Goal: Task Accomplishment & Management: Manage account settings

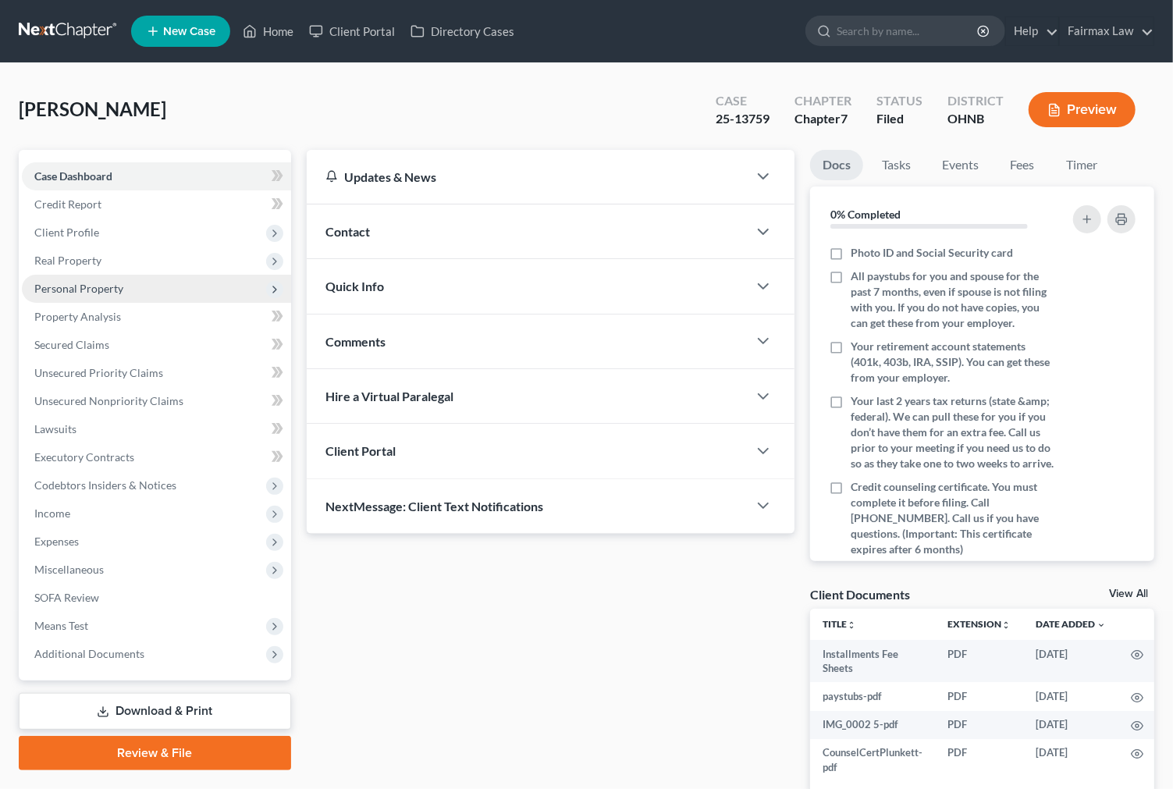
click at [126, 290] on span "Personal Property" at bounding box center [156, 289] width 269 height 28
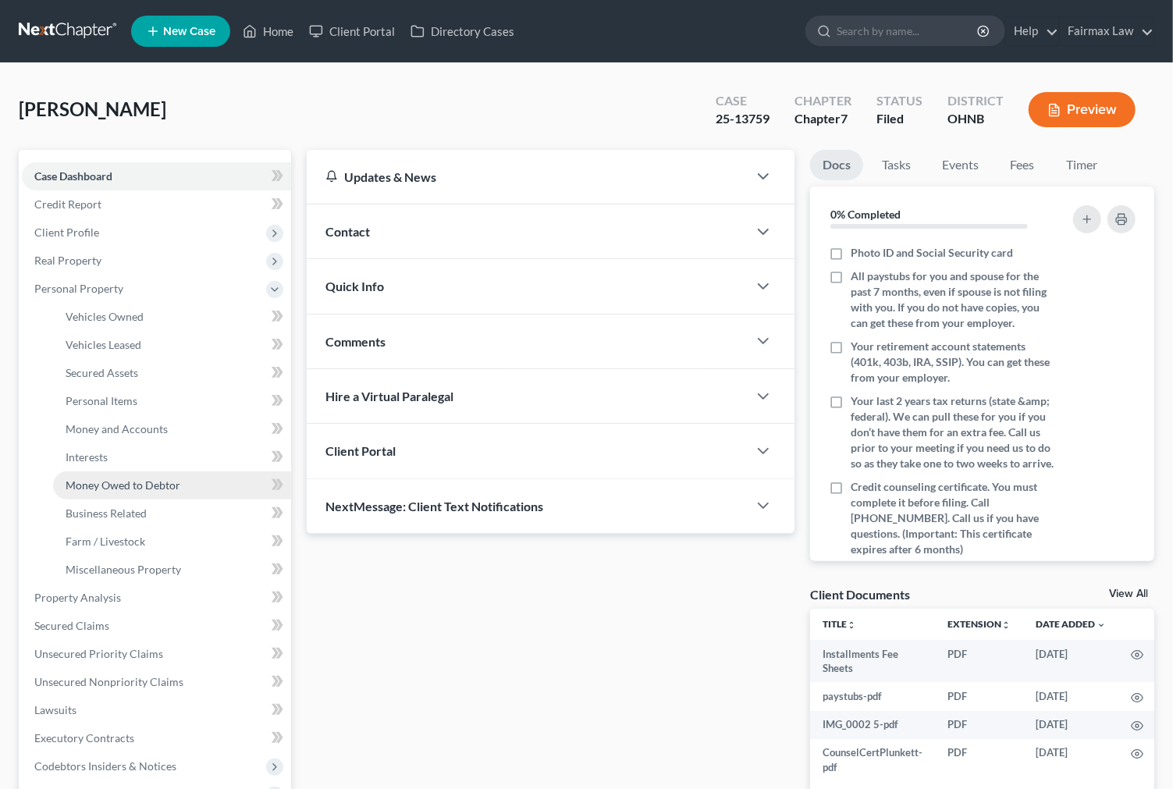
click at [154, 472] on link "Money Owed to Debtor" at bounding box center [172, 485] width 238 height 28
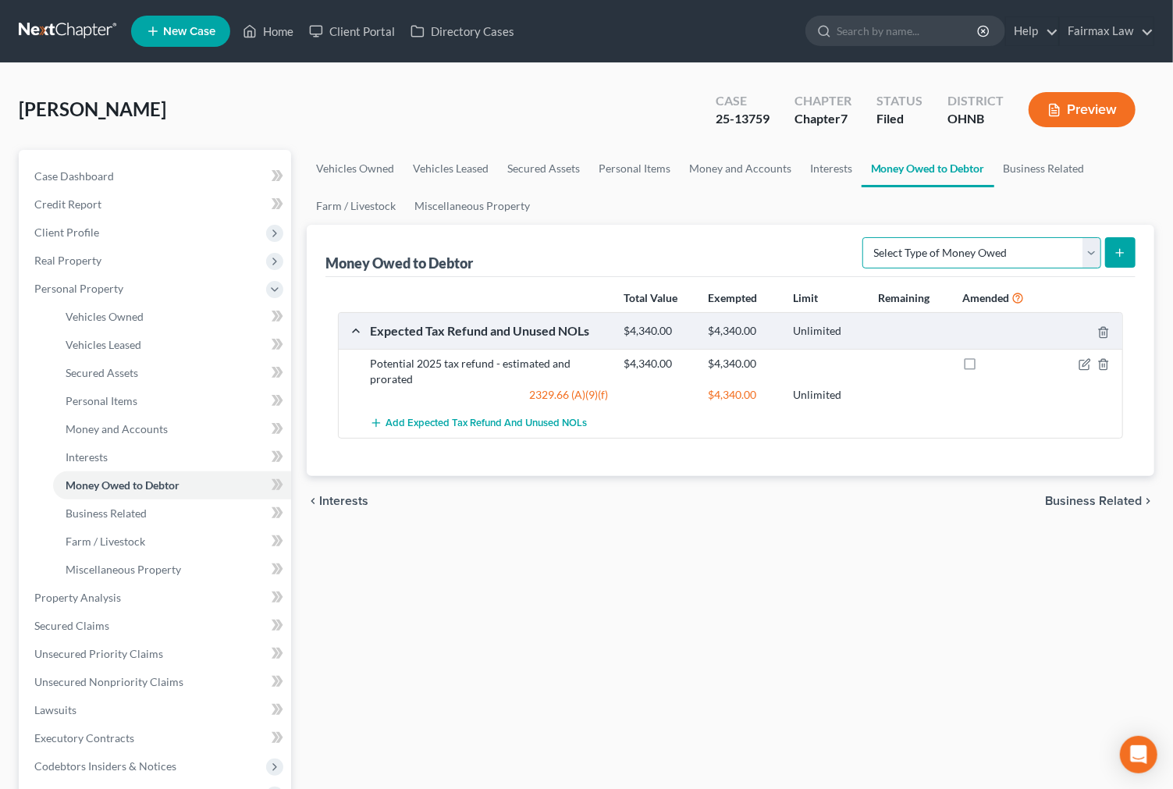
click at [1046, 247] on select "Select Type of Money Owed Accounts Receivable Alimony Child Support Claims Agai…" at bounding box center [981, 252] width 239 height 31
select select "other_contingent_and_unliquidated_claims"
click at [864, 237] on select "Select Type of Money Owed Accounts Receivable Alimony Child Support Claims Agai…" at bounding box center [981, 252] width 239 height 31
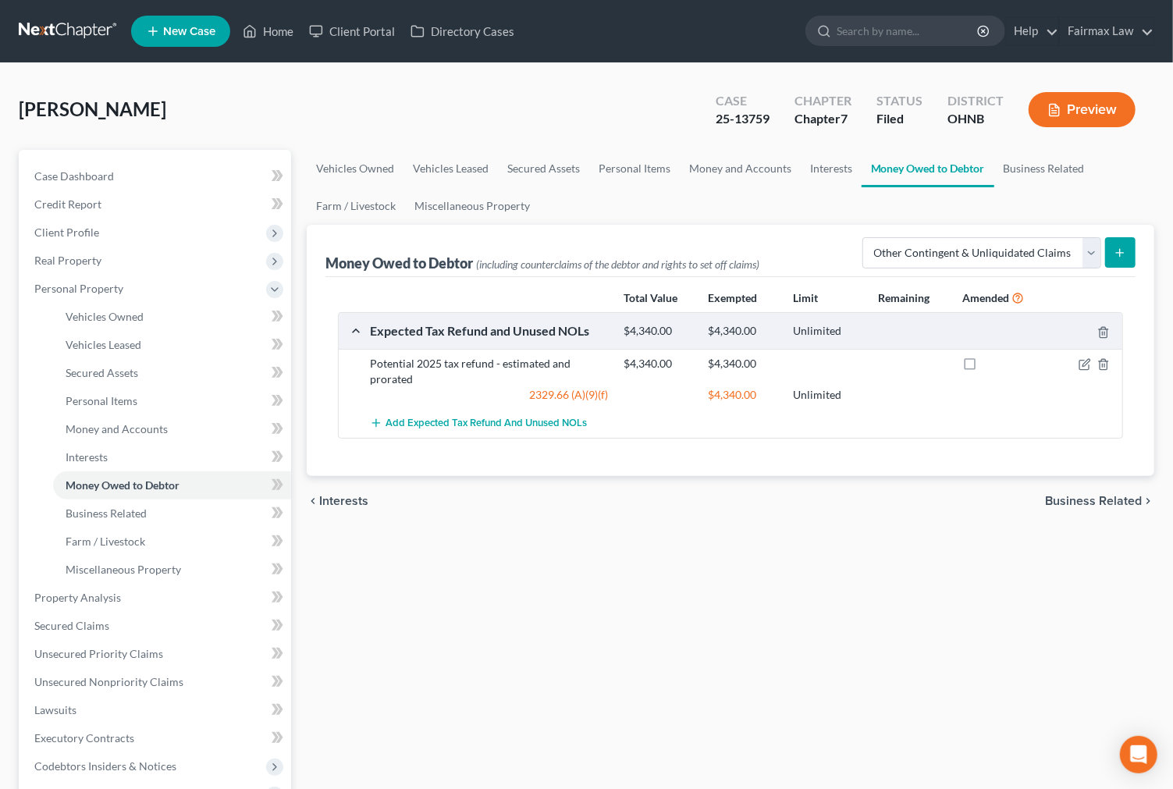
click at [1118, 244] on button "submit" at bounding box center [1120, 252] width 30 height 30
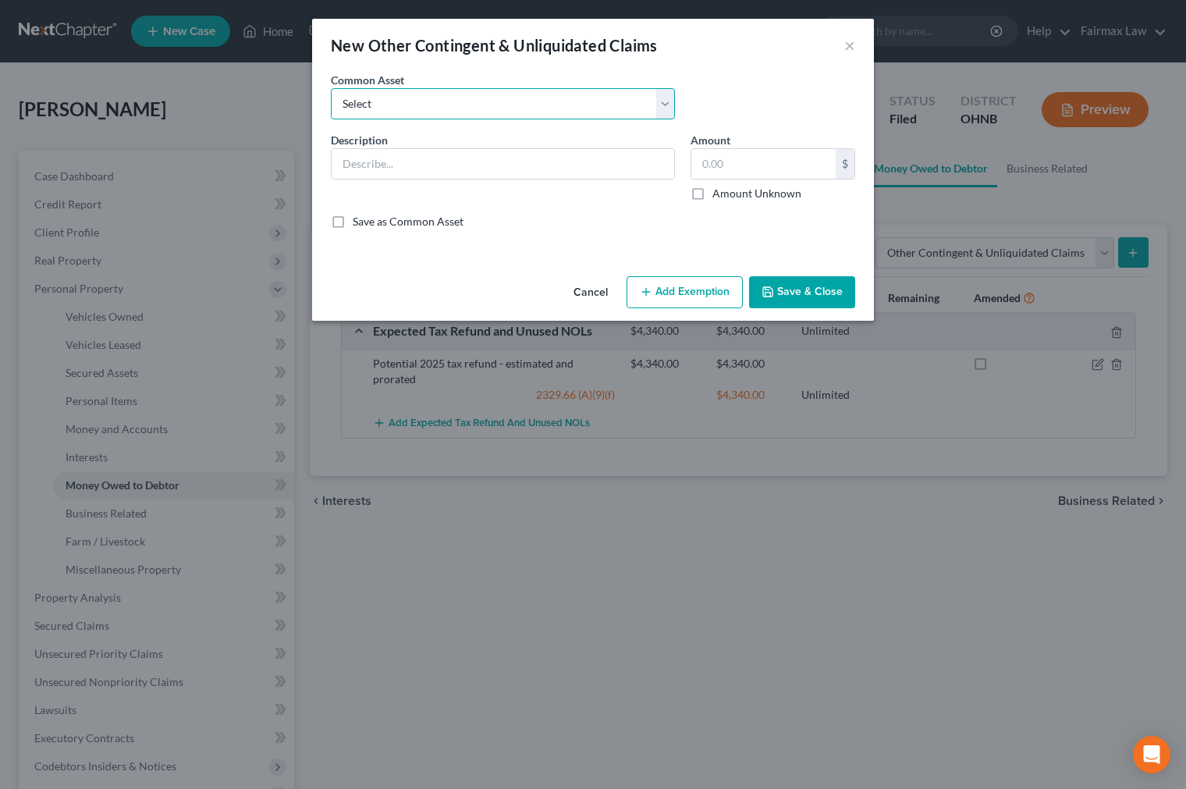
click at [430, 105] on select "Select Rights, including any right of recovery, in wages garnished within 90 da…" at bounding box center [503, 103] width 344 height 31
select select "3"
click at [331, 88] on select "Select Rights, including any right of recovery, in wages garnished within 90 da…" at bounding box center [503, 103] width 344 height 31
type input "Garnished wages [DATE] of filing"
type input "3,000.00"
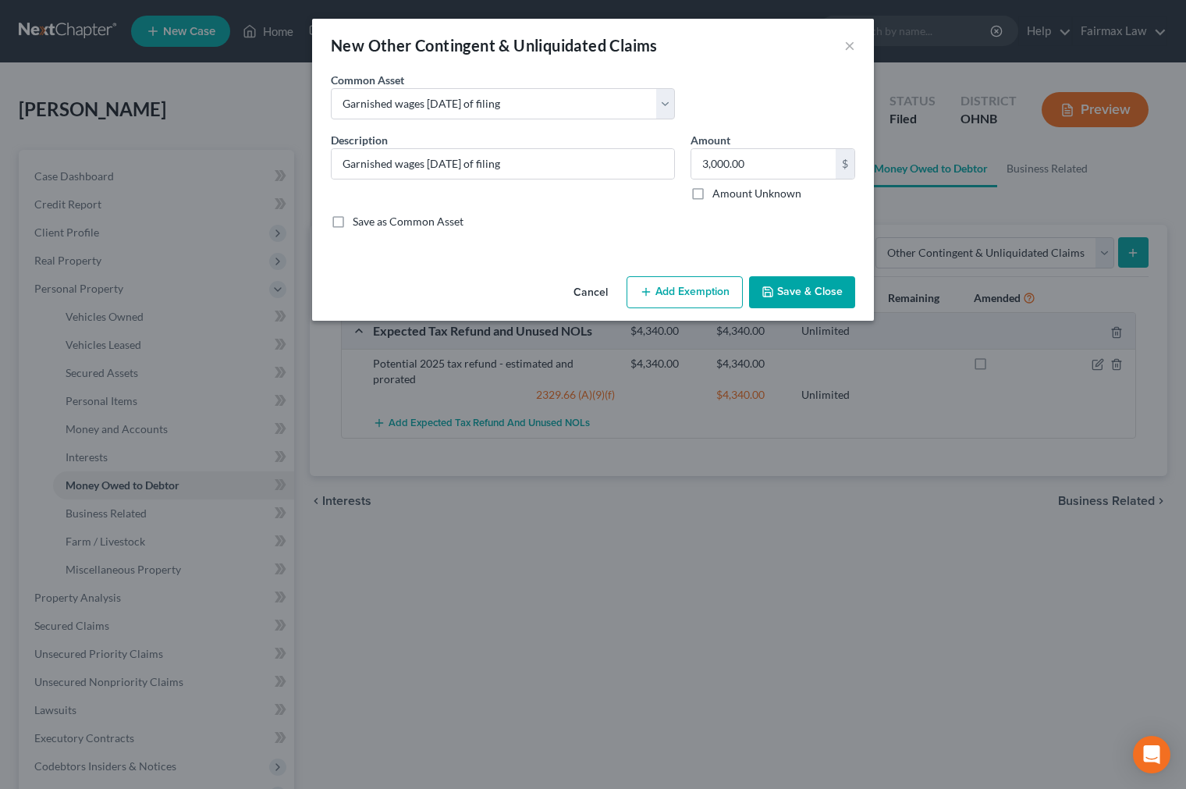
click at [776, 286] on button "Save & Close" at bounding box center [802, 292] width 106 height 33
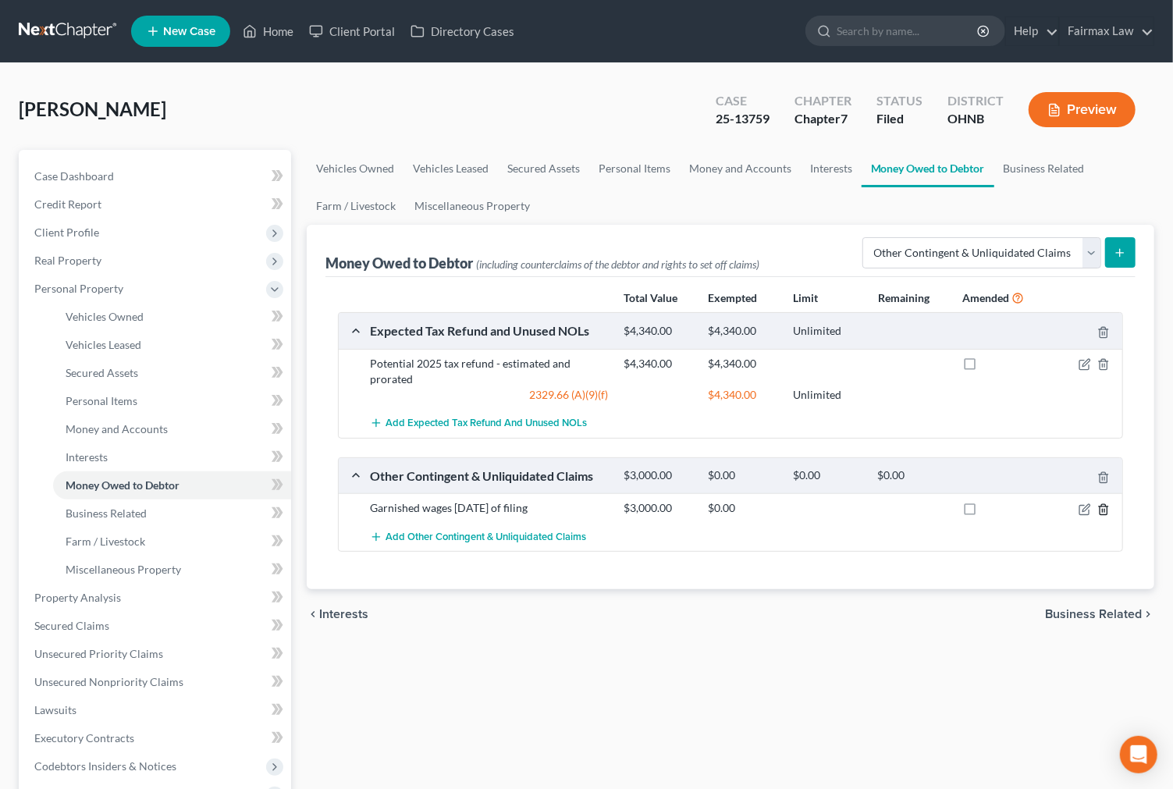
click at [1108, 507] on icon "button" at bounding box center [1103, 509] width 12 height 12
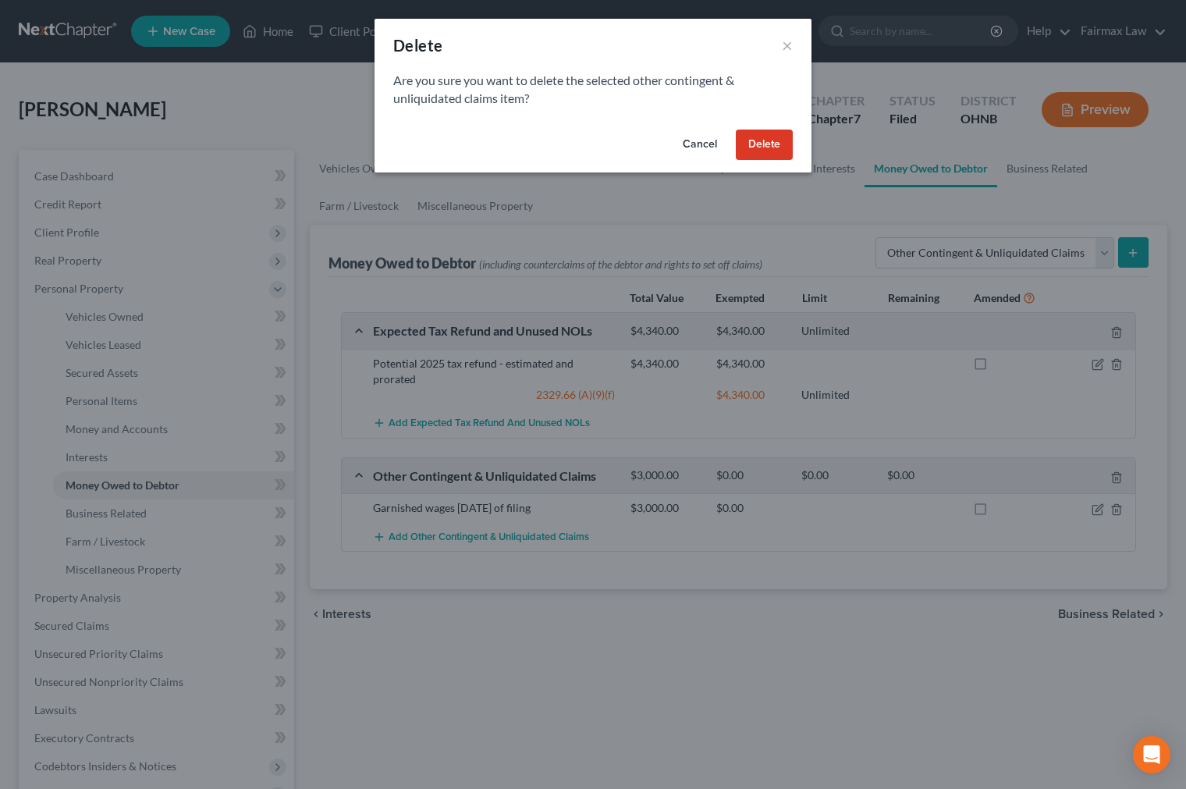
click at [786, 151] on button "Delete" at bounding box center [764, 145] width 57 height 31
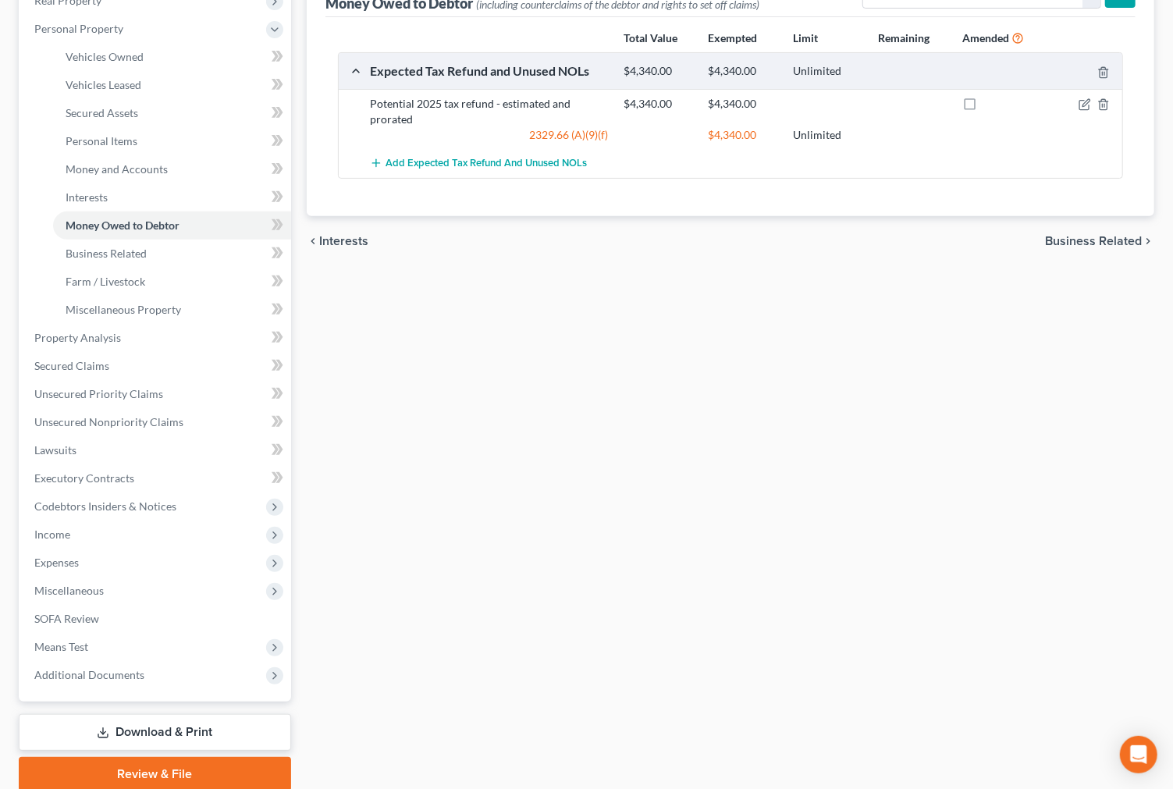
scroll to position [320, 0]
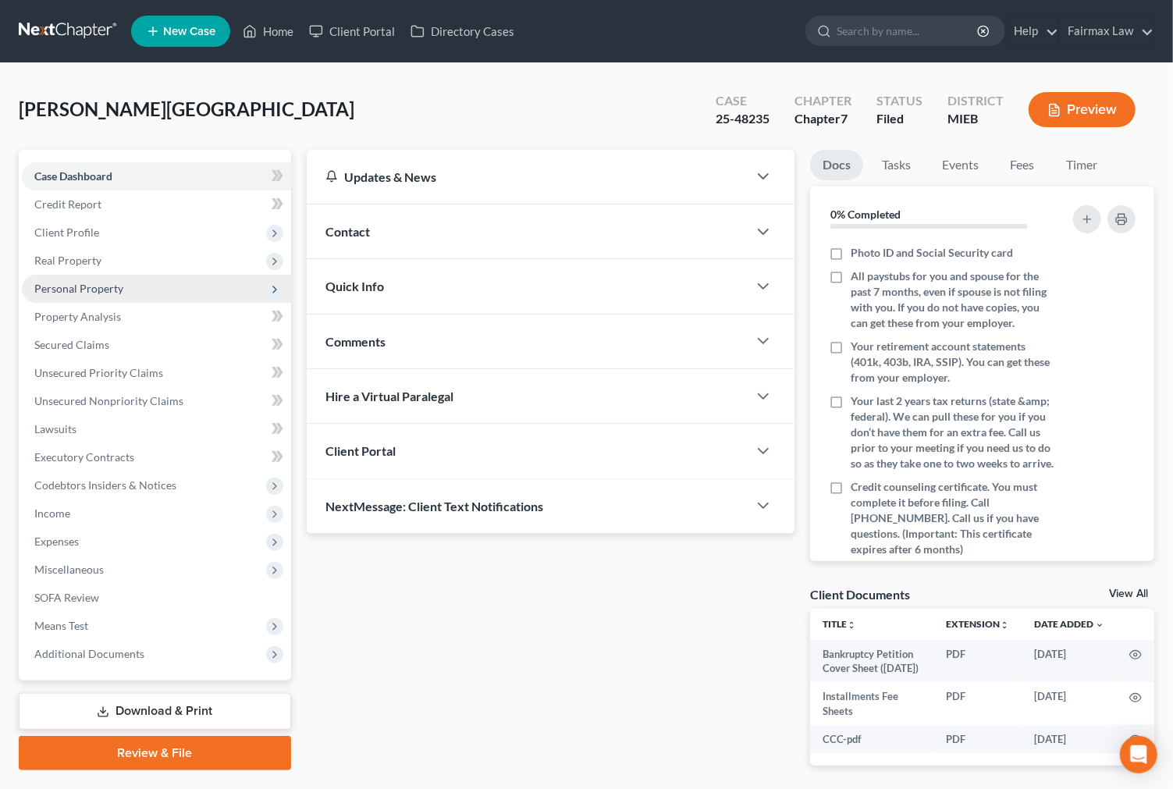
click at [130, 286] on span "Personal Property" at bounding box center [156, 289] width 269 height 28
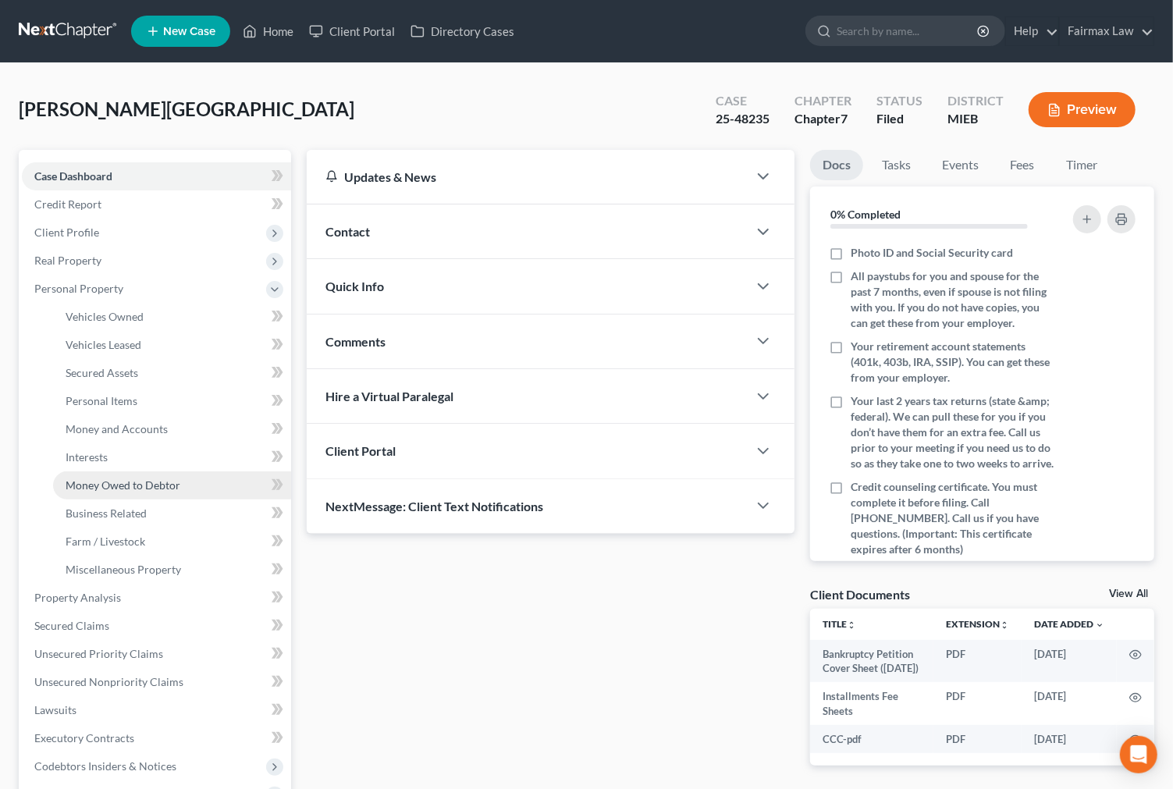
click at [122, 484] on span "Money Owed to Debtor" at bounding box center [123, 484] width 115 height 13
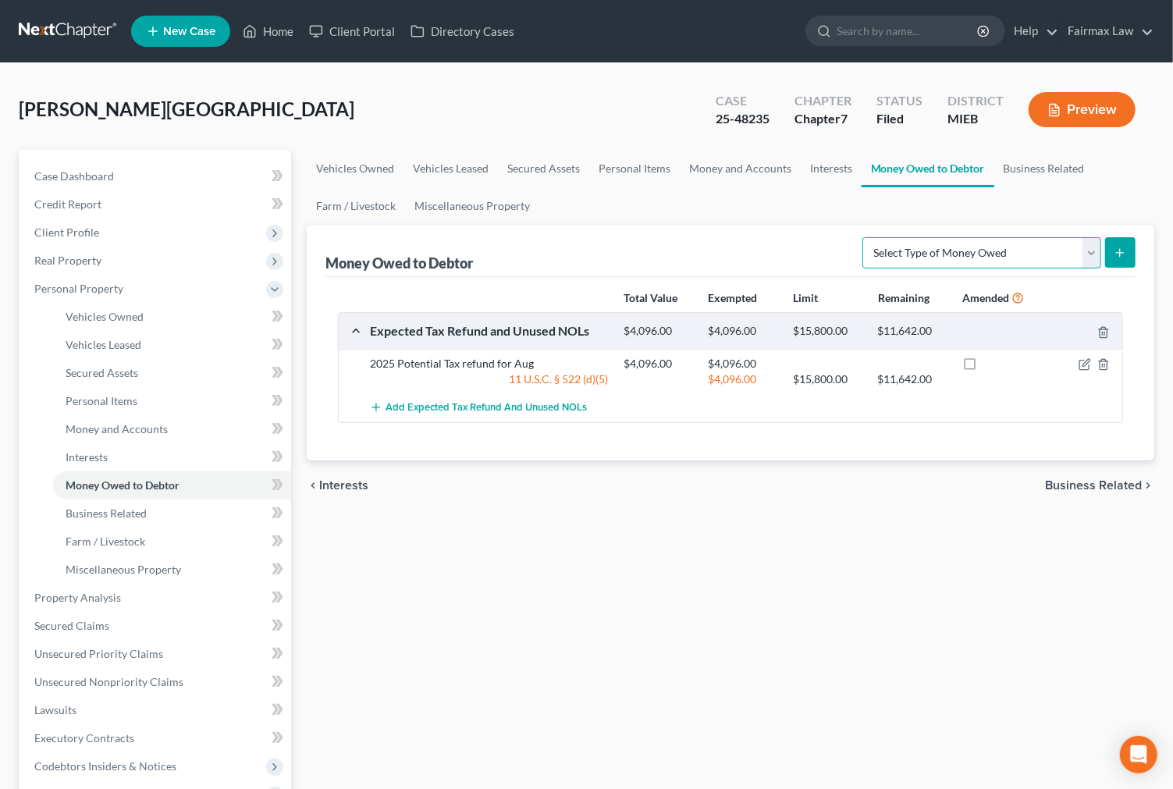
click at [1017, 259] on select "Select Type of Money Owed Accounts Receivable Alimony Child Support Claims Agai…" at bounding box center [981, 252] width 239 height 31
select select "other_contingent_and_unliquidated_claims"
click at [864, 237] on select "Select Type of Money Owed Accounts Receivable Alimony Child Support Claims Agai…" at bounding box center [981, 252] width 239 height 31
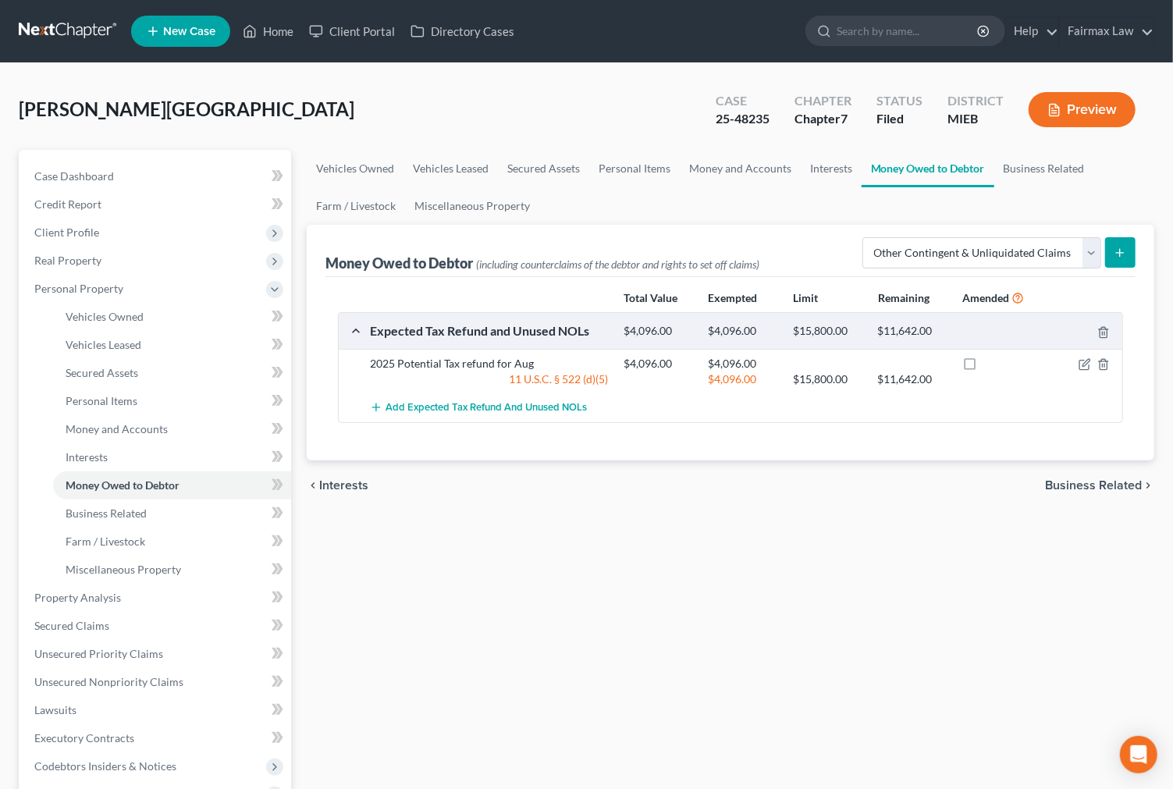
click at [1120, 250] on icon "submit" at bounding box center [1119, 253] width 12 height 12
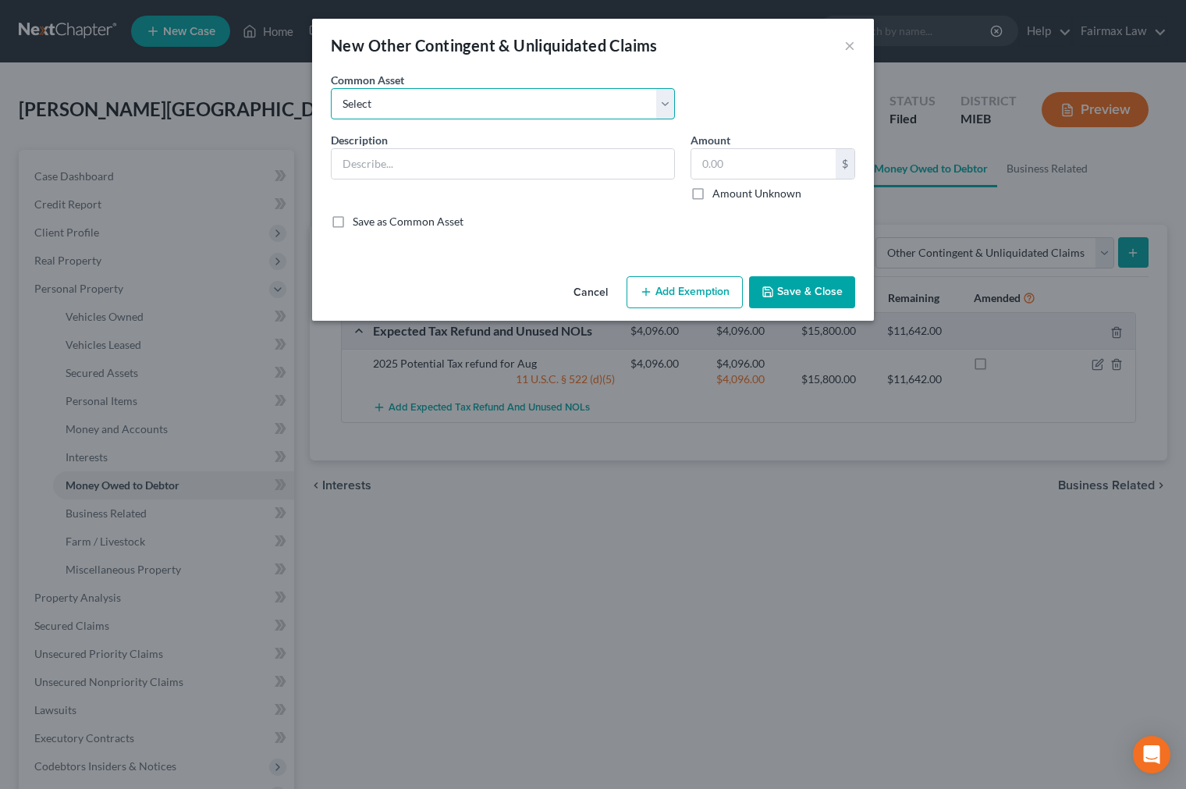
click at [531, 100] on select "Select Rights, including any right of recovery, in wages garnished within 90 da…" at bounding box center [503, 103] width 344 height 31
select select "3"
click at [331, 88] on select "Select Rights, including any right of recovery, in wages garnished within 90 da…" at bounding box center [503, 103] width 344 height 31
type input "Garnished wages within 90 days of filing"
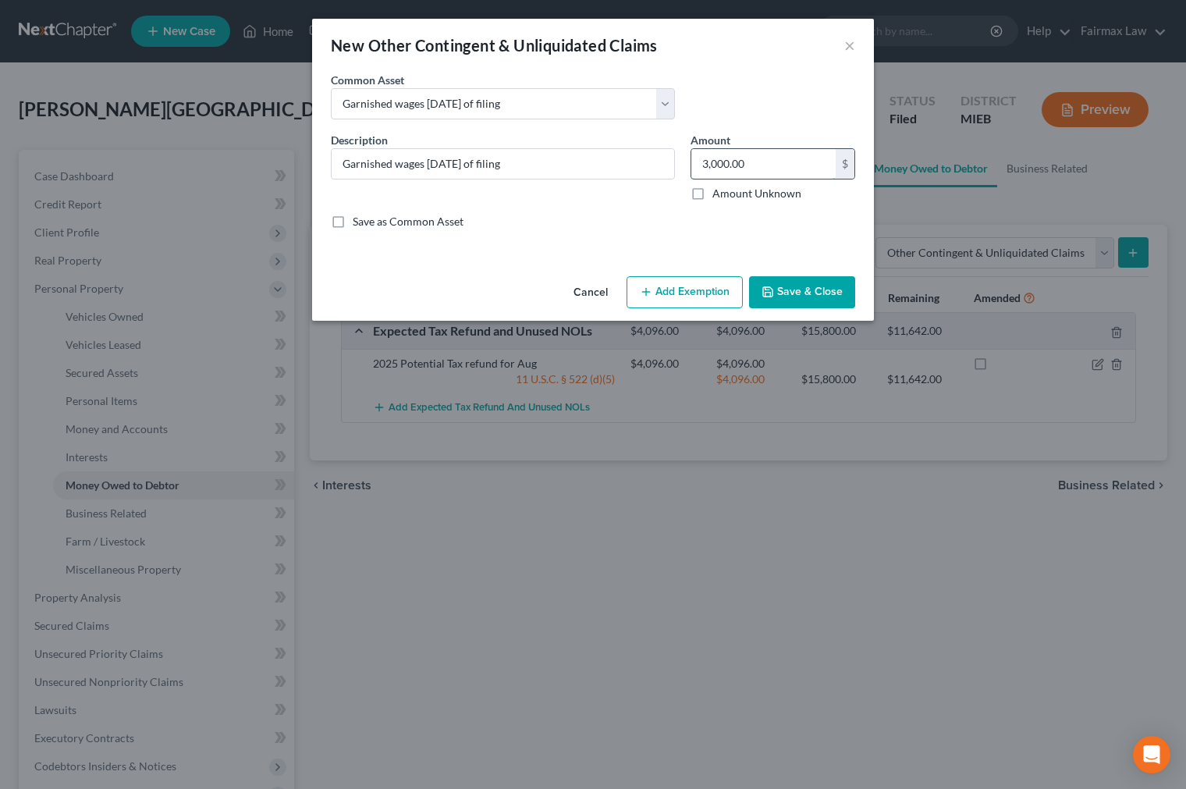
click at [758, 173] on input "3,000.00" at bounding box center [763, 164] width 144 height 30
type input "563.31"
click at [661, 308] on button "Add Exemption" at bounding box center [684, 292] width 116 height 33
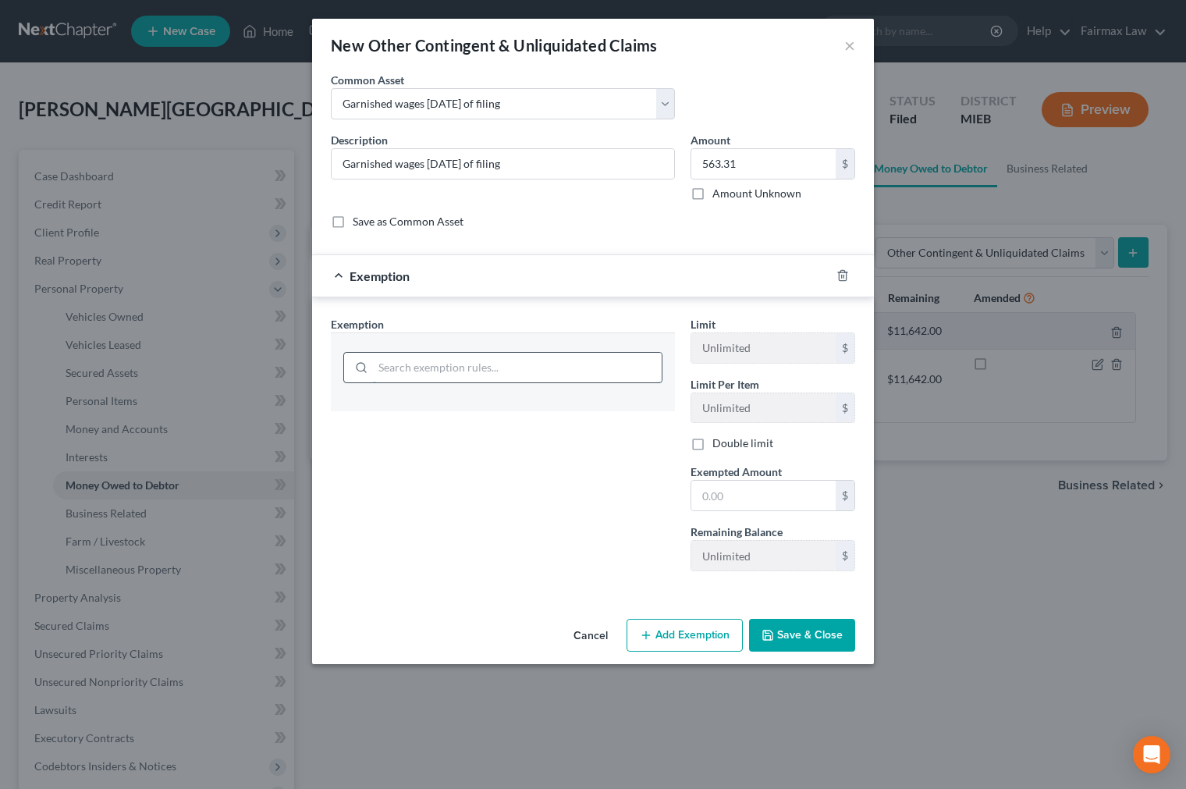
click at [548, 367] on input "search" at bounding box center [517, 368] width 289 height 30
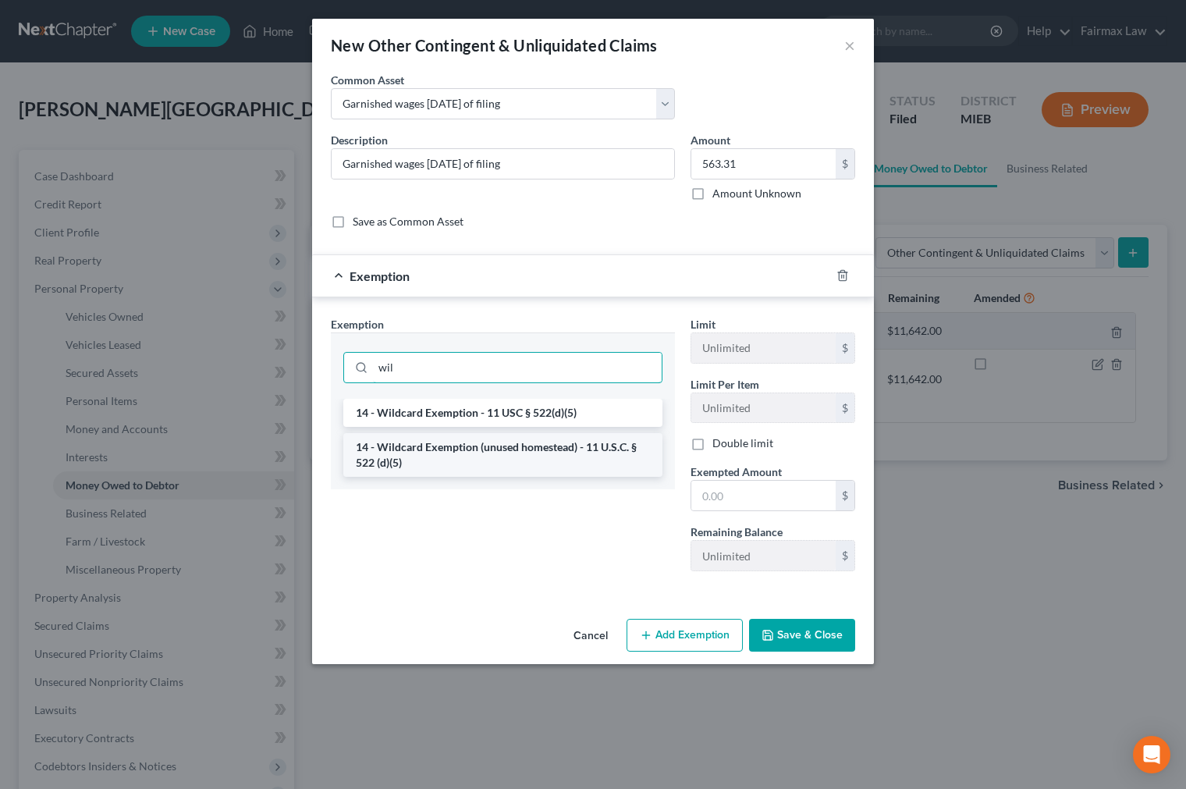
type input "wil"
click at [473, 463] on li "14 - Wildcard Exemption (unused homestead) - 11 U.S.C. § 522 (d)(5)" at bounding box center [502, 455] width 319 height 44
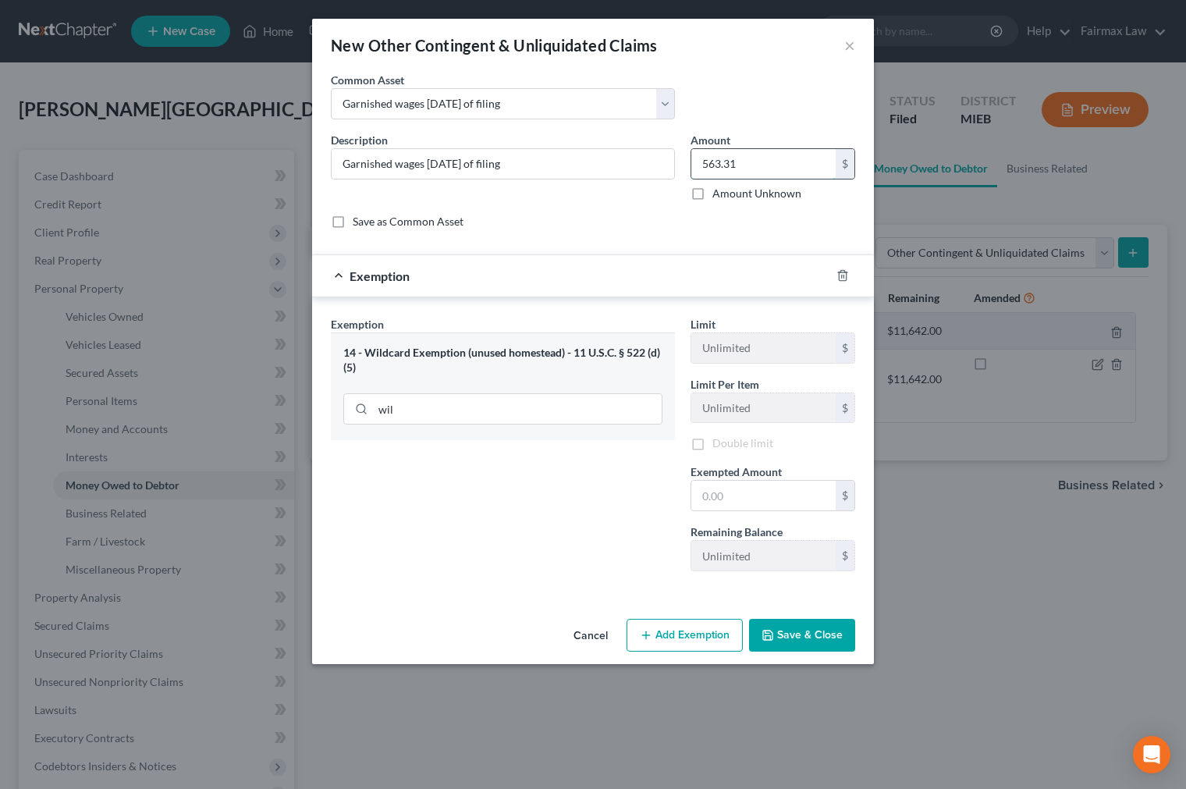
click at [747, 161] on input "563.31" at bounding box center [763, 164] width 144 height 30
click at [736, 502] on input "text" at bounding box center [763, 496] width 144 height 30
paste input "563.31"
type input "563.31"
click at [792, 633] on button "Save & Close" at bounding box center [802, 635] width 106 height 33
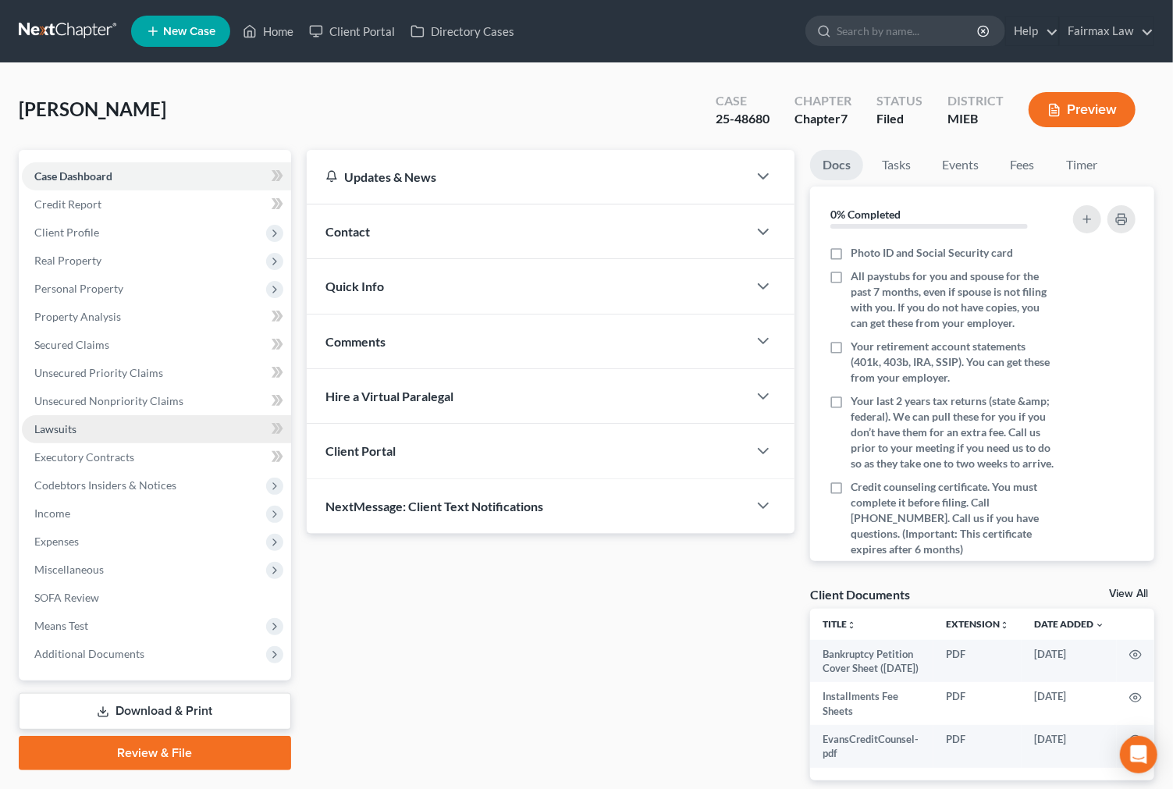
click at [110, 427] on link "Lawsuits" at bounding box center [156, 429] width 269 height 28
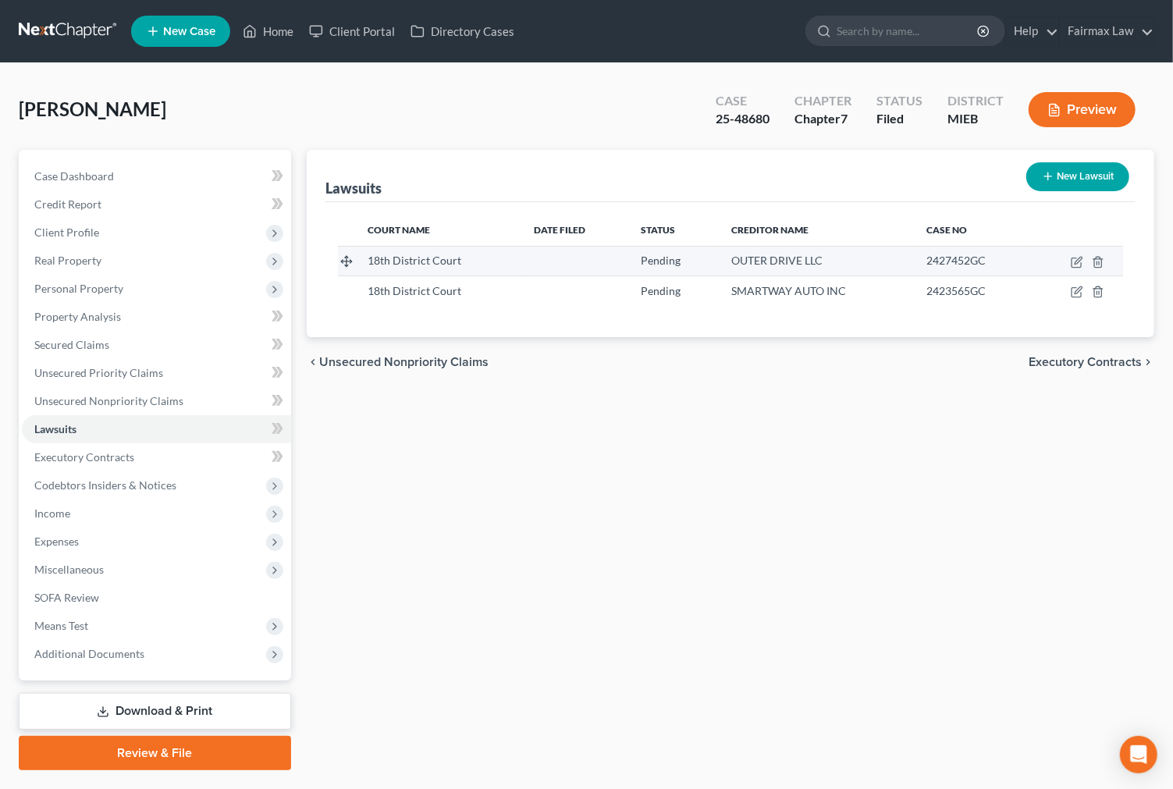
click at [1070, 260] on td at bounding box center [1077, 261] width 90 height 30
click at [1073, 260] on icon "button" at bounding box center [1076, 262] width 12 height 12
select select "23"
select select "0"
select select "1"
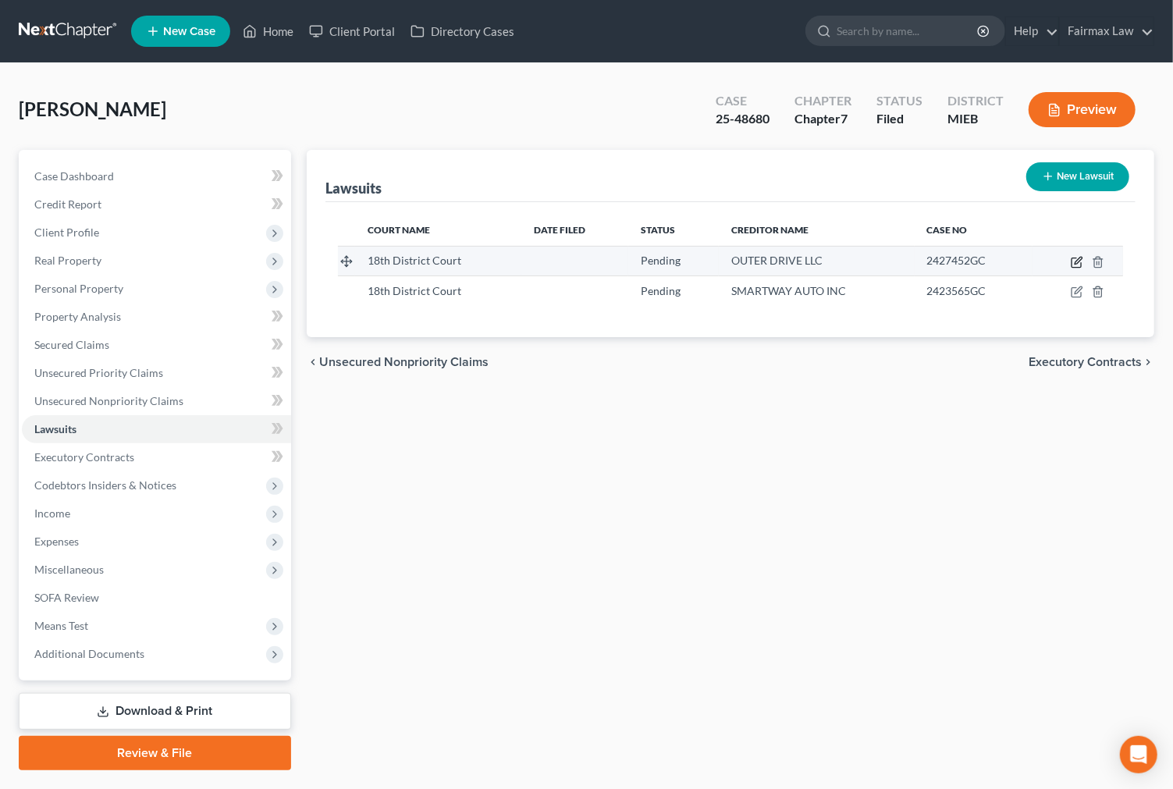
select select "23"
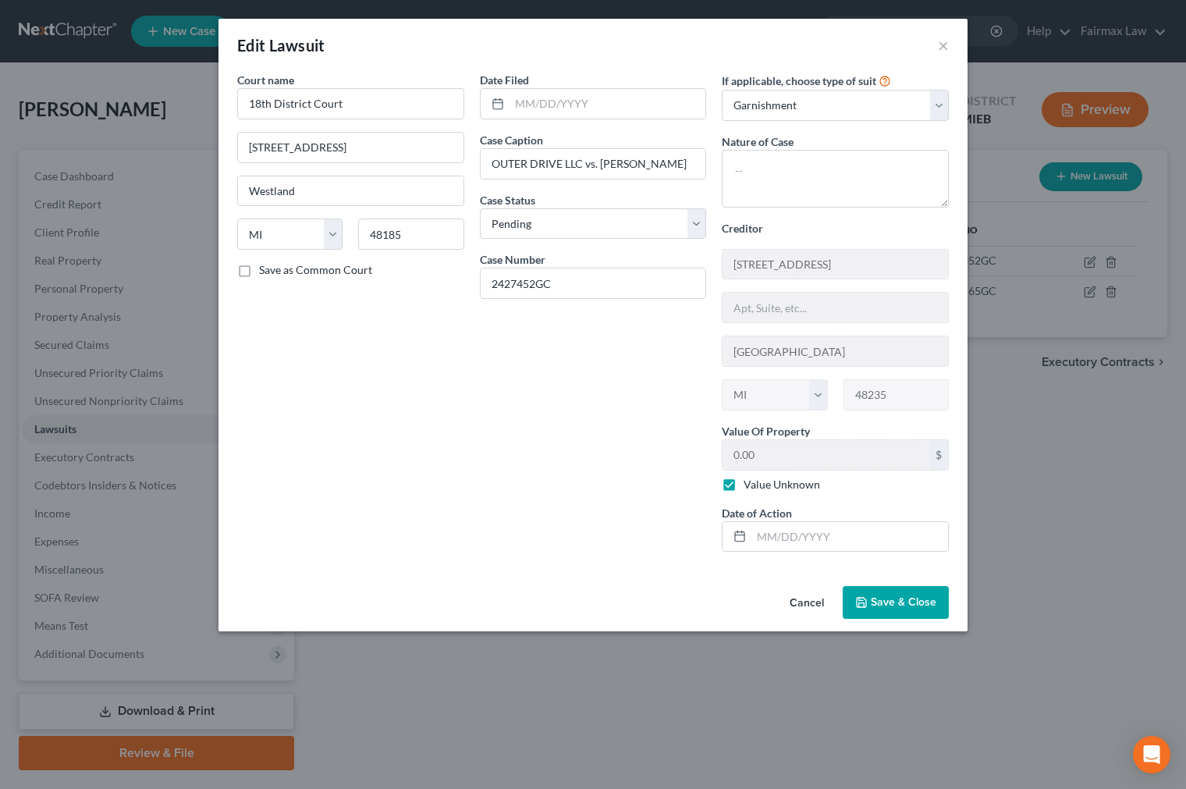
click at [905, 611] on button "Save & Close" at bounding box center [896, 602] width 106 height 33
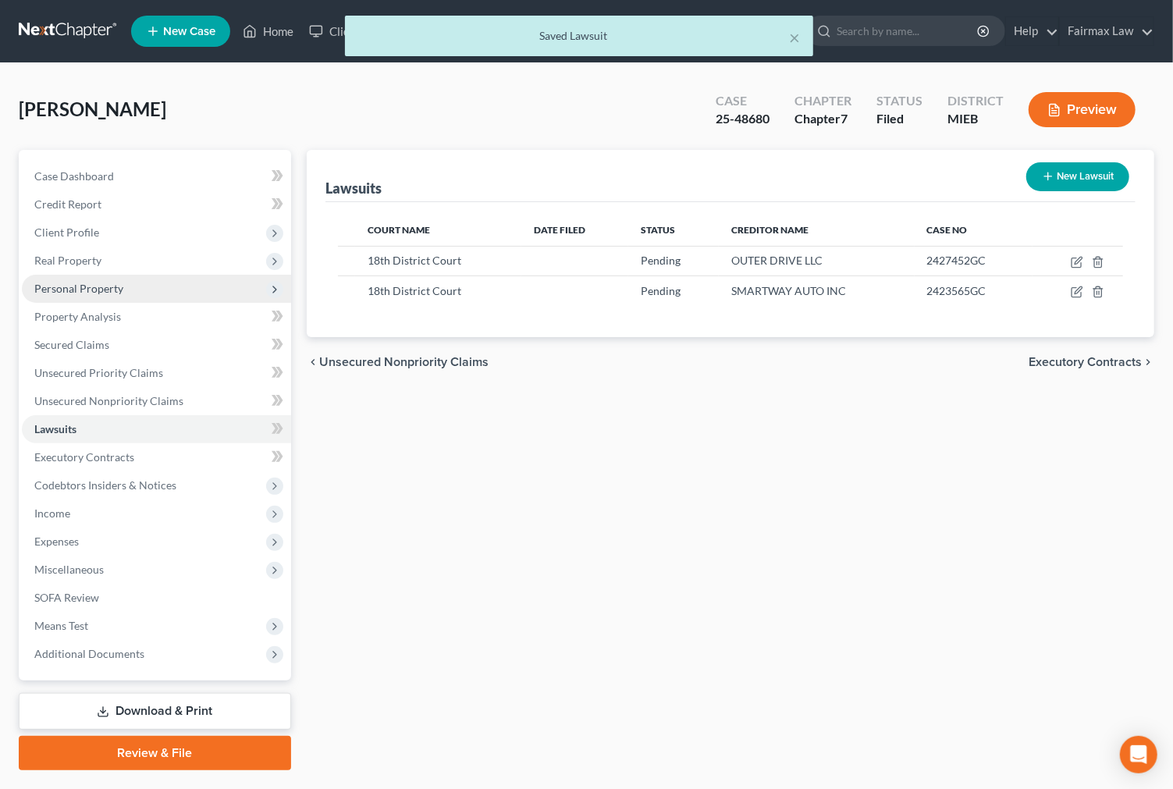
click at [159, 292] on span "Personal Property" at bounding box center [156, 289] width 269 height 28
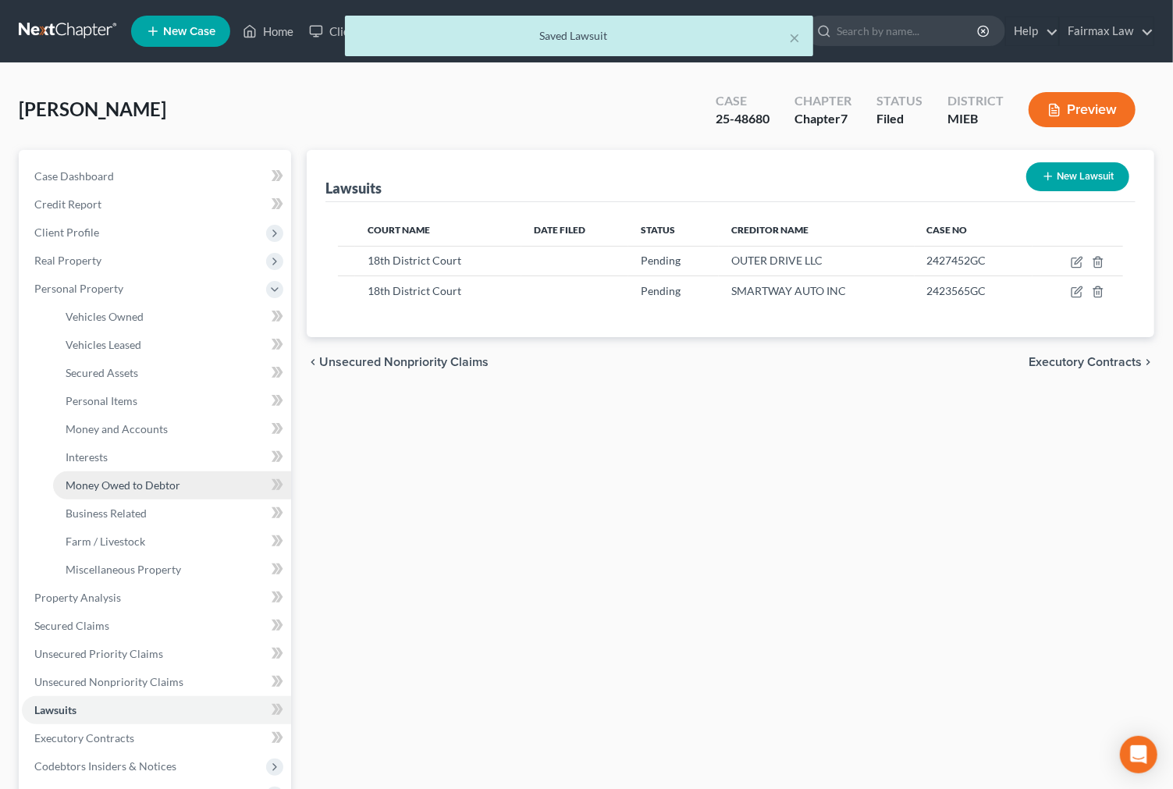
click at [158, 482] on span "Money Owed to Debtor" at bounding box center [123, 484] width 115 height 13
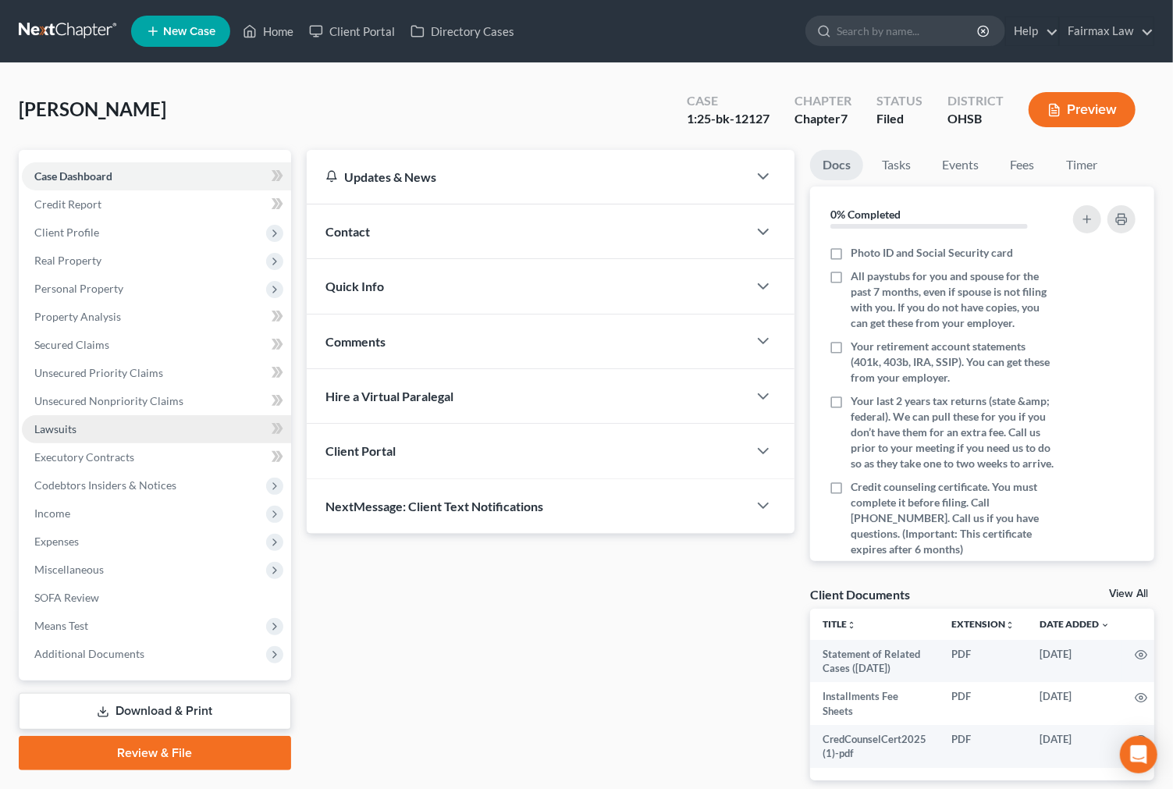
click at [113, 433] on link "Lawsuits" at bounding box center [156, 429] width 269 height 28
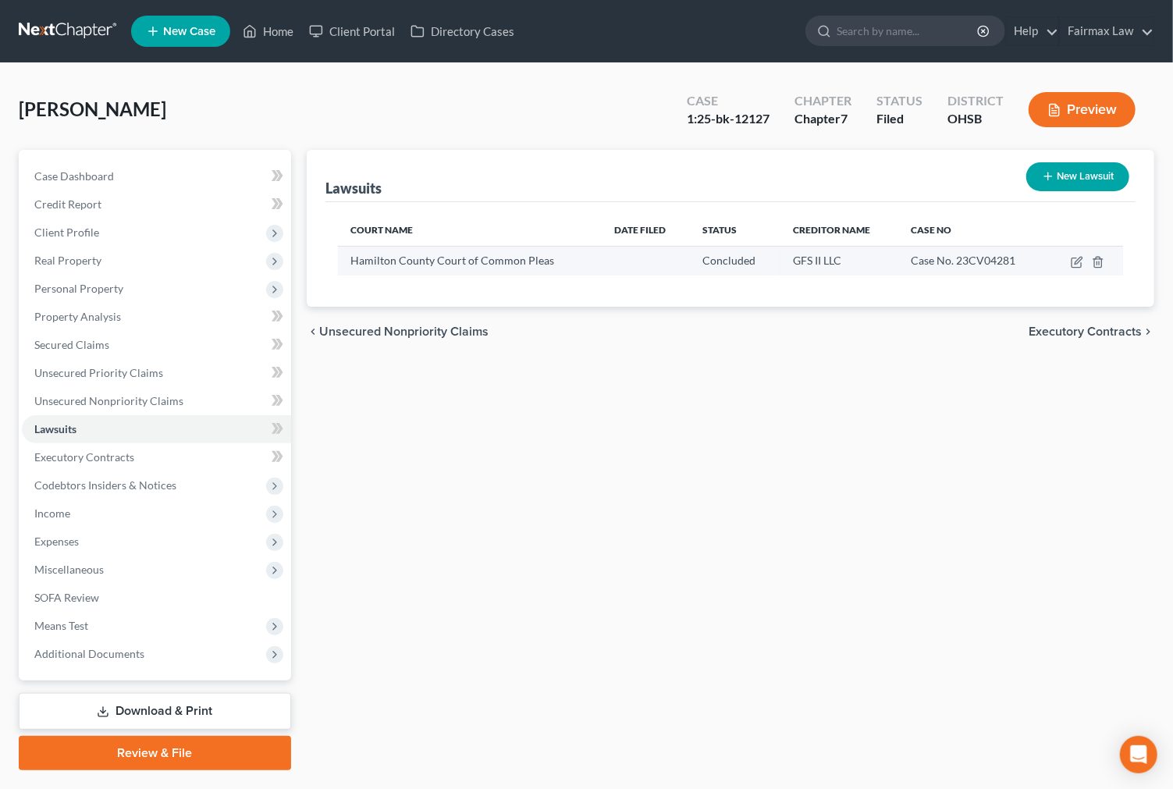
click at [1074, 254] on td at bounding box center [1085, 261] width 75 height 30
click at [1077, 258] on icon "button" at bounding box center [1076, 262] width 12 height 12
select select "36"
select select "2"
select select "4"
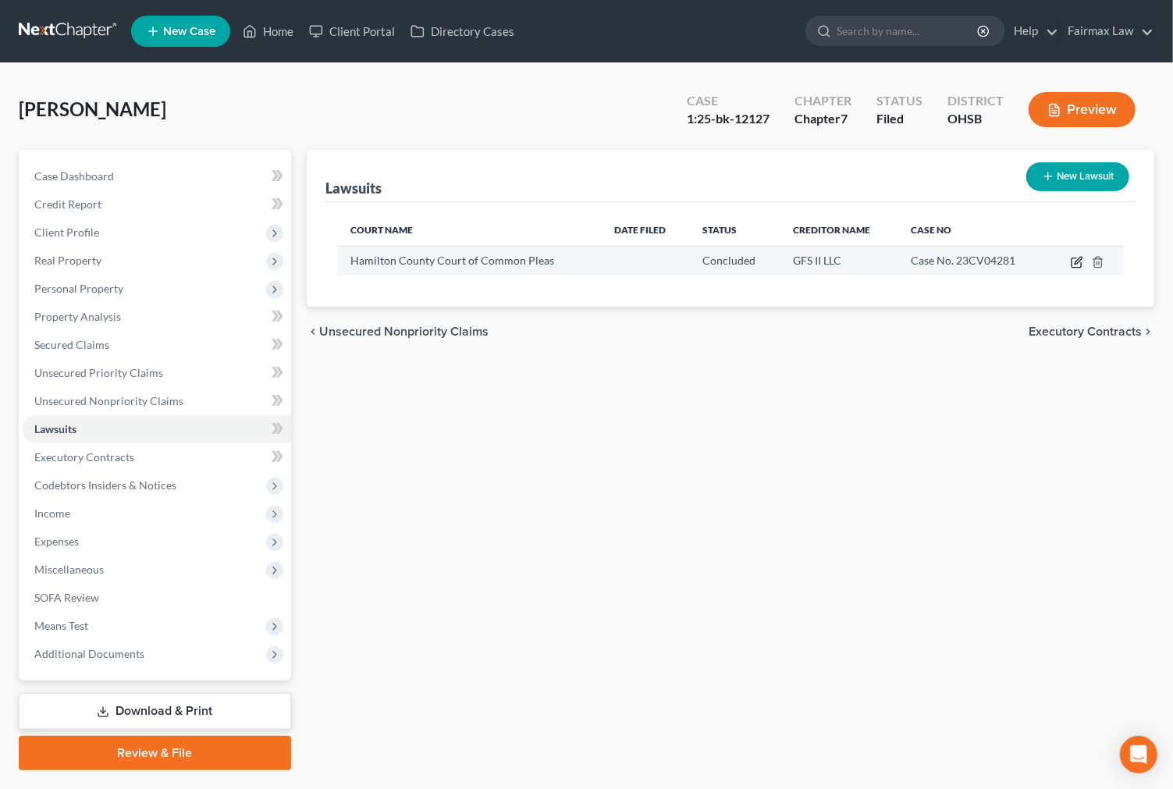
select select "23"
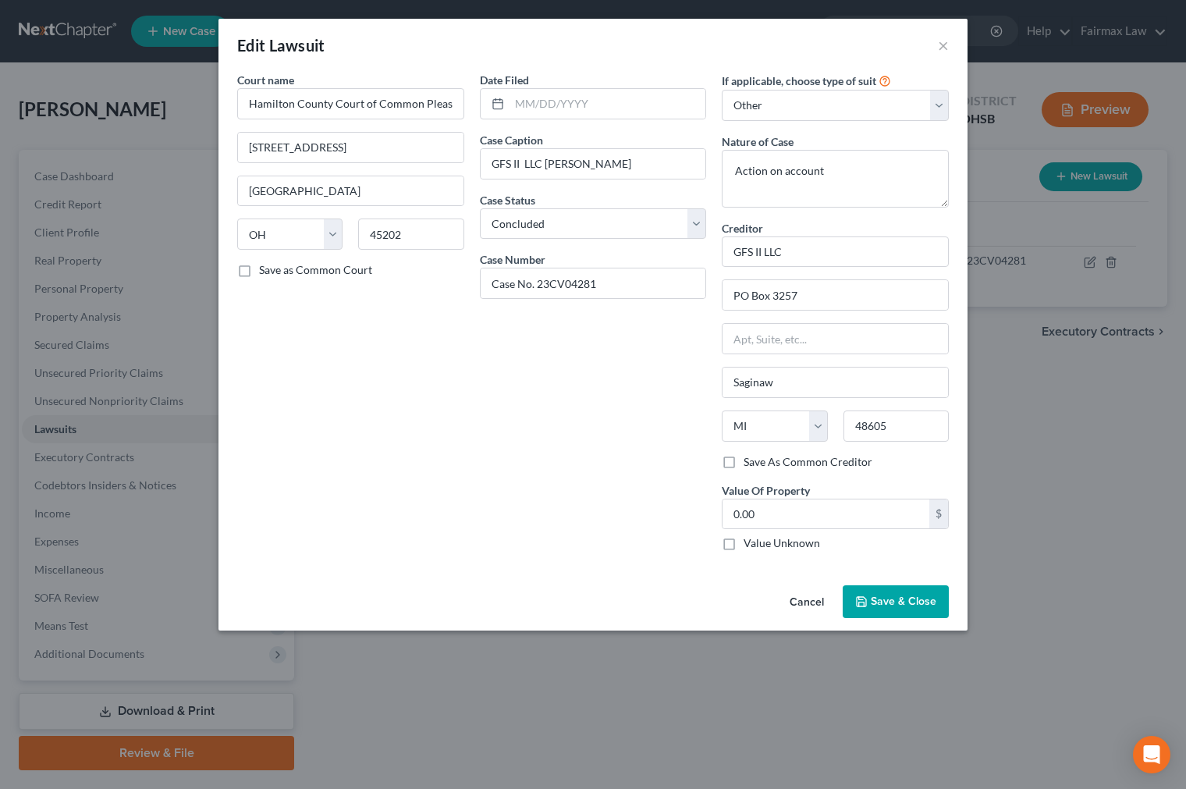
click at [877, 607] on span "Save & Close" at bounding box center [904, 600] width 66 height 13
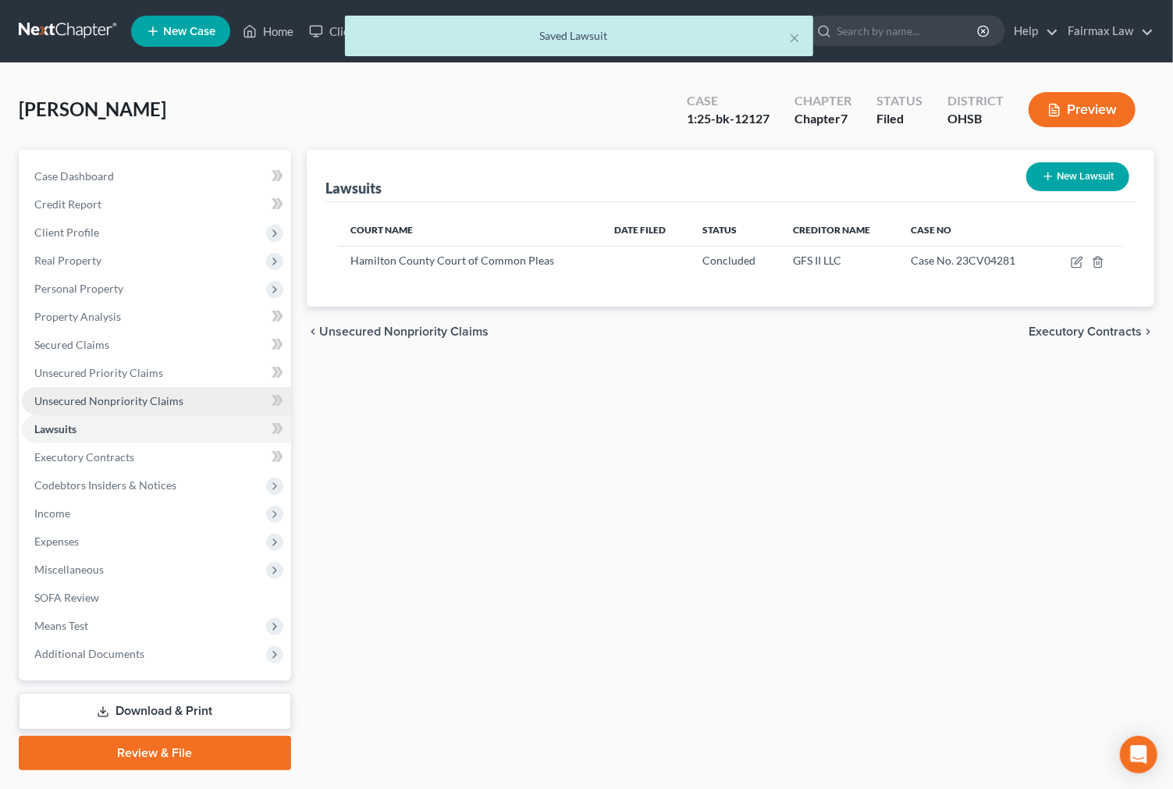
click at [161, 410] on link "Unsecured Nonpriority Claims" at bounding box center [156, 401] width 269 height 28
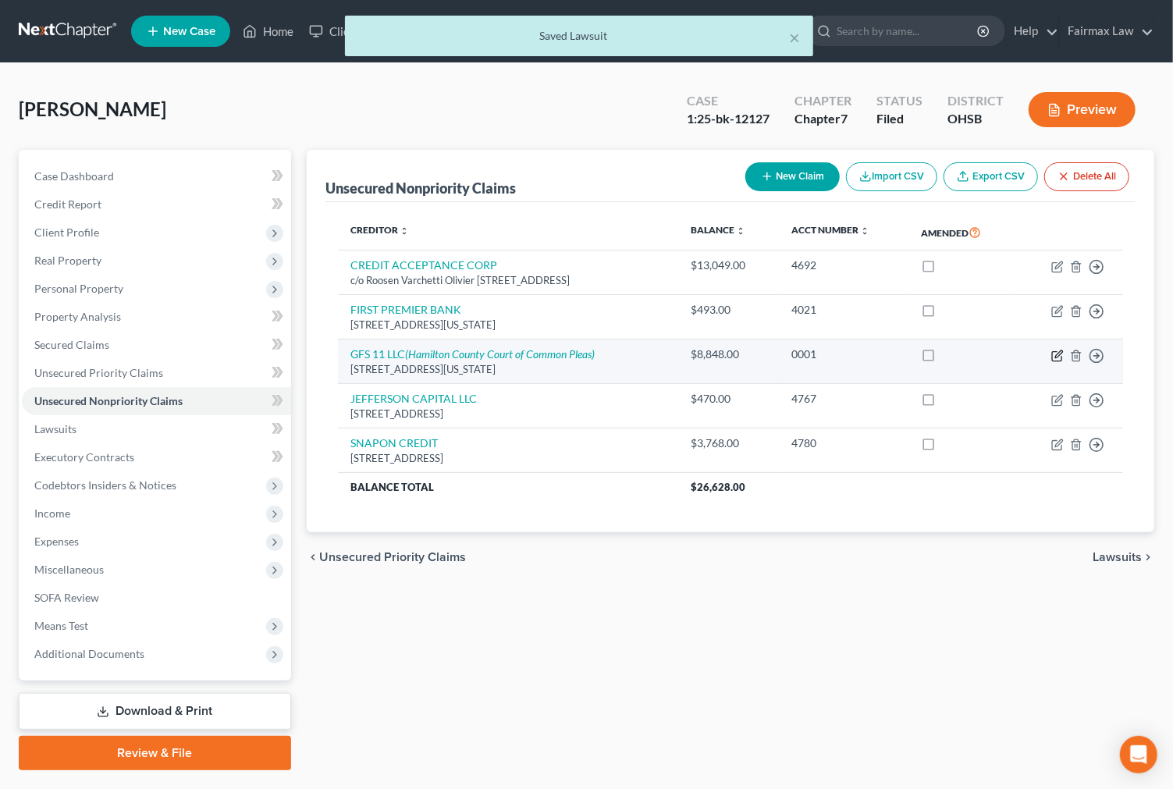
click at [1055, 353] on icon "button" at bounding box center [1057, 356] width 12 height 12
select select "23"
select select "14"
select select "0"
select select "1"
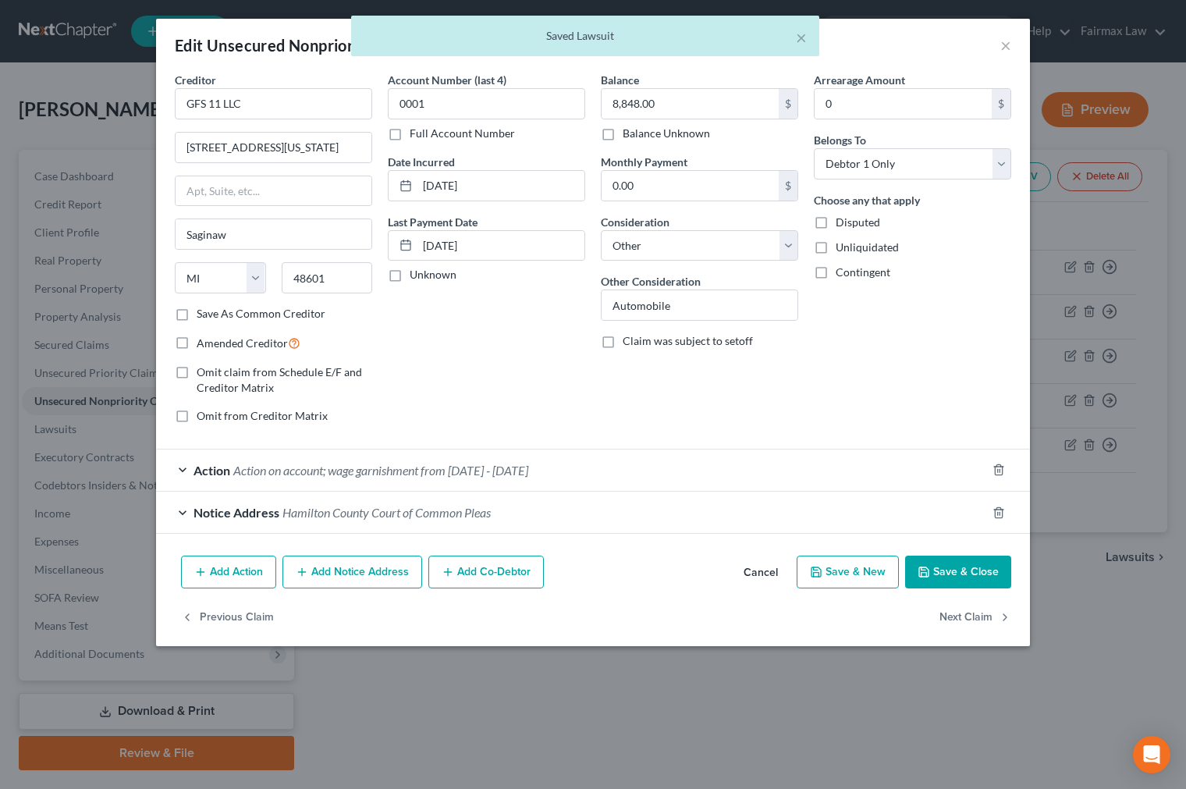
click at [328, 474] on span "Action on account; wage garnishment from 4/25/25 - 6/27/25" at bounding box center [380, 470] width 295 height 15
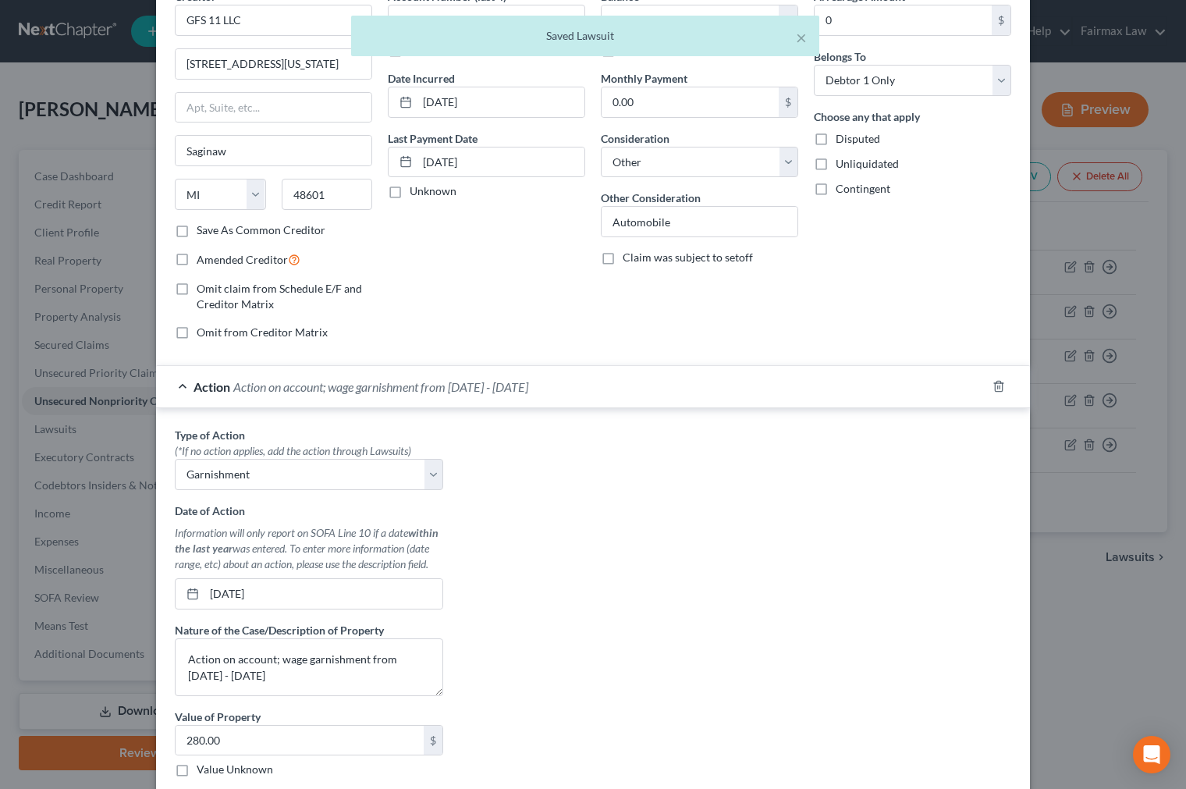
scroll to position [300, 0]
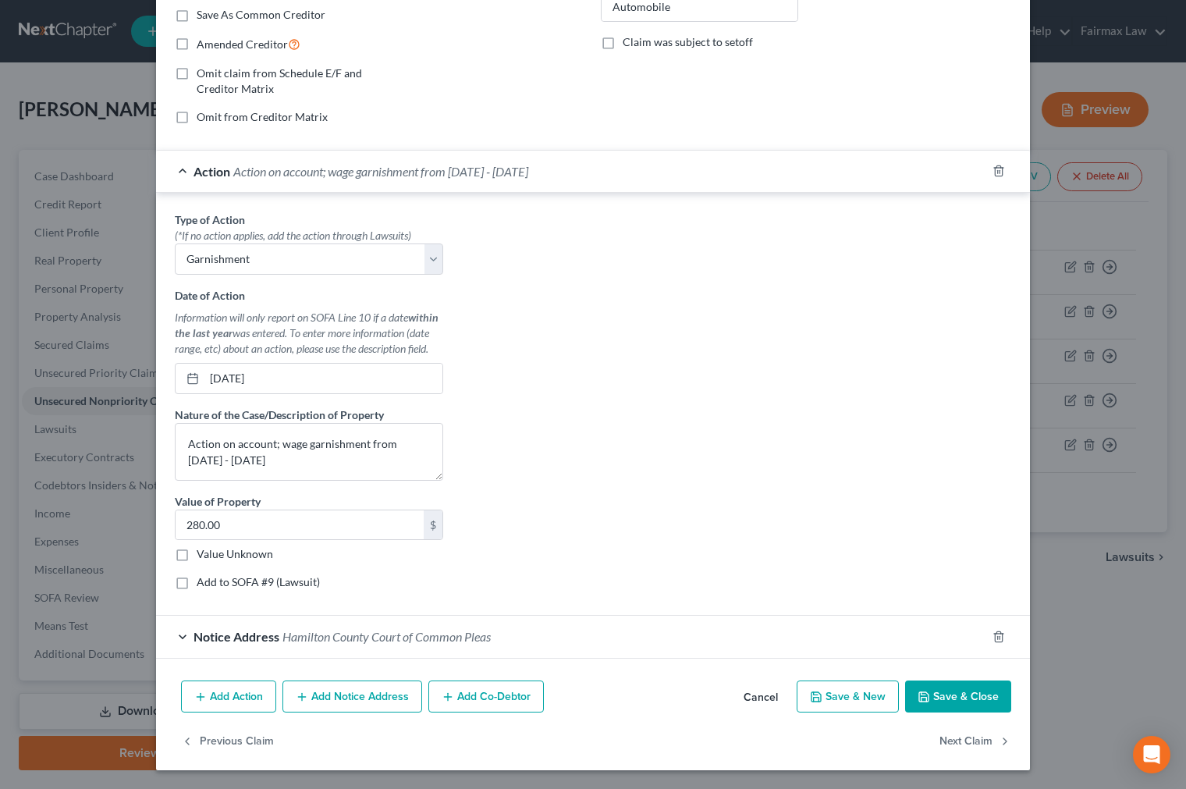
click at [935, 698] on button "Save & Close" at bounding box center [958, 696] width 106 height 33
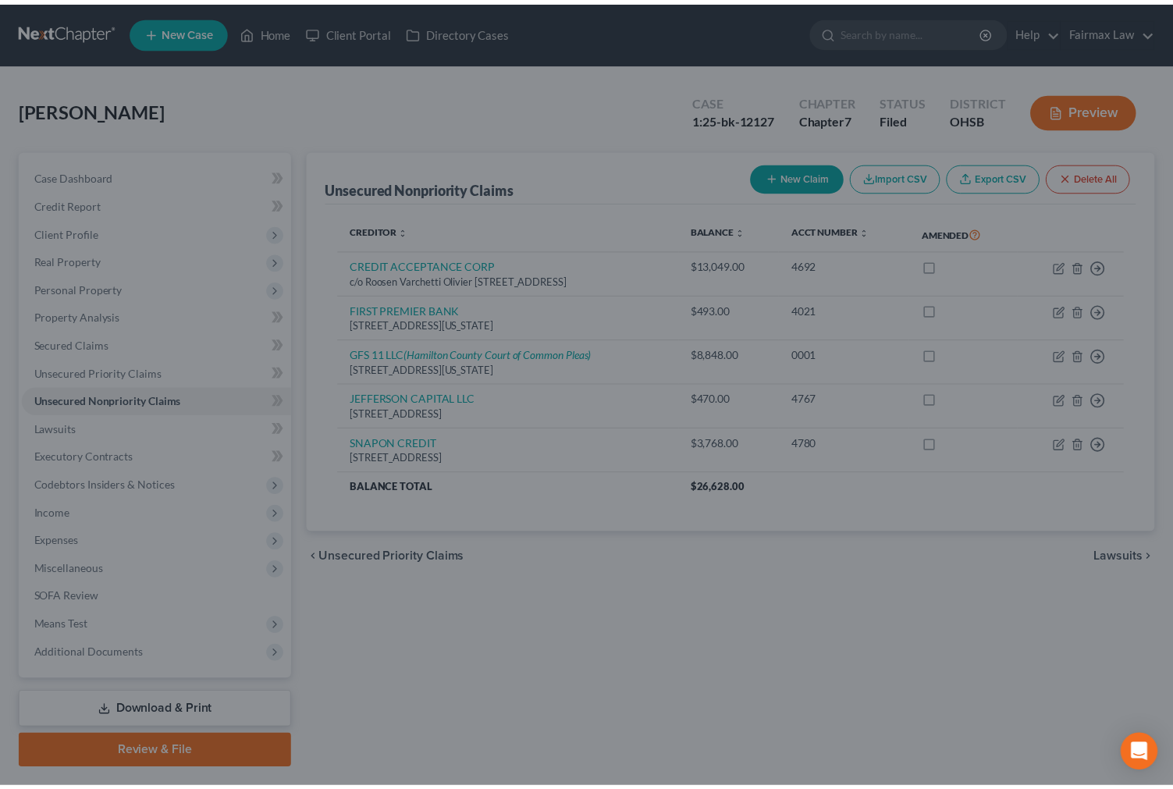
scroll to position [0, 0]
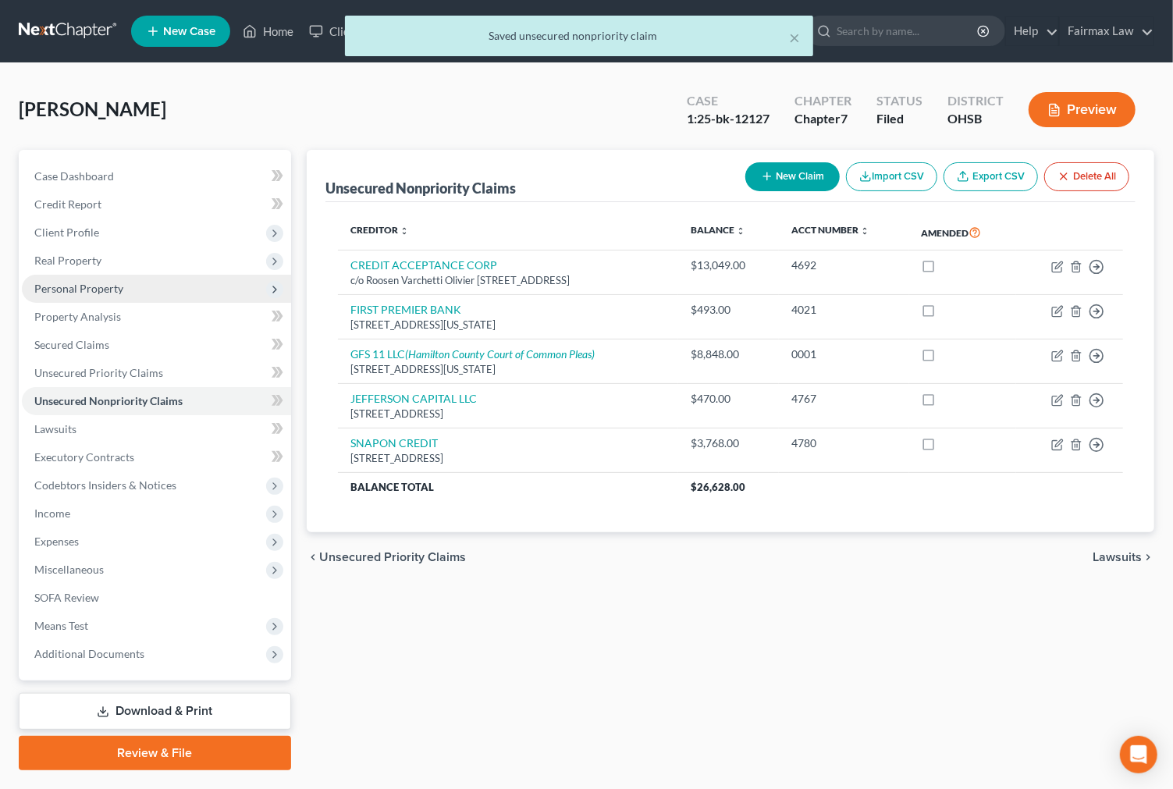
click at [105, 287] on span "Personal Property" at bounding box center [78, 288] width 89 height 13
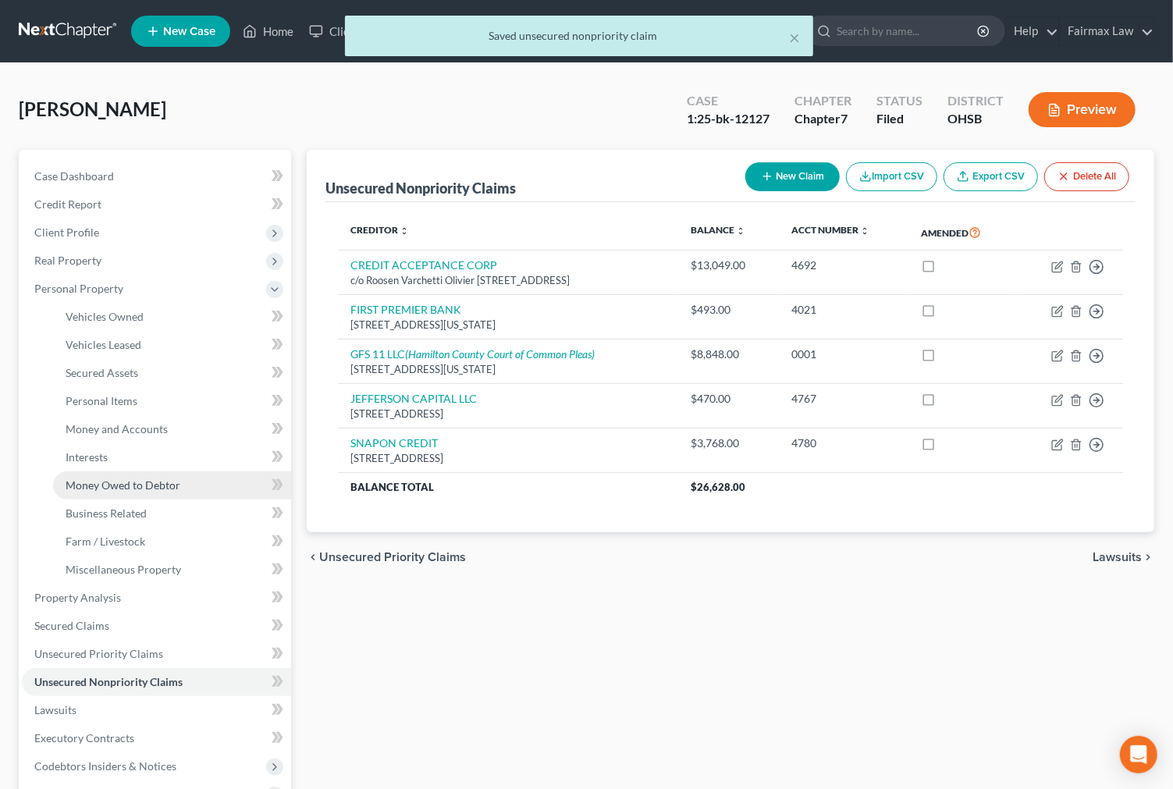
click at [176, 479] on span "Money Owed to Debtor" at bounding box center [123, 484] width 115 height 13
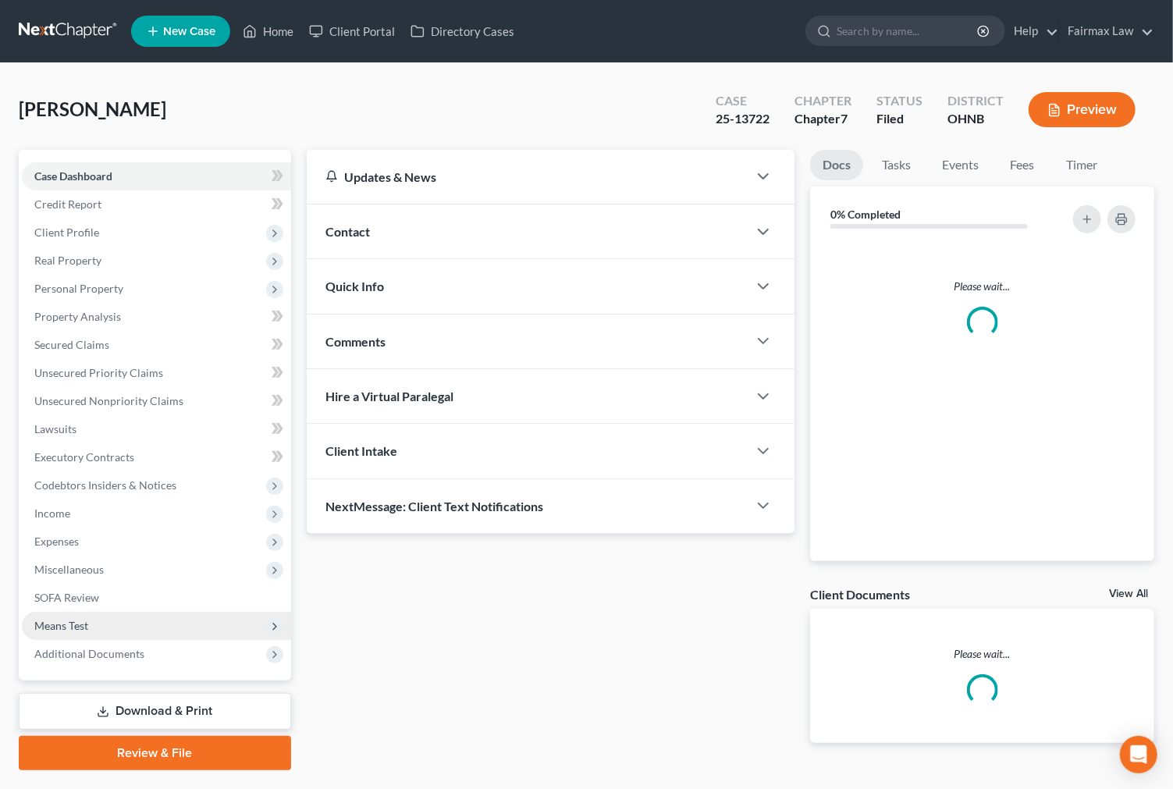
click at [110, 636] on span "Means Test" at bounding box center [156, 626] width 269 height 28
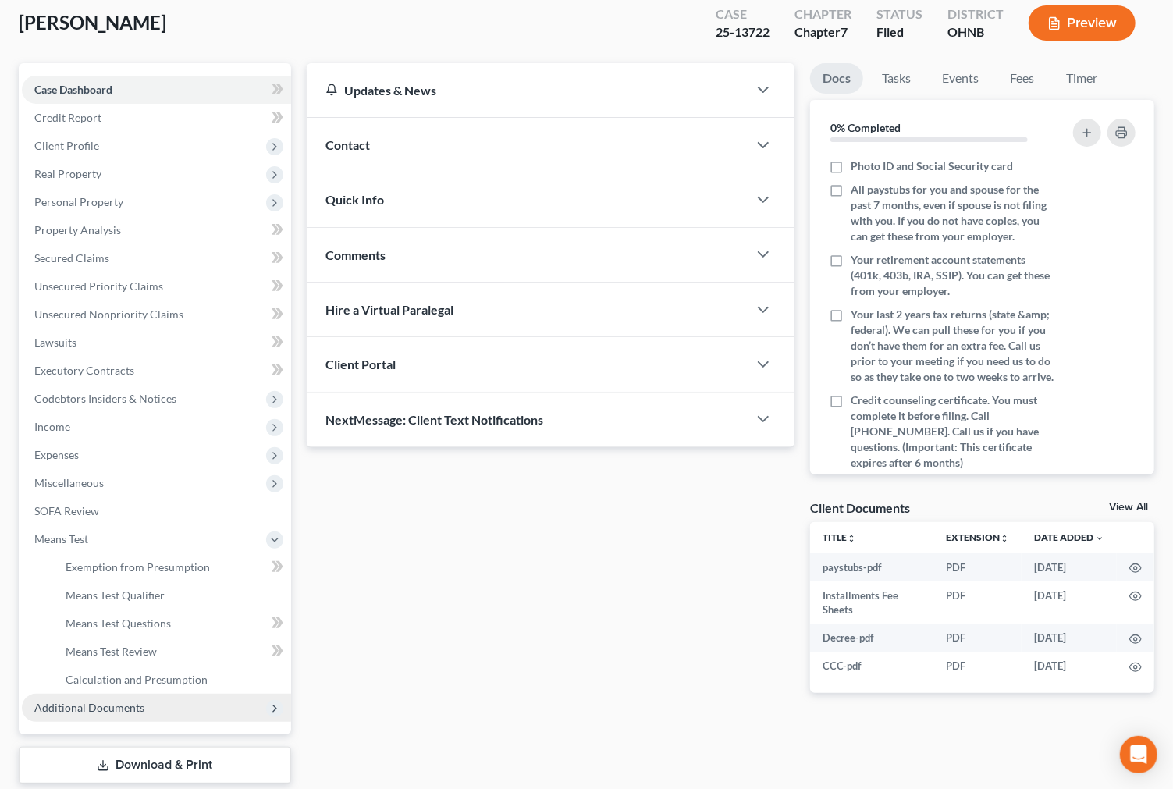
scroll to position [179, 0]
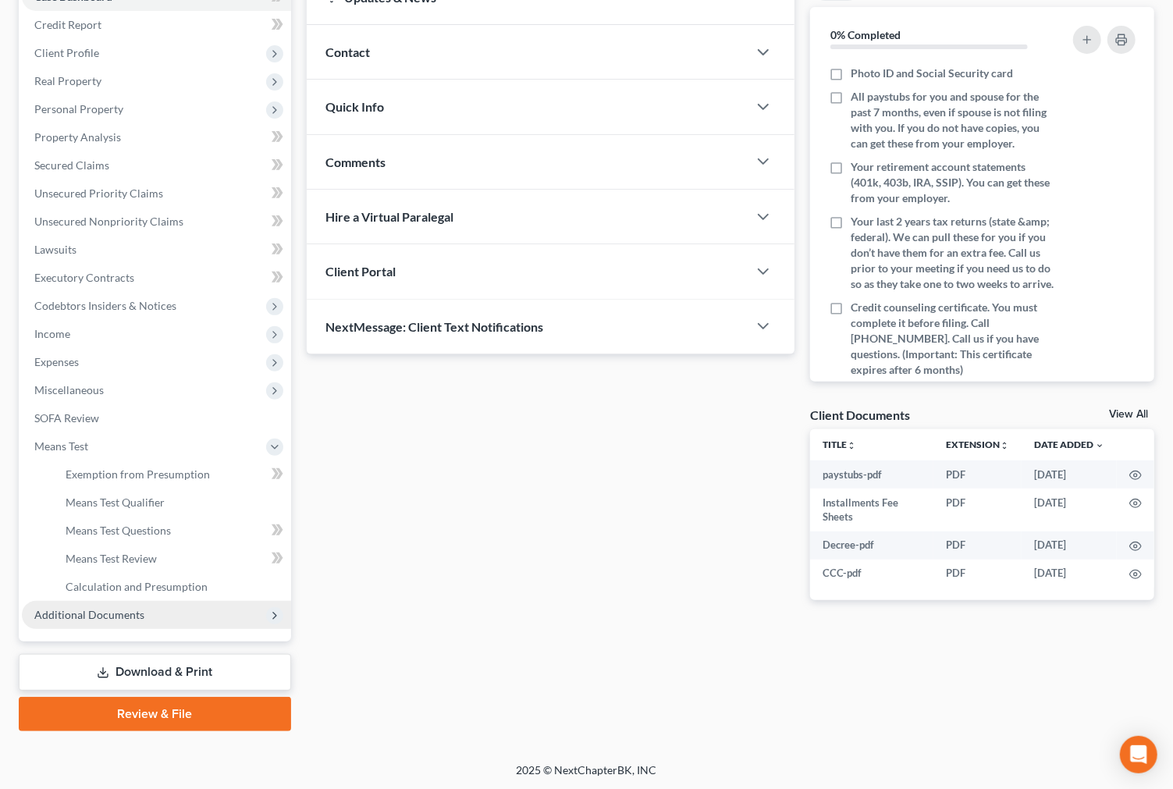
click at [131, 617] on span "Additional Documents" at bounding box center [89, 614] width 110 height 13
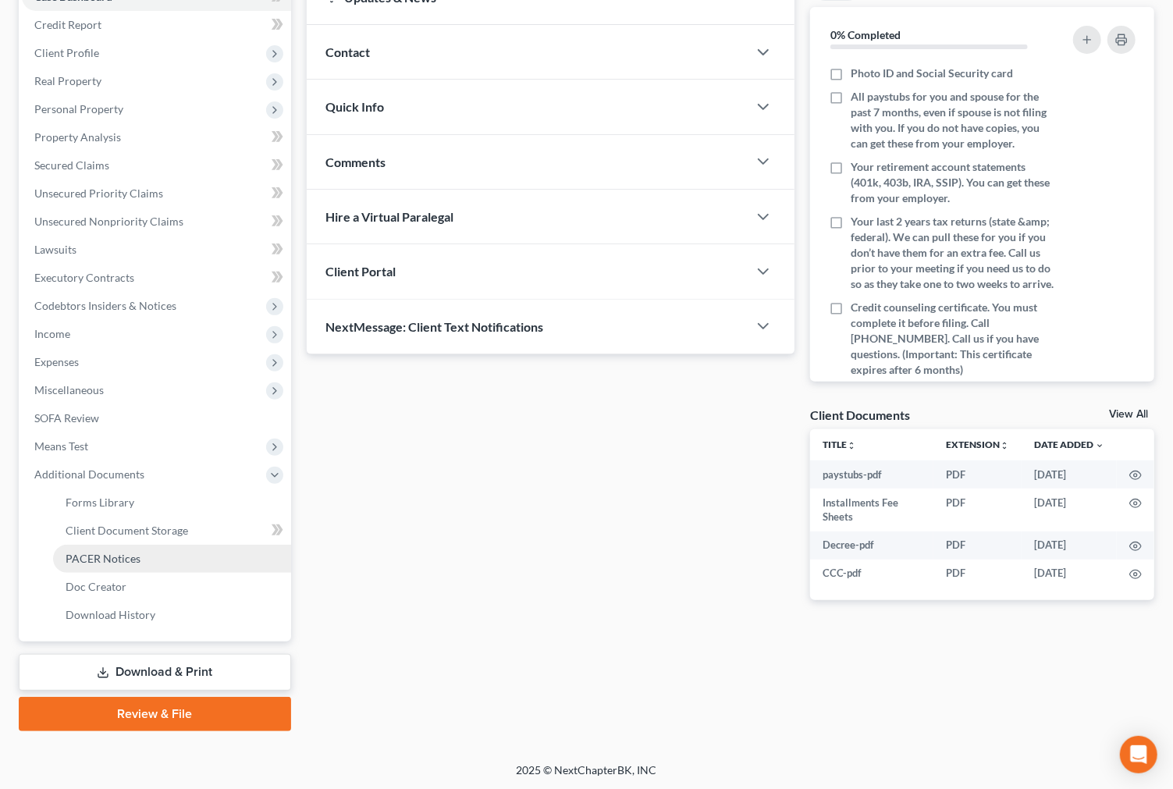
click at [120, 559] on span "PACER Notices" at bounding box center [103, 558] width 75 height 13
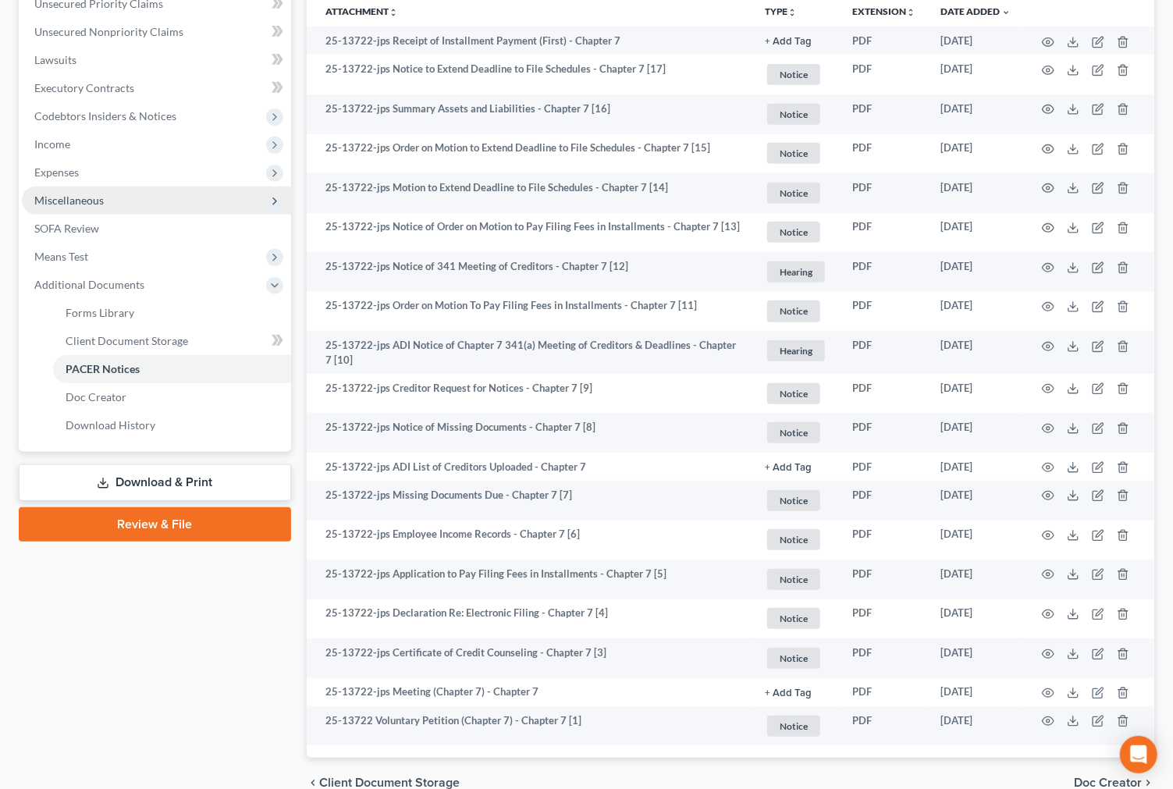
scroll to position [100, 0]
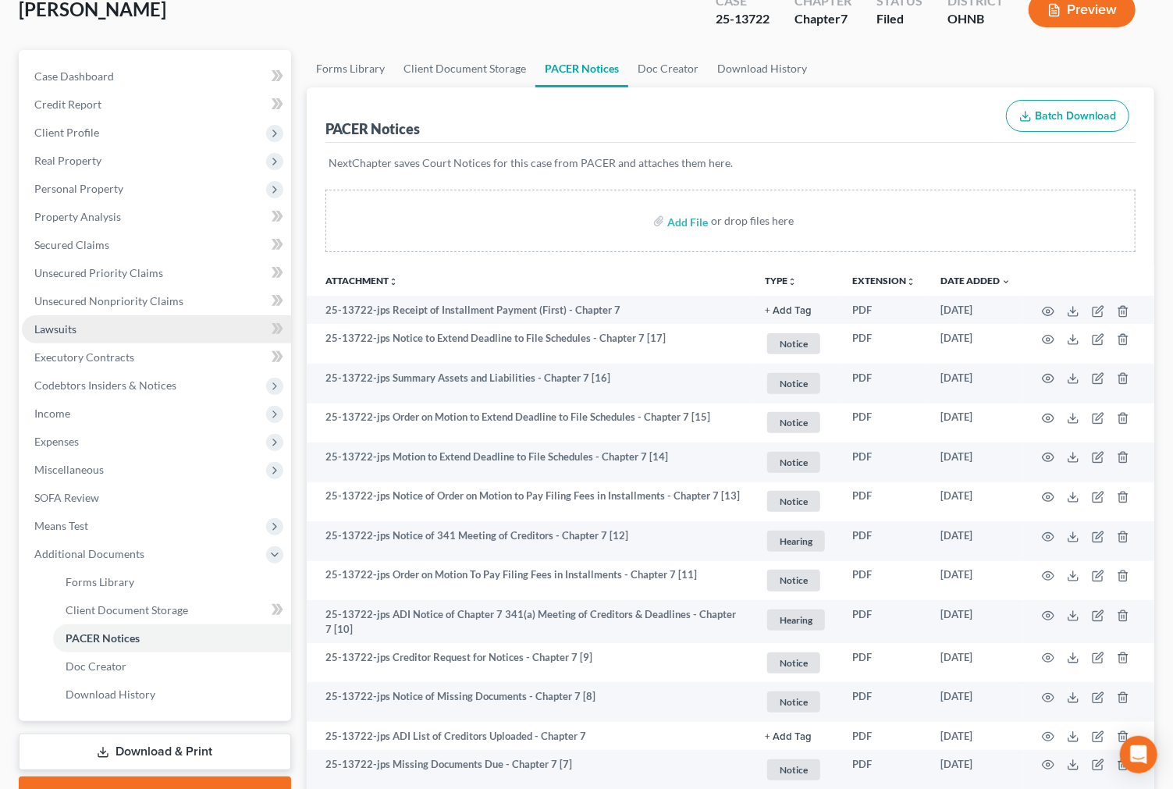
click at [84, 328] on link "Lawsuits" at bounding box center [156, 329] width 269 height 28
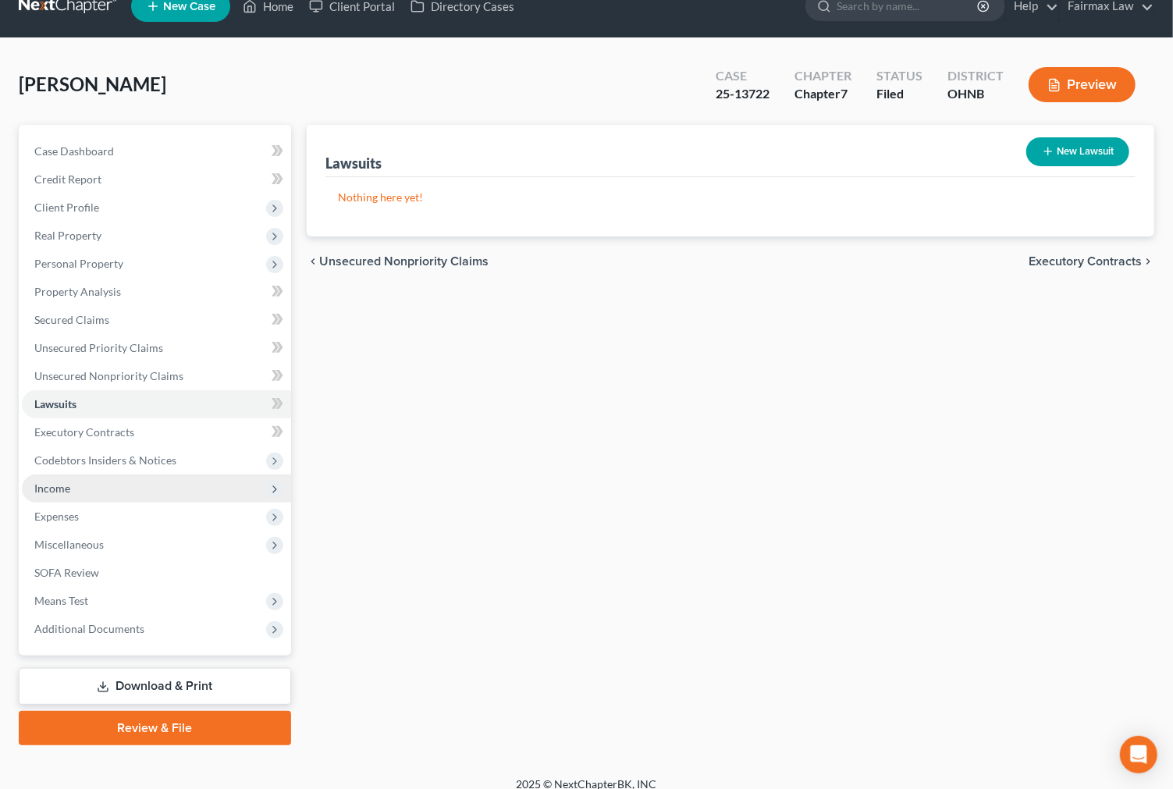
scroll to position [39, 0]
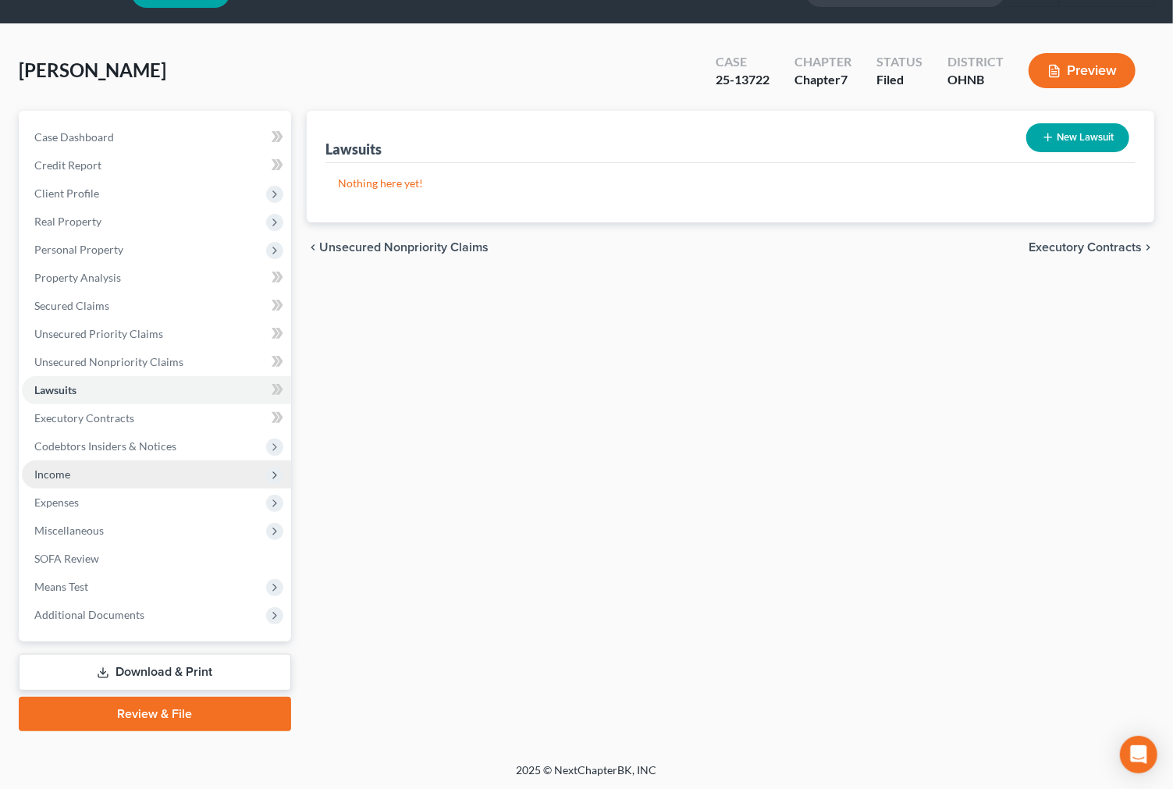
click at [96, 461] on span "Income" at bounding box center [156, 474] width 269 height 28
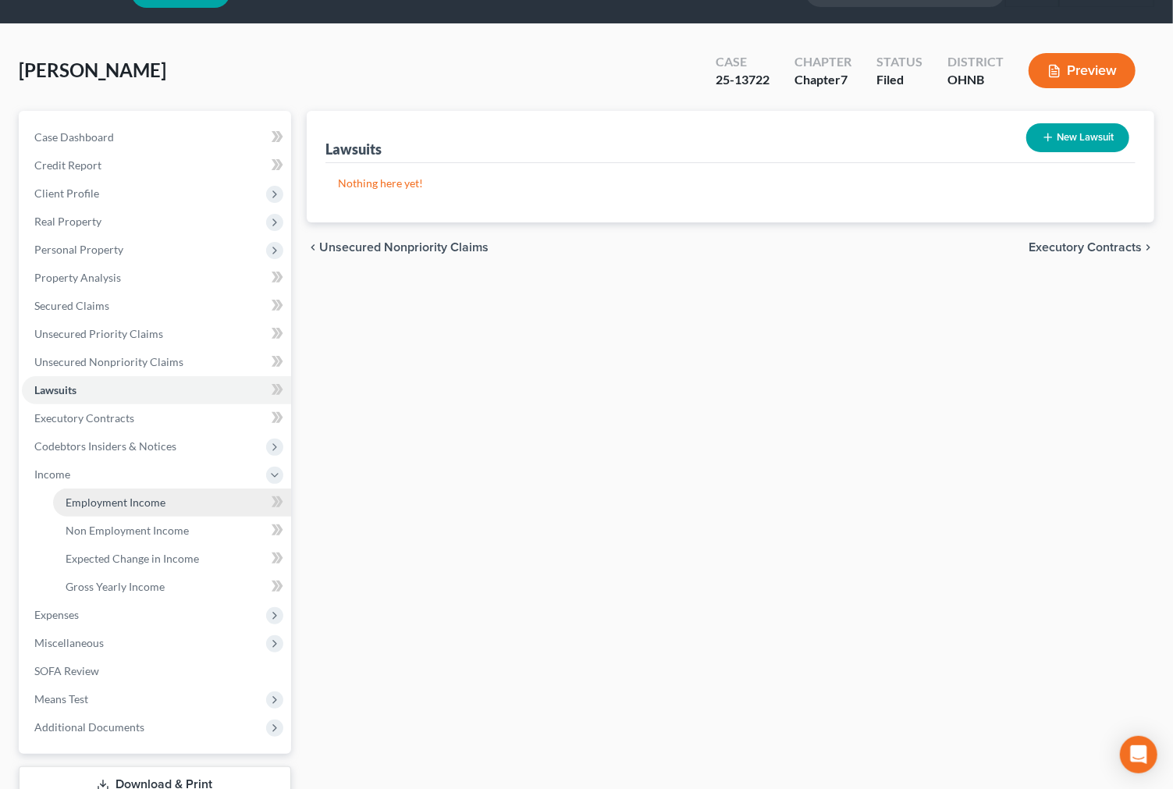
click at [110, 496] on span "Employment Income" at bounding box center [116, 501] width 100 height 13
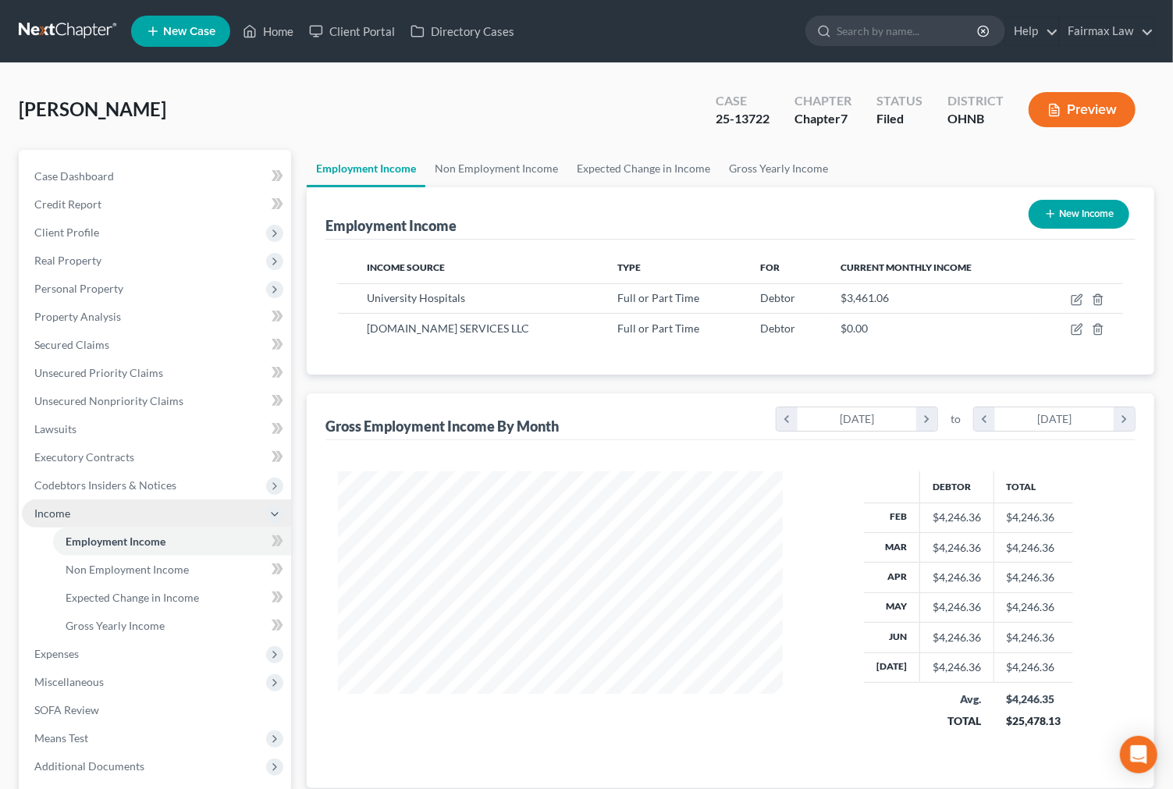
scroll to position [279, 477]
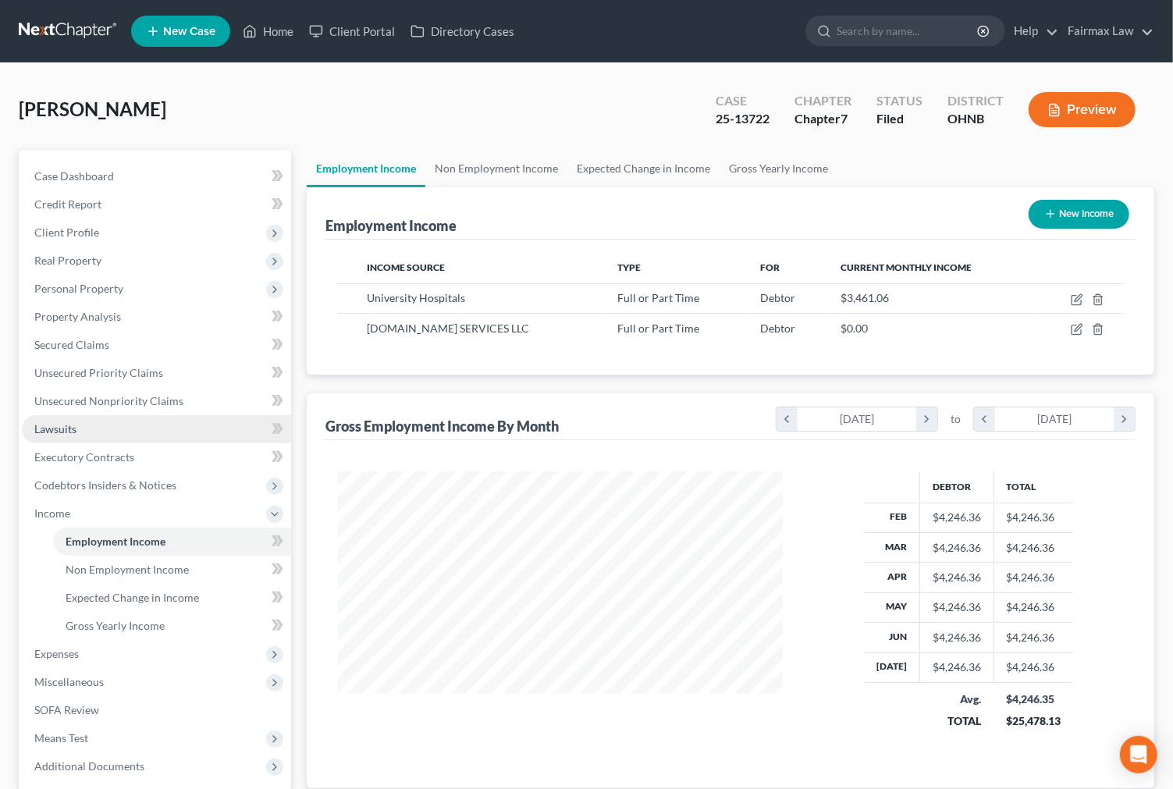
click at [51, 429] on span "Lawsuits" at bounding box center [55, 428] width 42 height 13
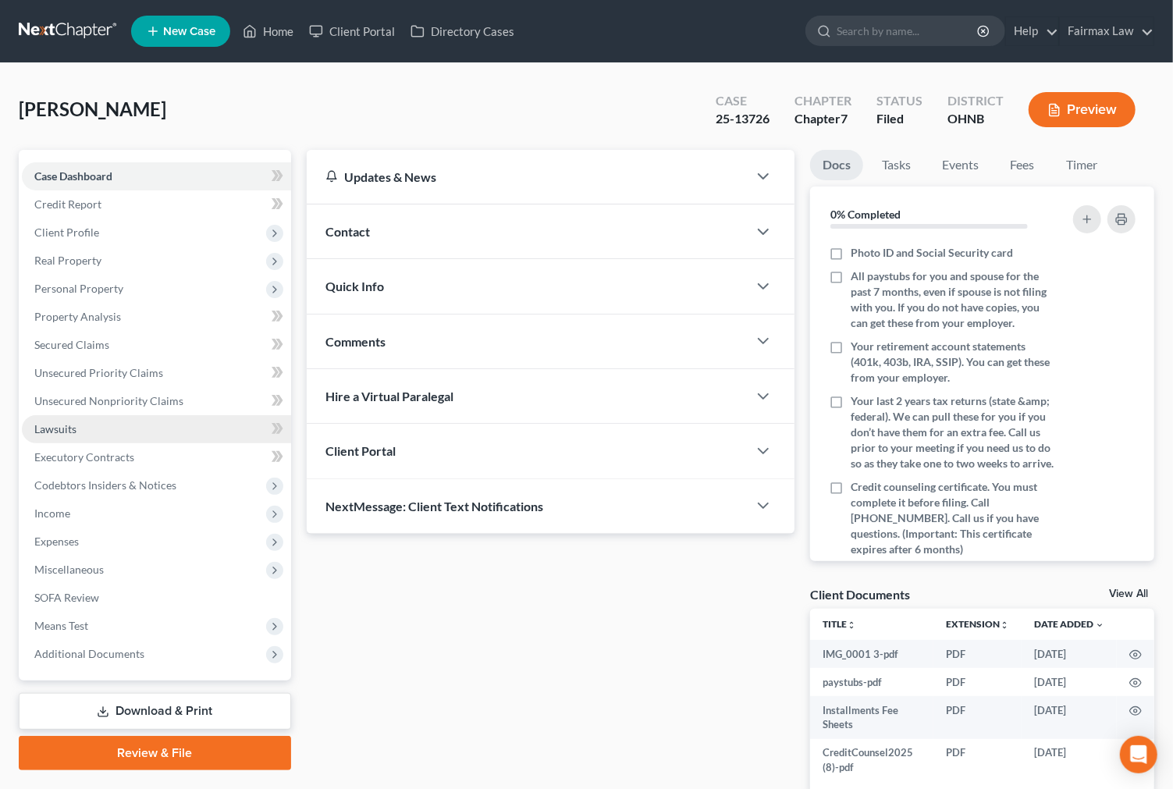
click at [61, 424] on span "Lawsuits" at bounding box center [55, 428] width 42 height 13
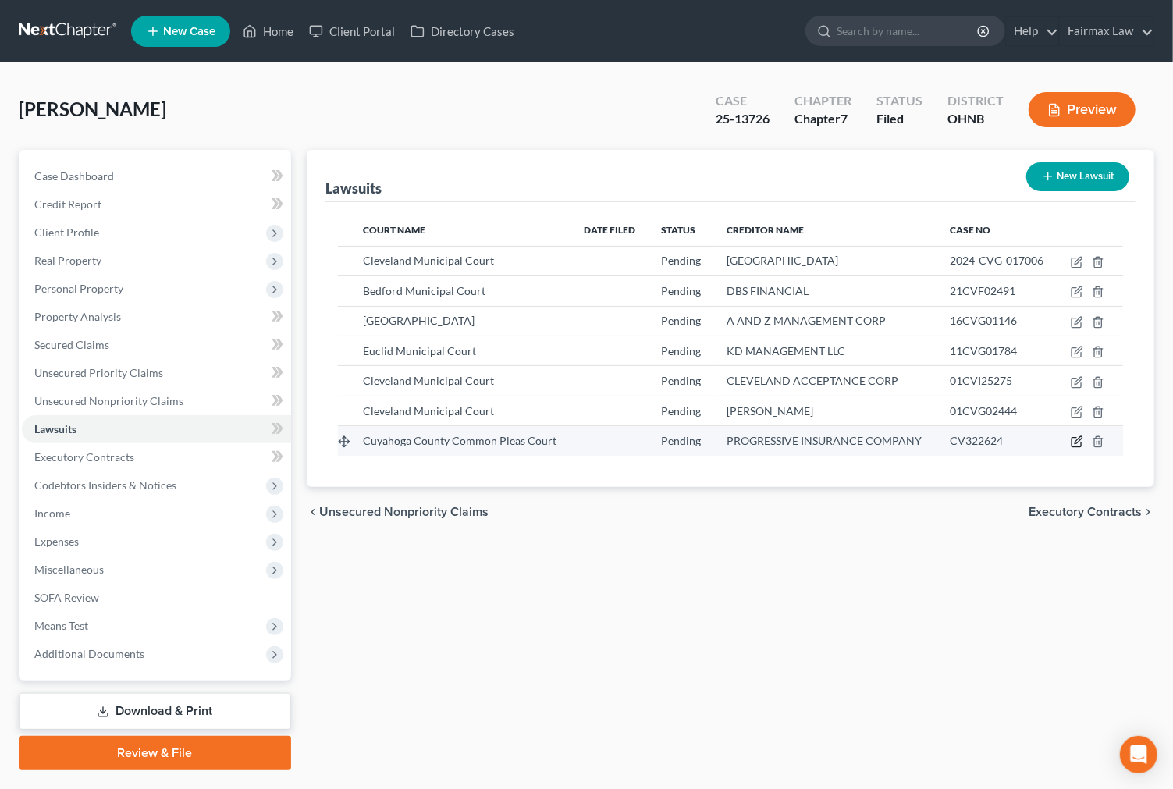
click at [1075, 439] on icon "button" at bounding box center [1076, 441] width 12 height 12
select select "36"
select select "0"
select select "3"
select select "50"
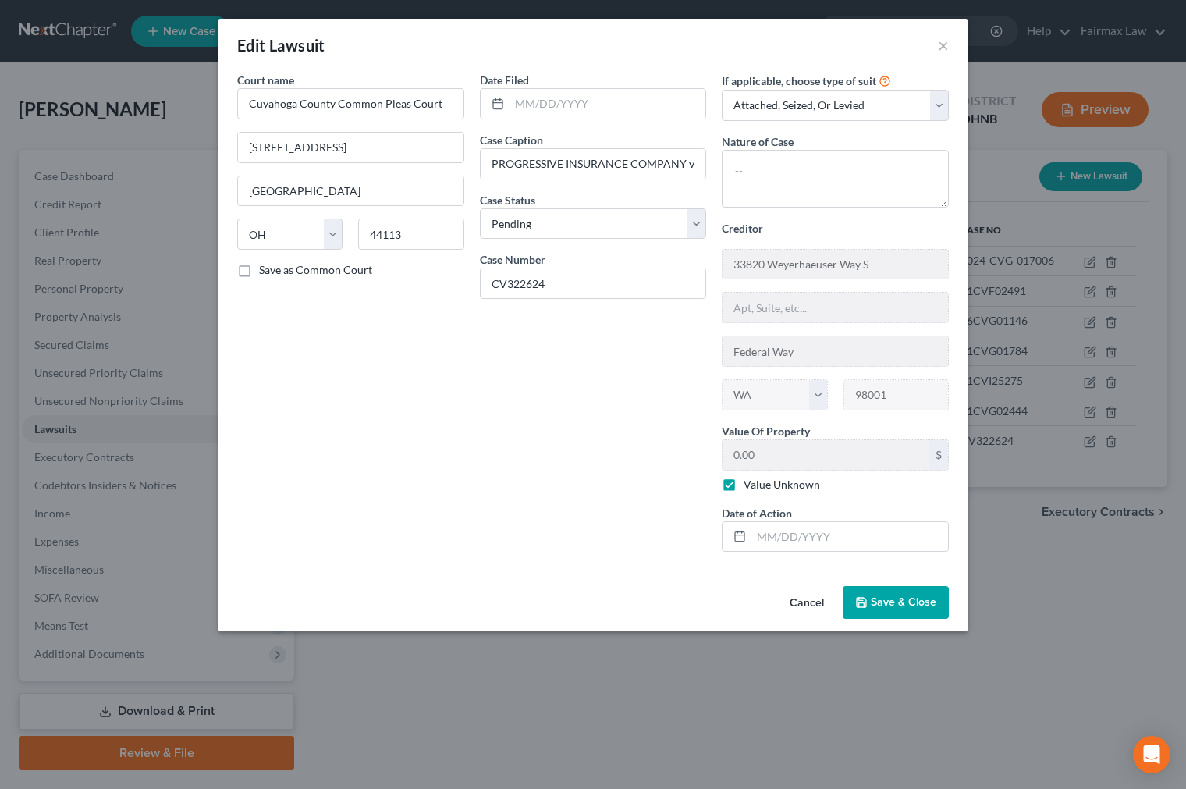
click at [954, 653] on div "Edit Lawsuit × Court name * [GEOGRAPHIC_DATA] [GEOGRAPHIC_DATA] [US_STATE] AK A…" at bounding box center [593, 394] width 1186 height 789
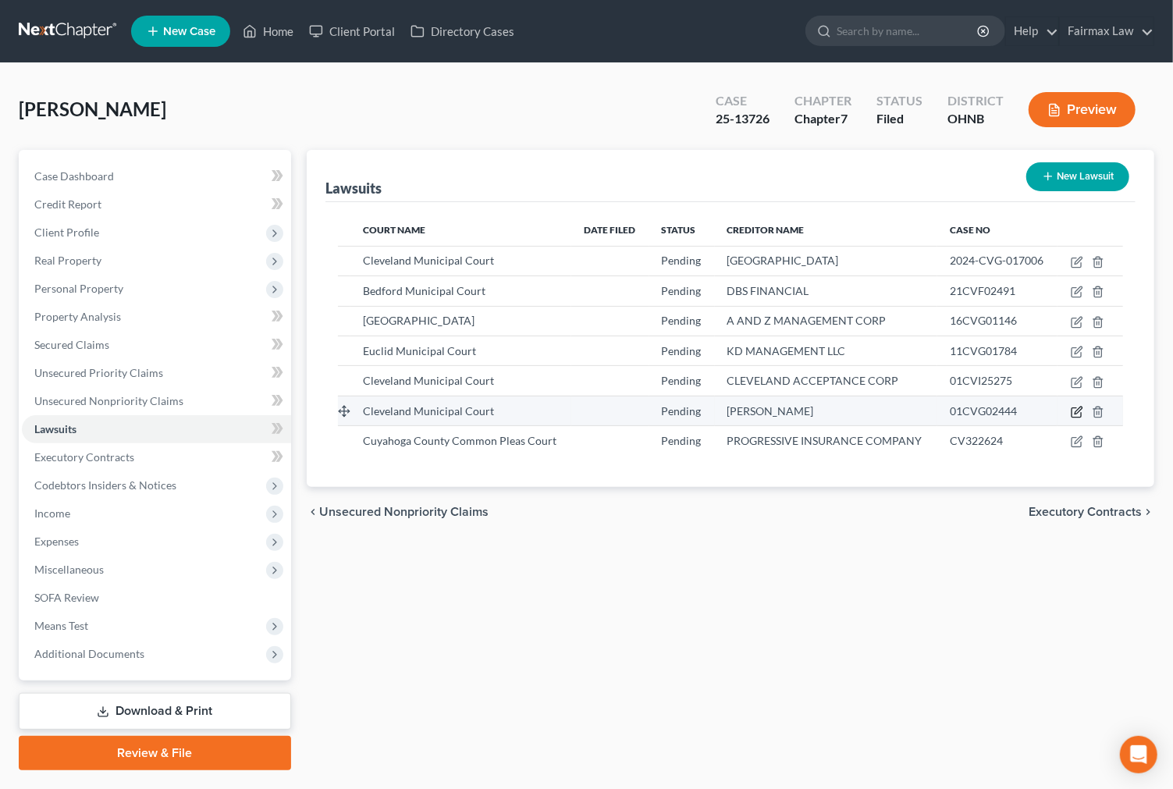
click at [1073, 410] on icon "button" at bounding box center [1076, 412] width 12 height 12
select select "36"
select select "0"
select select "3"
select select "10"
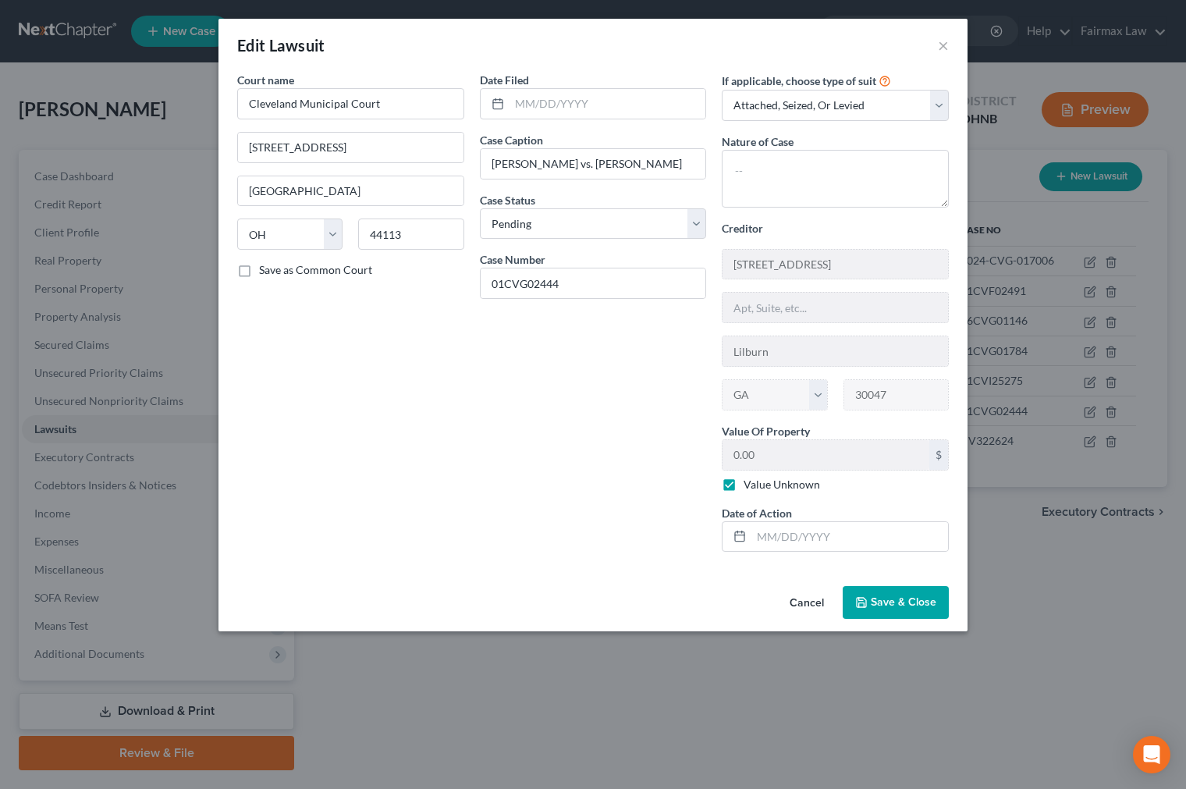
click at [995, 606] on div "Edit Lawsuit × Court name * Cleveland Municipal Court 1200 Ontario St. Clevelan…" at bounding box center [593, 394] width 1186 height 789
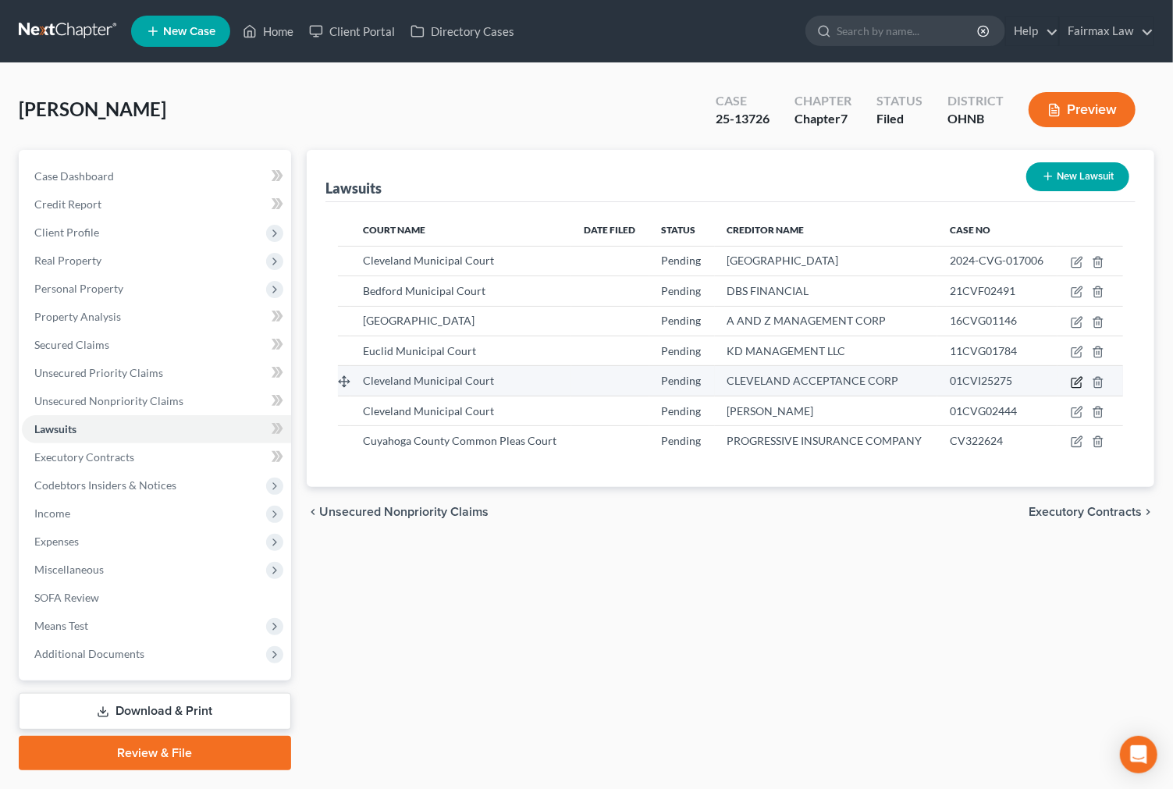
click at [1073, 384] on icon "button" at bounding box center [1076, 382] width 12 height 12
select select "36"
select select "0"
select select "3"
select select "36"
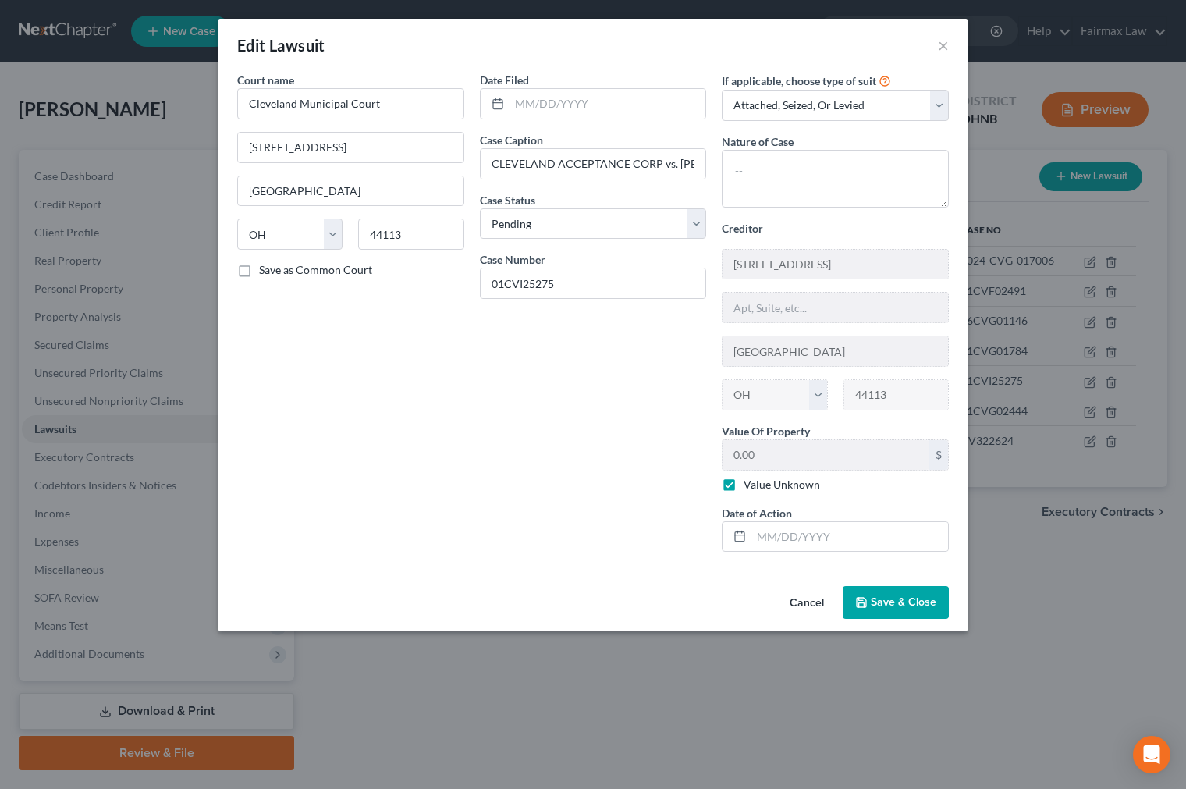
click at [1040, 628] on div "Edit Lawsuit × Court name * Cleveland Municipal Court 1200 Ontario St. Clevelan…" at bounding box center [593, 394] width 1186 height 789
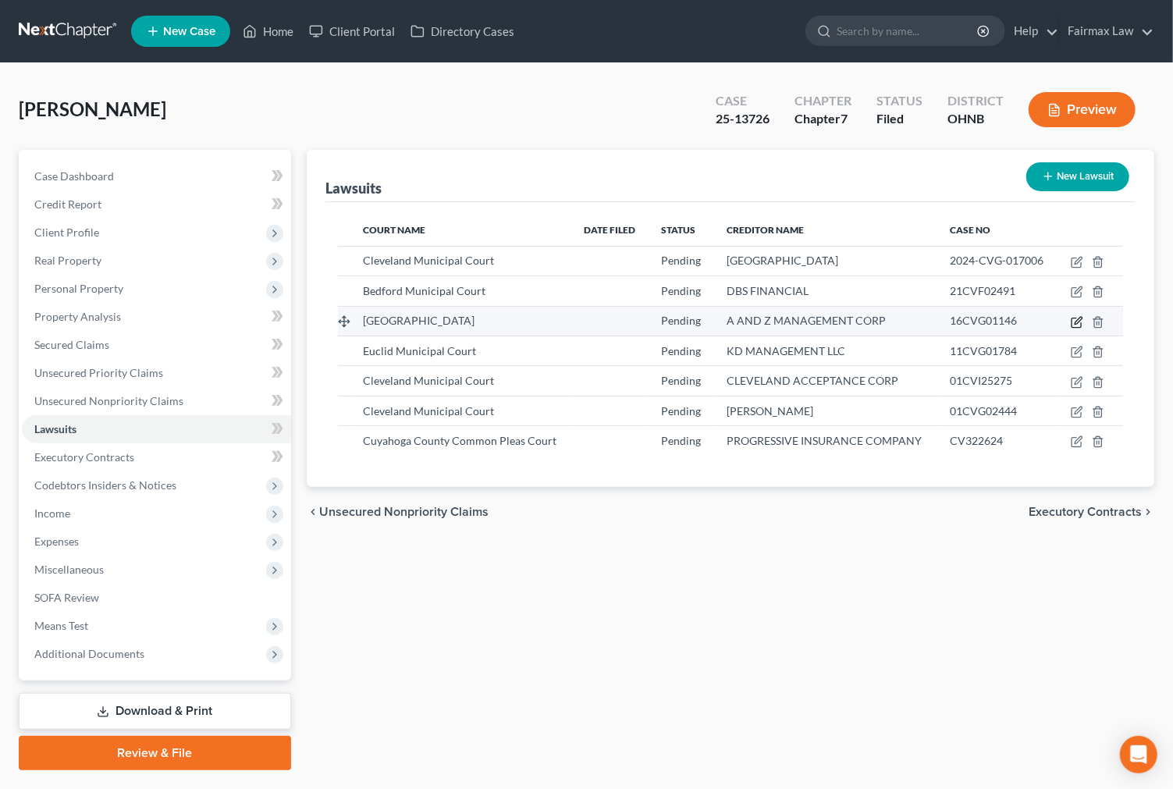
click at [1073, 323] on icon "button" at bounding box center [1076, 322] width 12 height 12
select select "36"
select select "0"
select select "3"
select select "36"
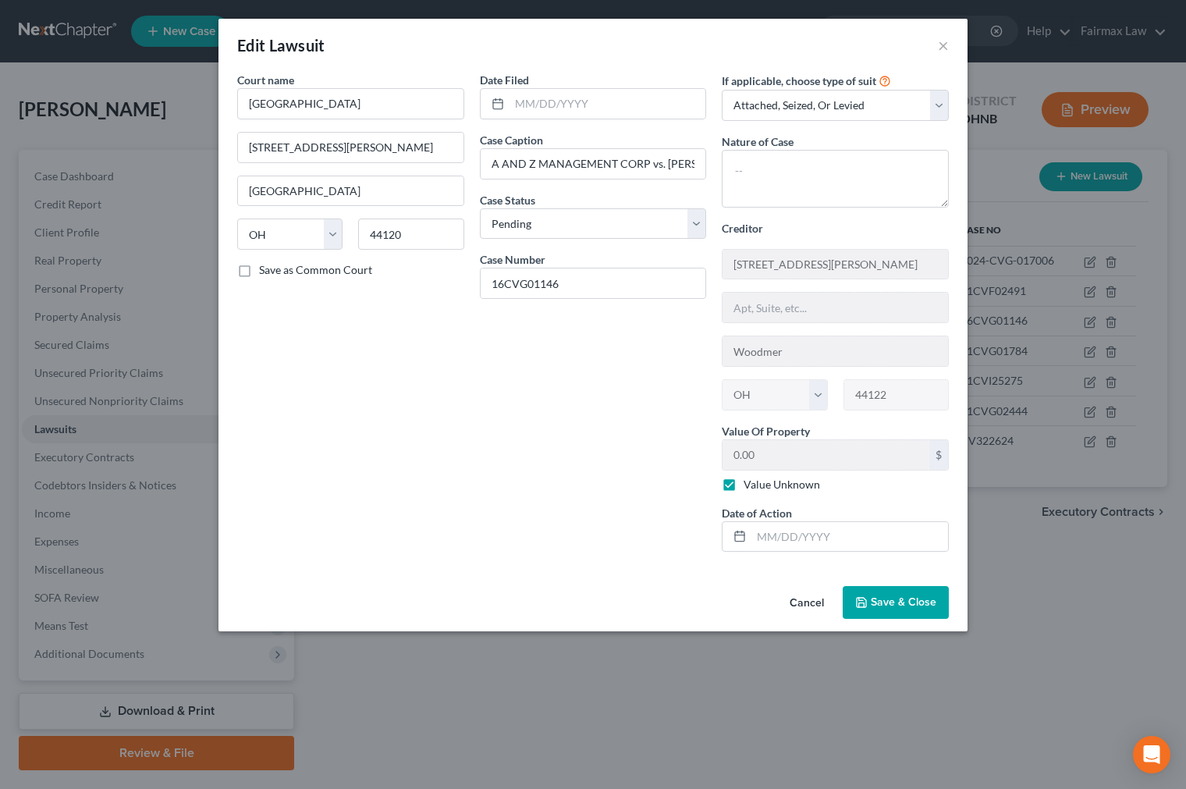
click at [1072, 580] on div "Edit Lawsuit × Court name * Shaker Heights Municipal Court 3355 Lee Rd Clevelan…" at bounding box center [593, 394] width 1186 height 789
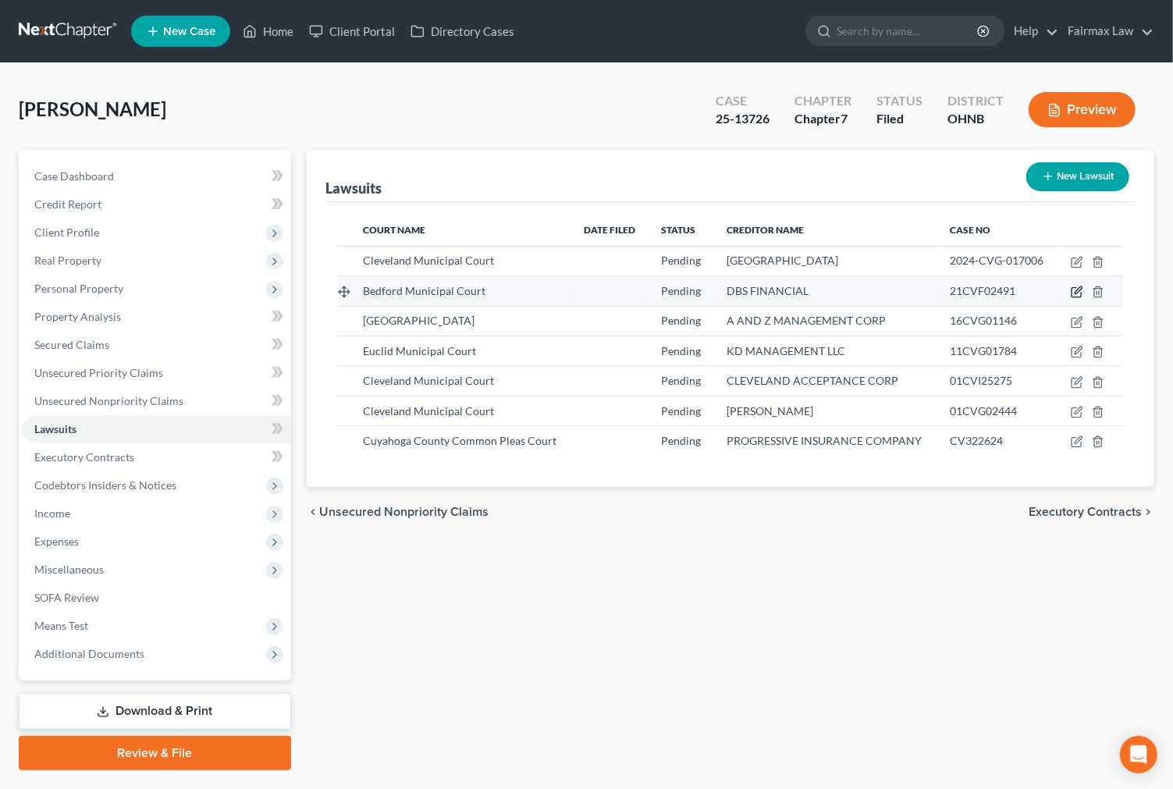
click at [1081, 287] on icon "button" at bounding box center [1077, 290] width 7 height 7
select select "36"
select select "0"
select select "3"
select select "36"
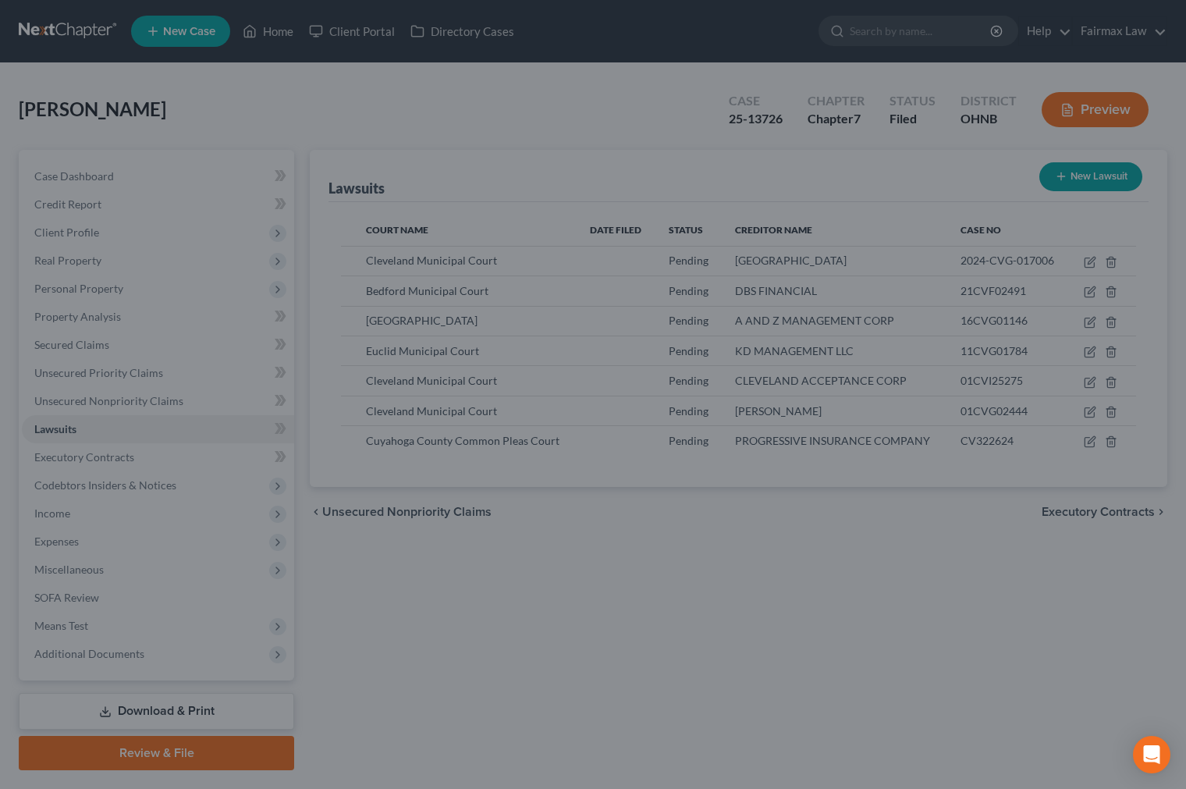
click at [1077, 552] on div "New Lawsuit × Court name * Bedford Municipal Court 165 Center Road Bedford Stat…" at bounding box center [593, 394] width 1186 height 789
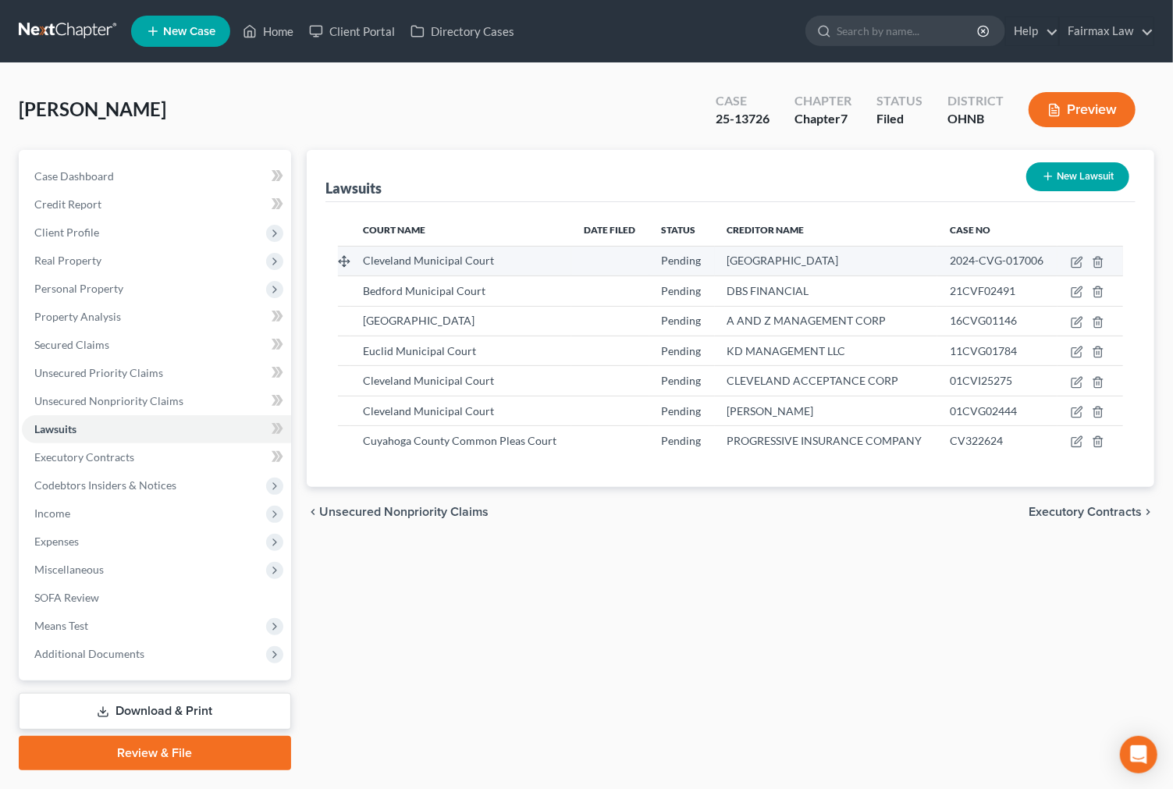
click at [1074, 254] on td at bounding box center [1090, 261] width 66 height 30
click at [1080, 260] on icon "button" at bounding box center [1077, 260] width 7 height 7
select select "17"
select select "0"
select select "1"
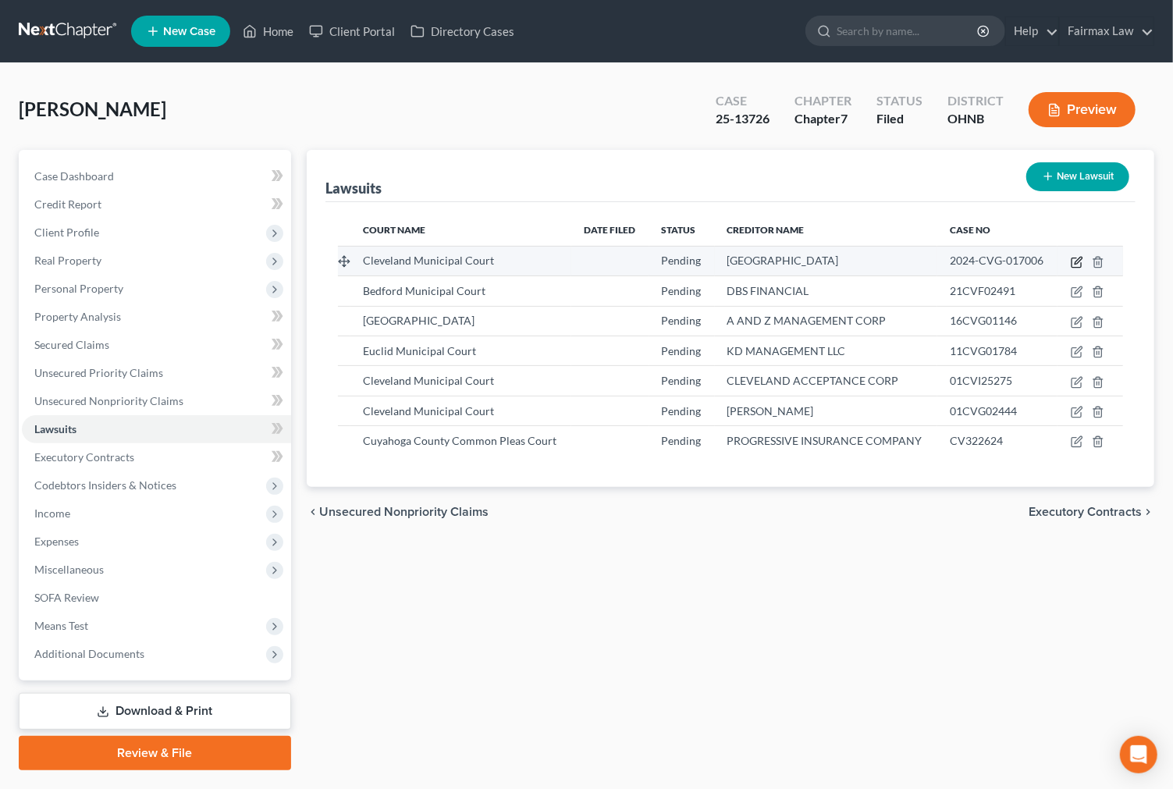
select select "36"
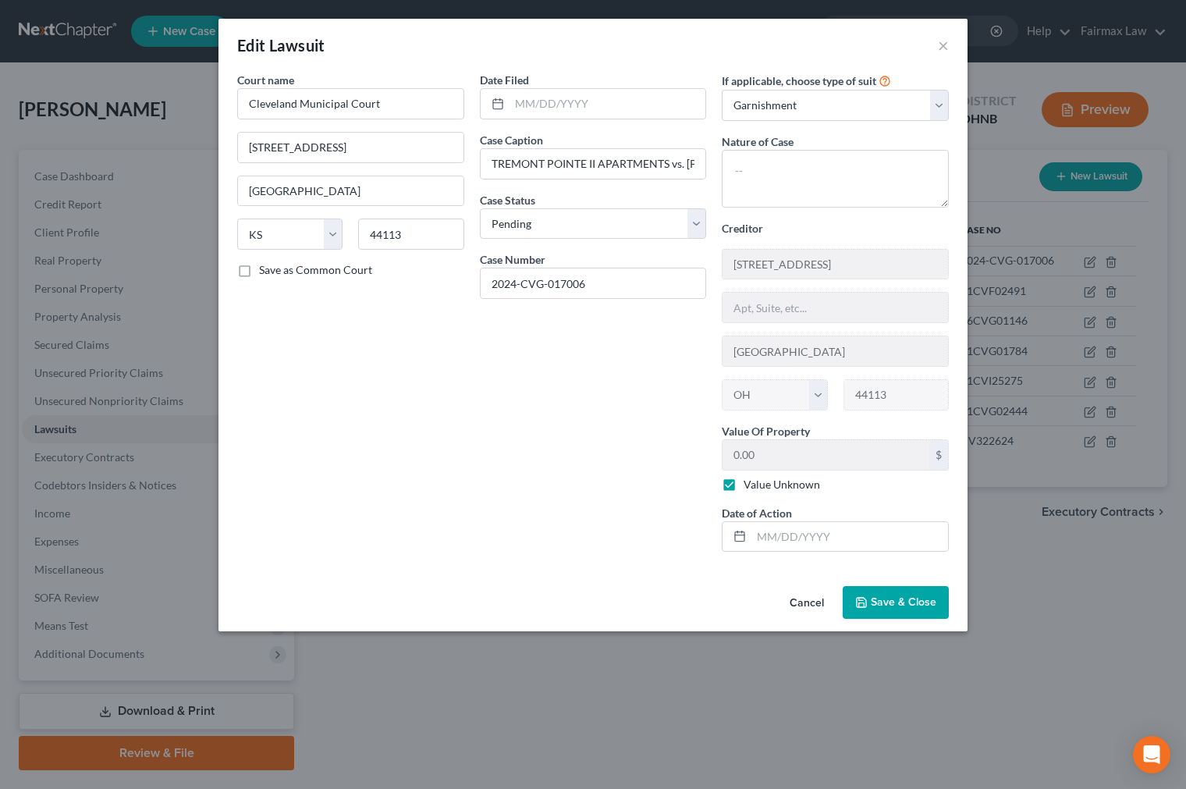
click at [1062, 591] on div "Edit Lawsuit × Court name * Cleveland Municipal Court 1200 Ontario St Cleveland…" at bounding box center [593, 394] width 1186 height 789
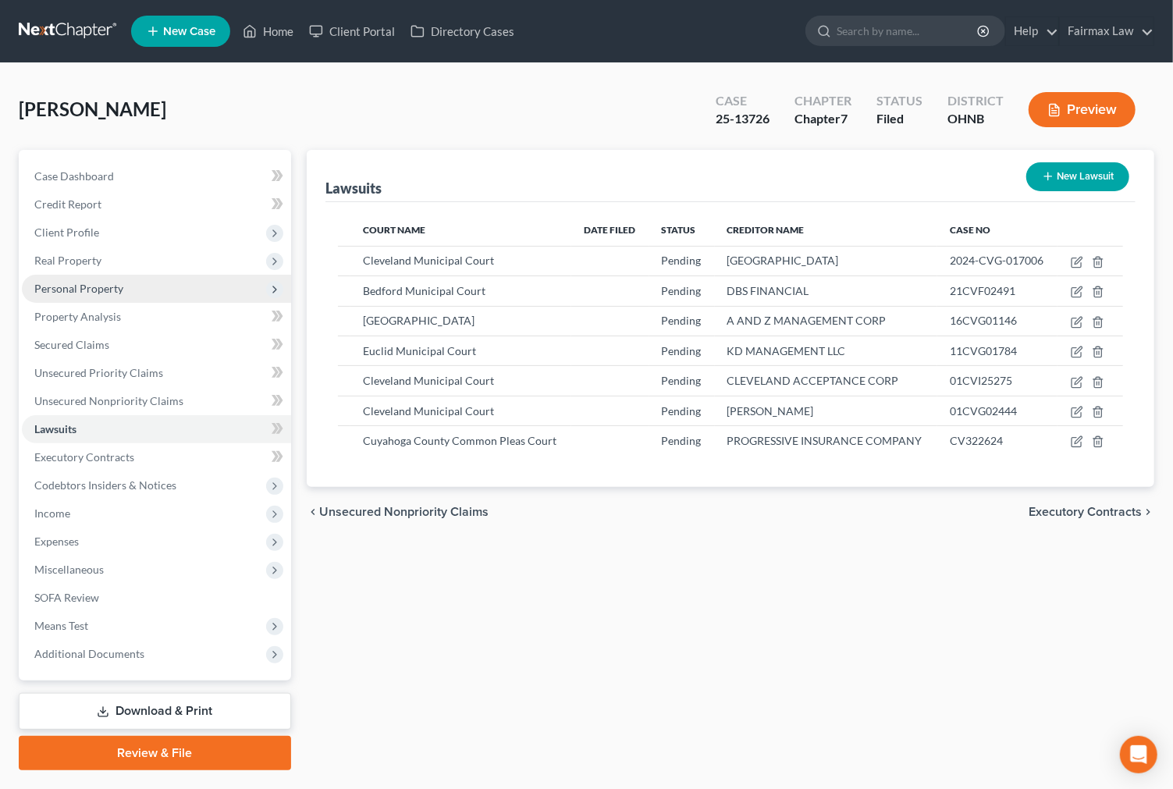
click at [109, 282] on span "Personal Property" at bounding box center [78, 288] width 89 height 13
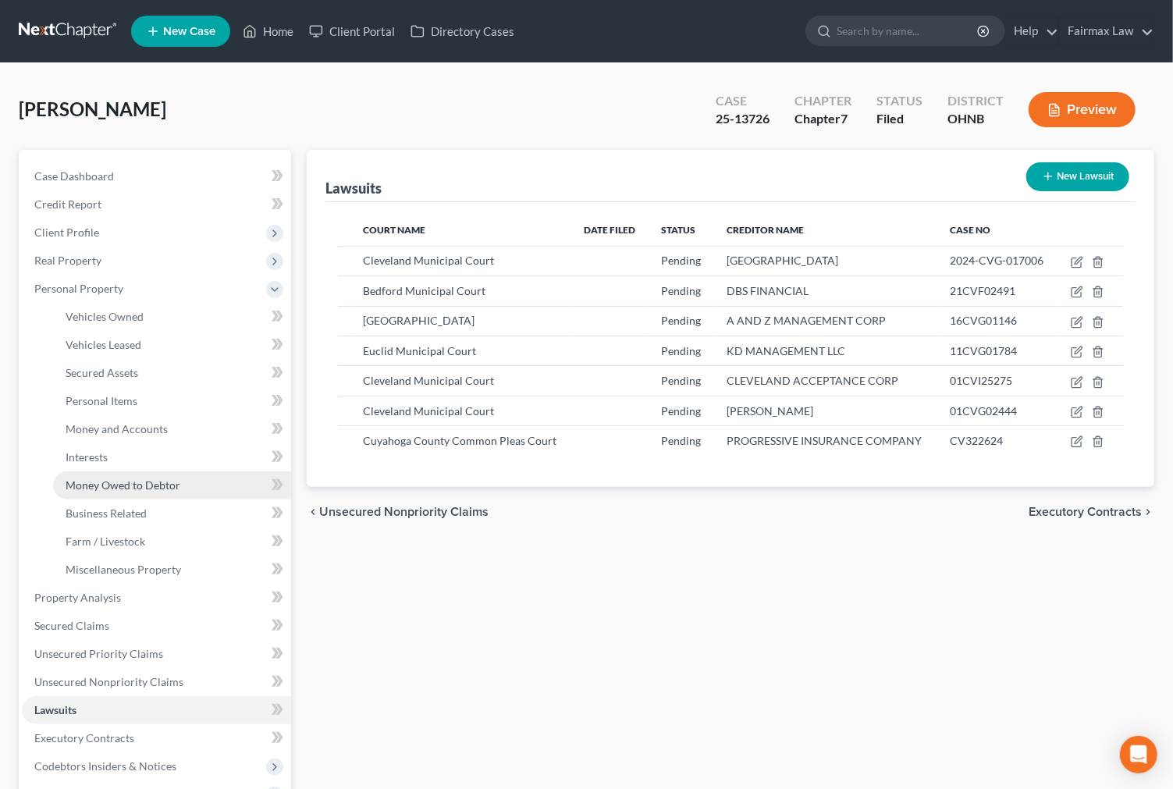
click at [168, 484] on span "Money Owed to Debtor" at bounding box center [123, 484] width 115 height 13
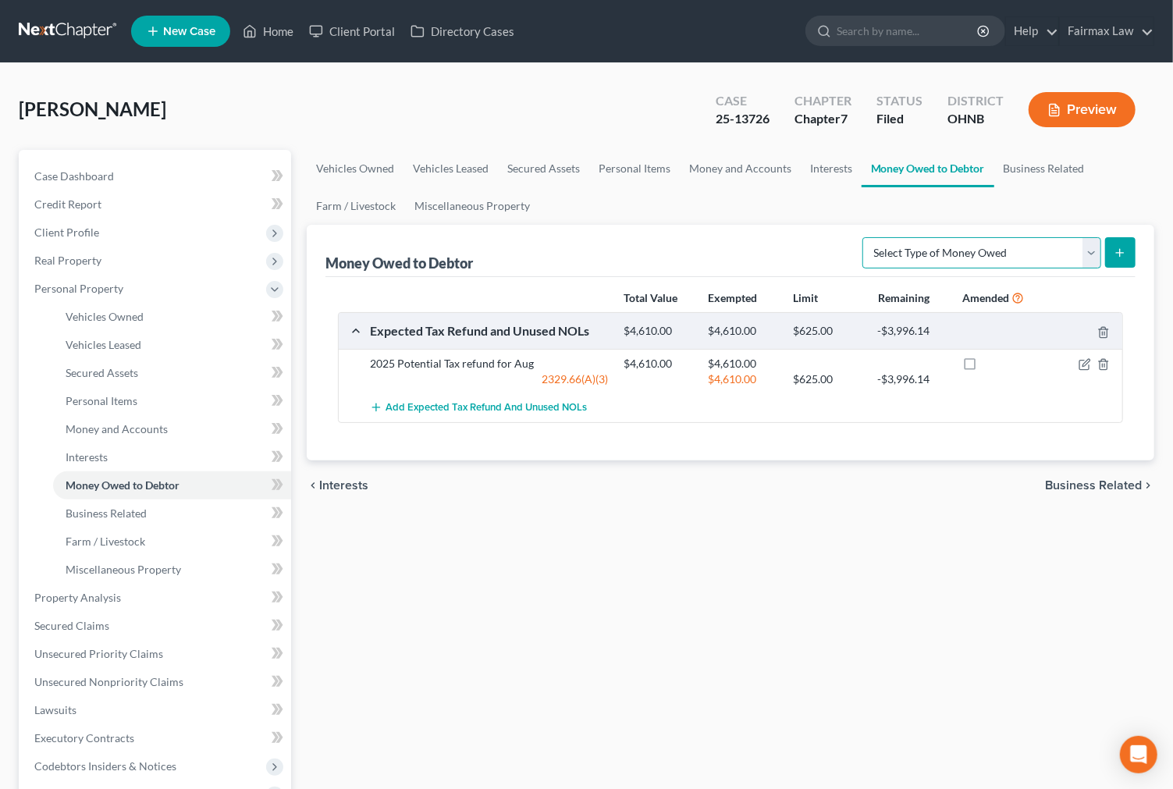
click at [971, 247] on select "Select Type of Money Owed Accounts Receivable Alimony Child Support Claims Agai…" at bounding box center [981, 252] width 239 height 31
select select "other_contingent_and_unliquidated_claims"
click at [864, 237] on select "Select Type of Money Owed Accounts Receivable Alimony Child Support Claims Agai…" at bounding box center [981, 252] width 239 height 31
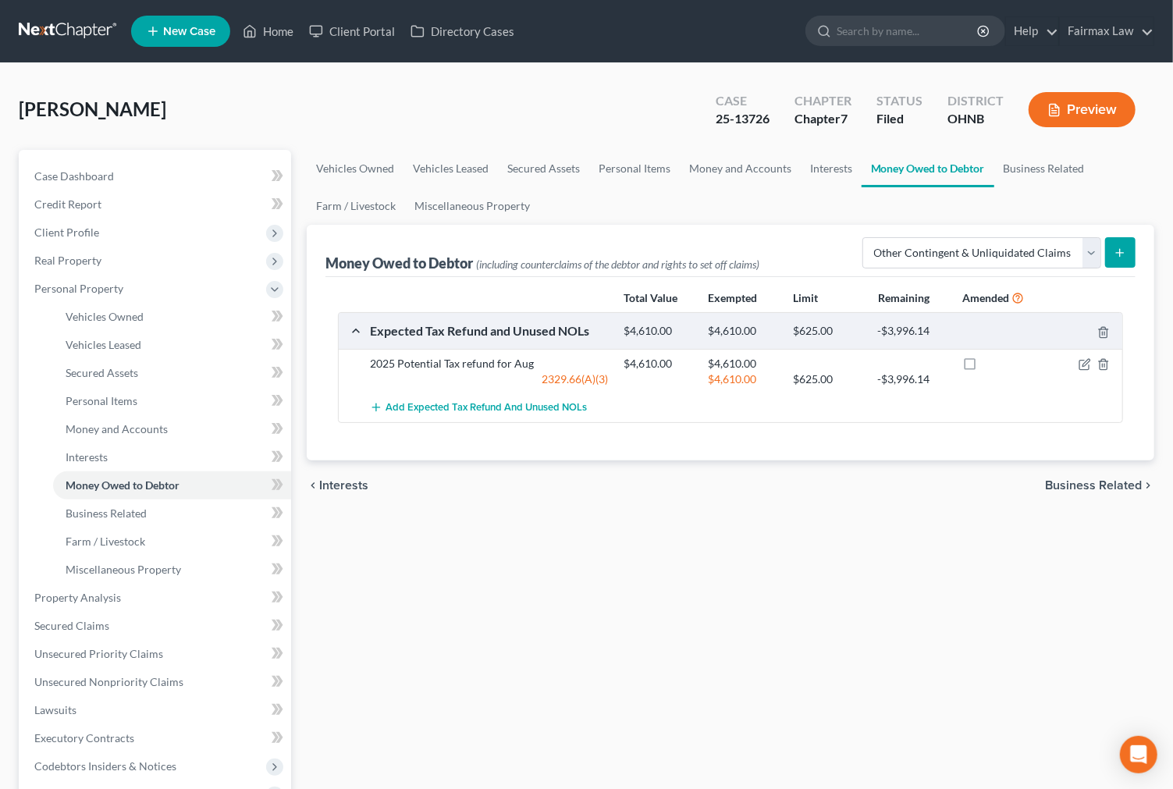
click at [1117, 247] on icon "submit" at bounding box center [1119, 253] width 12 height 12
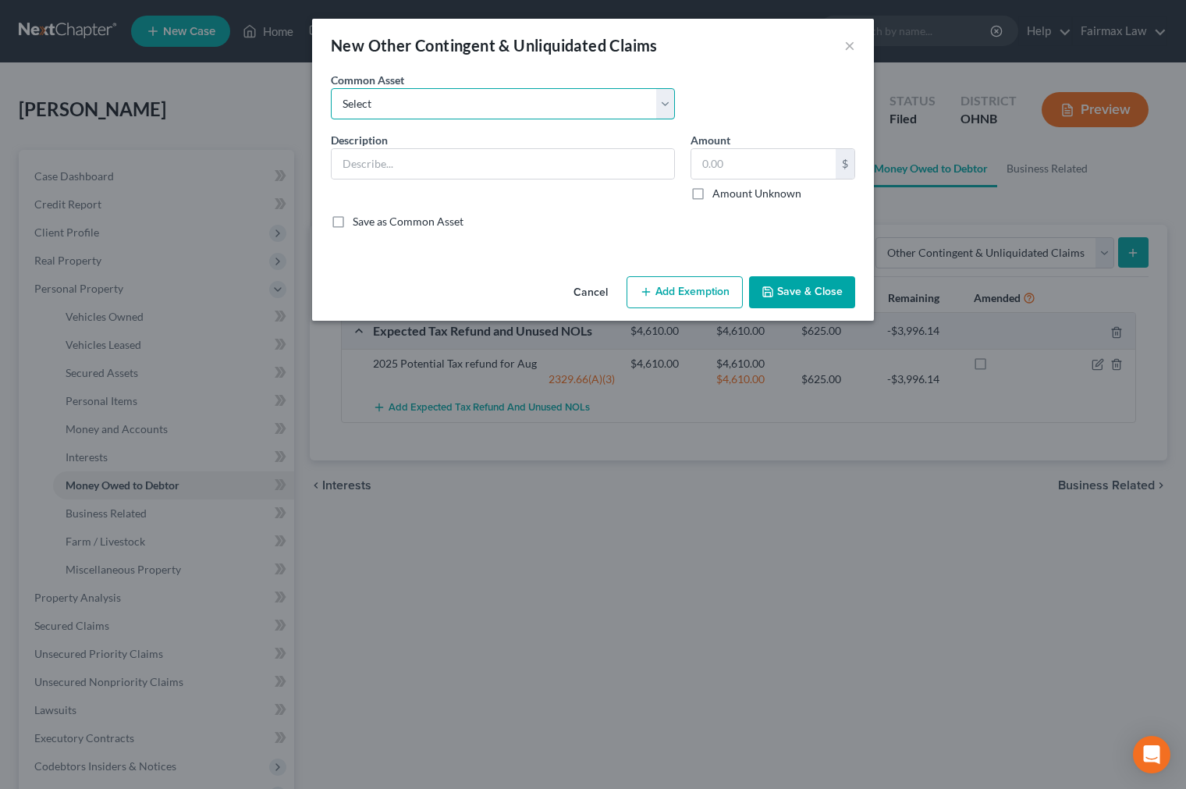
click at [469, 94] on select "Select Rights, including any right of recovery, in wages garnished within 90 da…" at bounding box center [503, 103] width 344 height 31
select select "3"
click at [331, 88] on select "Select Rights, including any right of recovery, in wages garnished within 90 da…" at bounding box center [503, 103] width 344 height 31
type input "Garnished wages within 90 days of filing"
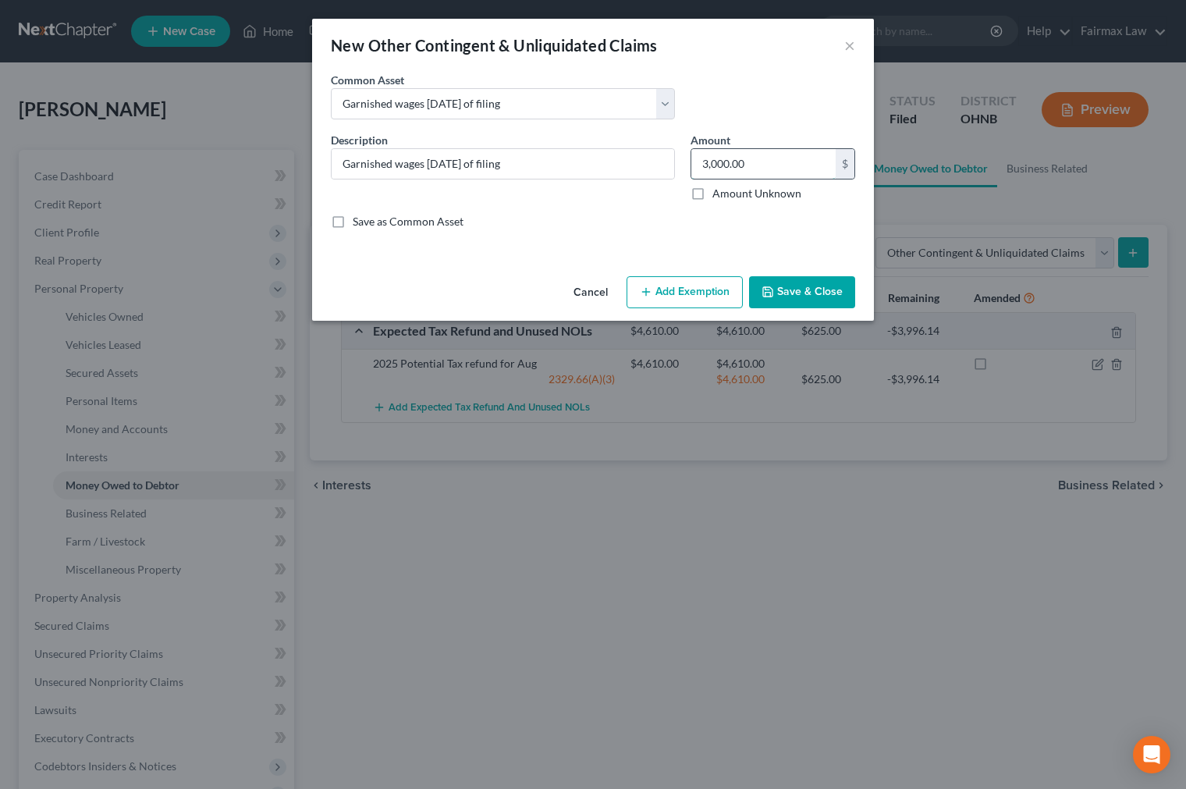
click at [769, 168] on input "3,000.00" at bounding box center [763, 164] width 144 height 30
type input "0.00"
click at [819, 289] on button "Save & Close" at bounding box center [802, 292] width 106 height 33
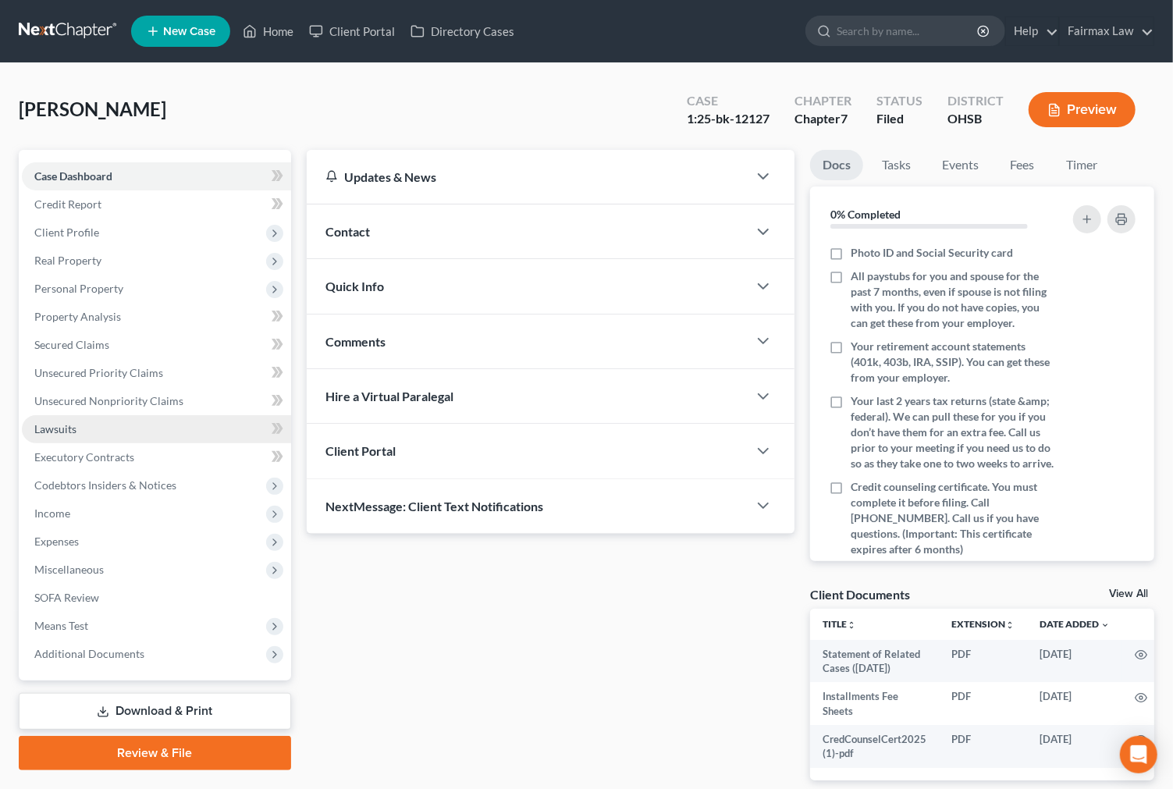
click at [161, 435] on link "Lawsuits" at bounding box center [156, 429] width 269 height 28
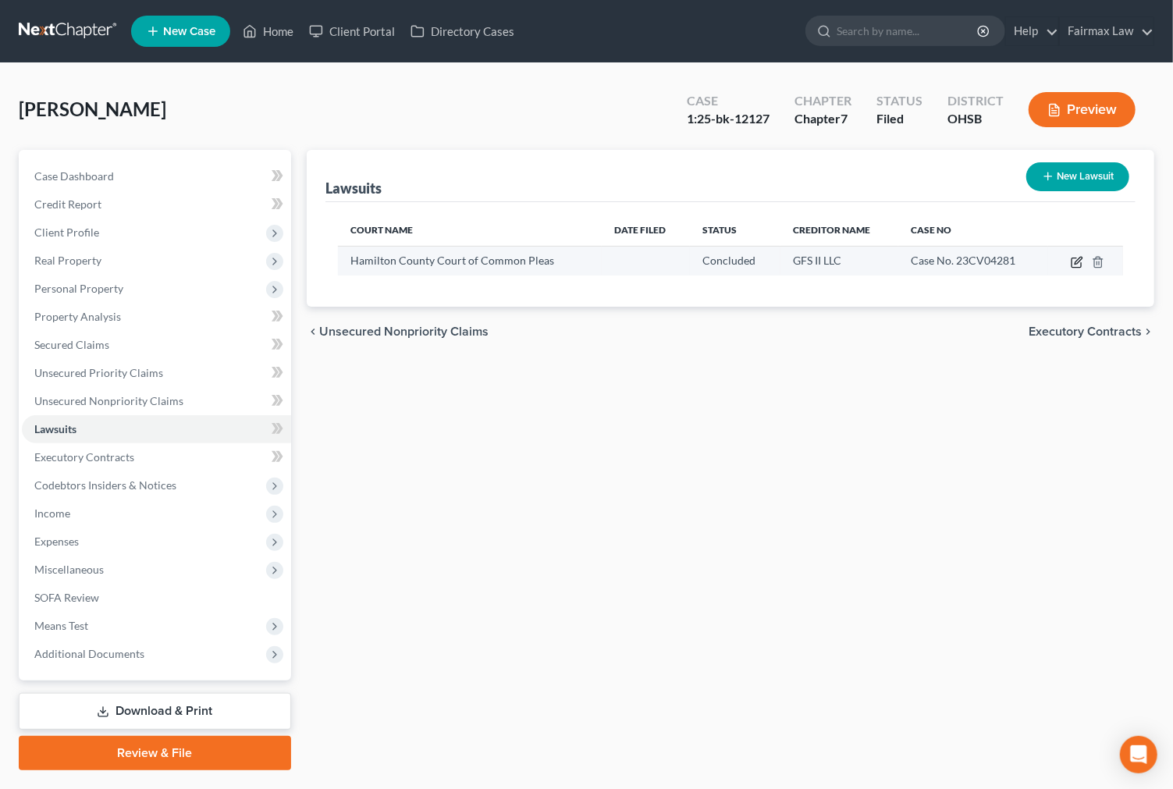
click at [1077, 262] on icon "button" at bounding box center [1077, 260] width 7 height 7
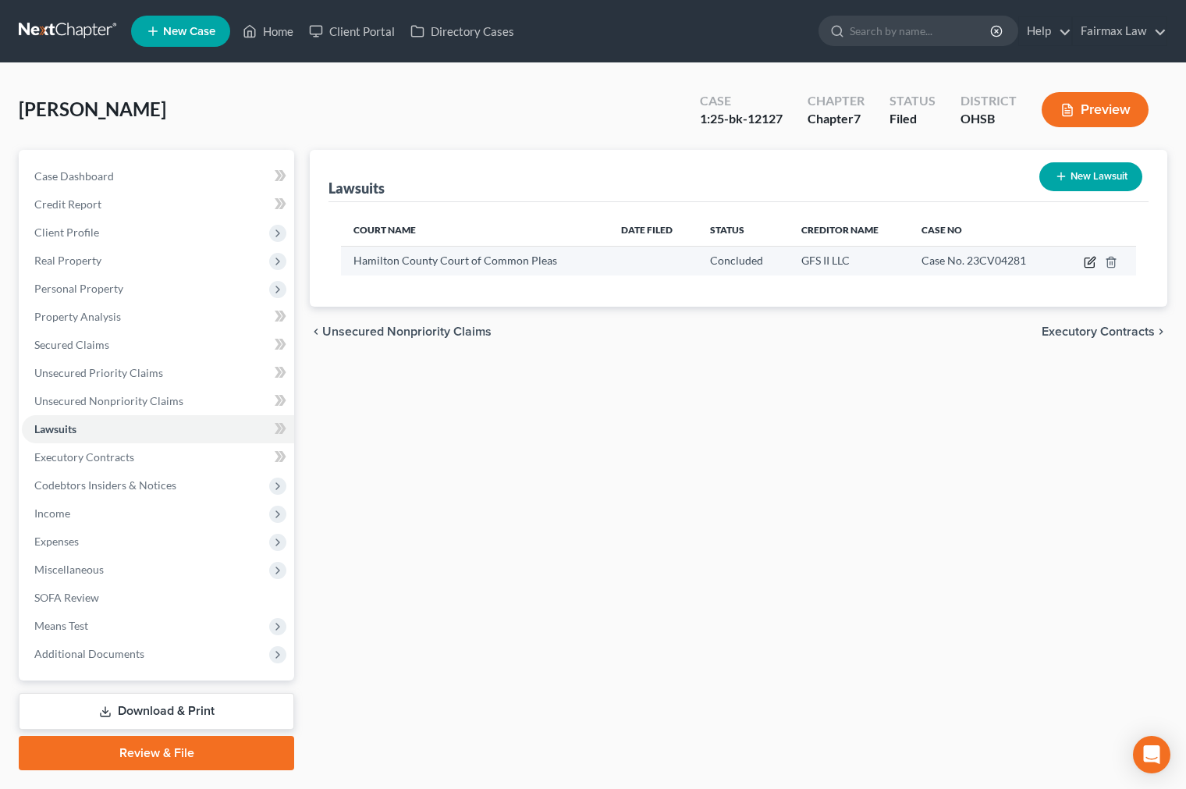
select select "36"
select select "2"
select select "4"
select select "23"
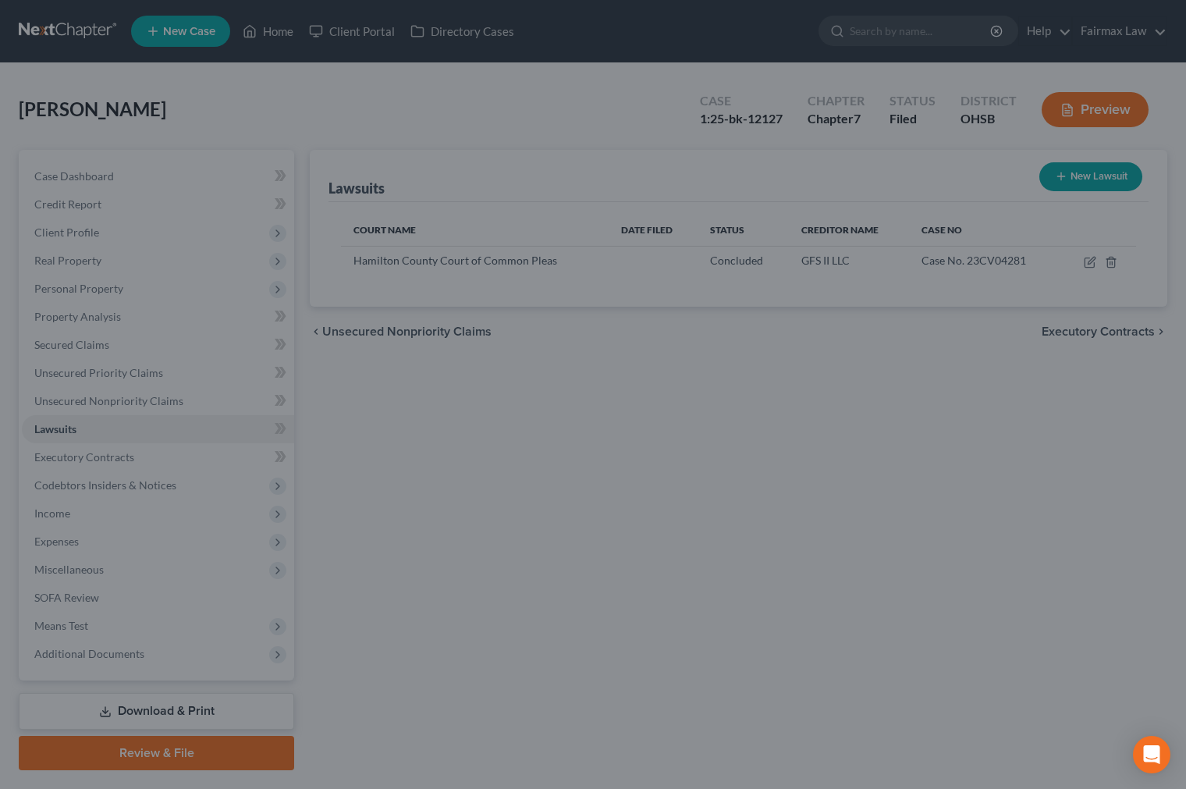
click at [165, 356] on div "New Lawsuit × Court name * Hamilton County Court of Common Pleas 1000 Main St C…" at bounding box center [593, 394] width 1186 height 789
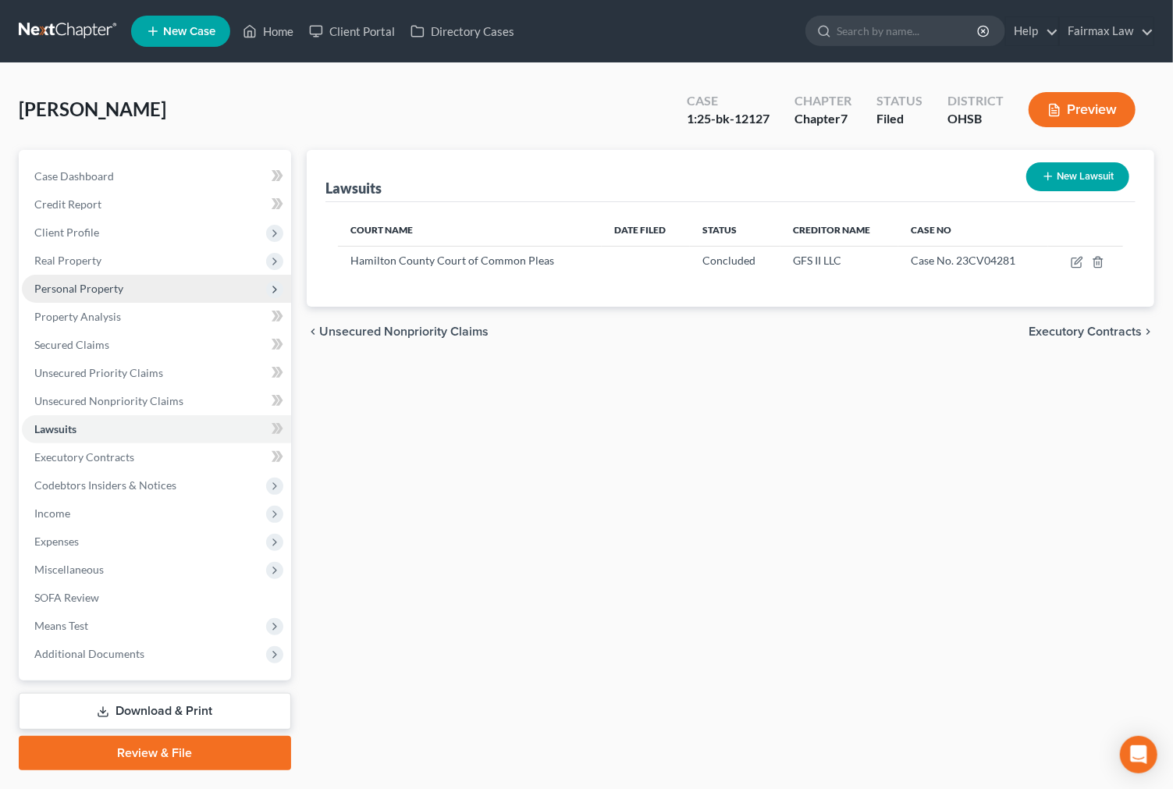
click at [126, 293] on span "Personal Property" at bounding box center [156, 289] width 269 height 28
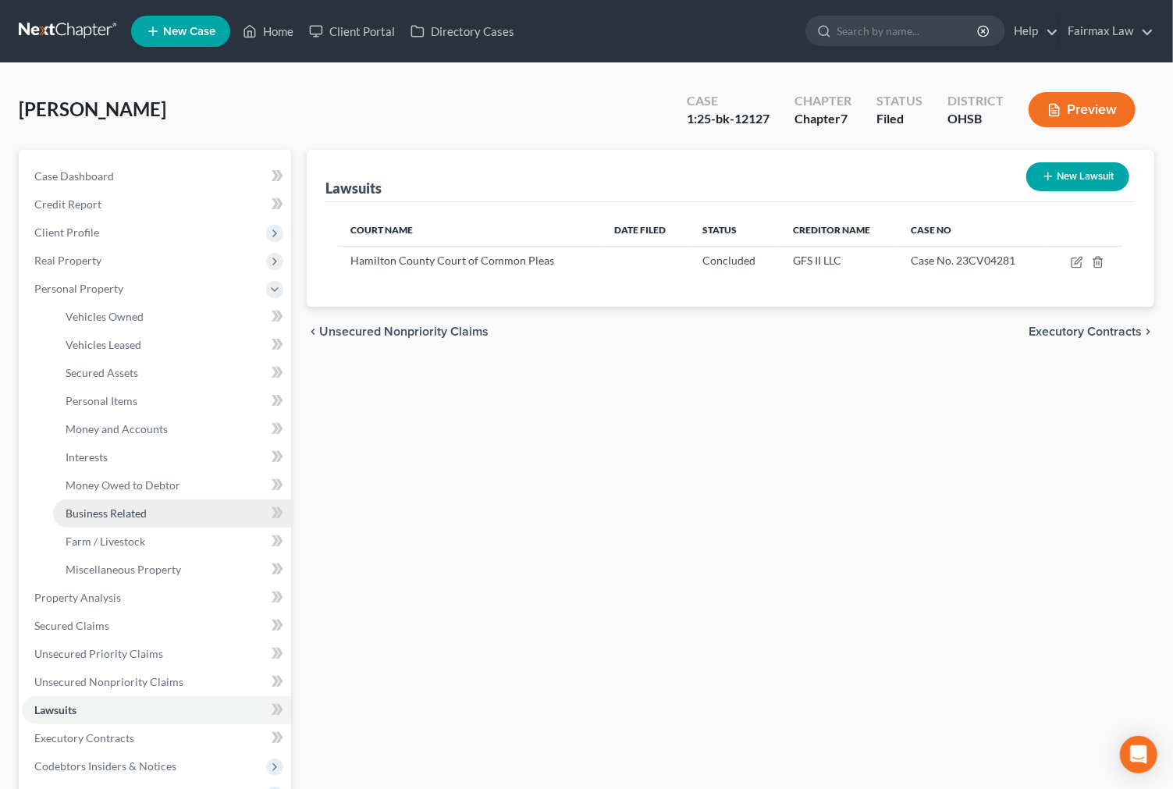
click at [176, 502] on link "Business Related" at bounding box center [172, 513] width 238 height 28
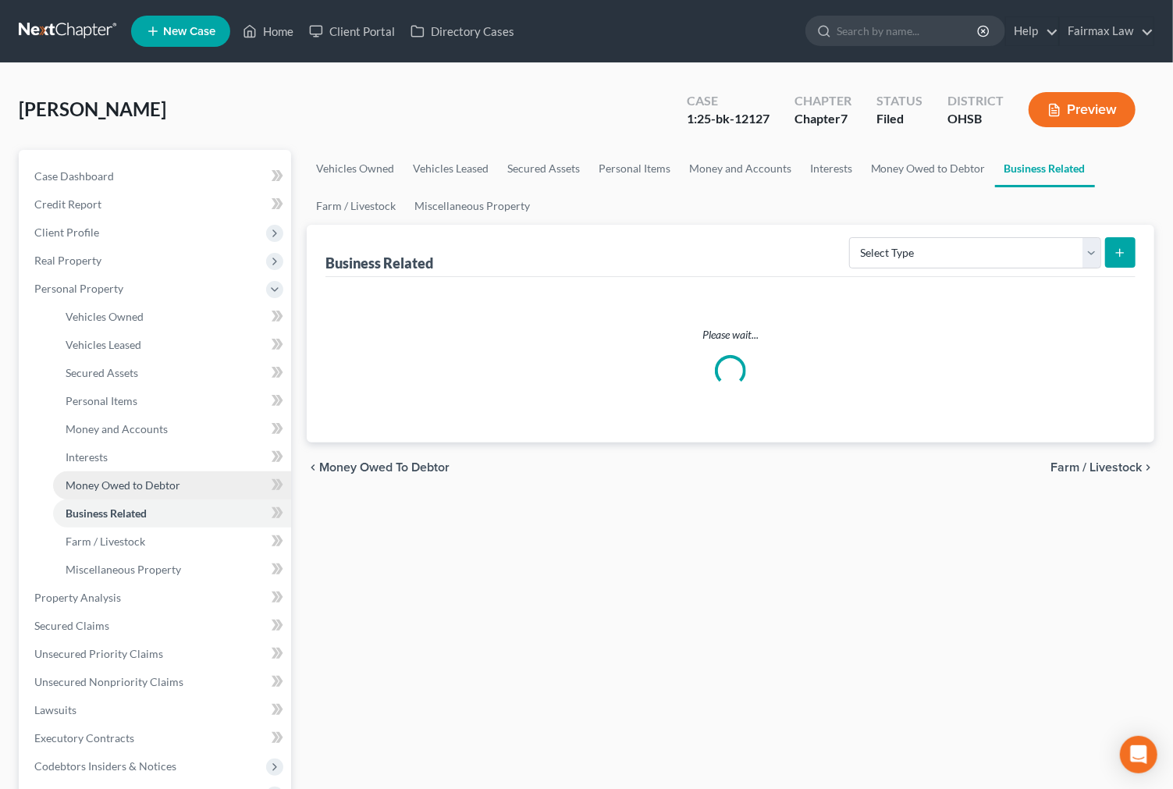
click at [177, 478] on span "Money Owed to Debtor" at bounding box center [123, 484] width 115 height 13
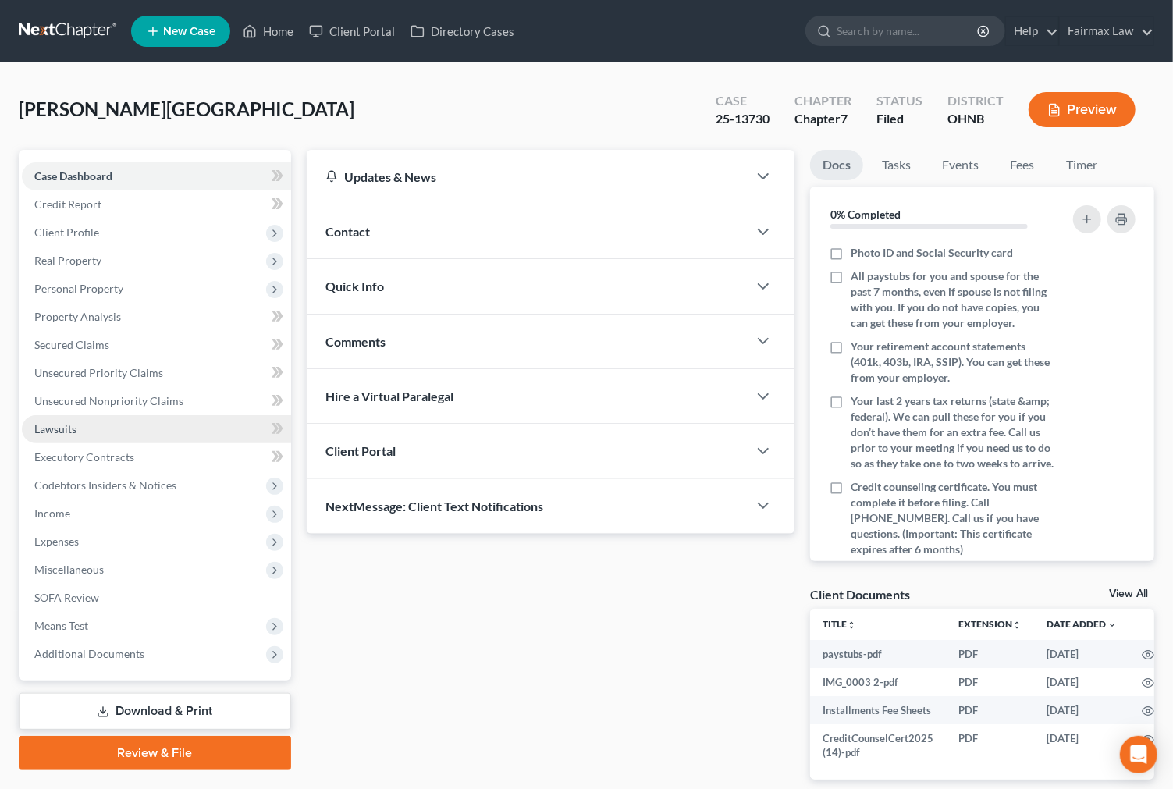
click at [91, 430] on link "Lawsuits" at bounding box center [156, 429] width 269 height 28
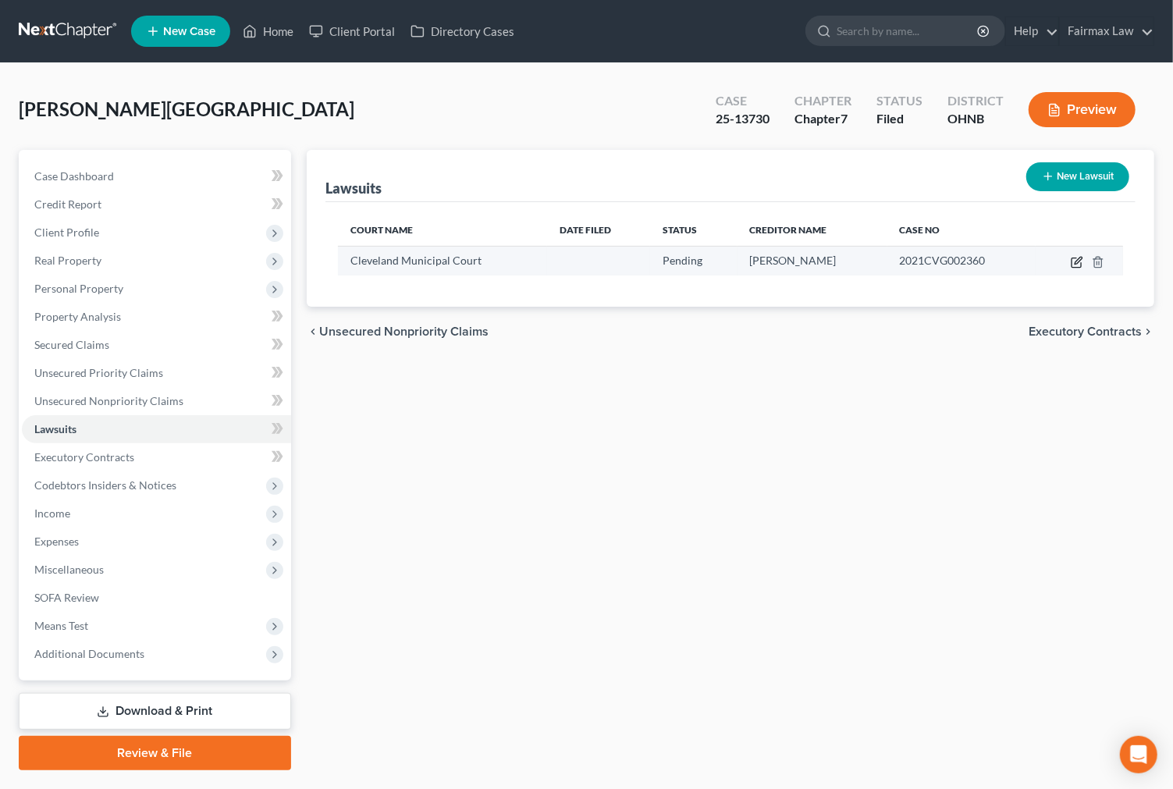
click at [1073, 259] on icon "button" at bounding box center [1076, 262] width 12 height 12
select select "36"
select select "0"
select select "3"
select select "22"
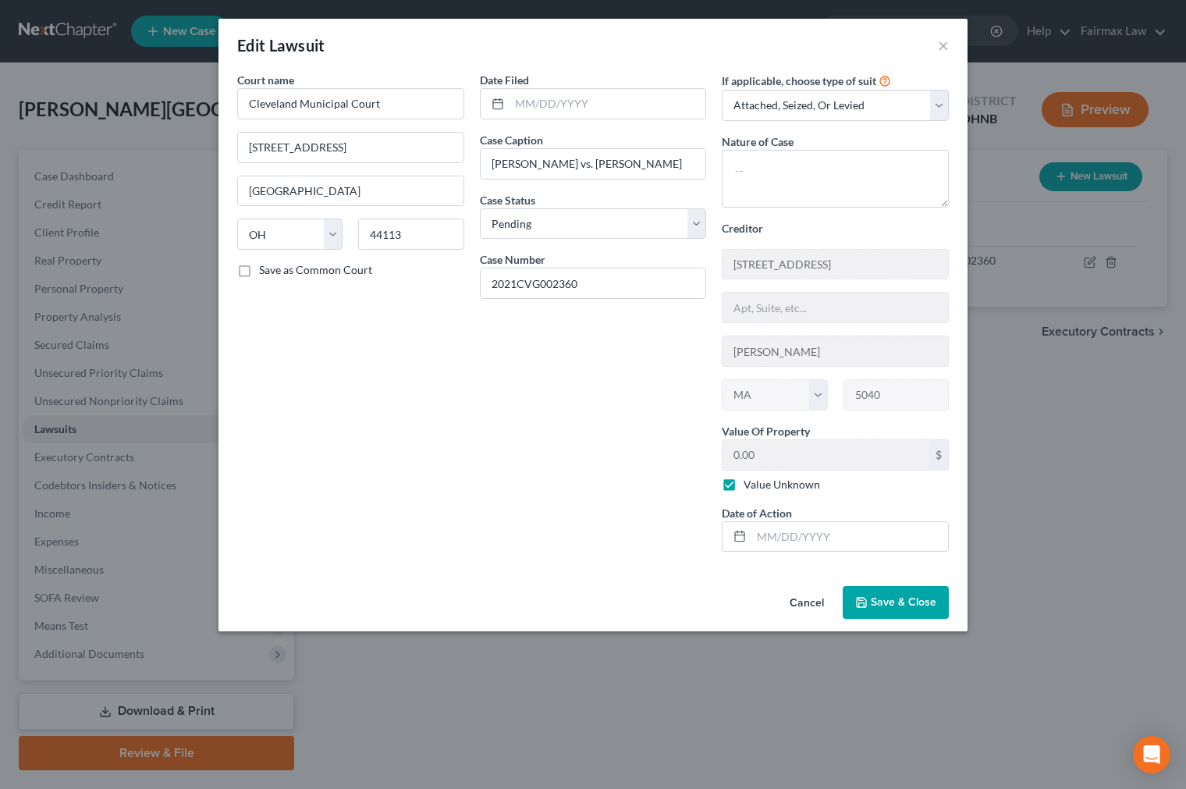
click at [1017, 652] on div "Edit Lawsuit × Court name * Cleveland Municipal Court 1200 Ontario St. Clevelan…" at bounding box center [593, 394] width 1186 height 789
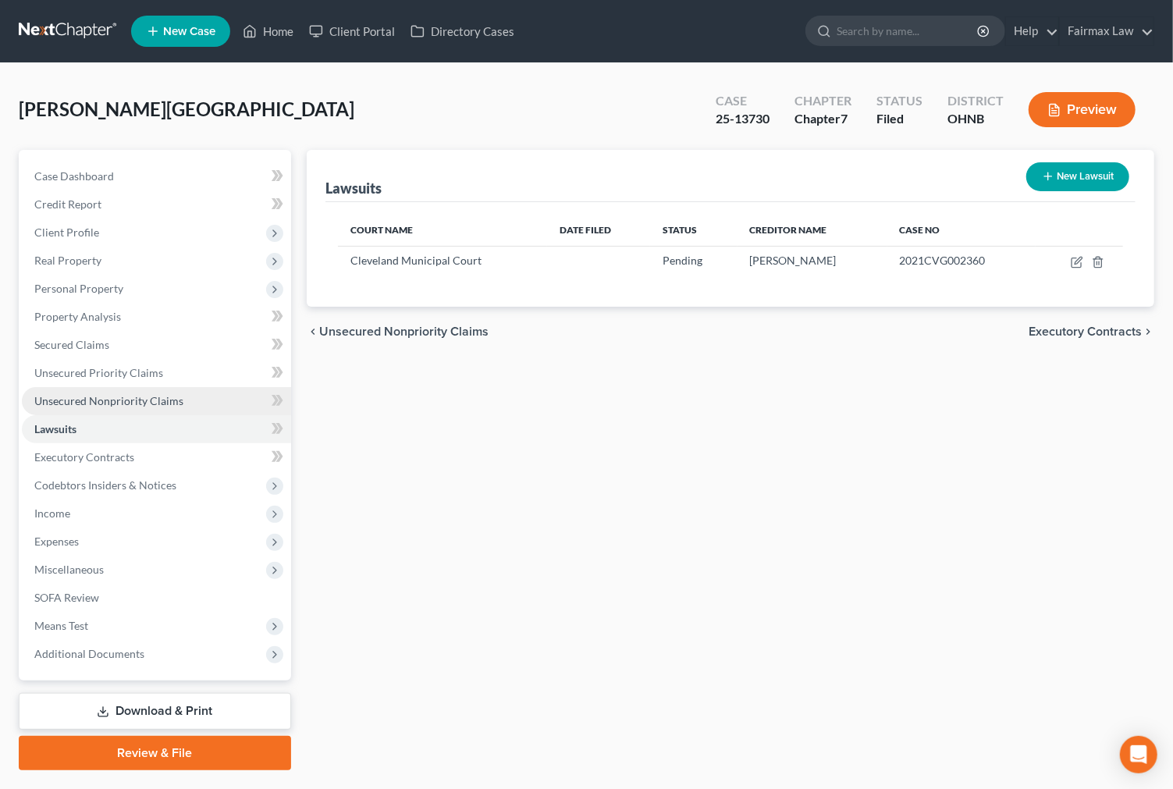
click at [215, 410] on link "Unsecured Nonpriority Claims" at bounding box center [156, 401] width 269 height 28
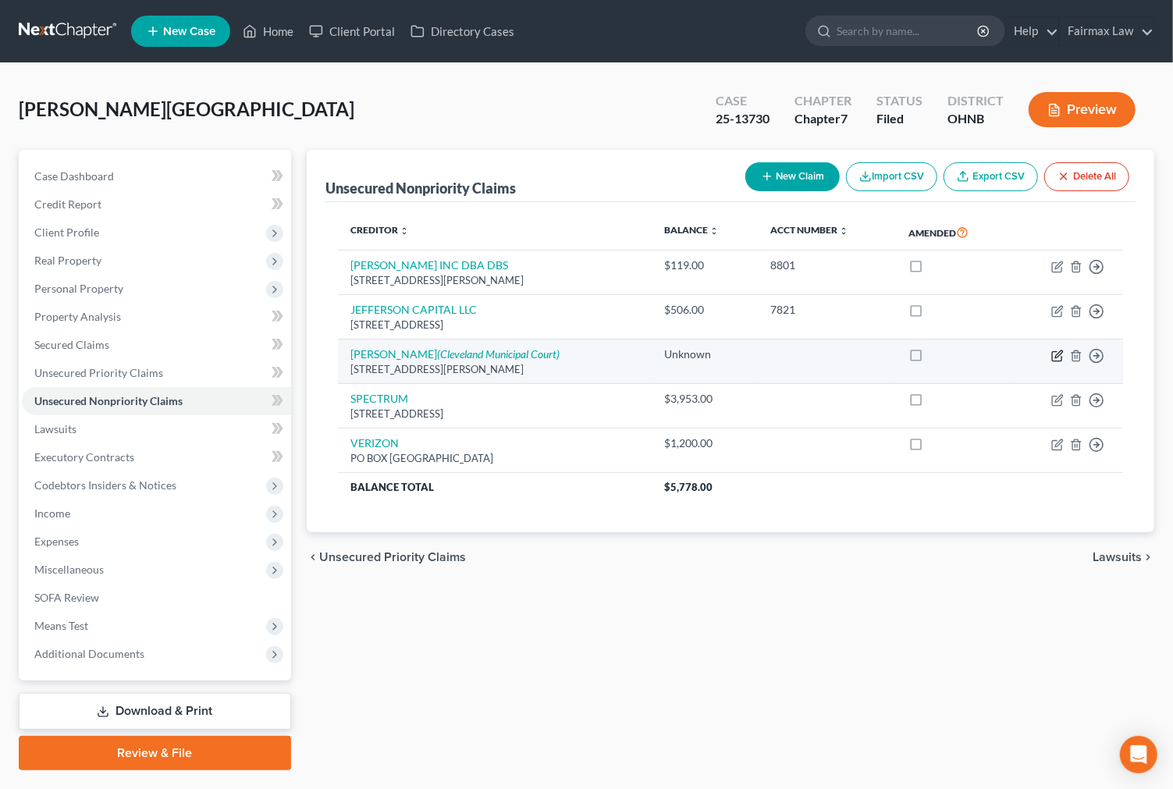
click at [1057, 357] on icon "button" at bounding box center [1057, 356] width 12 height 12
select select "22"
select select "14"
select select "0"
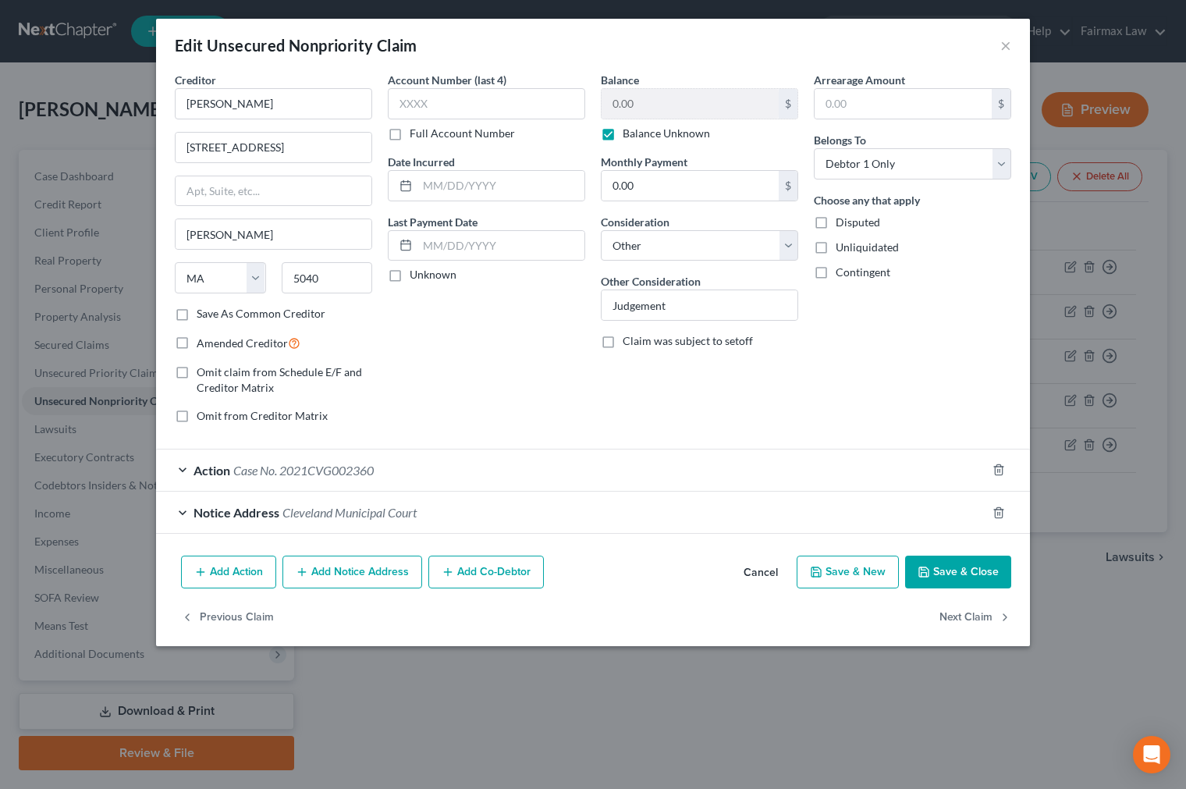
click at [824, 697] on div "Edit Unsecured Nonpriority Claim × Creditor * MICHAEL PAYTON 7872 Hedgewood Cir…" at bounding box center [593, 394] width 1186 height 789
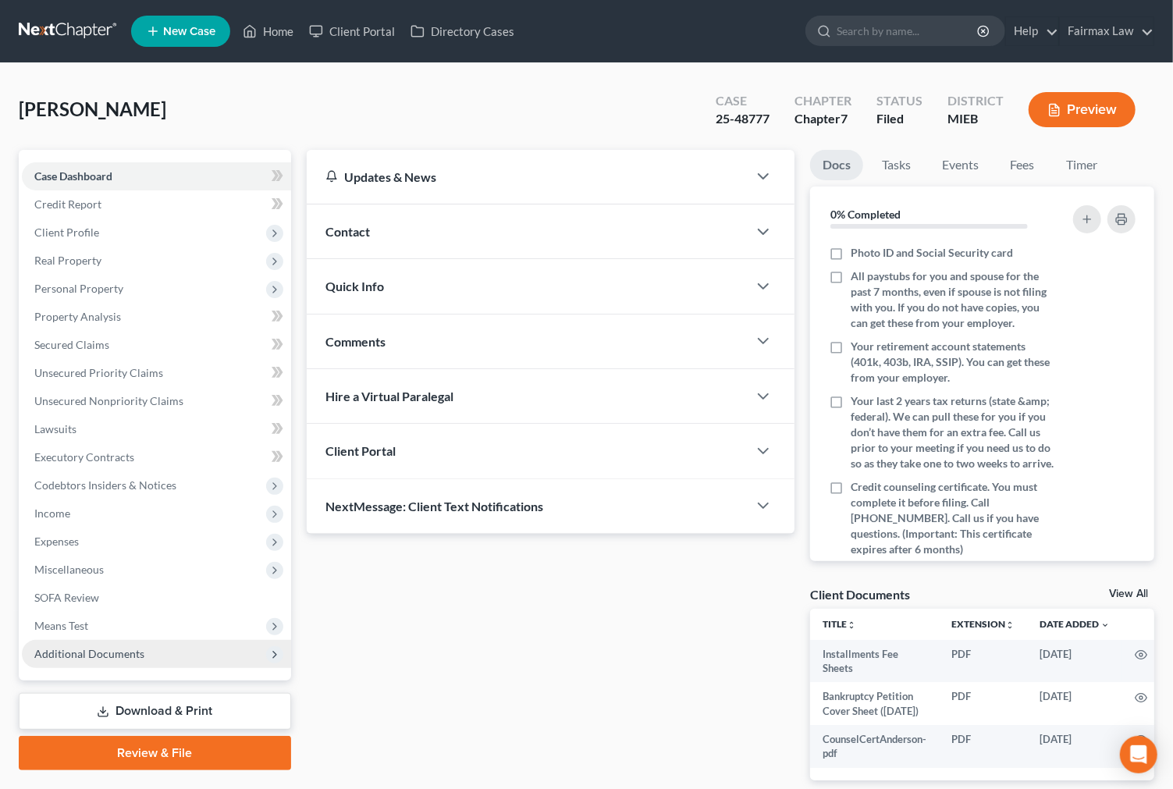
click at [158, 660] on span "Additional Documents" at bounding box center [156, 654] width 269 height 28
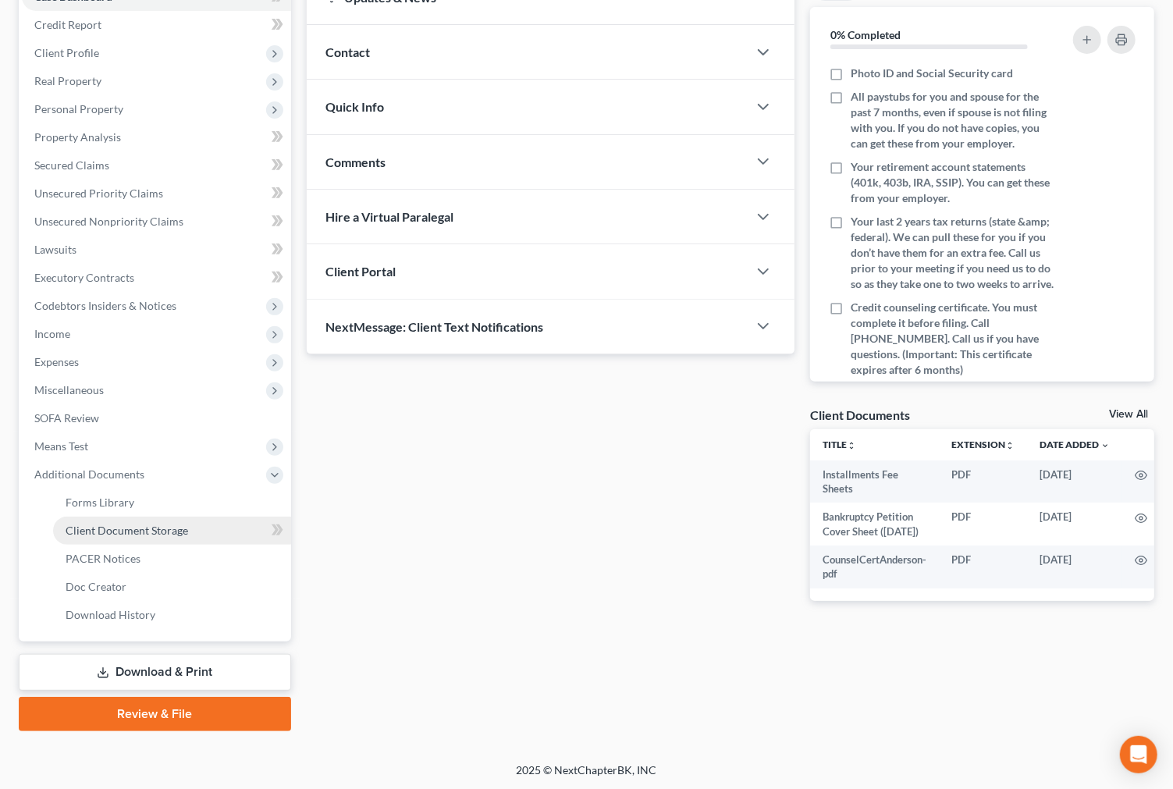
click at [167, 538] on link "Client Document Storage" at bounding box center [172, 530] width 238 height 28
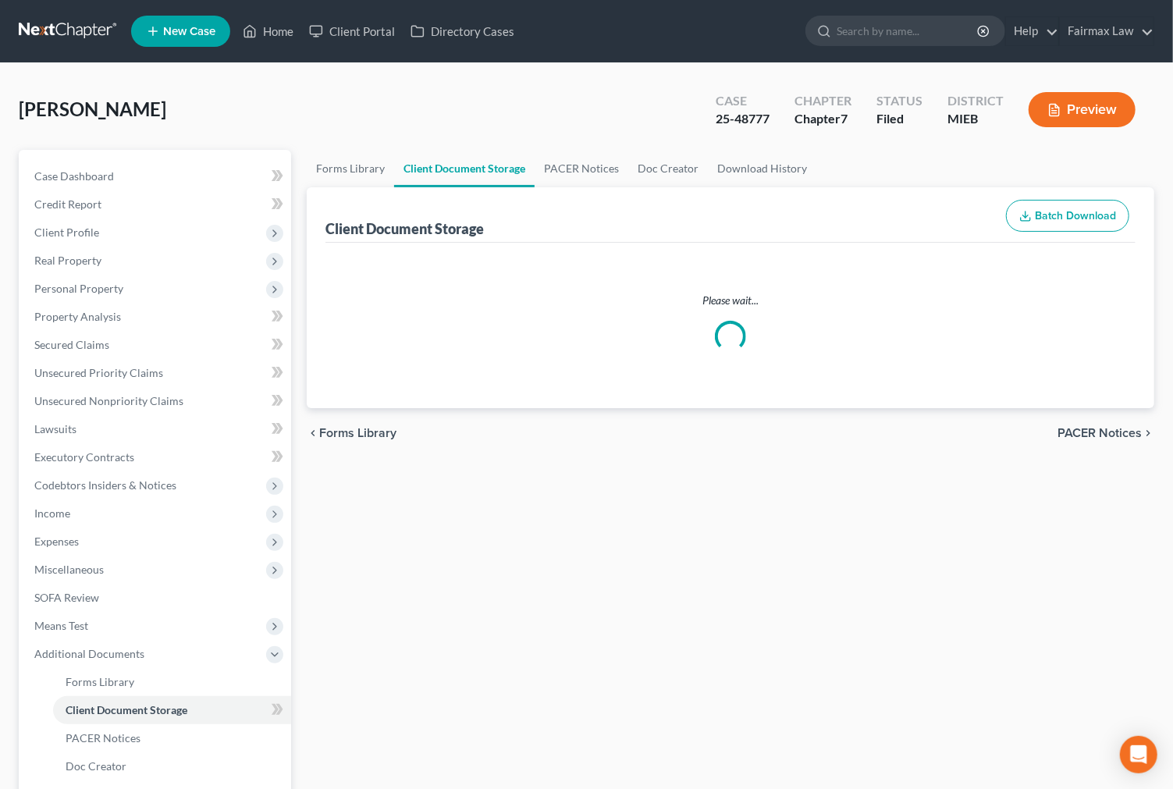
select select "7"
select select "6"
select select "32"
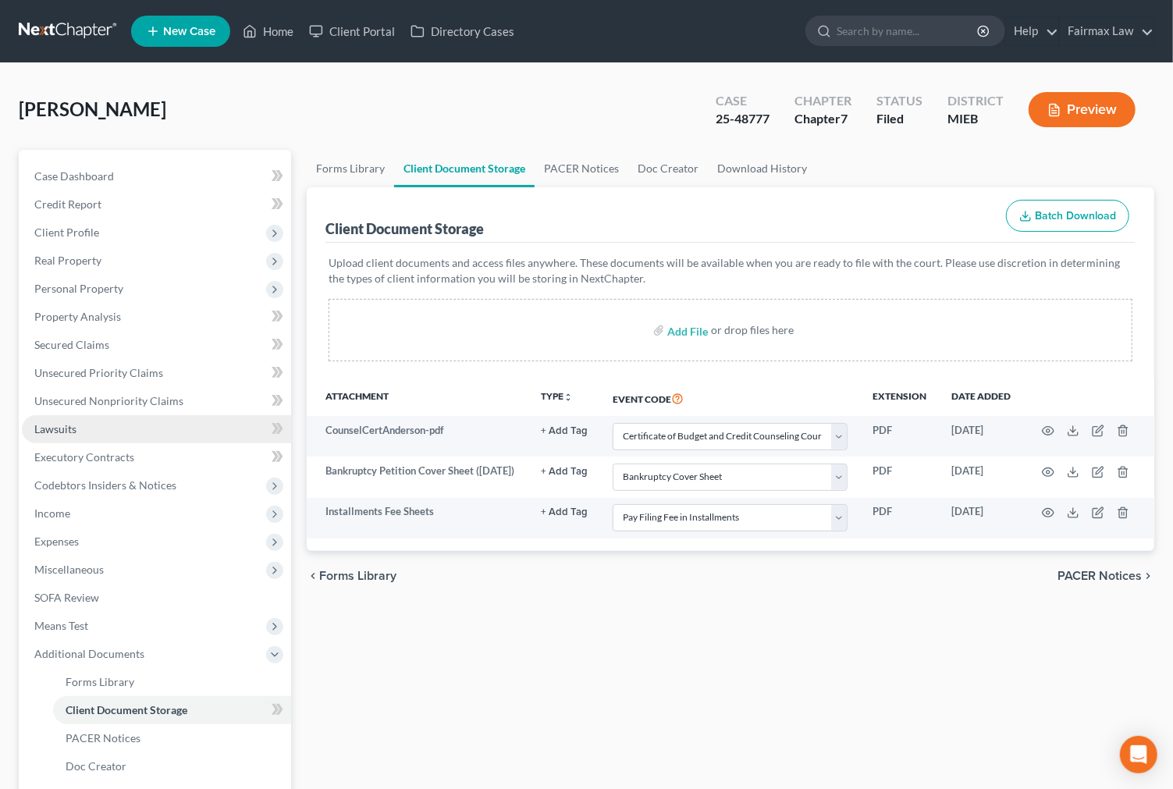
click at [97, 432] on link "Lawsuits" at bounding box center [156, 429] width 269 height 28
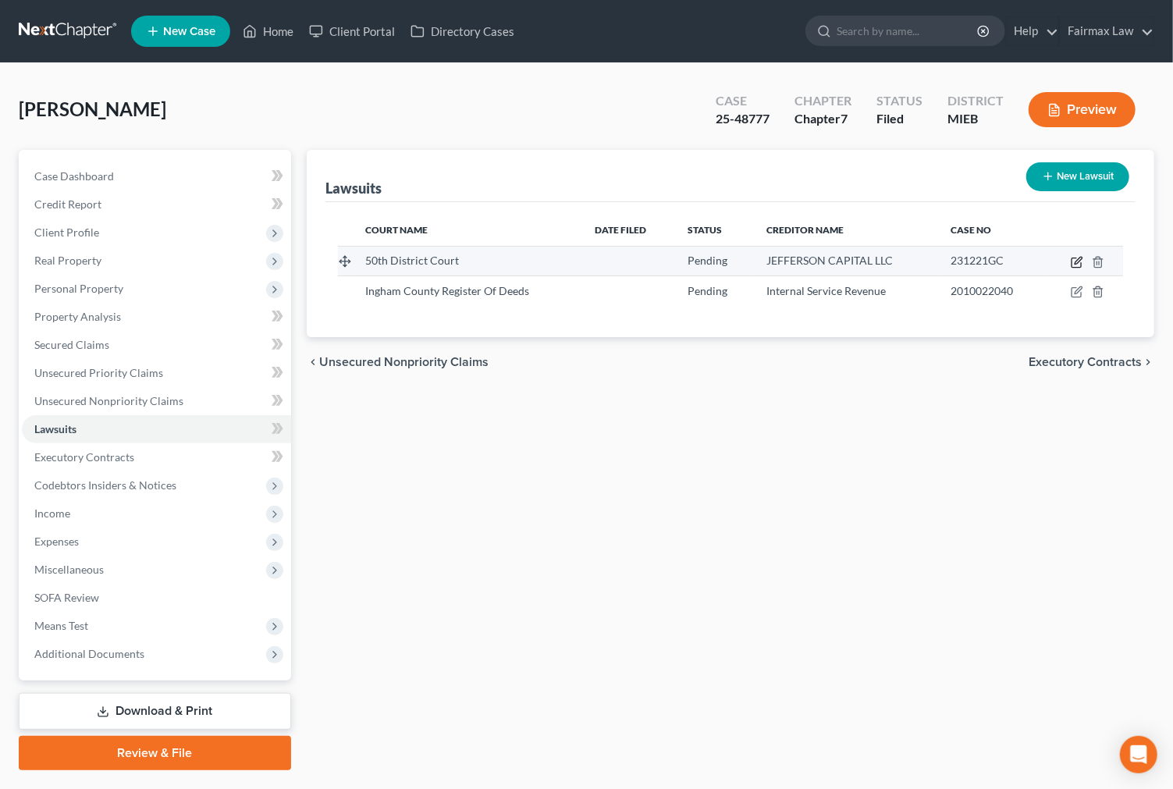
click at [1073, 256] on icon "button" at bounding box center [1076, 262] width 12 height 12
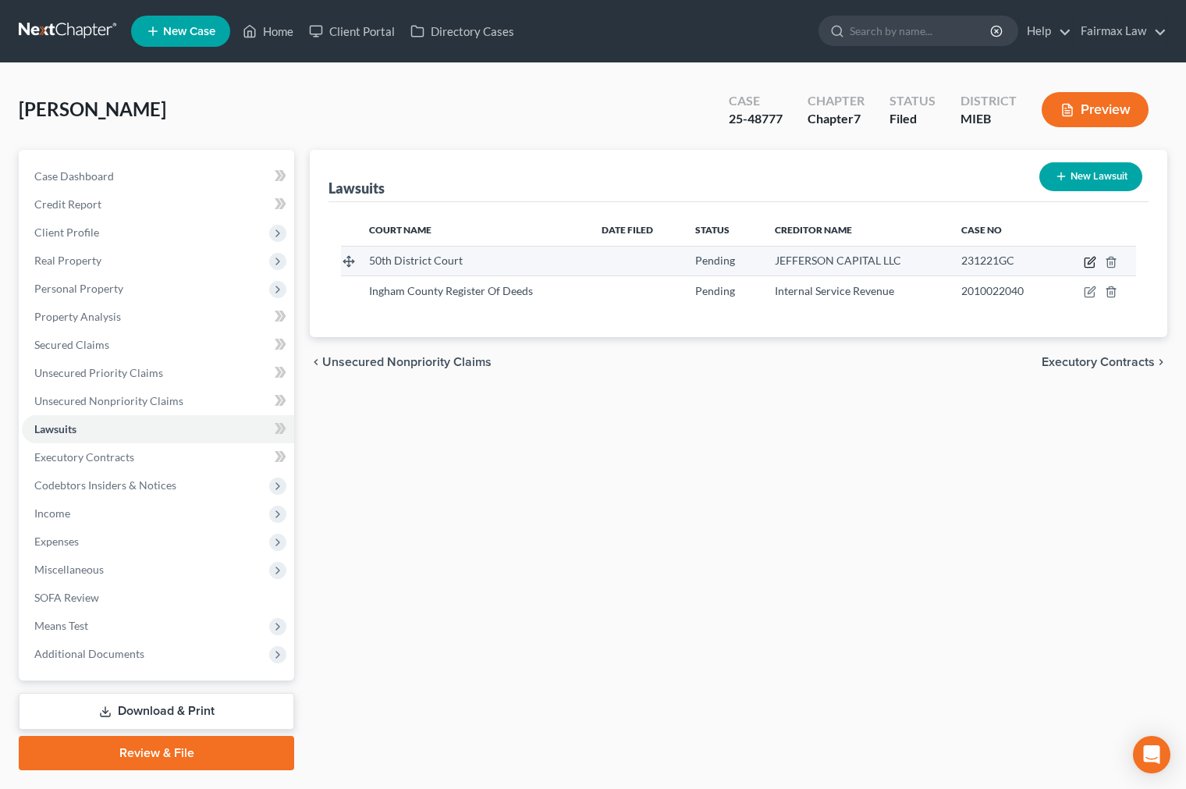
select select "23"
select select "0"
select select "1"
select select "24"
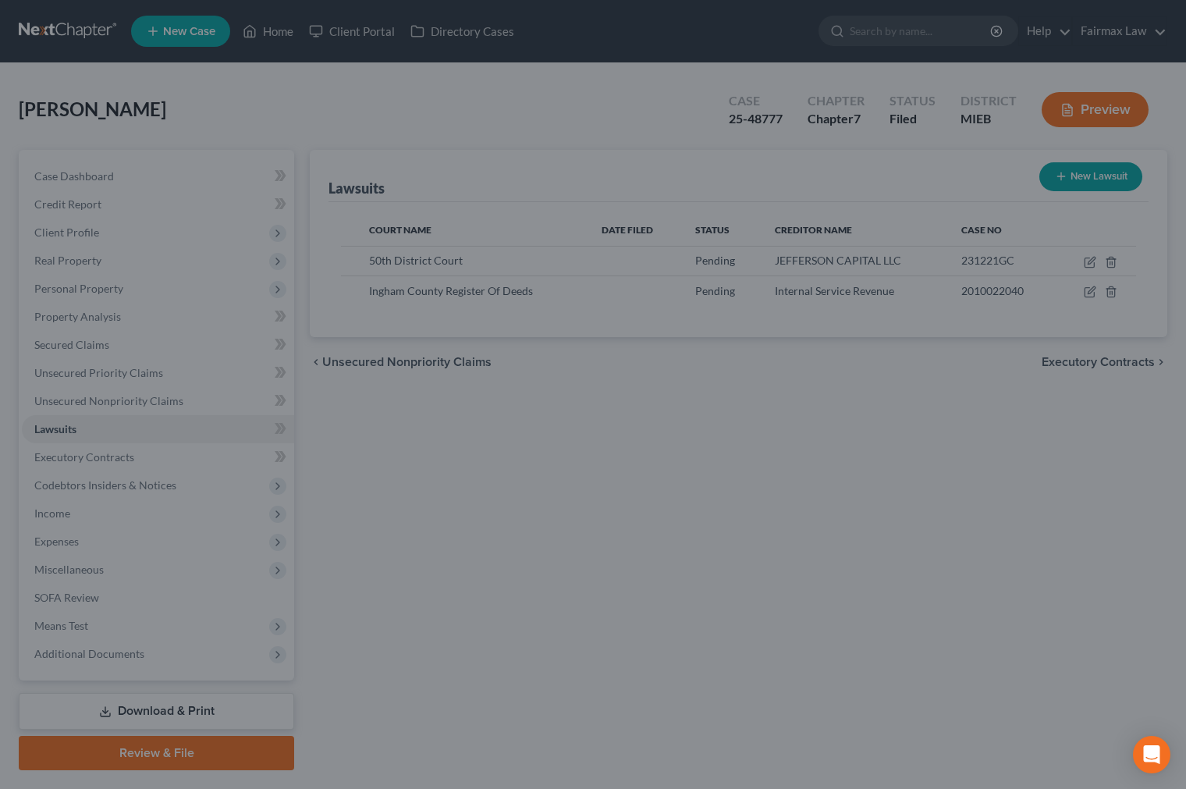
click at [1092, 456] on div "New Lawsuit × Court name * 50th District Court 70 N Saginaw St Pontiac State AL…" at bounding box center [593, 394] width 1186 height 789
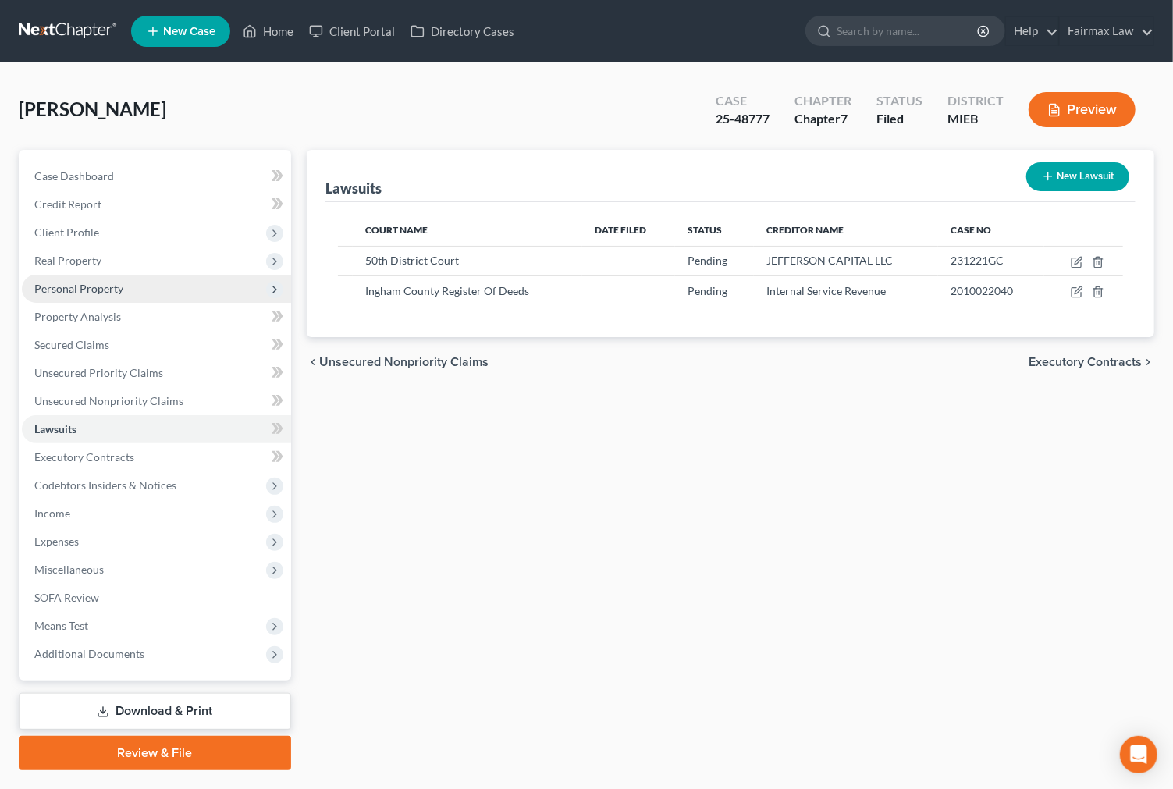
click at [118, 286] on span "Personal Property" at bounding box center [78, 288] width 89 height 13
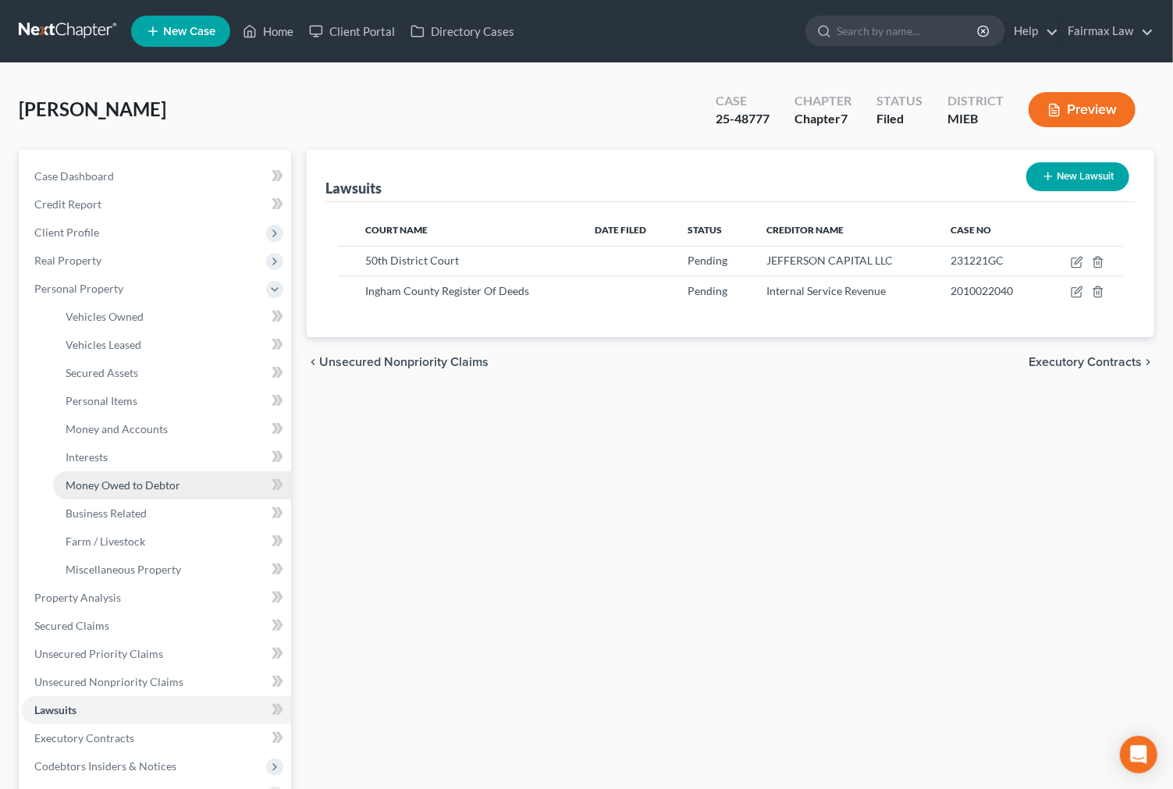
click at [174, 478] on span "Money Owed to Debtor" at bounding box center [123, 484] width 115 height 13
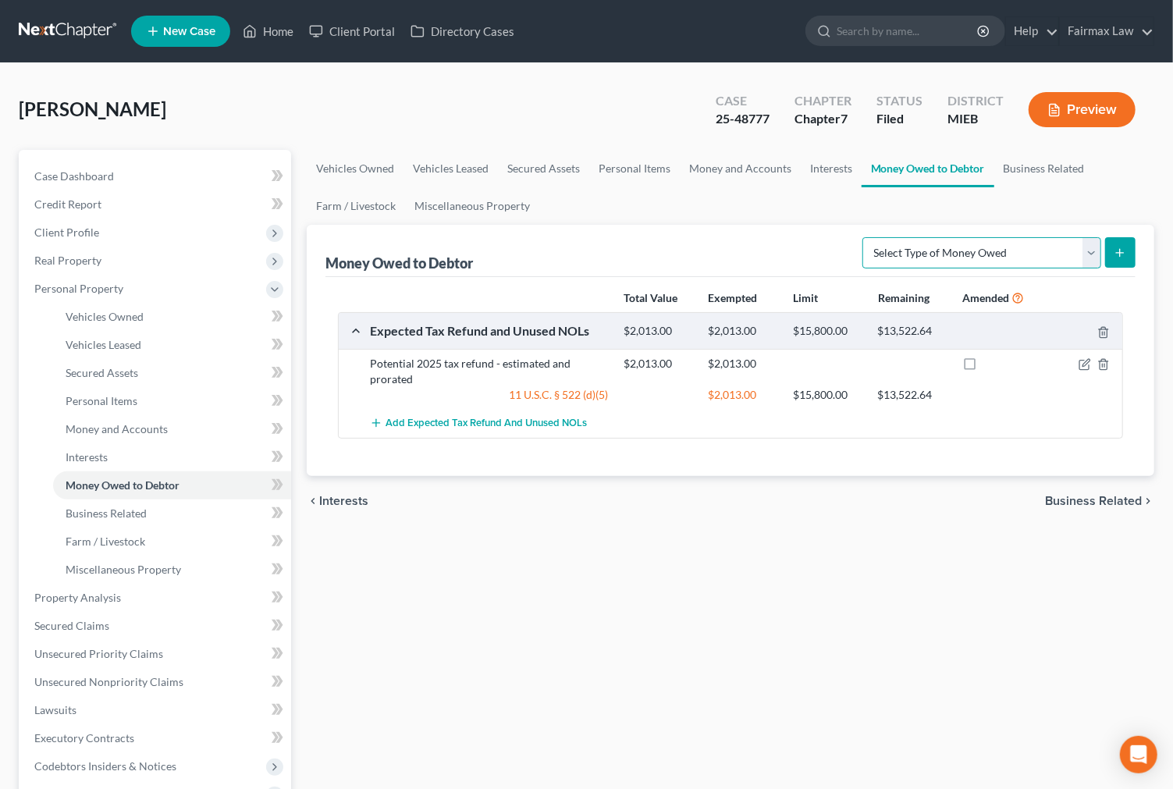
click at [956, 251] on select "Select Type of Money Owed Accounts Receivable Alimony Child Support Claims Agai…" at bounding box center [981, 252] width 239 height 31
select select "other_contingent_and_unliquidated_claims"
click at [864, 237] on select "Select Type of Money Owed Accounts Receivable Alimony Child Support Claims Agai…" at bounding box center [981, 252] width 239 height 31
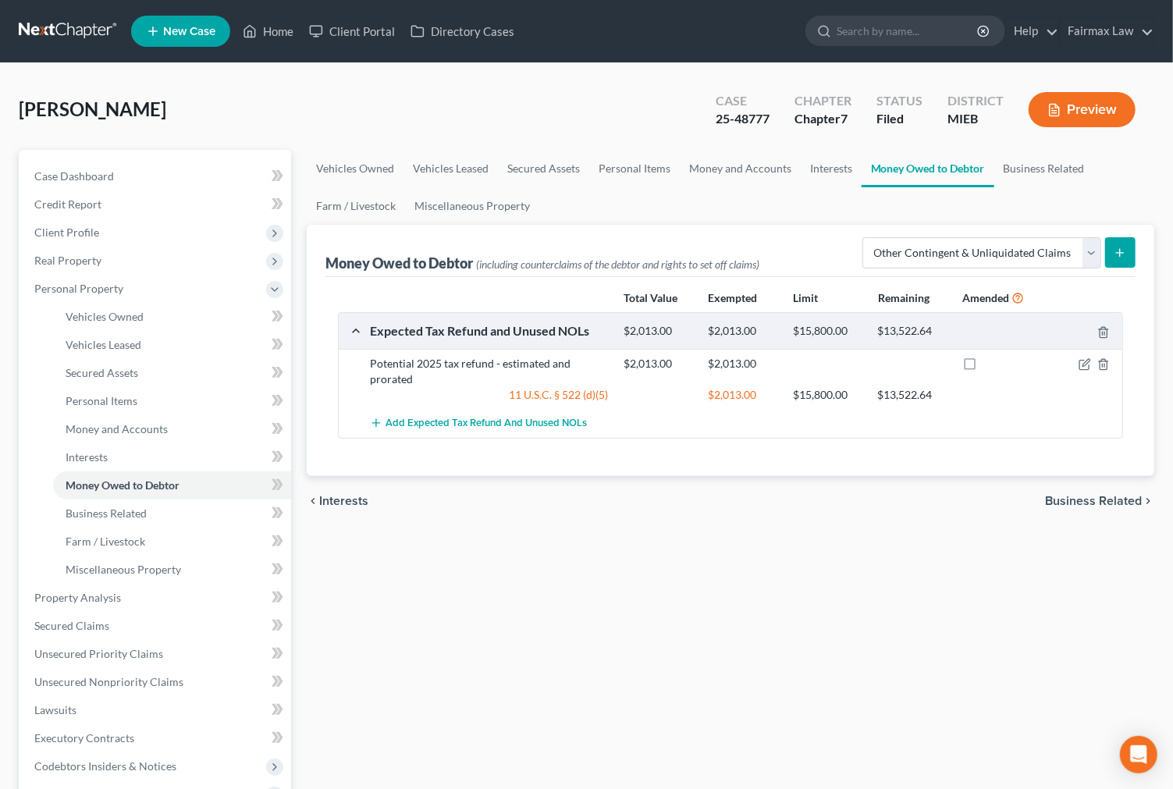
click at [1123, 258] on icon "submit" at bounding box center [1119, 253] width 12 height 12
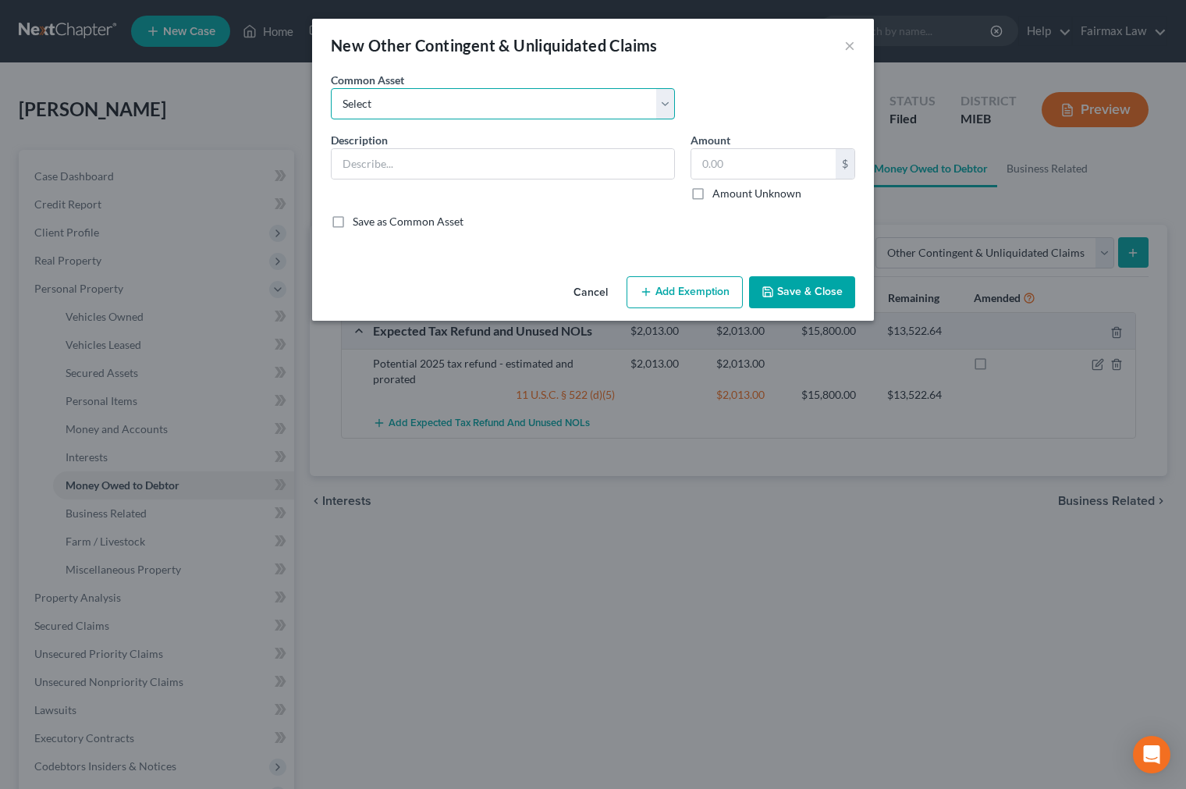
click at [410, 111] on select "Select Rights, including any right of recovery, in wages garnished within 90 da…" at bounding box center [503, 103] width 344 height 31
select select "3"
click at [331, 88] on select "Select Rights, including any right of recovery, in wages garnished within 90 da…" at bounding box center [503, 103] width 344 height 31
type input "Garnished wages [DATE] of filing"
type input "3,000.00"
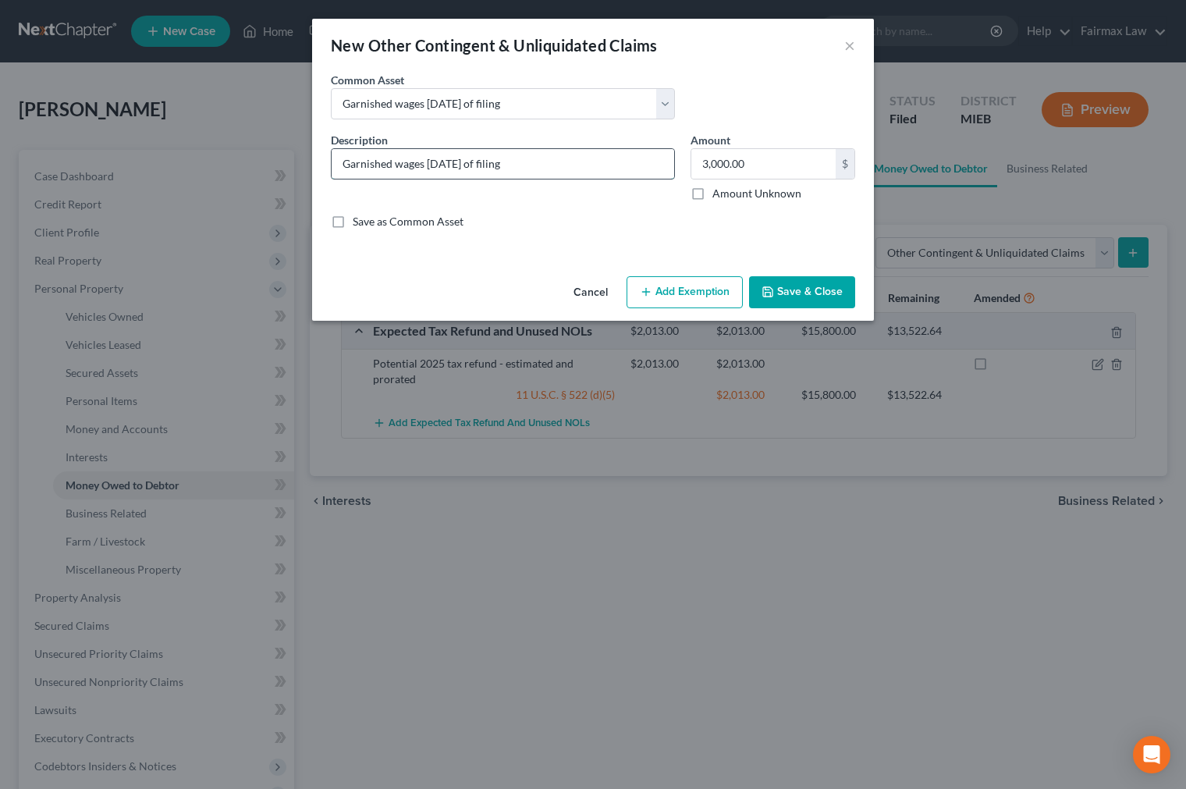
click at [628, 161] on input "Garnished wages [DATE] of filing" at bounding box center [503, 164] width 342 height 30
click at [521, 103] on select "Select Rights, including any right of recovery, in wages garnished within 90 da…" at bounding box center [503, 103] width 344 height 31
select select "4"
click at [331, 88] on select "Select Rights, including any right of recovery, in wages garnished within 90 da…" at bounding box center [503, 103] width 344 height 31
type input "Garnished Tax Refund"
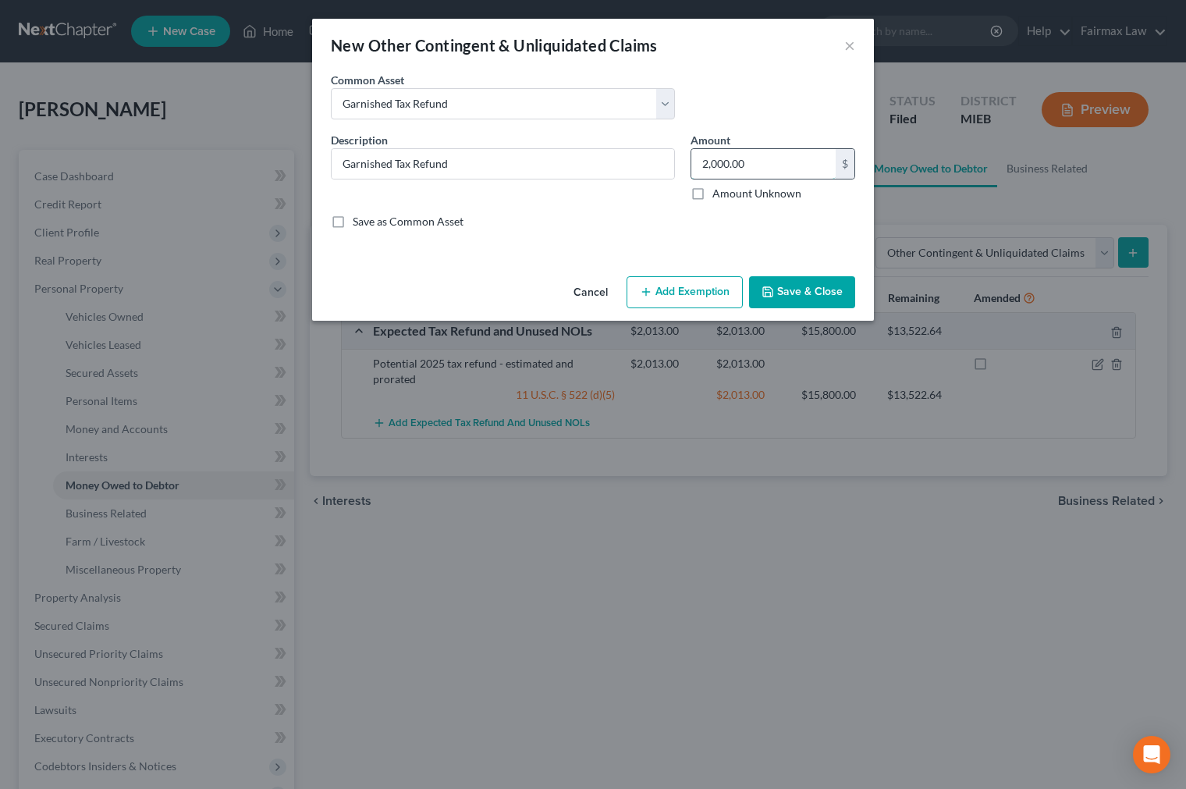
click at [775, 170] on input "2,000.00" at bounding box center [763, 164] width 144 height 30
type input "0.00"
click at [790, 289] on button "Save & Close" at bounding box center [802, 292] width 106 height 33
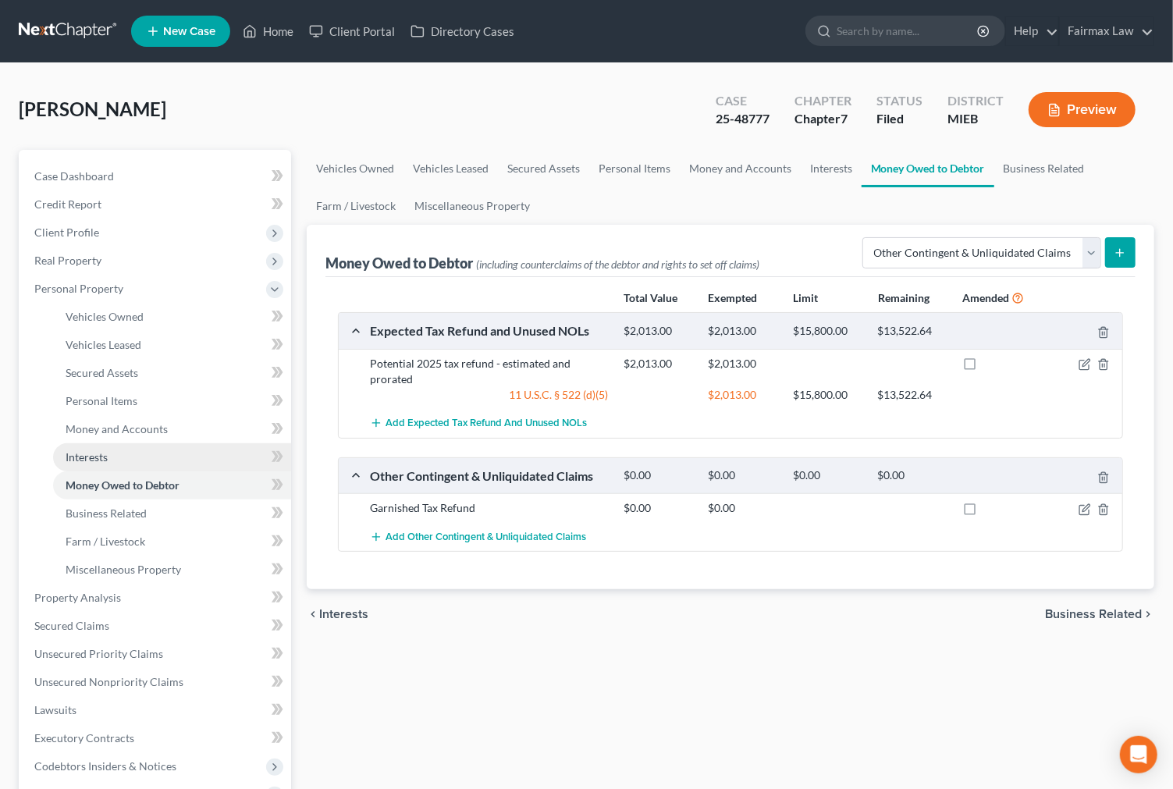
click at [94, 459] on span "Interests" at bounding box center [87, 456] width 42 height 13
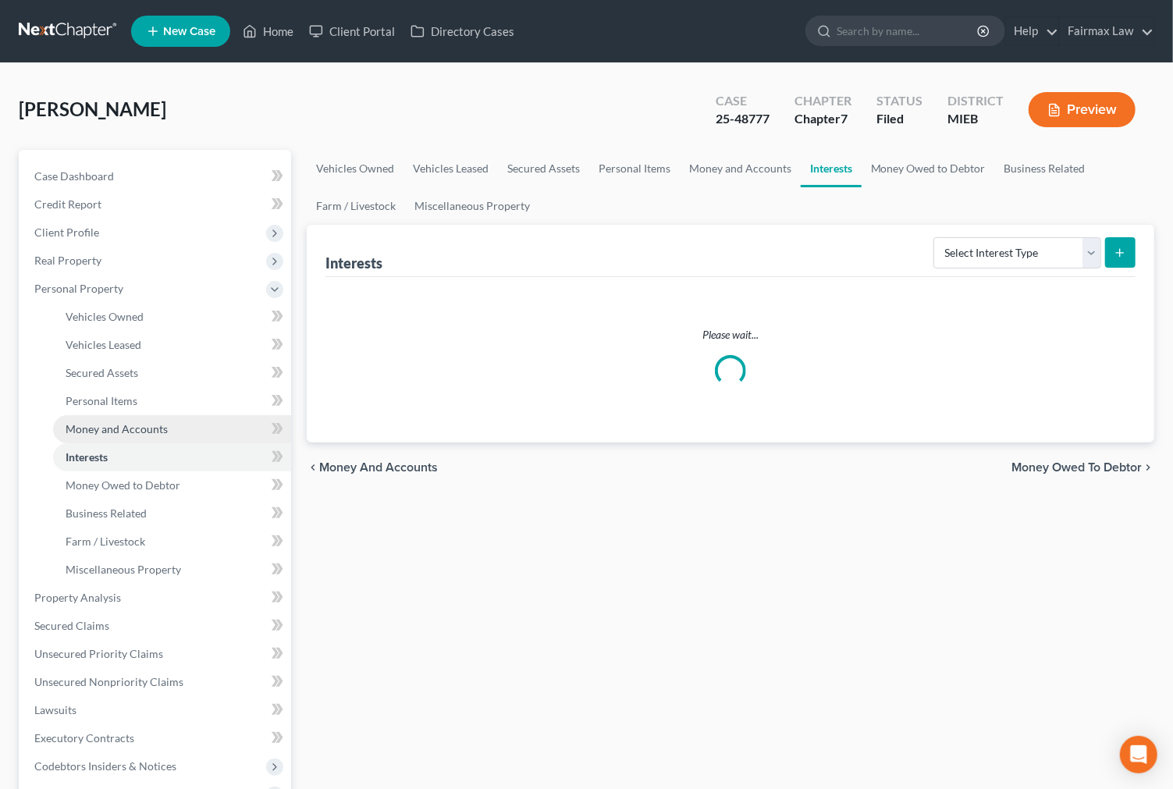
click at [157, 437] on link "Money and Accounts" at bounding box center [172, 429] width 238 height 28
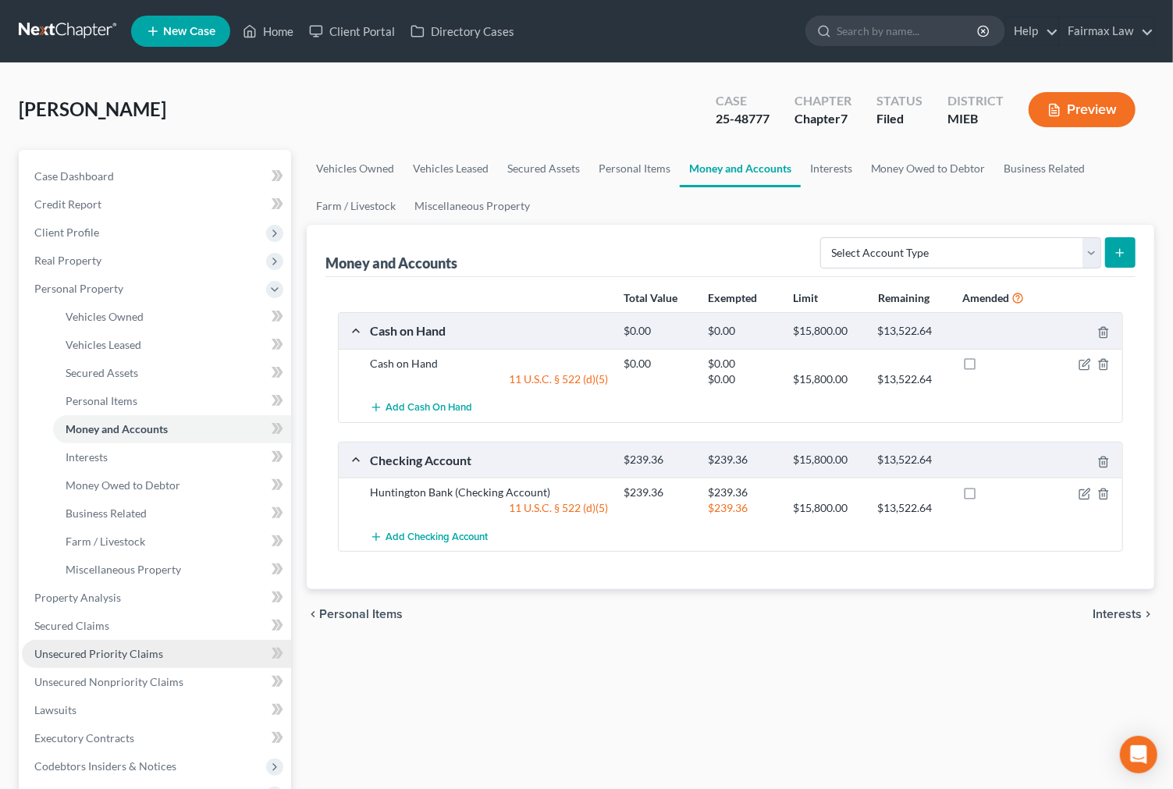
click at [112, 647] on span "Unsecured Priority Claims" at bounding box center [98, 653] width 129 height 13
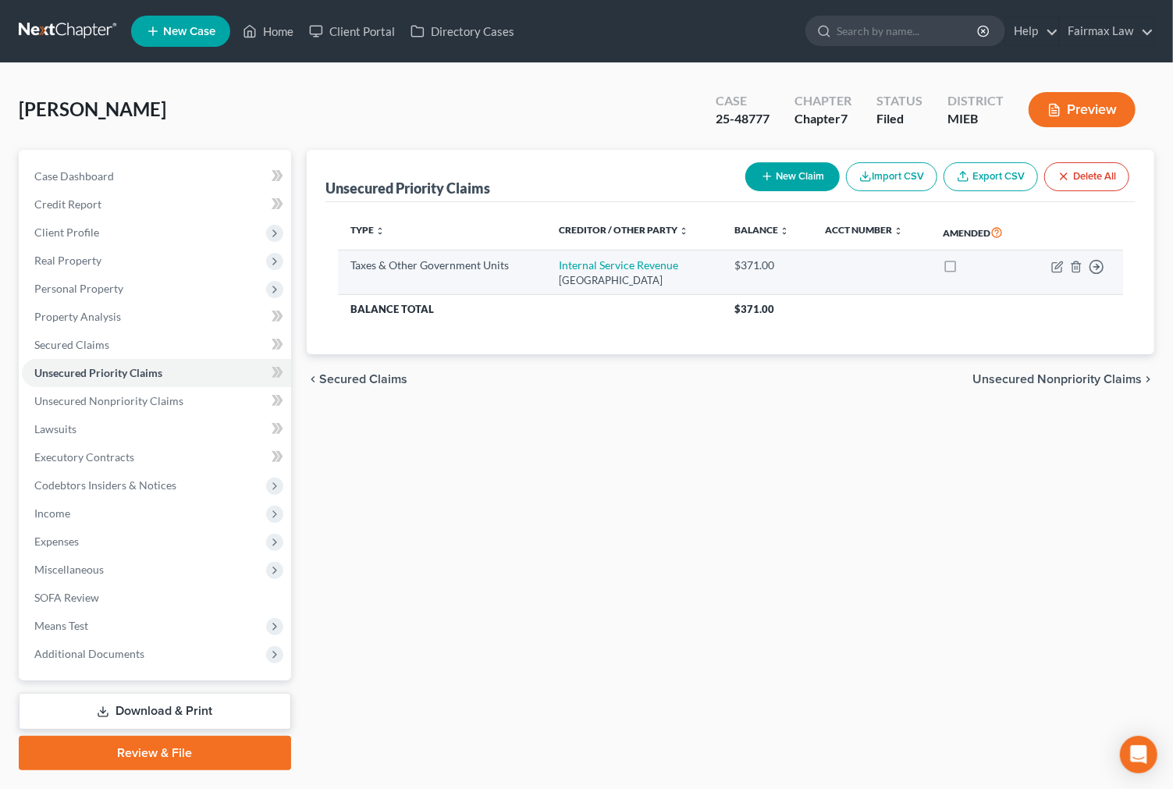
click at [1061, 258] on td "Move to D Move to F Move to G Move to Notice Only" at bounding box center [1075, 272] width 96 height 44
click at [1056, 265] on icon "button" at bounding box center [1057, 267] width 12 height 12
select select "2"
select select "18"
select select "0"
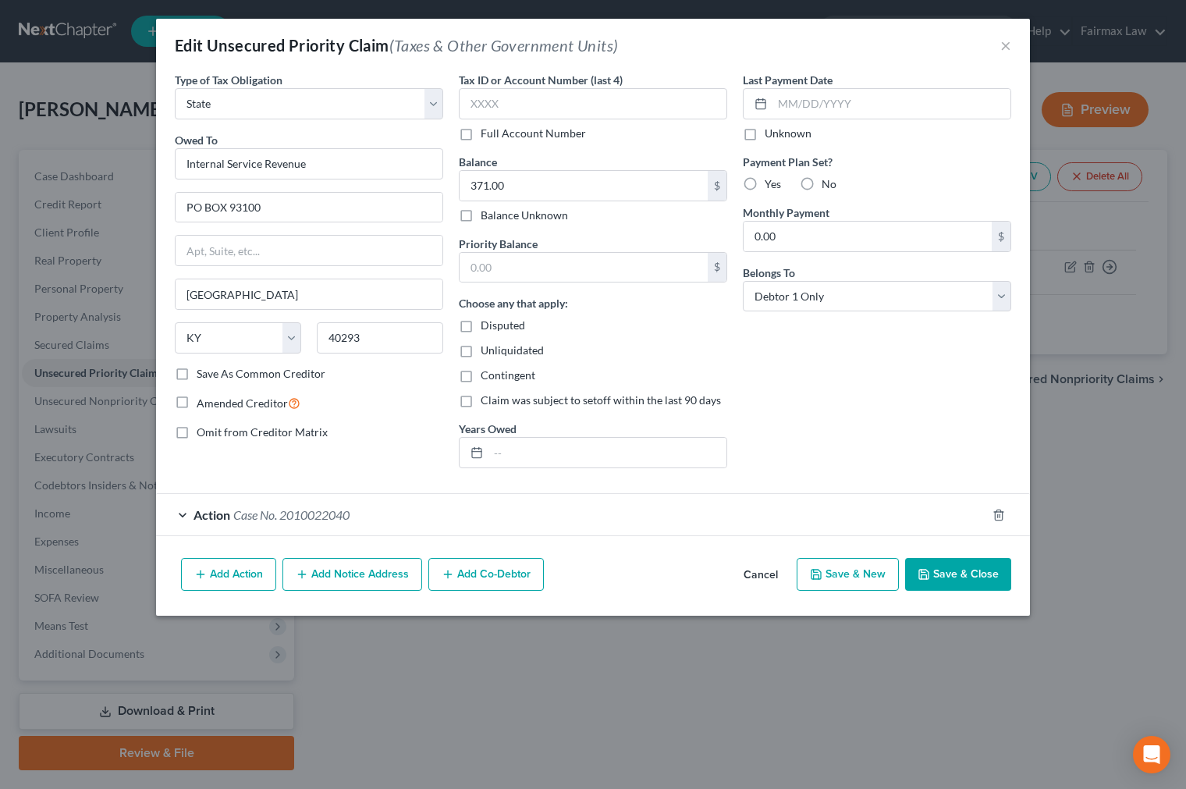
click at [954, 575] on button "Save & Close" at bounding box center [958, 574] width 106 height 33
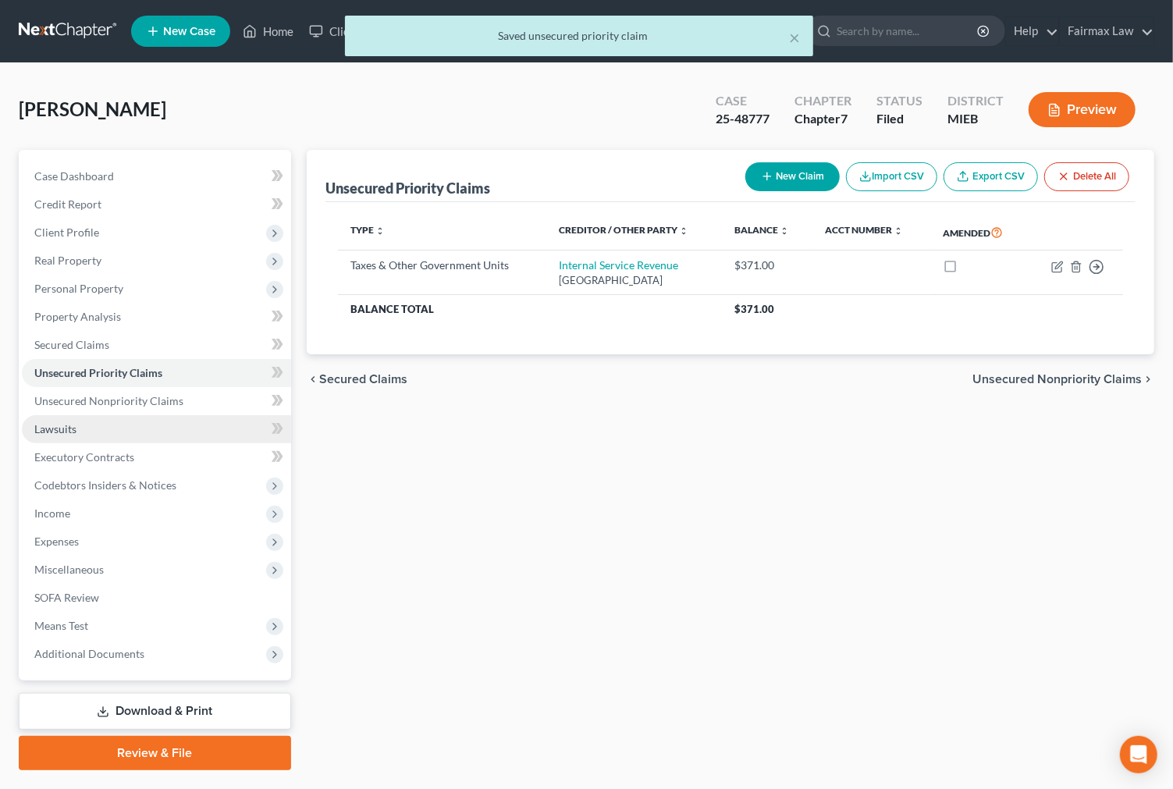
click at [81, 434] on link "Lawsuits" at bounding box center [156, 429] width 269 height 28
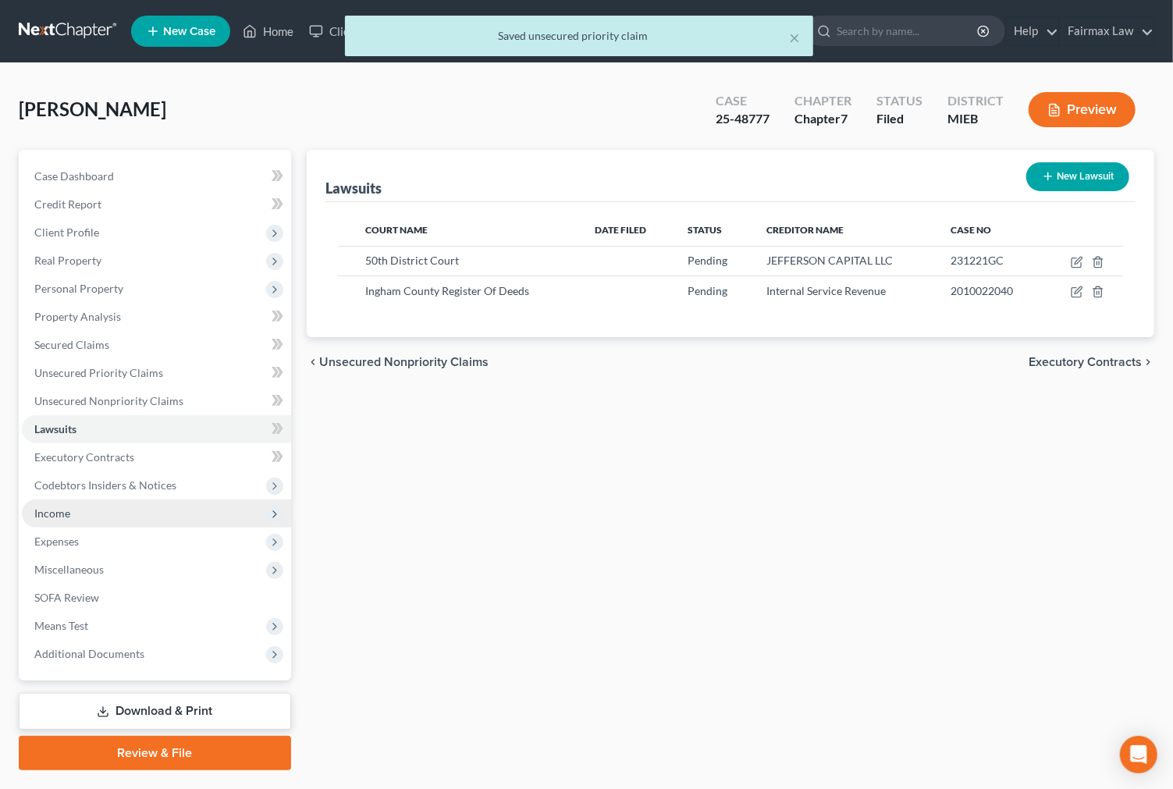
click at [82, 517] on span "Income" at bounding box center [156, 513] width 269 height 28
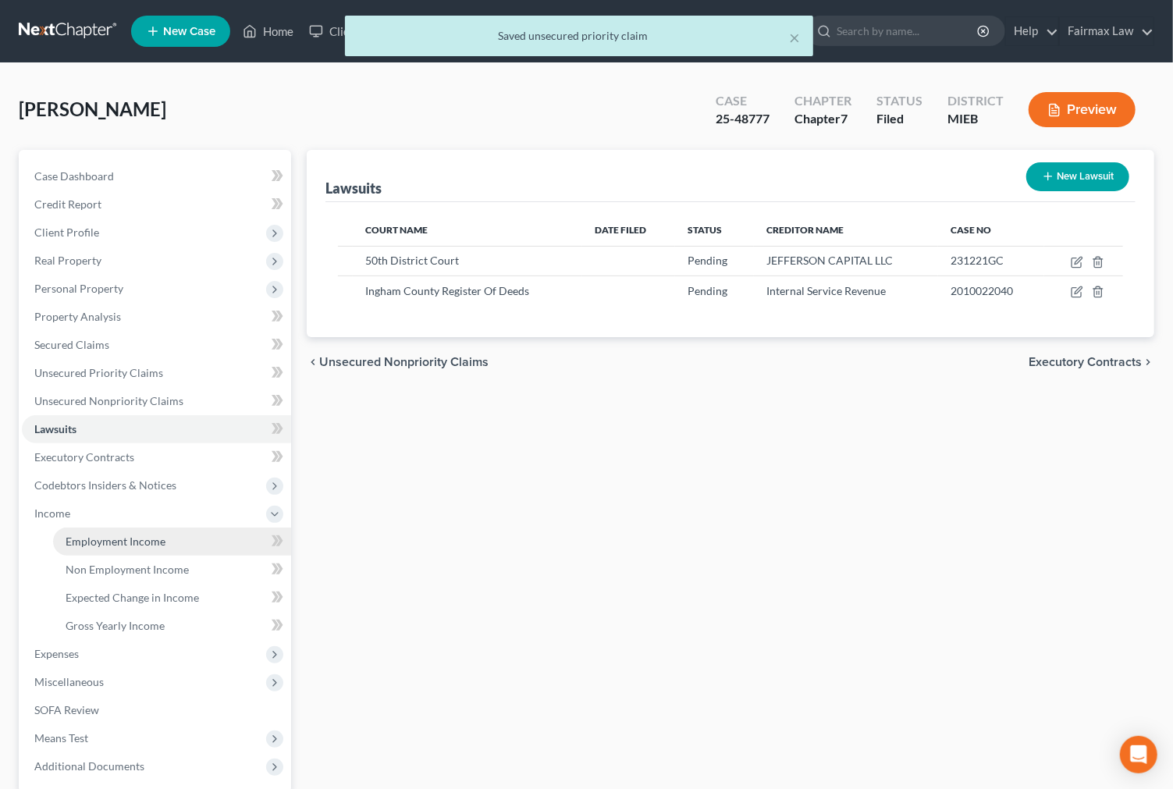
click at [127, 537] on span "Employment Income" at bounding box center [116, 540] width 100 height 13
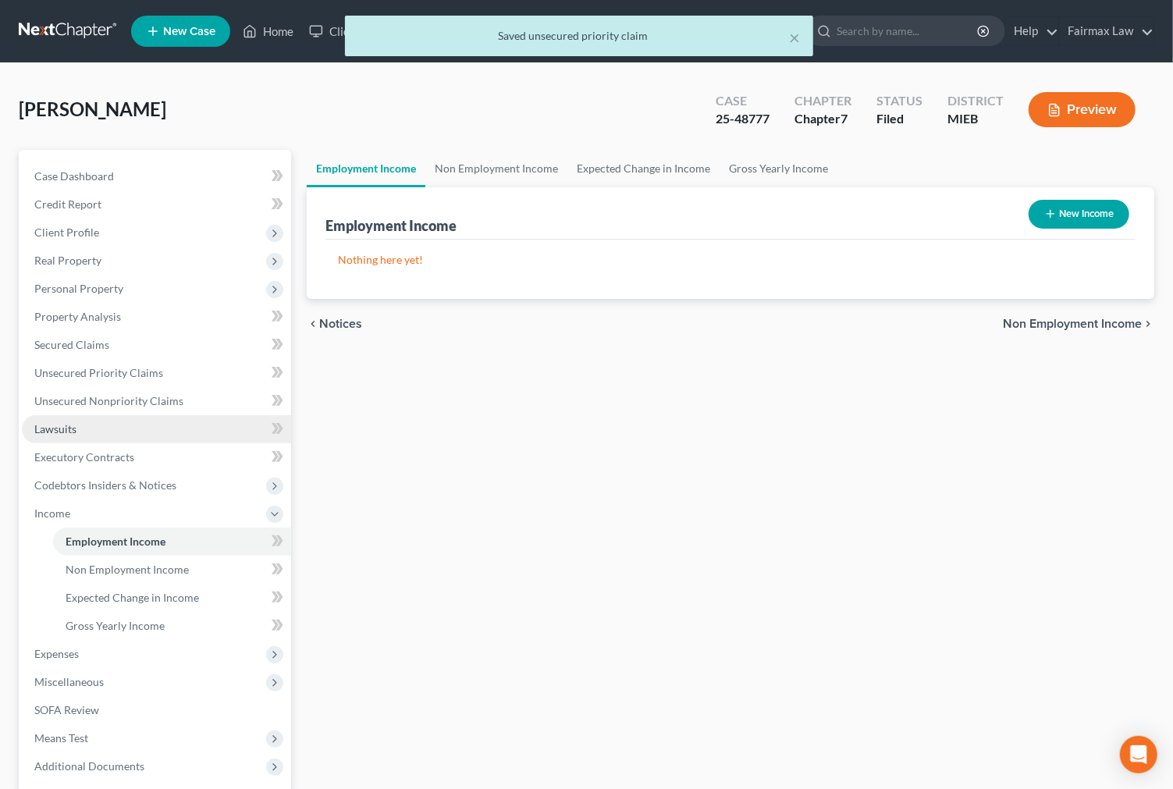
click at [112, 424] on link "Lawsuits" at bounding box center [156, 429] width 269 height 28
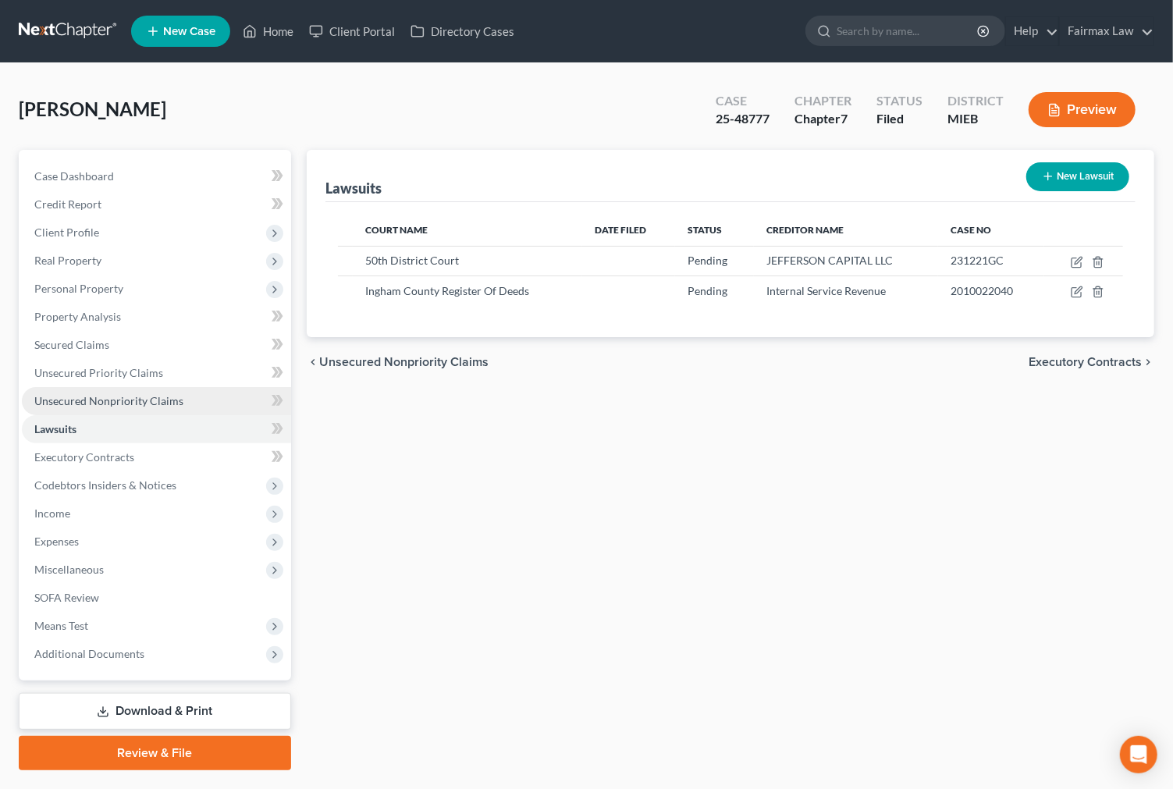
click at [142, 407] on link "Unsecured Nonpriority Claims" at bounding box center [156, 401] width 269 height 28
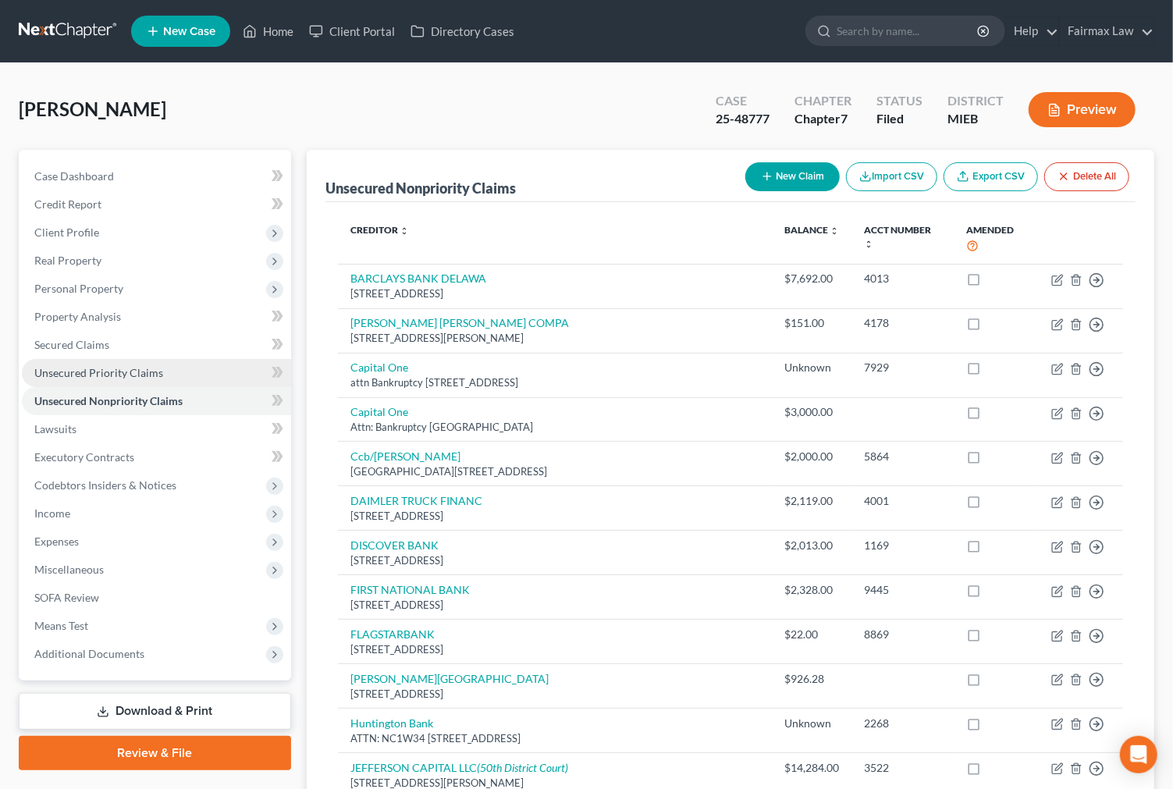
click at [133, 374] on span "Unsecured Priority Claims" at bounding box center [98, 372] width 129 height 13
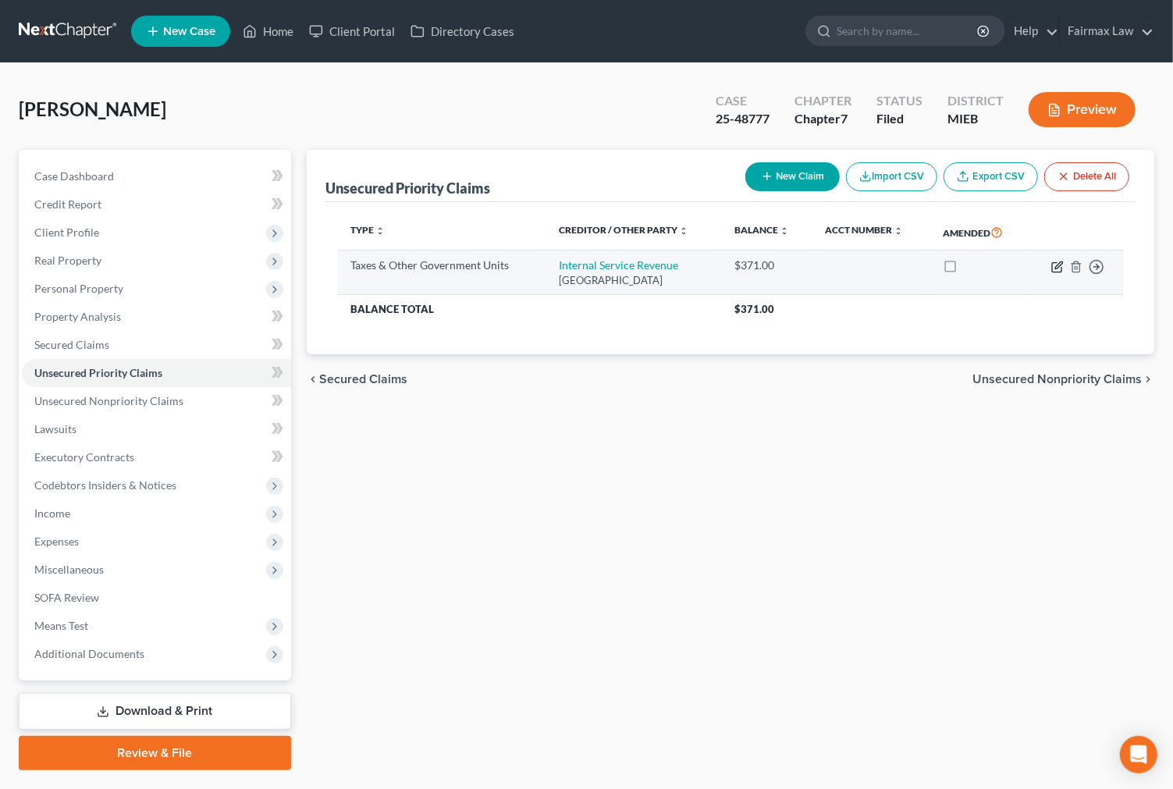
click at [1059, 264] on icon "button" at bounding box center [1057, 267] width 12 height 12
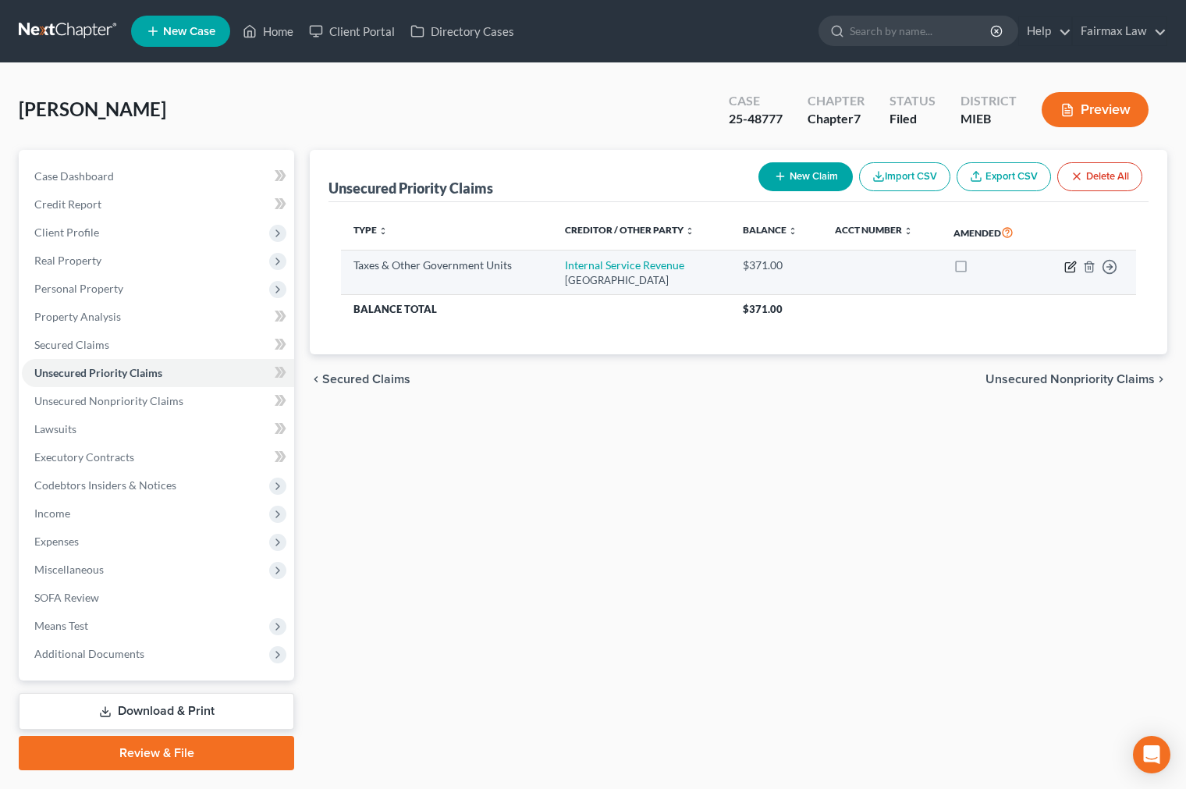
select select "2"
select select "18"
select select "0"
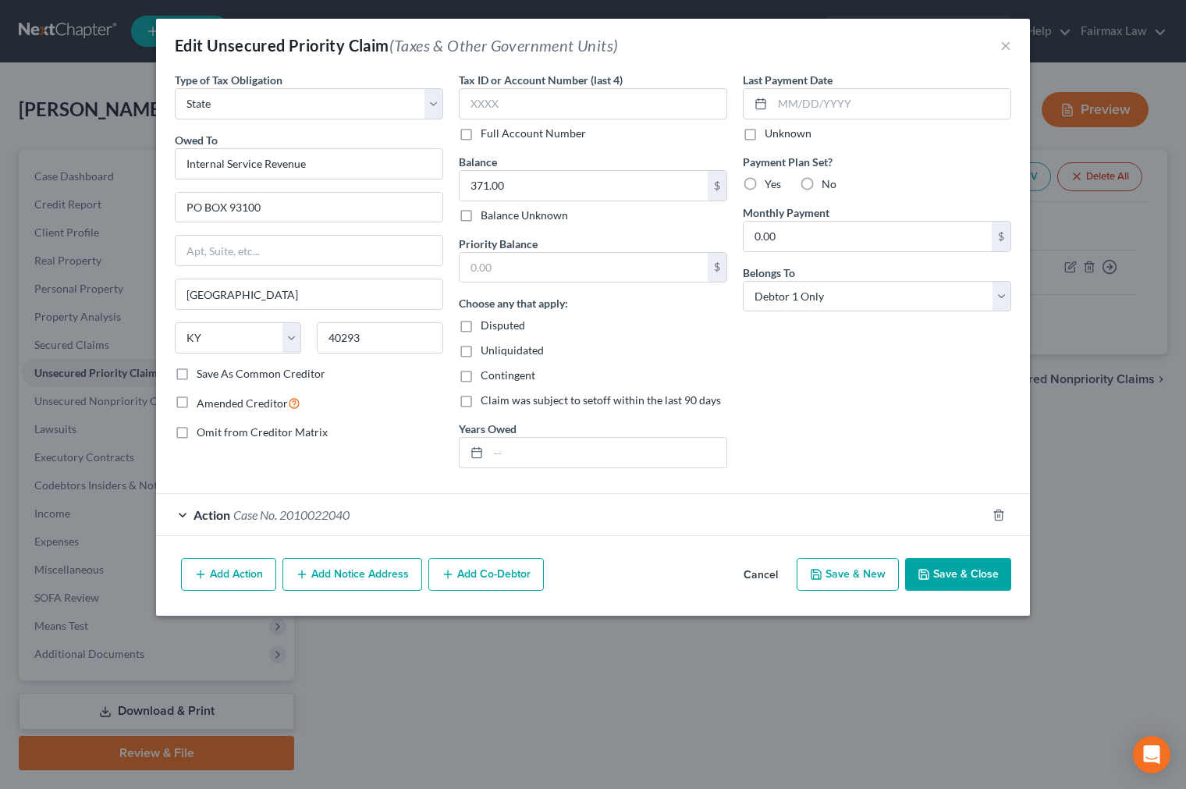
click at [335, 503] on div "Action Case No. 2010022040" at bounding box center [571, 514] width 830 height 41
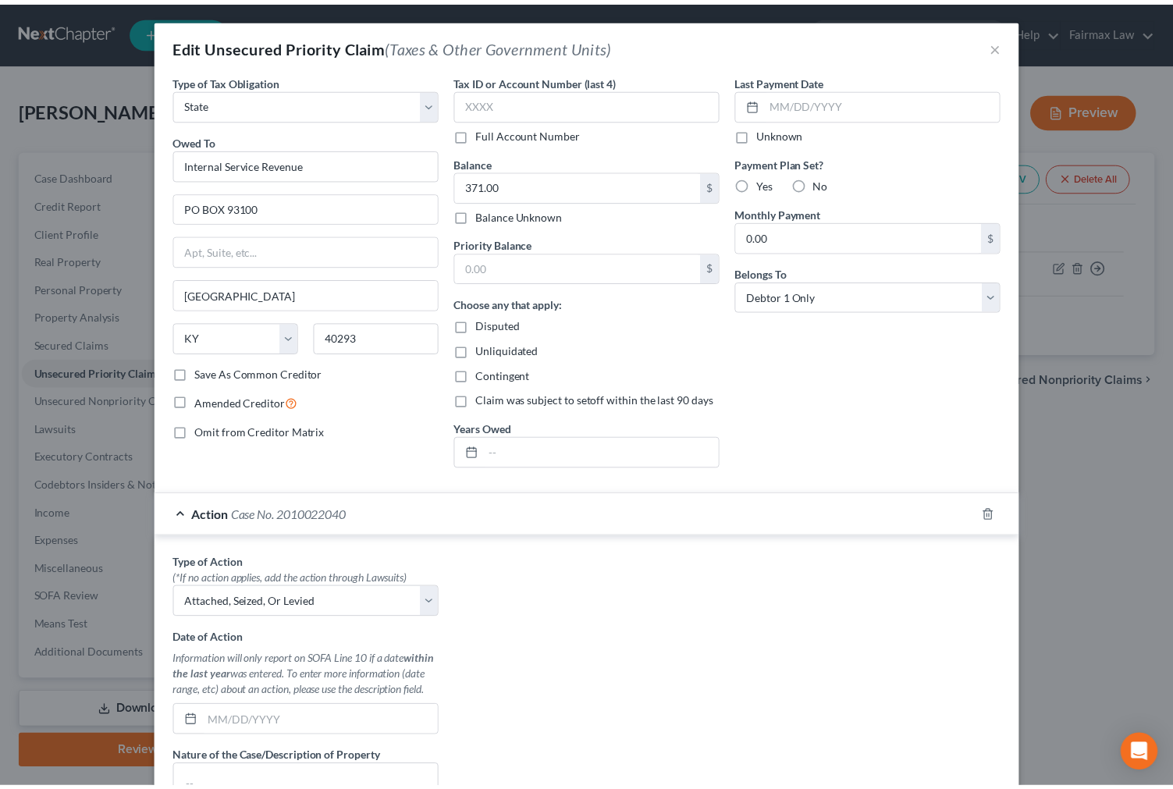
scroll to position [268, 0]
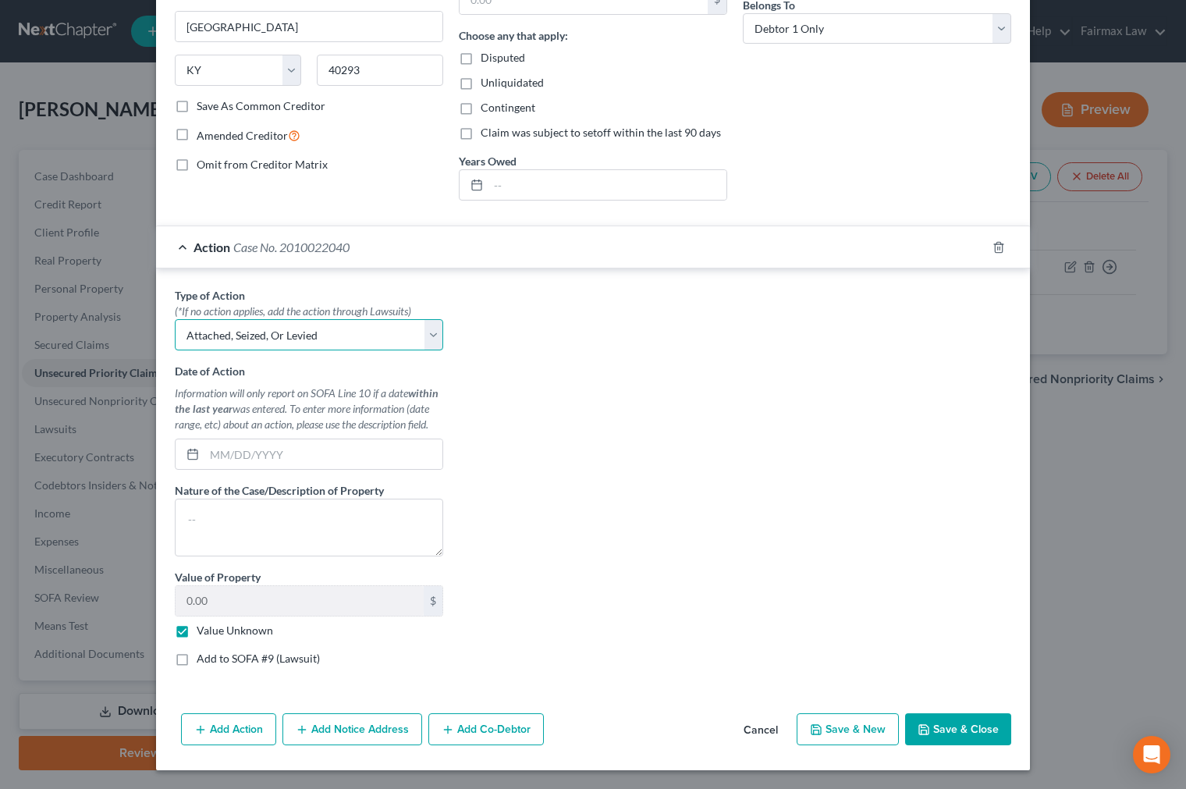
click at [268, 332] on select "Select Repossession Garnishment Foreclosure Personal Injury Attached, Seized, O…" at bounding box center [309, 334] width 268 height 31
select select "1"
click at [175, 319] on select "Select Repossession Garnishment Foreclosure Personal Injury Attached, Seized, O…" at bounding box center [309, 334] width 268 height 31
click at [917, 723] on icon "button" at bounding box center [923, 729] width 12 height 12
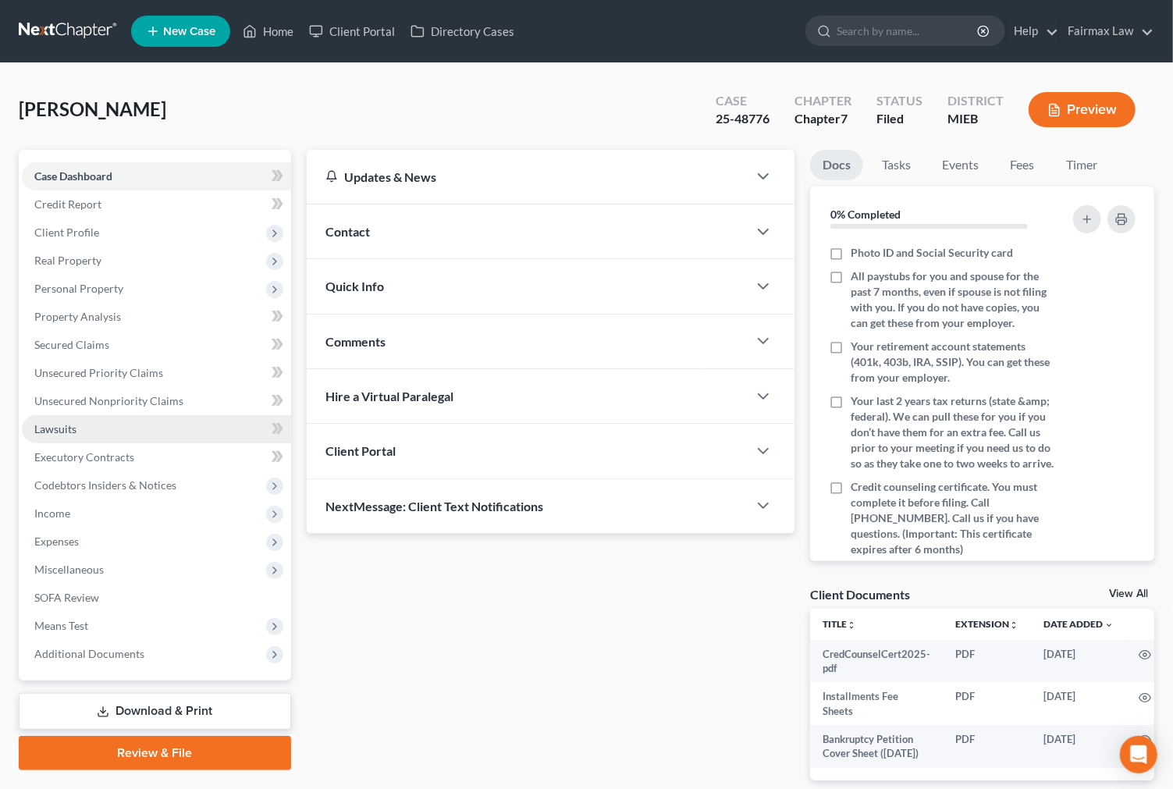
click at [120, 435] on link "Lawsuits" at bounding box center [156, 429] width 269 height 28
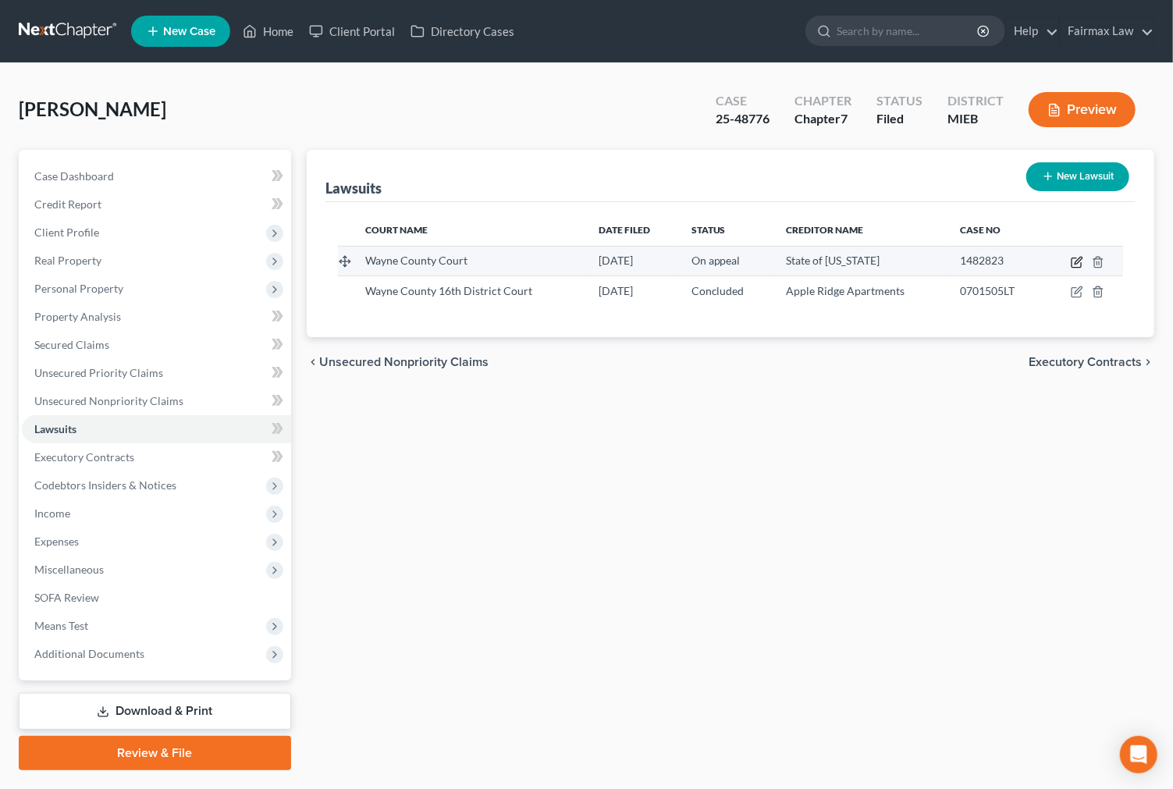
click at [1081, 263] on icon "button" at bounding box center [1075, 262] width 9 height 9
select select "23"
select select "1"
select select "3"
select select "23"
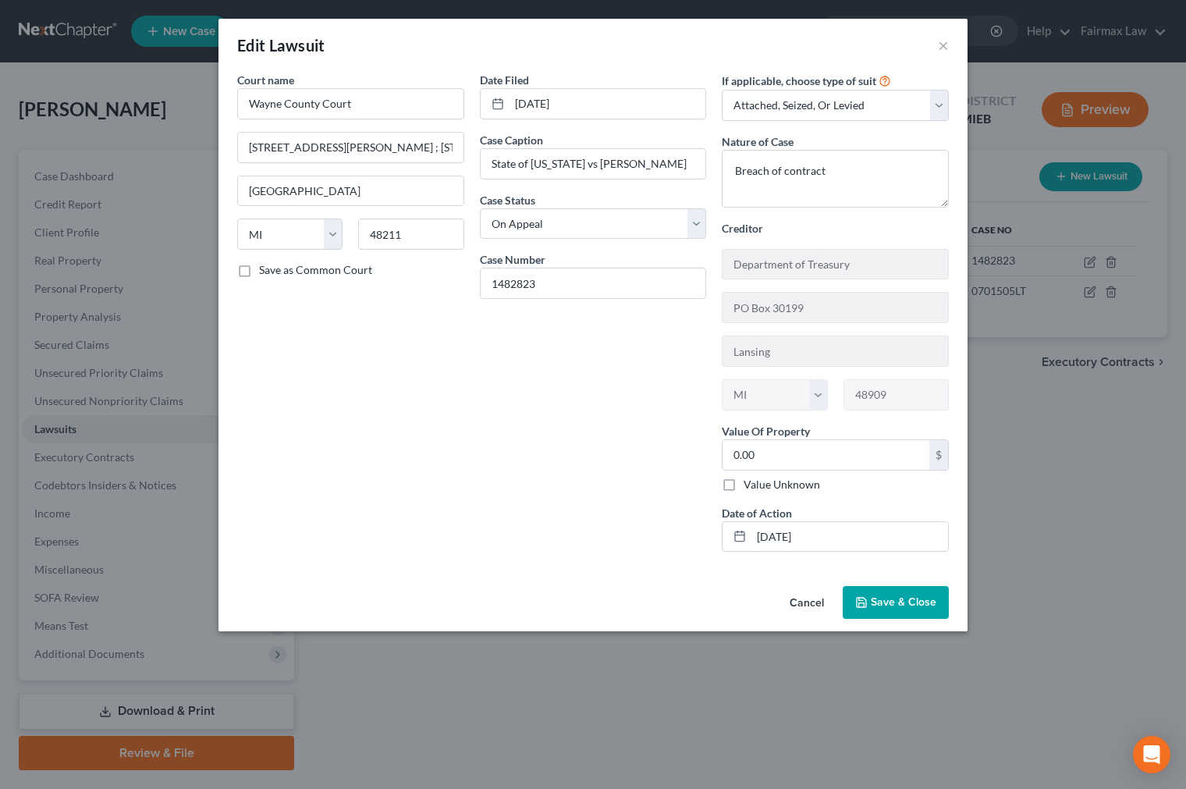
click at [908, 587] on button "Save & Close" at bounding box center [896, 602] width 106 height 33
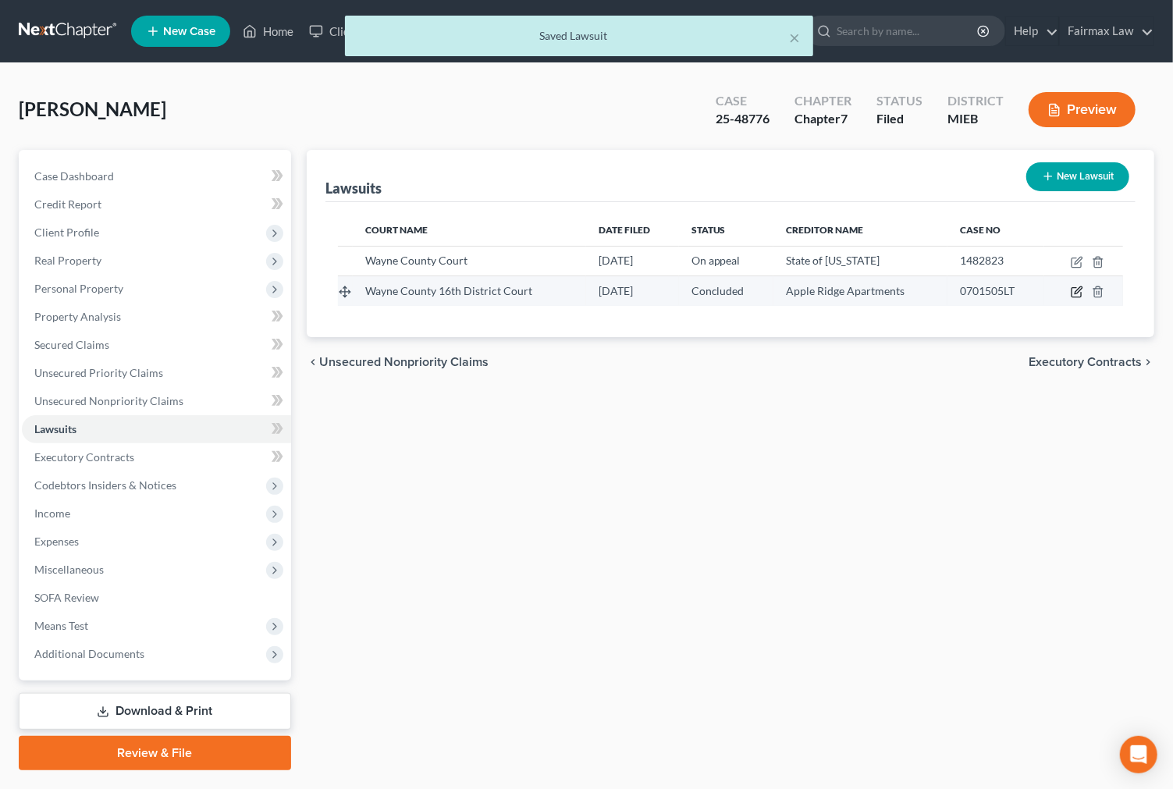
click at [1079, 293] on icon "button" at bounding box center [1076, 292] width 12 height 12
select select "23"
select select "2"
select select "3"
select select "23"
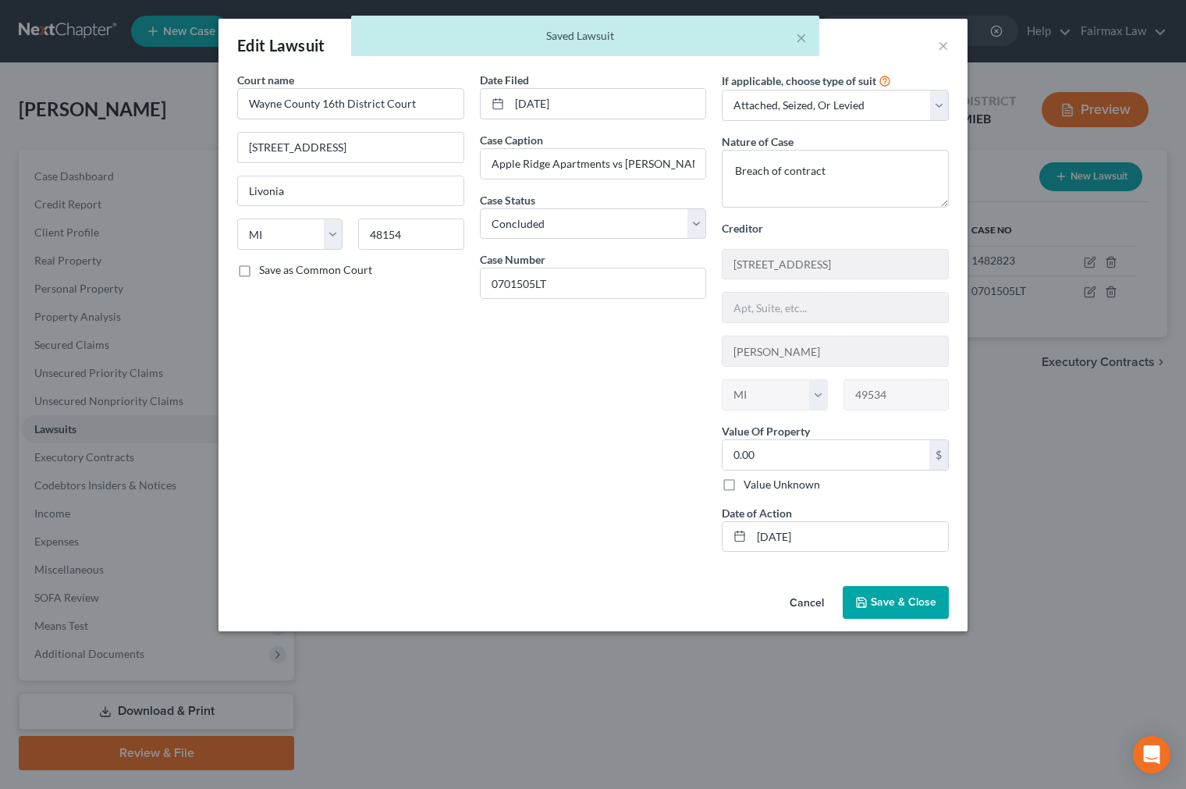
click at [917, 594] on button "Save & Close" at bounding box center [896, 602] width 106 height 33
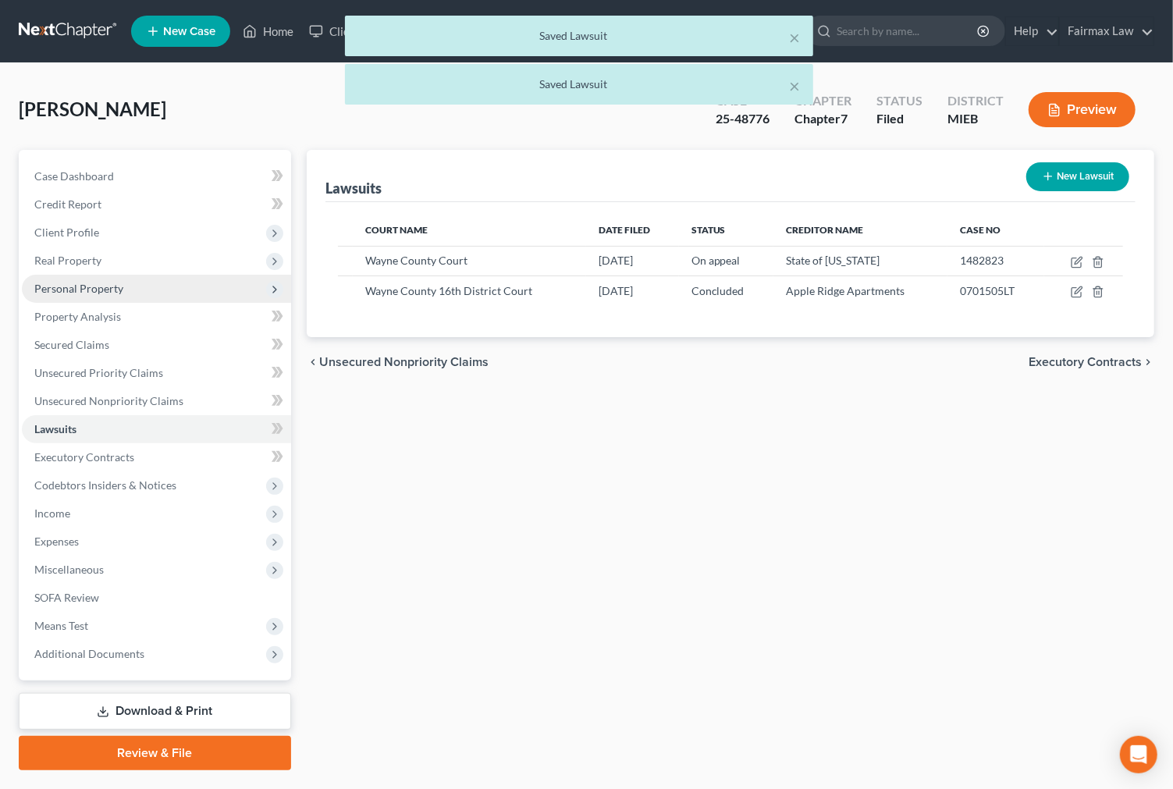
click at [112, 282] on span "Personal Property" at bounding box center [78, 288] width 89 height 13
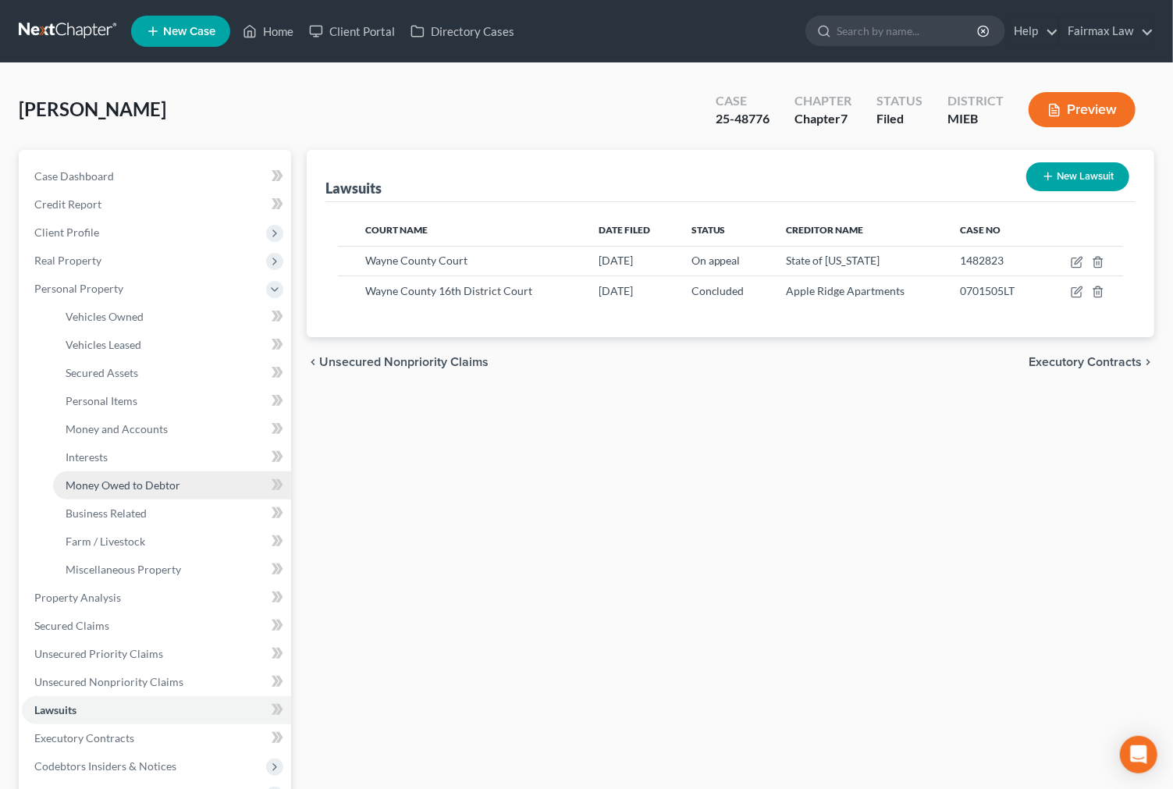
click at [172, 484] on span "Money Owed to Debtor" at bounding box center [123, 484] width 115 height 13
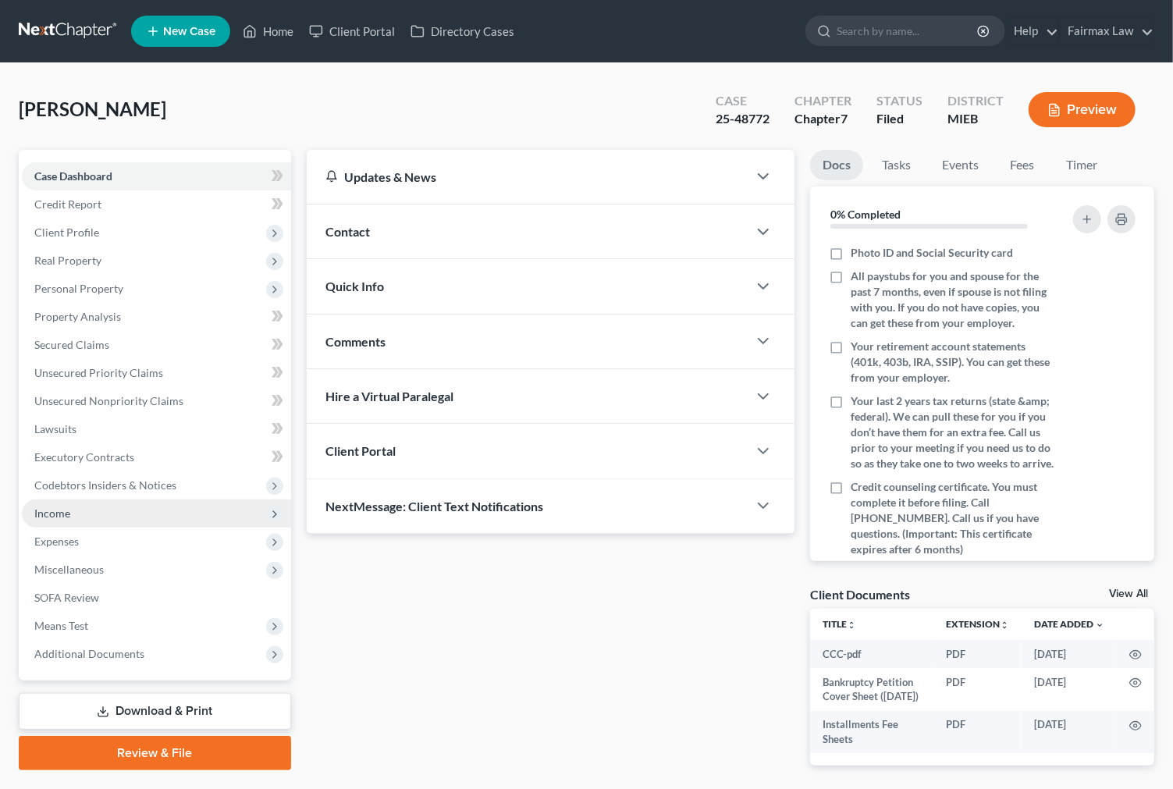
click at [91, 513] on span "Income" at bounding box center [156, 513] width 269 height 28
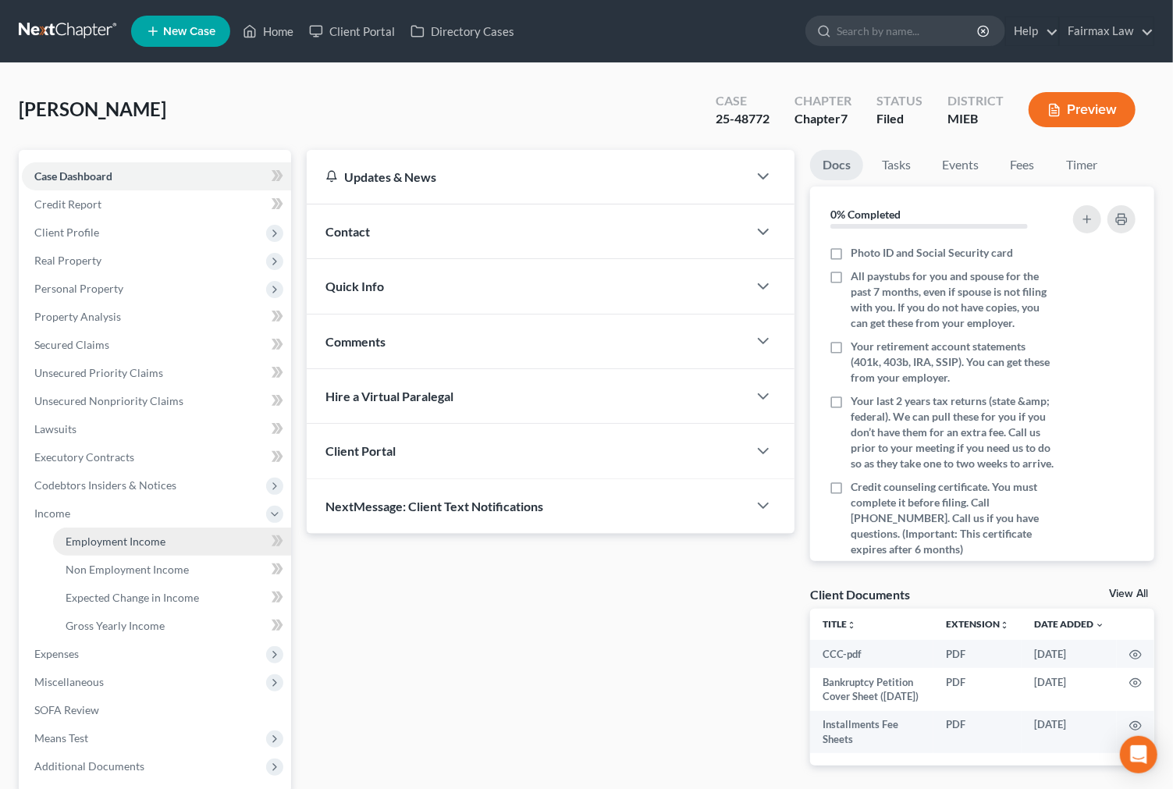
click at [151, 541] on span "Employment Income" at bounding box center [116, 540] width 100 height 13
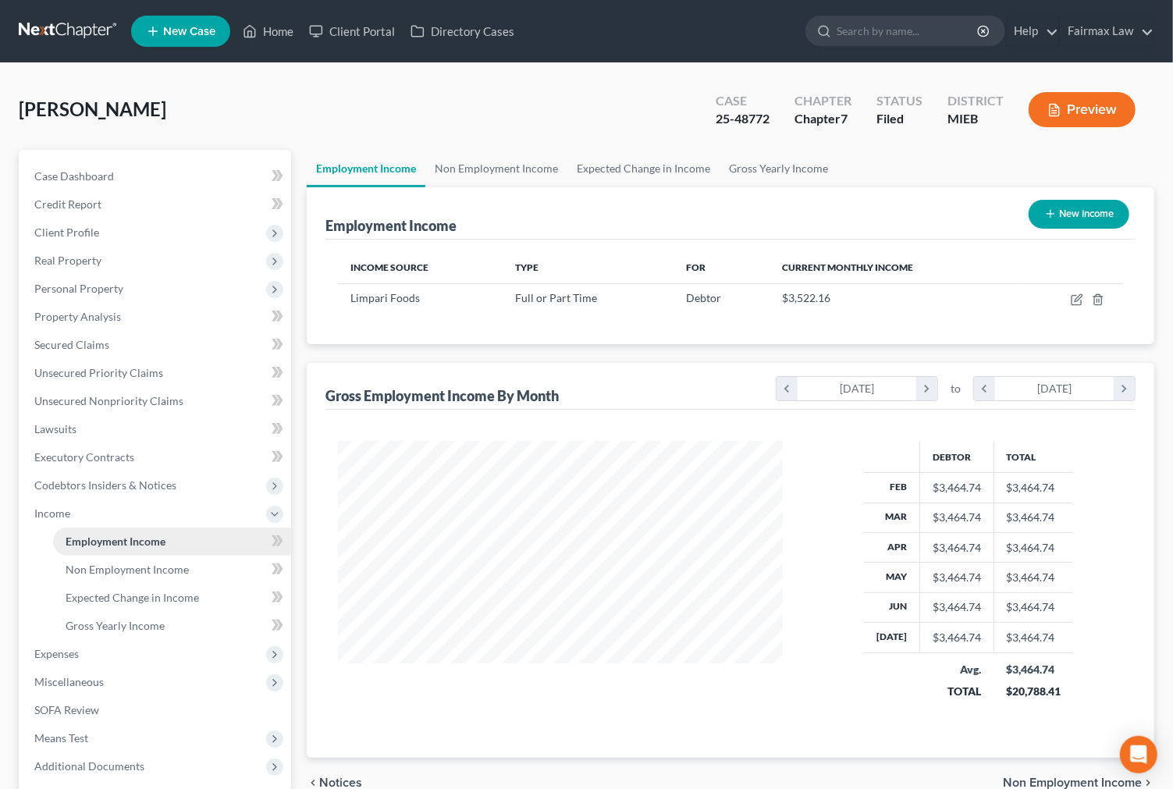
scroll to position [279, 477]
click at [156, 625] on span "Gross Yearly Income" at bounding box center [115, 625] width 99 height 13
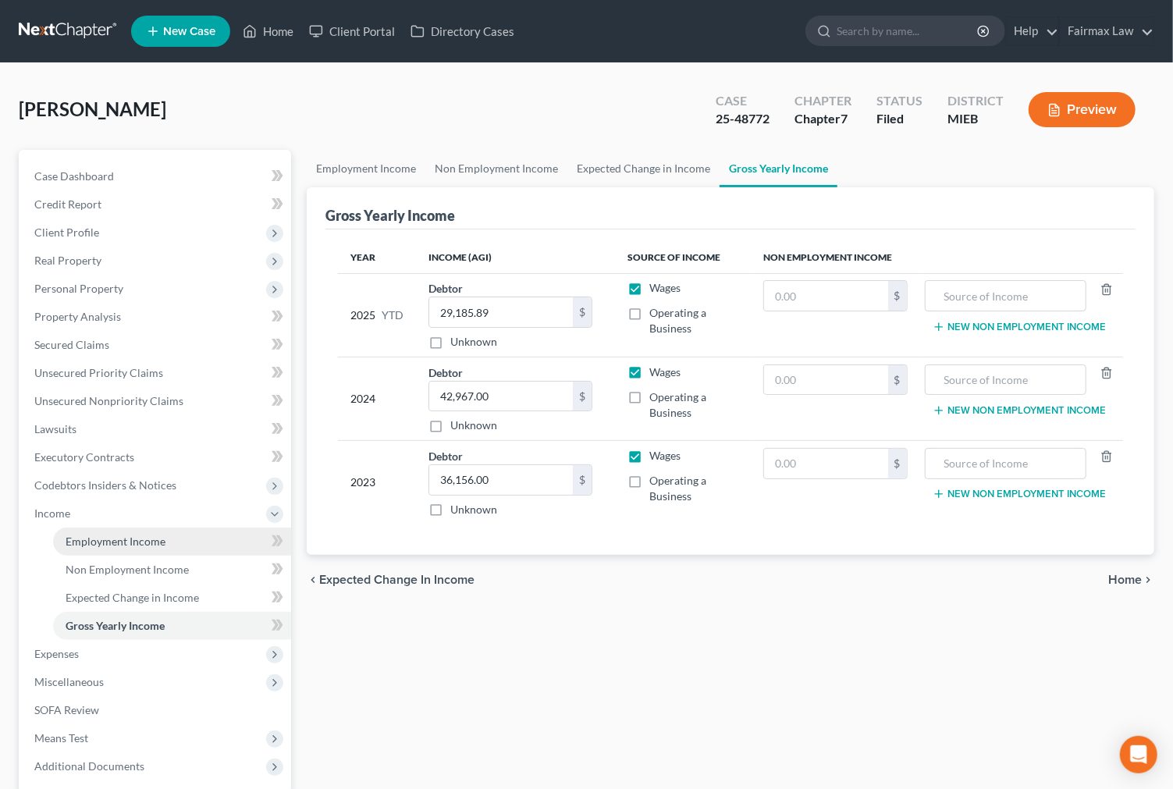
click at [168, 546] on link "Employment Income" at bounding box center [172, 541] width 238 height 28
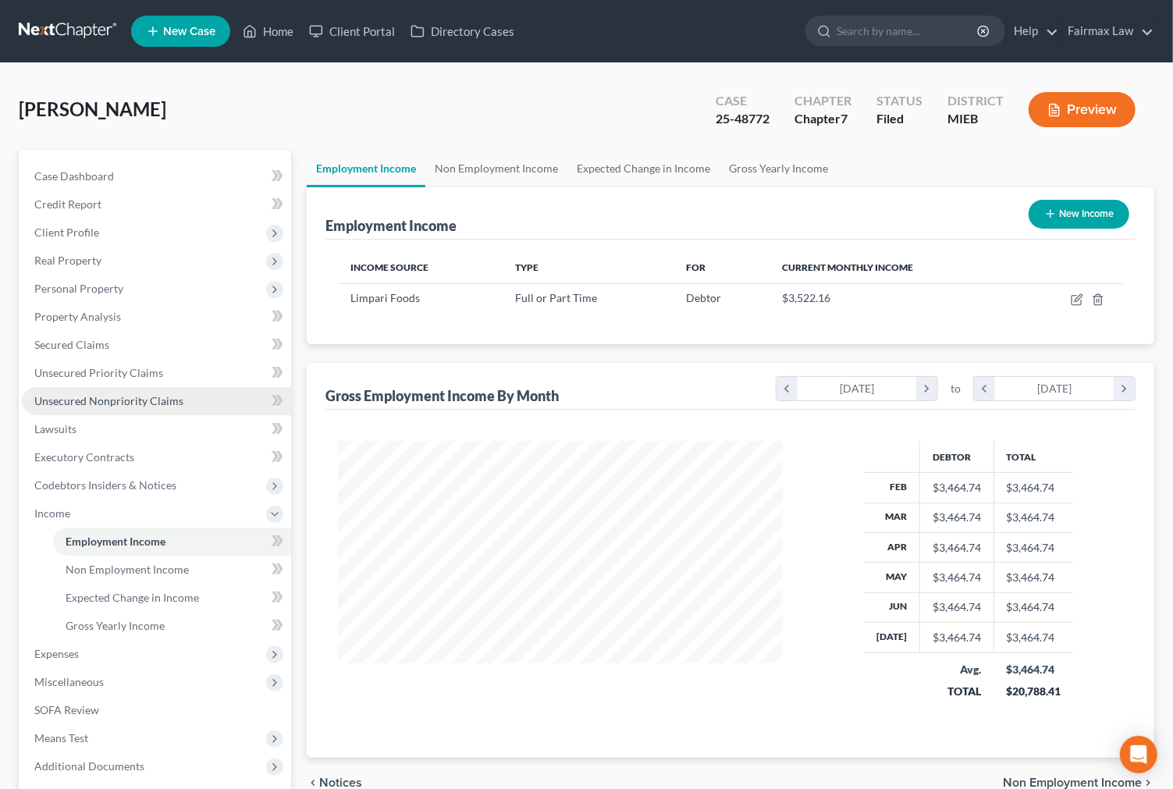
scroll to position [279, 477]
click at [177, 388] on link "Unsecured Nonpriority Claims" at bounding box center [156, 401] width 269 height 28
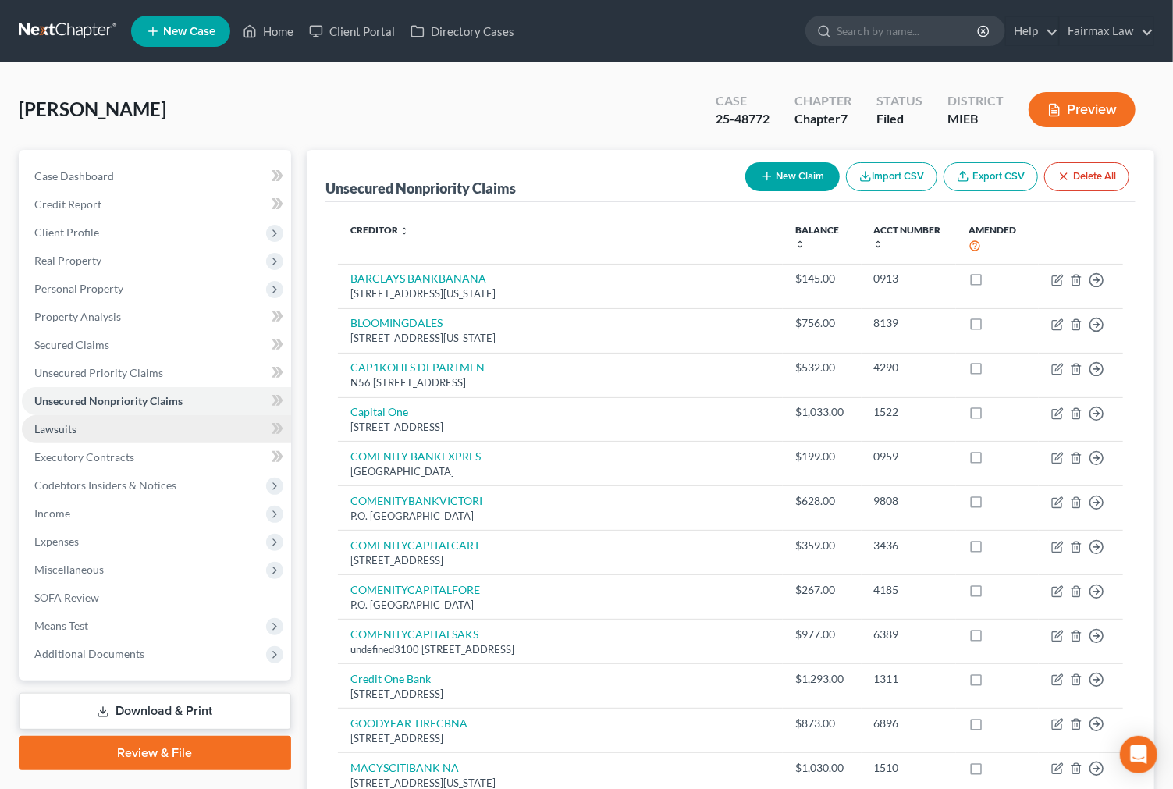
click at [131, 428] on link "Lawsuits" at bounding box center [156, 429] width 269 height 28
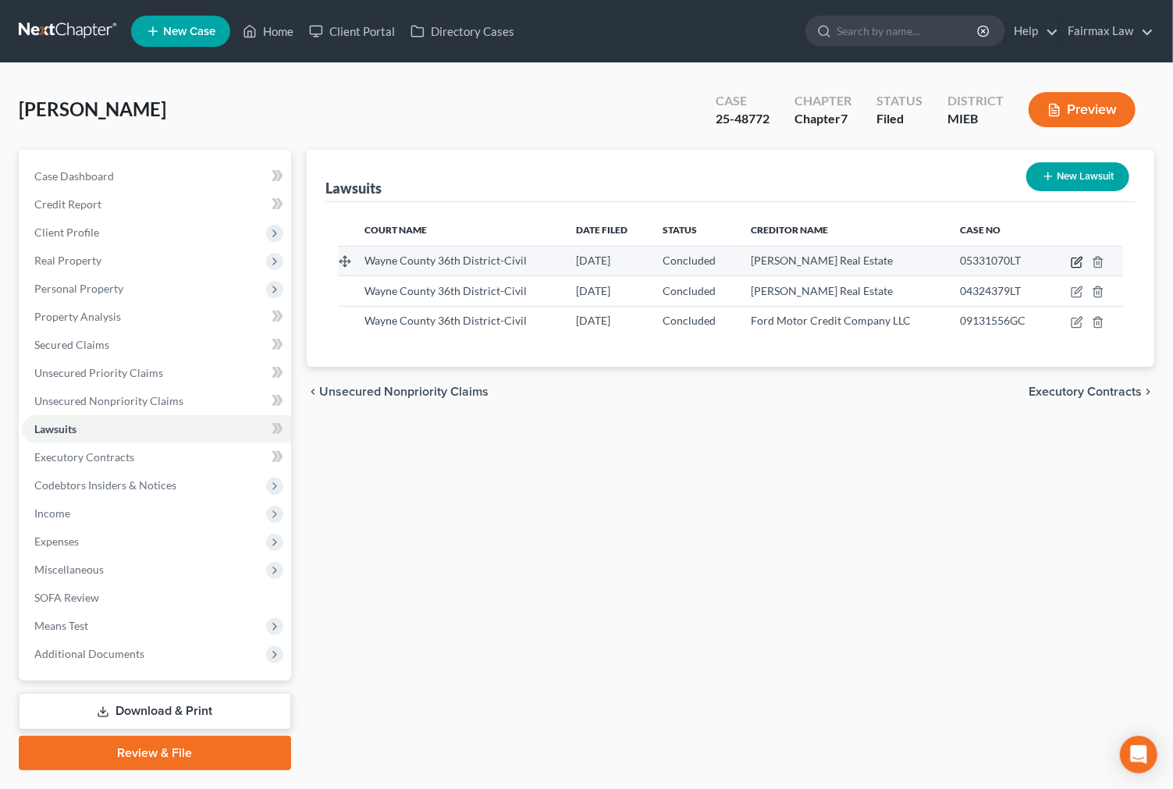
click at [1070, 263] on icon "button" at bounding box center [1076, 262] width 12 height 12
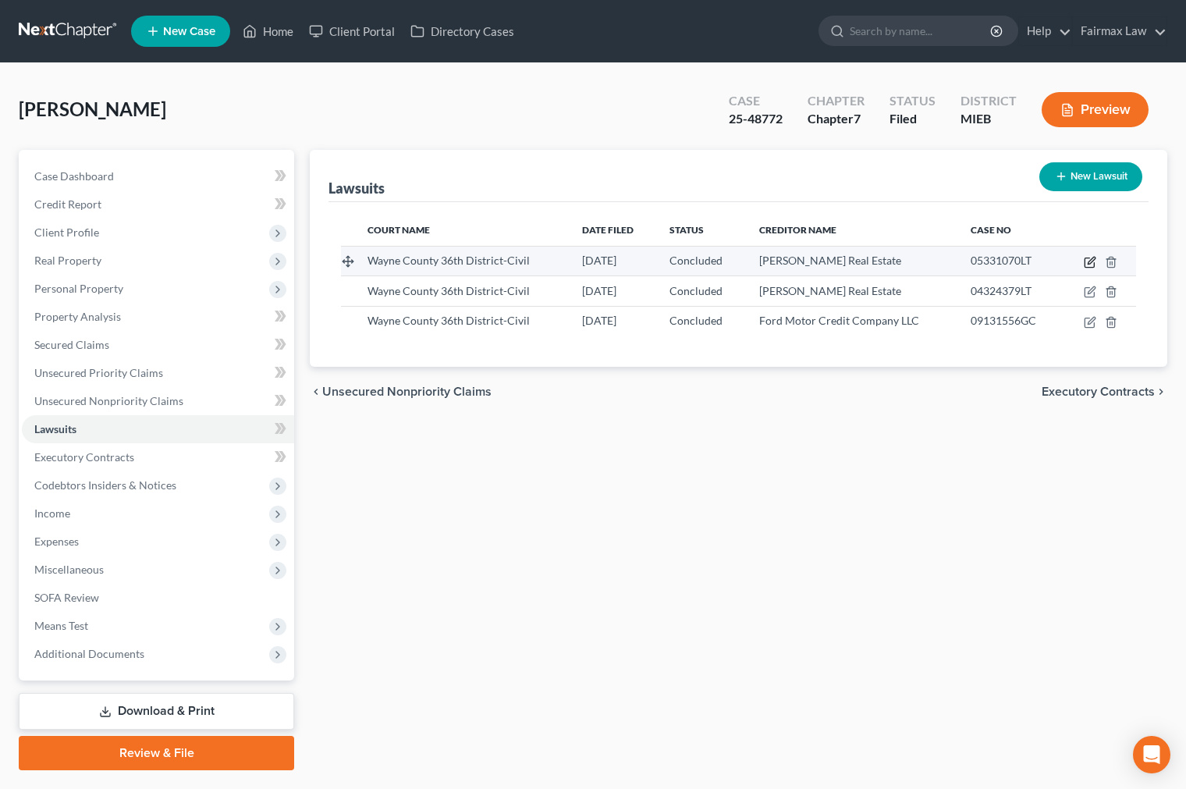
select select "23"
select select "2"
select select "4"
select select "23"
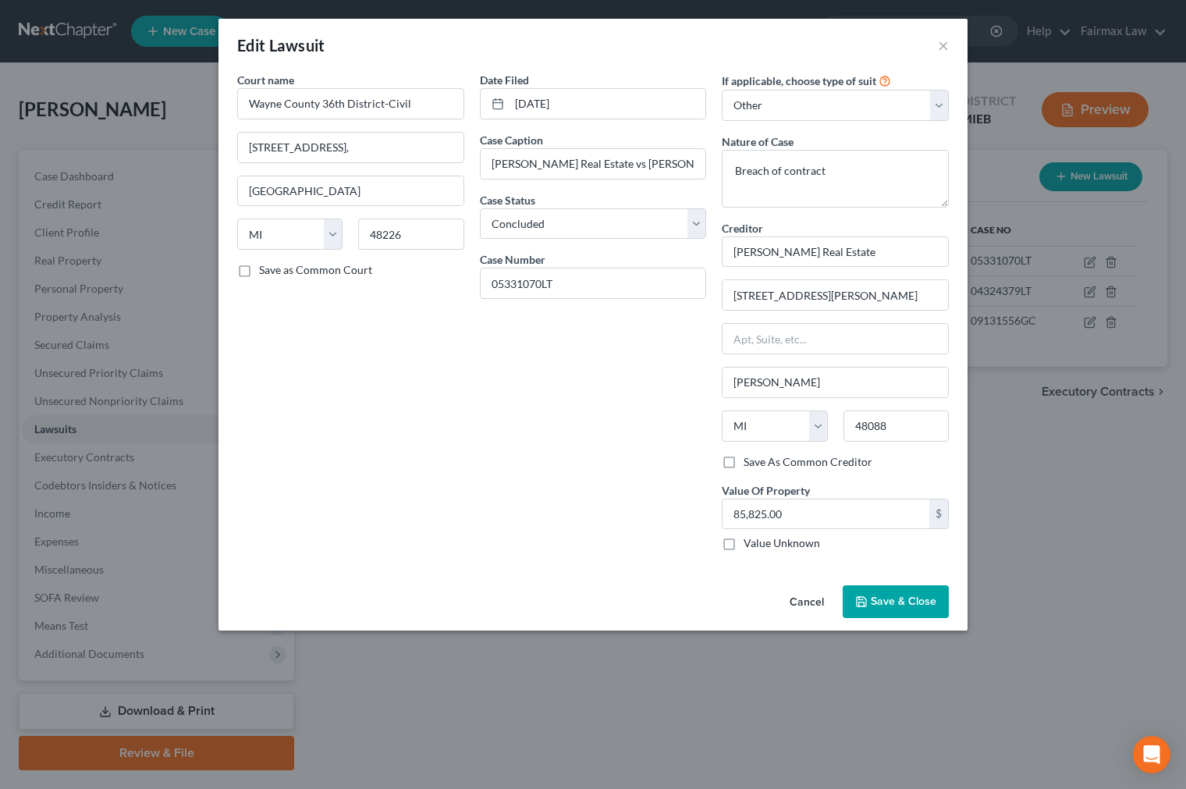
drag, startPoint x: 1048, startPoint y: 520, endPoint x: 1054, endPoint y: 509, distance: 11.9
click at [1049, 520] on div "Edit Lawsuit × Court name * Wayne County 36th District-Civil 421 Madison Street…" at bounding box center [593, 394] width 1186 height 789
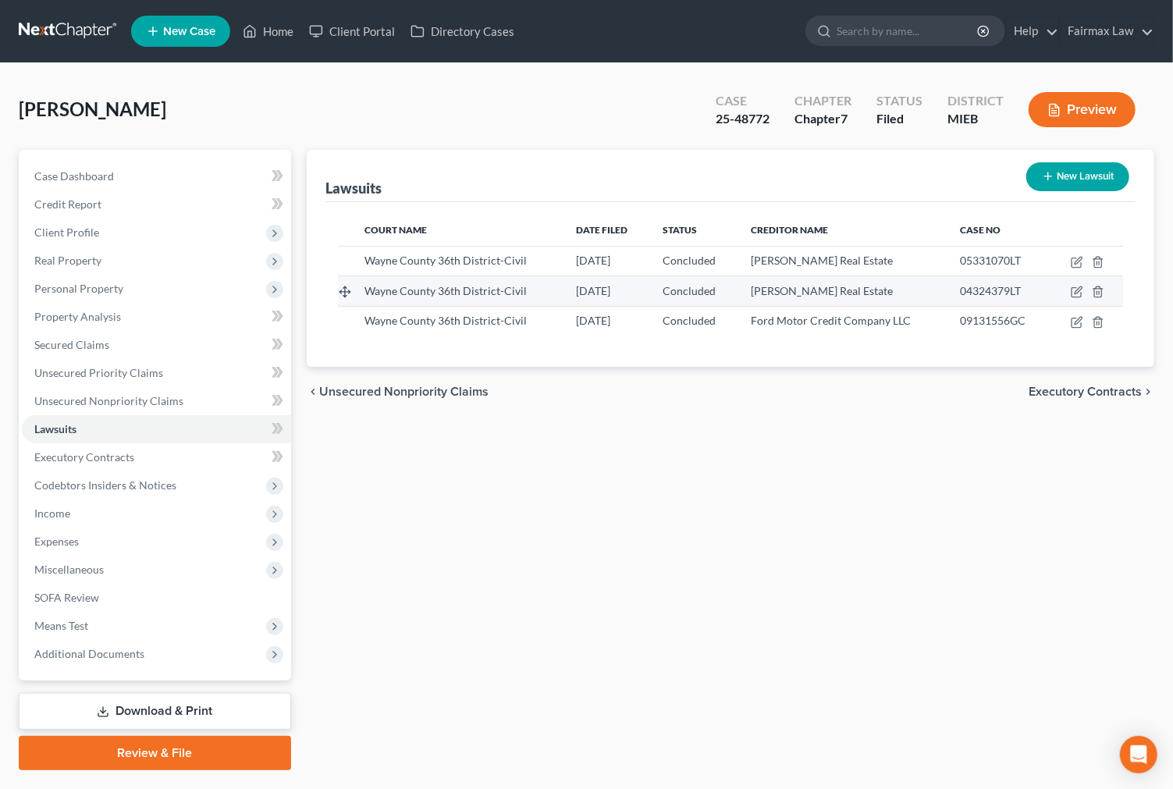
click at [1070, 290] on td at bounding box center [1085, 291] width 73 height 30
click at [1073, 290] on icon "button" at bounding box center [1076, 292] width 12 height 12
select select "23"
select select "2"
select select "4"
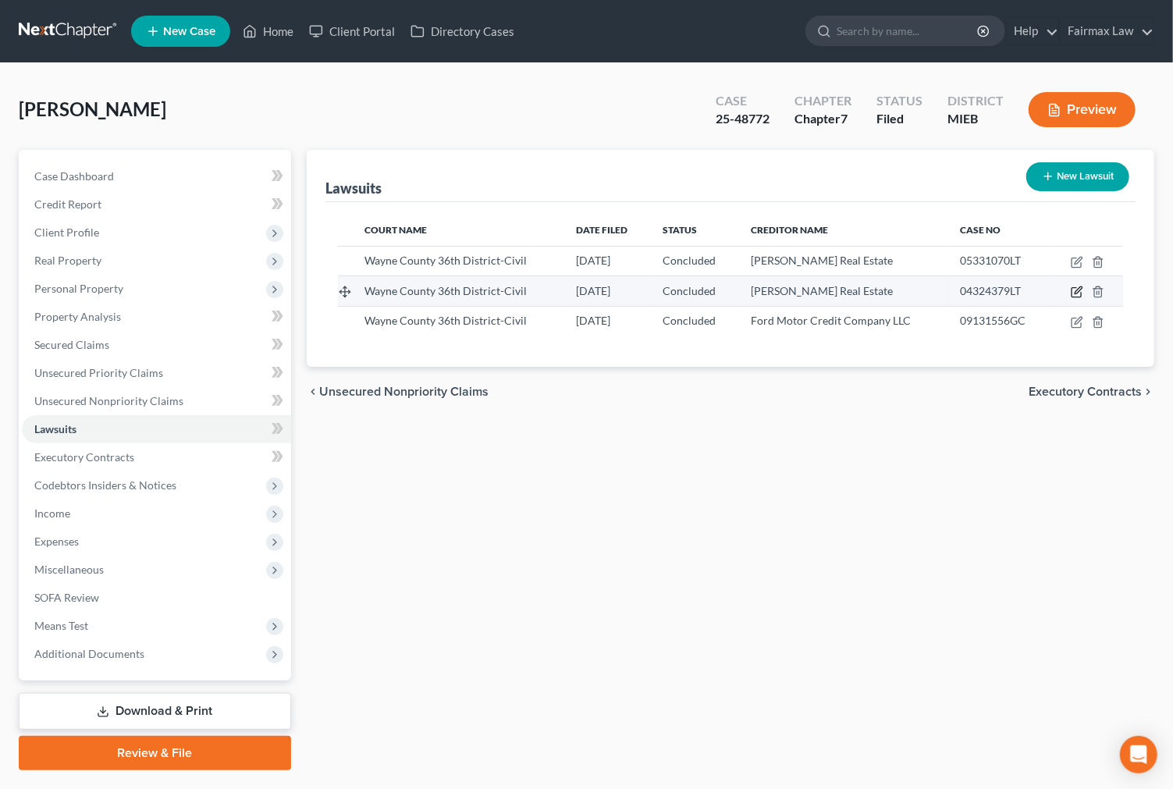
select select "23"
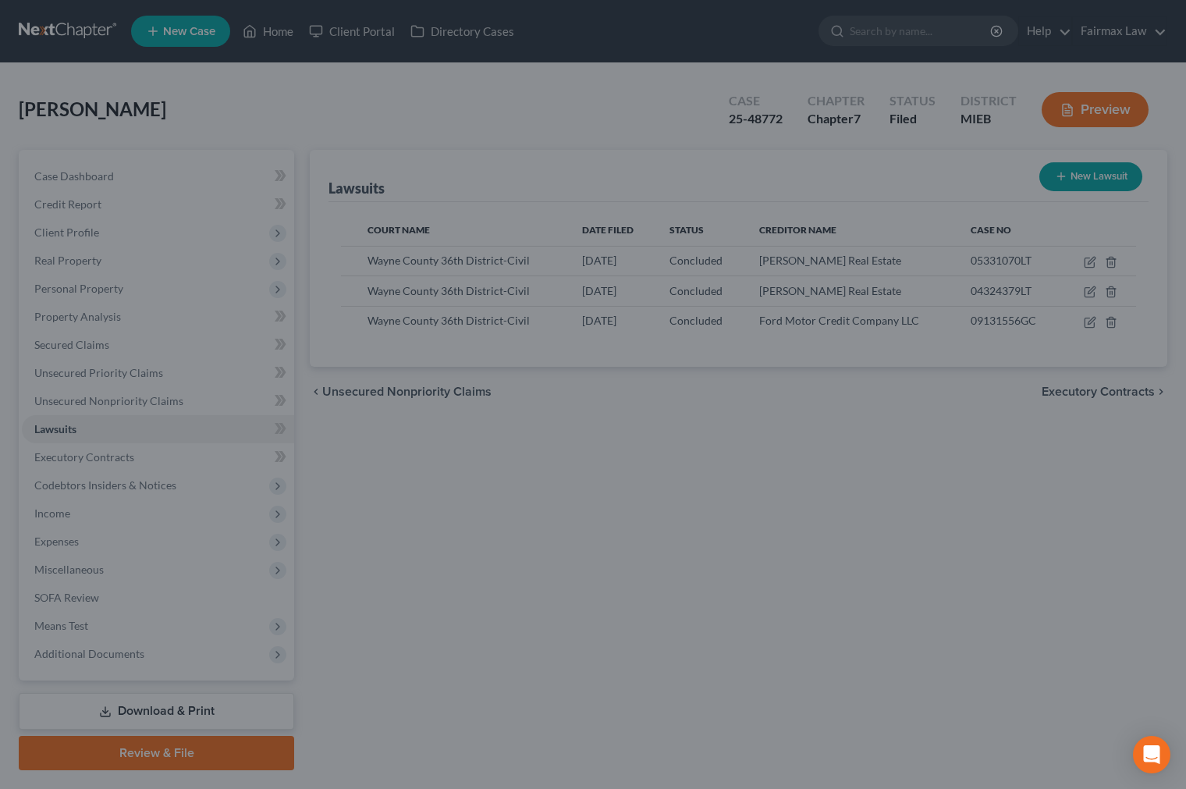
click at [1055, 492] on div "New Lawsuit × Court name * Wayne County 36th District-Civil 421 Madison Street,…" at bounding box center [593, 394] width 1186 height 789
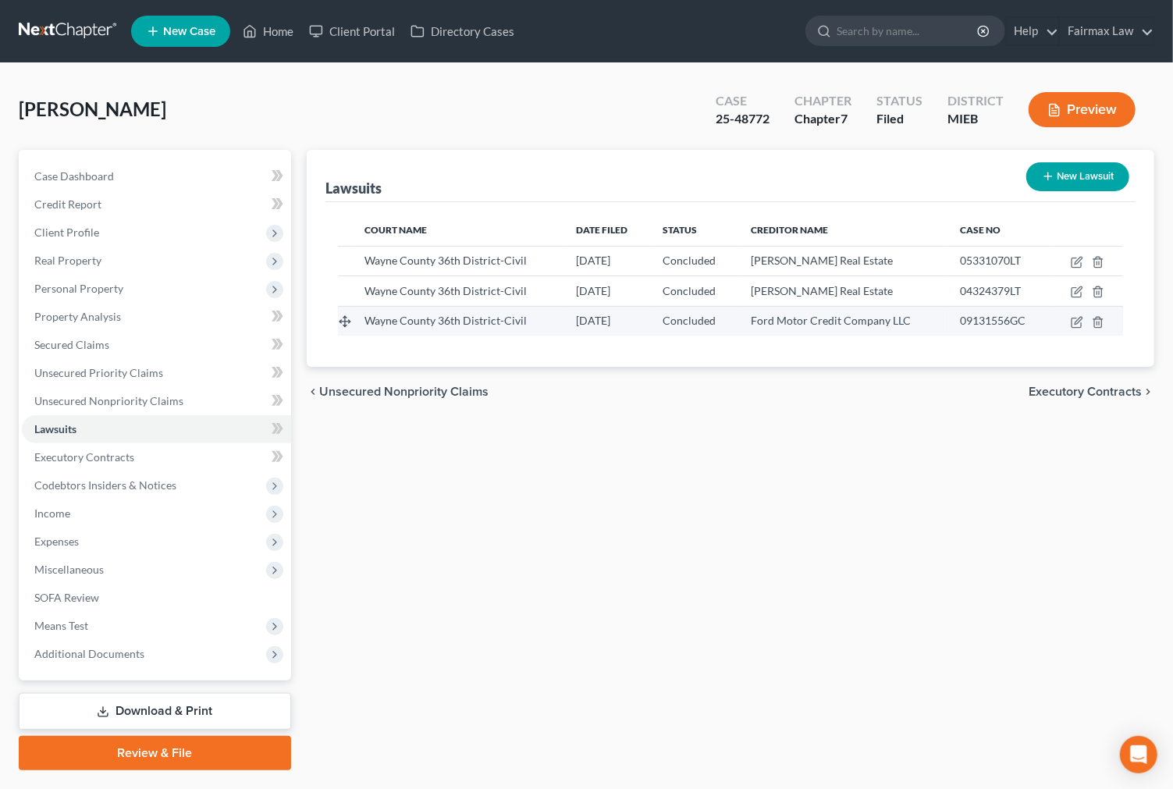
click at [1073, 330] on td at bounding box center [1085, 321] width 73 height 30
click at [1081, 321] on icon "button" at bounding box center [1075, 322] width 9 height 9
select select "23"
select select "2"
select select "4"
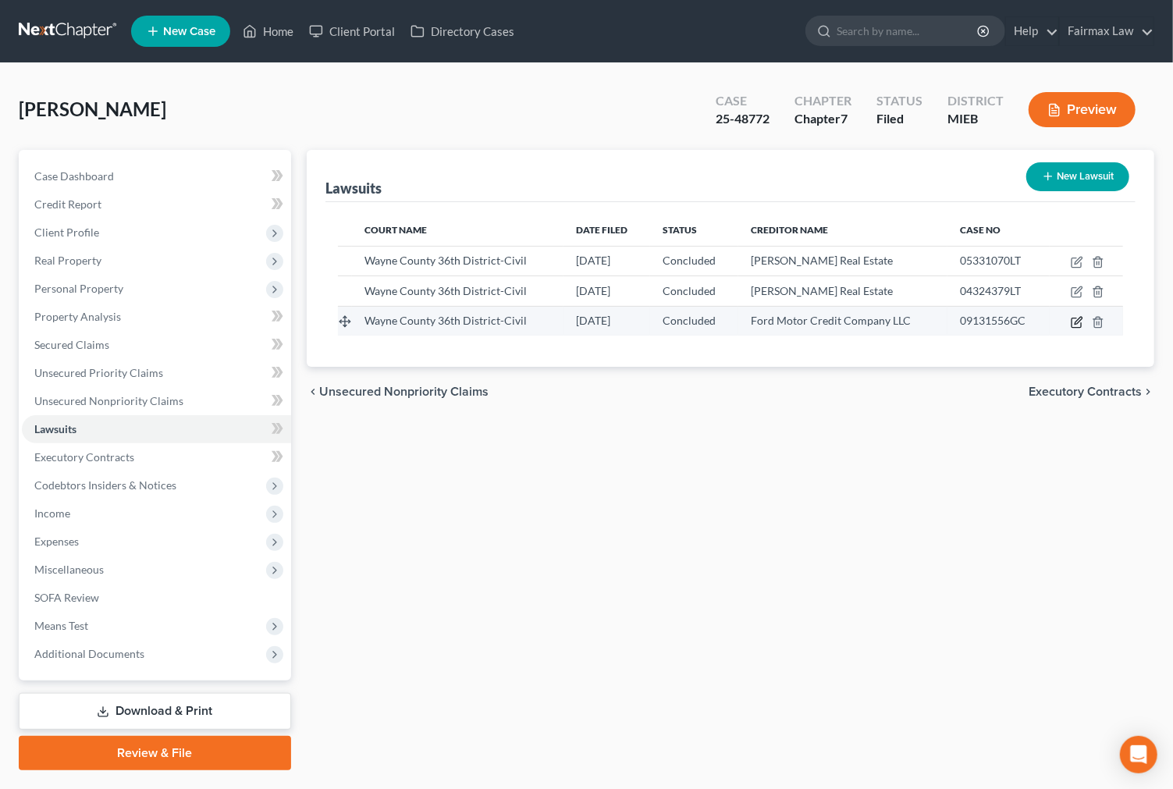
select select "23"
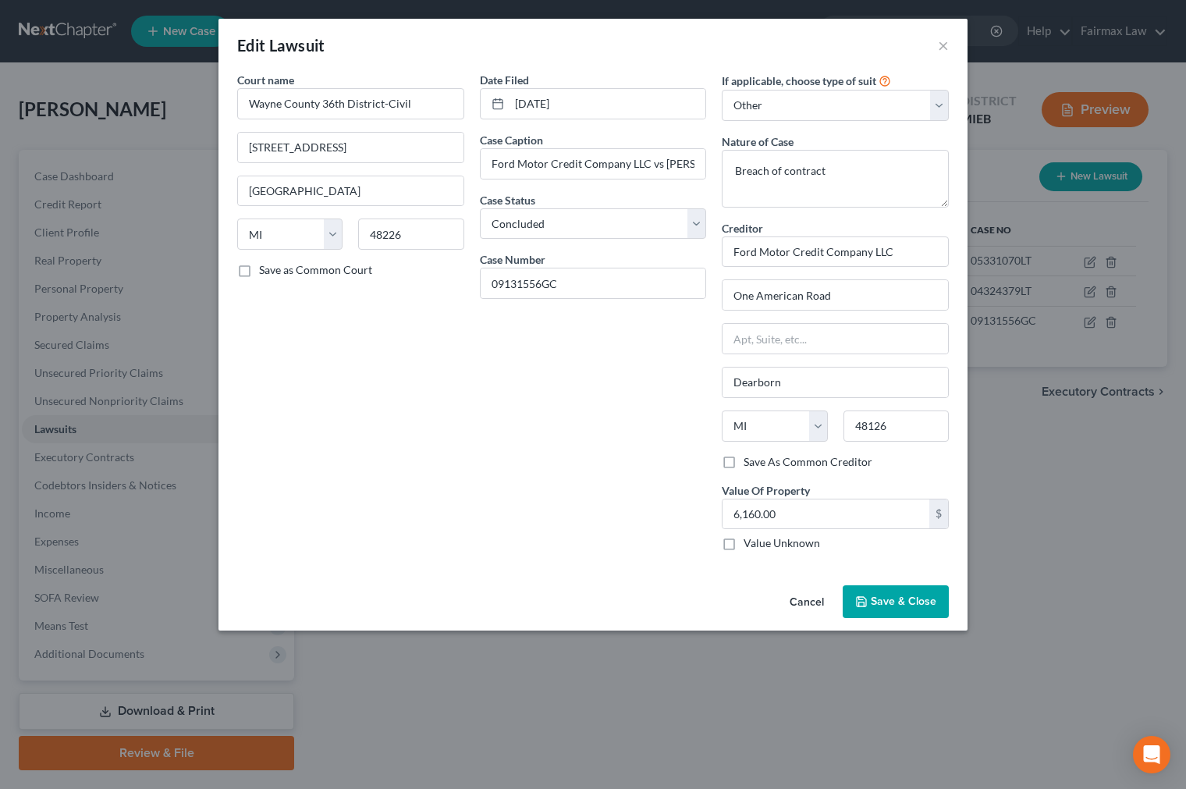
click at [1070, 449] on div "Edit Lawsuit × Court name * Wayne County 36th District-Civil 421 Madison Street…" at bounding box center [593, 394] width 1186 height 789
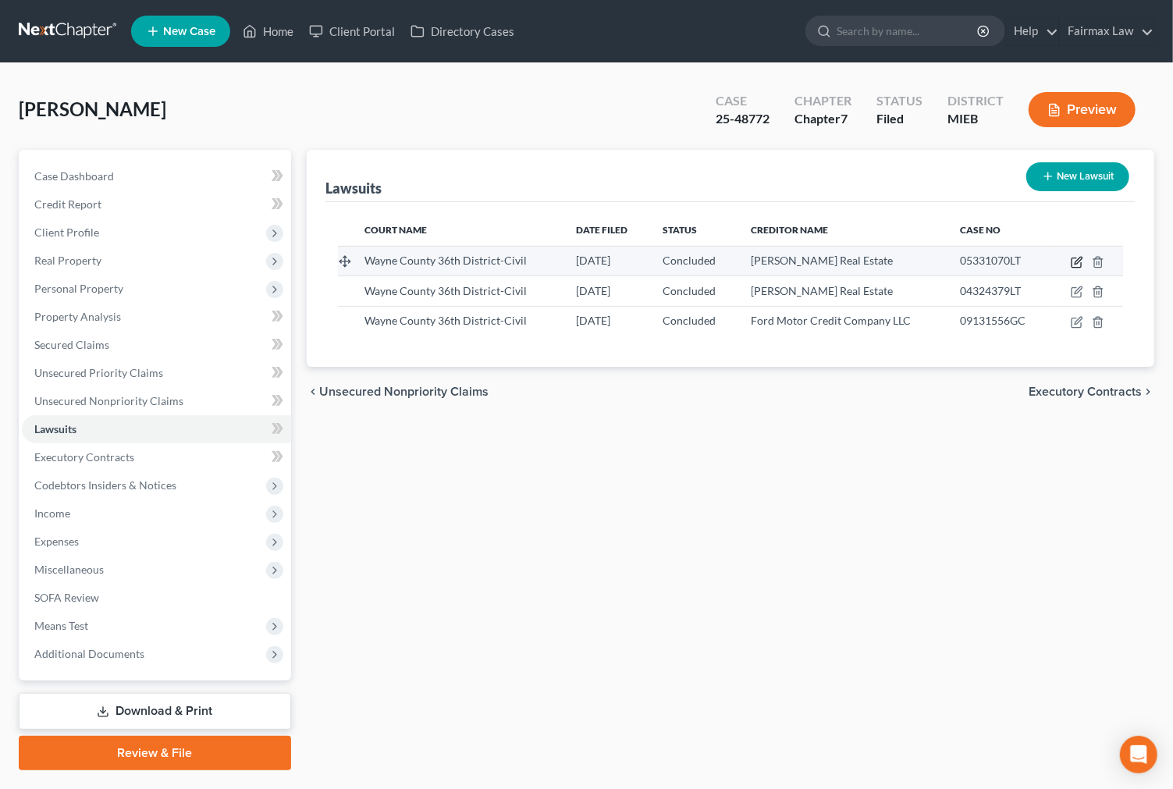
click at [1077, 263] on icon "button" at bounding box center [1076, 262] width 12 height 12
select select "23"
select select "2"
select select "4"
select select "23"
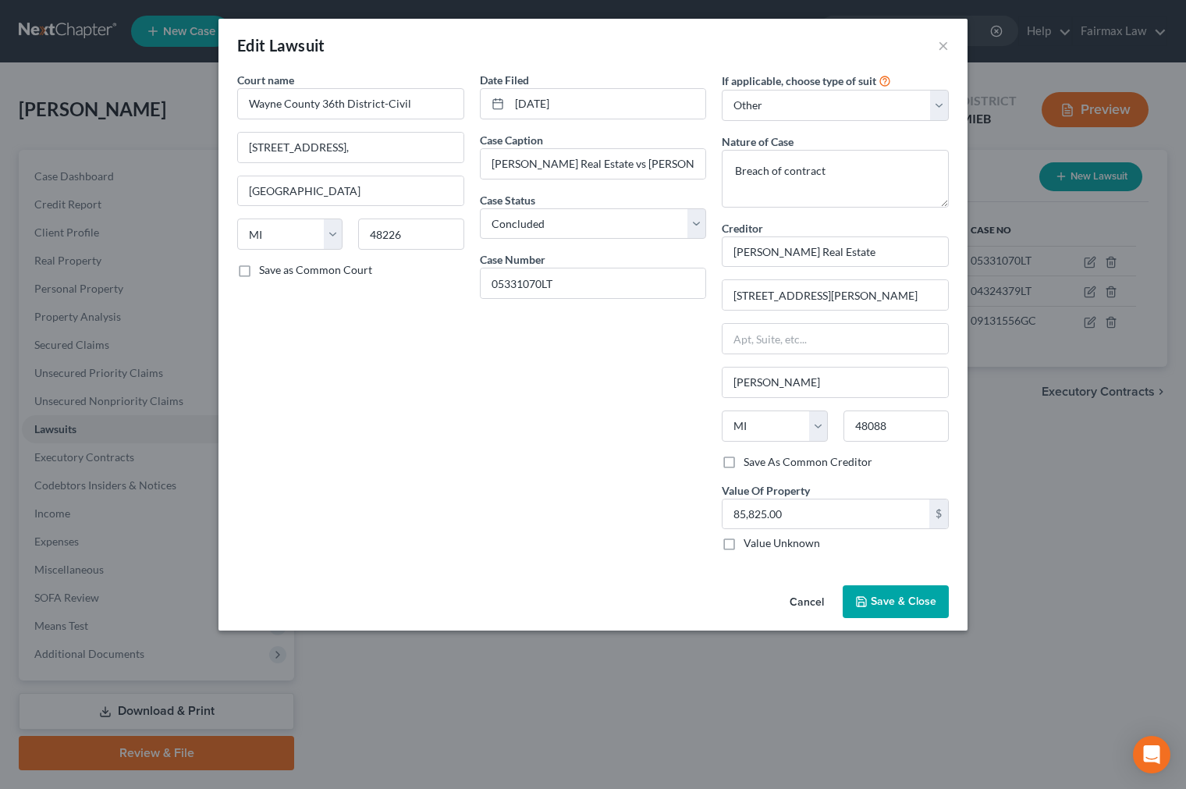
click at [1018, 545] on div "Edit Lawsuit × Court name * Wayne County 36th District-Civil 421 Madison Street…" at bounding box center [593, 394] width 1186 height 789
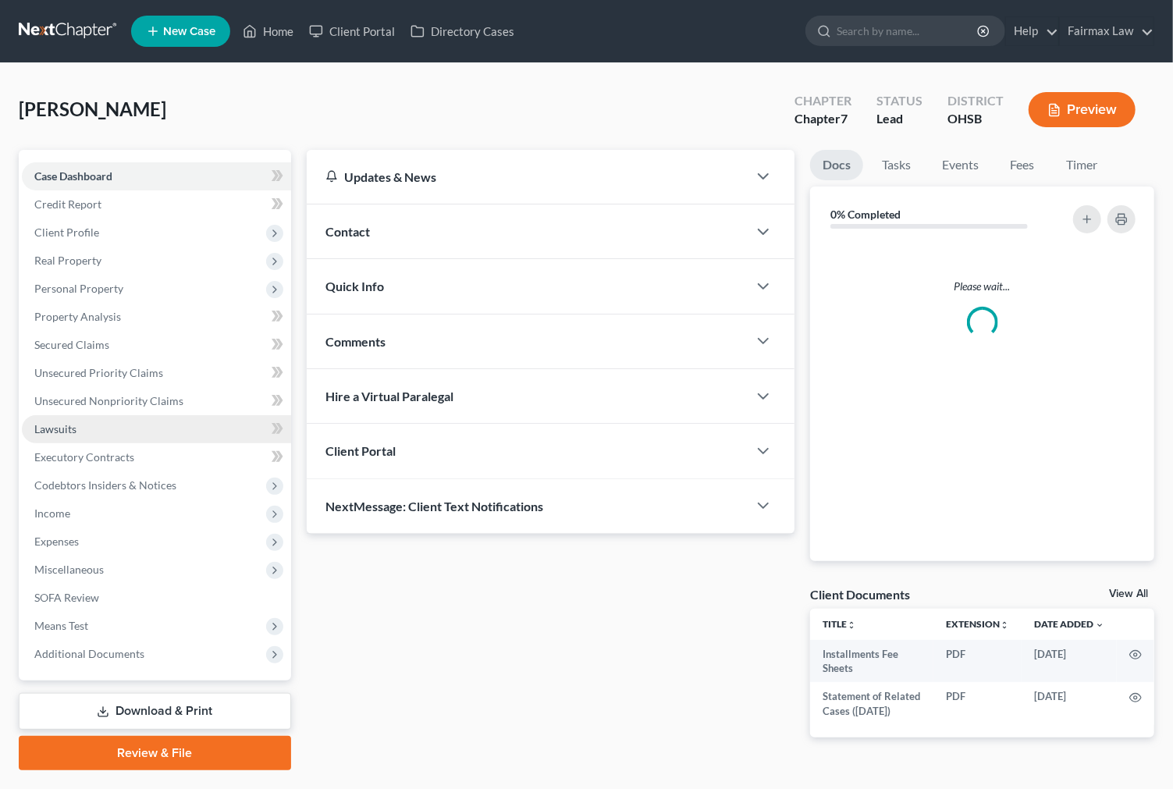
click at [81, 435] on link "Lawsuits" at bounding box center [156, 429] width 269 height 28
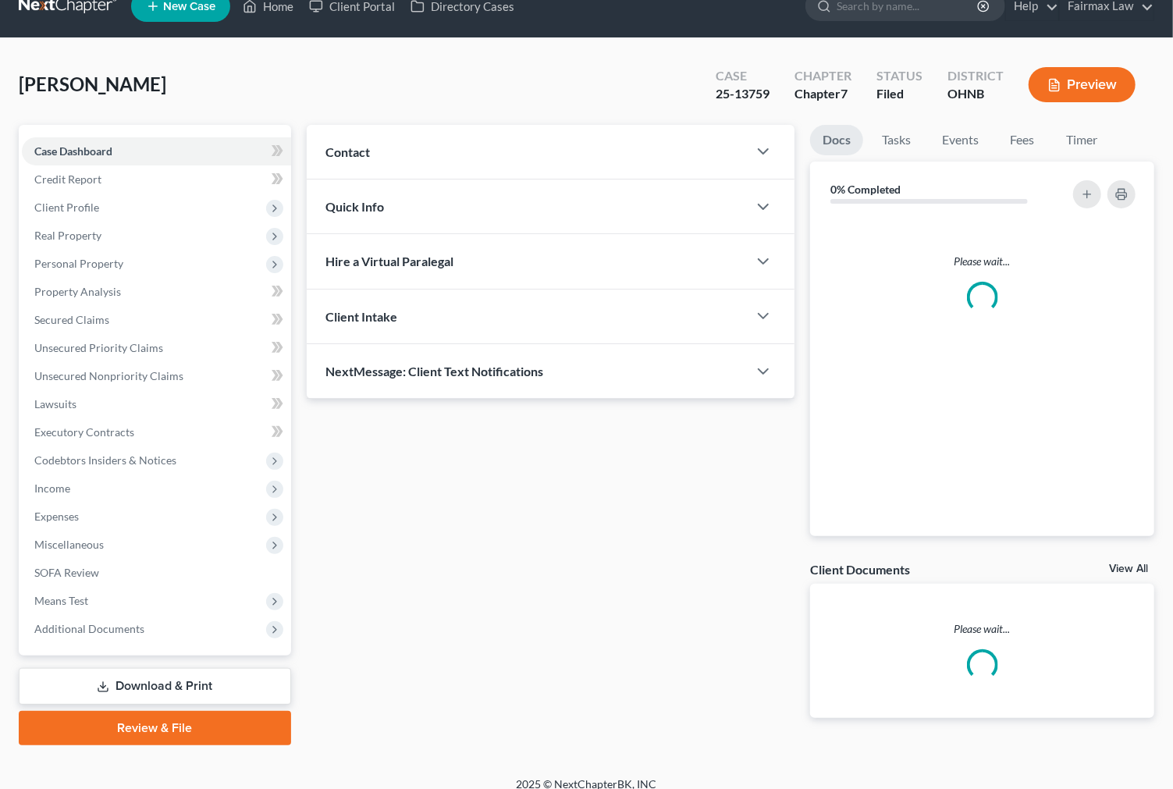
scroll to position [39, 0]
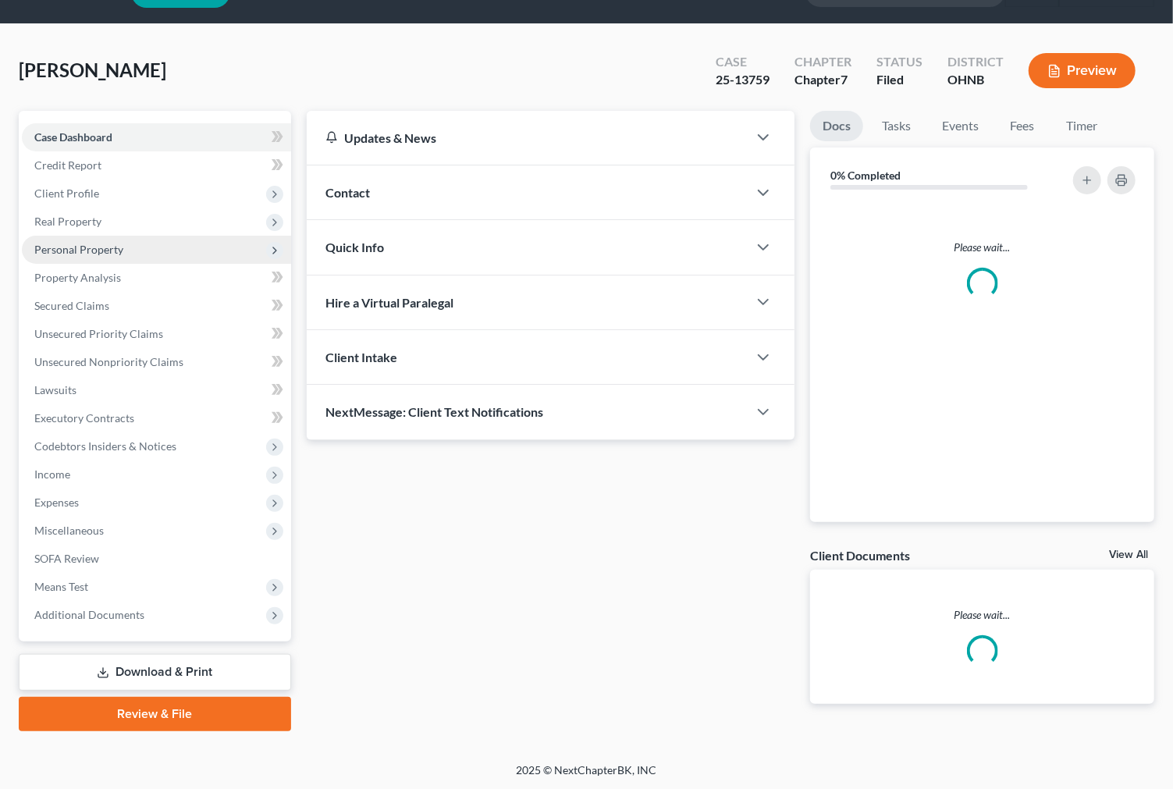
click at [87, 252] on span "Personal Property" at bounding box center [78, 249] width 89 height 13
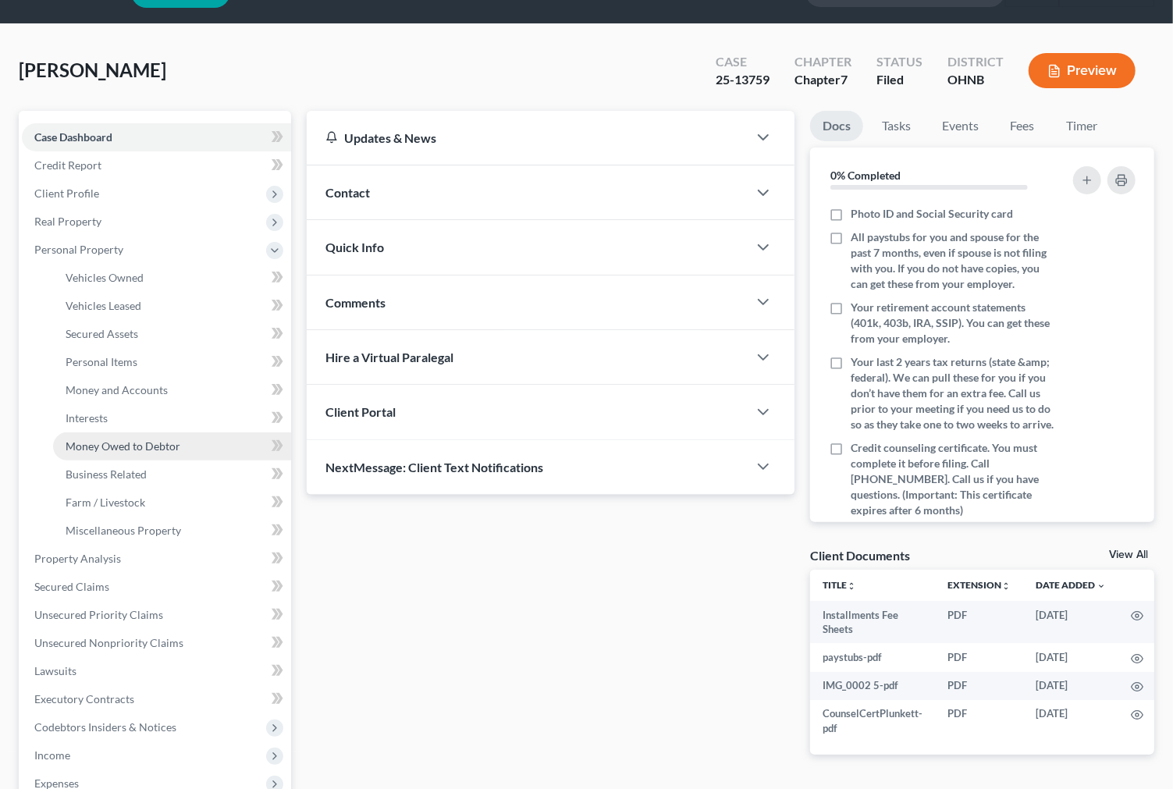
click at [137, 435] on link "Money Owed to Debtor" at bounding box center [172, 446] width 238 height 28
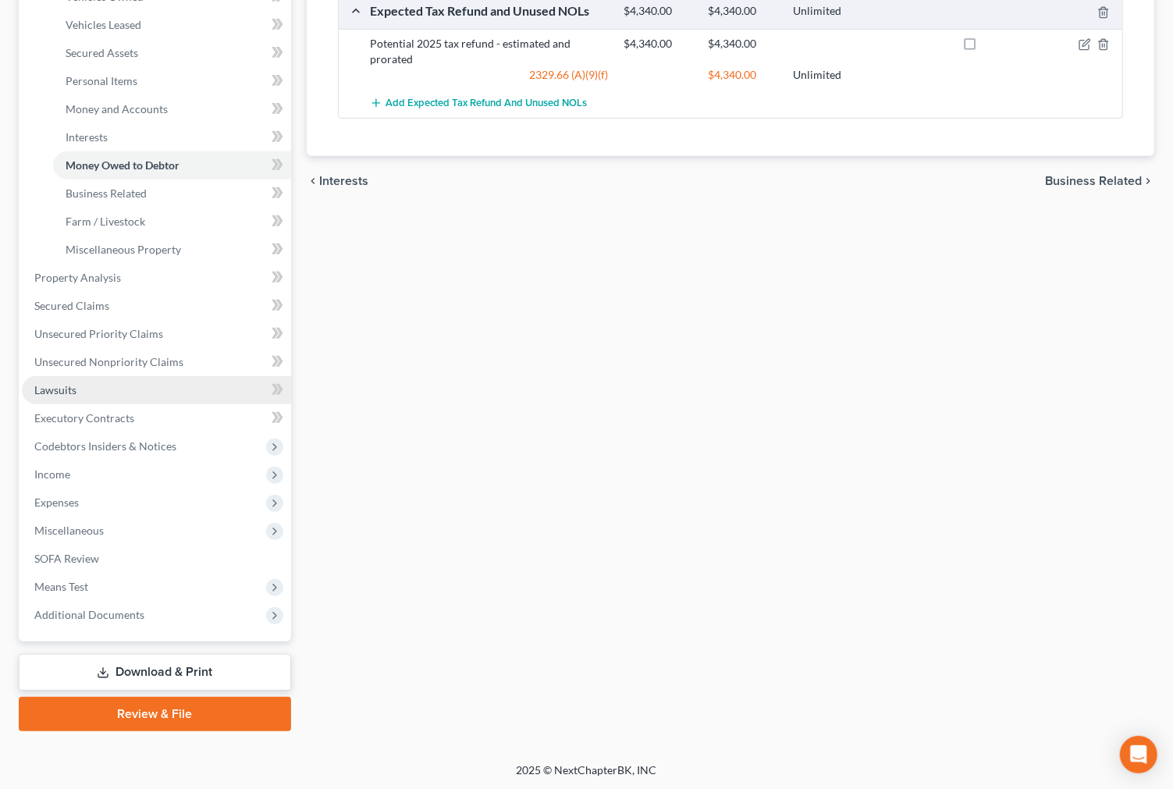
click at [92, 394] on link "Lawsuits" at bounding box center [156, 390] width 269 height 28
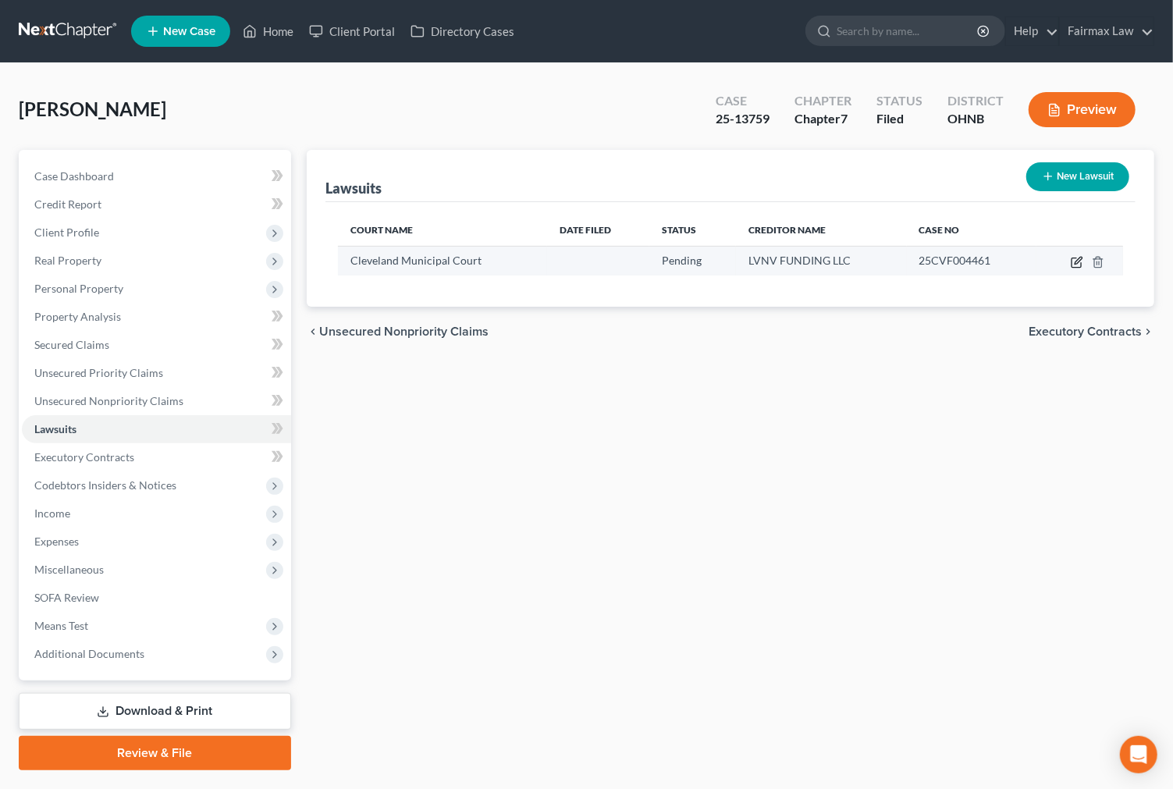
click at [1078, 261] on icon "button" at bounding box center [1077, 260] width 7 height 7
select select "36"
select select "0"
select select "3"
select select "31"
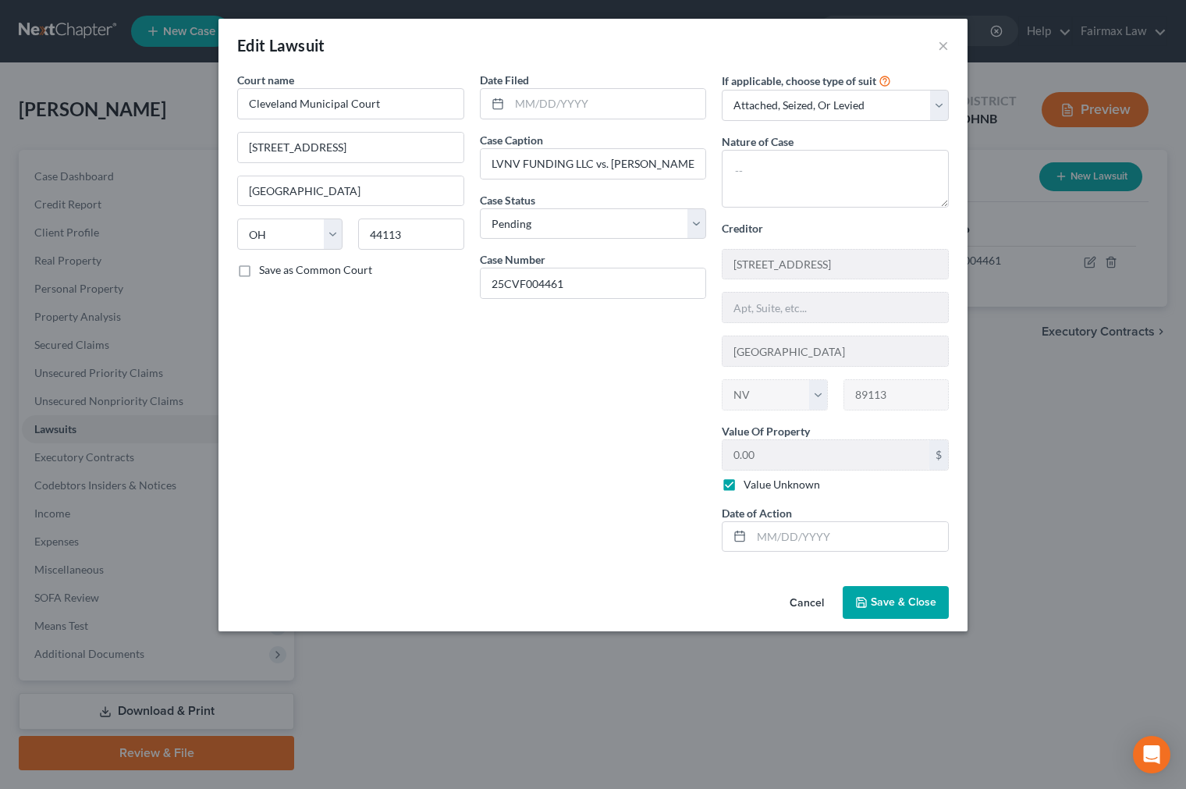
click at [883, 601] on span "Save & Close" at bounding box center [904, 601] width 66 height 13
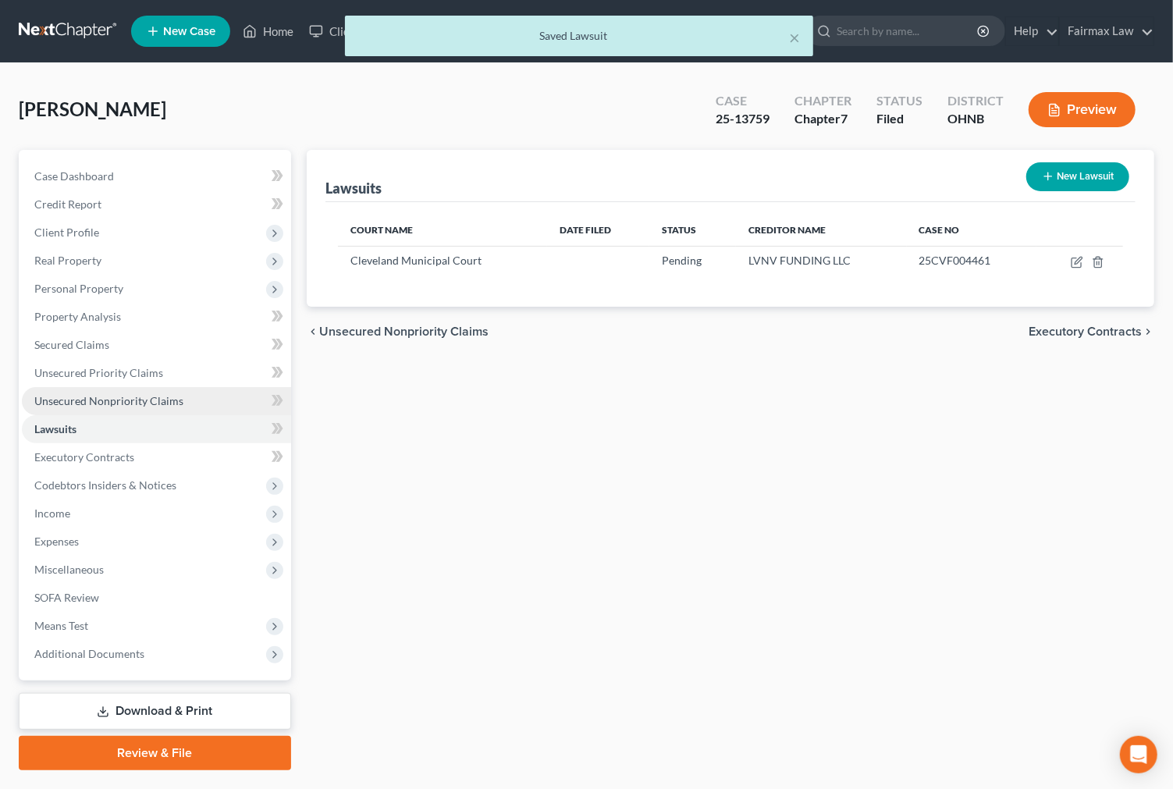
click at [162, 396] on span "Unsecured Nonpriority Claims" at bounding box center [108, 400] width 149 height 13
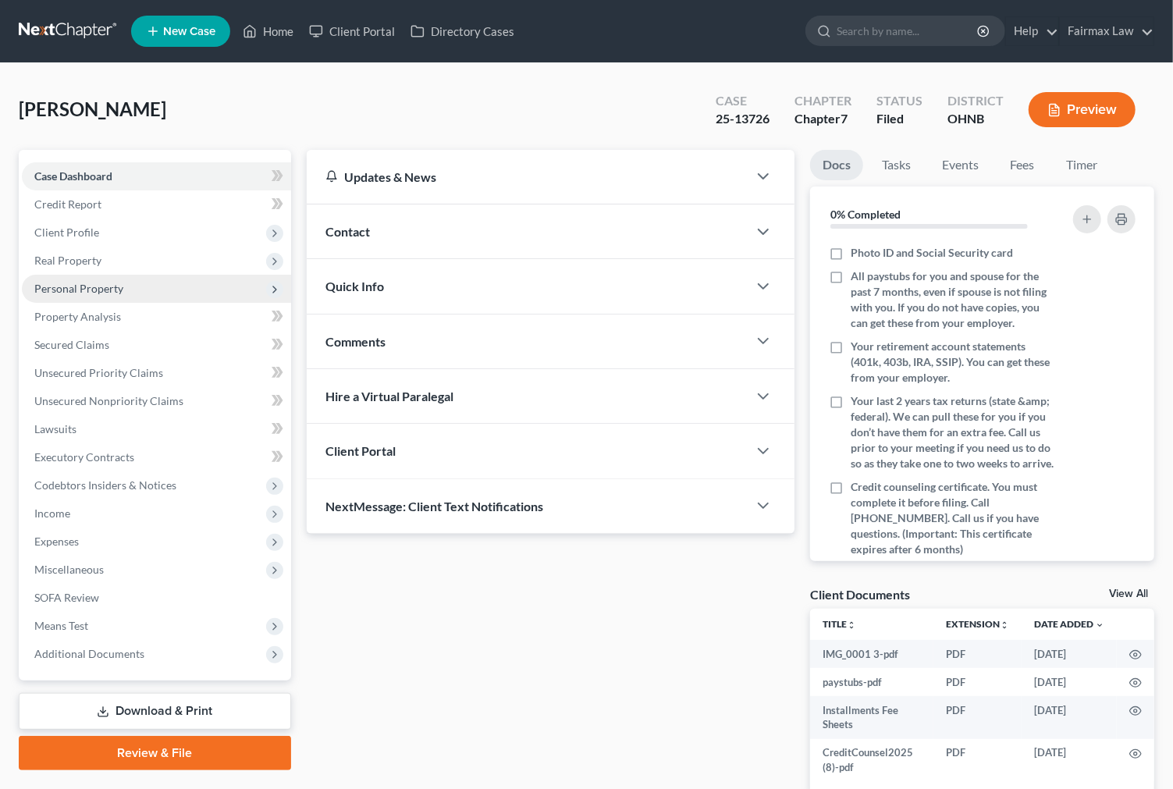
click at [141, 287] on span "Personal Property" at bounding box center [156, 289] width 269 height 28
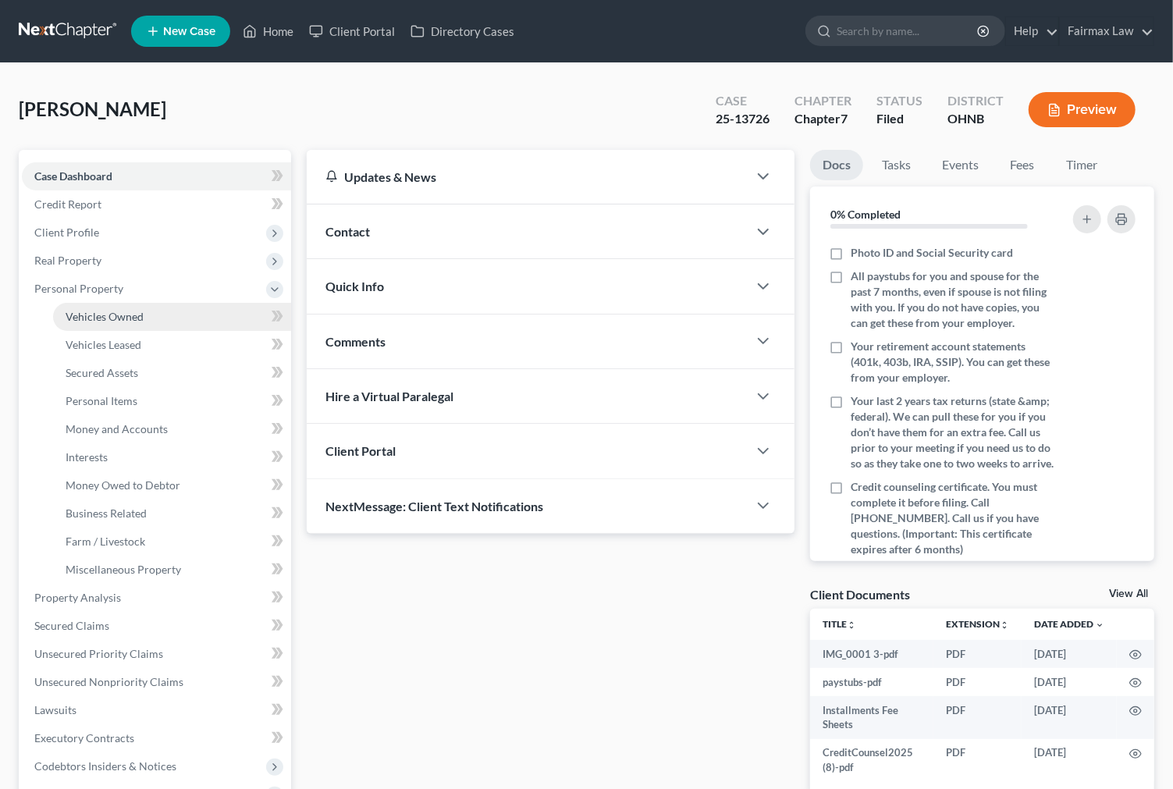
click at [149, 320] on link "Vehicles Owned" at bounding box center [172, 317] width 238 height 28
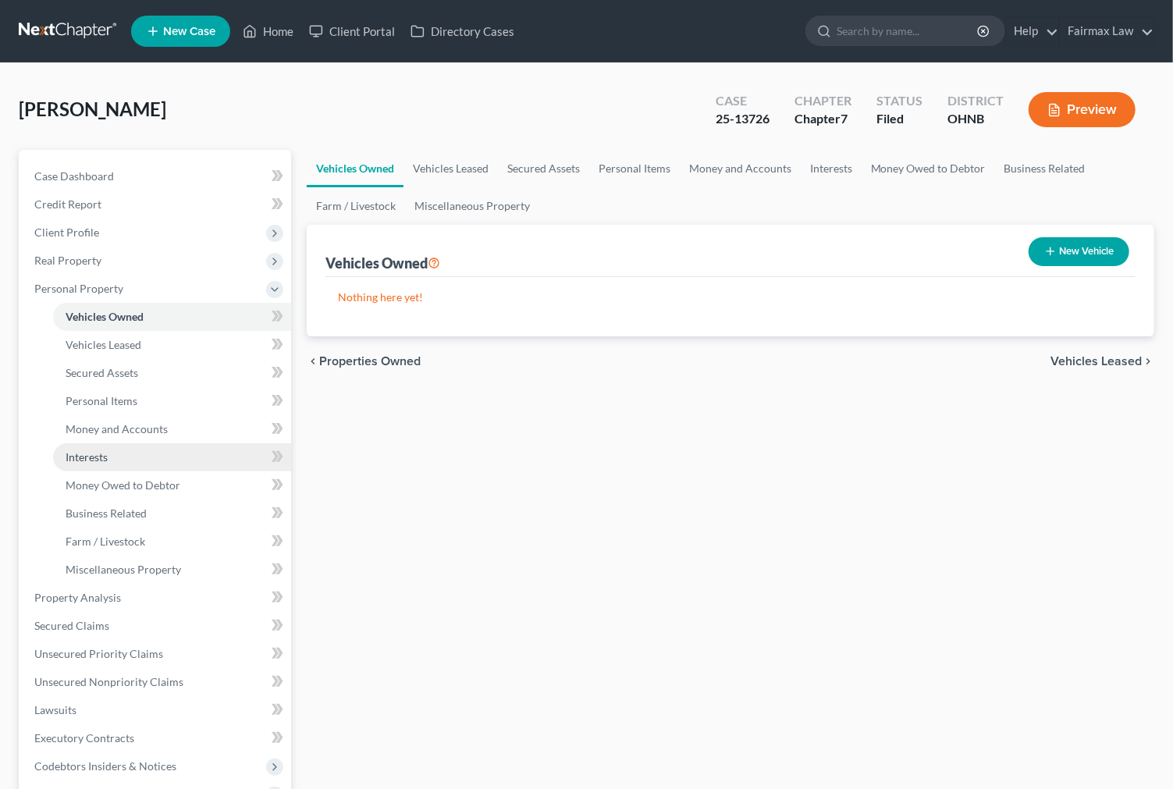
click at [129, 456] on link "Interests" at bounding box center [172, 457] width 238 height 28
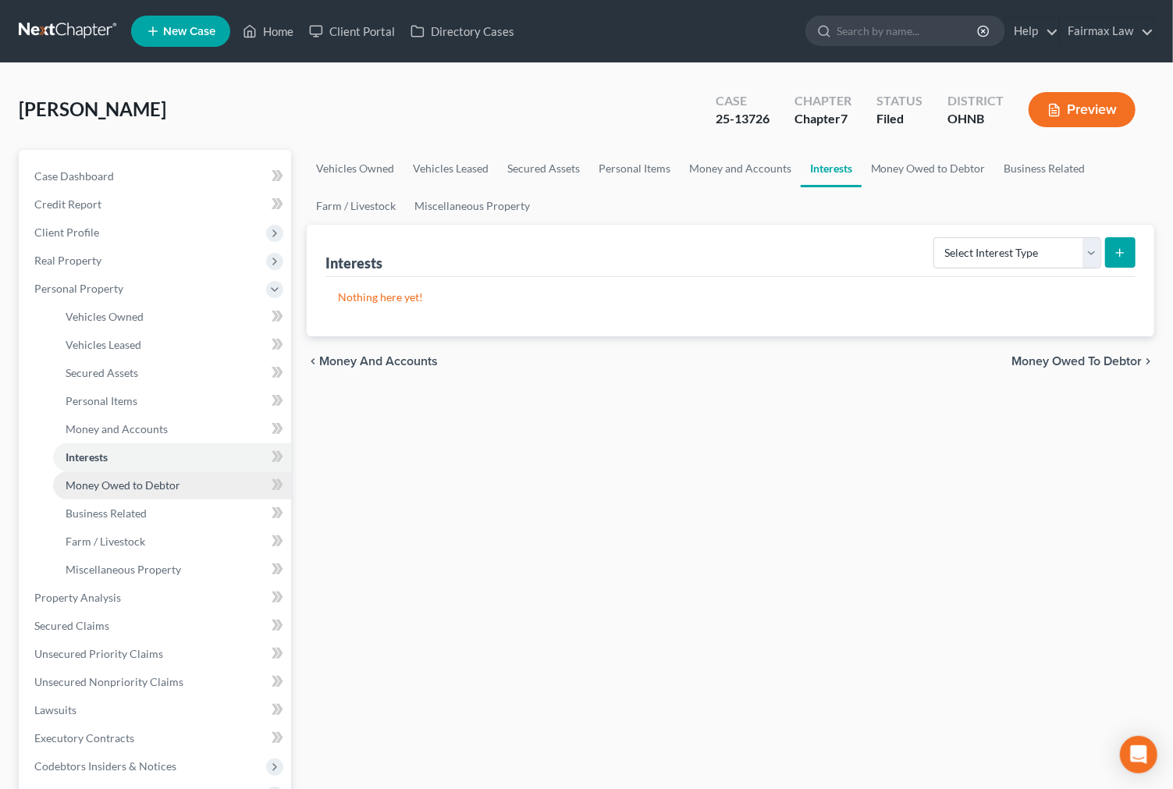
click at [161, 474] on link "Money Owed to Debtor" at bounding box center [172, 485] width 238 height 28
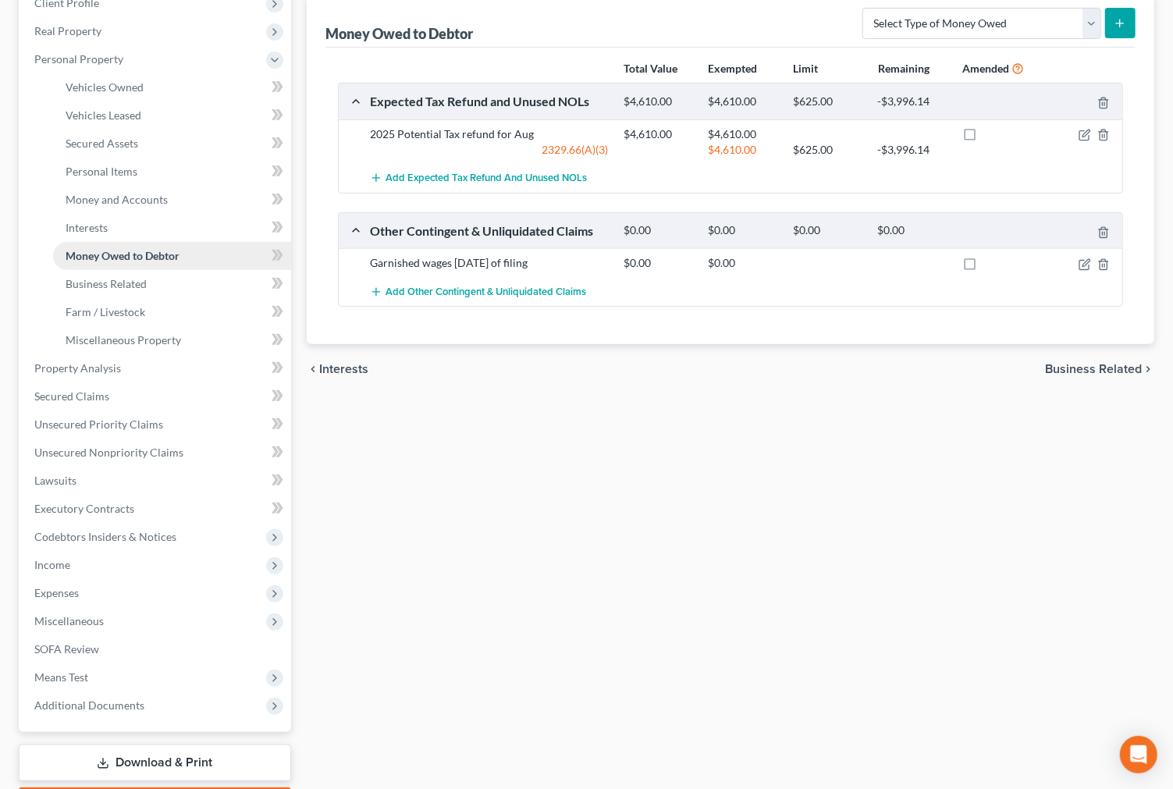
scroll to position [260, 0]
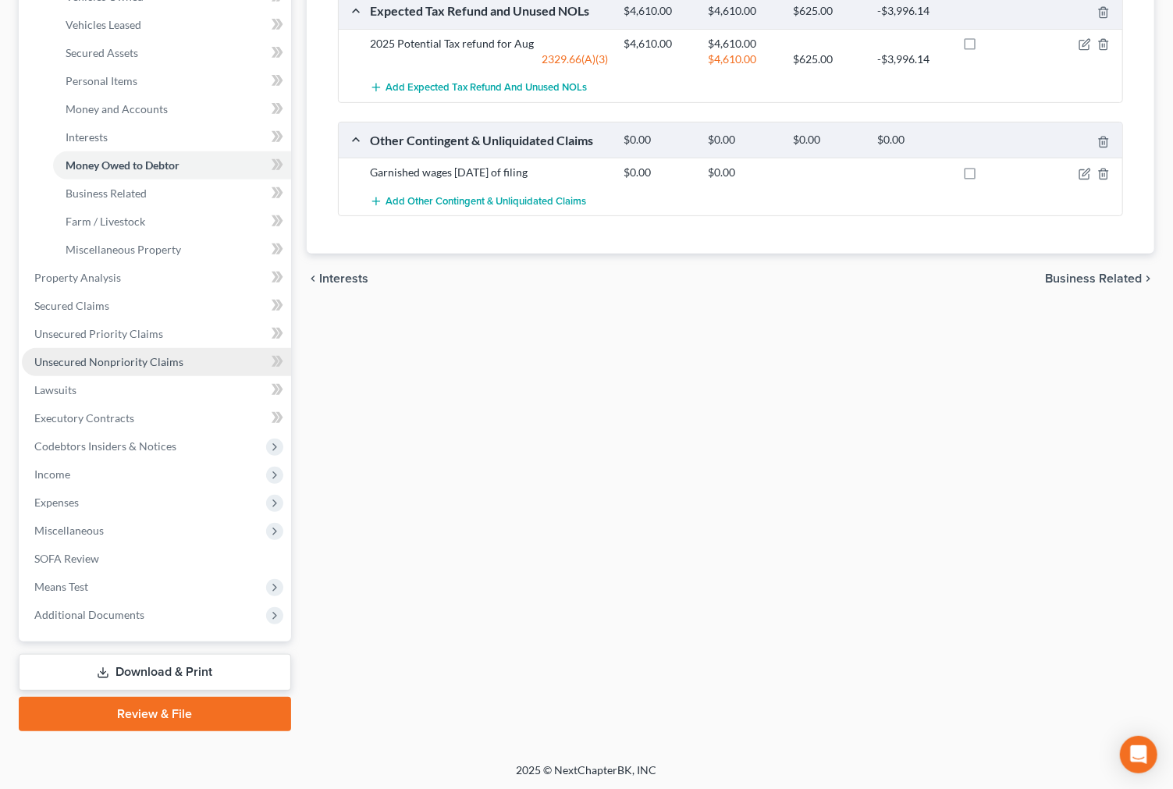
click at [156, 364] on span "Unsecured Nonpriority Claims" at bounding box center [108, 361] width 149 height 13
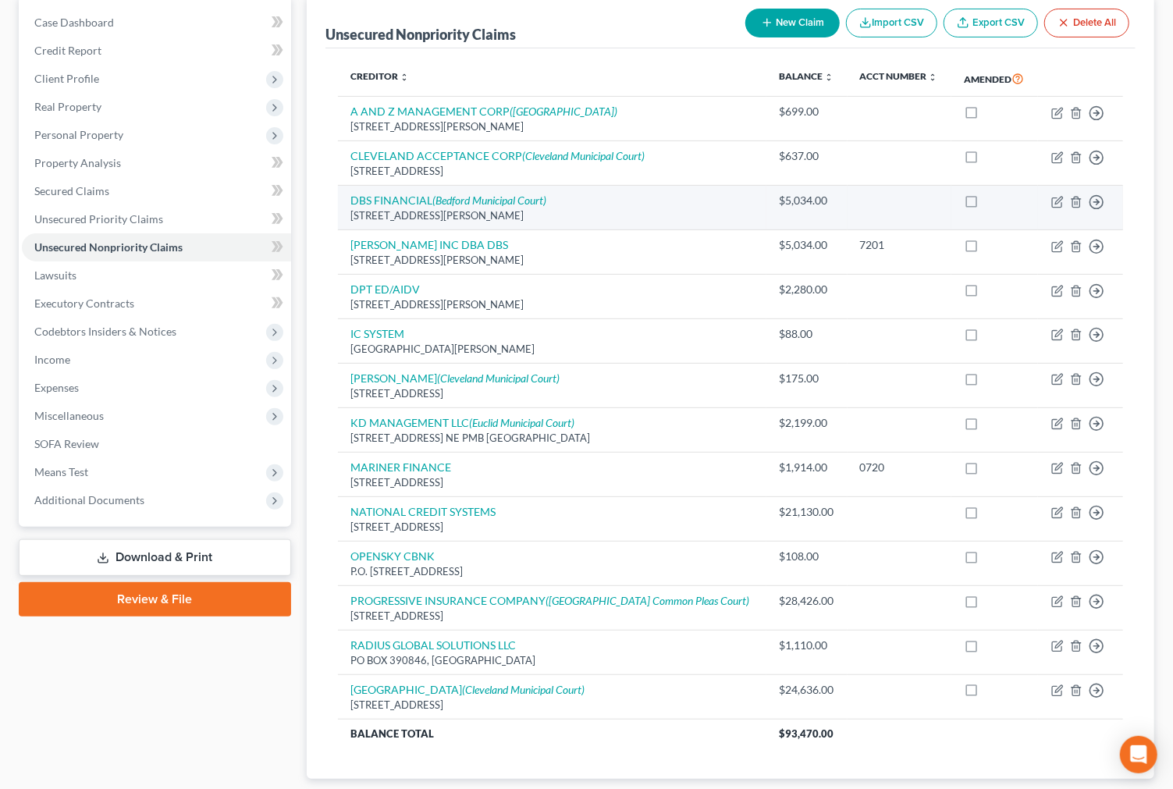
scroll to position [254, 0]
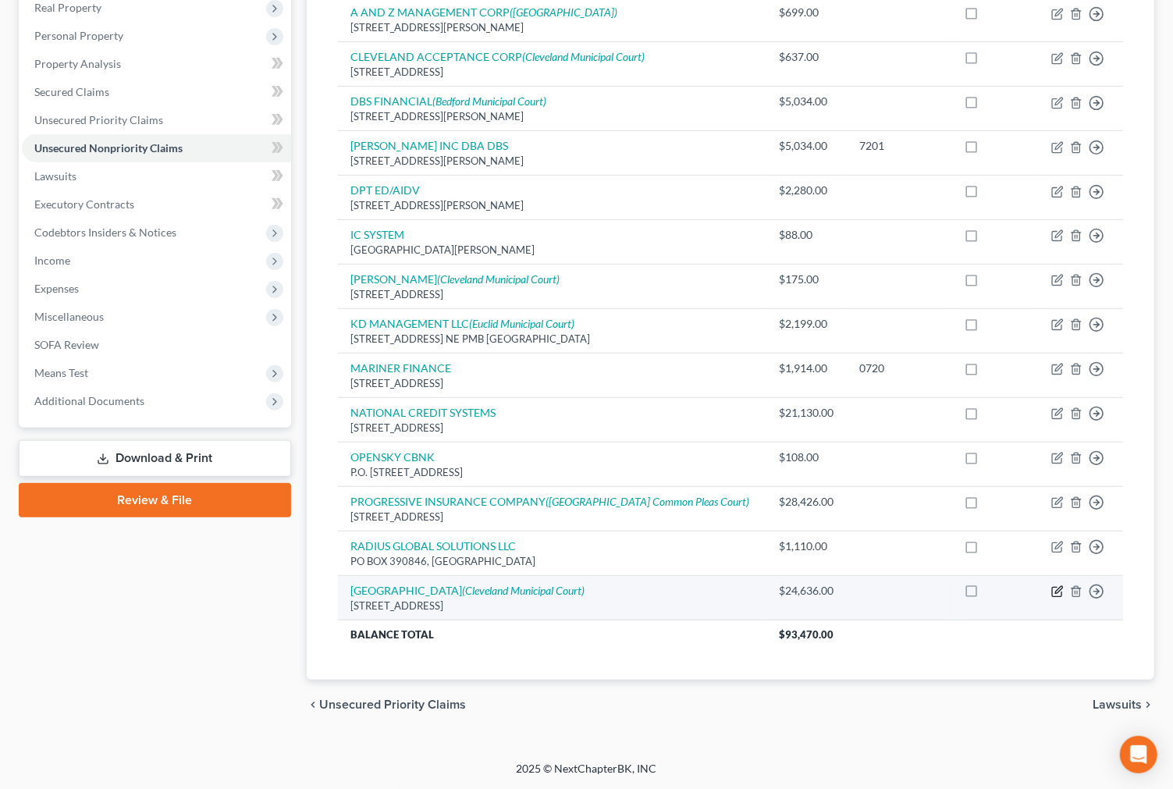
click at [1062, 586] on icon "button" at bounding box center [1058, 589] width 7 height 7
select select "36"
select select "1"
select select "0"
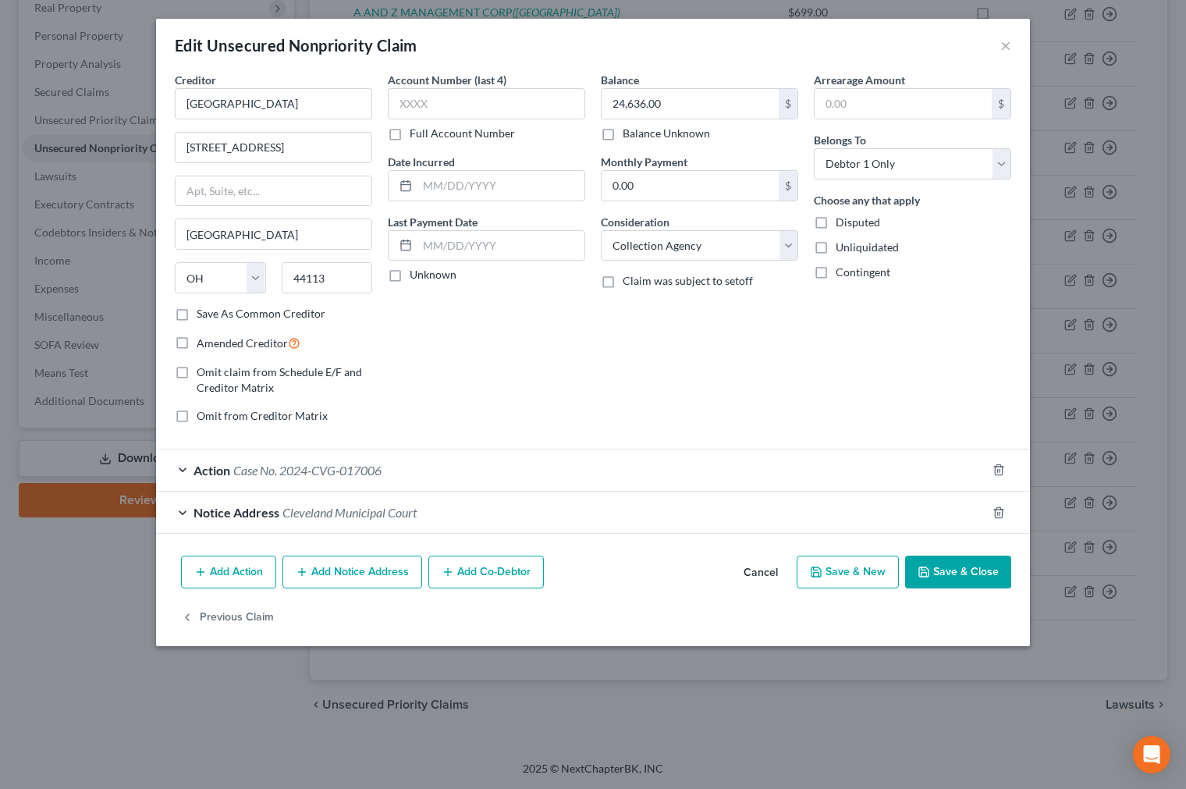
click at [950, 578] on button "Save & Close" at bounding box center [958, 571] width 106 height 33
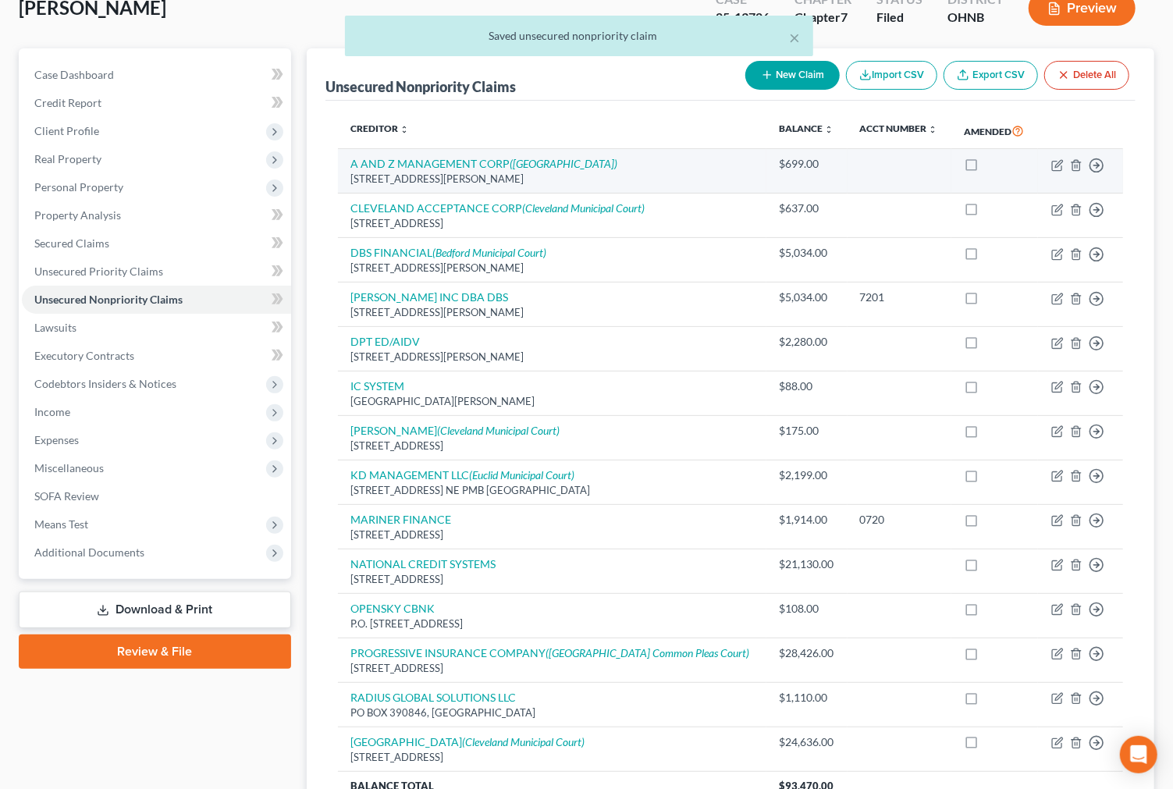
scroll to position [0, 0]
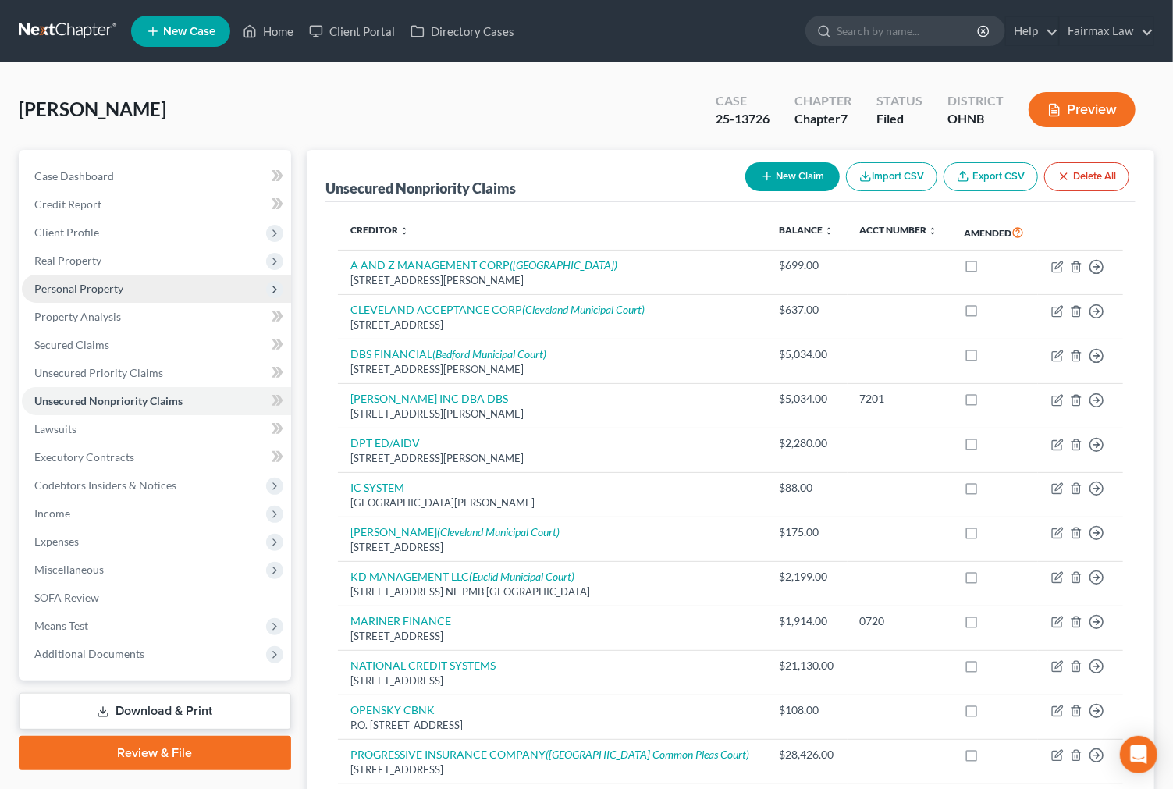
click at [142, 282] on span "Personal Property" at bounding box center [156, 289] width 269 height 28
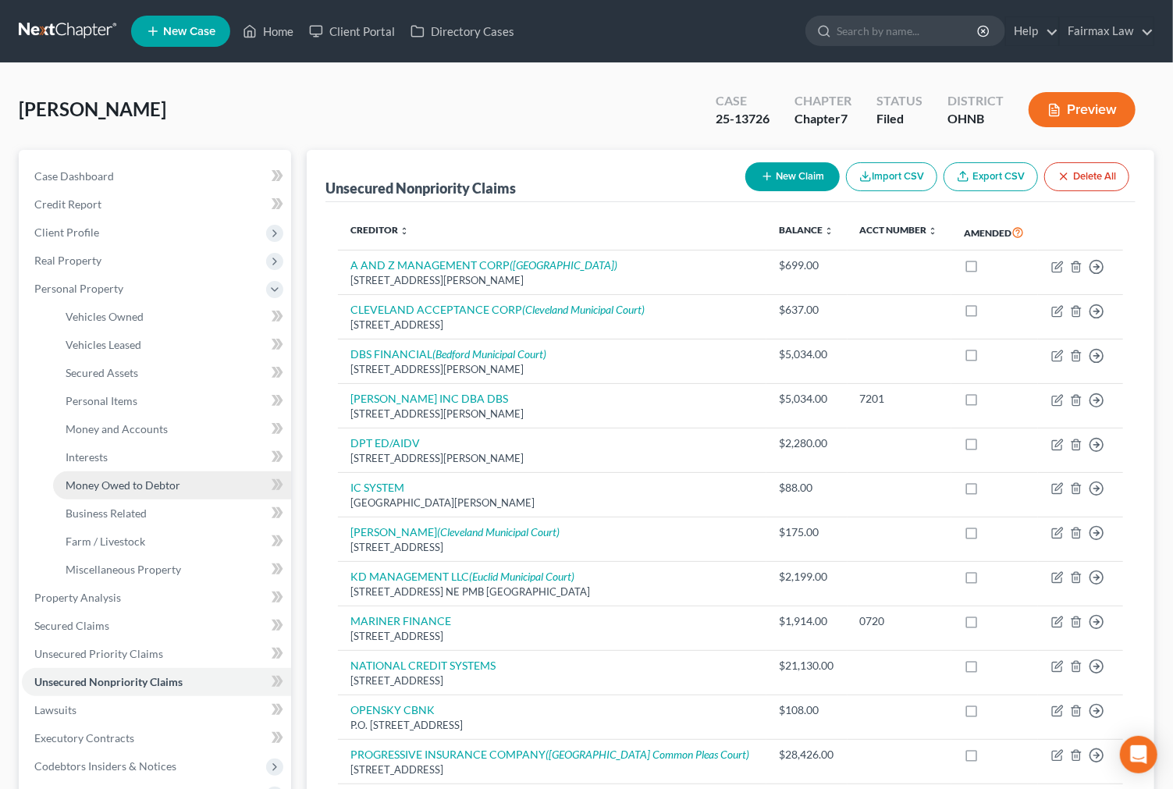
click at [188, 484] on link "Money Owed to Debtor" at bounding box center [172, 485] width 238 height 28
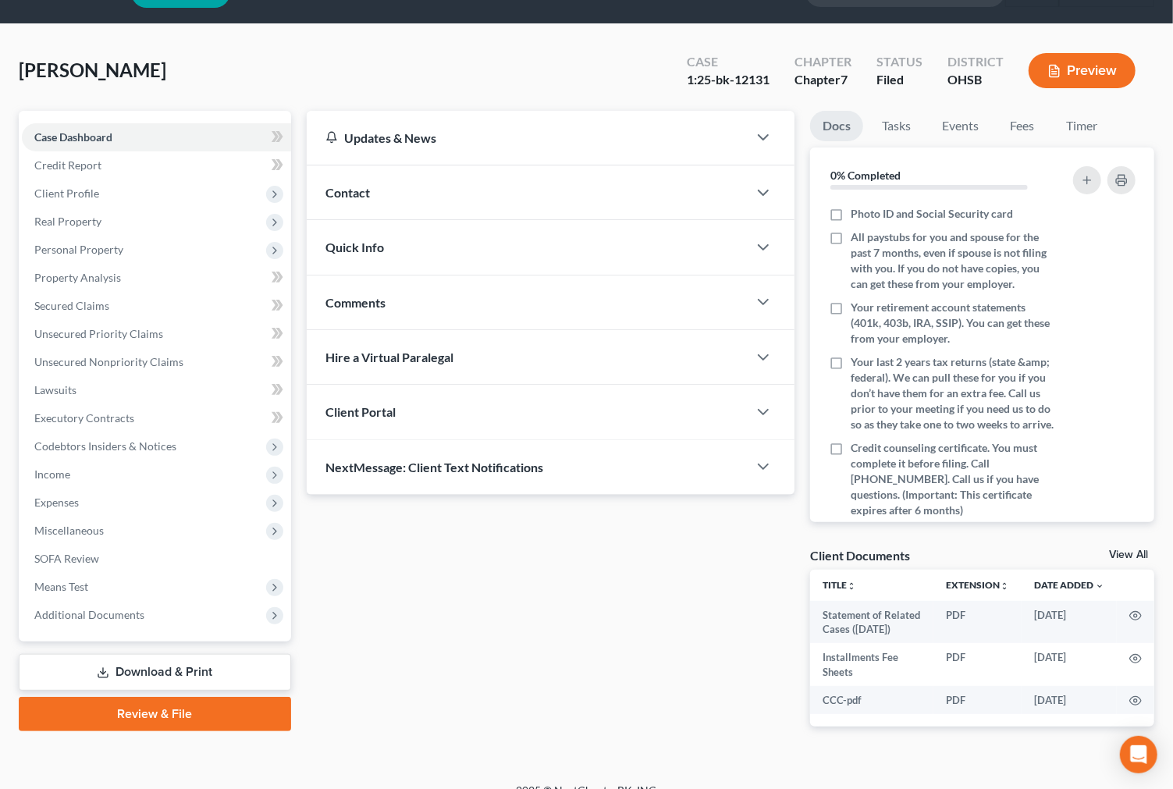
scroll to position [60, 0]
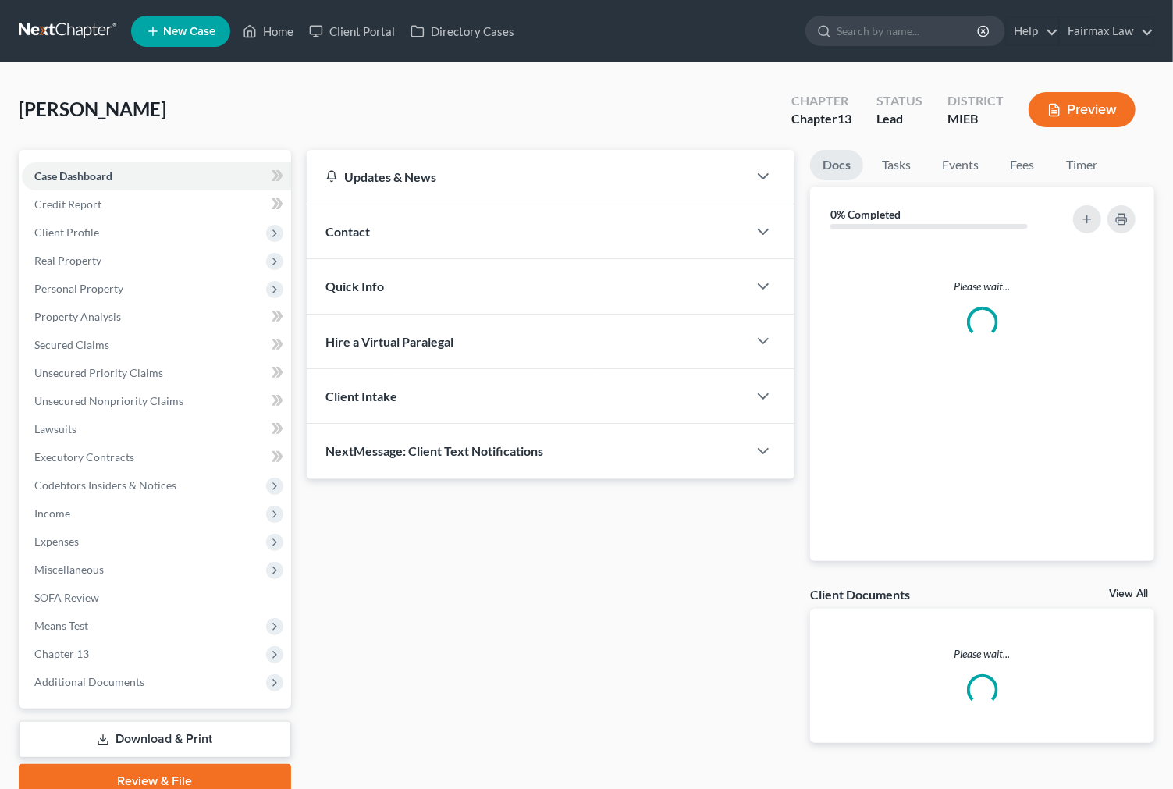
click at [127, 696] on div "Case Dashboard Payments Invoices Payments Payments Credit Report Client Profile…" at bounding box center [155, 429] width 272 height 559
click at [142, 683] on span "Additional Documents" at bounding box center [156, 682] width 269 height 28
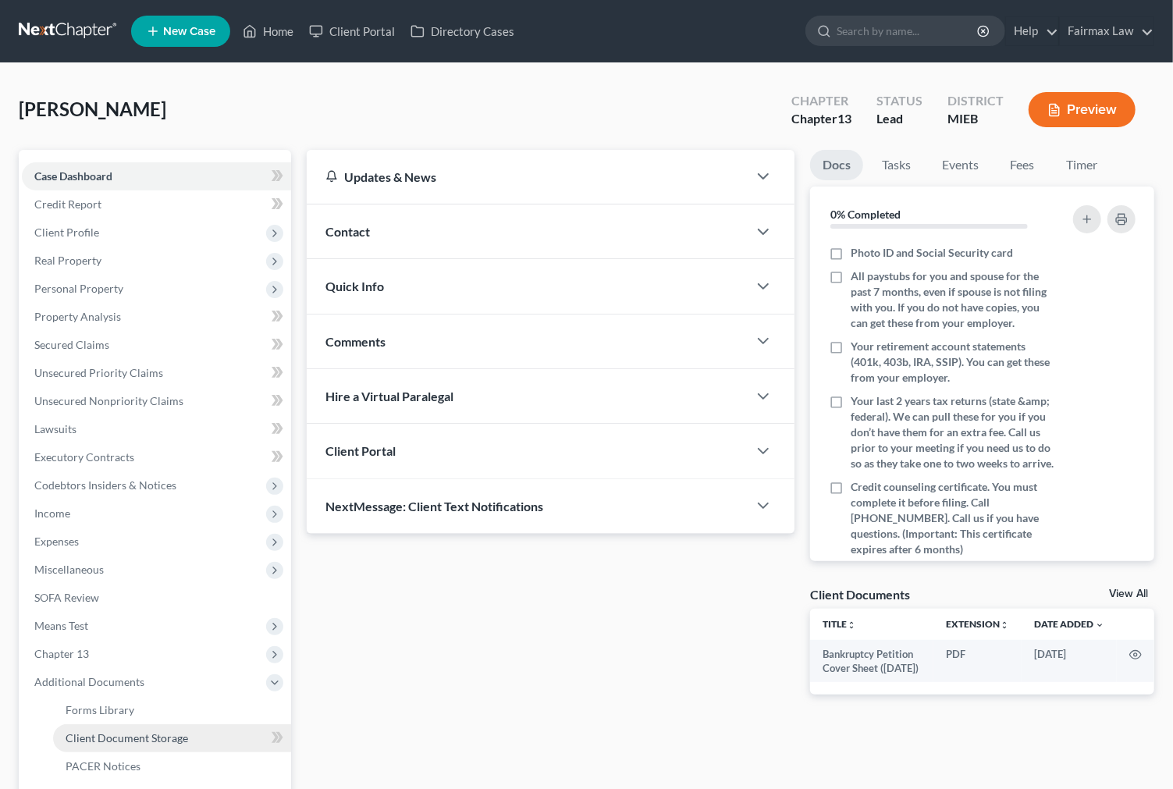
click at [158, 724] on link "Client Document Storage" at bounding box center [172, 738] width 238 height 28
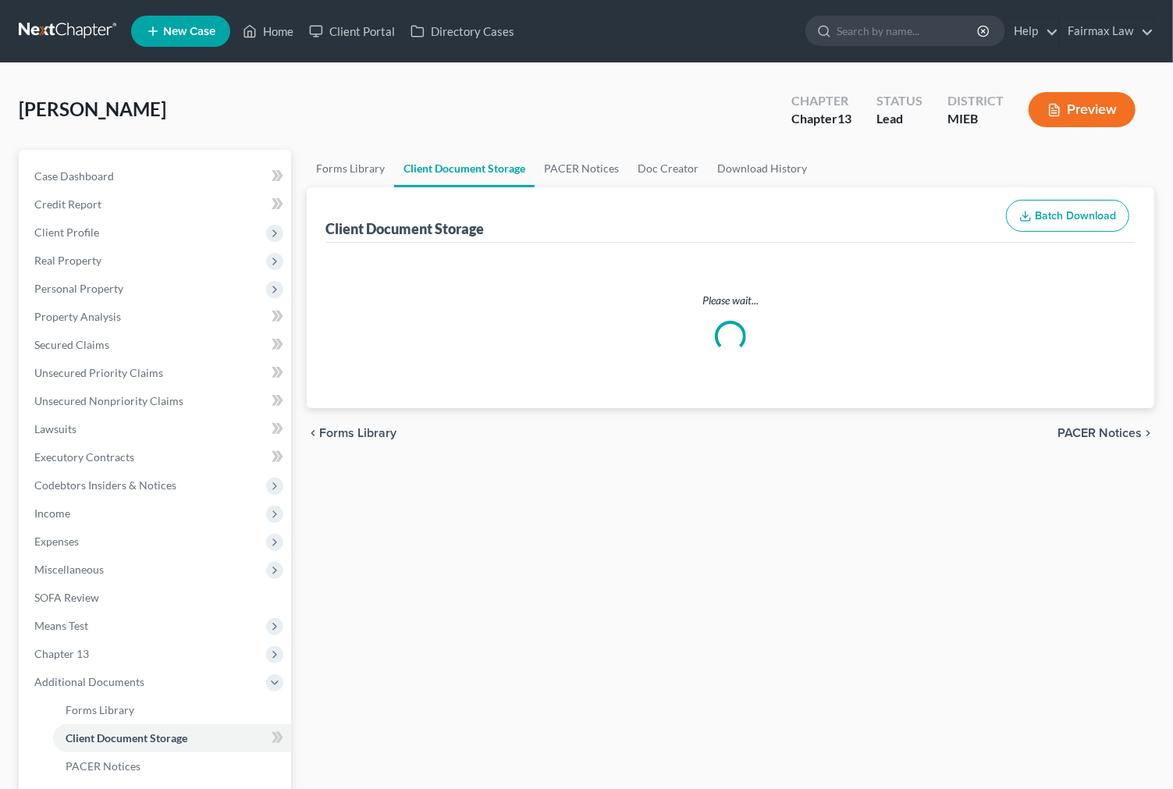
select select "6"
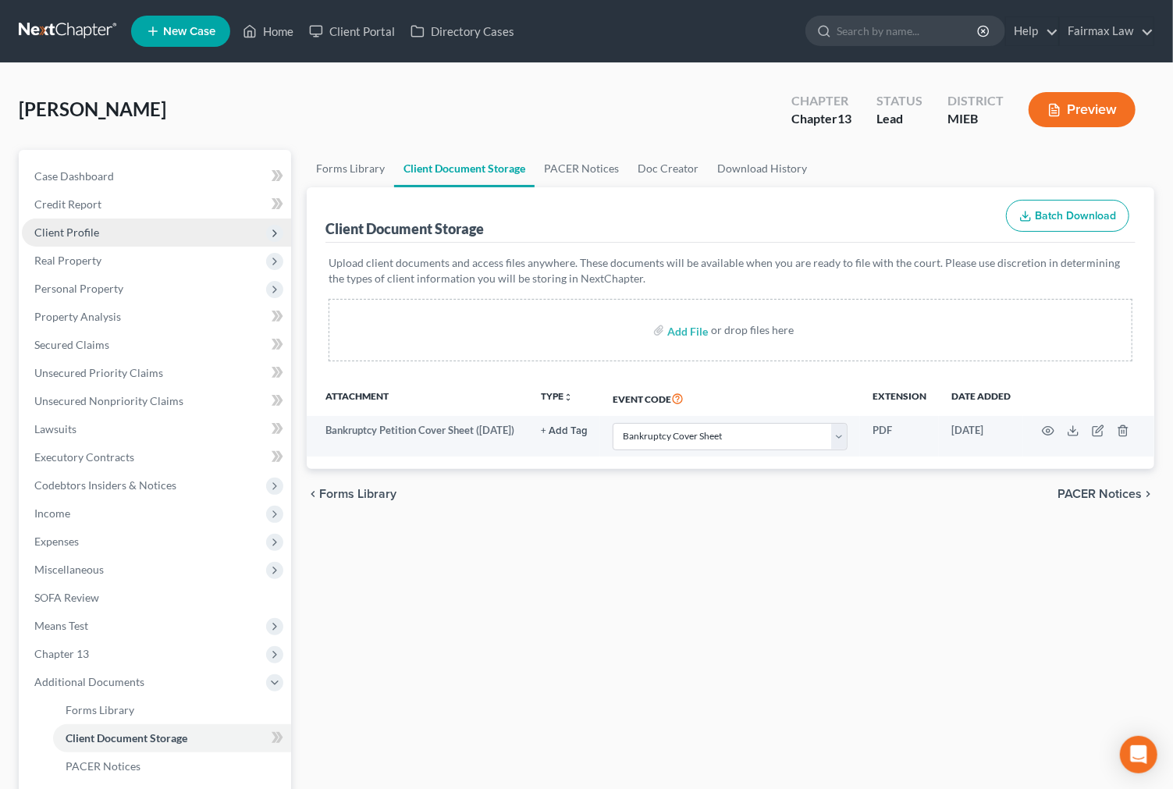
click at [105, 224] on span "Client Profile" at bounding box center [156, 232] width 269 height 28
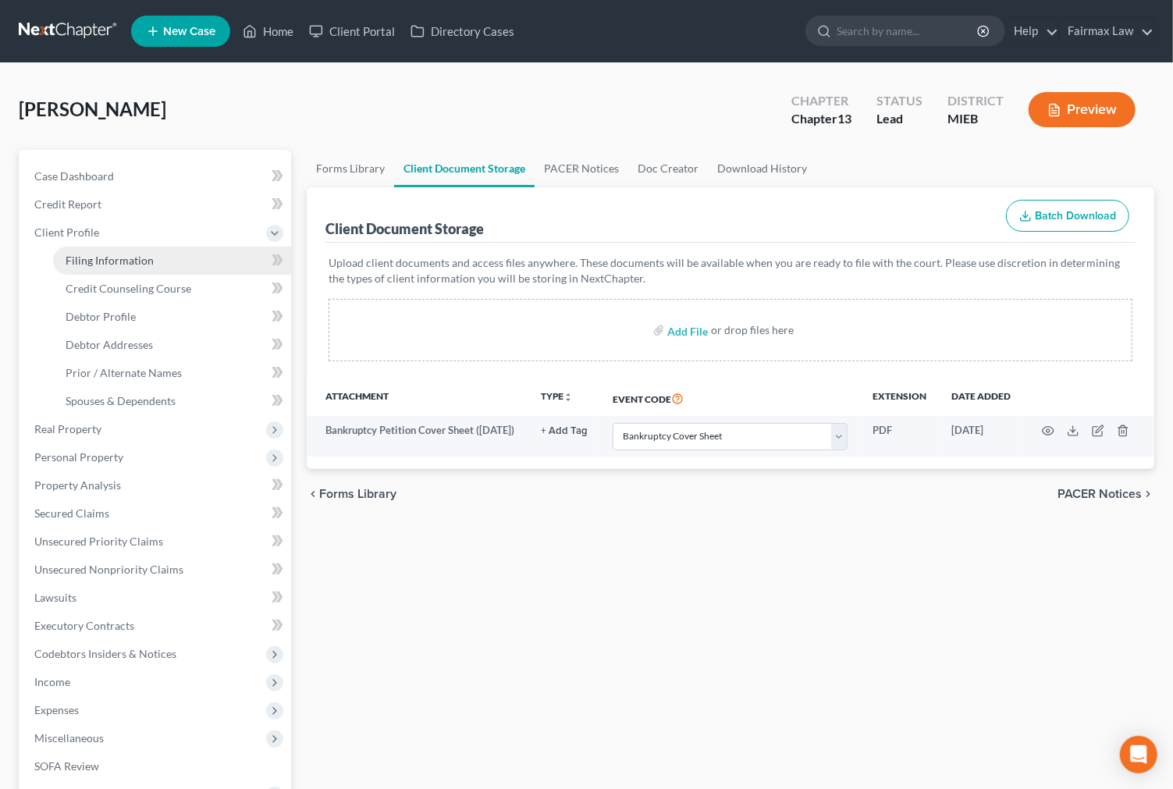
click at [128, 259] on span "Filing Information" at bounding box center [110, 260] width 88 height 13
select select "1"
select select "0"
select select "3"
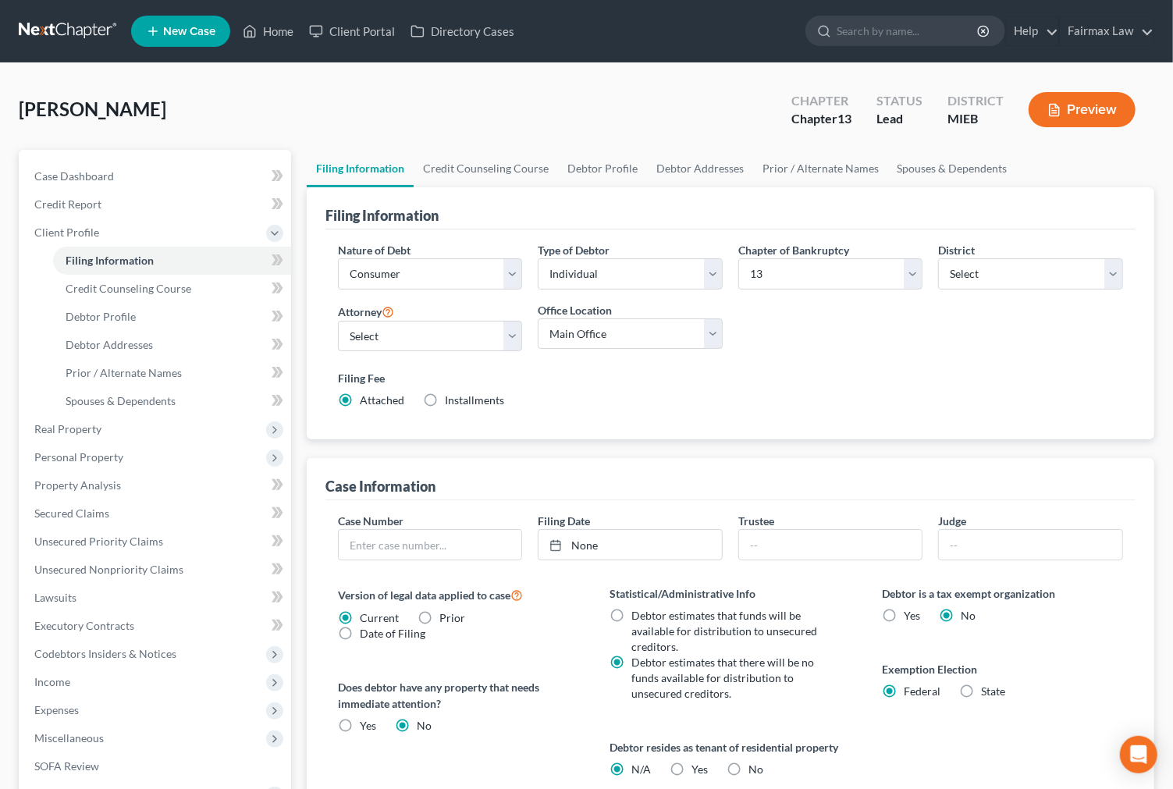
click at [445, 406] on label "Installments Installments" at bounding box center [474, 400] width 59 height 16
click at [451, 403] on input "Installments Installments" at bounding box center [456, 397] width 10 height 10
radio input "true"
radio input "false"
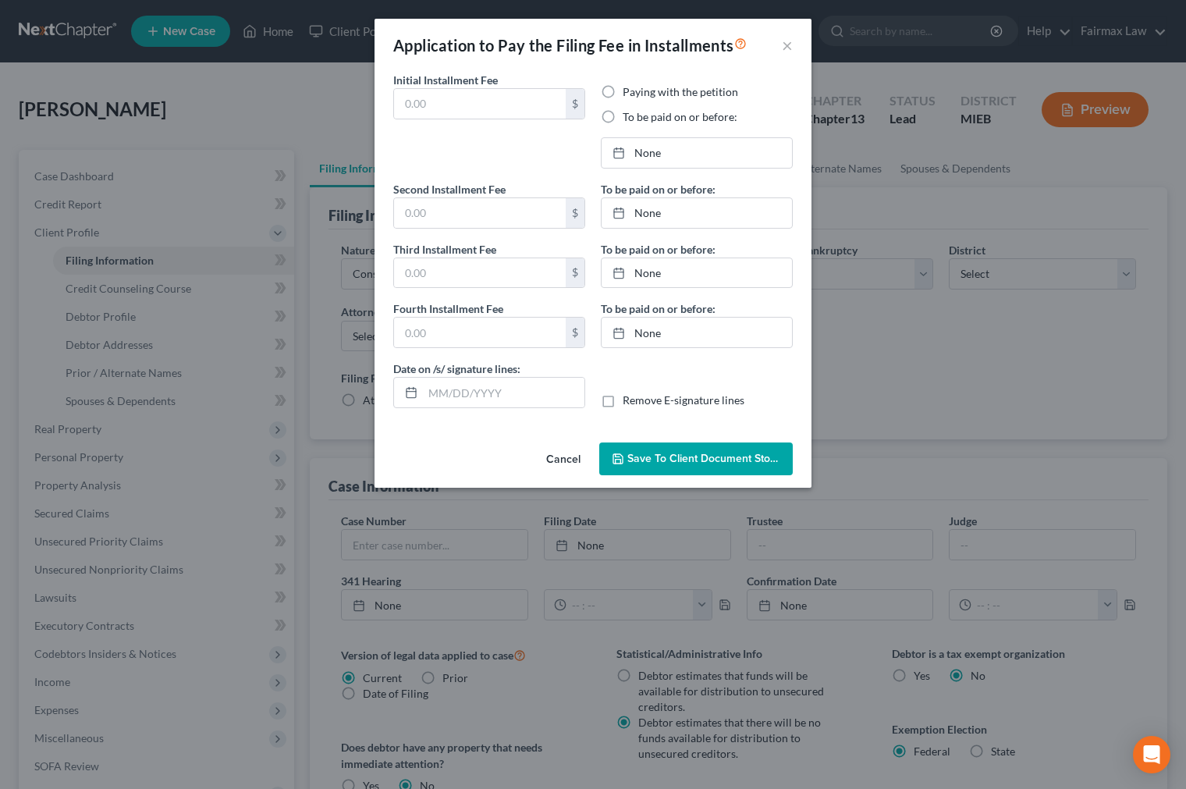
type input "0.00"
radio input "true"
type input "0.00"
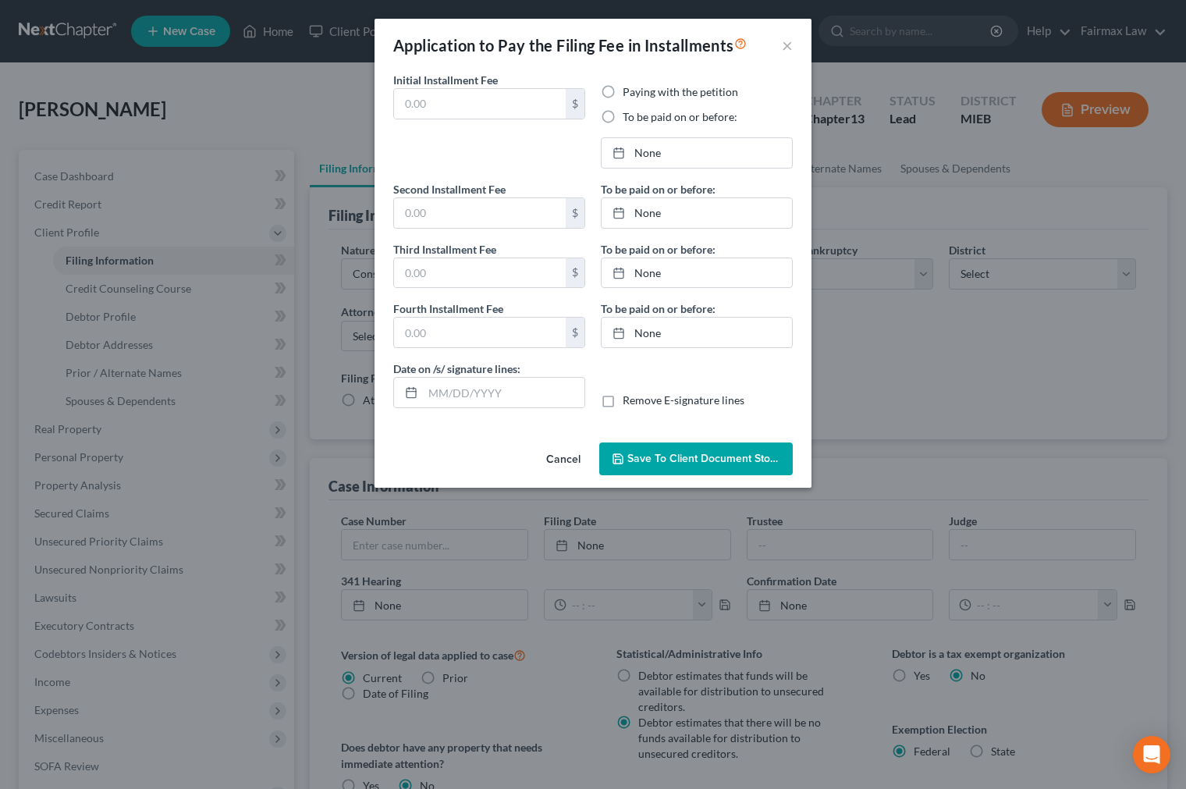
type input "10/02/2025"
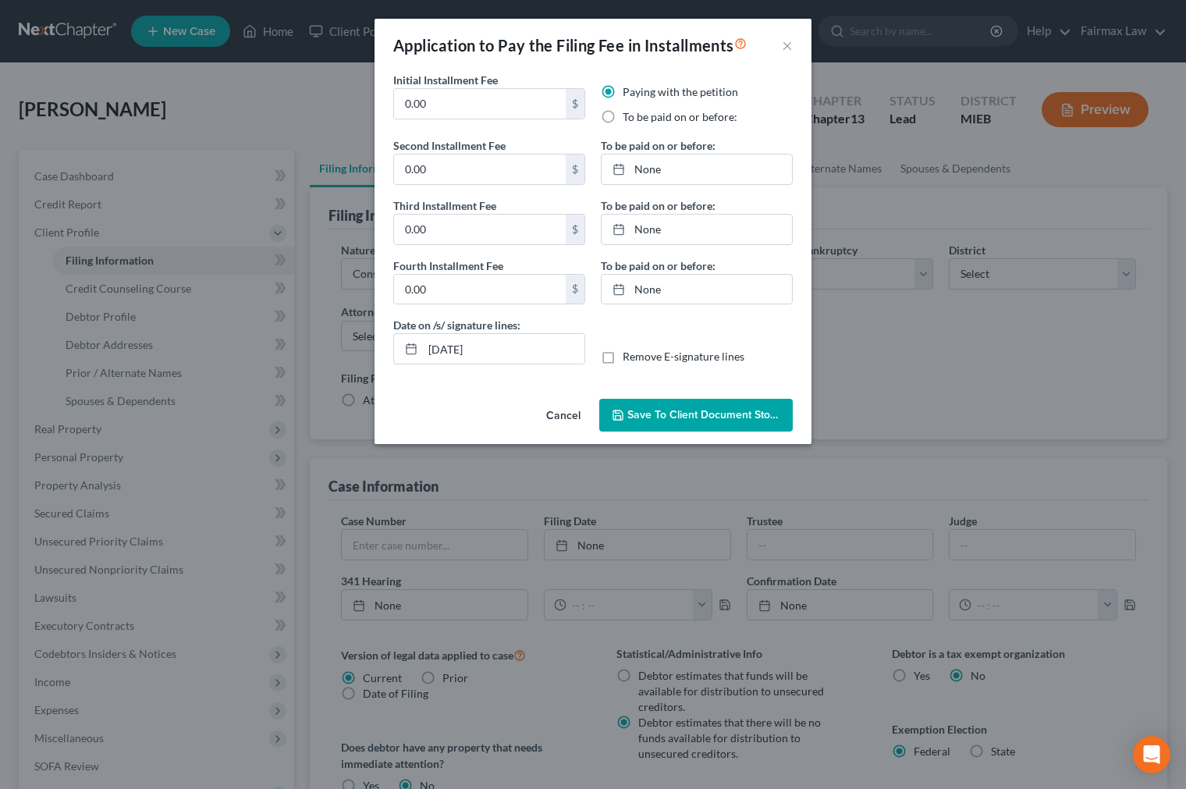
click at [620, 120] on div "To be paid on or before:" at bounding box center [697, 117] width 192 height 16
click at [623, 119] on label "To be paid on or before:" at bounding box center [680, 117] width 115 height 16
click at [629, 119] on input "To be paid on or before:" at bounding box center [634, 114] width 10 height 10
radio input "true"
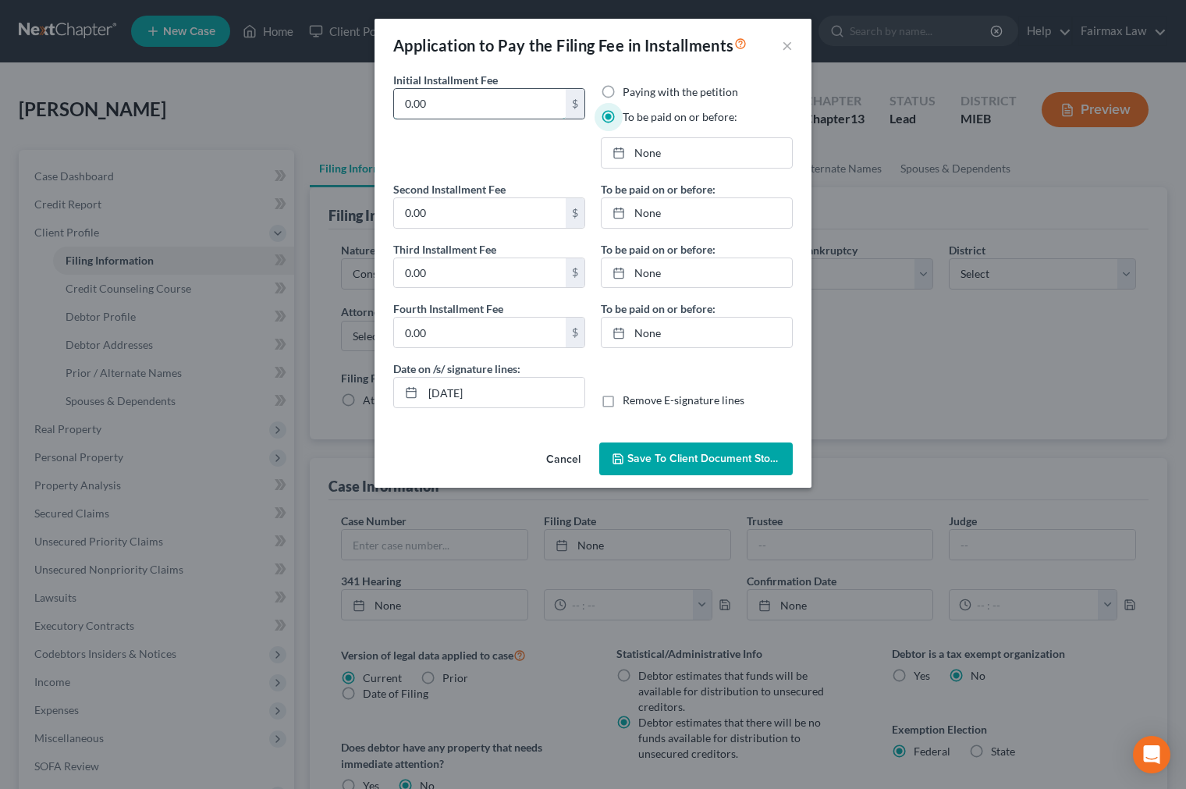
click at [463, 105] on input "0.00" at bounding box center [480, 104] width 172 height 30
drag, startPoint x: 438, startPoint y: 98, endPoint x: 344, endPoint y: 115, distance: 95.8
click at [314, 91] on div "Application to Pay the Filing Fee in Installments × Initial Installment Fee 100…" at bounding box center [593, 394] width 1186 height 789
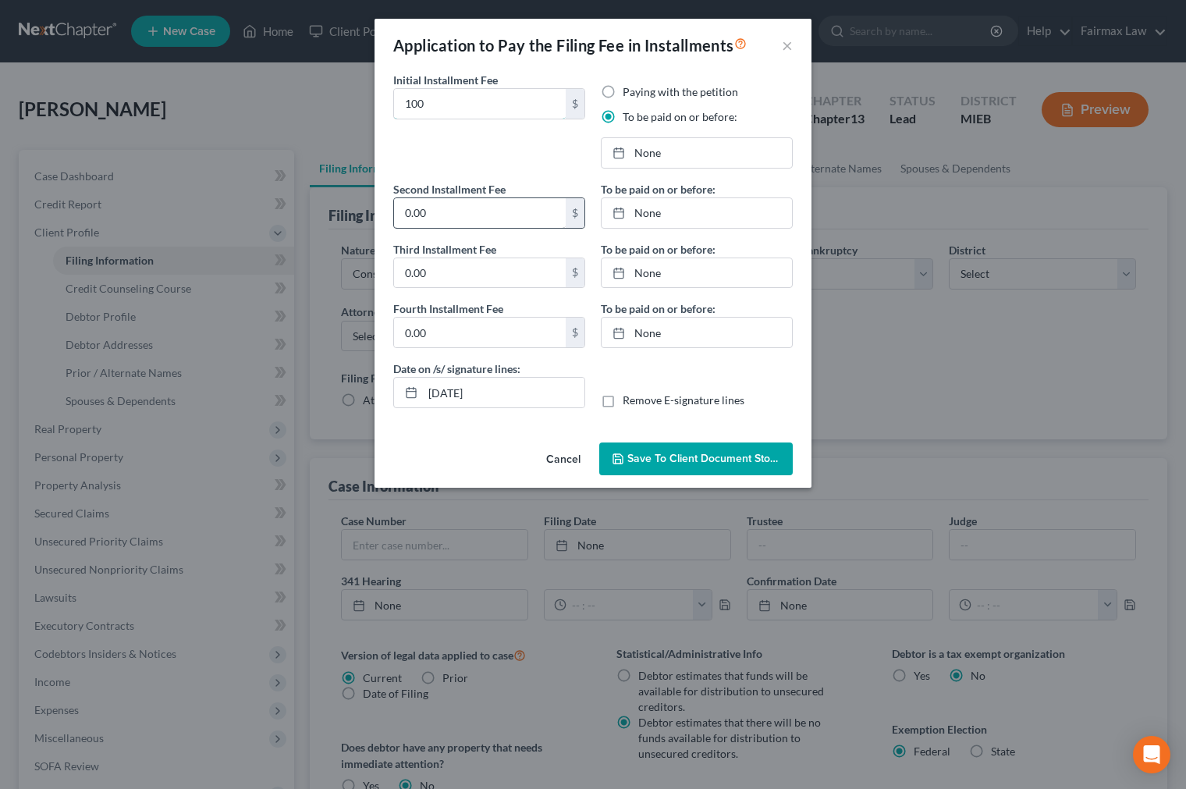
type input "100"
click at [442, 211] on input "0.00" at bounding box center [480, 213] width 172 height 30
click at [446, 112] on input "100" at bounding box center [480, 104] width 172 height 30
paste input "100"
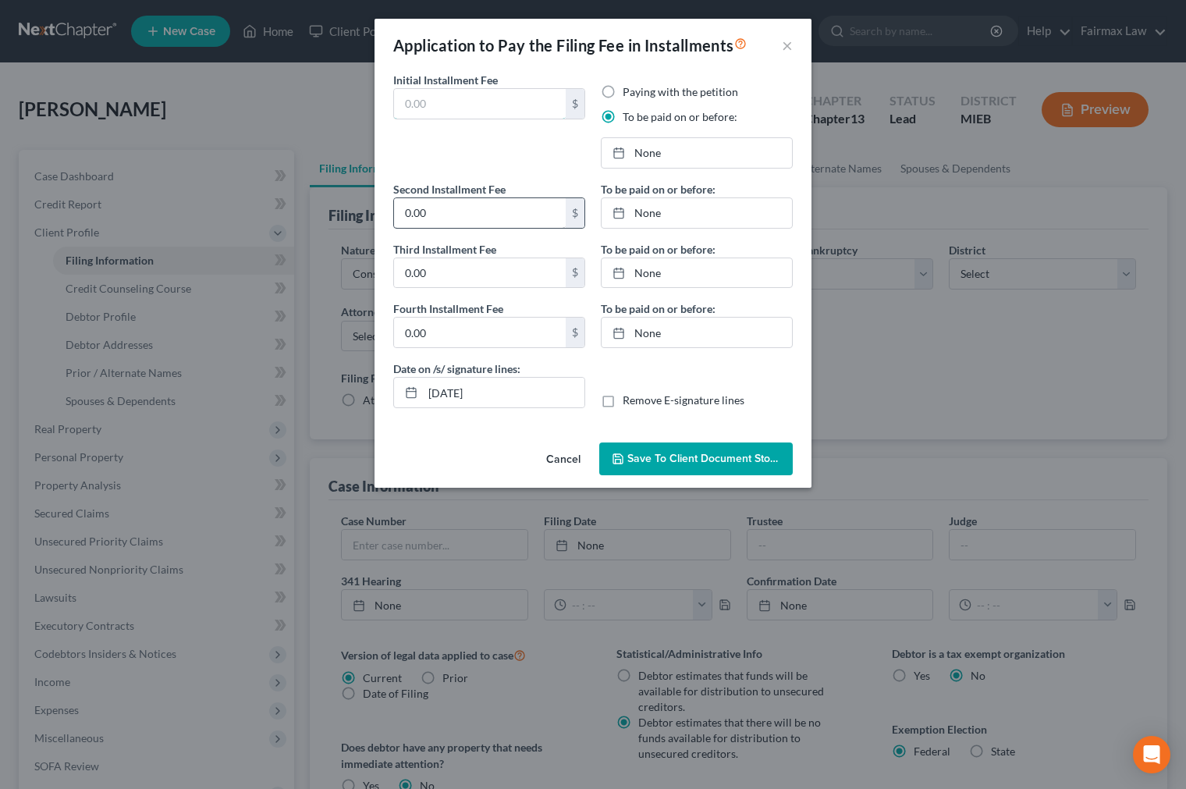
type input "100"
drag, startPoint x: 460, startPoint y: 103, endPoint x: 318, endPoint y: 137, distance: 146.8
click at [285, 107] on div "Application to Pay the Filing Fee in Installments × Initial Installment Fee 100…" at bounding box center [593, 394] width 1186 height 789
click at [445, 223] on input "0.00" at bounding box center [480, 213] width 172 height 30
paste input "1"
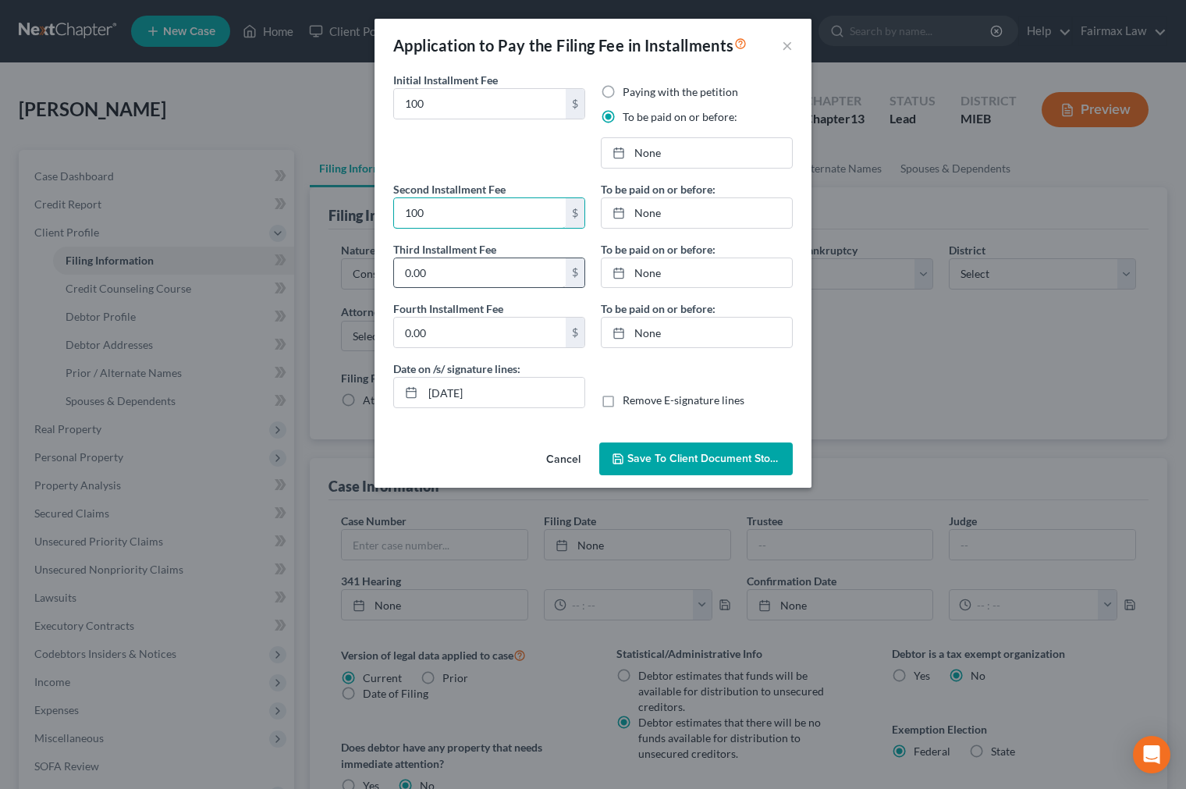
type input "100"
click at [440, 261] on input "0.00" at bounding box center [480, 273] width 172 height 30
type input "113.00"
type input "10/2/2025"
click at [695, 156] on link "10/2/2025" at bounding box center [696, 153] width 190 height 30
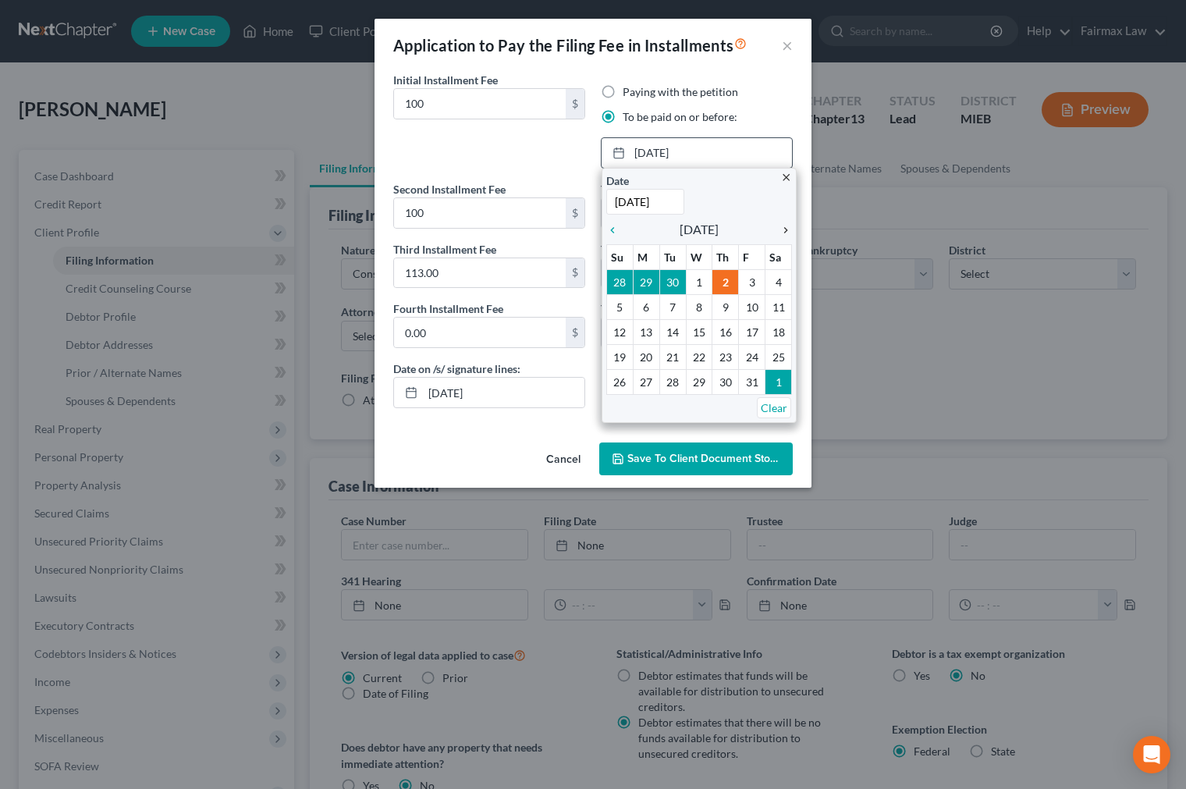
click at [782, 235] on icon "chevron_right" at bounding box center [782, 230] width 20 height 12
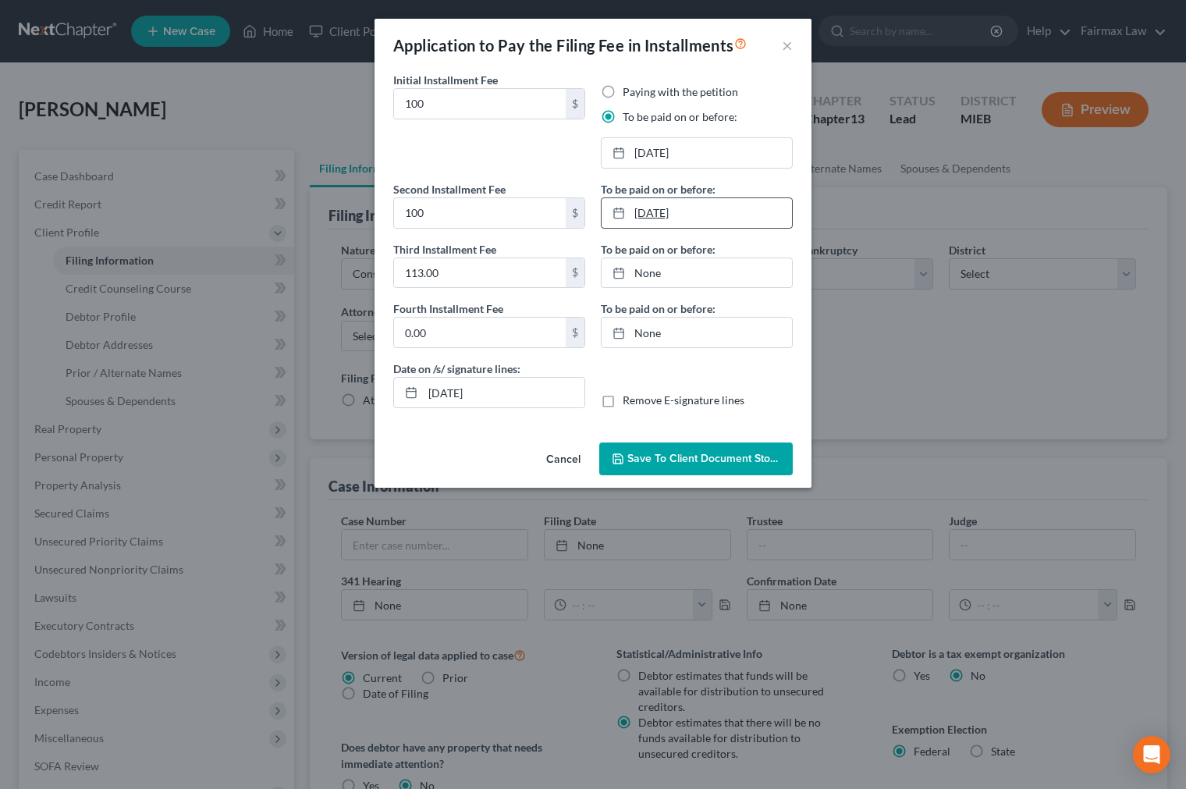
click at [665, 215] on link "10/2/2025" at bounding box center [696, 213] width 190 height 30
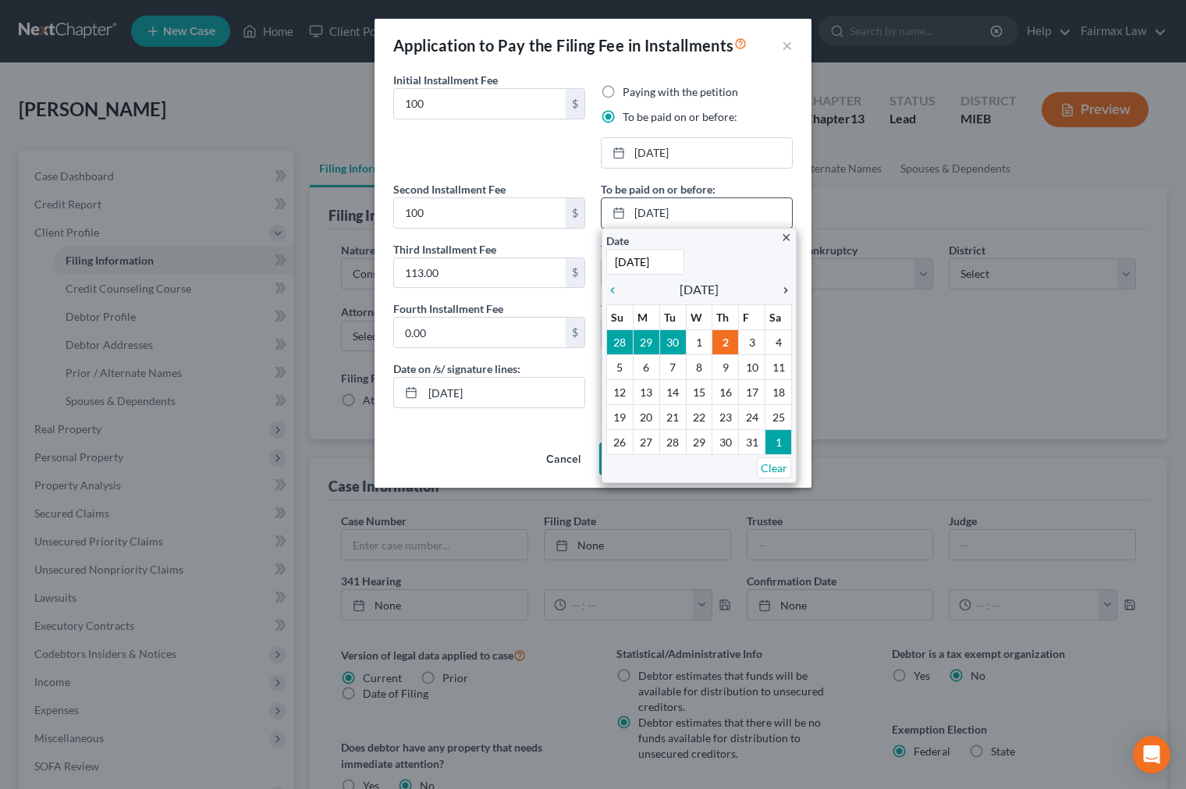
click at [786, 293] on icon "chevron_right" at bounding box center [782, 290] width 20 height 12
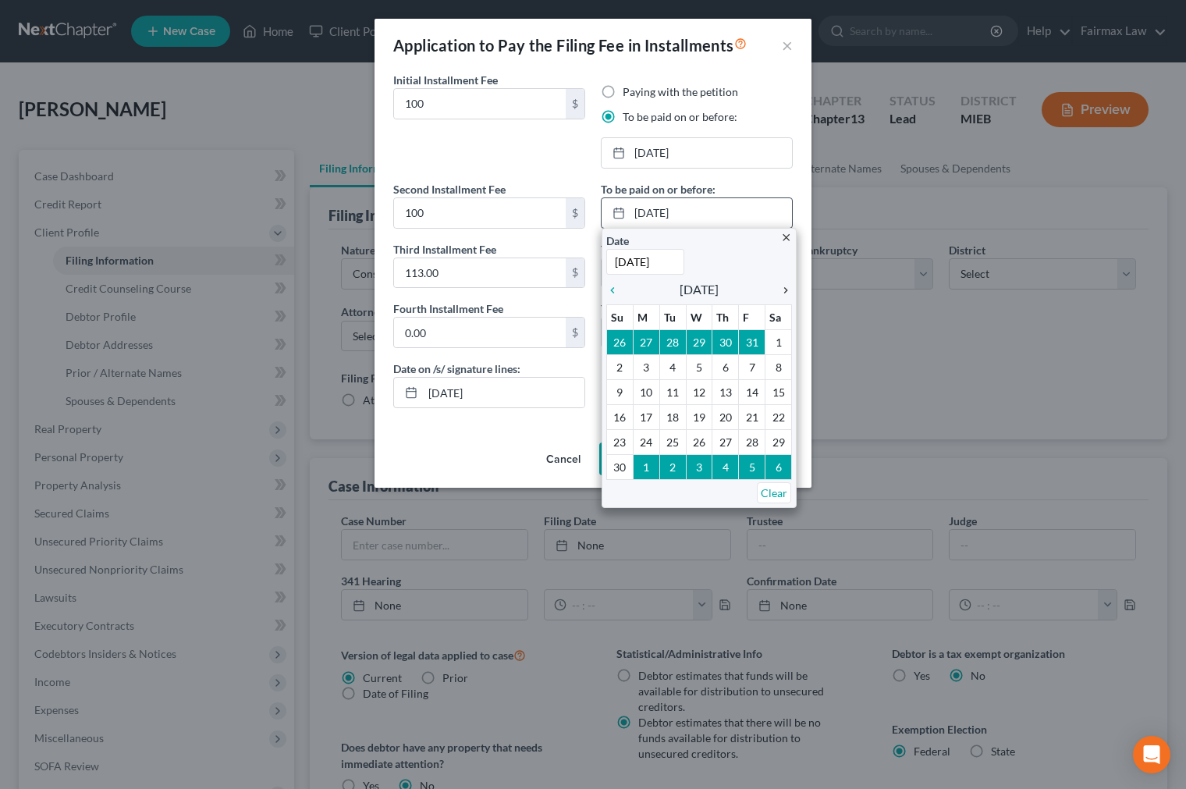
click at [786, 293] on icon "chevron_right" at bounding box center [782, 290] width 20 height 12
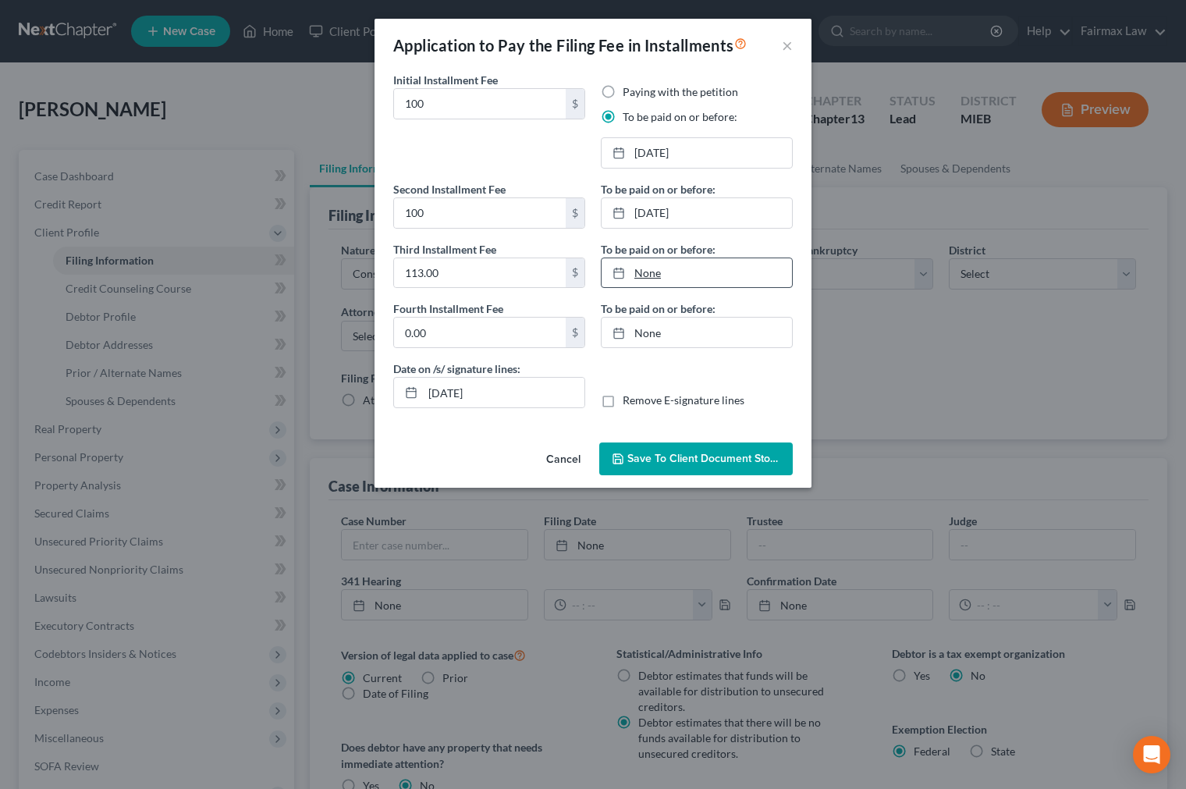
click at [697, 283] on link "None" at bounding box center [696, 273] width 190 height 30
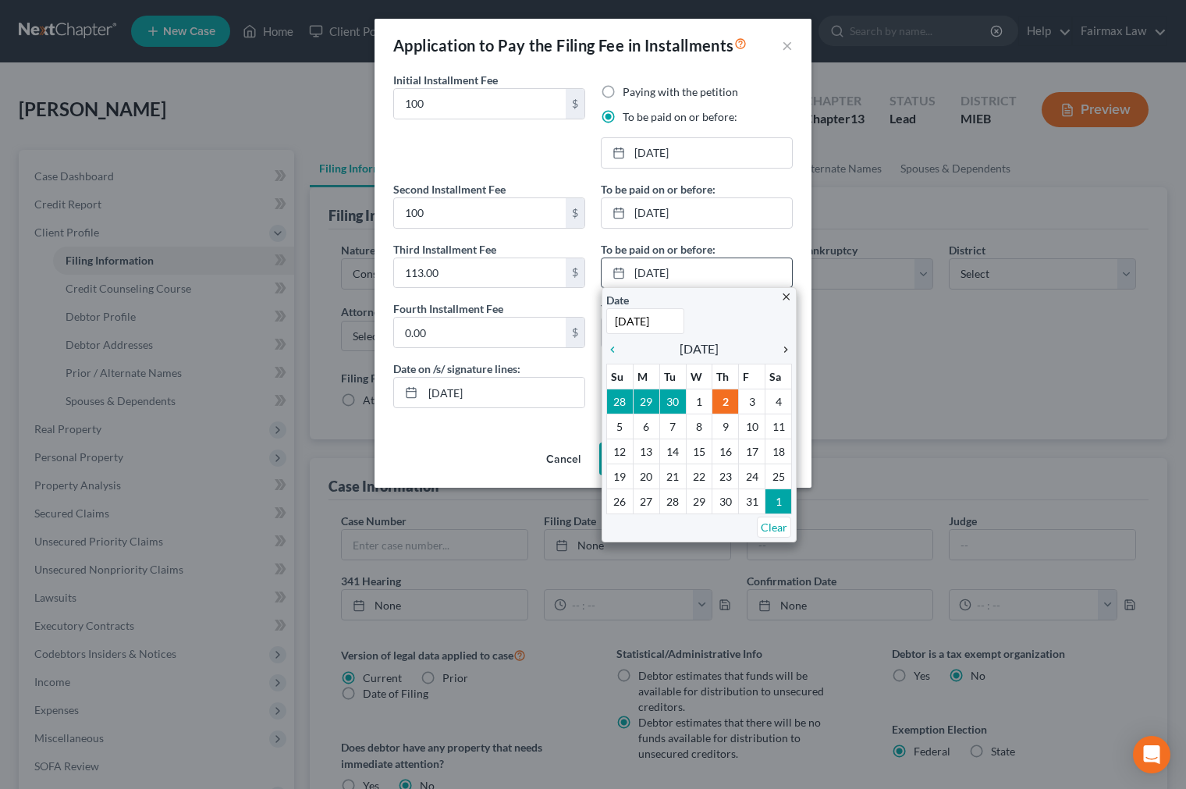
click at [790, 353] on icon "chevron_right" at bounding box center [782, 349] width 20 height 12
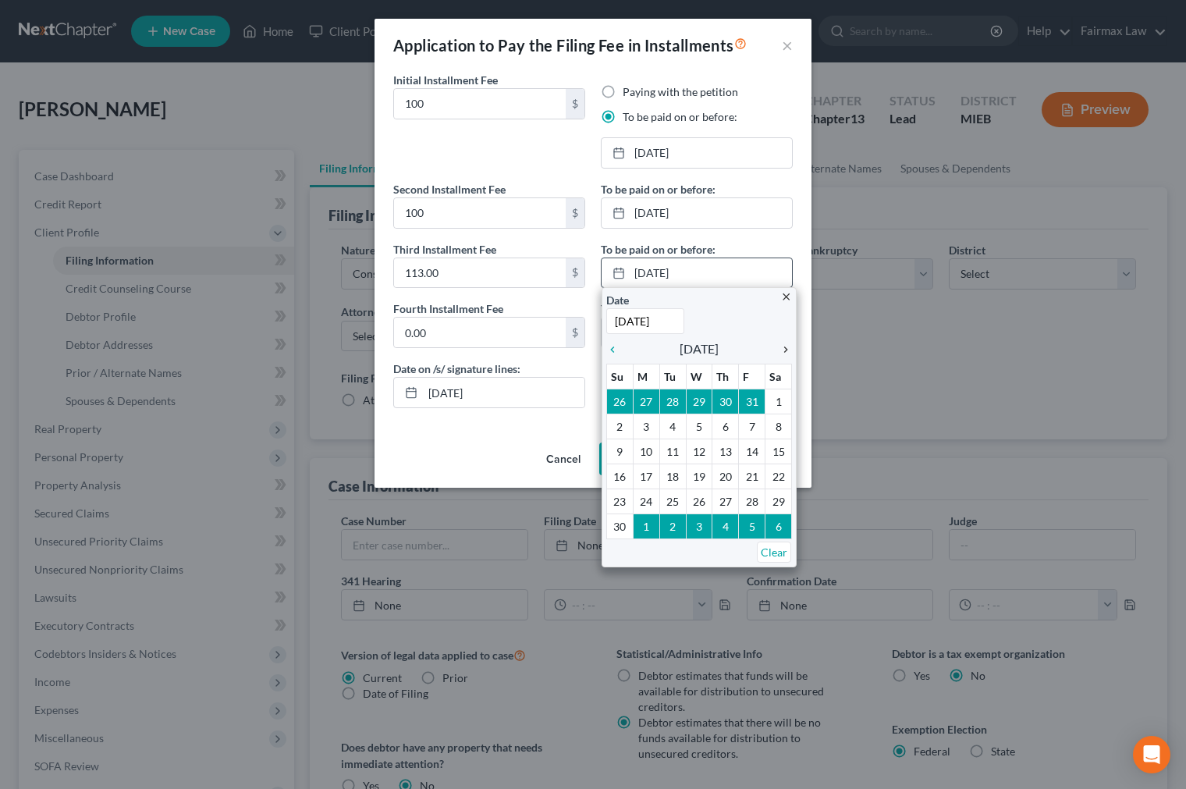
click at [790, 353] on icon "chevron_right" at bounding box center [782, 349] width 20 height 12
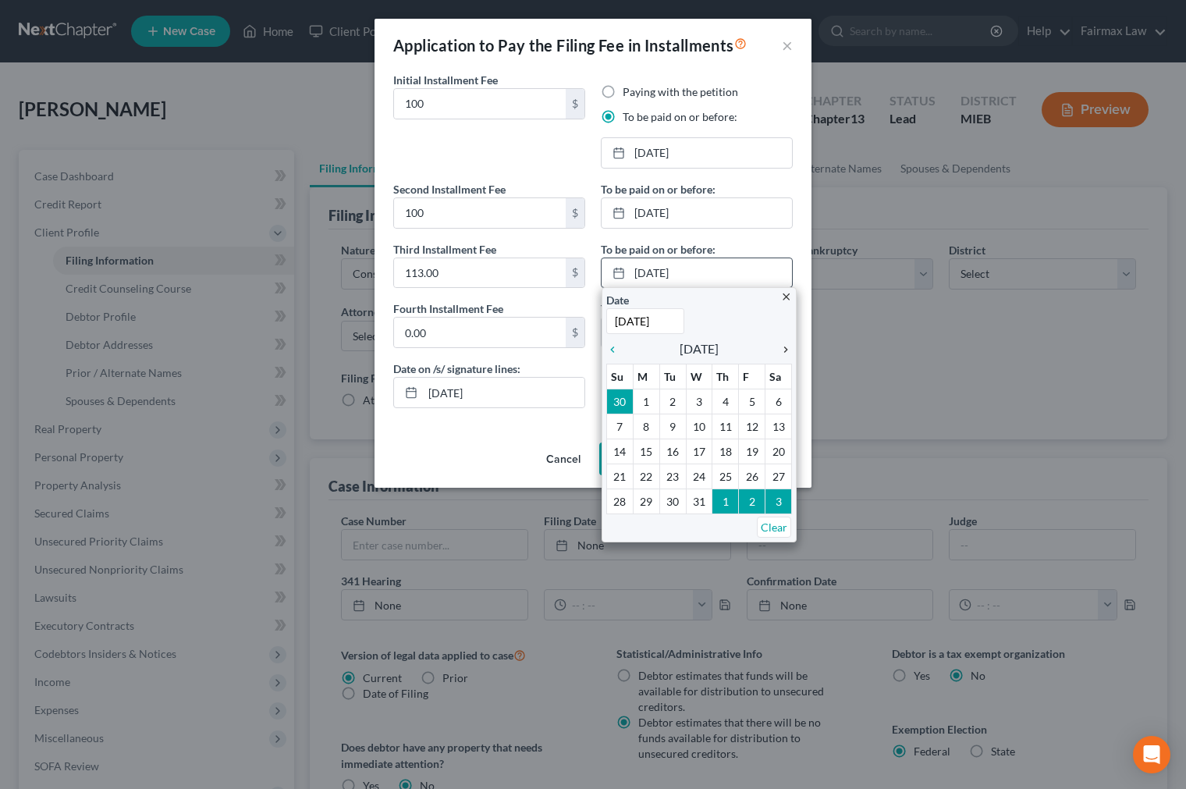
click at [790, 353] on icon "chevron_right" at bounding box center [782, 349] width 20 height 12
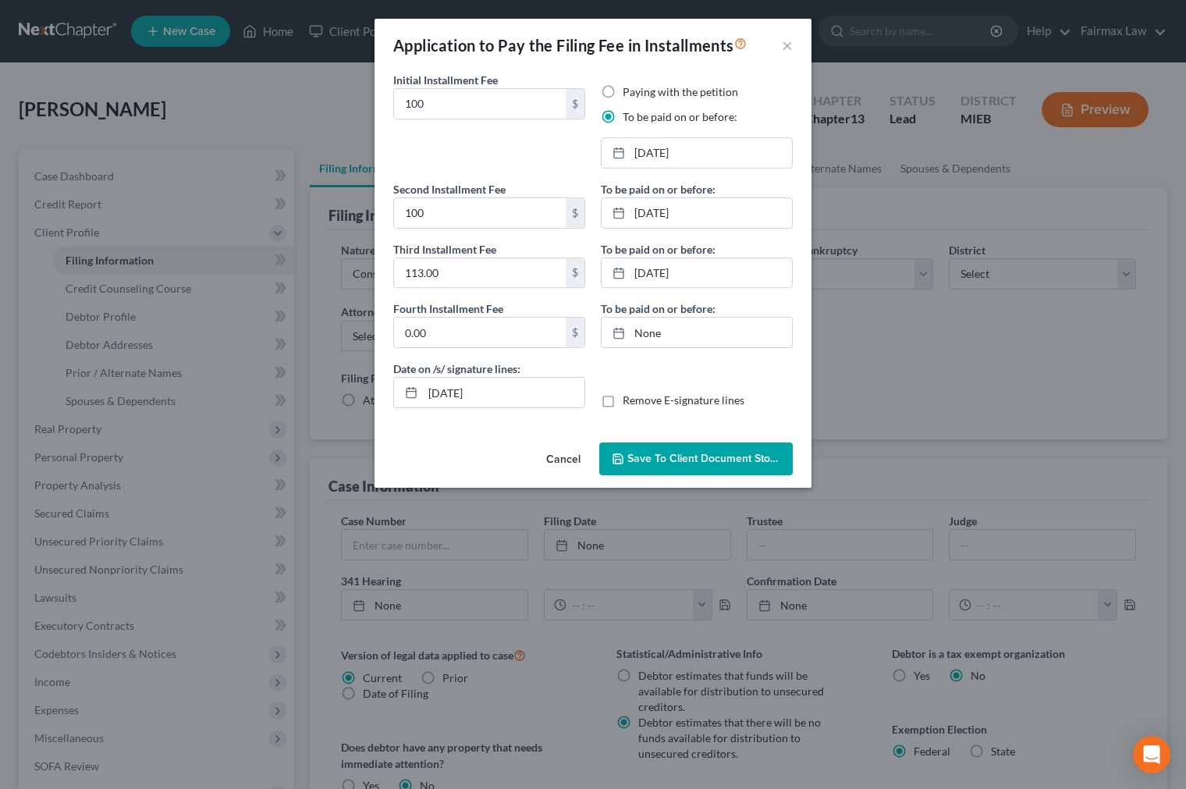
click at [680, 453] on span "Save to Client Document Storage" at bounding box center [709, 458] width 165 height 13
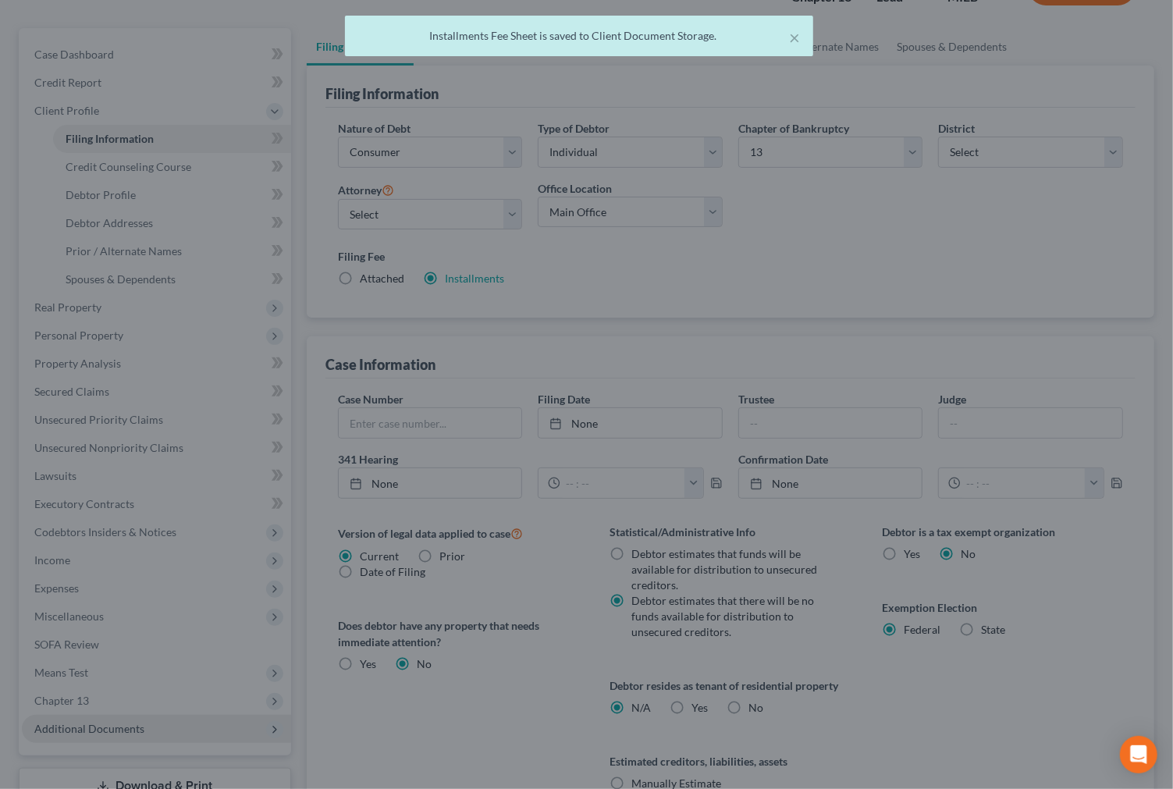
scroll to position [286, 0]
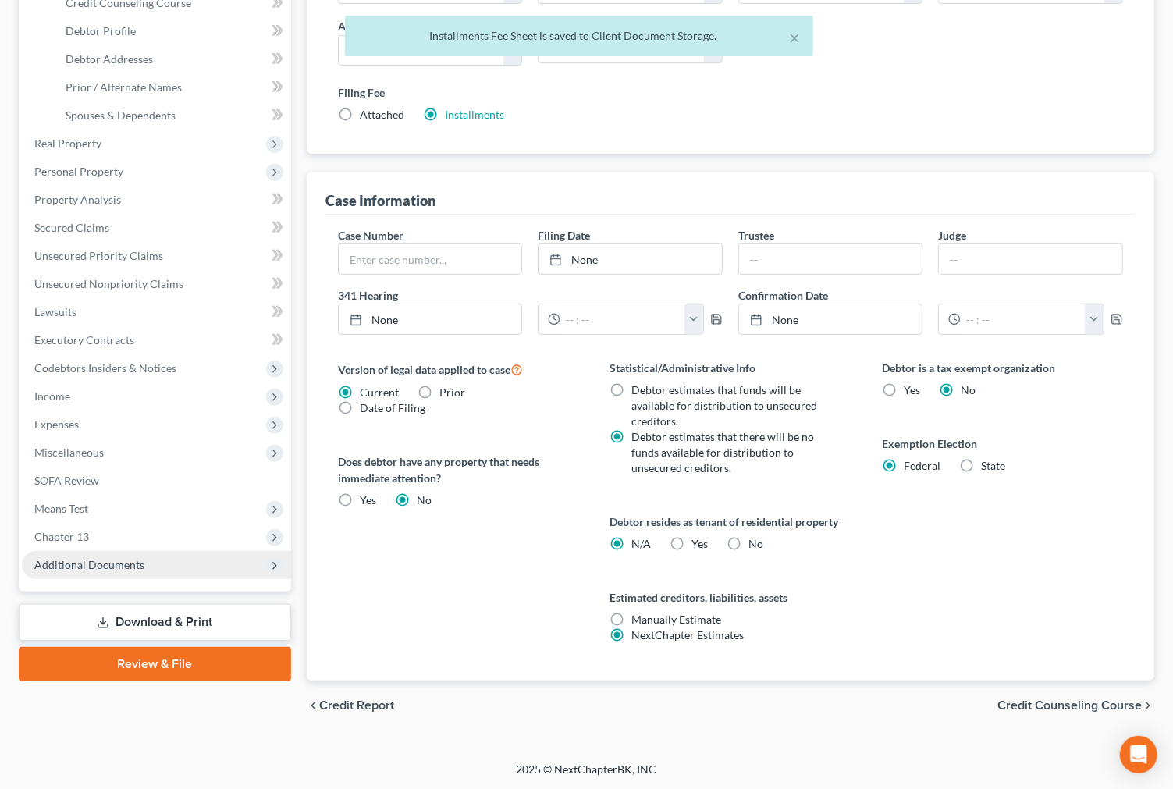
click at [144, 557] on span "Additional Documents" at bounding box center [156, 565] width 269 height 28
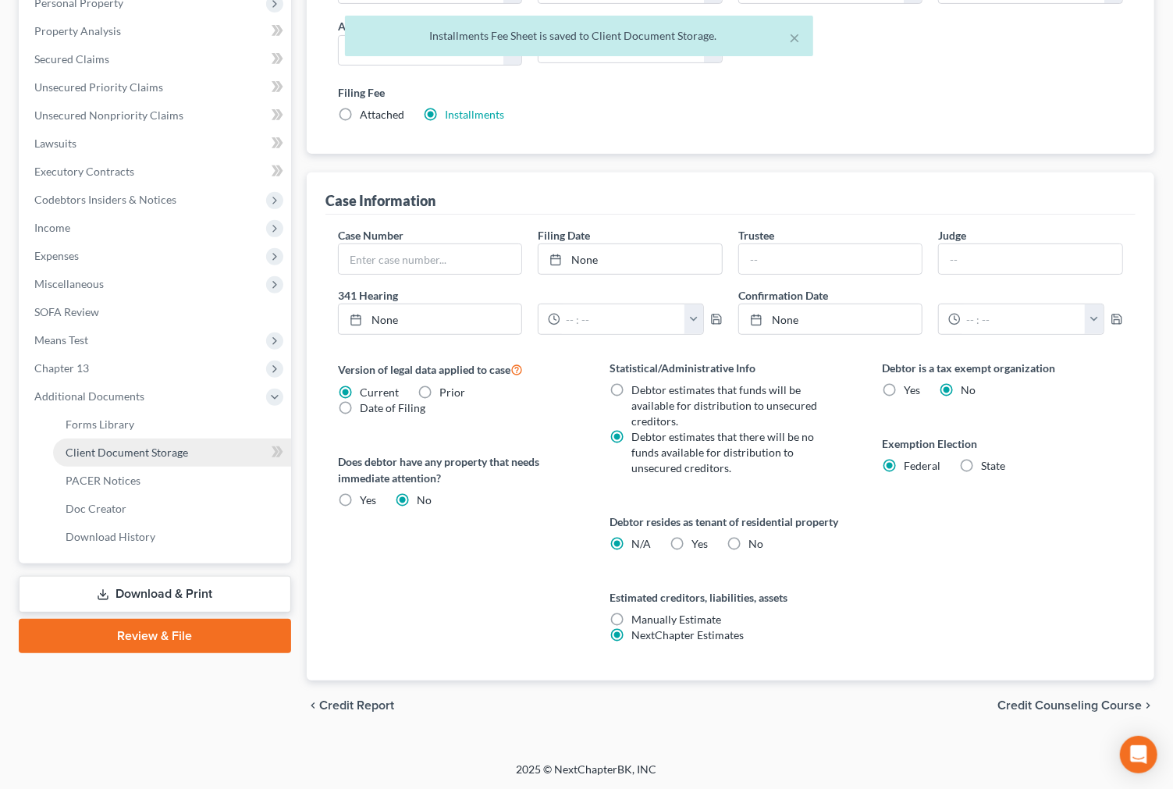
click at [176, 456] on span "Client Document Storage" at bounding box center [127, 451] width 122 height 13
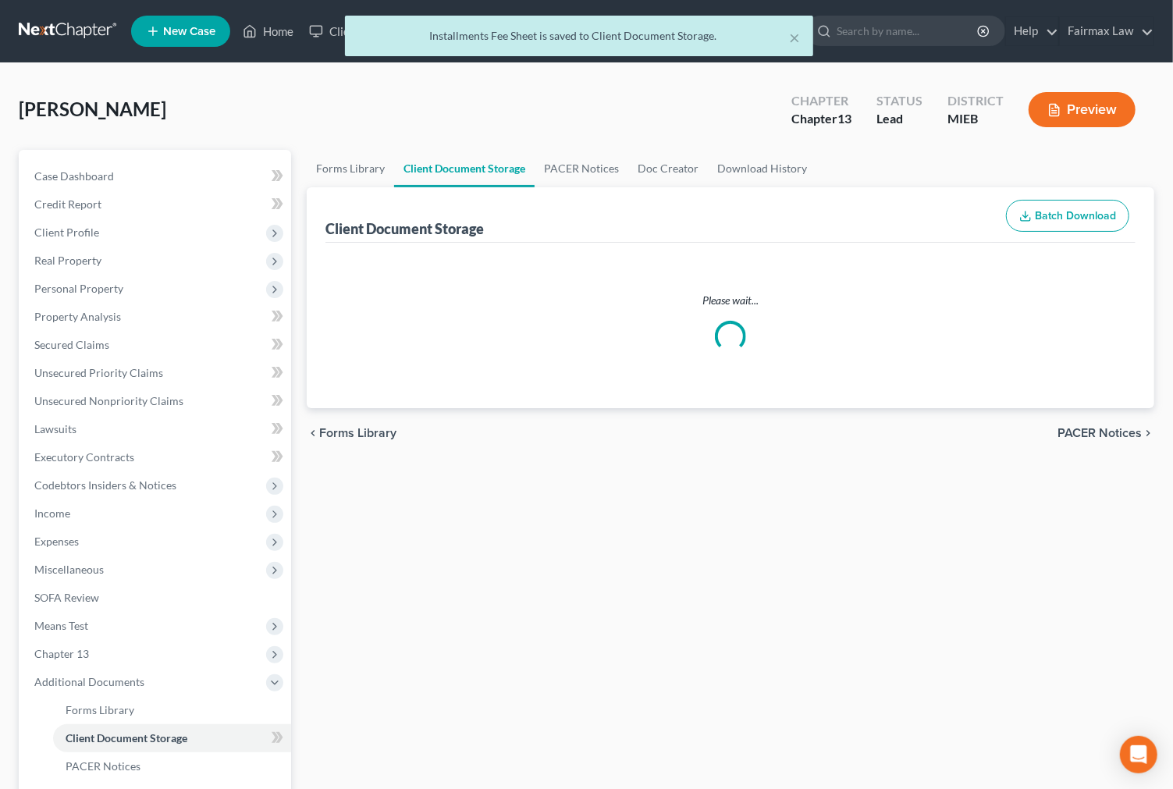
select select "6"
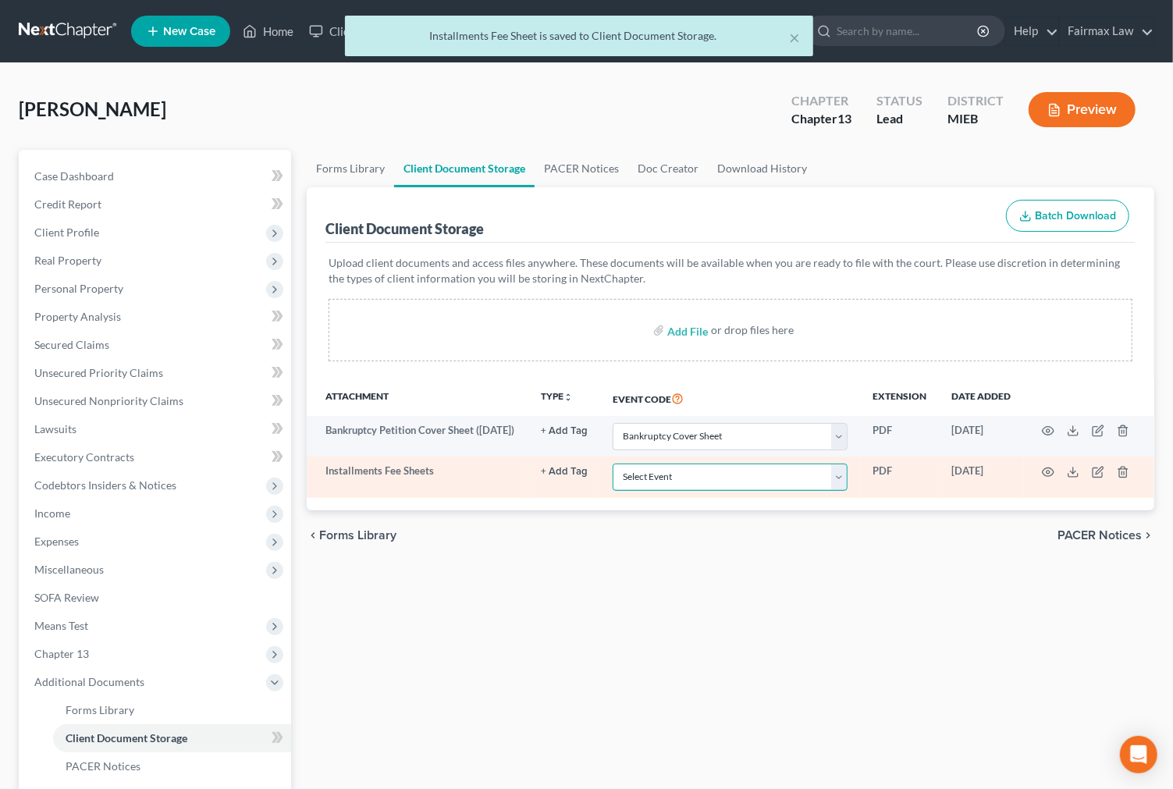
click at [728, 482] on select "Select Event 20 Largest Unsecured Creditors Amended Chapter 11 Plan Amended Cha…" at bounding box center [729, 476] width 235 height 27
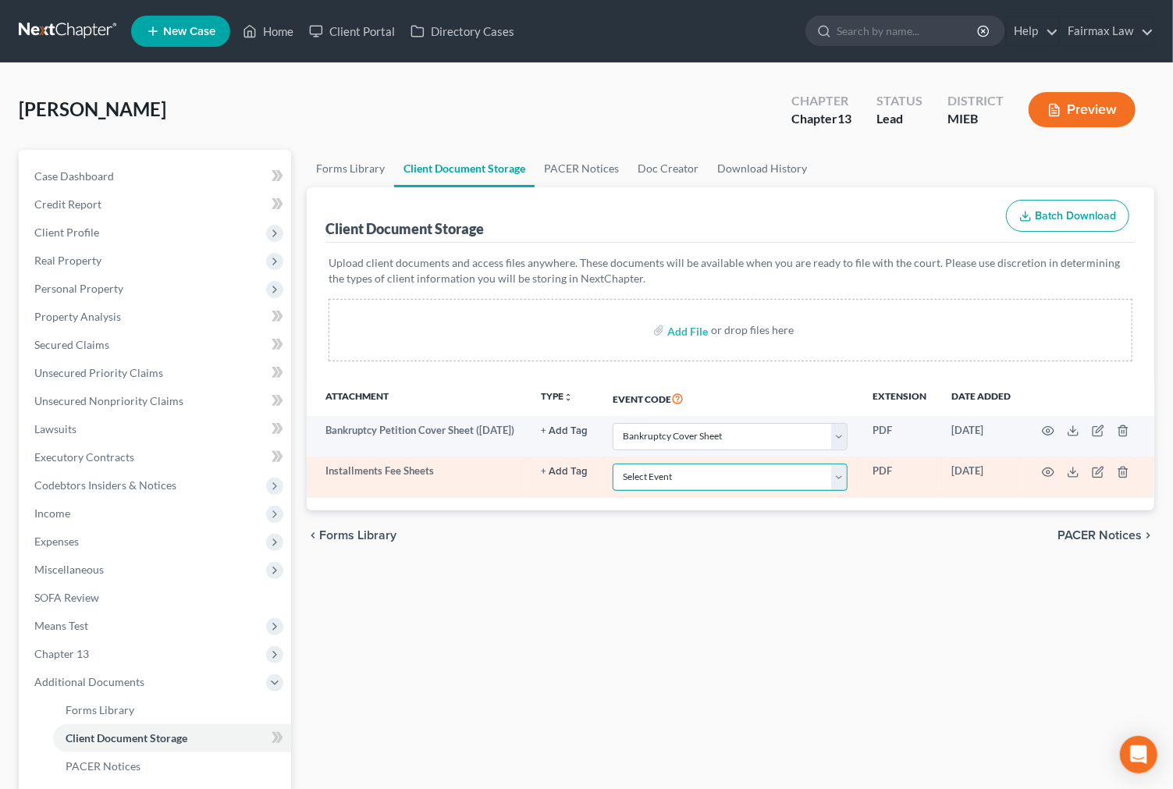
select select "6"
click at [612, 465] on select "Select Event 20 Largest Unsecured Creditors Amended Chapter 11 Plan Amended Cha…" at bounding box center [729, 476] width 235 height 27
click at [1050, 481] on td at bounding box center [1088, 476] width 131 height 41
click at [1051, 470] on icon "button" at bounding box center [1048, 471] width 12 height 9
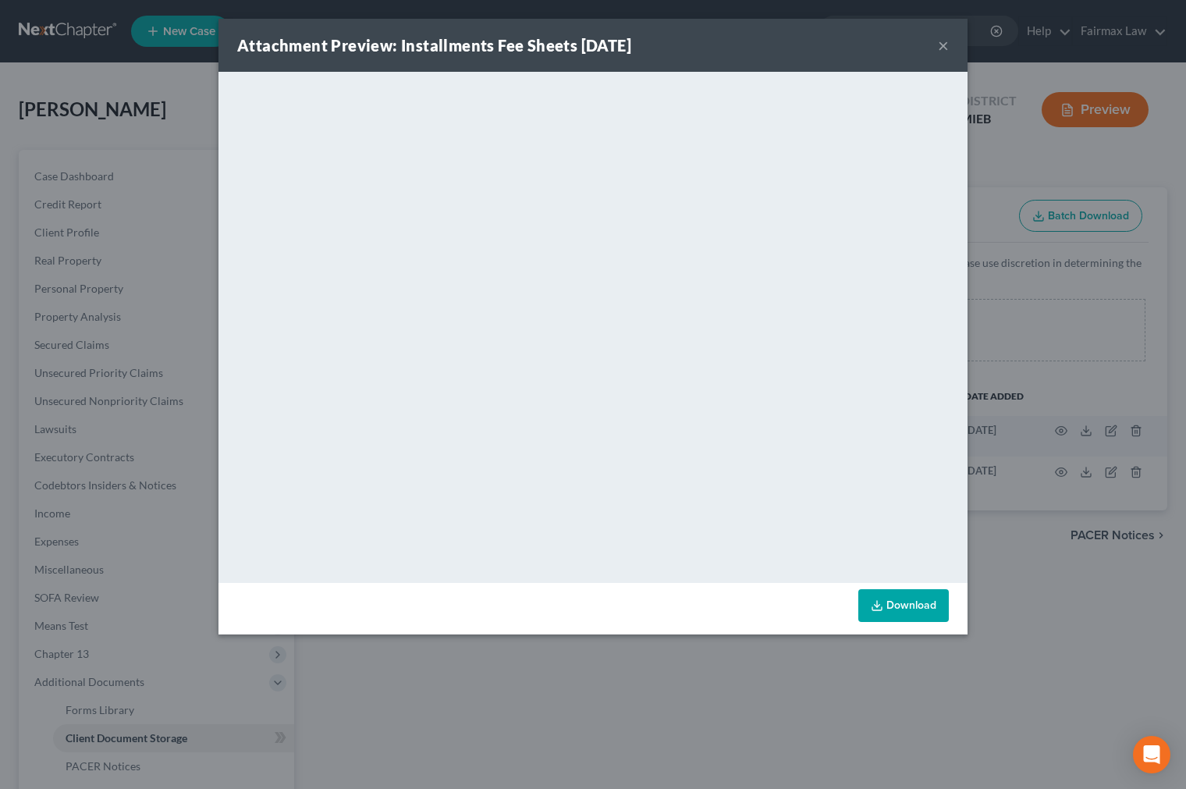
click at [699, 645] on div "Attachment Preview: Installments Fee Sheets 10/02/2025 × <object ng-attr-data='…" at bounding box center [593, 394] width 1186 height 789
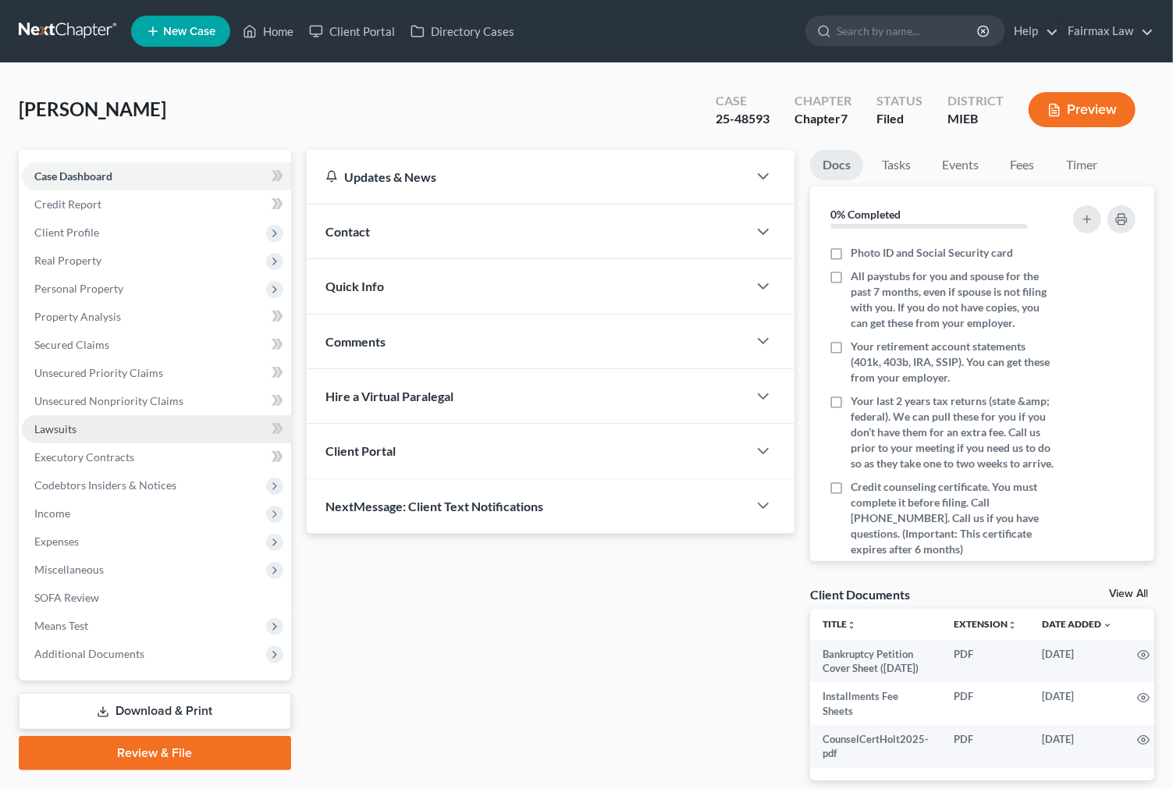
click at [177, 415] on link "Lawsuits" at bounding box center [156, 429] width 269 height 28
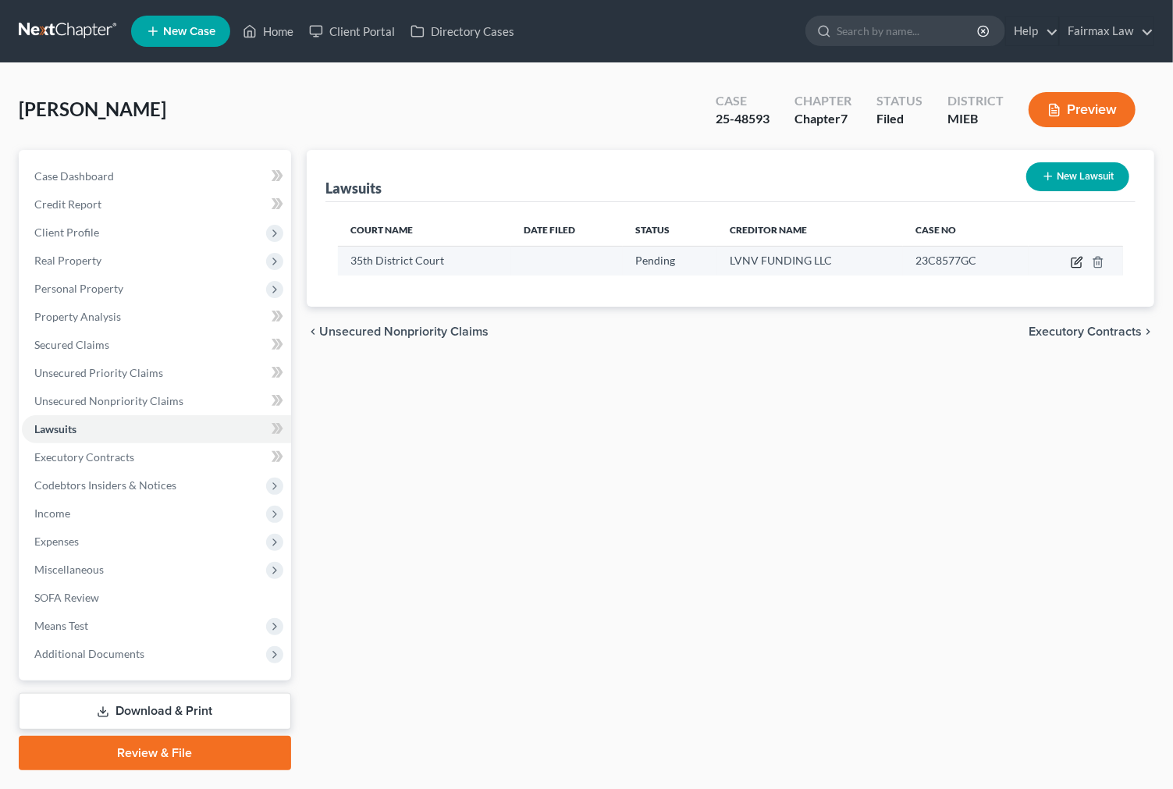
click at [1081, 259] on icon "button" at bounding box center [1076, 262] width 12 height 12
select select "23"
select select "0"
select select "1"
select select "42"
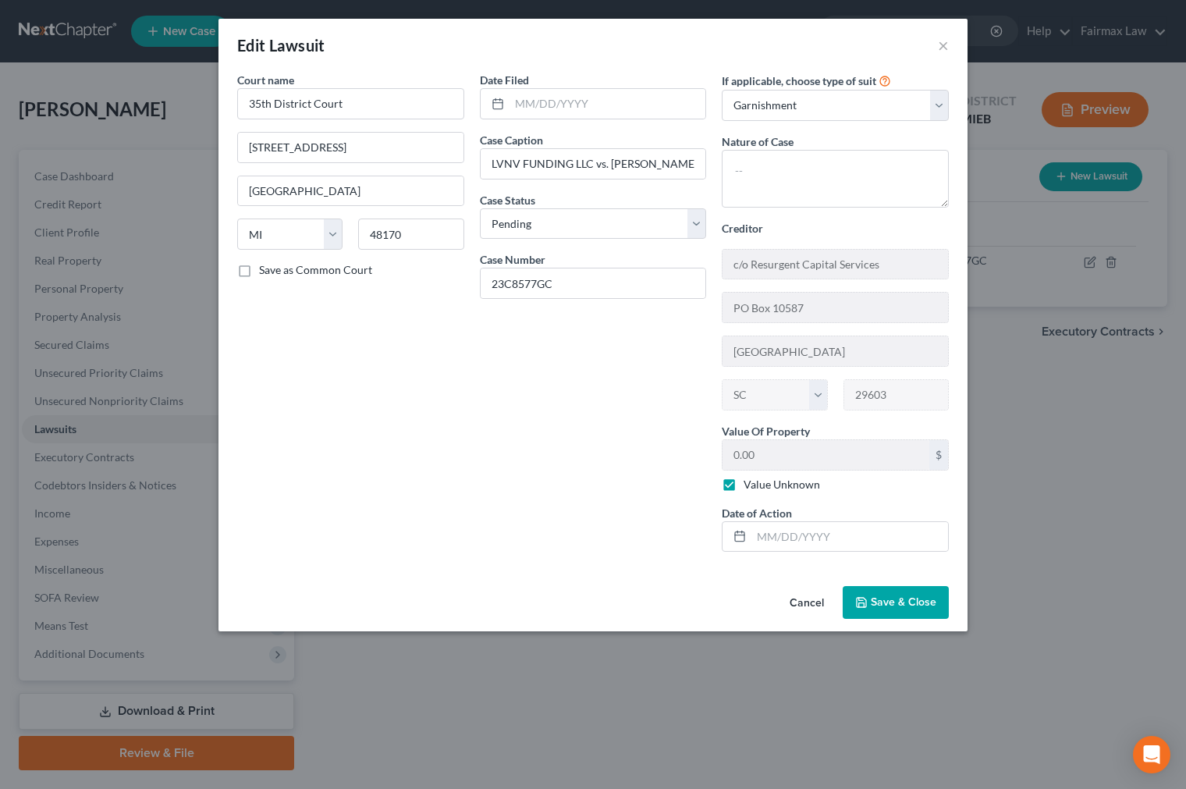
click at [870, 603] on button "Save & Close" at bounding box center [896, 602] width 106 height 33
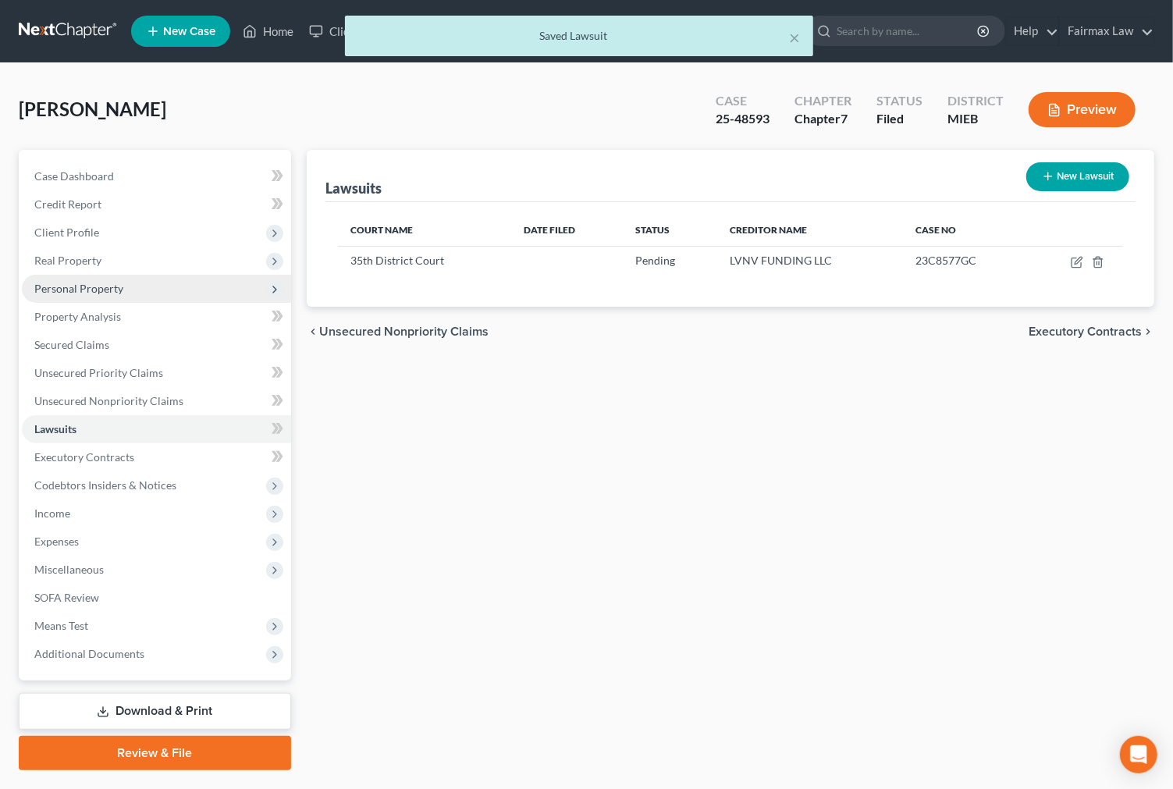
click at [123, 284] on span "Personal Property" at bounding box center [156, 289] width 269 height 28
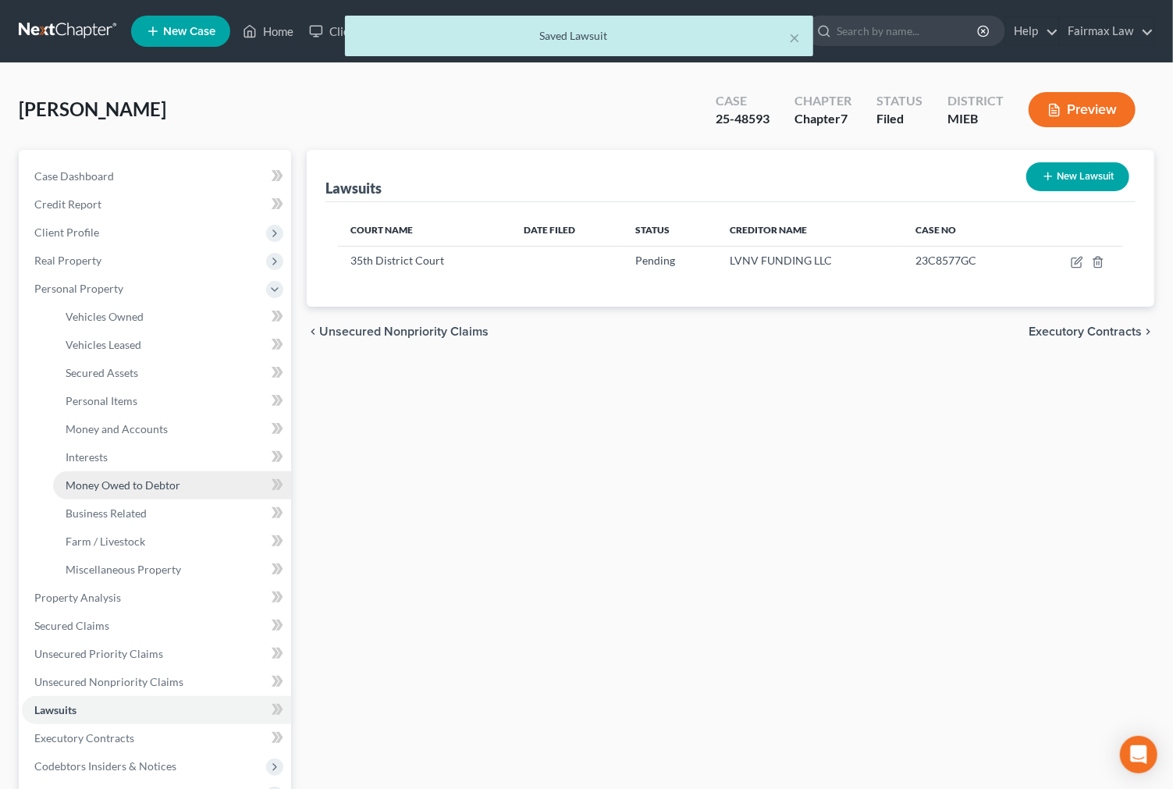
click at [144, 489] on span "Money Owed to Debtor" at bounding box center [123, 484] width 115 height 13
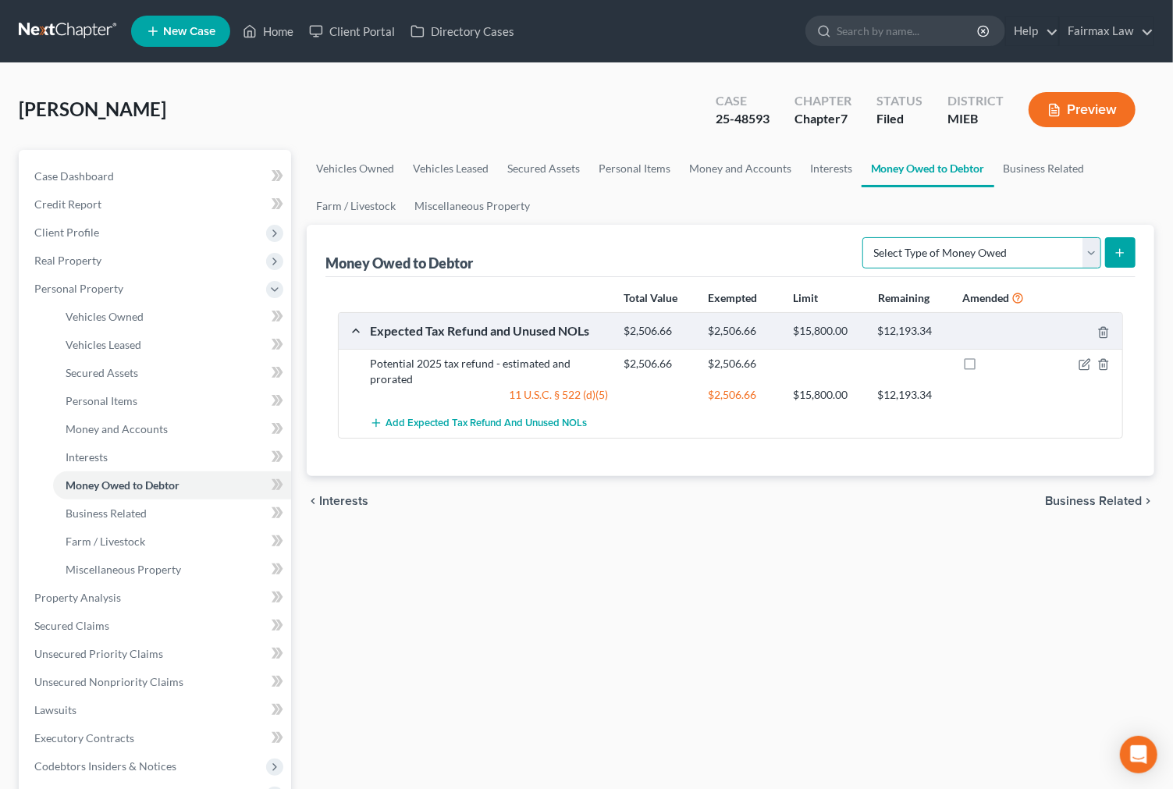
click at [942, 237] on select "Select Type of Money Owed Accounts Receivable Alimony Child Support Claims Agai…" at bounding box center [981, 252] width 239 height 31
click at [105, 234] on span "Client Profile" at bounding box center [156, 232] width 269 height 28
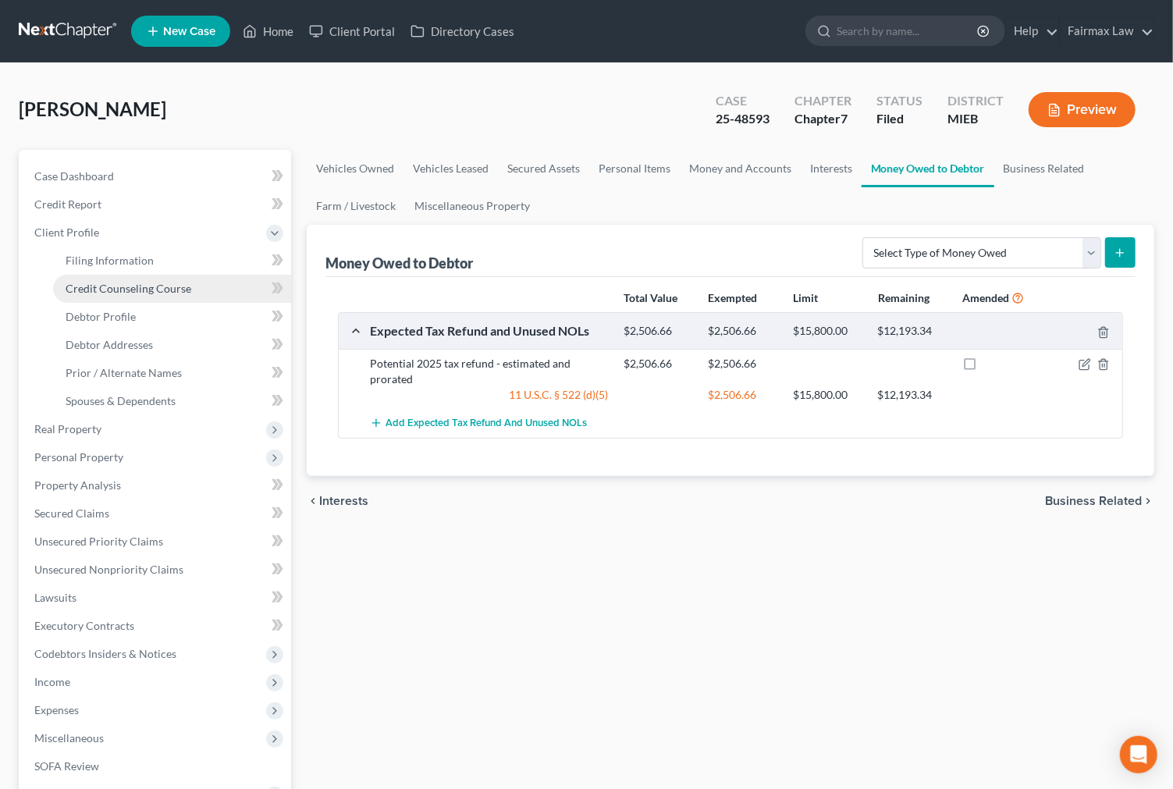
click at [91, 275] on link "Credit Counseling Course" at bounding box center [172, 289] width 238 height 28
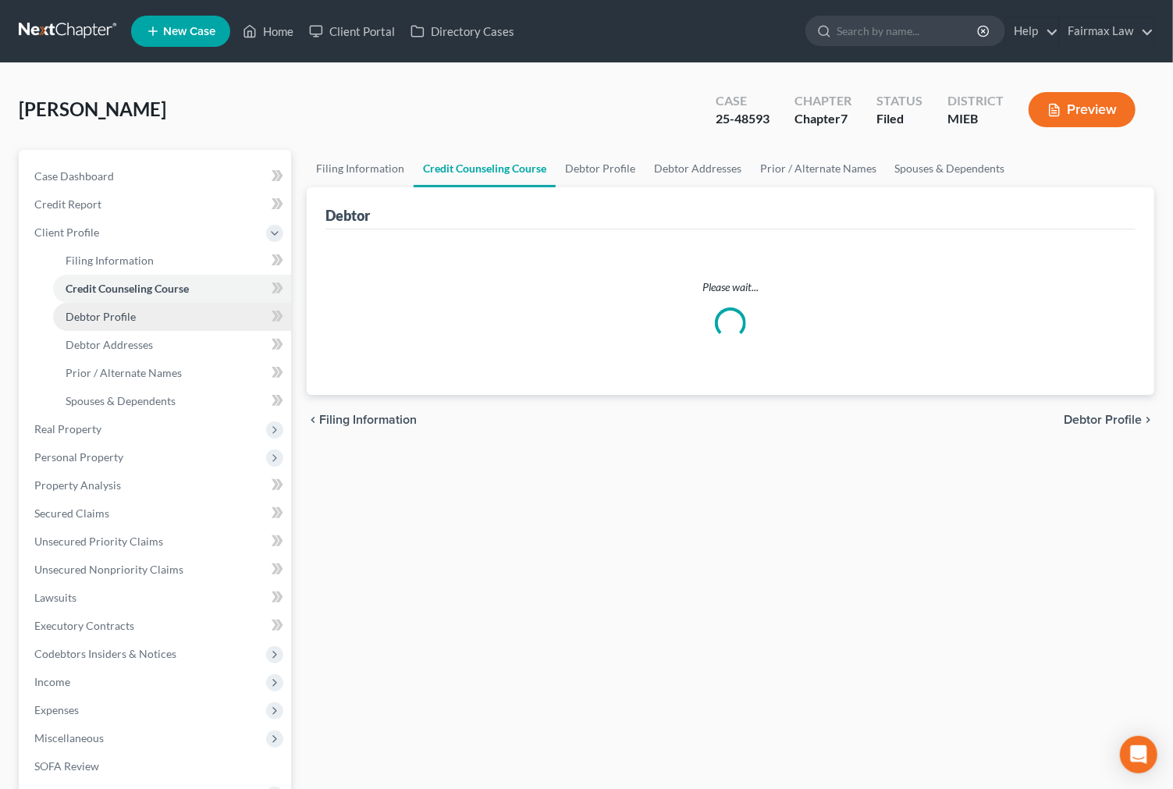
click at [95, 307] on link "Debtor Profile" at bounding box center [172, 317] width 238 height 28
select select "0"
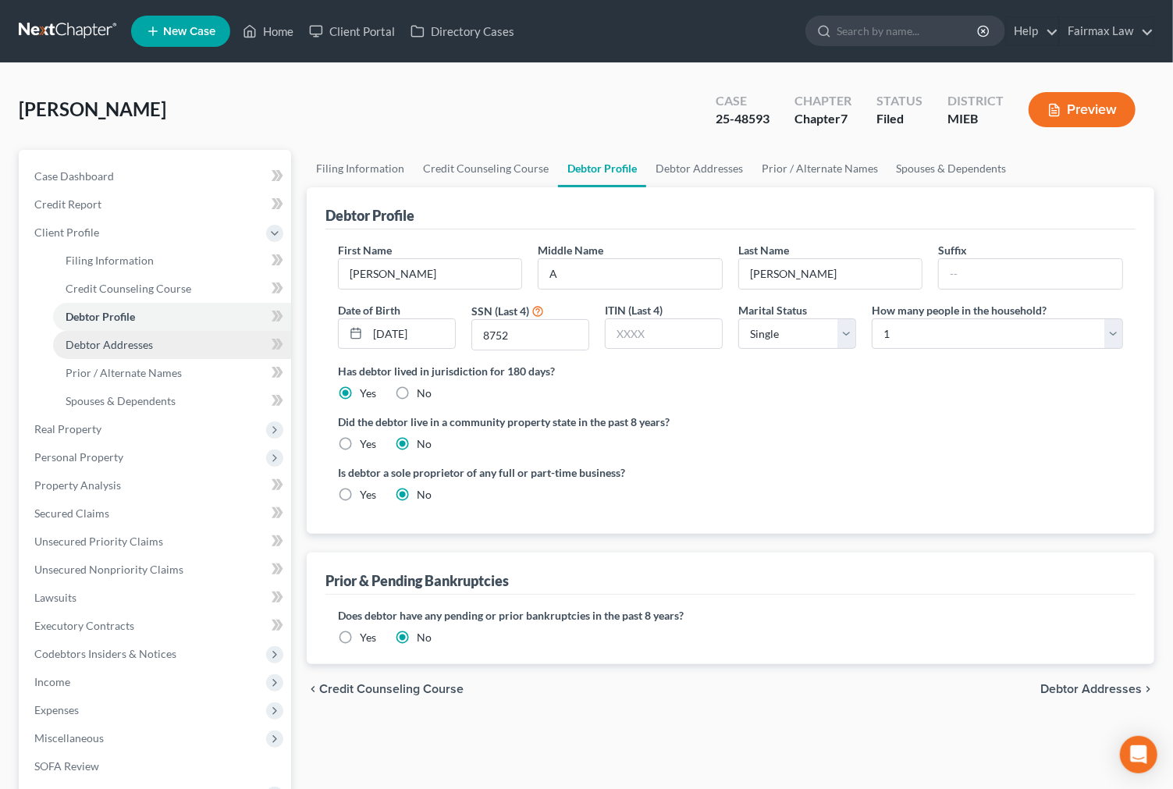
click at [91, 338] on span "Debtor Addresses" at bounding box center [109, 344] width 87 height 13
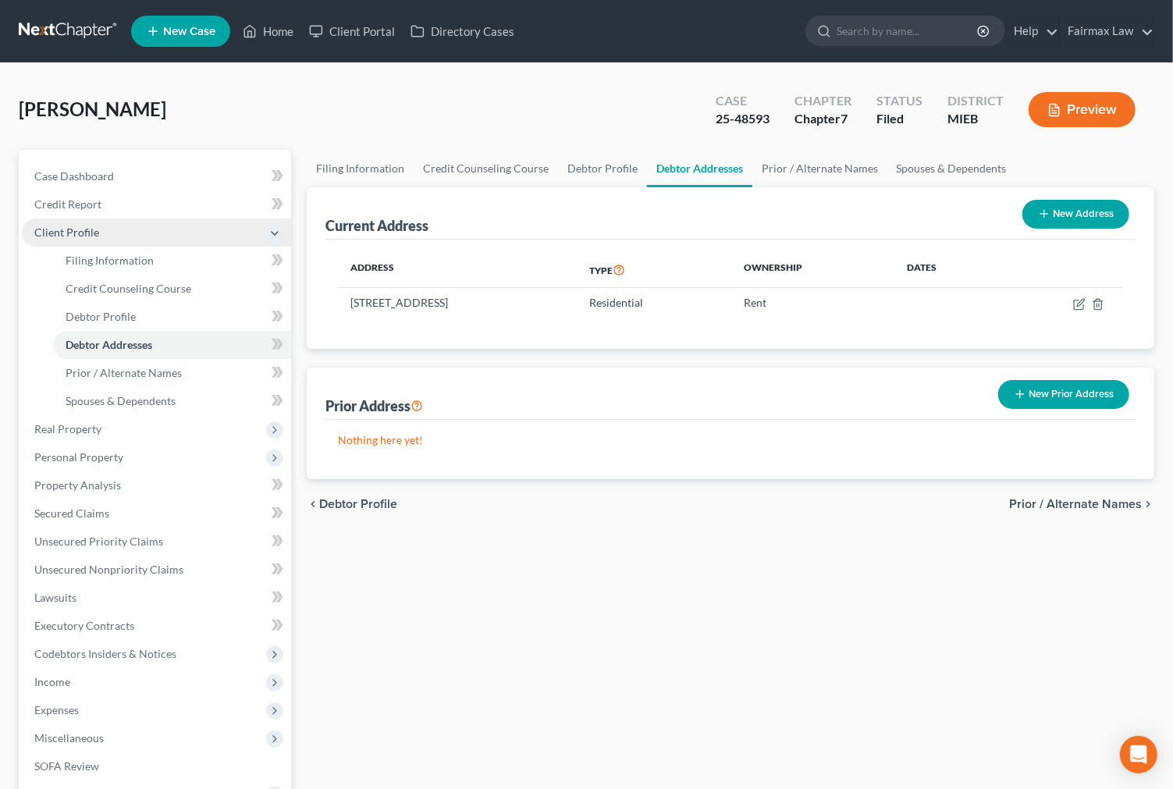
click at [117, 236] on span "Client Profile" at bounding box center [156, 232] width 269 height 28
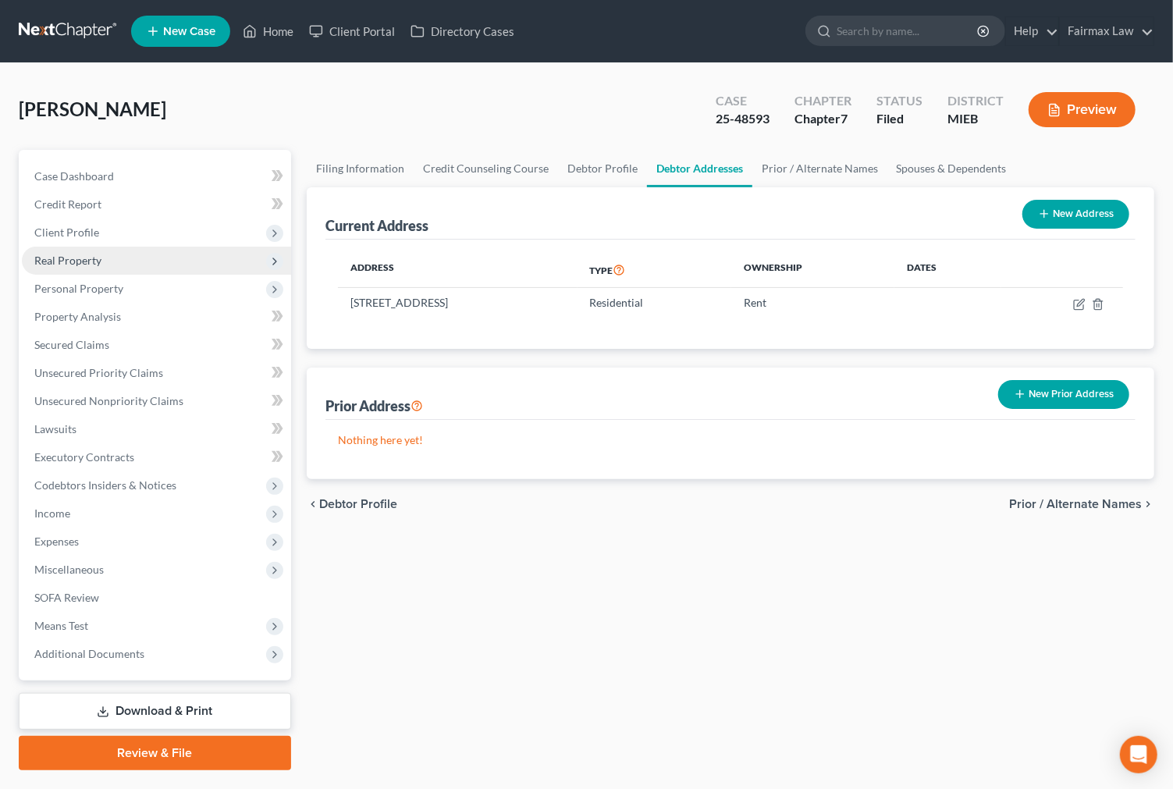
click at [115, 250] on span "Real Property" at bounding box center [156, 261] width 269 height 28
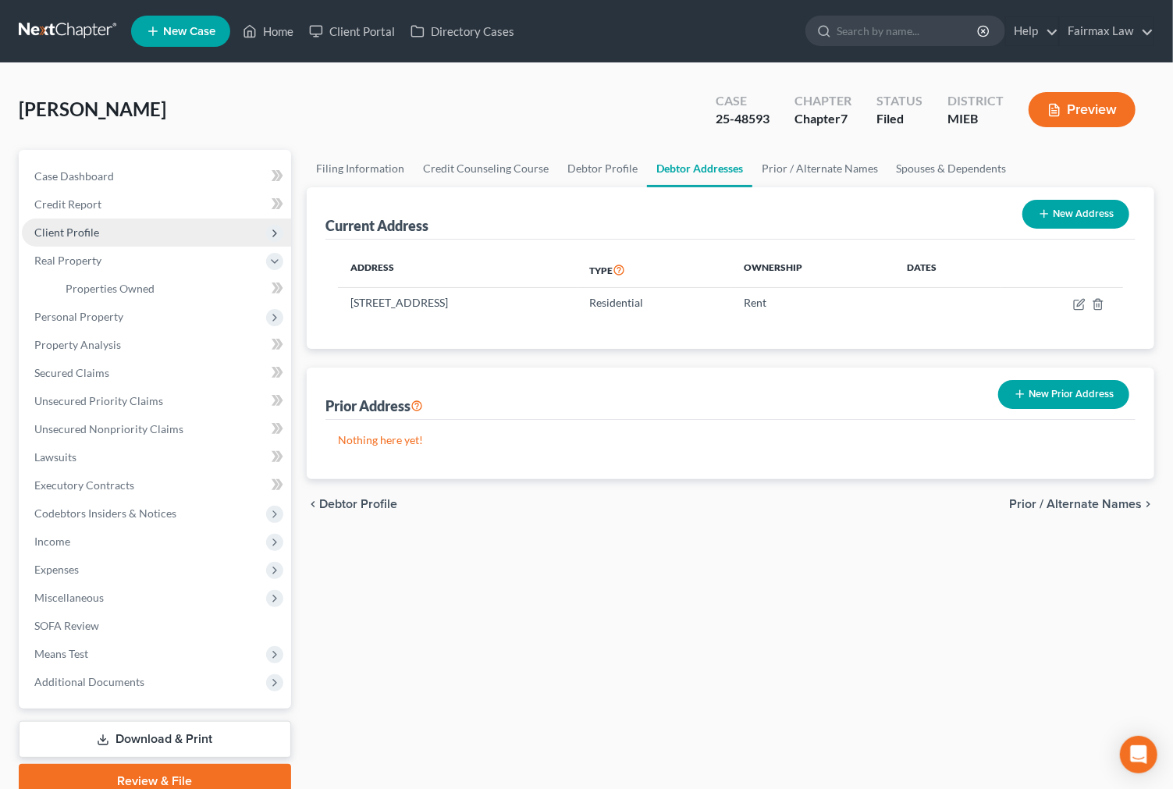
click at [115, 228] on span "Client Profile" at bounding box center [156, 232] width 269 height 28
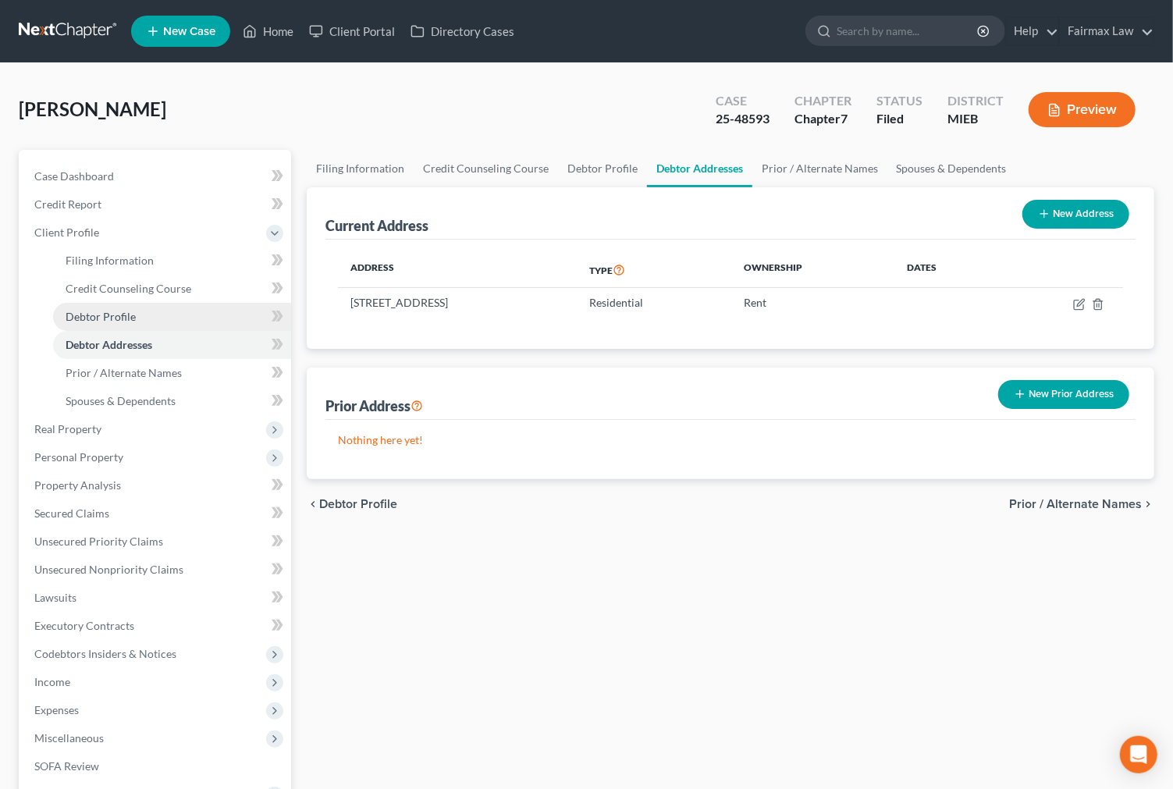
click at [105, 314] on span "Debtor Profile" at bounding box center [101, 316] width 70 height 13
select select "0"
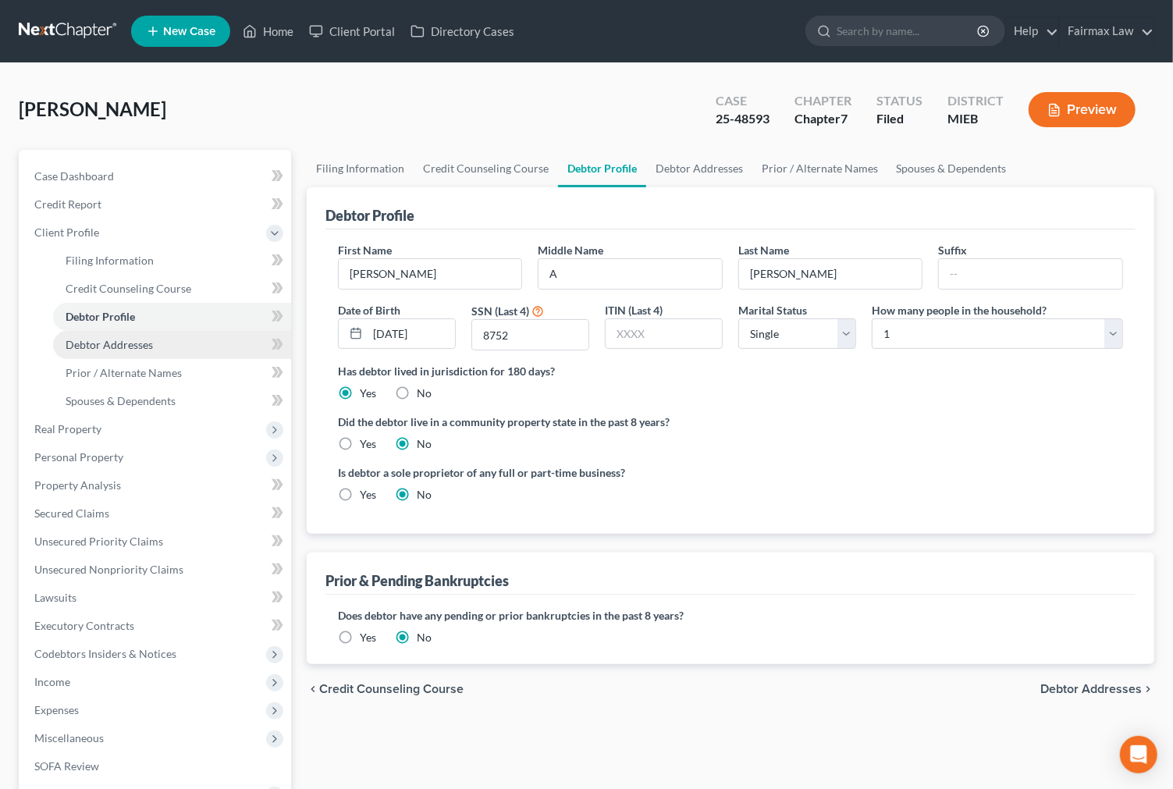
click at [113, 347] on span "Debtor Addresses" at bounding box center [109, 344] width 87 height 13
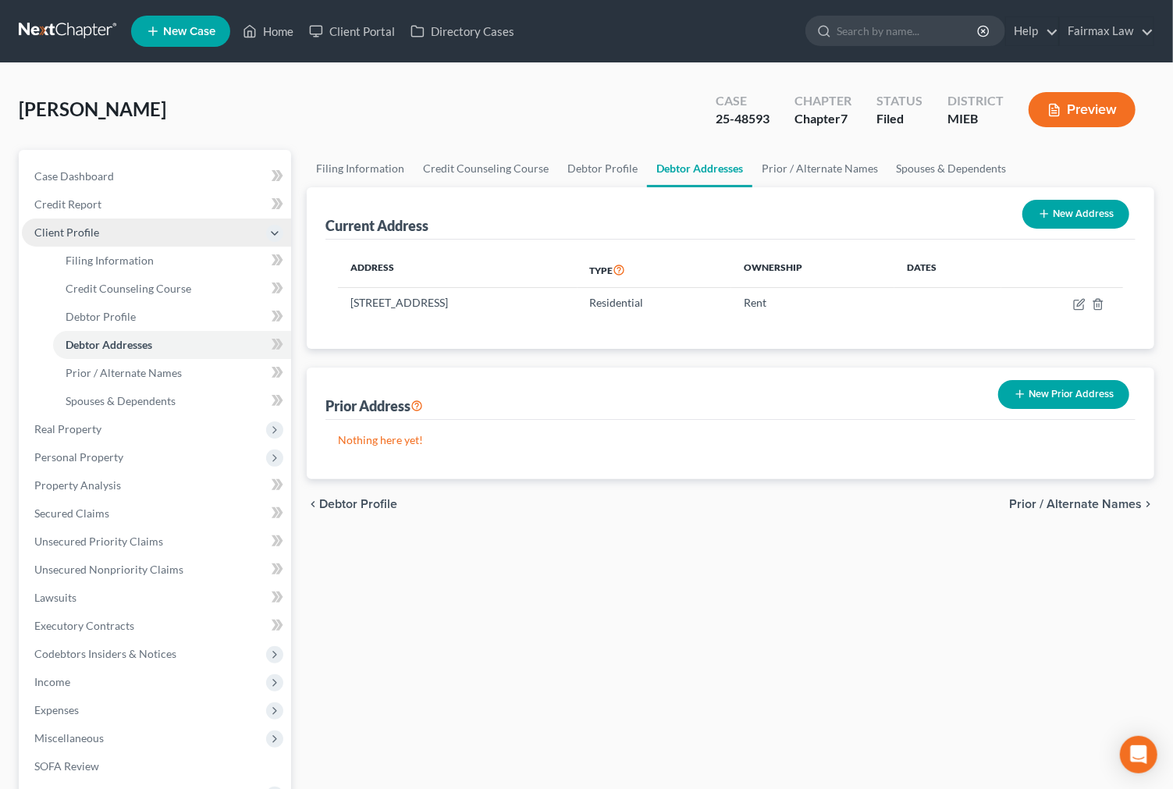
click at [104, 236] on span "Client Profile" at bounding box center [156, 232] width 269 height 28
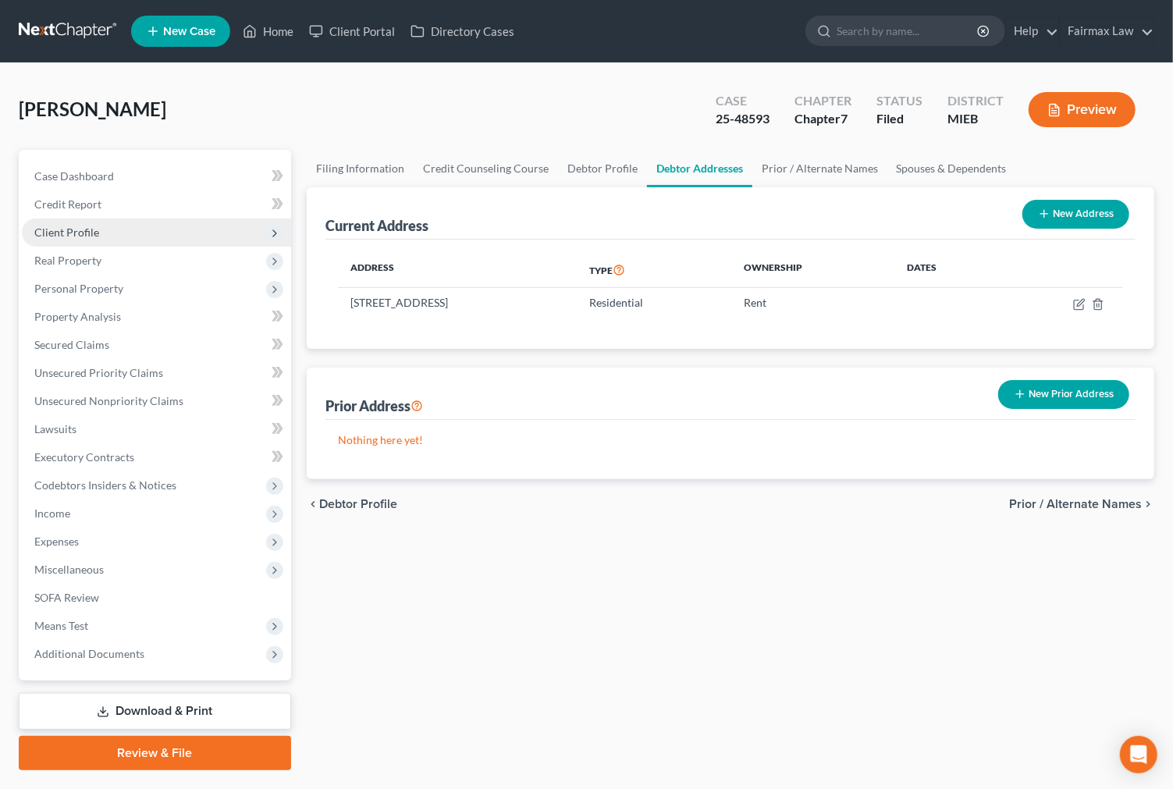
click at [104, 236] on span "Client Profile" at bounding box center [156, 232] width 269 height 28
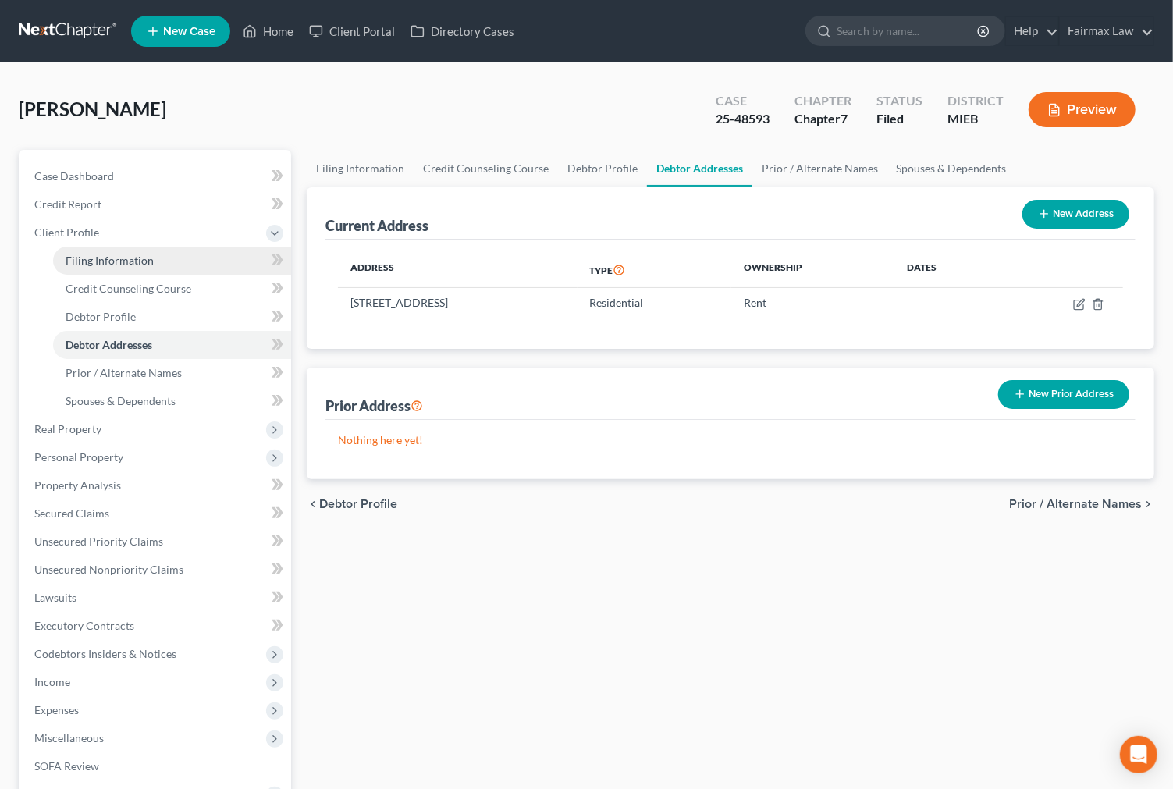
click at [108, 261] on span "Filing Information" at bounding box center [110, 260] width 88 height 13
select select "1"
select select "0"
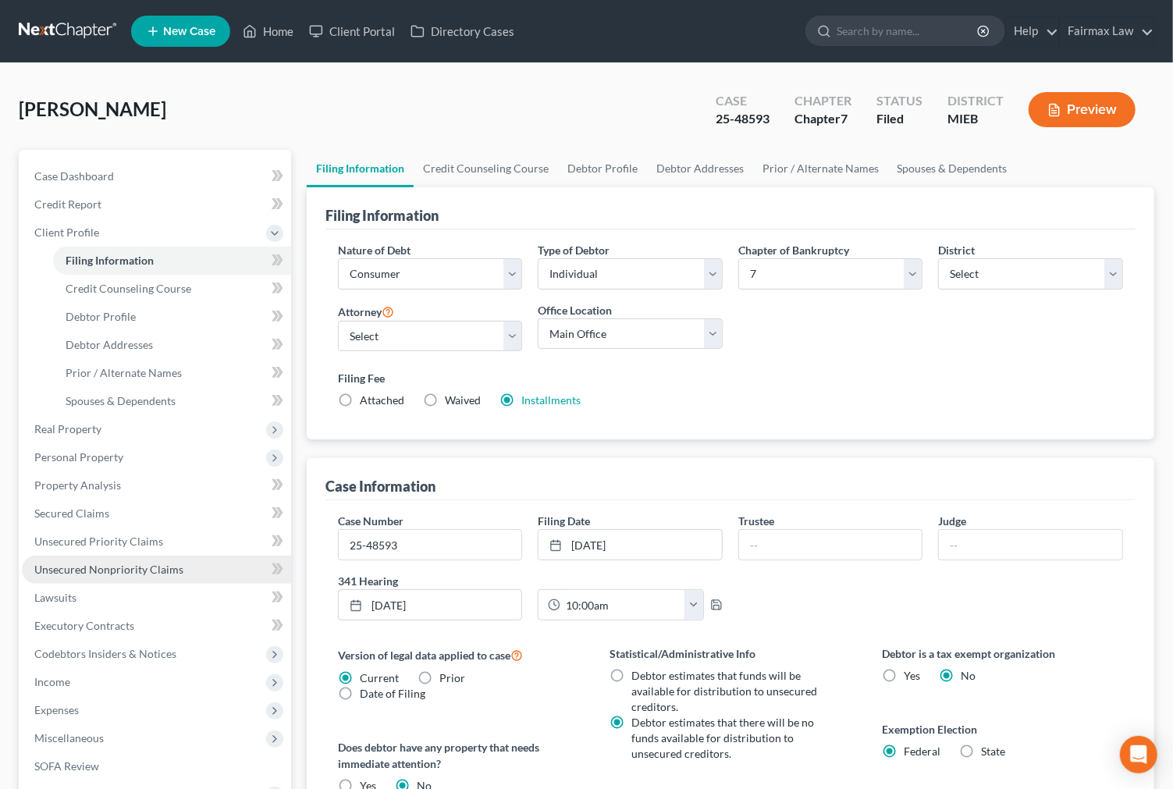
click at [105, 563] on span "Unsecured Nonpriority Claims" at bounding box center [108, 568] width 149 height 13
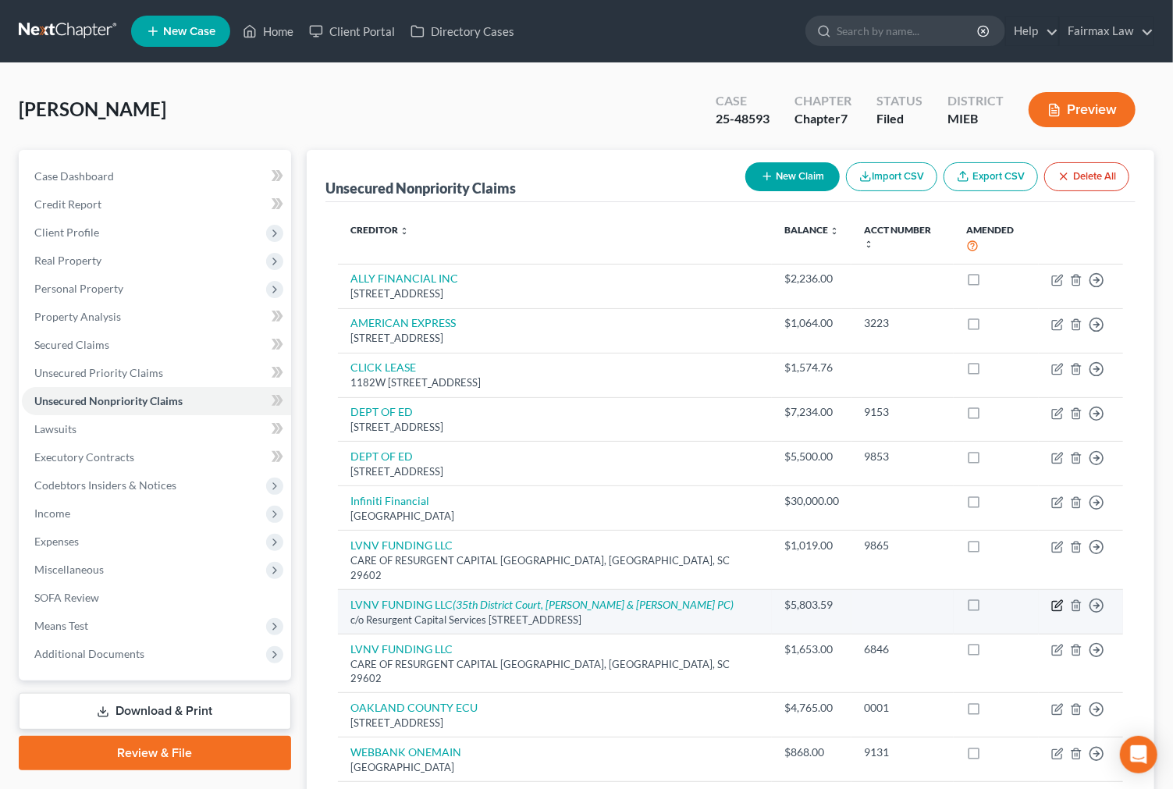
click at [1062, 599] on icon "button" at bounding box center [1057, 605] width 12 height 12
select select "42"
select select "14"
select select "0"
select select "1"
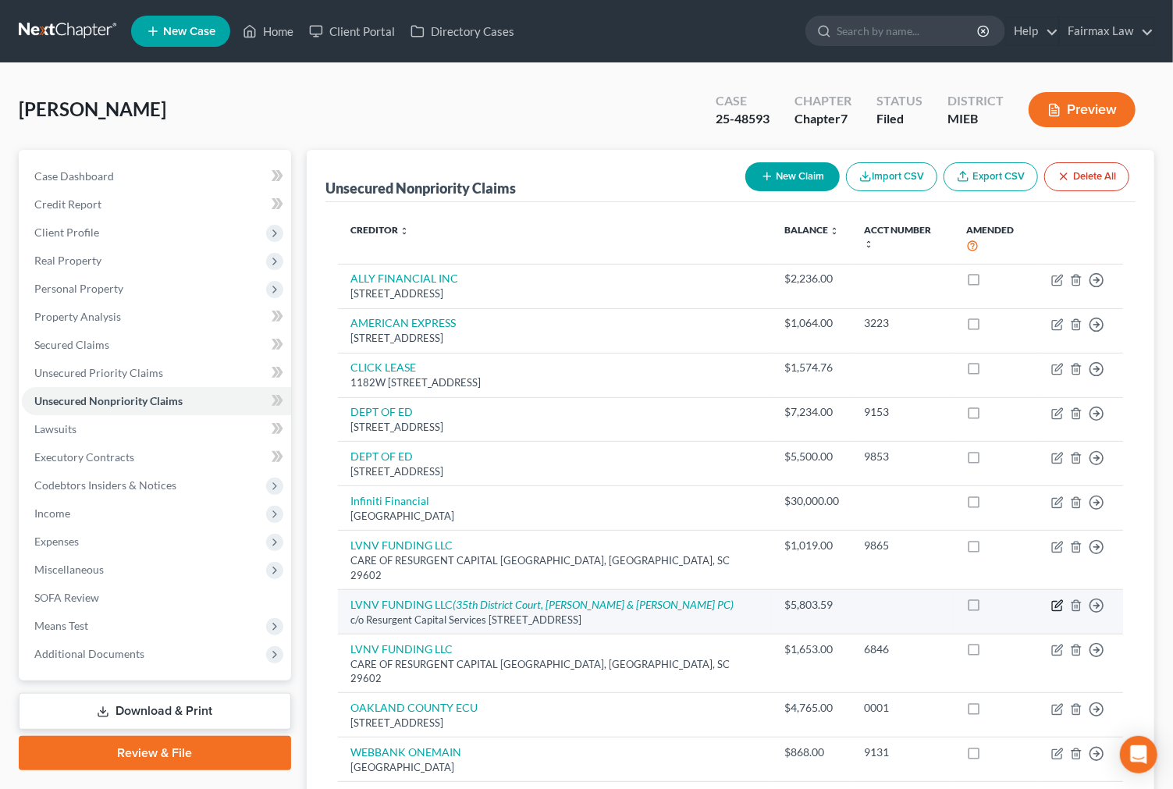
select select "23"
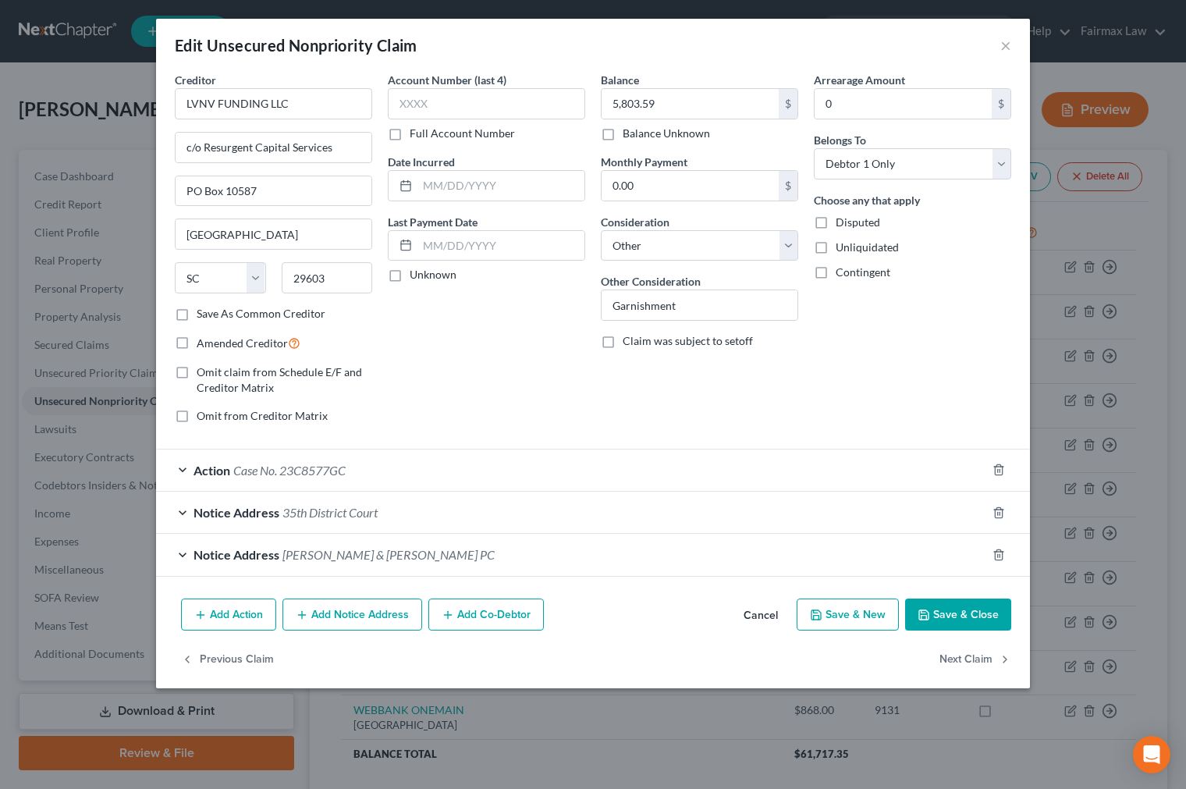
click at [370, 523] on div "Notice Address 35th District Court" at bounding box center [571, 511] width 830 height 41
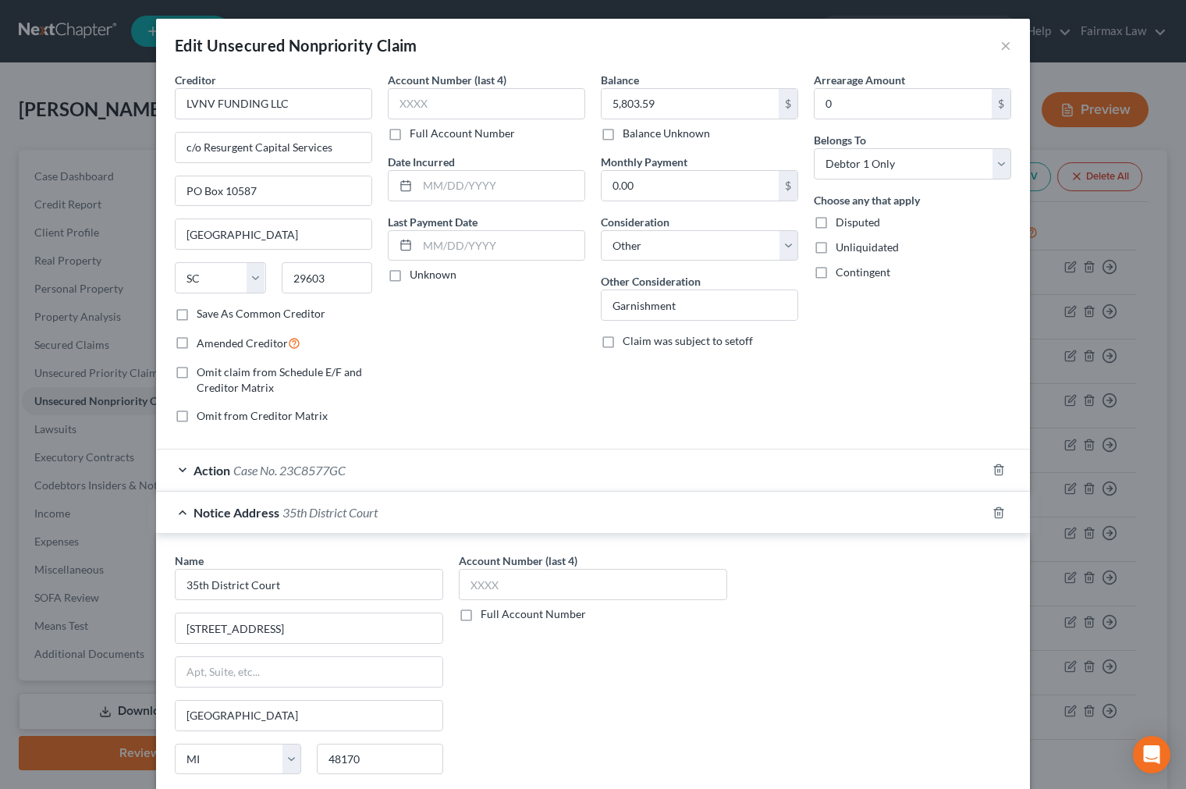
click at [403, 477] on div "Action Case No. 23C8577GC" at bounding box center [571, 469] width 830 height 41
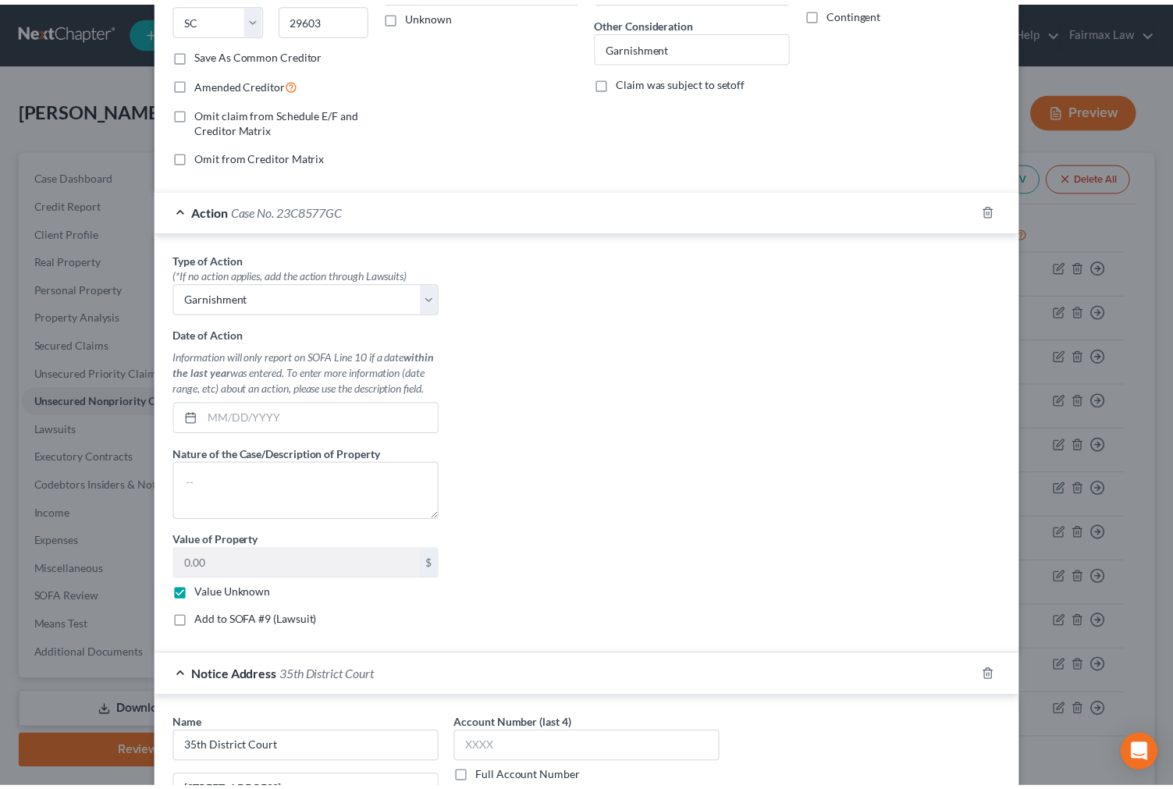
scroll to position [637, 0]
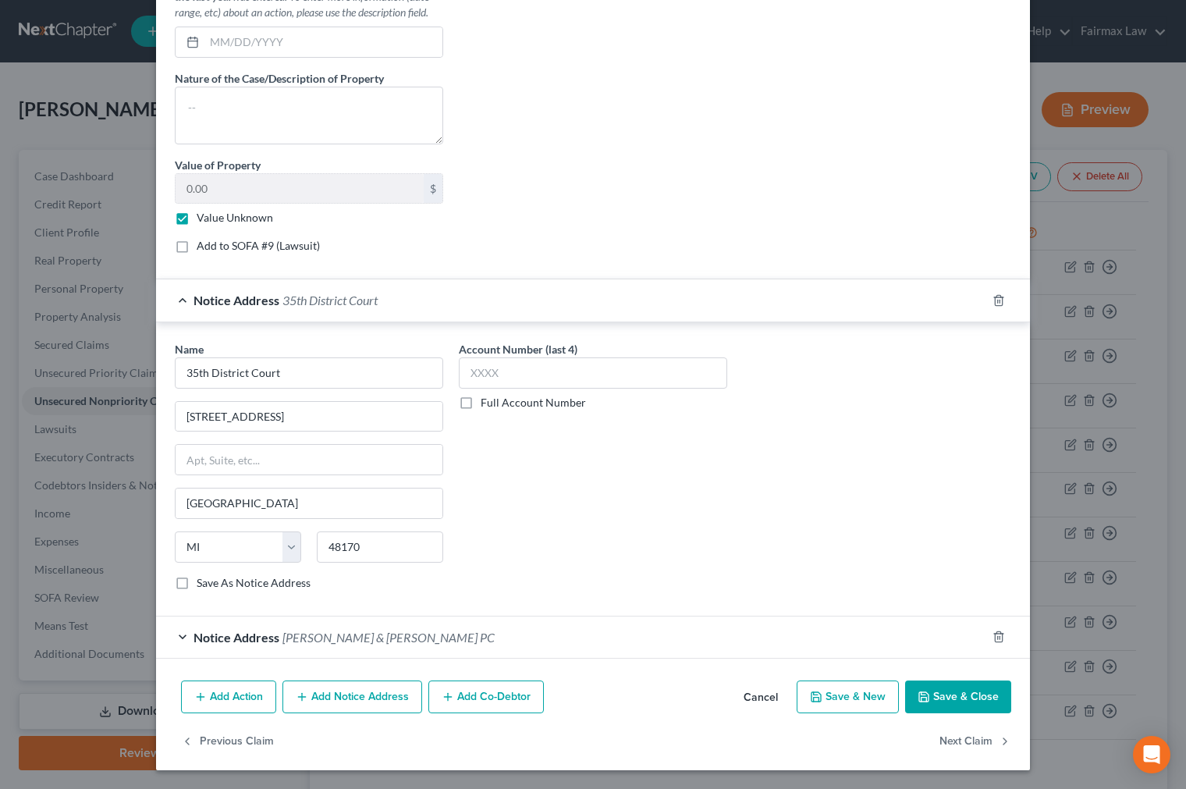
click at [946, 683] on button "Save & Close" at bounding box center [958, 696] width 106 height 33
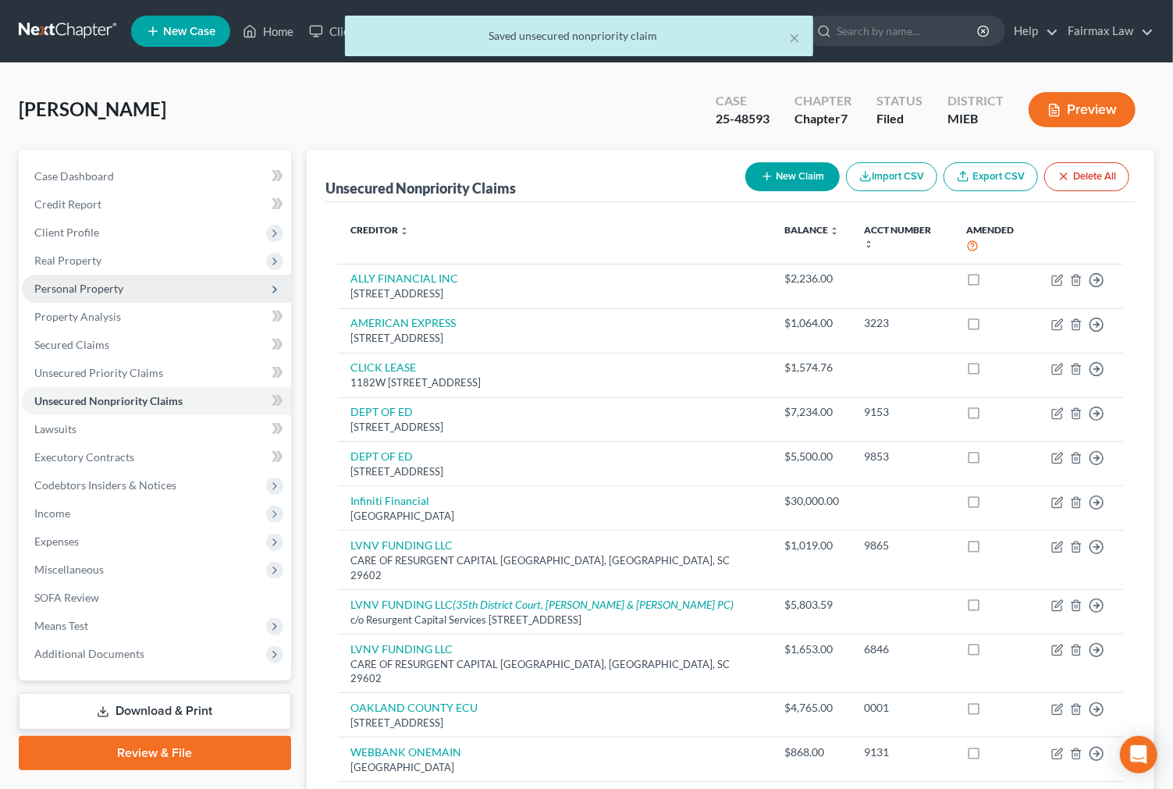
click at [135, 287] on span "Personal Property" at bounding box center [156, 289] width 269 height 28
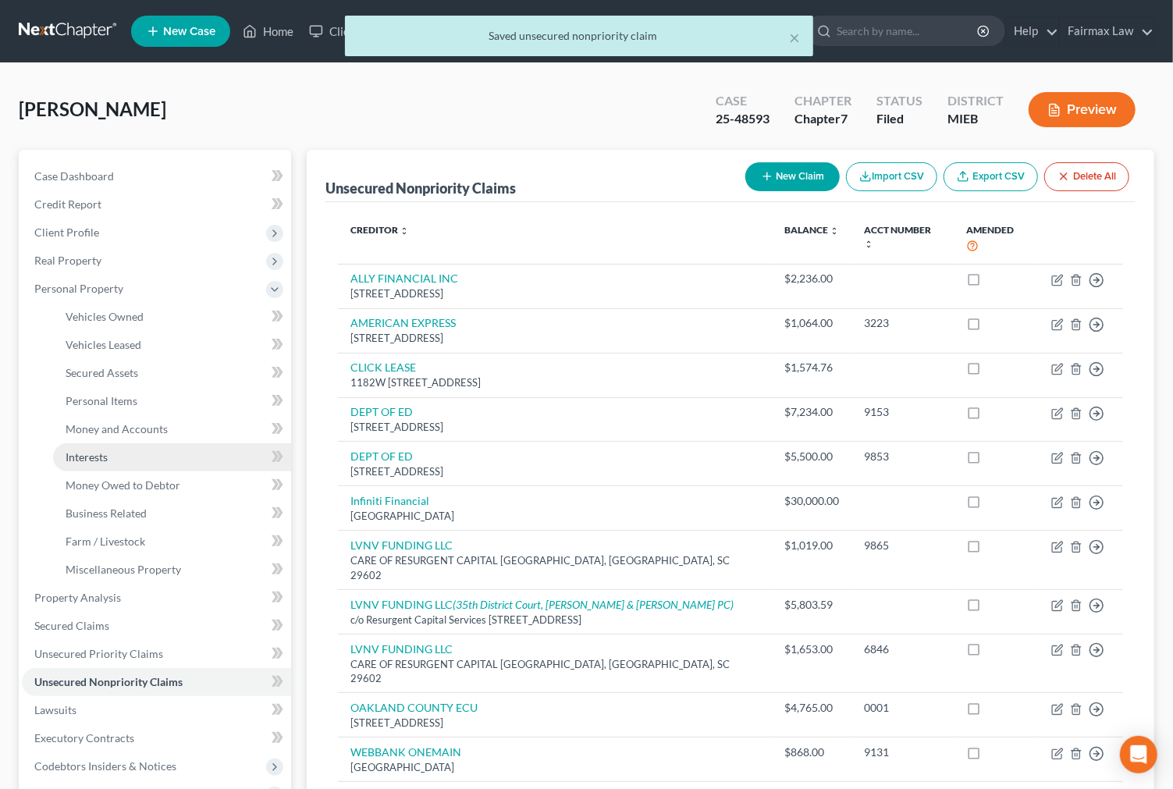
click at [142, 458] on link "Interests" at bounding box center [172, 457] width 238 height 28
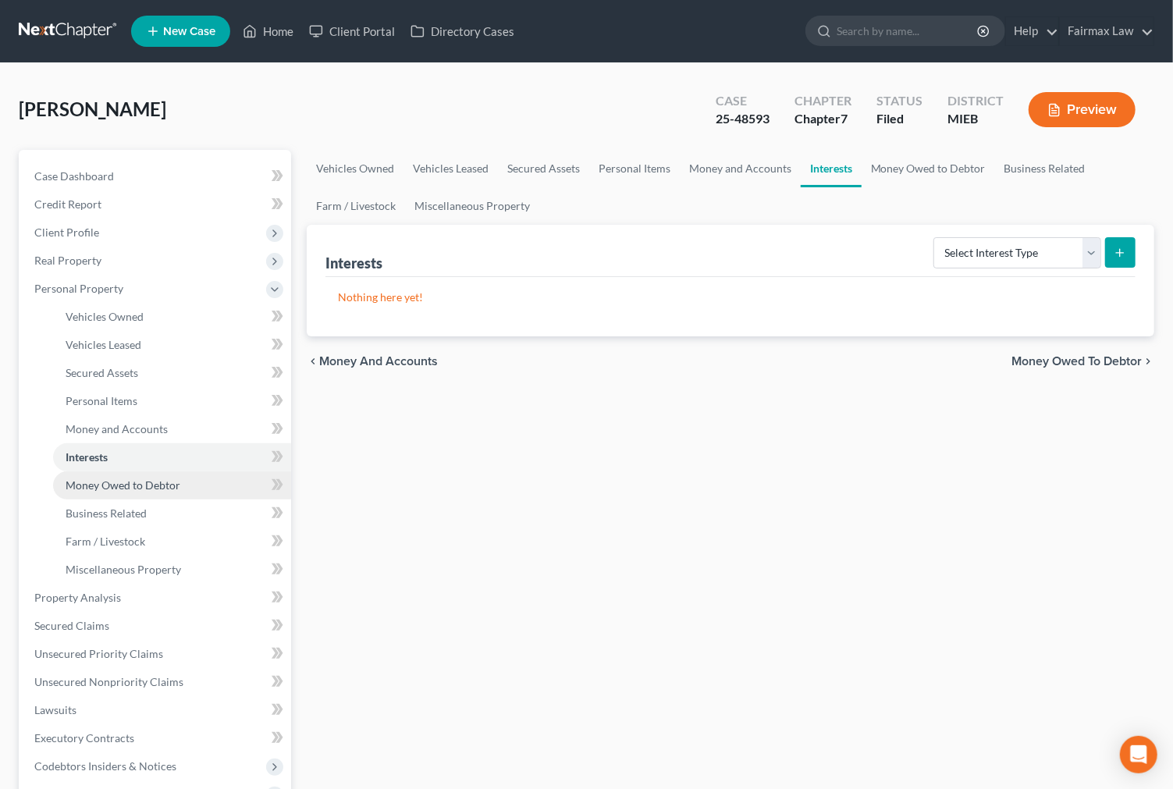
click at [143, 486] on span "Money Owed to Debtor" at bounding box center [123, 484] width 115 height 13
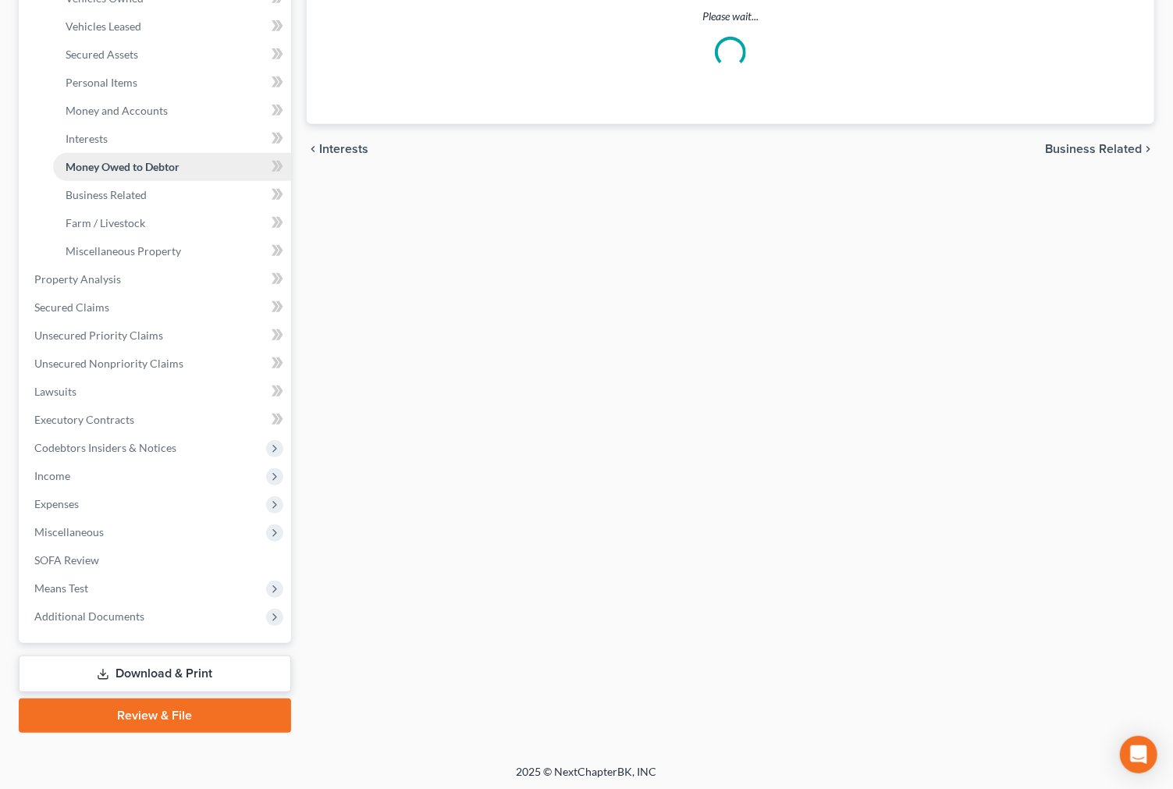
scroll to position [320, 0]
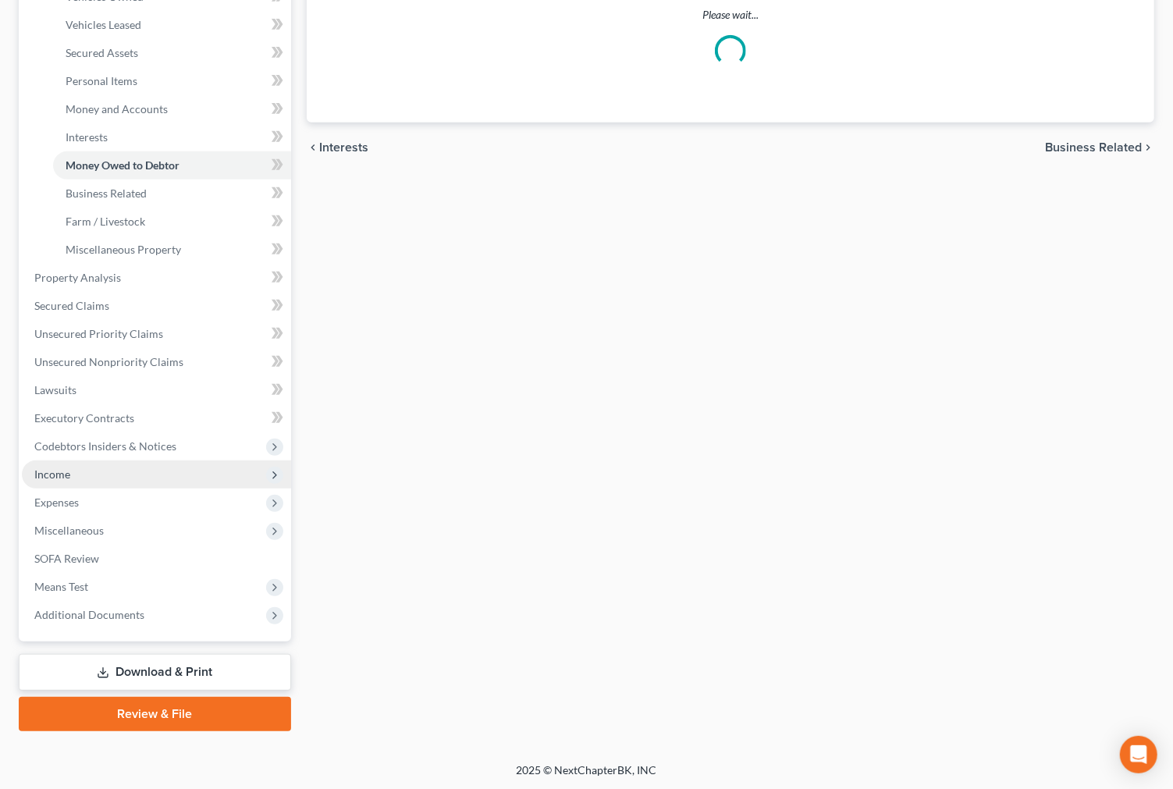
click at [91, 467] on span "Income" at bounding box center [156, 474] width 269 height 28
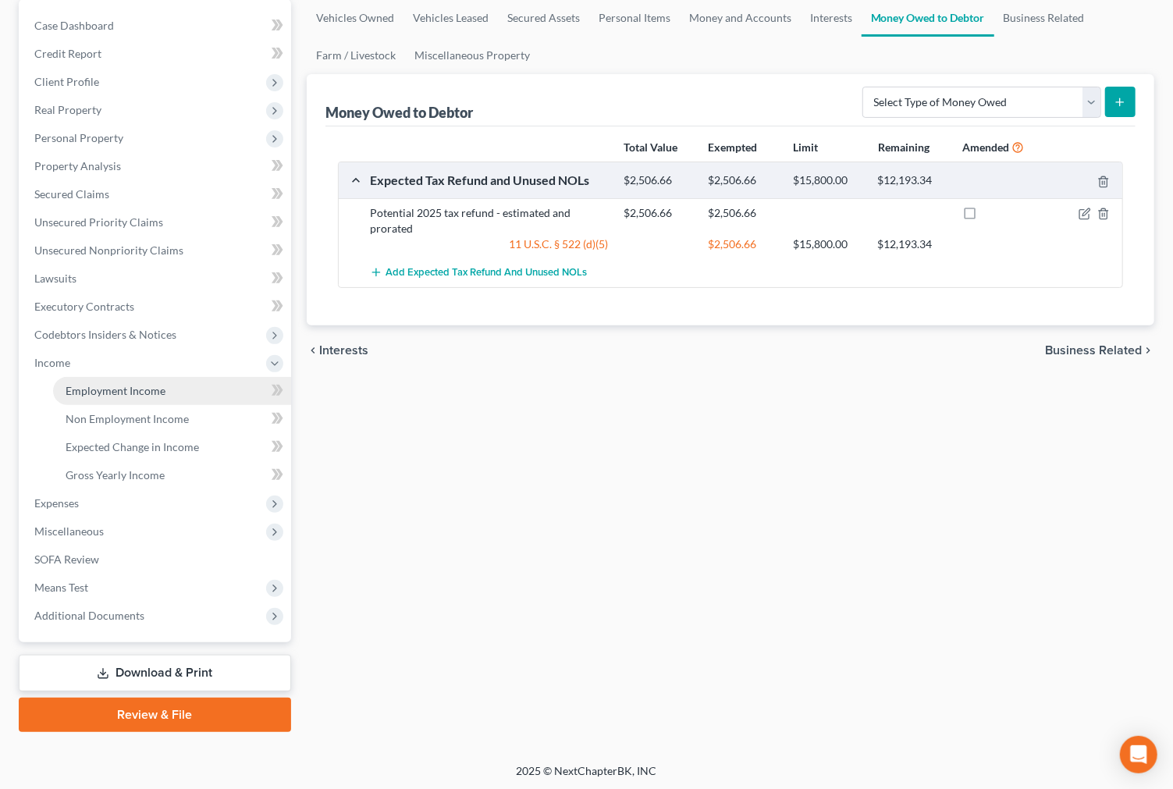
click at [161, 387] on span "Employment Income" at bounding box center [116, 390] width 100 height 13
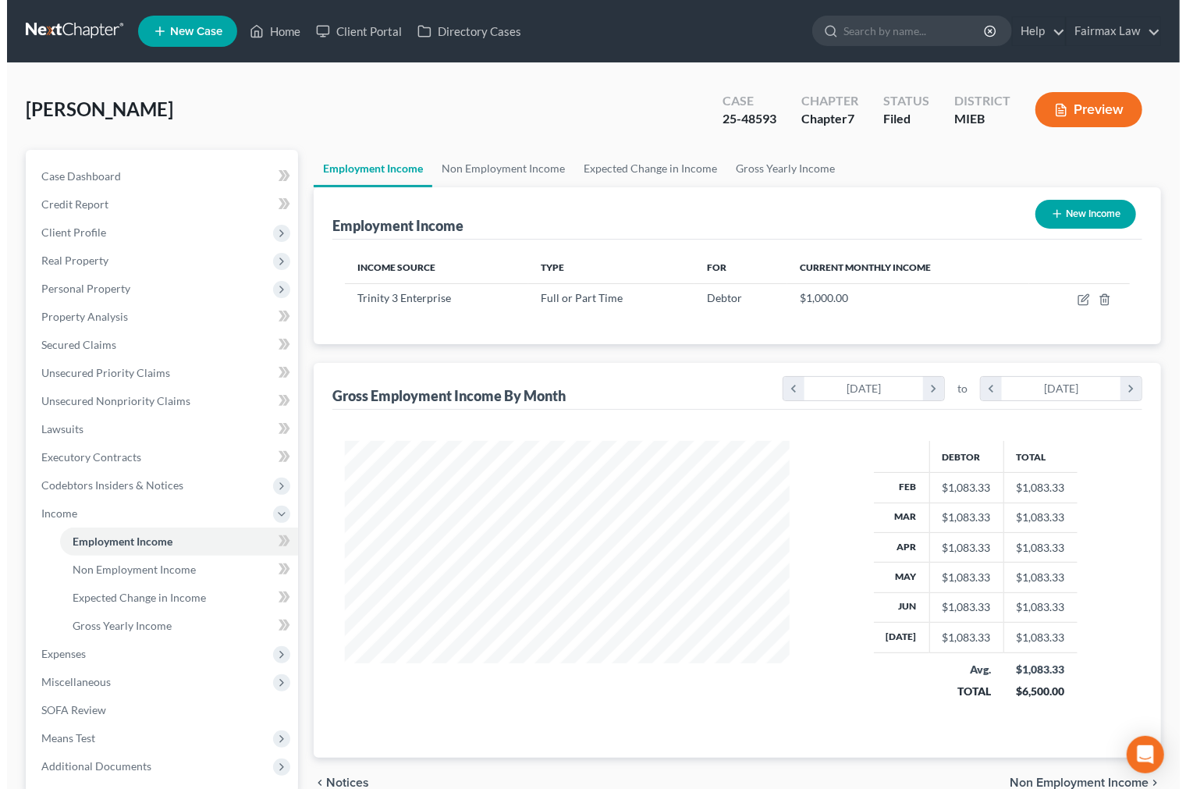
scroll to position [279, 477]
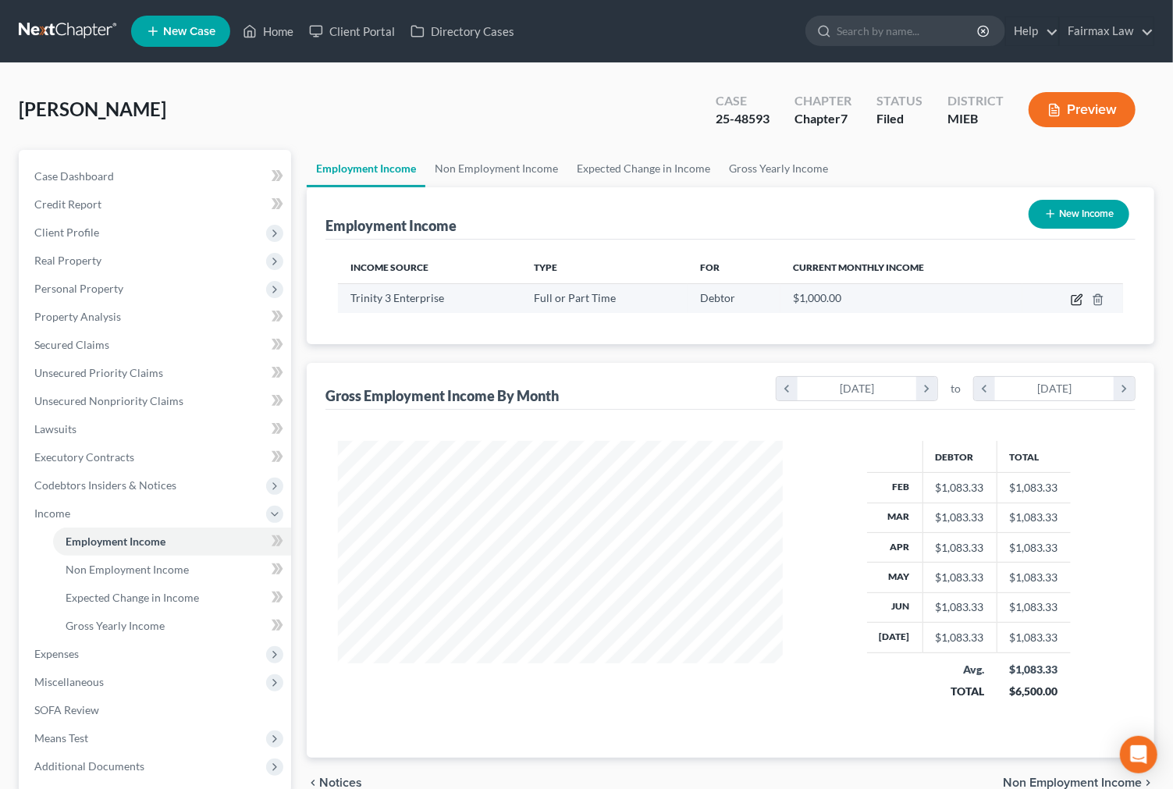
click at [1079, 293] on icon "button" at bounding box center [1076, 299] width 12 height 12
select select "0"
select select "23"
select select "1"
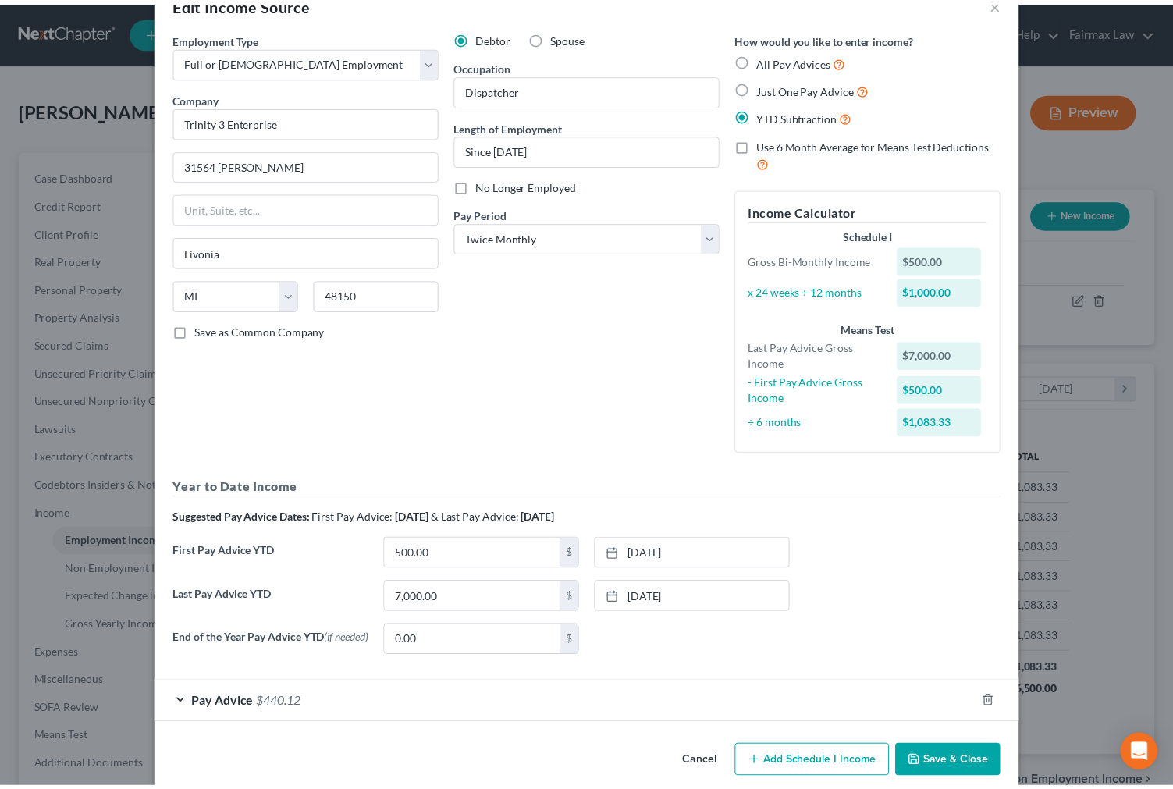
scroll to position [67, 0]
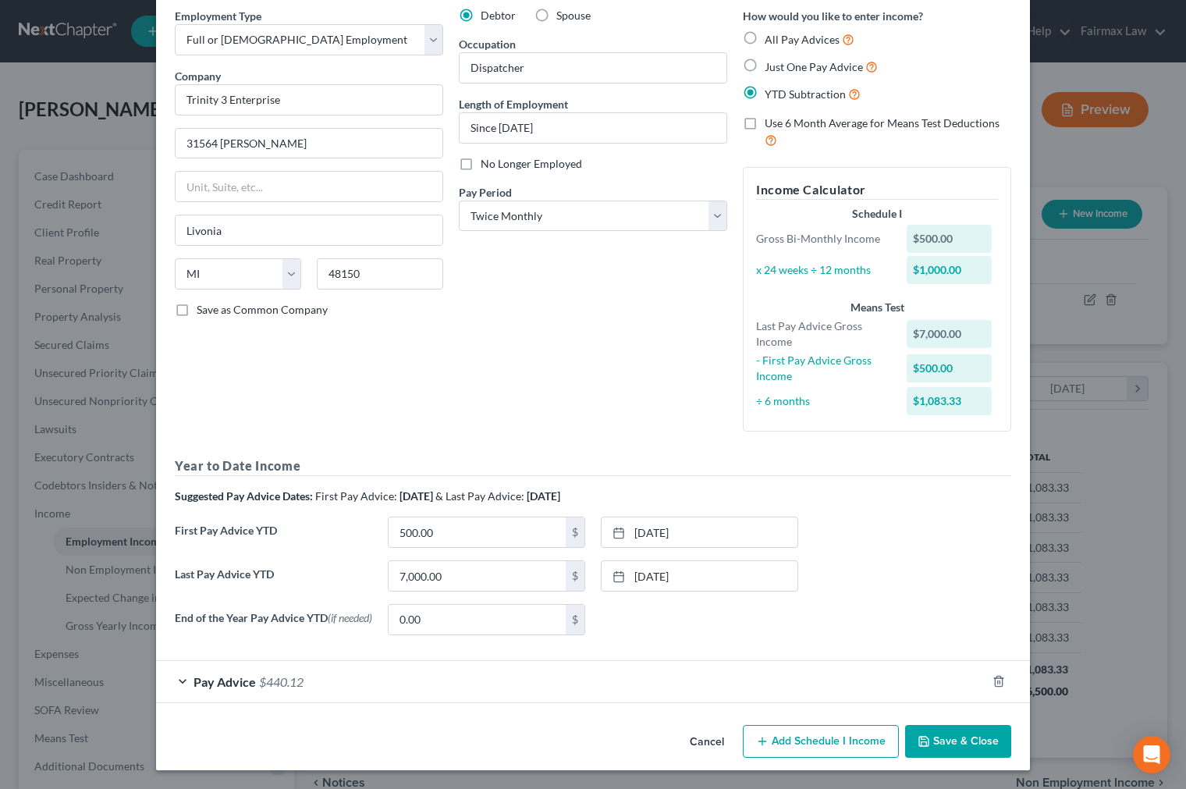
click at [967, 747] on button "Save & Close" at bounding box center [958, 741] width 106 height 33
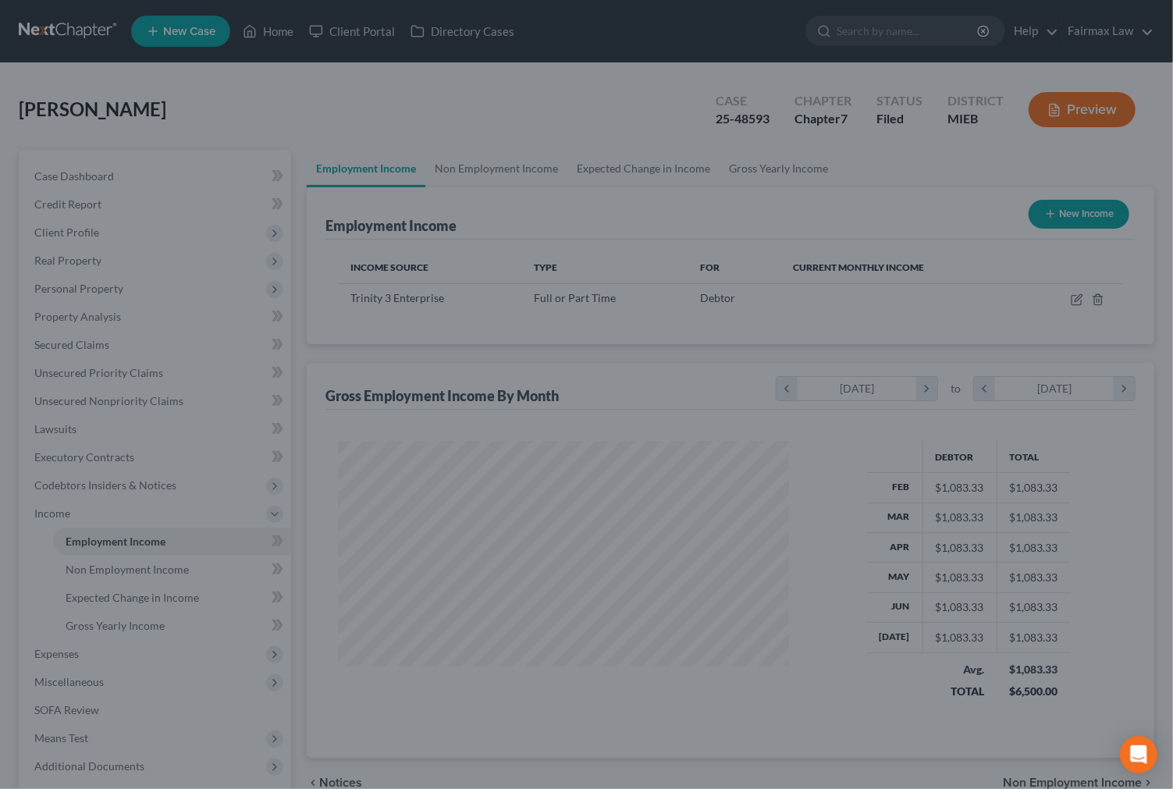
scroll to position [779866, 779671]
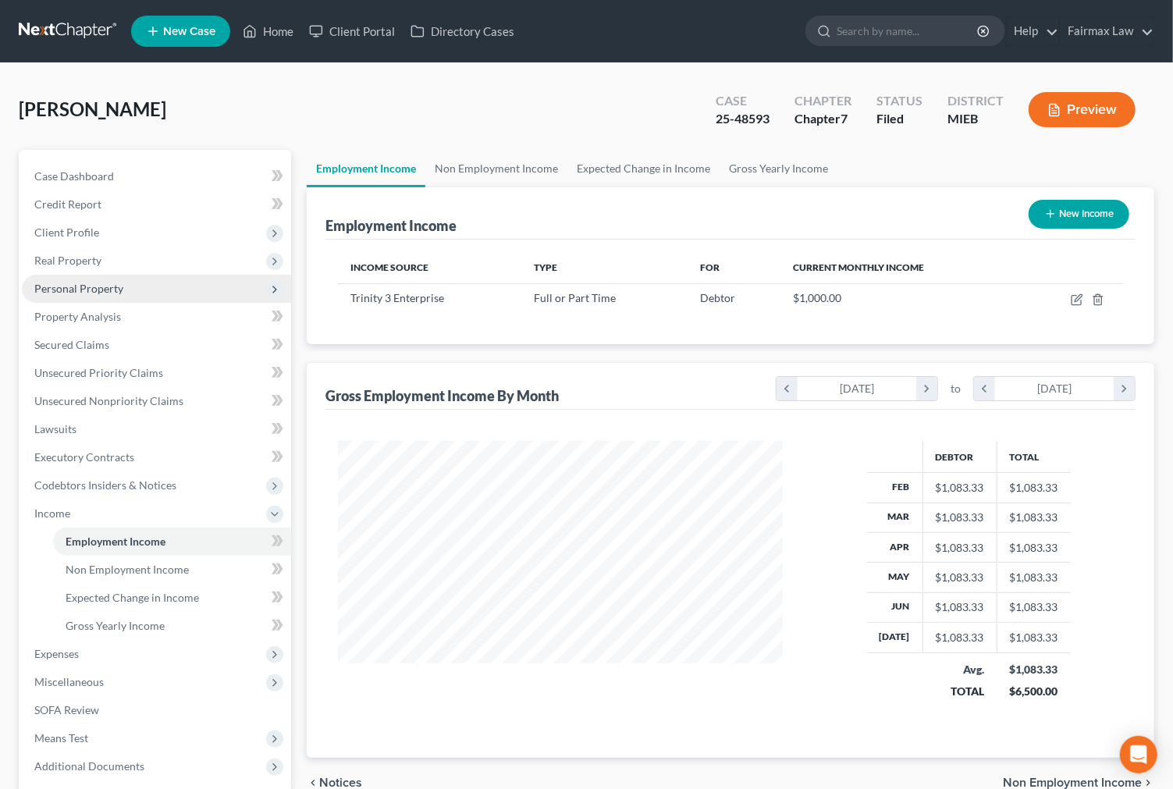
click at [96, 291] on span "Personal Property" at bounding box center [78, 288] width 89 height 13
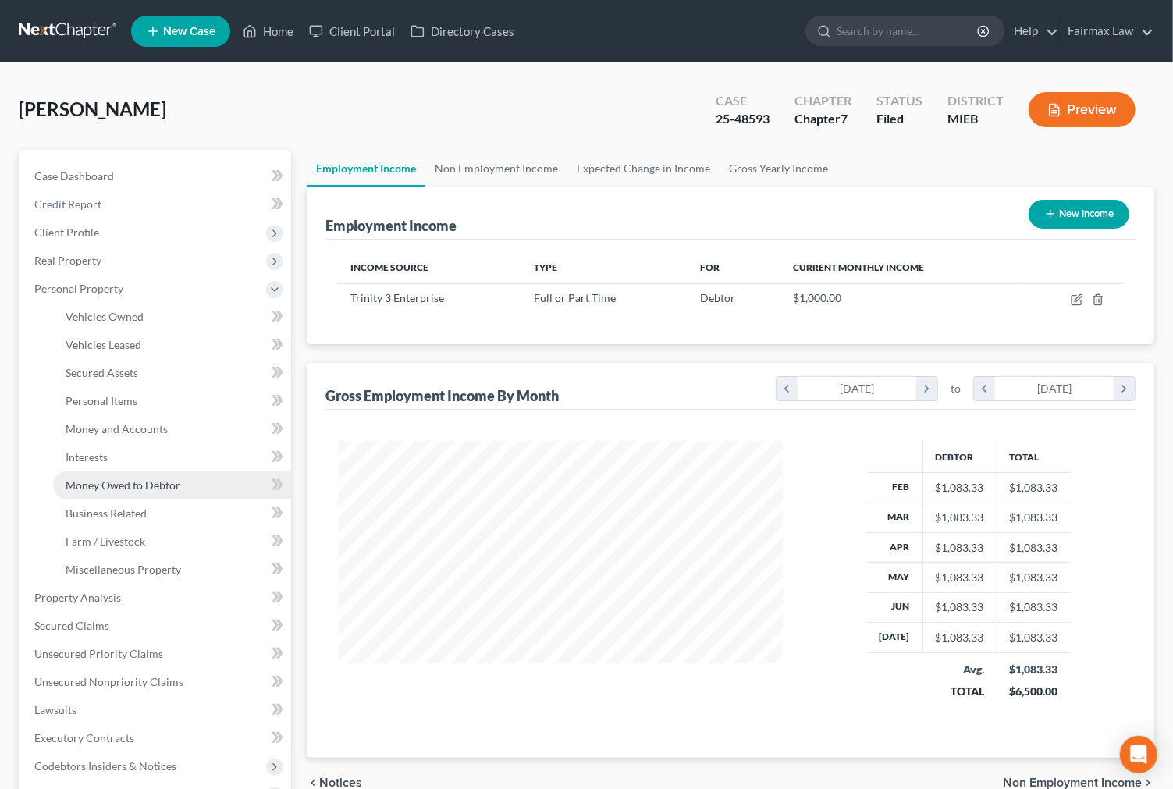
click at [123, 478] on span "Money Owed to Debtor" at bounding box center [123, 484] width 115 height 13
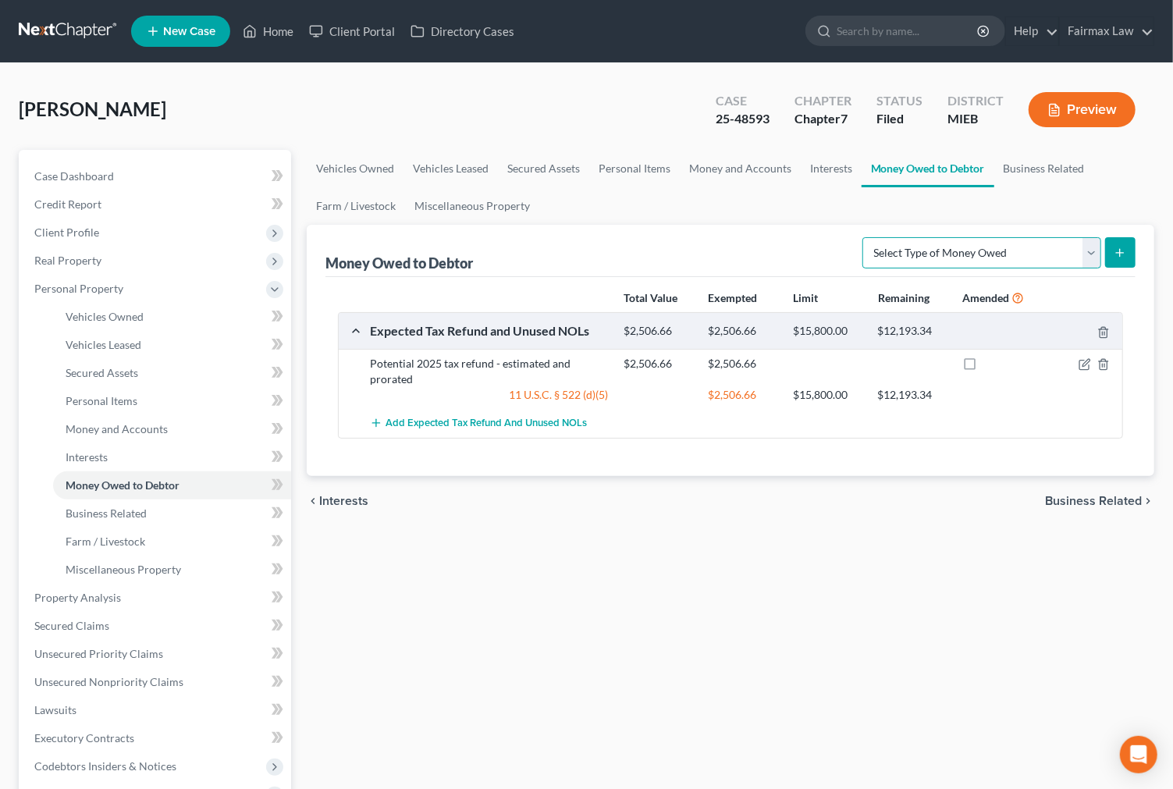
click at [1024, 263] on select "Select Type of Money Owed Accounts Receivable Alimony Child Support Claims Agai…" at bounding box center [981, 252] width 239 height 31
select select "expected_tax_refund"
click at [864, 237] on select "Select Type of Money Owed Accounts Receivable Alimony Child Support Claims Agai…" at bounding box center [981, 252] width 239 height 31
click at [1113, 254] on icon "submit" at bounding box center [1119, 253] width 12 height 12
select select "0"
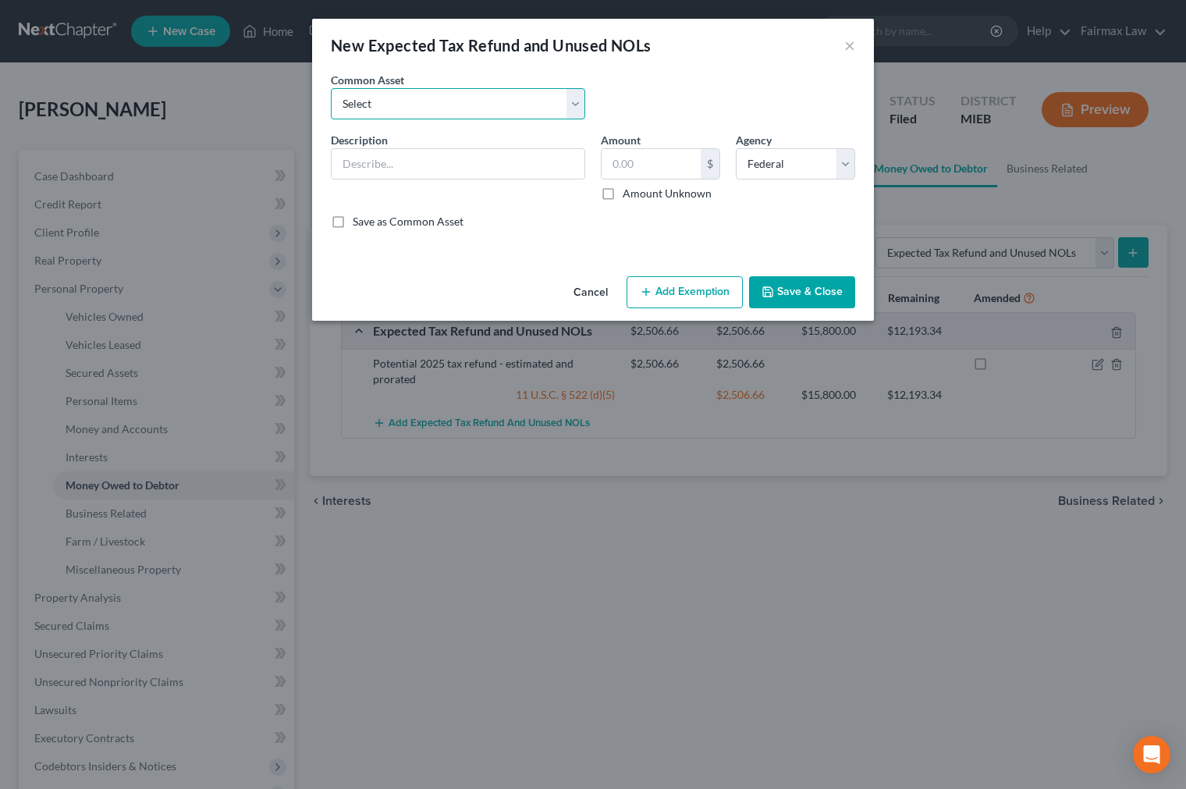
click at [395, 103] on select "Select Potential 2025 tax refunds - estimated and prorated for September Potent…" at bounding box center [458, 103] width 254 height 31
drag, startPoint x: 821, startPoint y: 497, endPoint x: 821, endPoint y: 479, distance: 18.0
click at [821, 497] on div "New Expected Tax Refund and Unused NOLs × An exemption set must first be select…" at bounding box center [593, 394] width 1186 height 789
drag, startPoint x: 587, startPoint y: 286, endPoint x: 766, endPoint y: 289, distance: 179.5
click at [587, 286] on button "Cancel" at bounding box center [590, 293] width 59 height 31
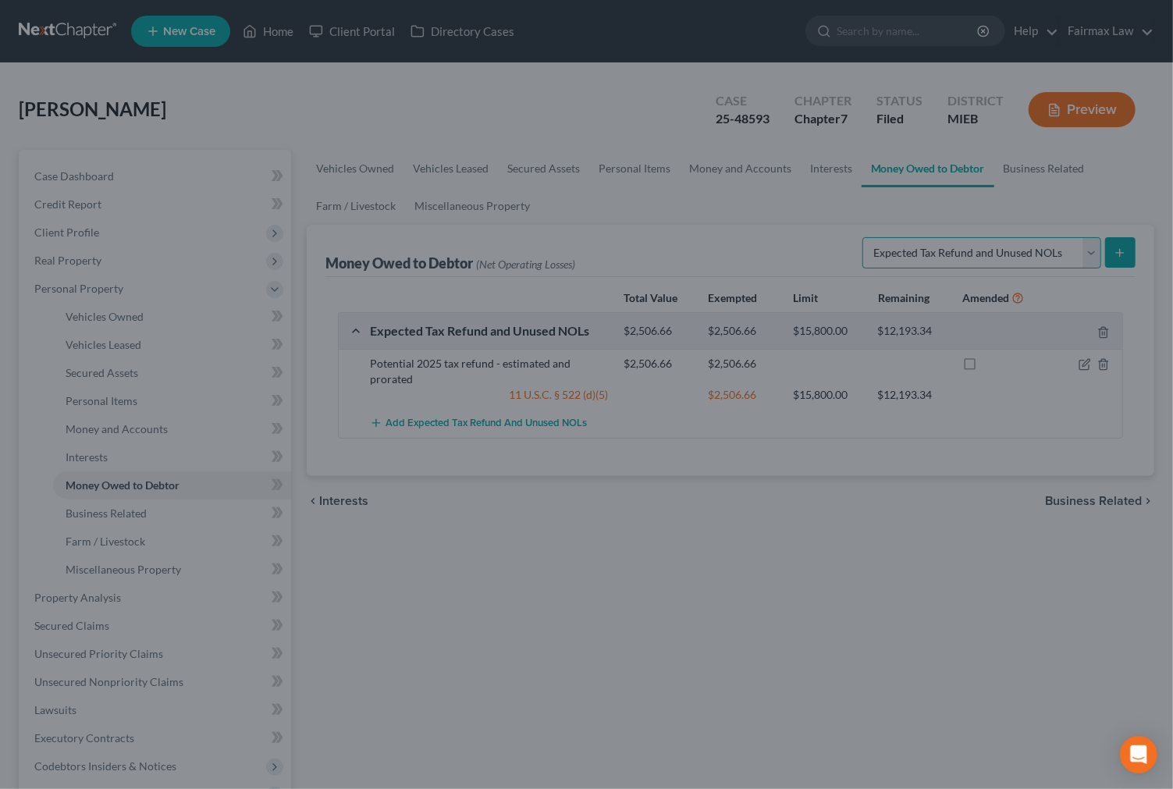
click at [1023, 246] on select "Select Type of Money Owed Accounts Receivable Alimony Child Support Claims Agai…" at bounding box center [981, 252] width 239 height 31
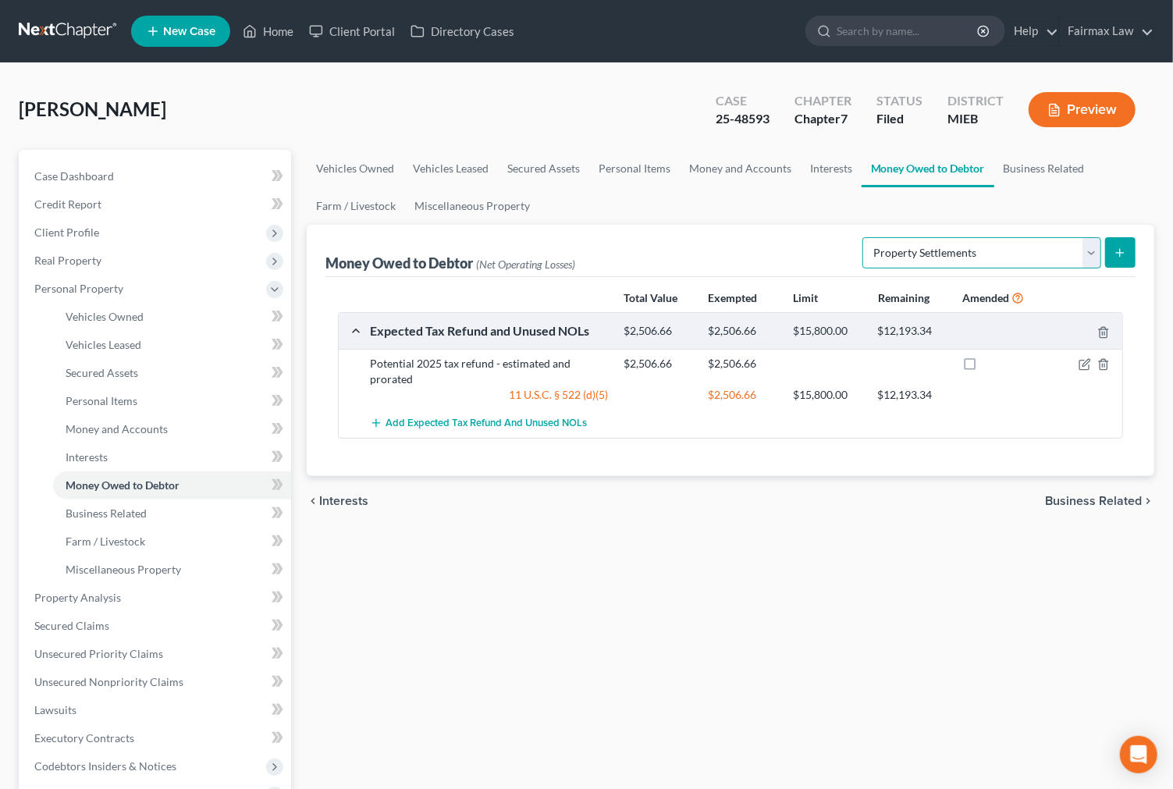
click at [864, 237] on select "Select Type of Money Owed Accounts Receivable Alimony Child Support Claims Agai…" at bounding box center [981, 252] width 239 height 31
click at [995, 245] on select "Select Type of Money Owed Accounts Receivable Alimony Child Support Claims Agai…" at bounding box center [981, 252] width 239 height 31
select select "other_contingent_and_unliquidated_claims"
click at [864, 237] on select "Select Type of Money Owed Accounts Receivable Alimony Child Support Claims Agai…" at bounding box center [981, 252] width 239 height 31
click at [1111, 243] on button "submit" at bounding box center [1120, 252] width 30 height 30
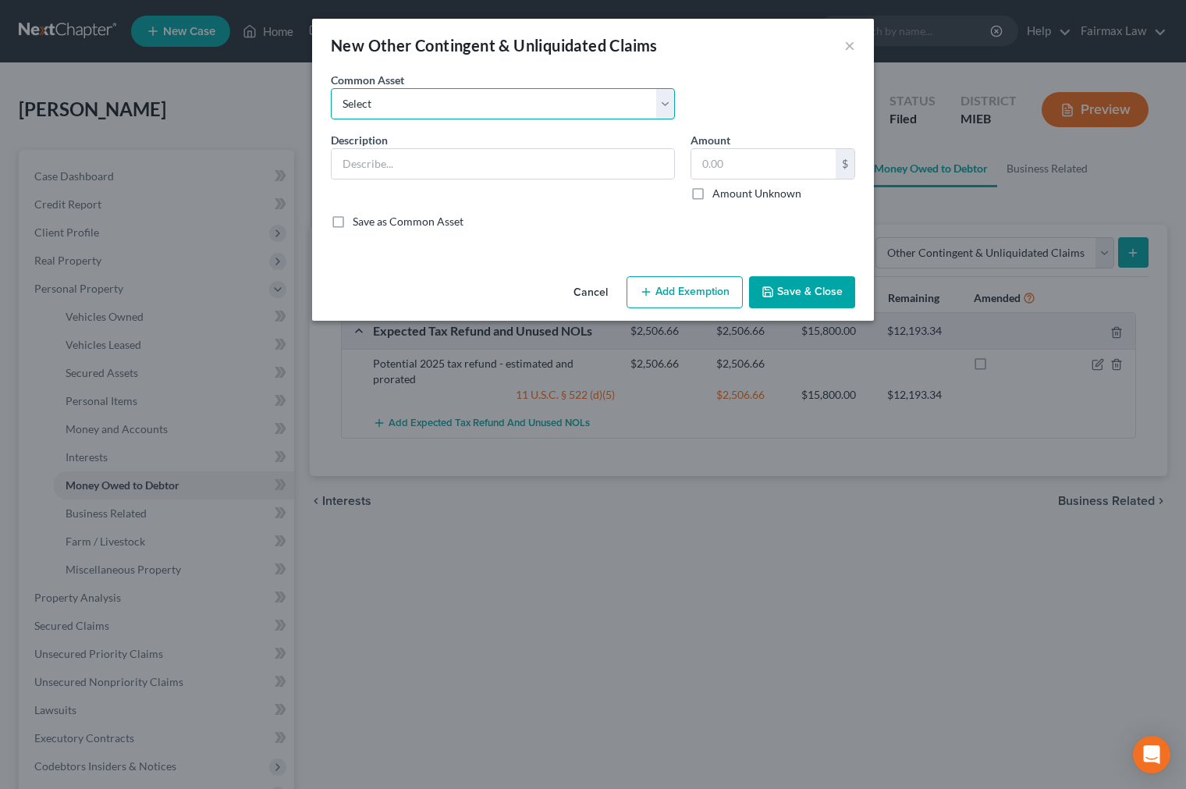
click at [409, 90] on select "Select Rights, including any right of recovery, in wages garnished within 90 da…" at bounding box center [503, 103] width 344 height 31
select select "2"
click at [331, 88] on select "Select Rights, including any right of recovery, in wages garnished within 90 da…" at bounding box center [503, 103] width 344 height 31
type input "Rights, including any right of recovery, in wages garnished [DATE] of bankruptc…"
type input "1,400.00"
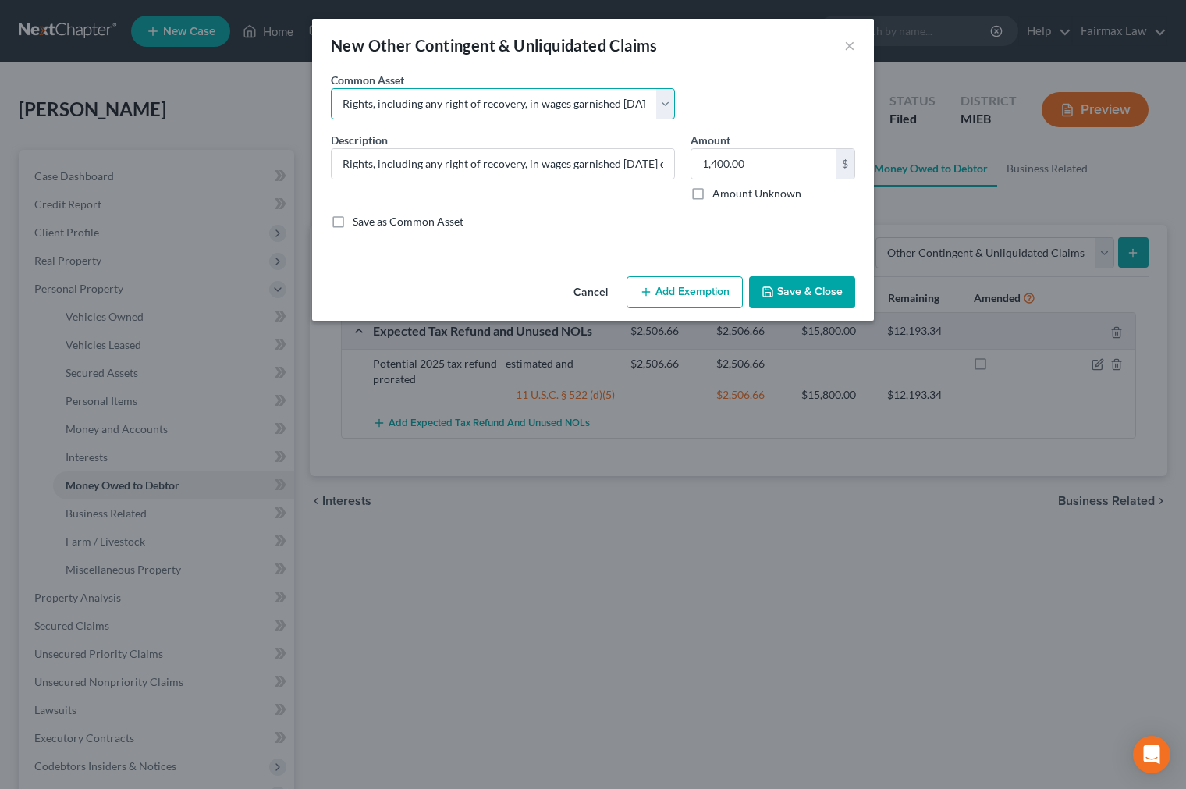
click at [424, 102] on select "Select Rights, including any right of recovery, in wages garnished within 90 da…" at bounding box center [503, 103] width 344 height 31
select select "3"
click at [331, 88] on select "Select Rights, including any right of recovery, in wages garnished within 90 da…" at bounding box center [503, 103] width 344 height 31
type input "Garnished wages [DATE] of filing"
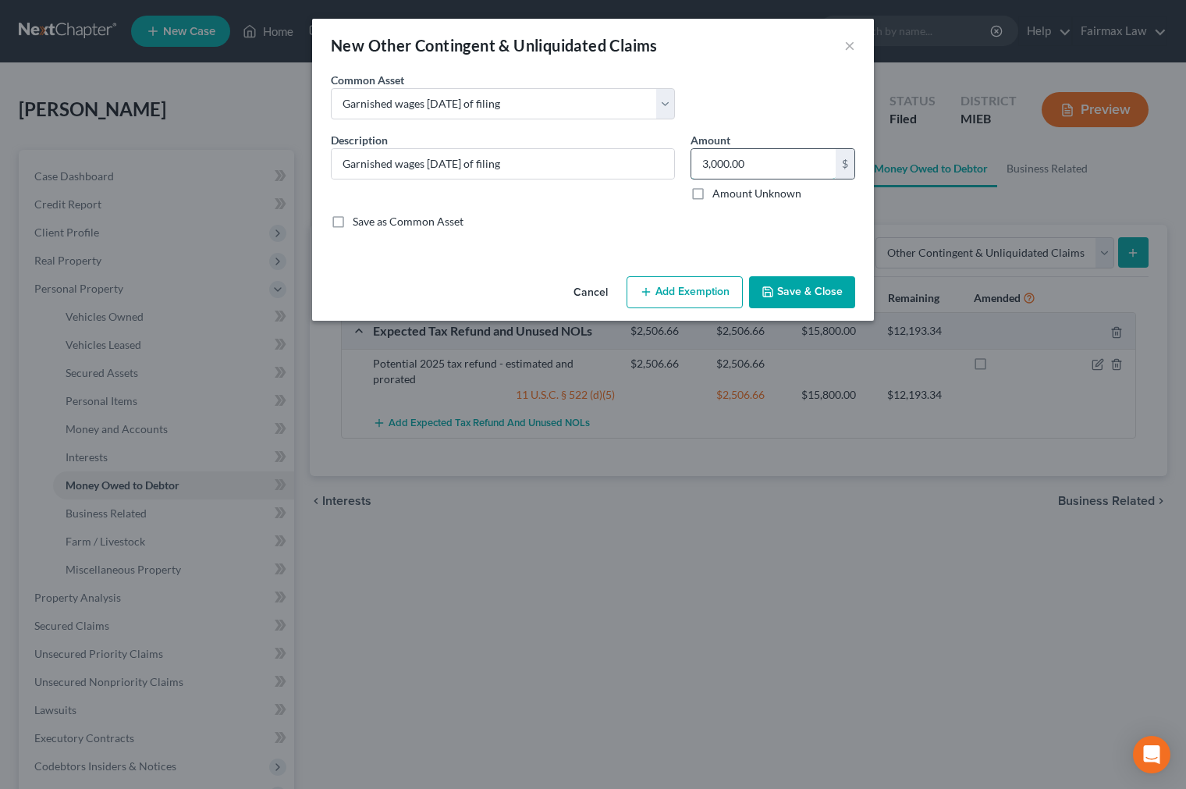
click at [801, 156] on input "3,000.00" at bounding box center [763, 164] width 144 height 30
type input "0.00"
click at [775, 300] on button "Save & Close" at bounding box center [802, 292] width 106 height 33
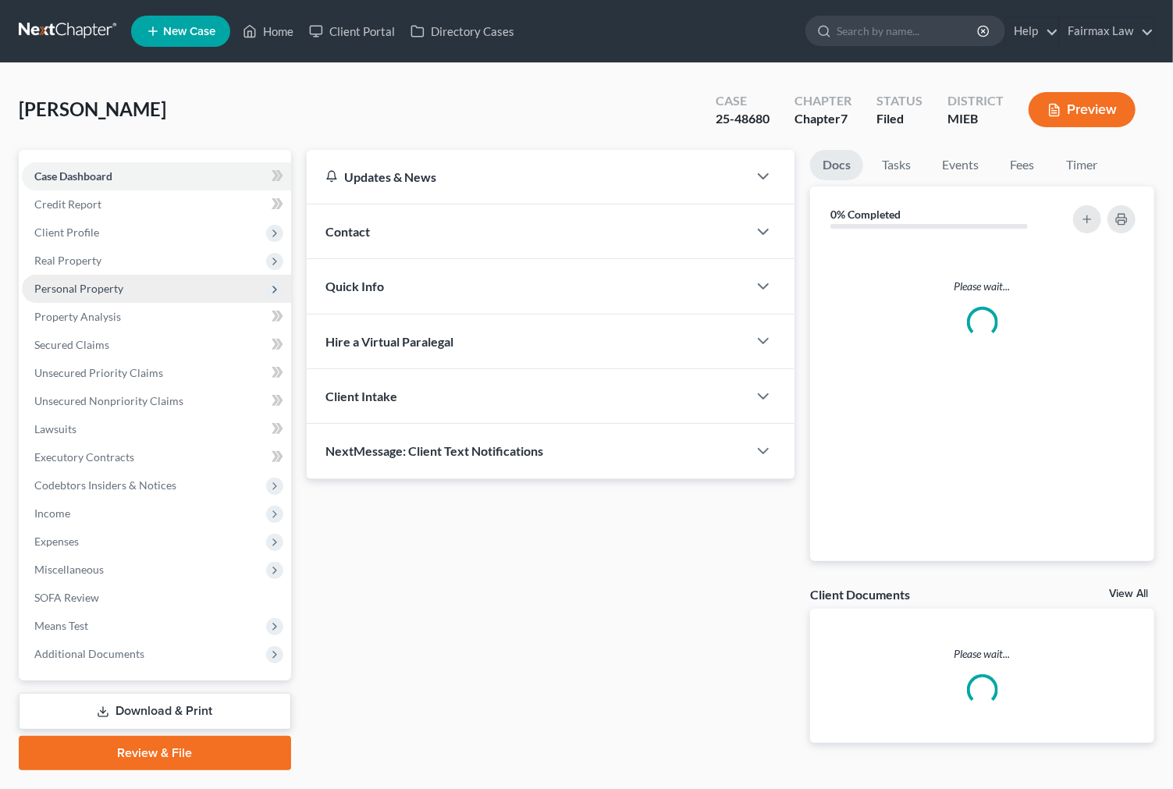
click at [105, 293] on span "Personal Property" at bounding box center [78, 288] width 89 height 13
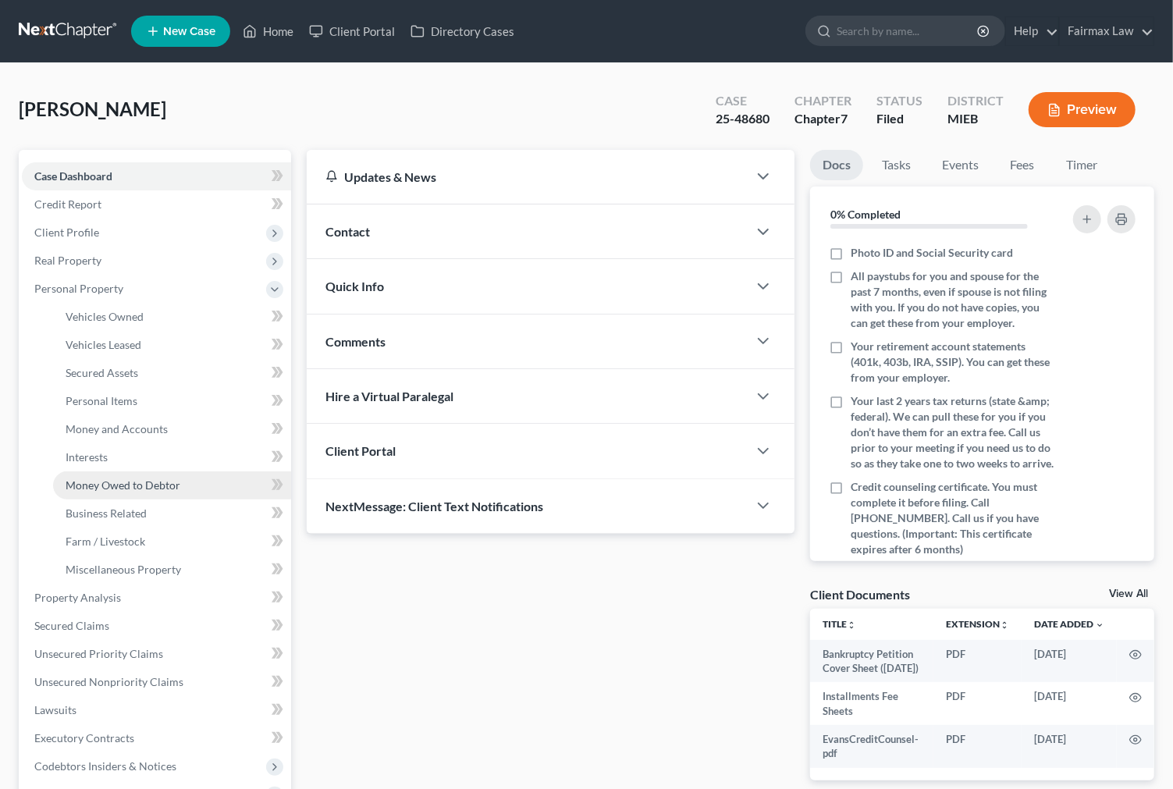
click at [142, 487] on span "Money Owed to Debtor" at bounding box center [123, 484] width 115 height 13
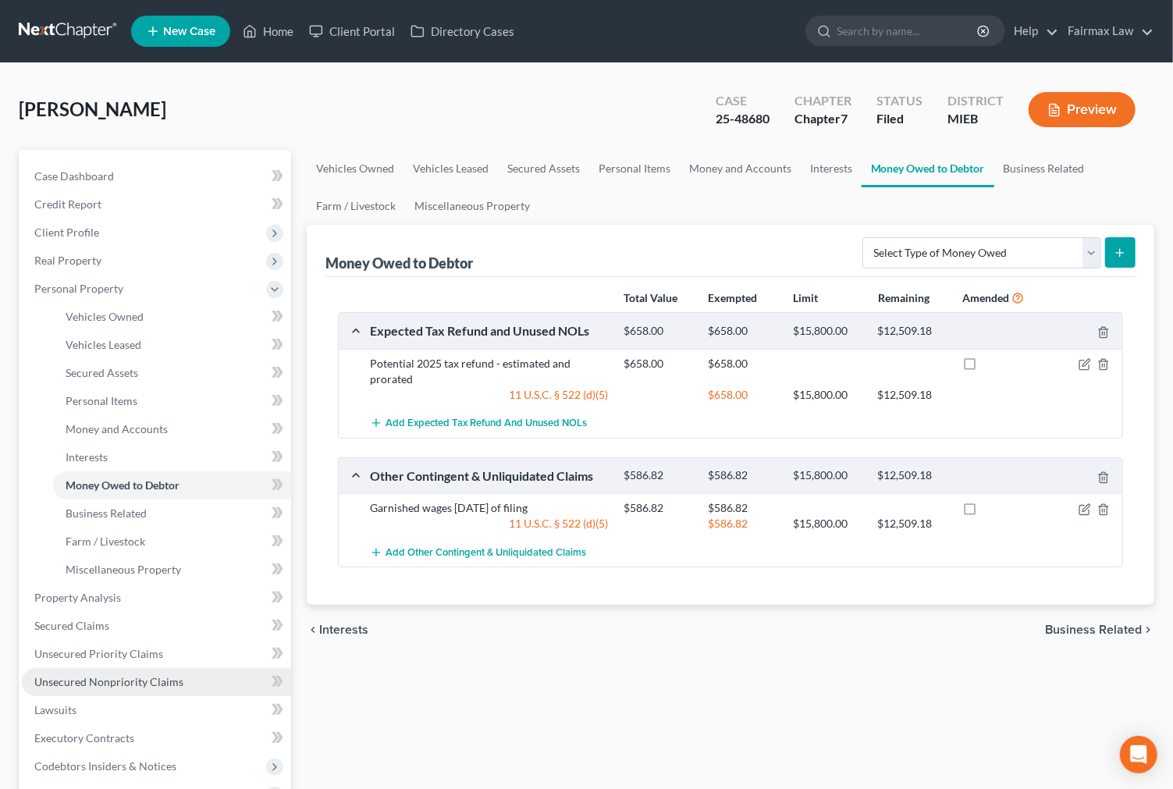
click at [157, 672] on link "Unsecured Nonpriority Claims" at bounding box center [156, 682] width 269 height 28
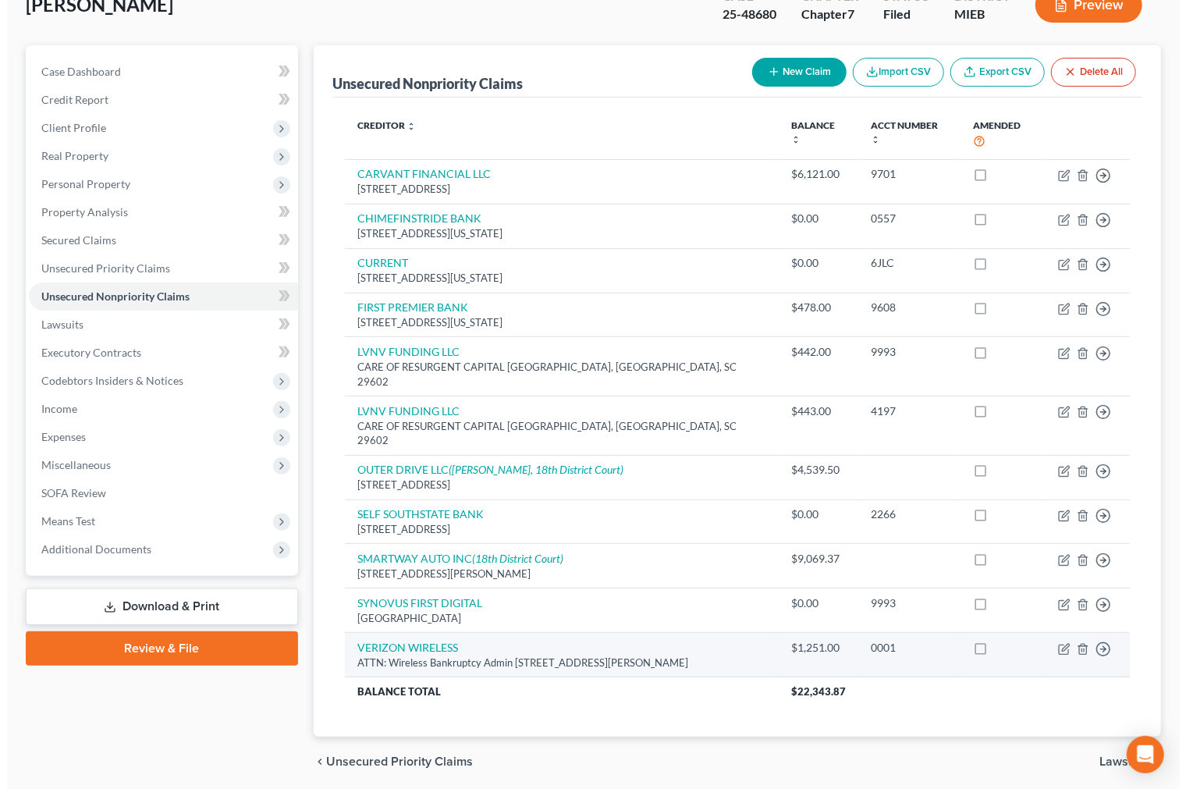
scroll to position [120, 0]
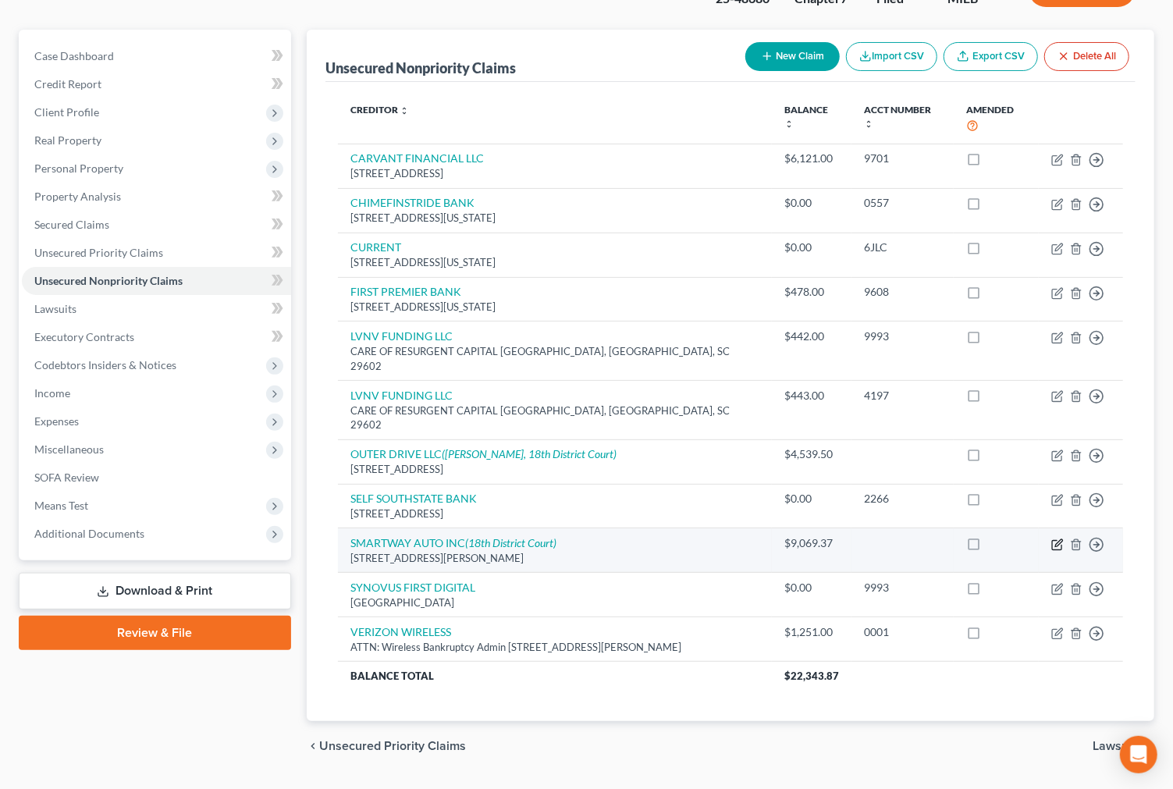
click at [1055, 539] on icon "button" at bounding box center [1058, 542] width 7 height 7
select select "2"
select select "14"
select select "0"
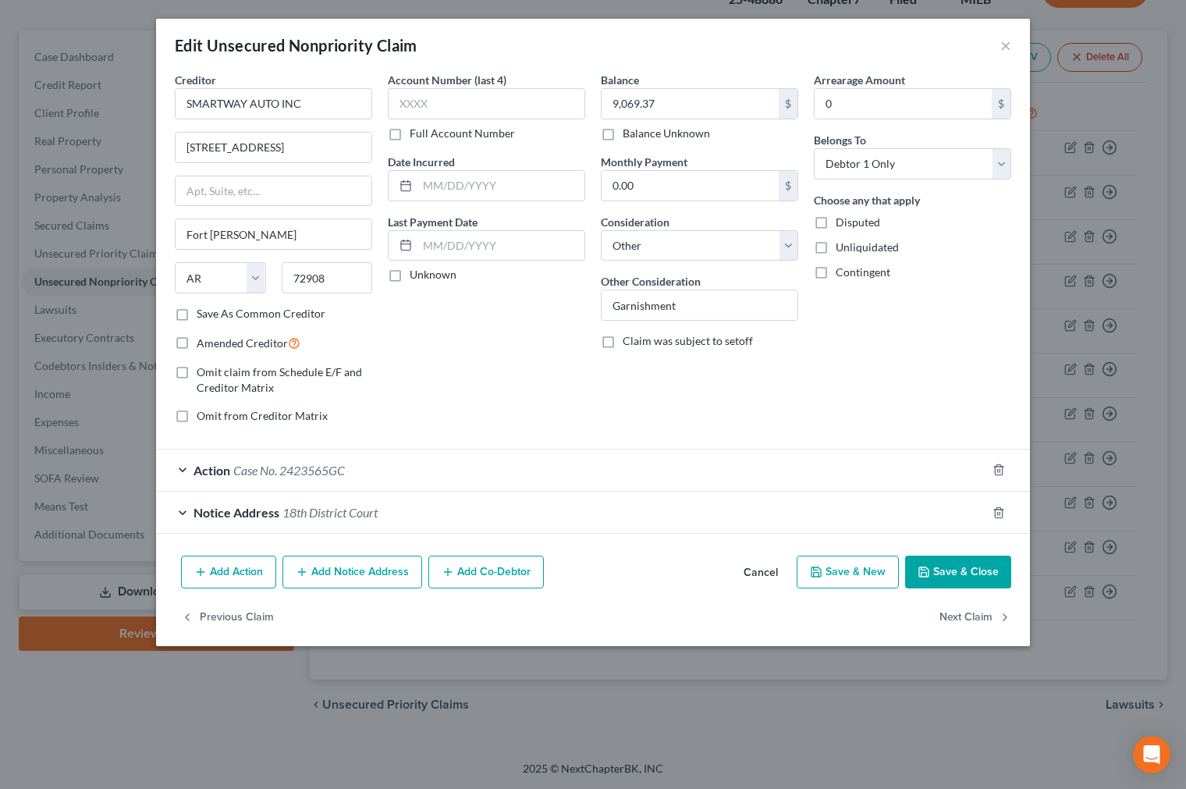
click at [954, 568] on button "Save & Close" at bounding box center [958, 571] width 106 height 33
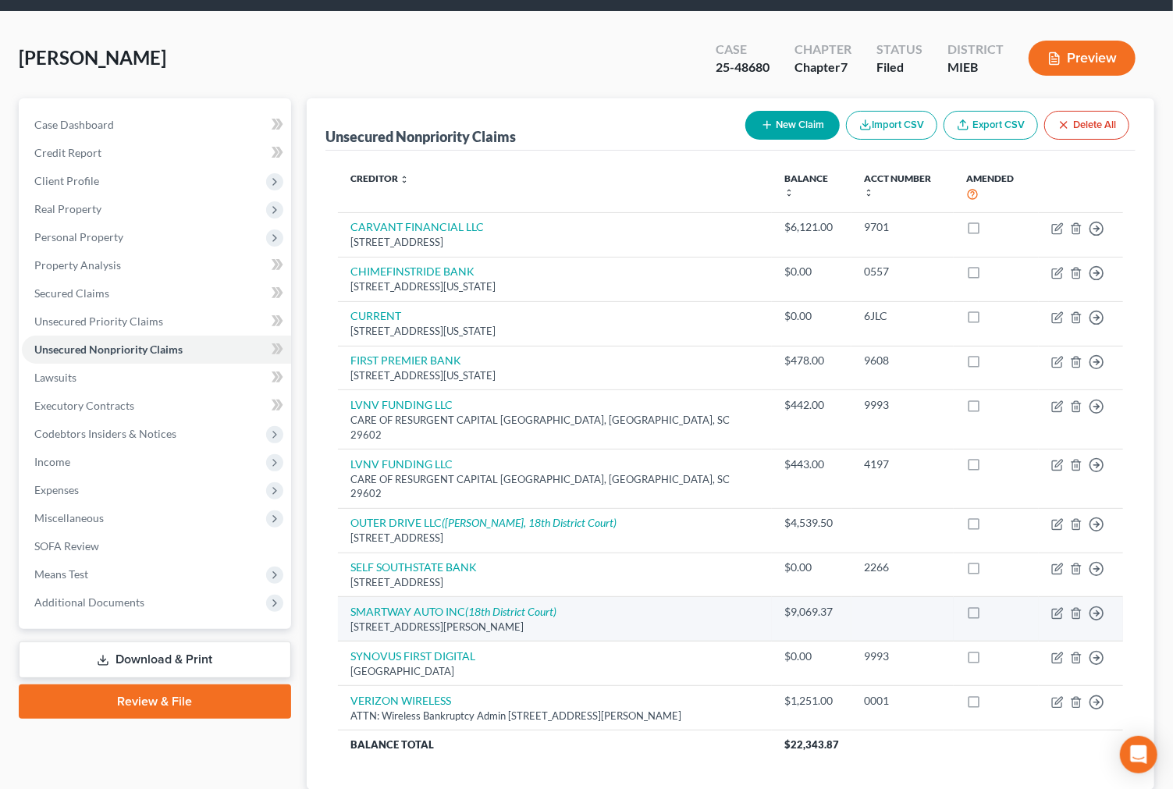
scroll to position [0, 0]
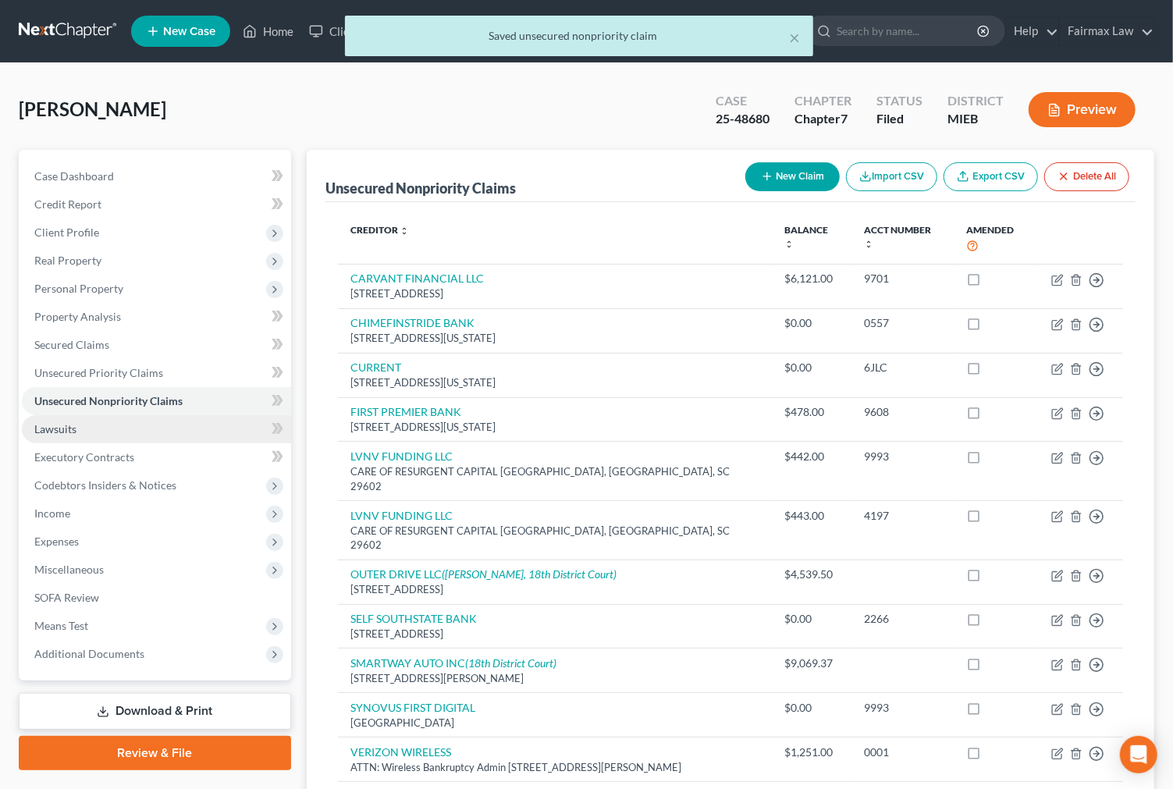
click at [166, 438] on link "Lawsuits" at bounding box center [156, 429] width 269 height 28
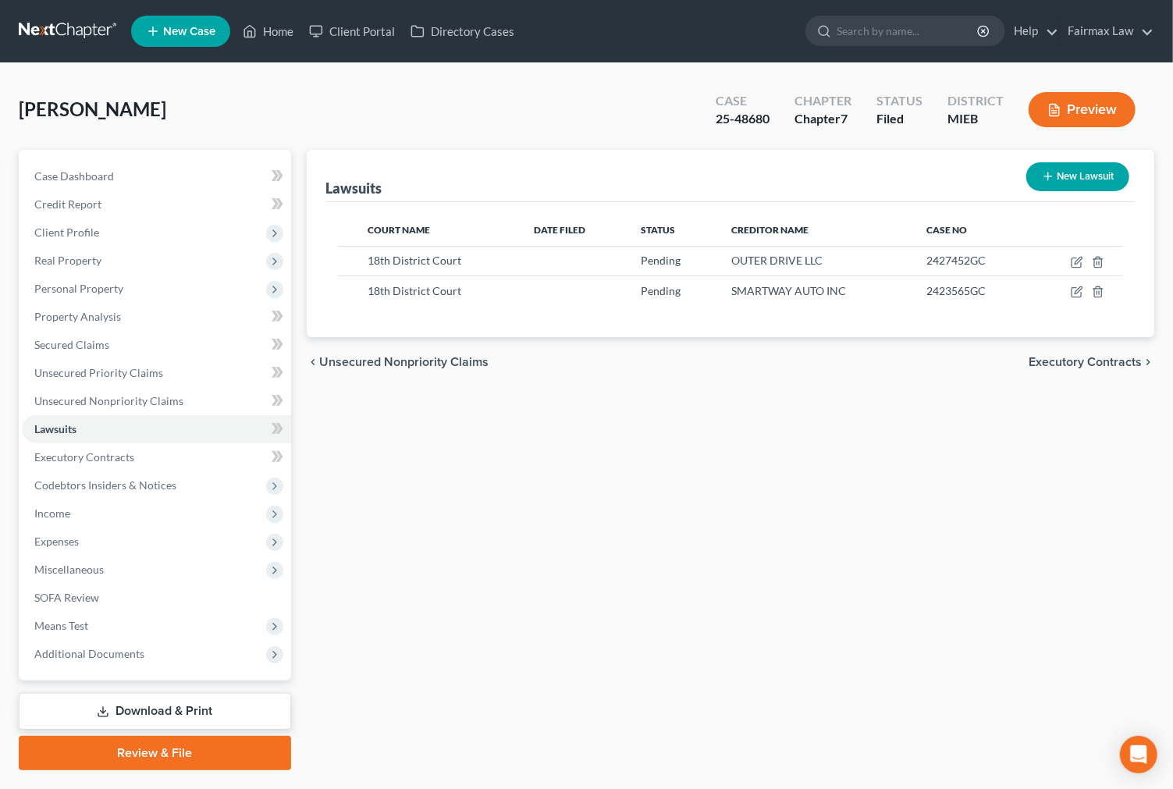
click at [172, 666] on div "Case Dashboard Payments Invoices Payments Payments Credit Report Client Profile…" at bounding box center [155, 415] width 272 height 530
click at [172, 662] on span "Additional Documents" at bounding box center [156, 654] width 269 height 28
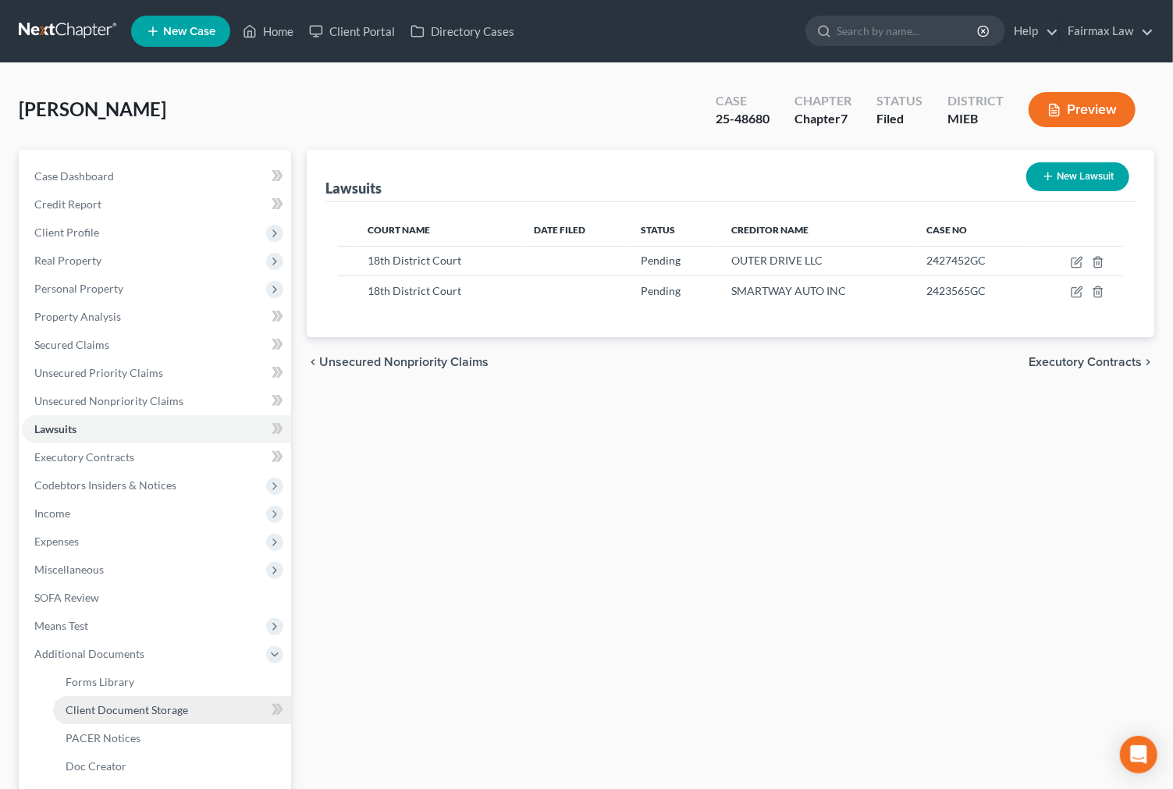
click at [168, 703] on span "Client Document Storage" at bounding box center [127, 709] width 122 height 13
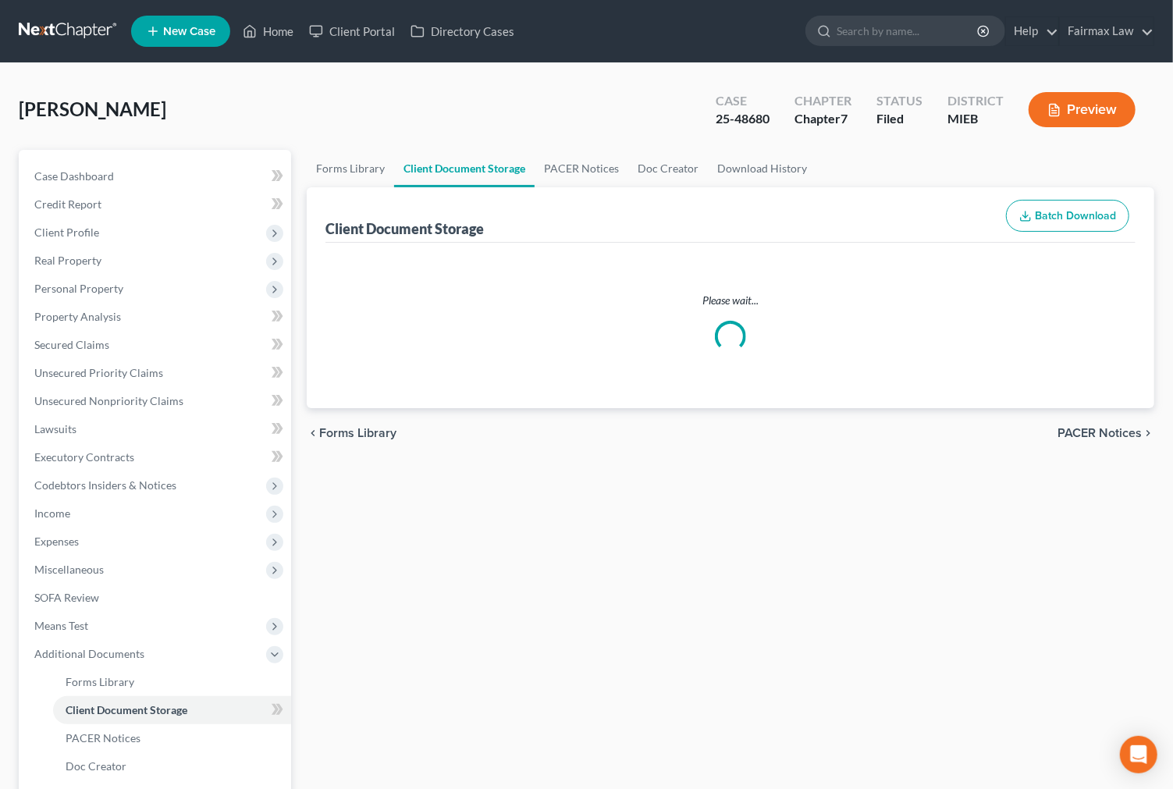
select select "7"
select select "32"
select select "6"
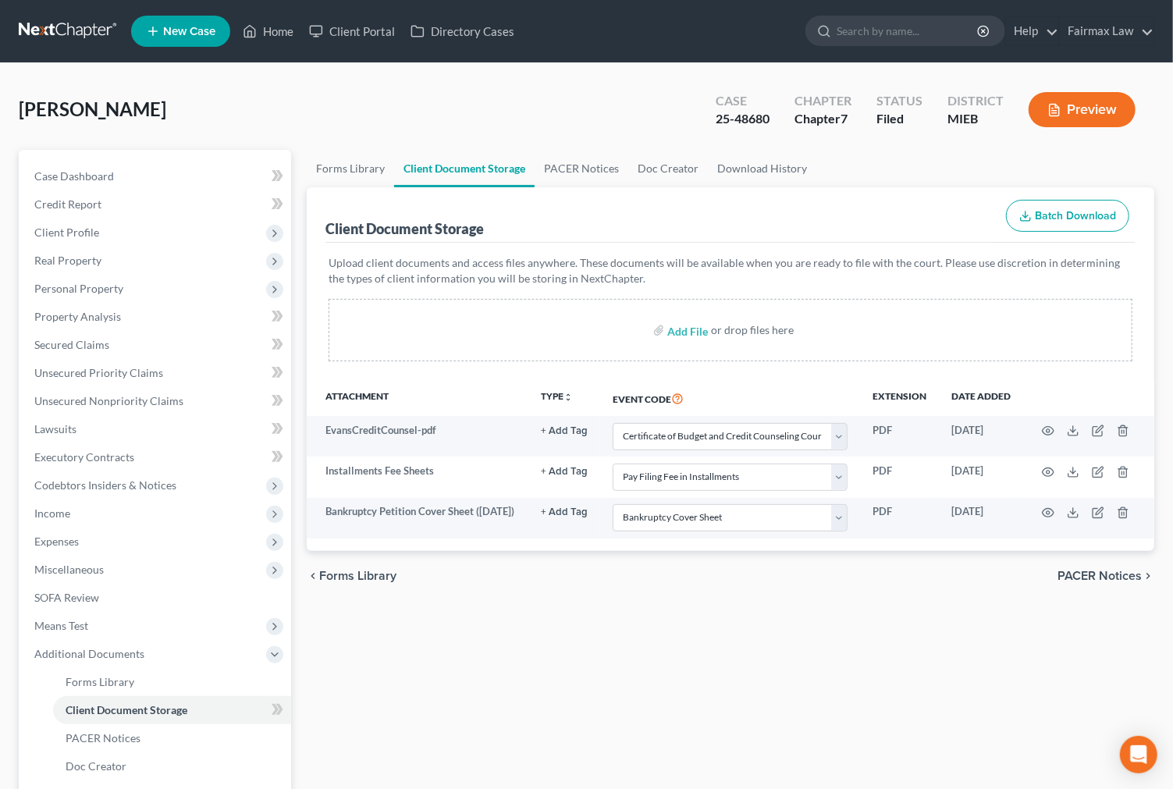
select select "7"
select select "32"
select select "6"
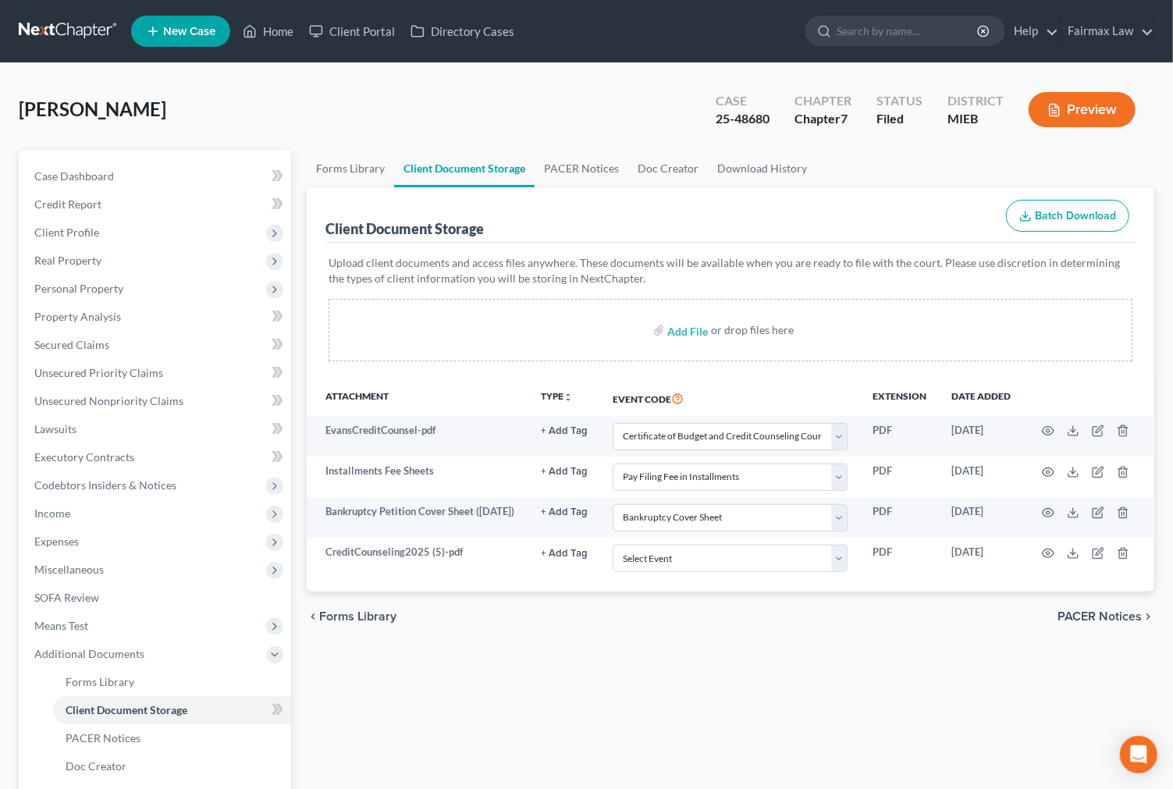
click at [700, 668] on div "Forms Library Client Document Storage PACER Notices Doc Creator Download Histor…" at bounding box center [730, 530] width 863 height 761
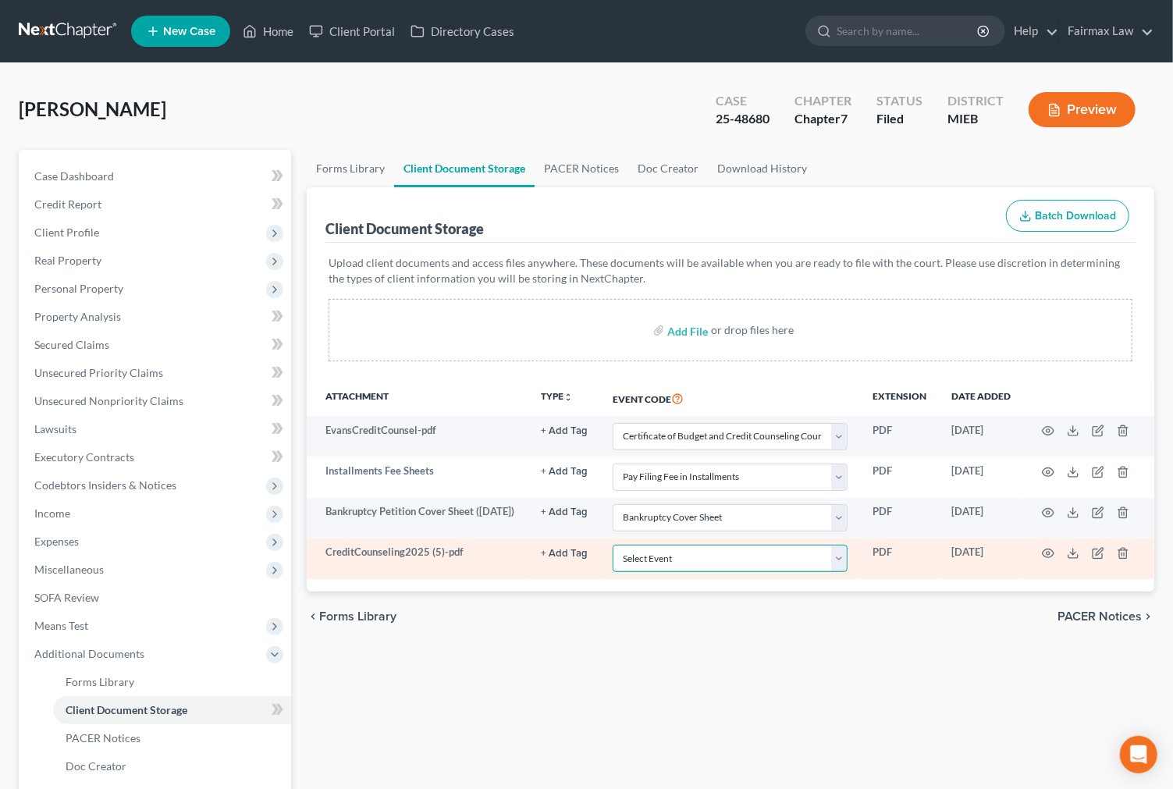
click at [697, 557] on select "Select Event 20 Largest Unsecured Creditors Amended Chapter 11 Plan Amended Cha…" at bounding box center [729, 558] width 235 height 27
select select "7"
click at [612, 546] on select "Select Event 20 Largest Unsecured Creditors Amended Chapter 11 Plan Amended Cha…" at bounding box center [729, 558] width 235 height 27
click at [1127, 556] on icon "button" at bounding box center [1122, 553] width 12 height 12
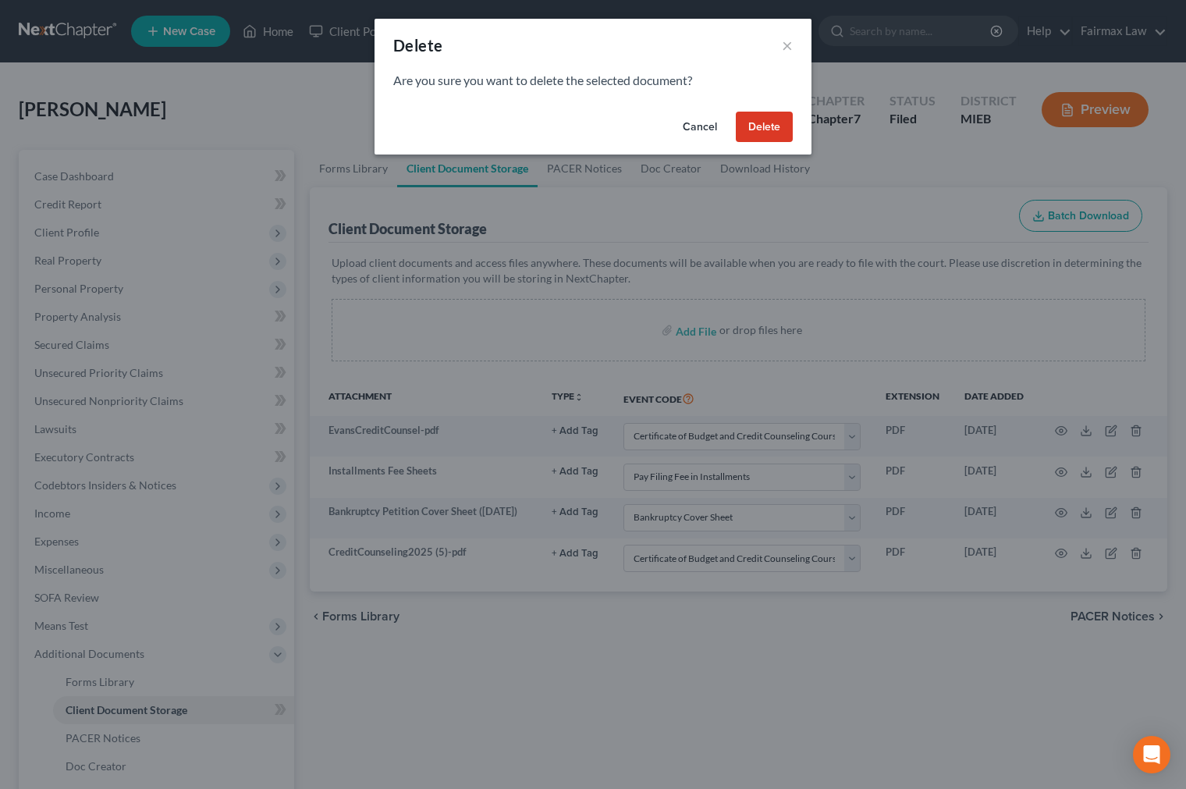
click at [777, 131] on button "Delete" at bounding box center [764, 127] width 57 height 31
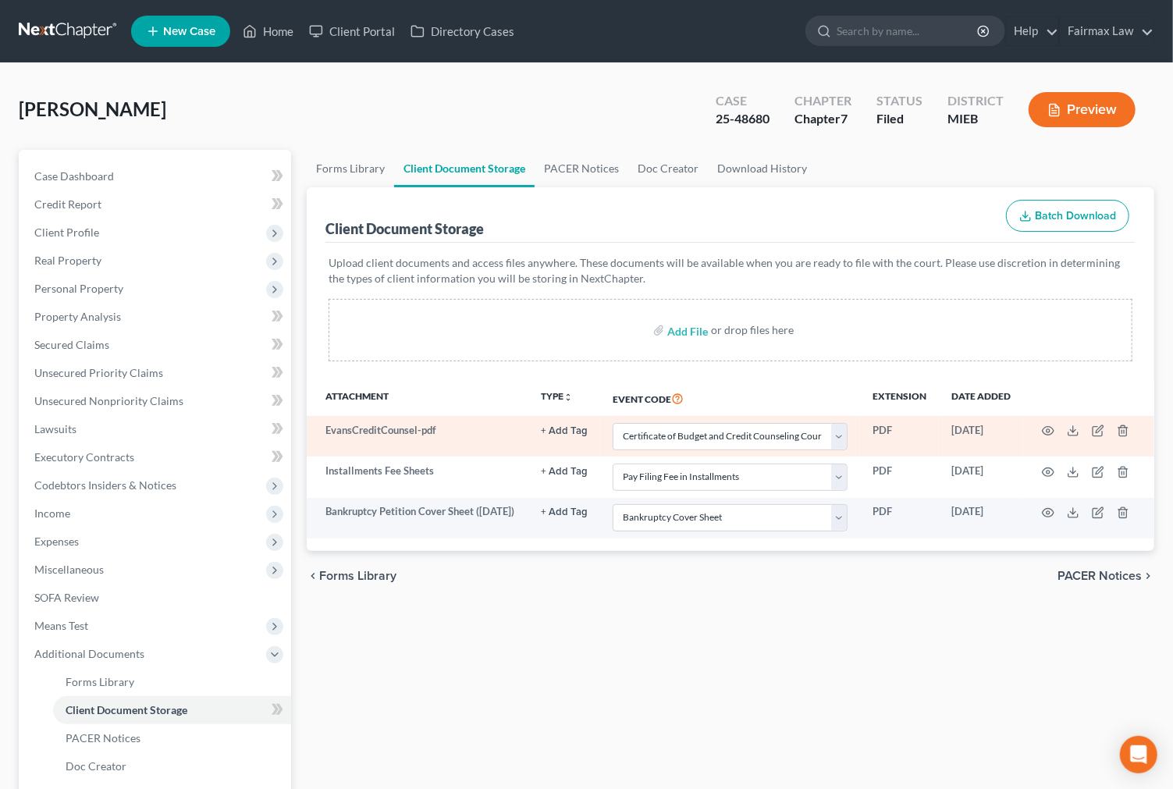
drag, startPoint x: 1052, startPoint y: 459, endPoint x: 1050, endPoint y: 446, distance: 12.6
click at [1052, 458] on td at bounding box center [1088, 476] width 131 height 41
click at [1047, 434] on icon "button" at bounding box center [1047, 430] width 12 height 12
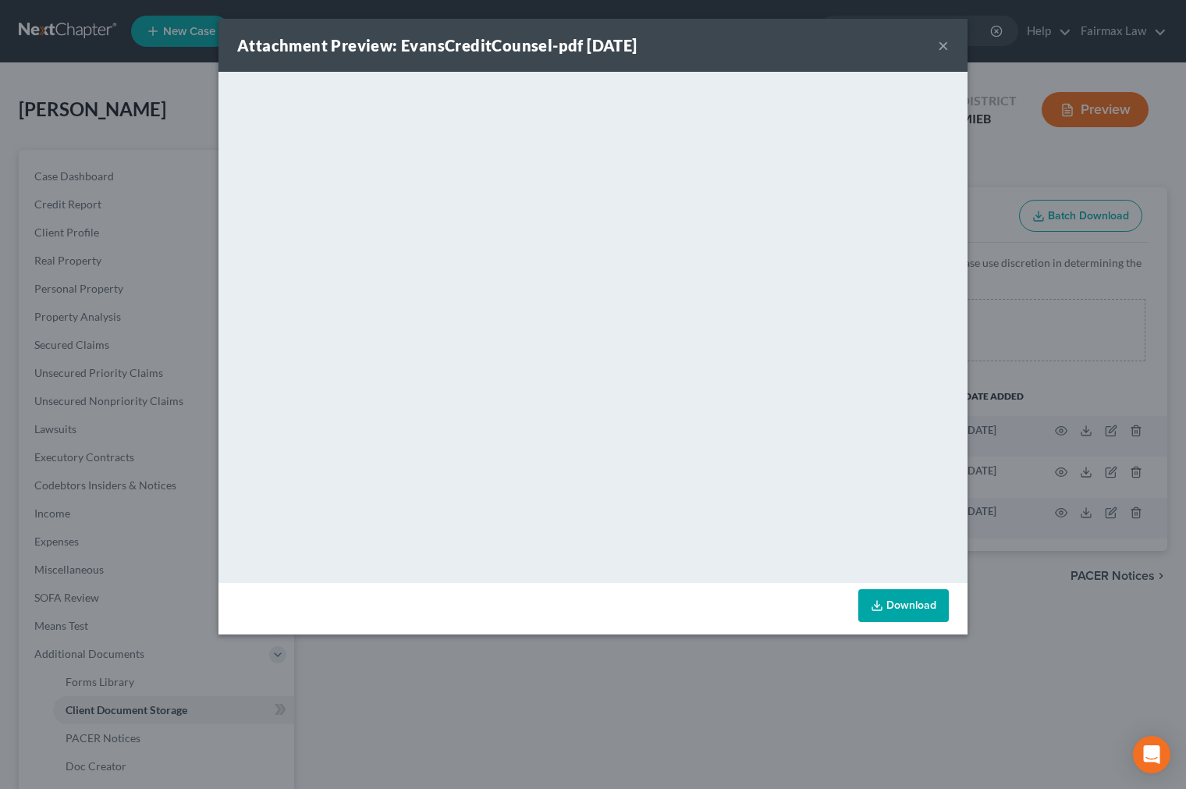
click at [711, 683] on div "Attachment Preview: EvansCreditCounsel-pdf 08/27/2025 × <object ng-attr-data='h…" at bounding box center [593, 394] width 1186 height 789
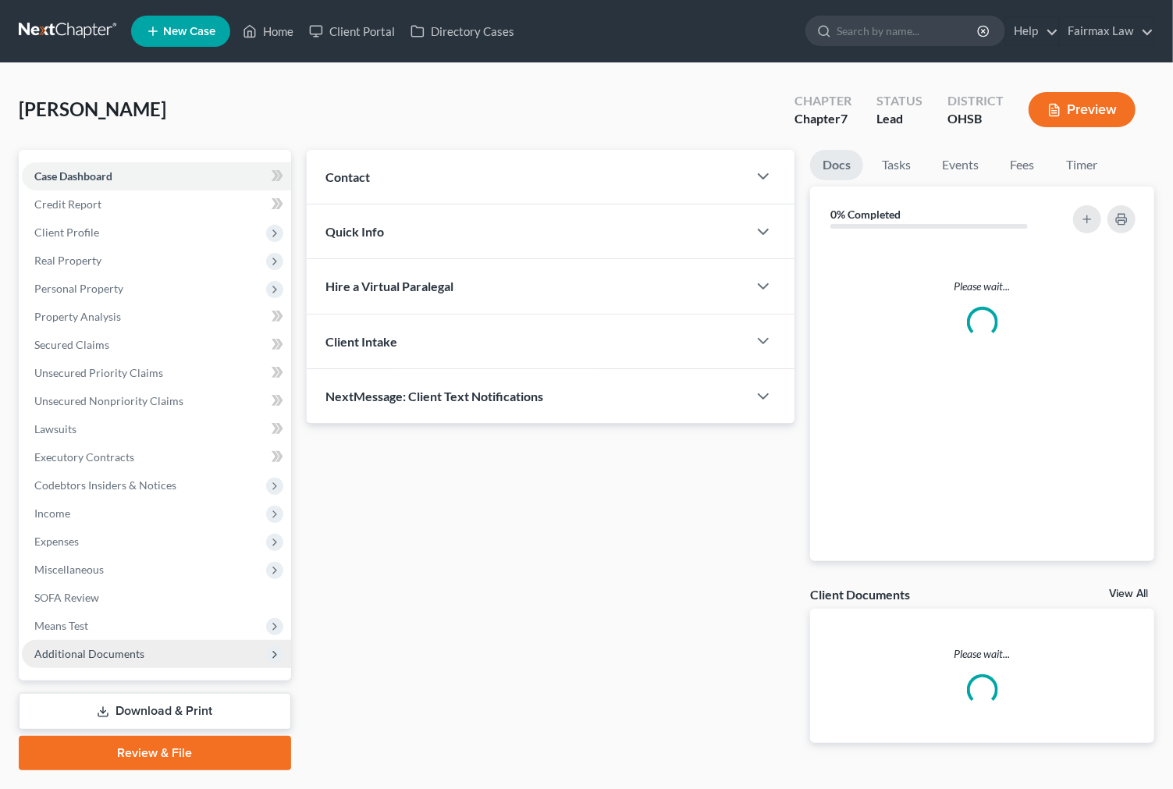
click at [118, 651] on span "Additional Documents" at bounding box center [89, 653] width 110 height 13
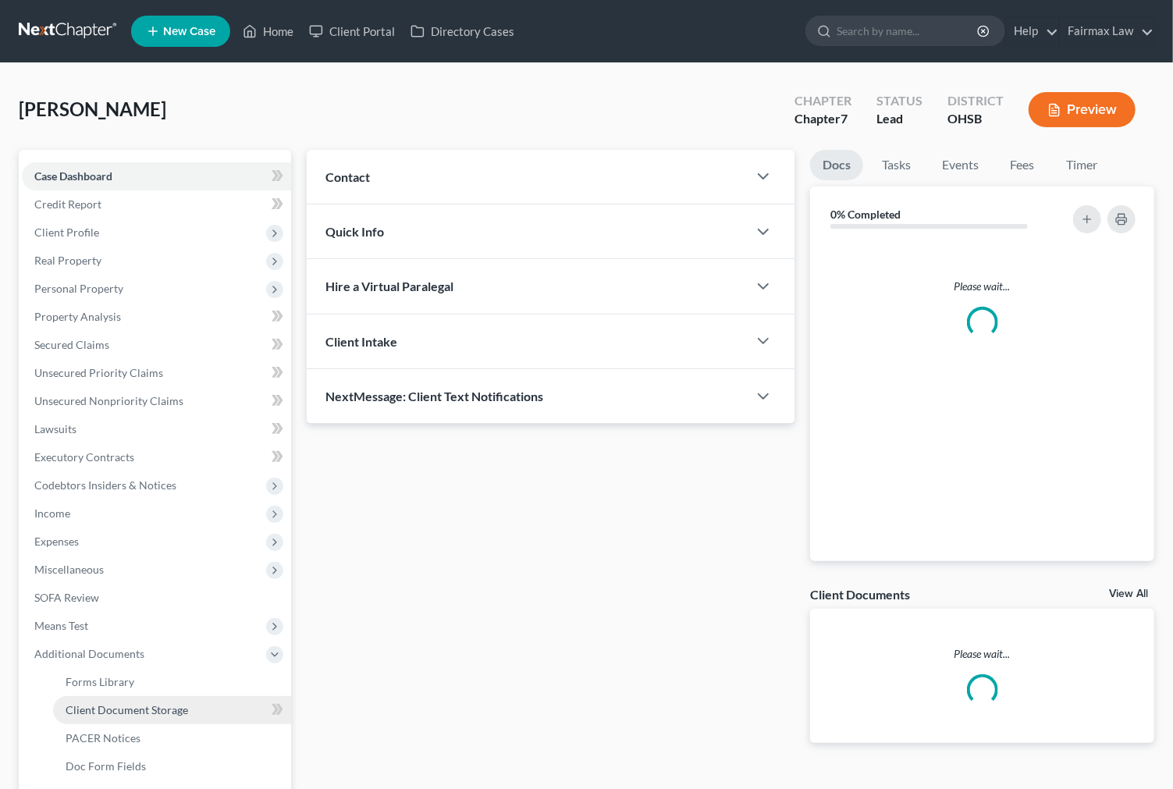
click at [183, 713] on span "Client Document Storage" at bounding box center [127, 709] width 122 height 13
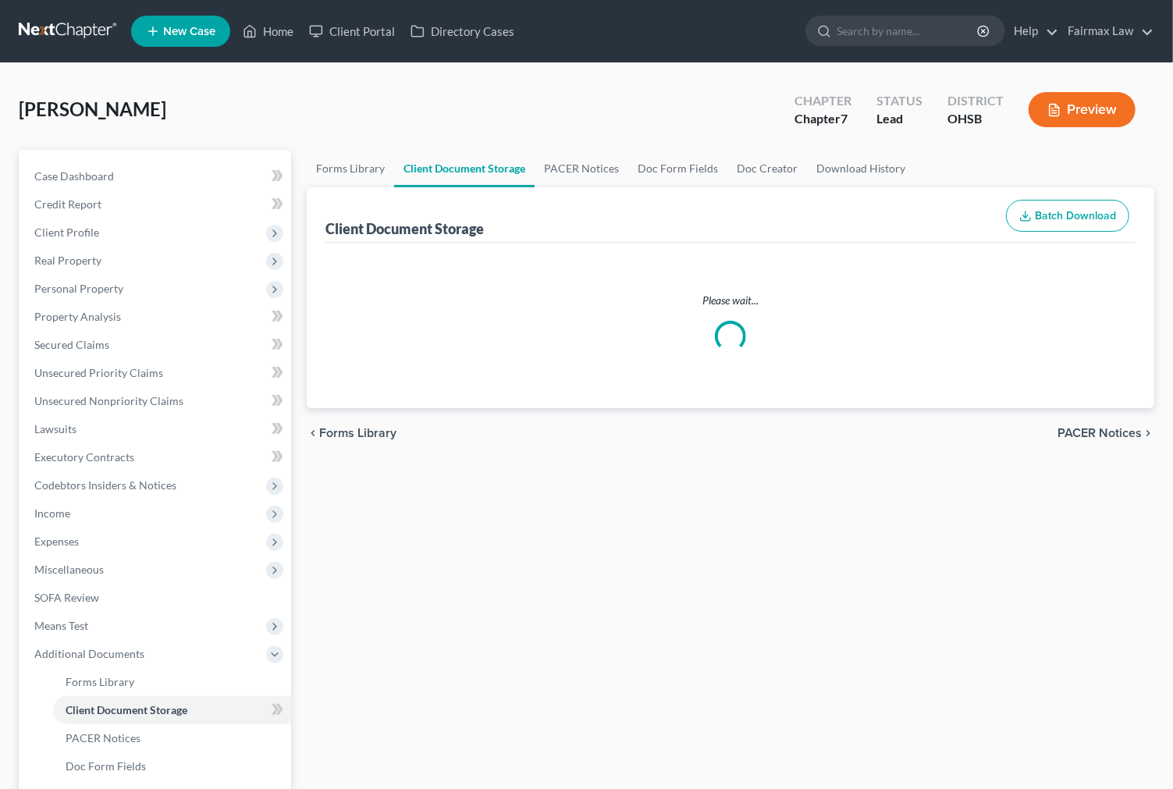
select select "52"
select select "37"
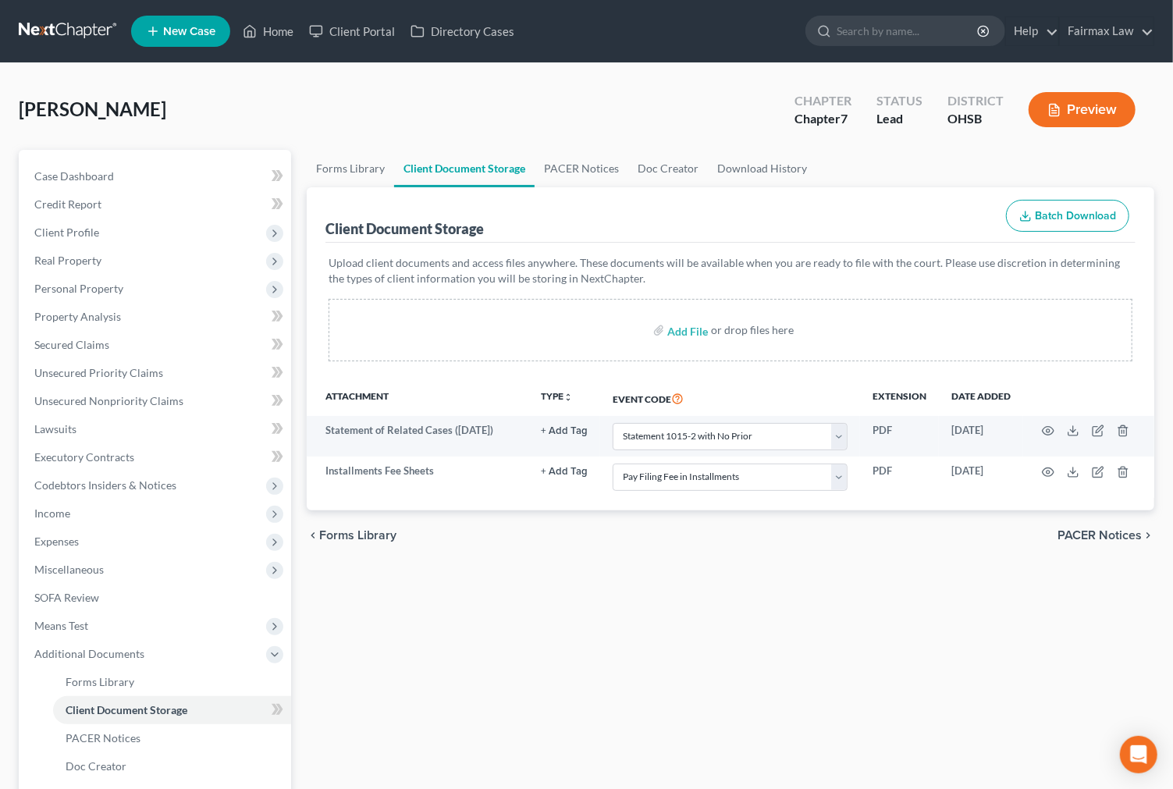
select select "52"
select select "37"
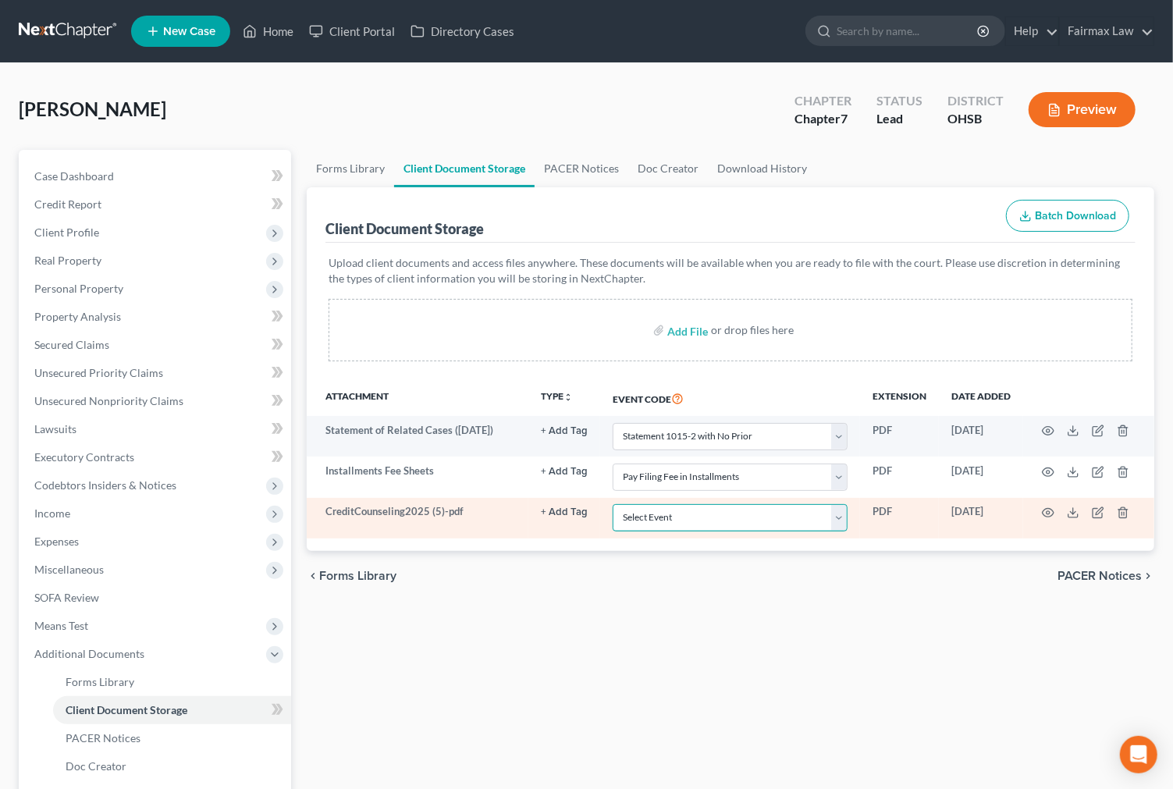
click at [696, 523] on select "Select Event 20 Largest Unsecured Creditors Amended Document Amended List of Cr…" at bounding box center [729, 517] width 235 height 27
select select "7"
click at [612, 504] on select "Select Event 20 Largest Unsecured Creditors Amended Document Amended List of Cr…" at bounding box center [729, 517] width 235 height 27
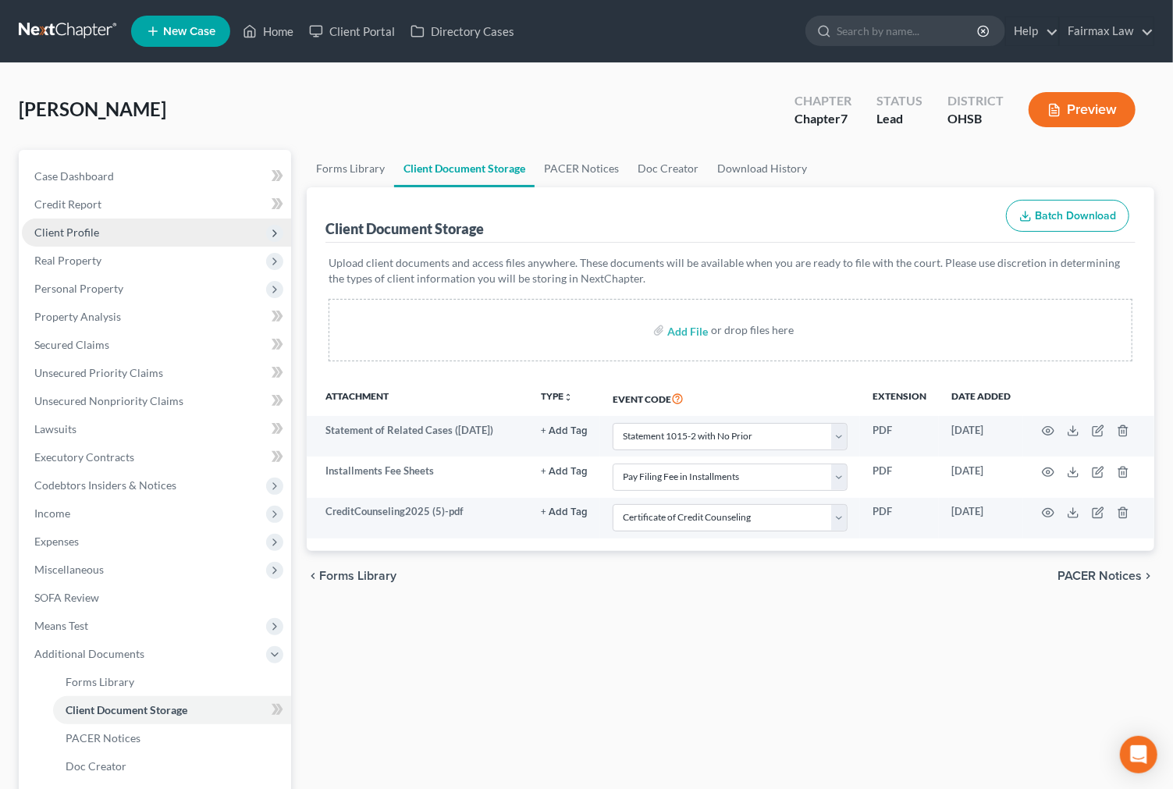
click at [191, 240] on span "Client Profile" at bounding box center [156, 232] width 269 height 28
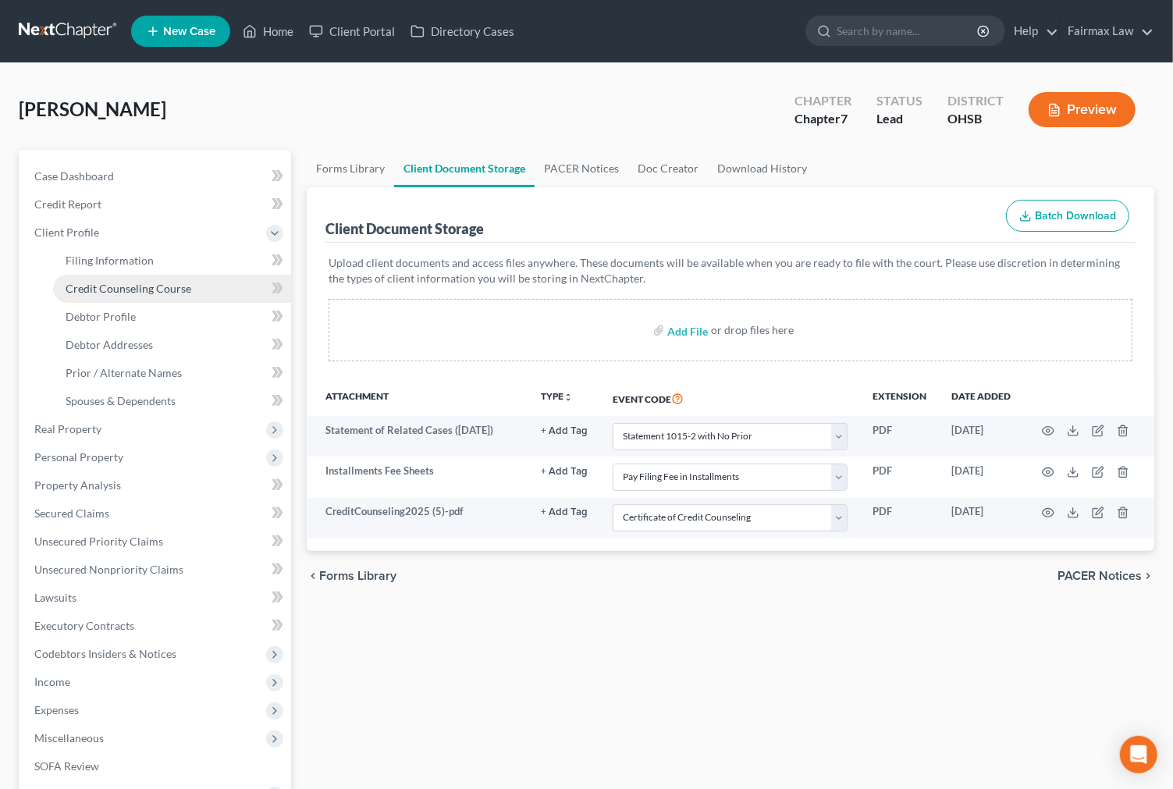
click at [159, 287] on span "Credit Counseling Course" at bounding box center [129, 288] width 126 height 13
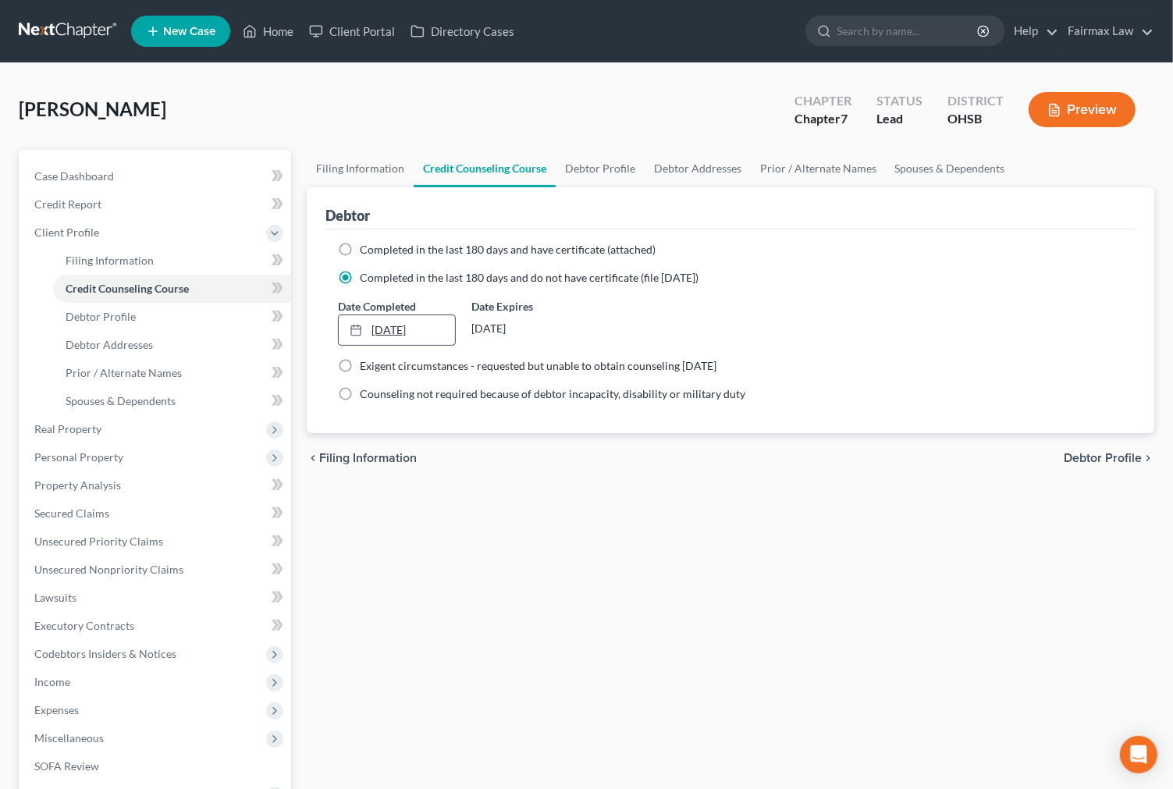
click at [374, 326] on link "10/2/2025" at bounding box center [397, 330] width 116 height 30
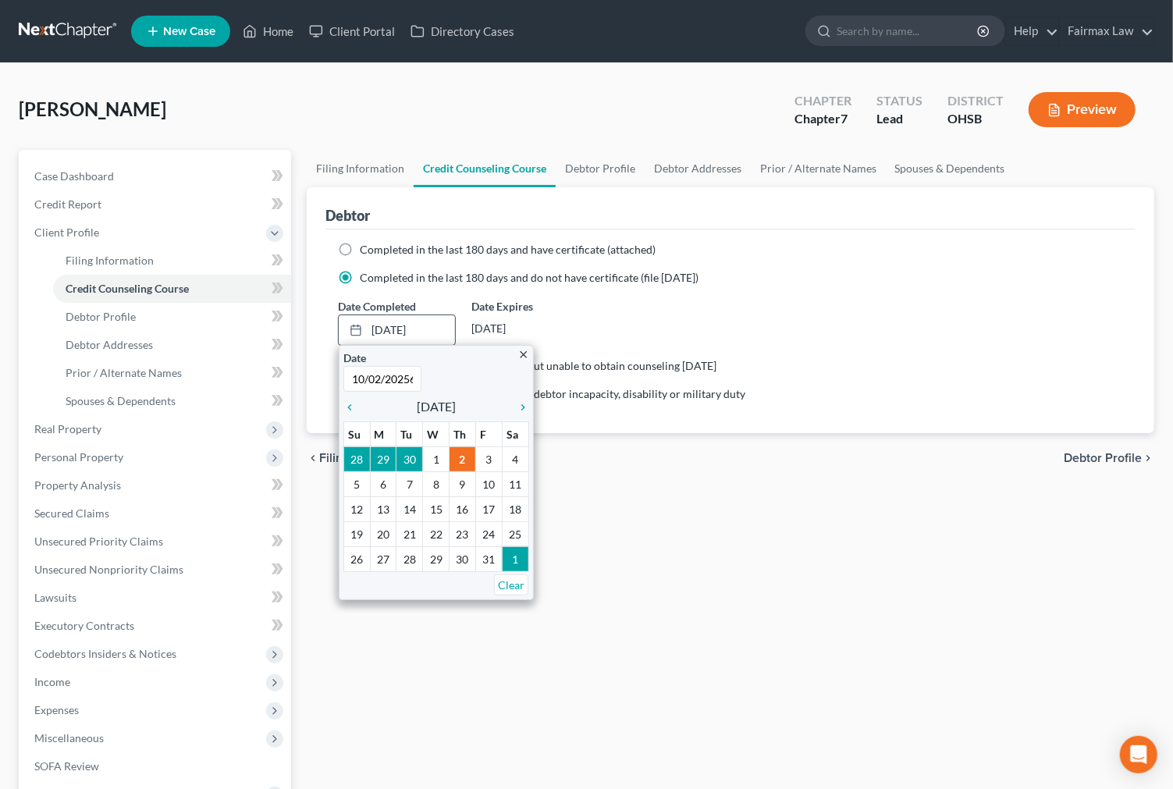
scroll to position [0, 4]
type input "10/02/2025"
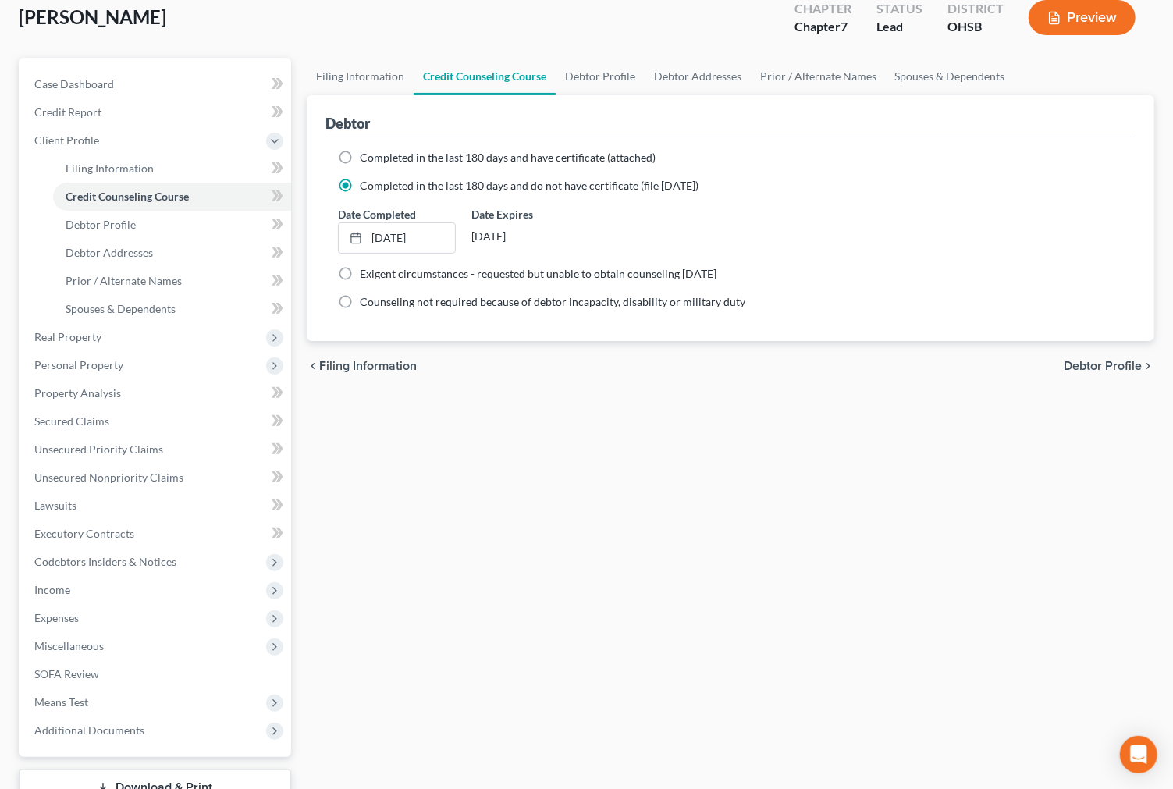
scroll to position [207, 0]
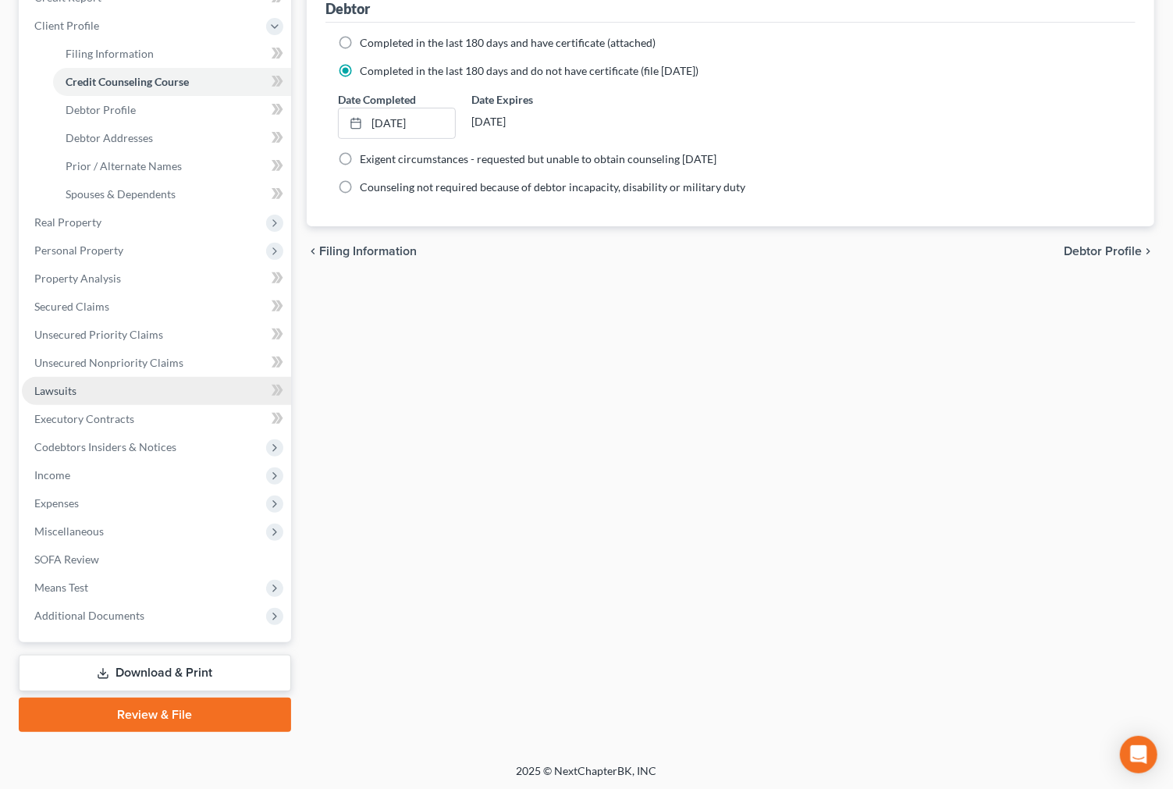
click at [120, 388] on link "Lawsuits" at bounding box center [156, 391] width 269 height 28
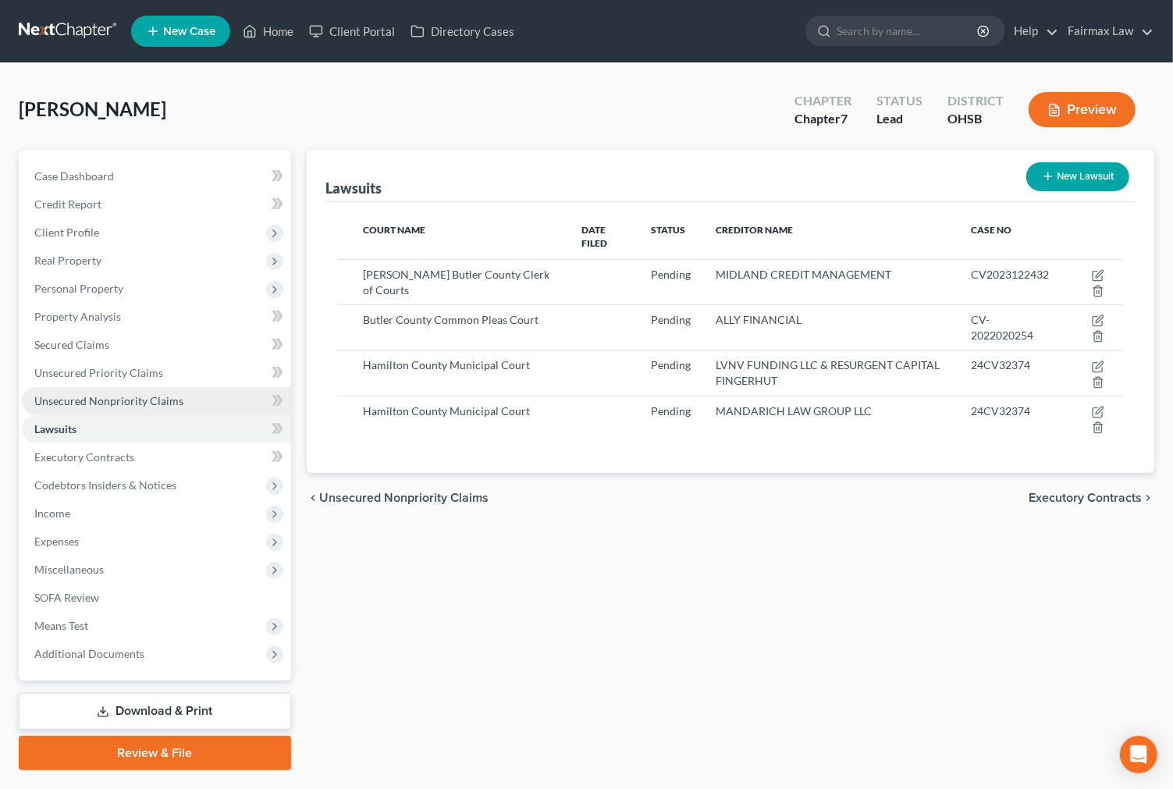
click at [173, 396] on span "Unsecured Nonpriority Claims" at bounding box center [108, 400] width 149 height 13
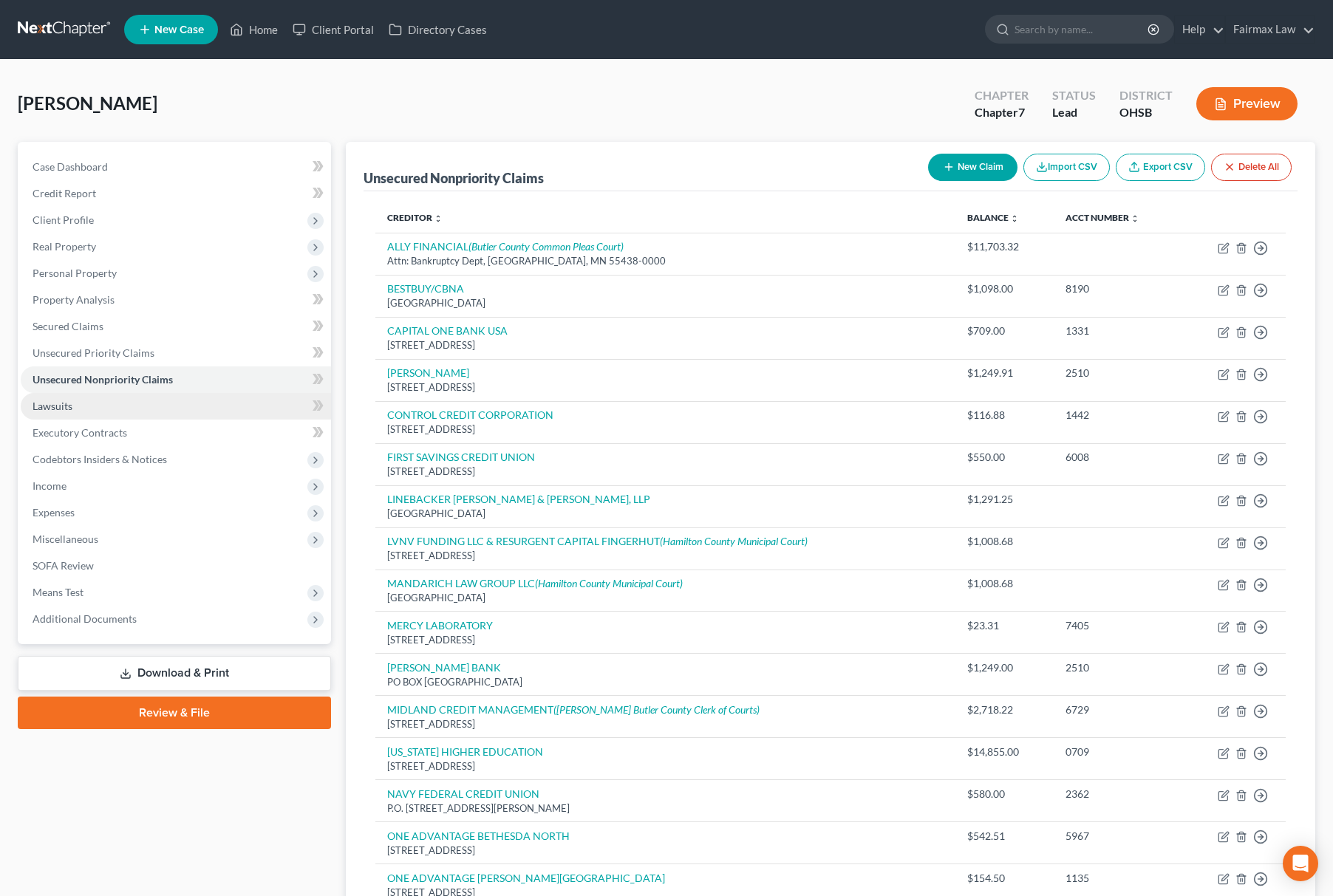
click at [31, 409] on link "Lawsuits" at bounding box center [176, 406] width 311 height 27
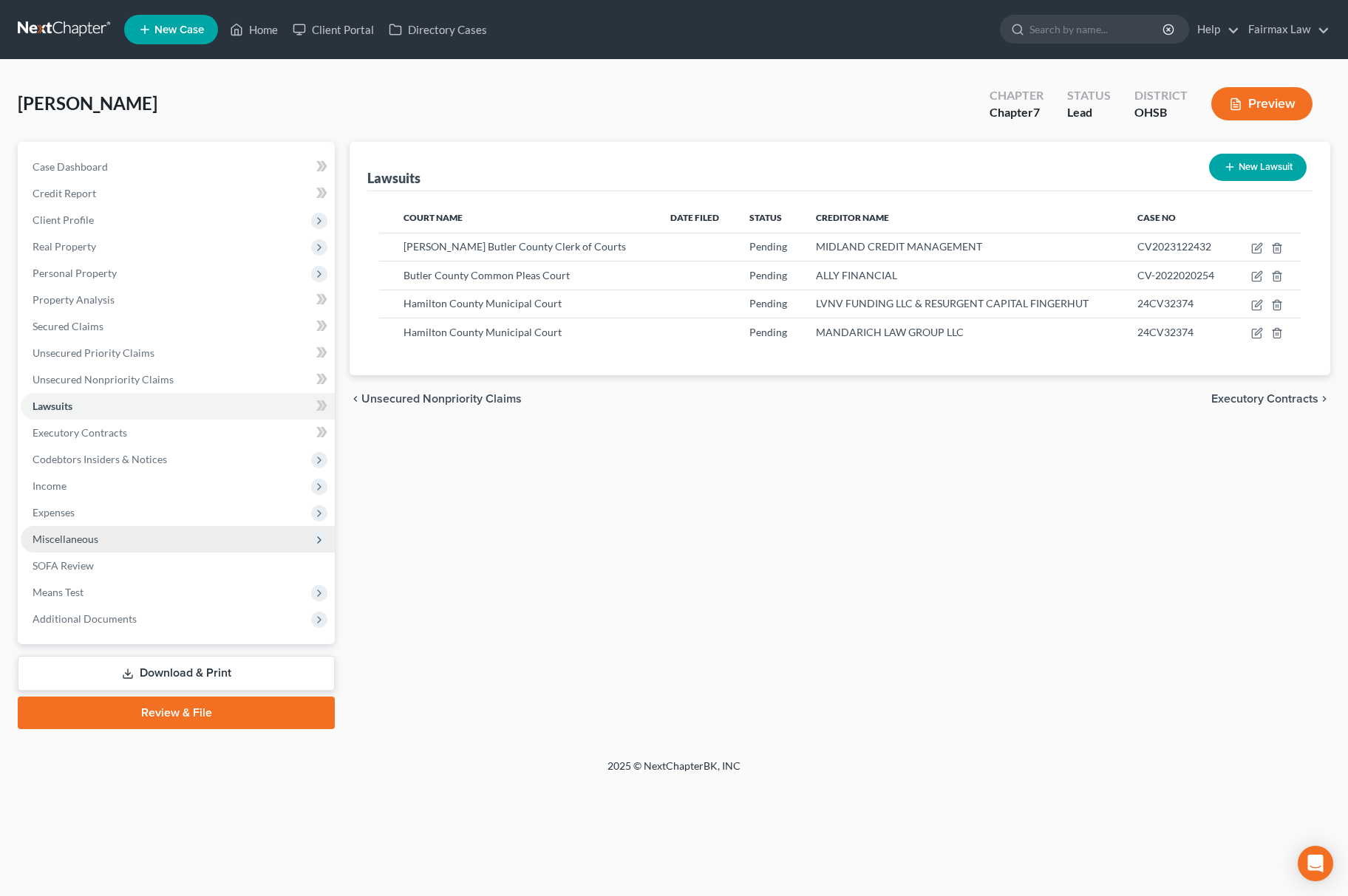
click at [150, 546] on span "Miscellaneous" at bounding box center [178, 539] width 315 height 27
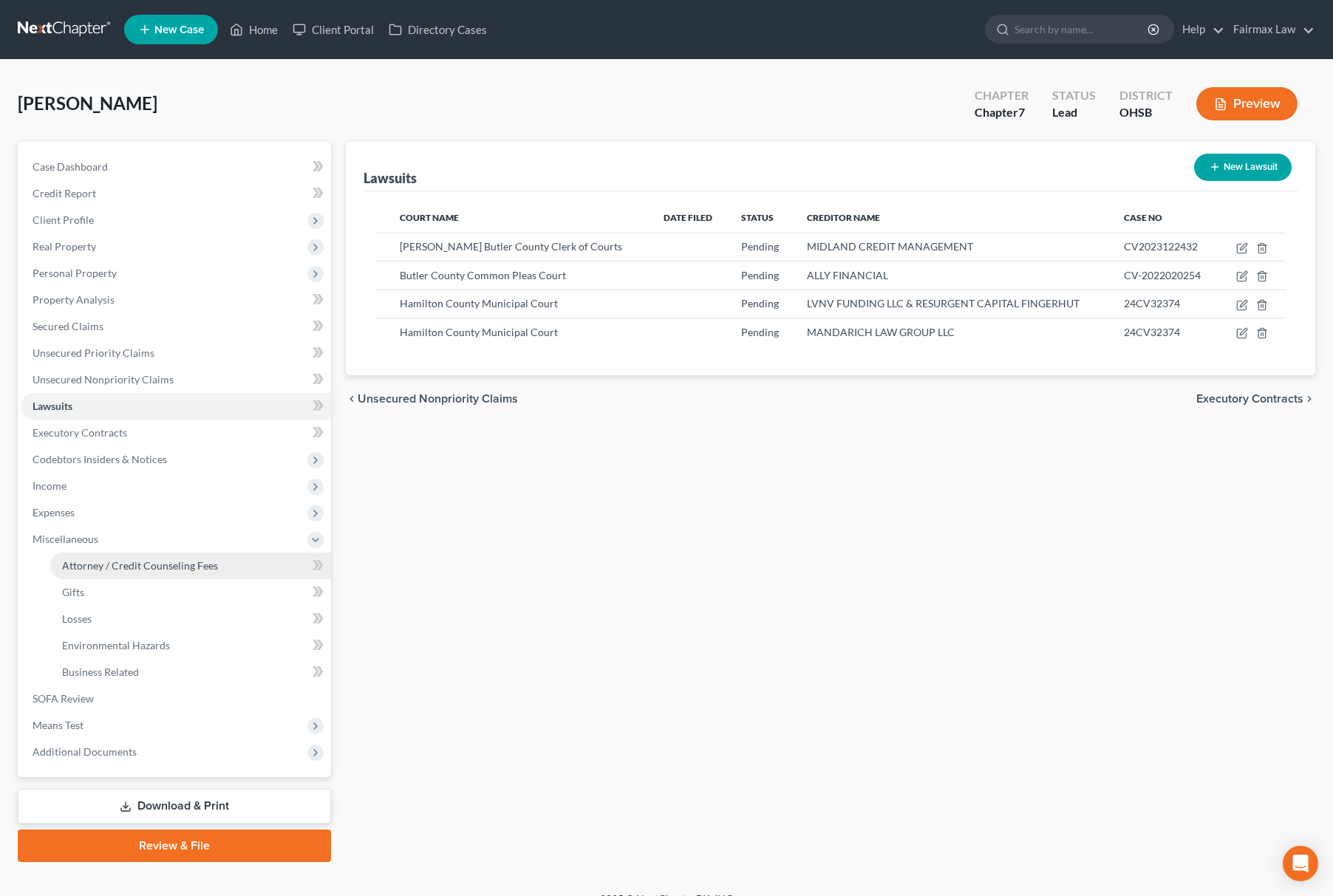
click at [153, 560] on span "Attorney / Credit Counseling Fees" at bounding box center [140, 565] width 156 height 12
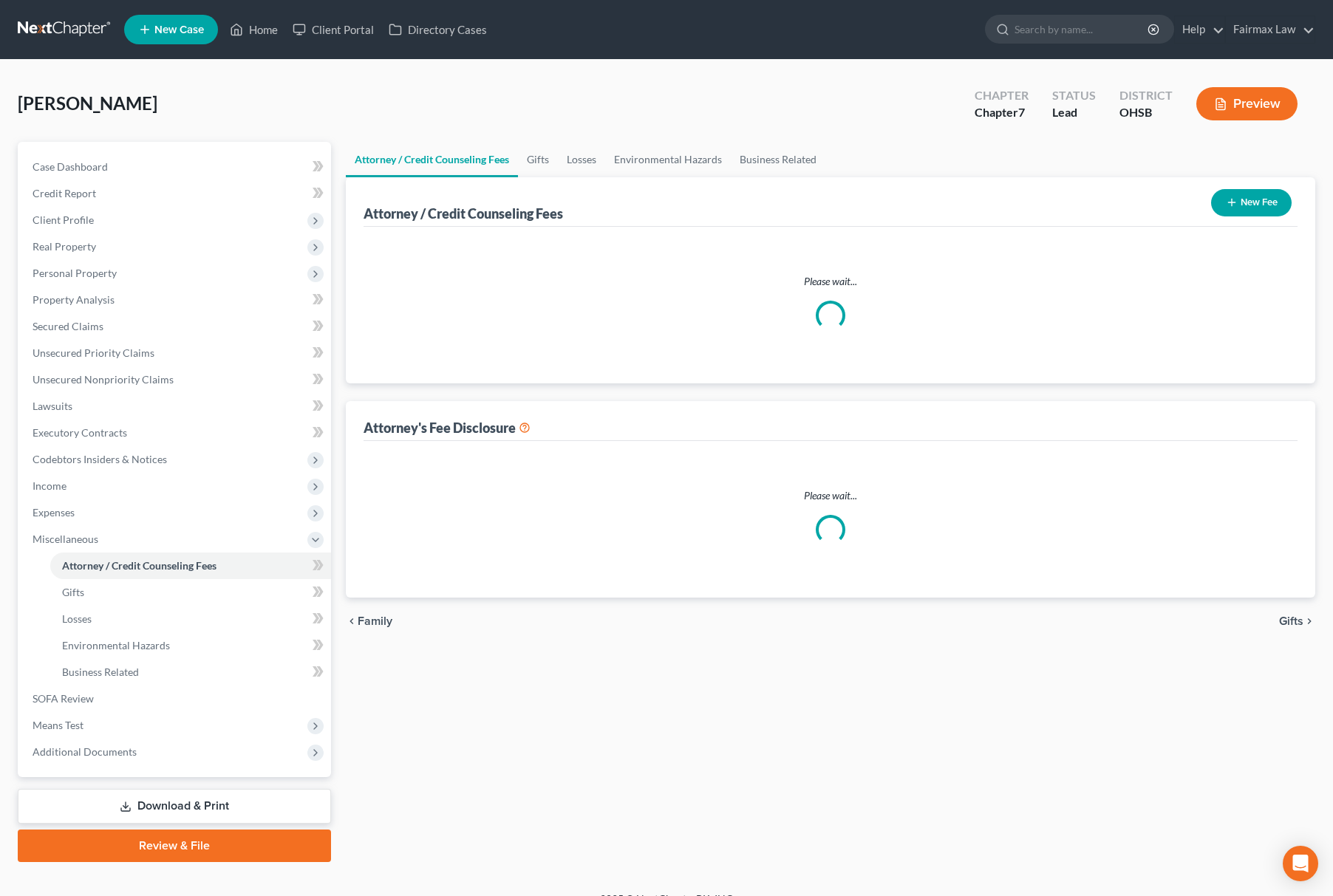
select select "5"
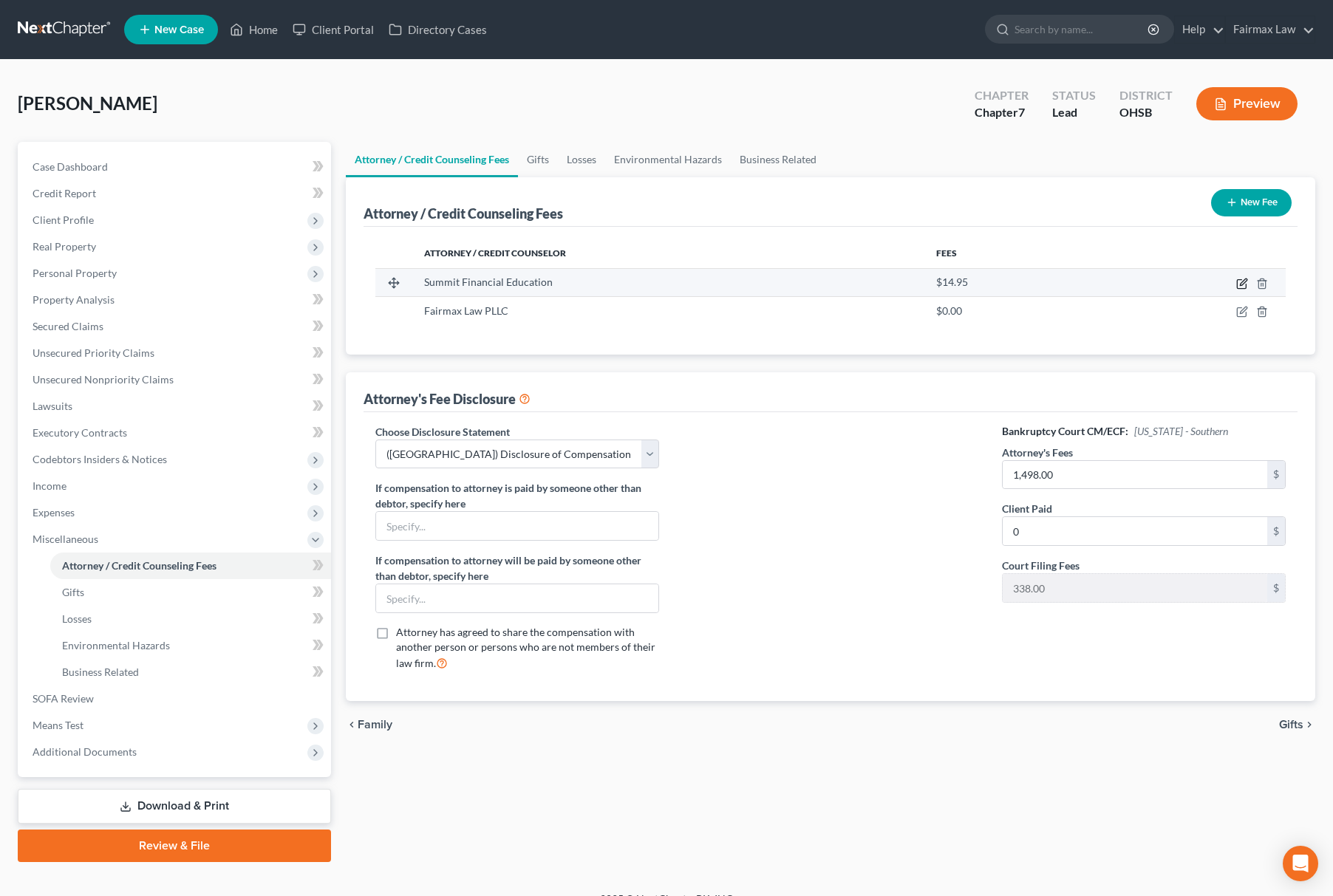
click at [1123, 281] on icon "button" at bounding box center [1243, 281] width 7 height 7
select select "3"
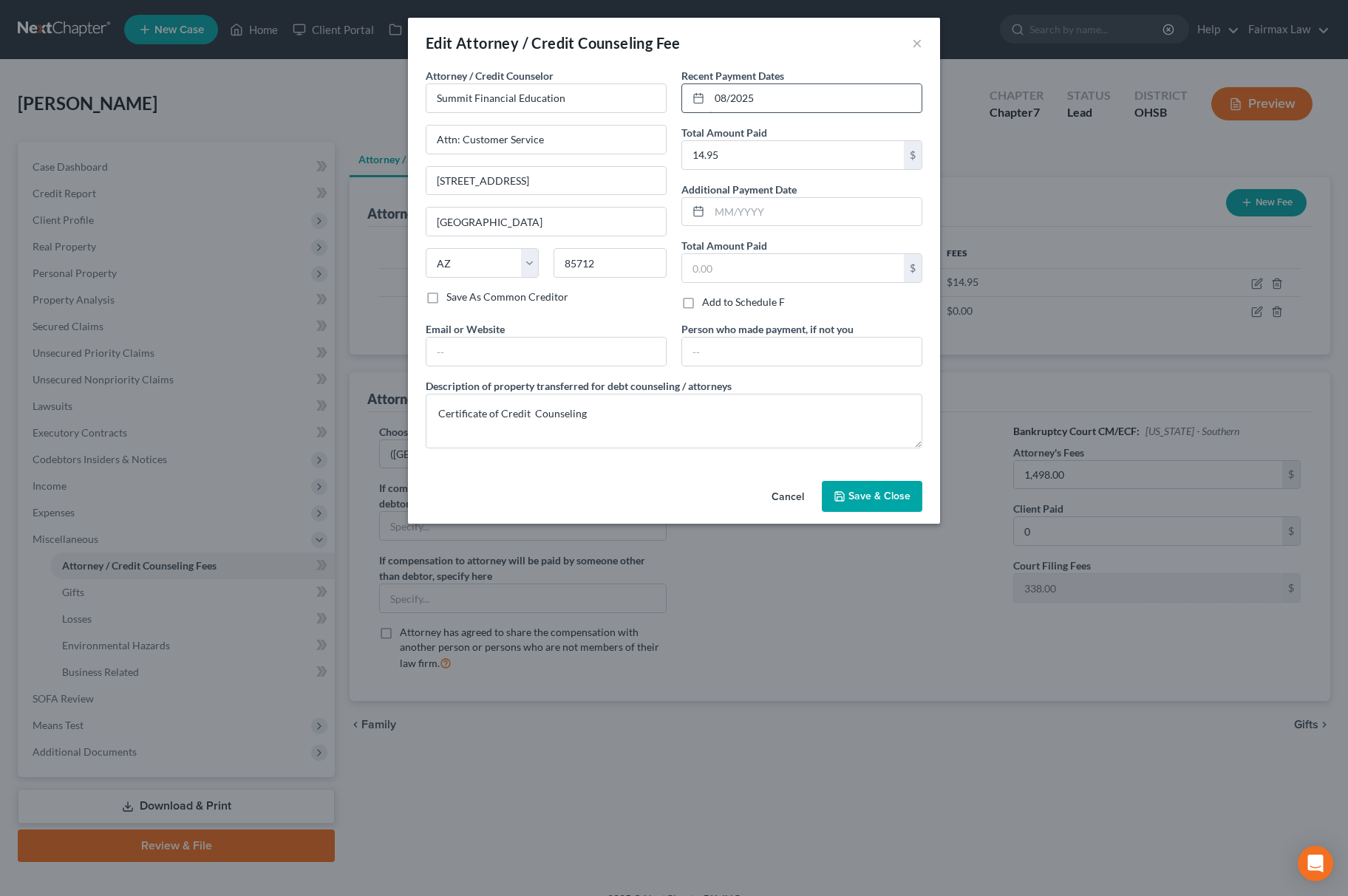
click at [822, 109] on input "08/2025" at bounding box center [816, 99] width 212 height 28
type input "10/2025"
click at [888, 506] on button "Save & Close" at bounding box center [872, 496] width 100 height 31
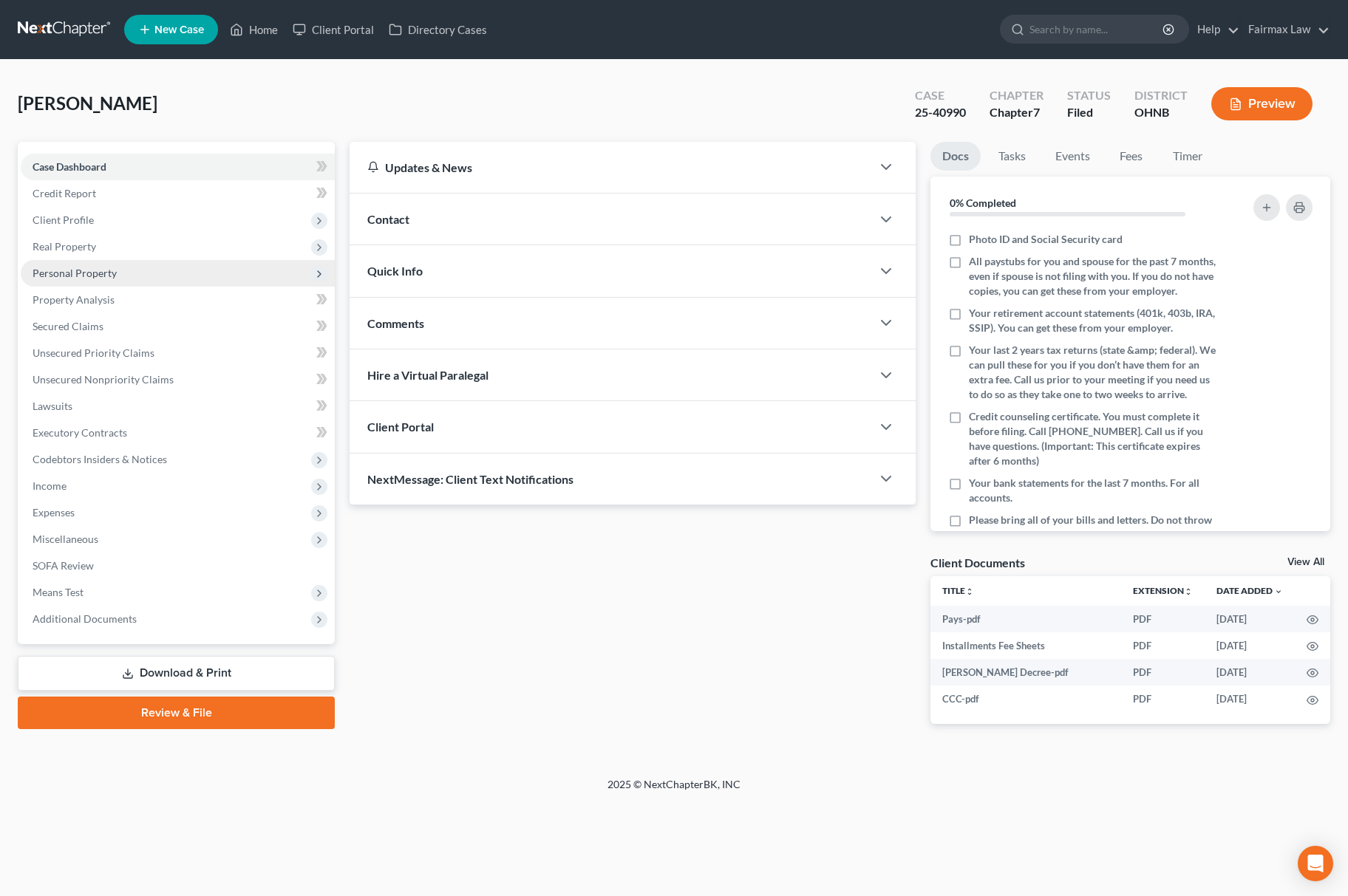
click at [63, 272] on span "Personal Property" at bounding box center [74, 273] width 84 height 12
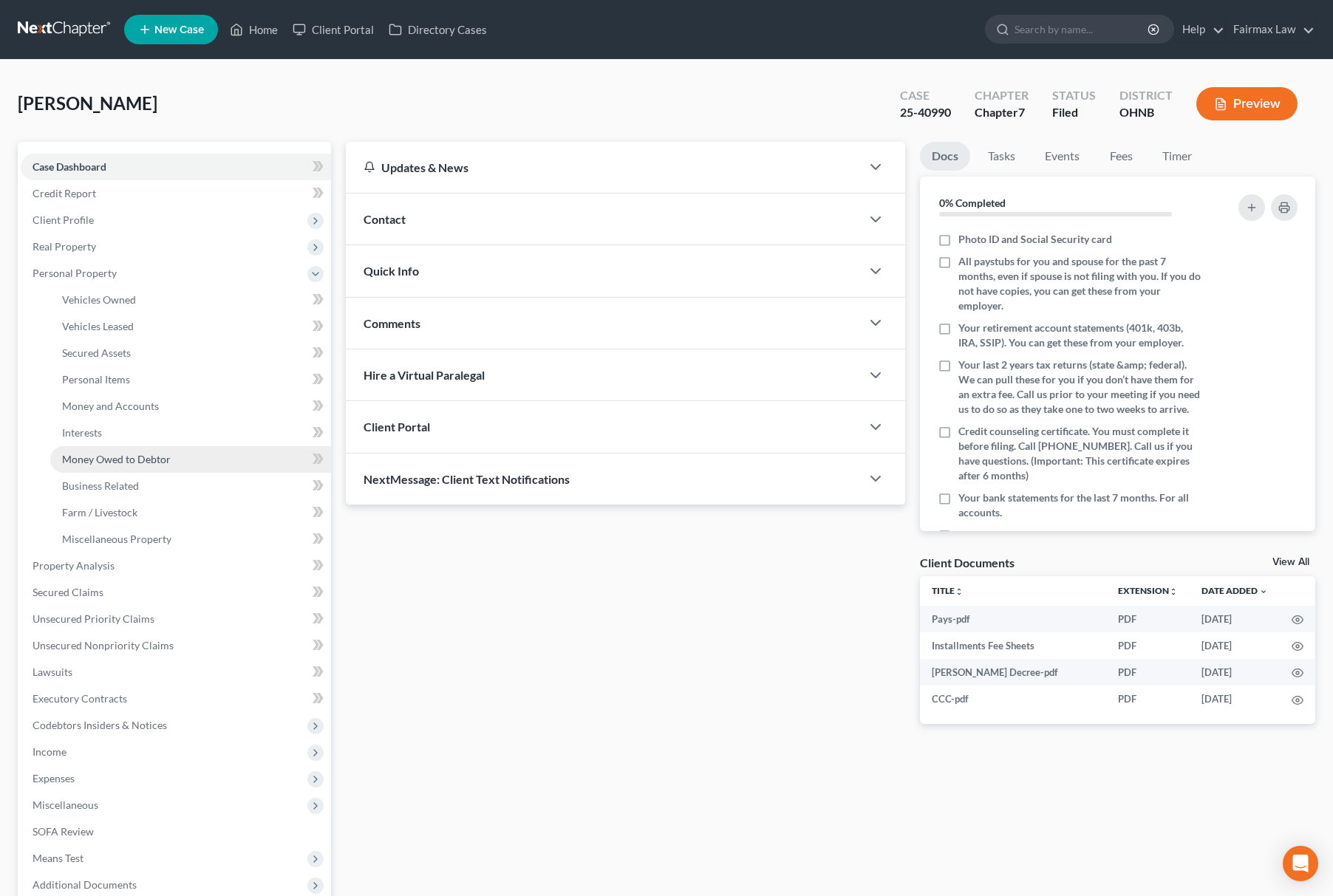
click at [184, 452] on link "Money Owed to Debtor" at bounding box center [190, 459] width 280 height 27
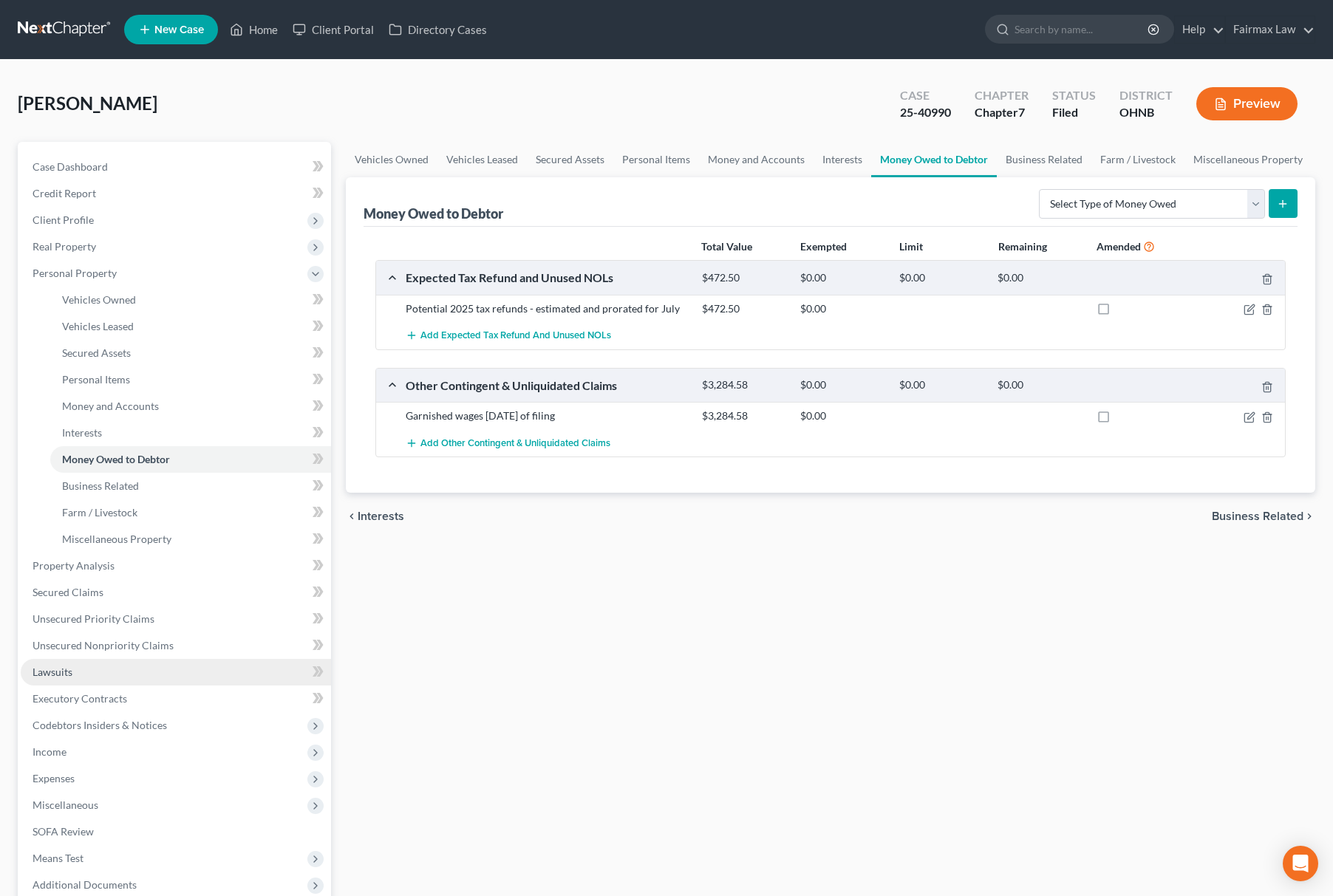
click at [47, 666] on span "Lawsuits" at bounding box center [52, 672] width 40 height 12
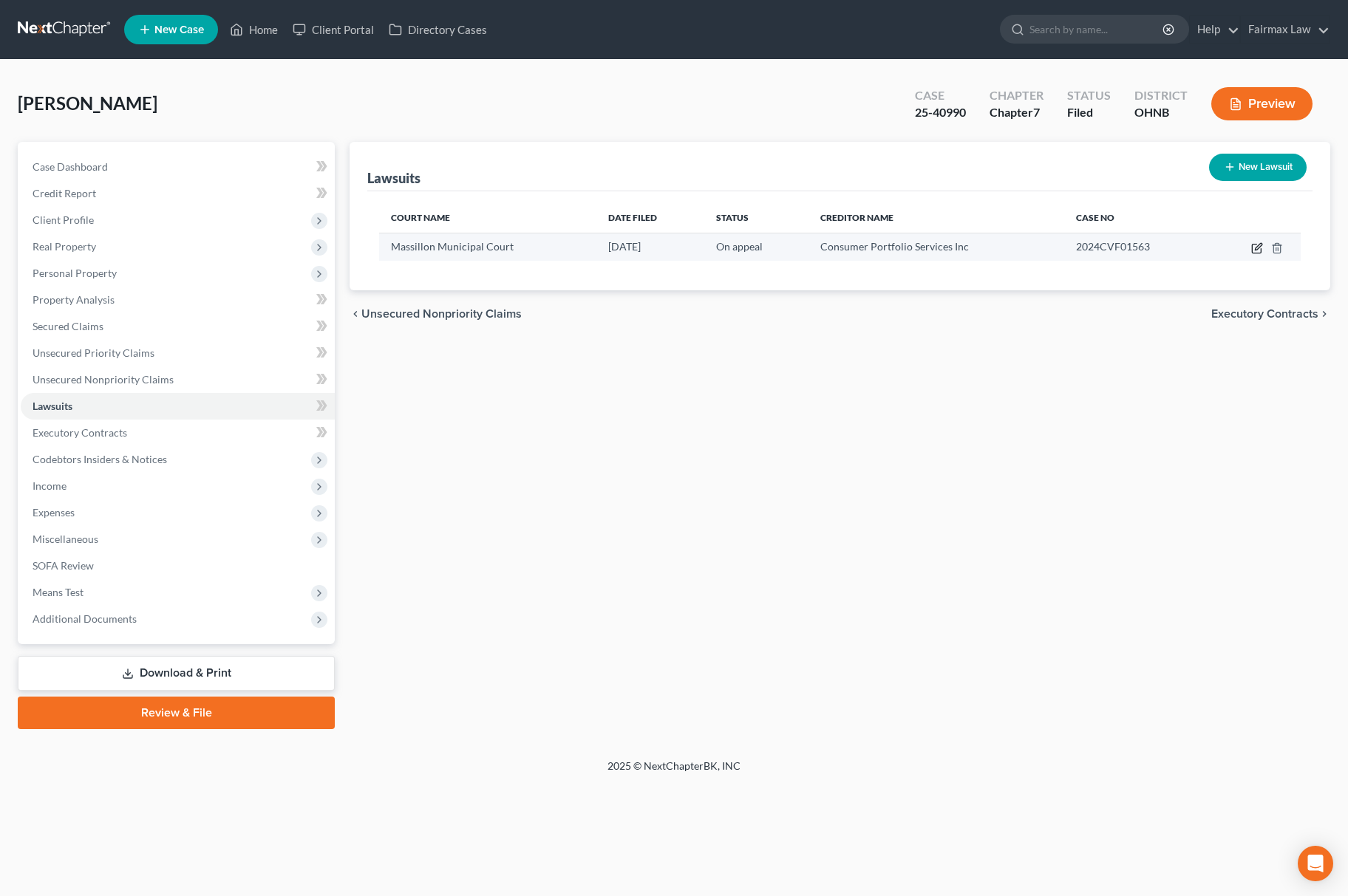
click at [1258, 243] on icon "button" at bounding box center [1258, 246] width 7 height 7
select select "36"
select select "1"
select select "4"
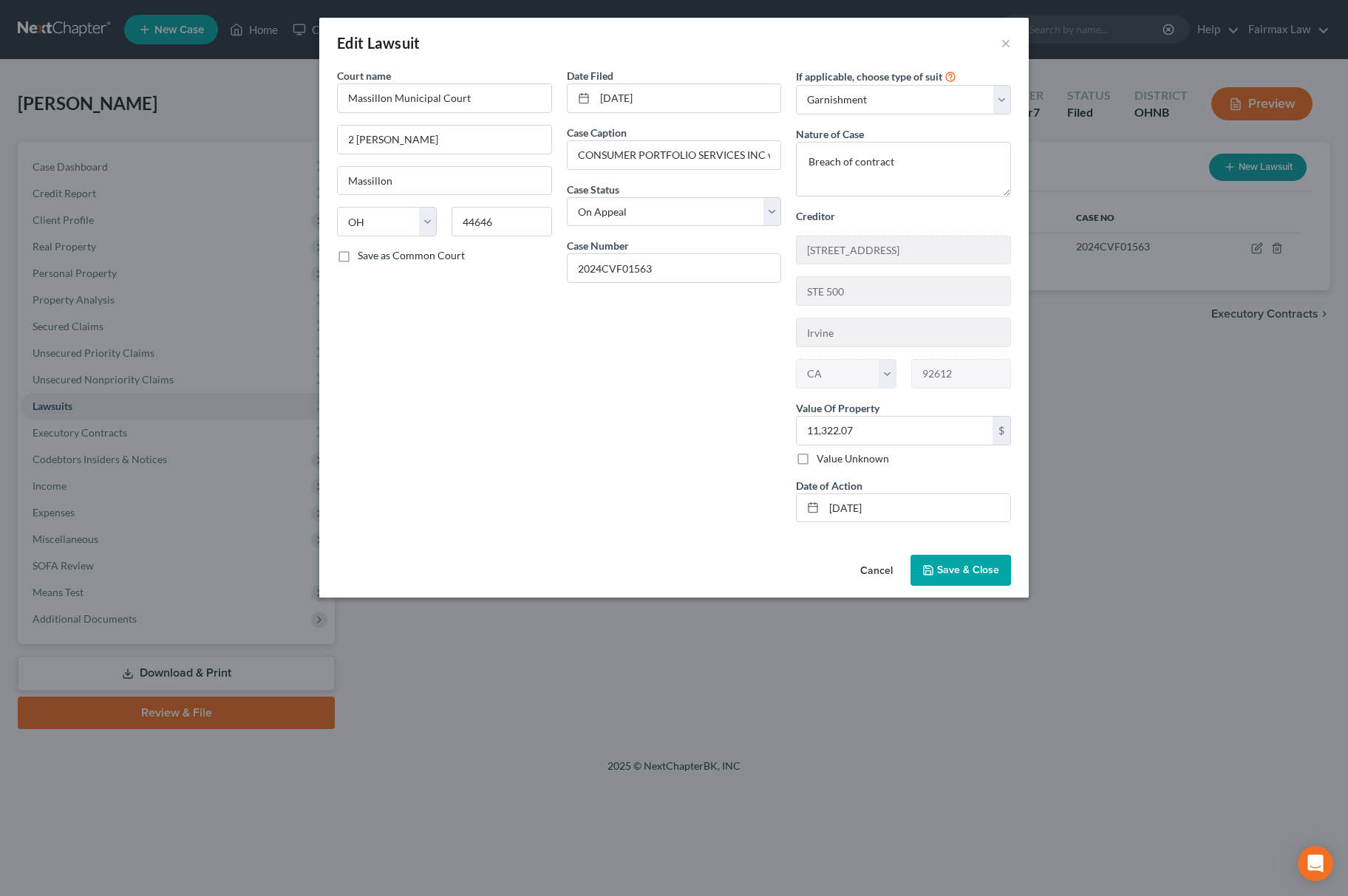
click at [1179, 382] on div "Edit Lawsuit × Court name * Massillon Municipal Court 2 James Duncan Plz Massil…" at bounding box center [674, 448] width 1348 height 896
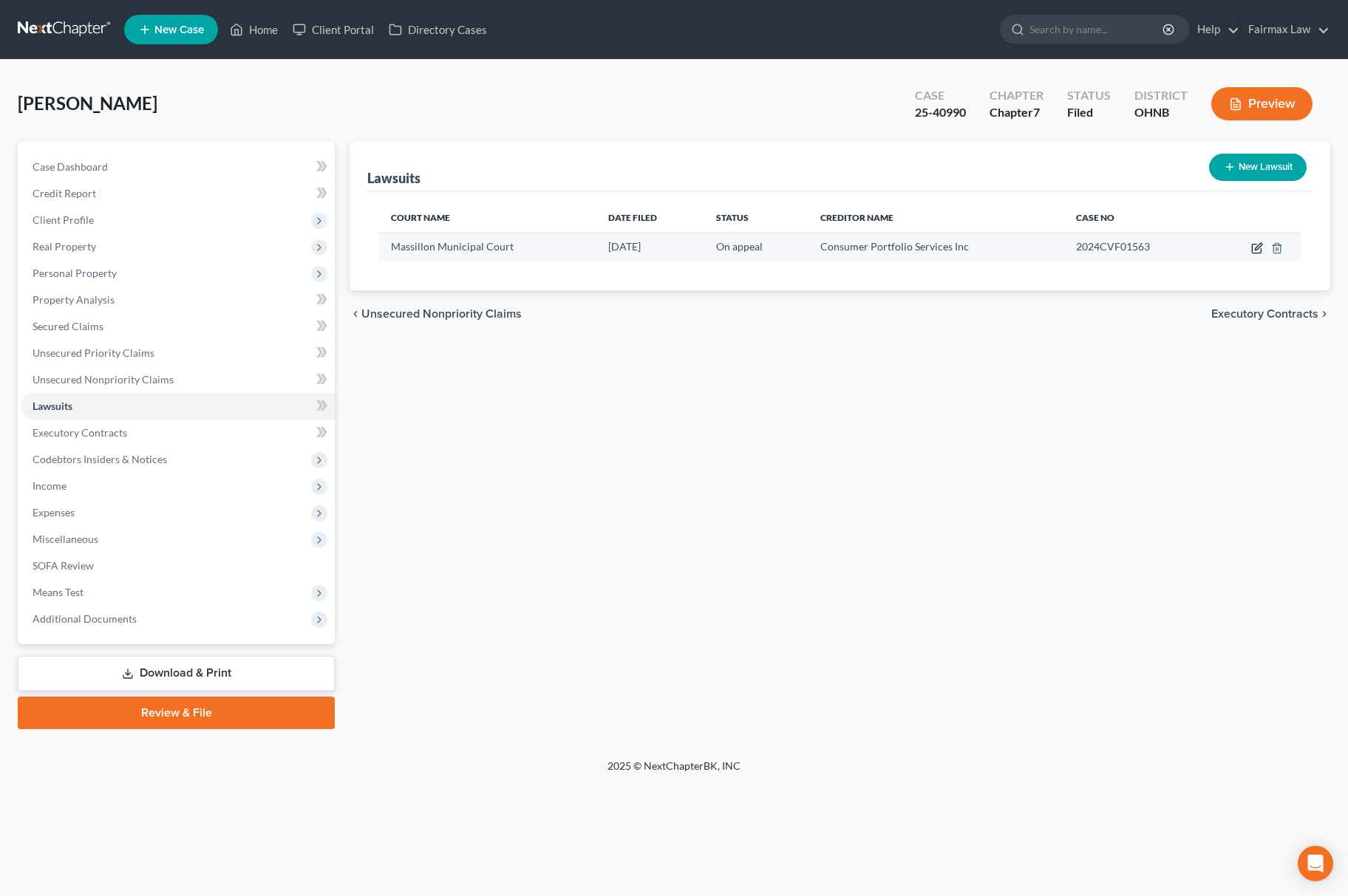
click at [1255, 248] on icon "button" at bounding box center [1258, 246] width 7 height 7
select select "36"
select select "1"
select select "4"
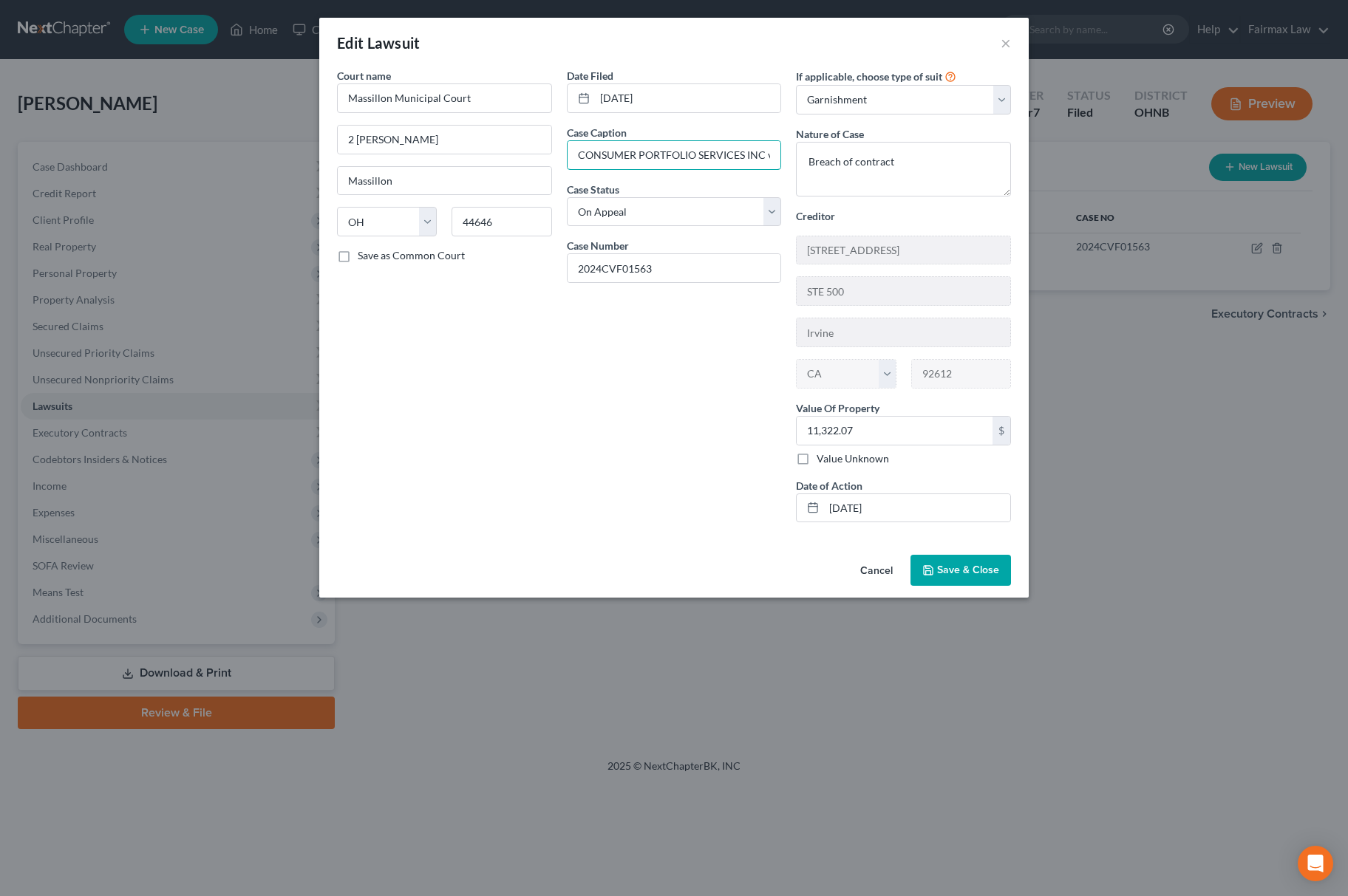
scroll to position [0, 81]
drag, startPoint x: 586, startPoint y: 153, endPoint x: 681, endPoint y: 151, distance: 95.0
click at [681, 151] on input "CONSUMER PORTFOLIO SERVICES INC vs DUKES, ETHAN" at bounding box center [674, 155] width 213 height 28
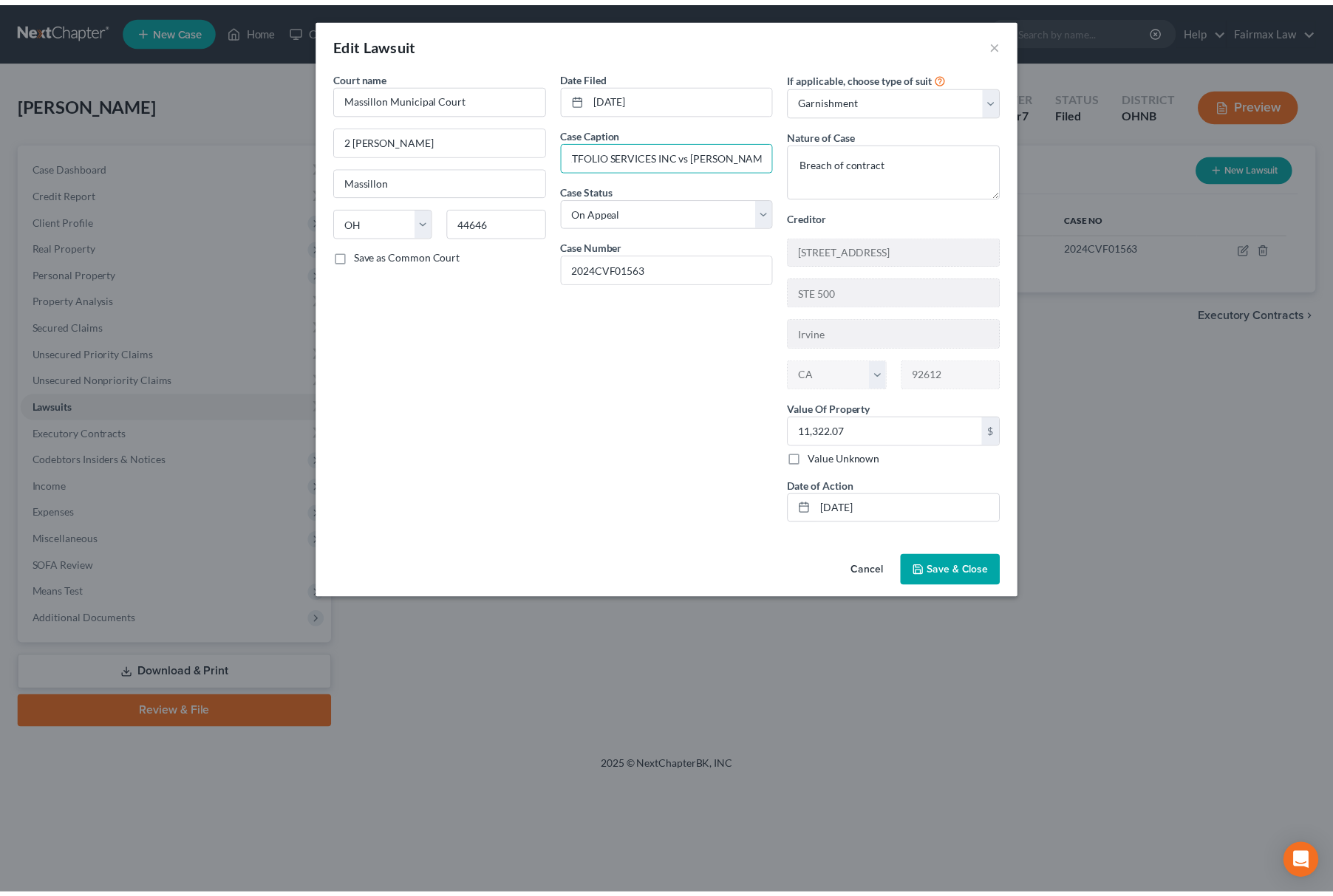
scroll to position [0, 0]
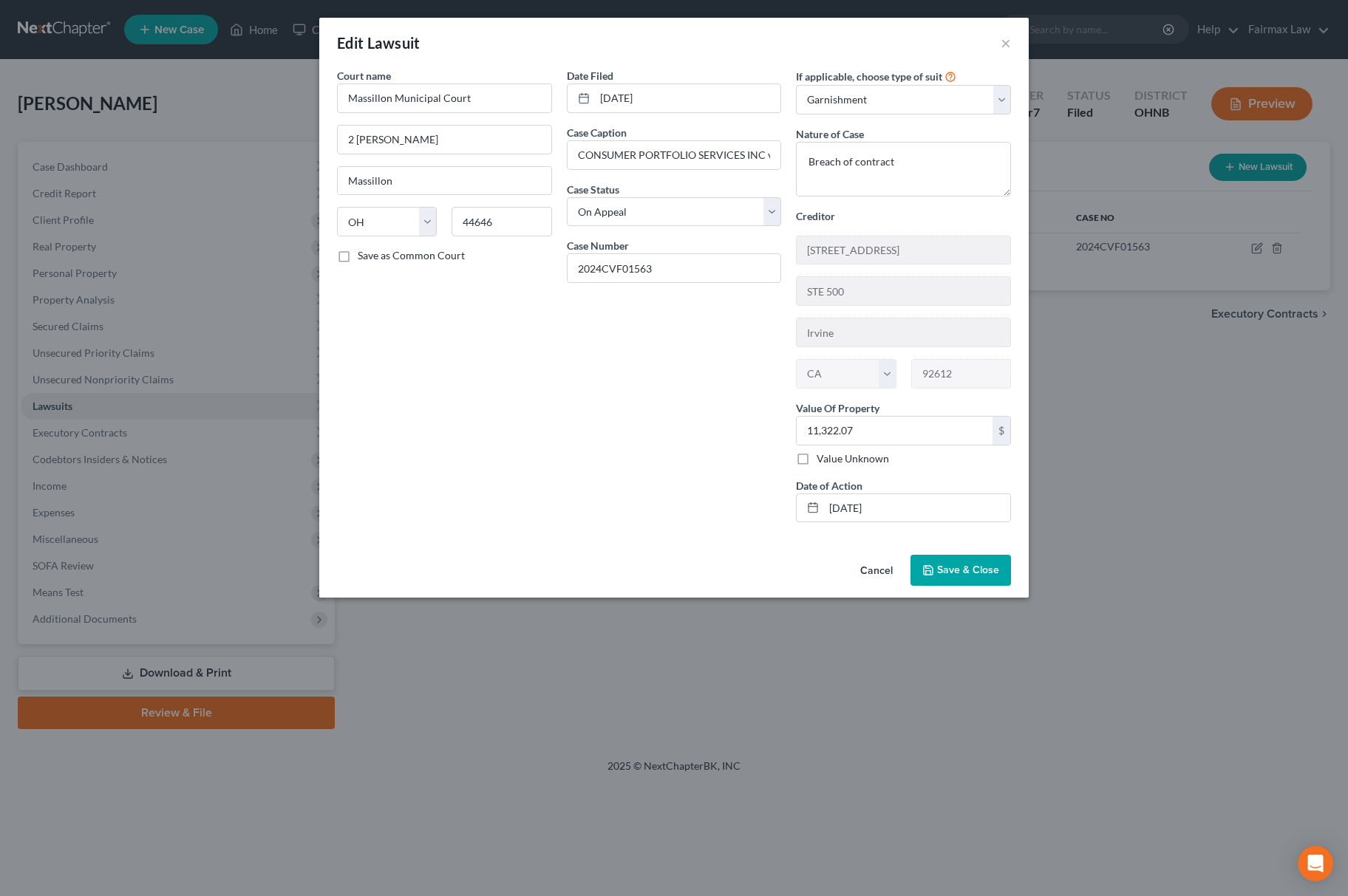
click at [850, 575] on button "Cancel" at bounding box center [876, 570] width 56 height 29
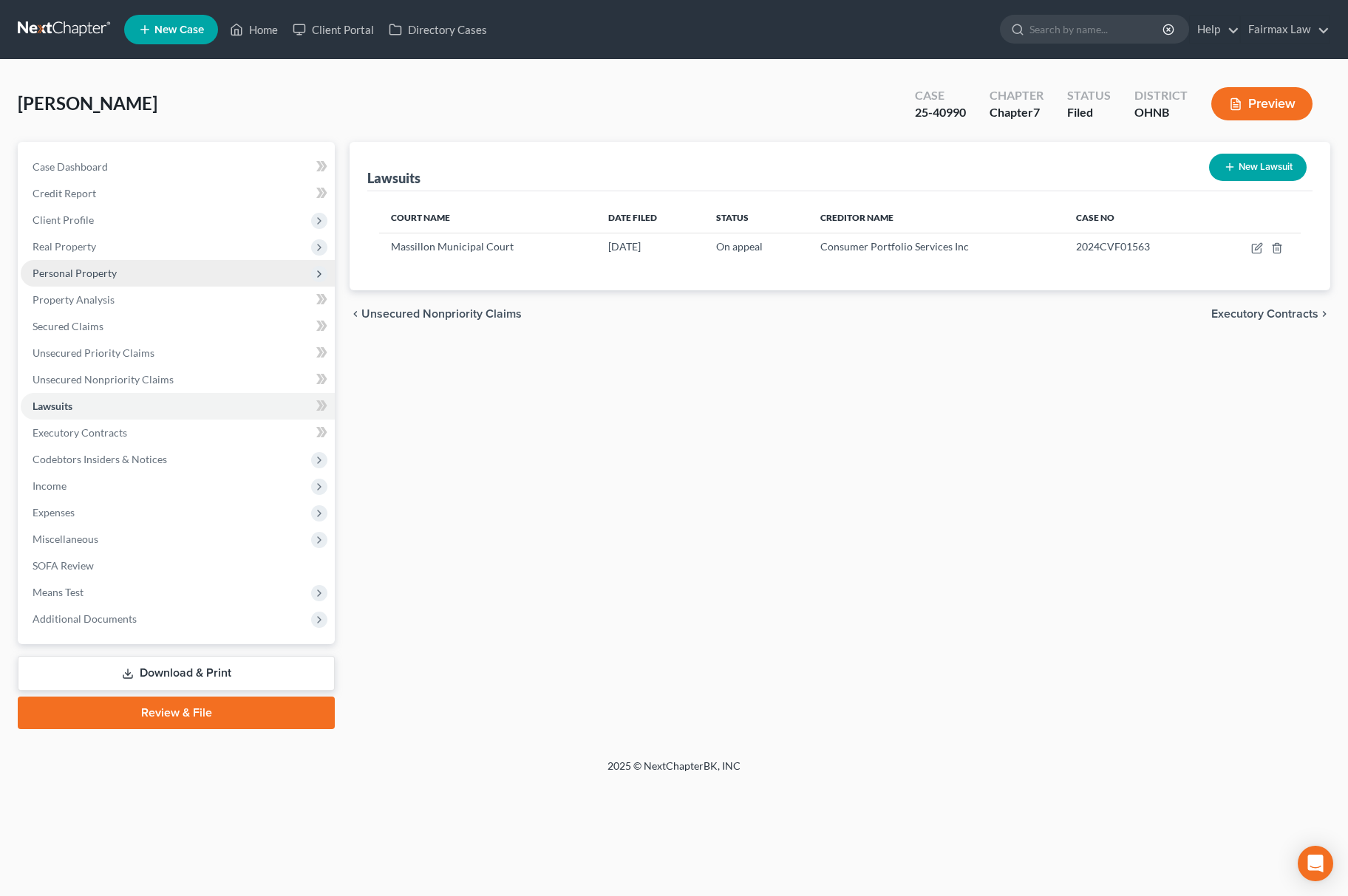
click at [167, 278] on span "Personal Property" at bounding box center [178, 274] width 315 height 27
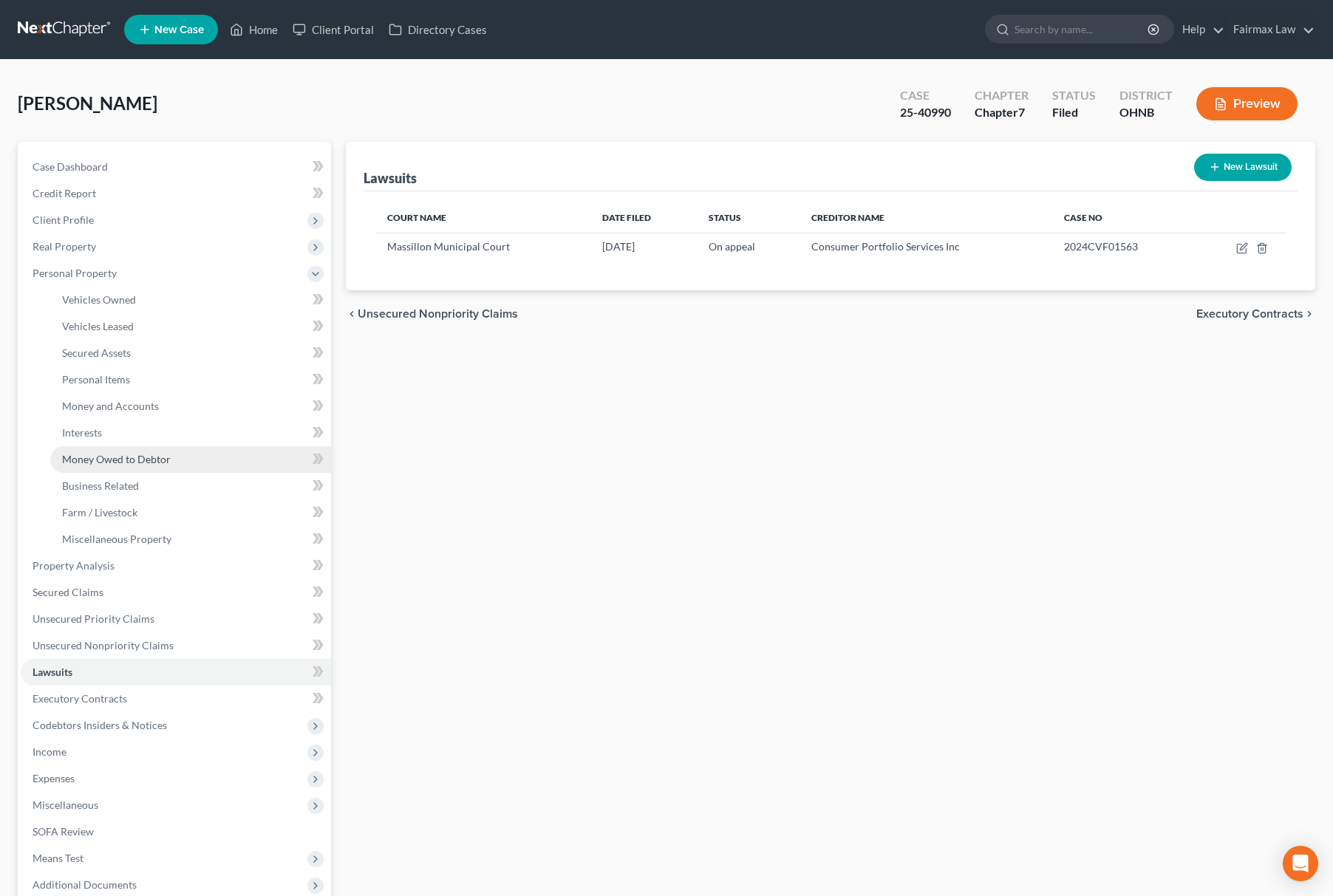
click at [198, 462] on link "Money Owed to Debtor" at bounding box center [190, 459] width 280 height 27
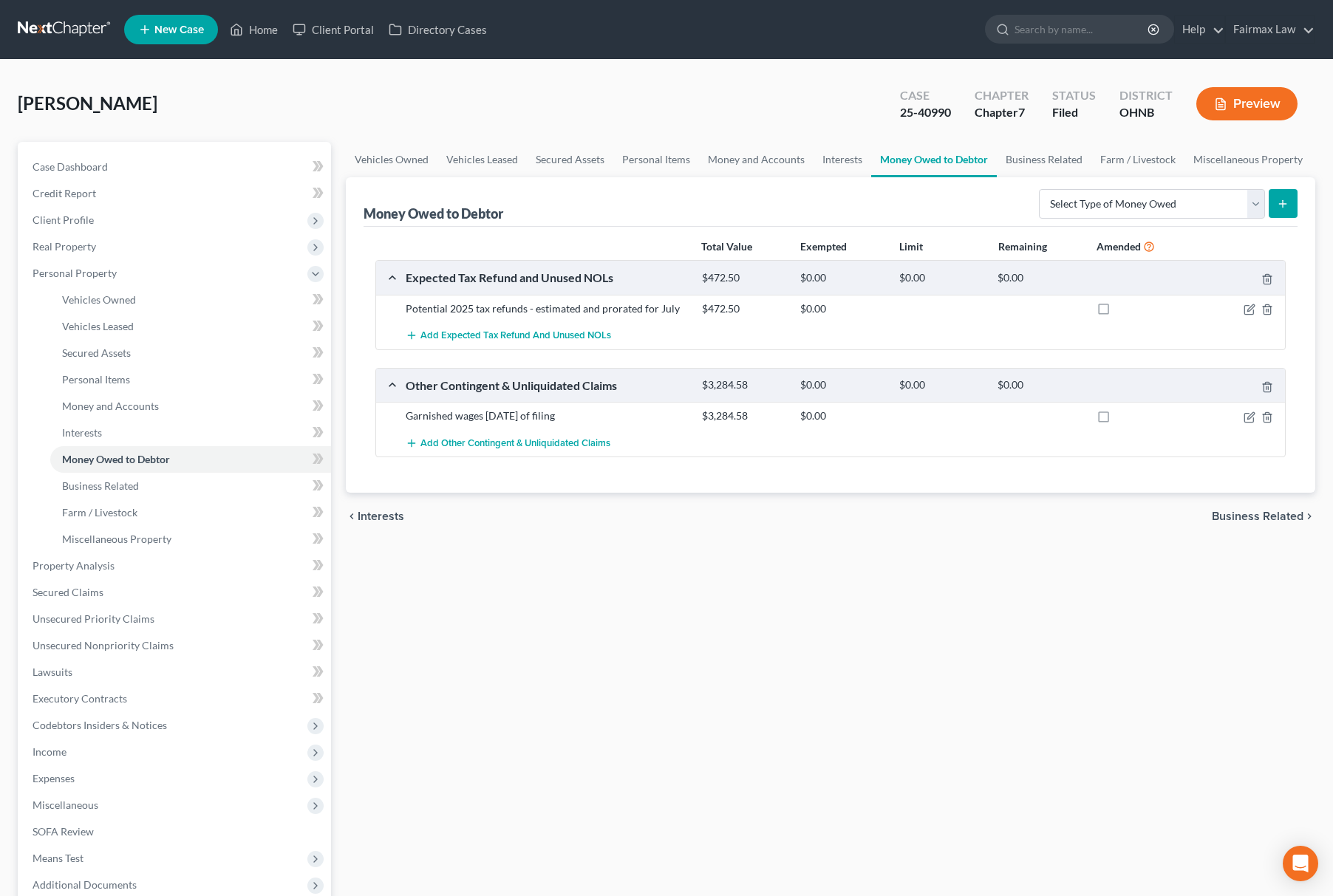
drag, startPoint x: 684, startPoint y: 420, endPoint x: 755, endPoint y: 408, distance: 72.0
click at [755, 408] on div "Garnished wages within 90 days of filing $3,284.58 $0.00" at bounding box center [831, 415] width 910 height 27
copy div "$3,284.58"
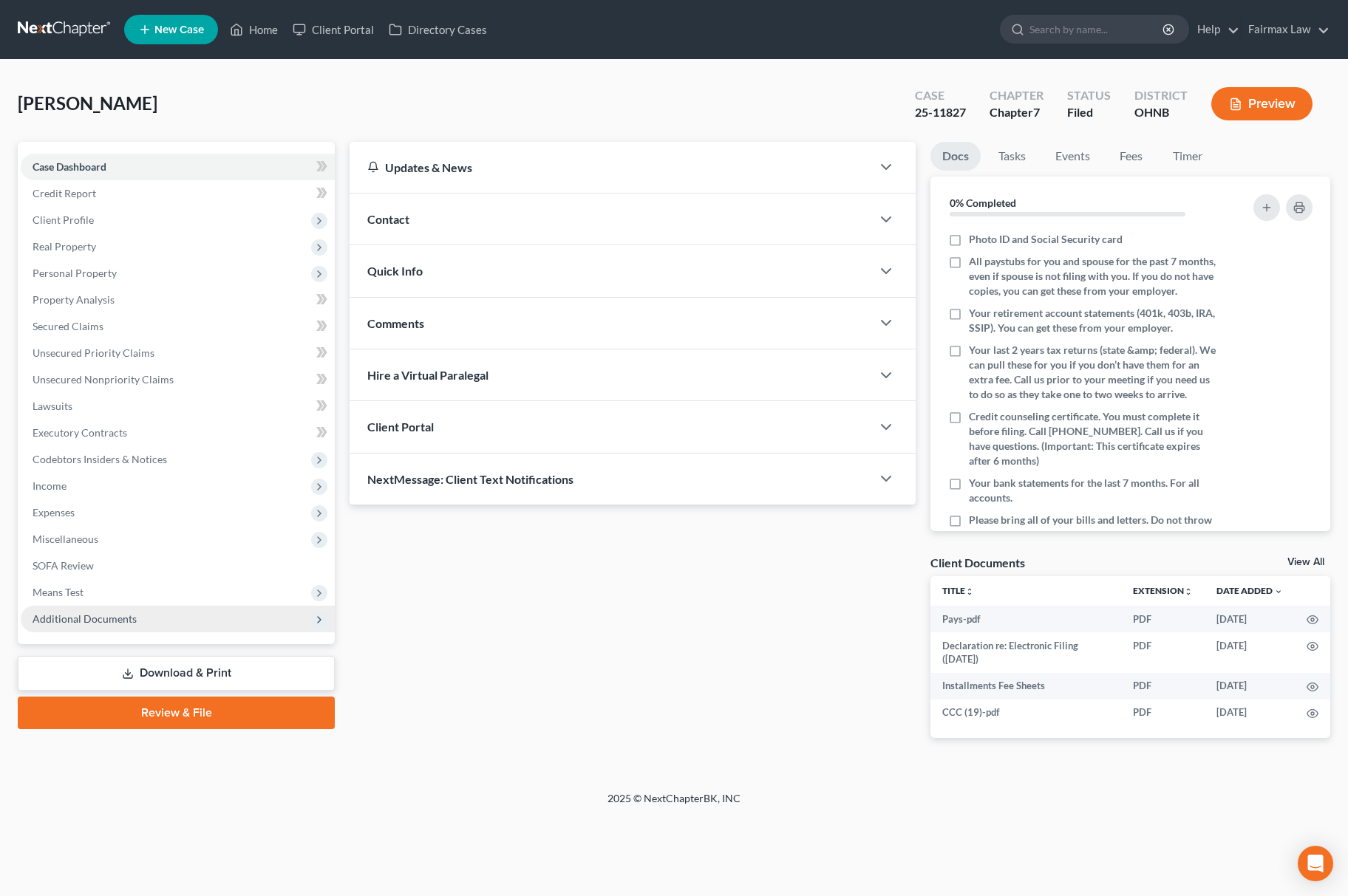
click at [143, 612] on span "Additional Documents" at bounding box center [178, 619] width 315 height 27
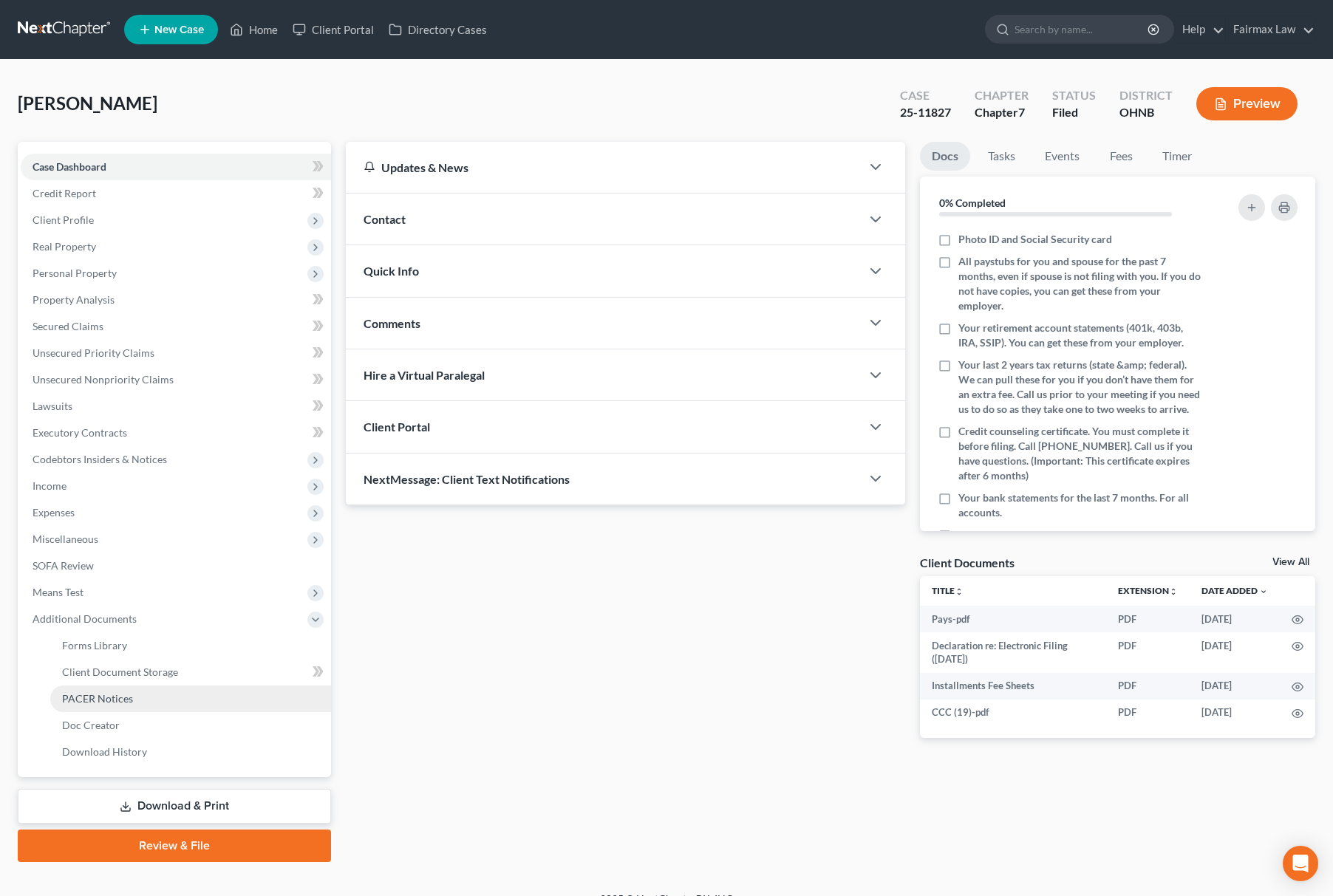
click at [128, 701] on span "PACER Notices" at bounding box center [98, 698] width 71 height 12
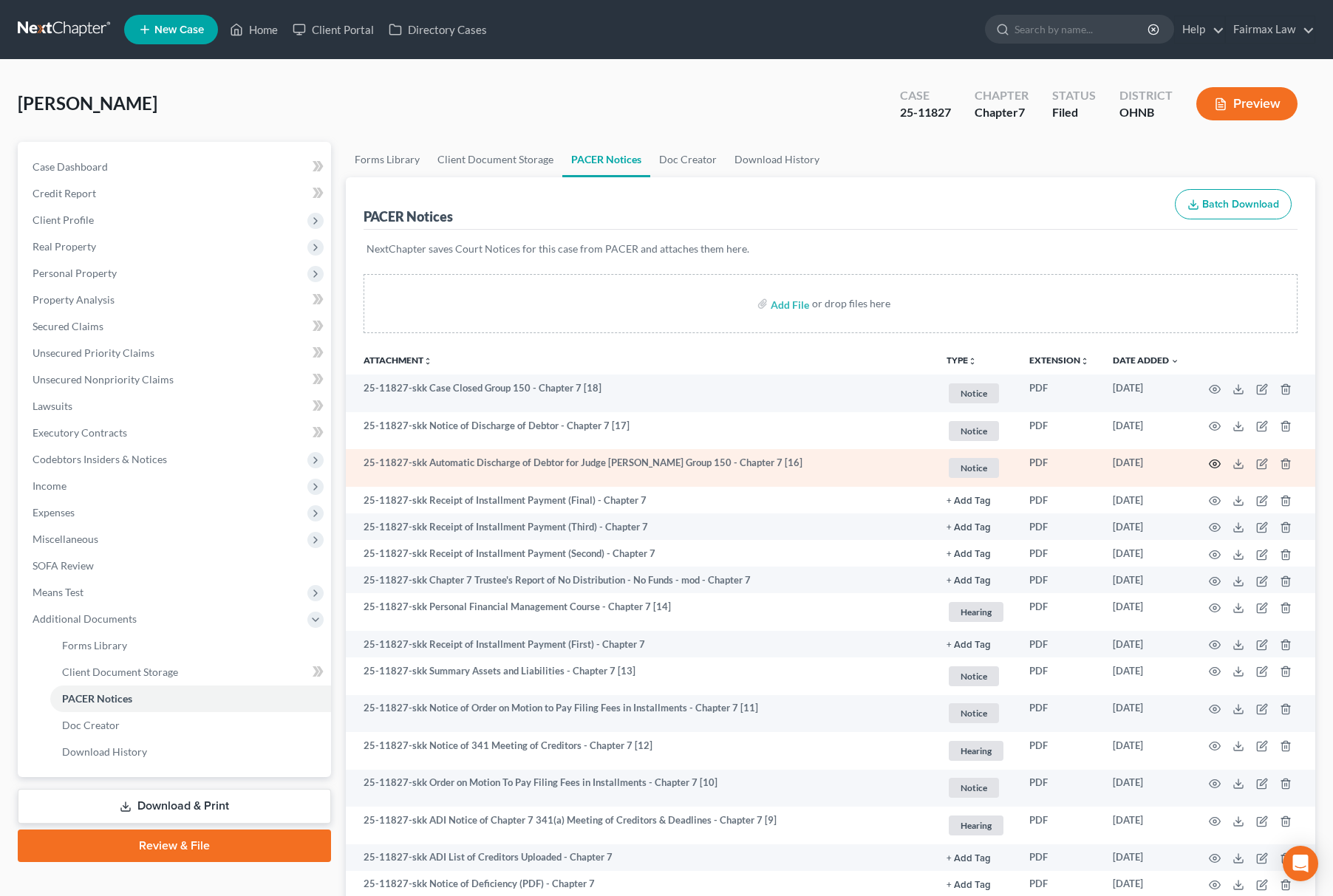
click at [1211, 461] on icon "button" at bounding box center [1216, 464] width 11 height 9
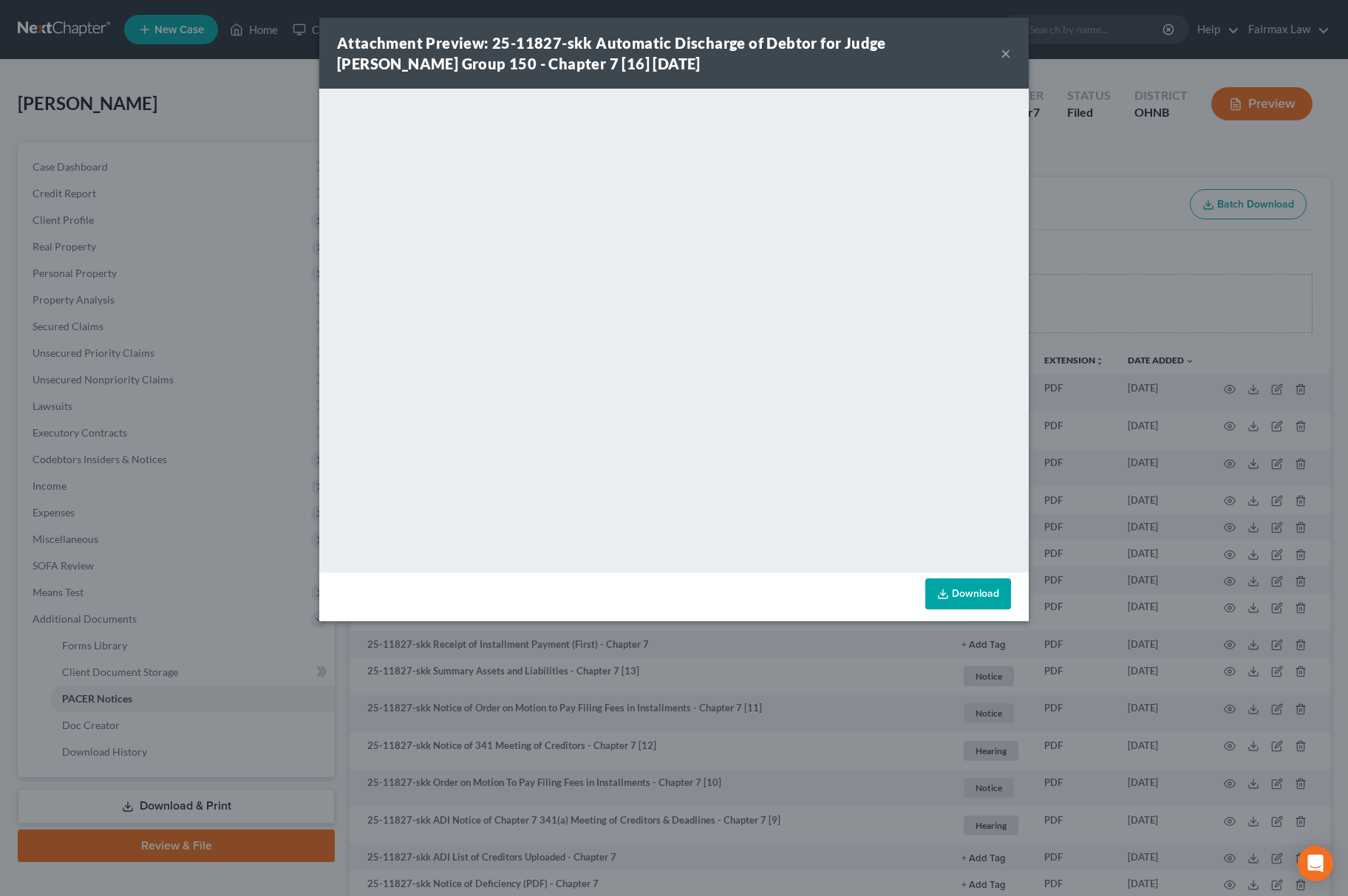
click at [992, 604] on link "Download" at bounding box center [968, 594] width 85 height 31
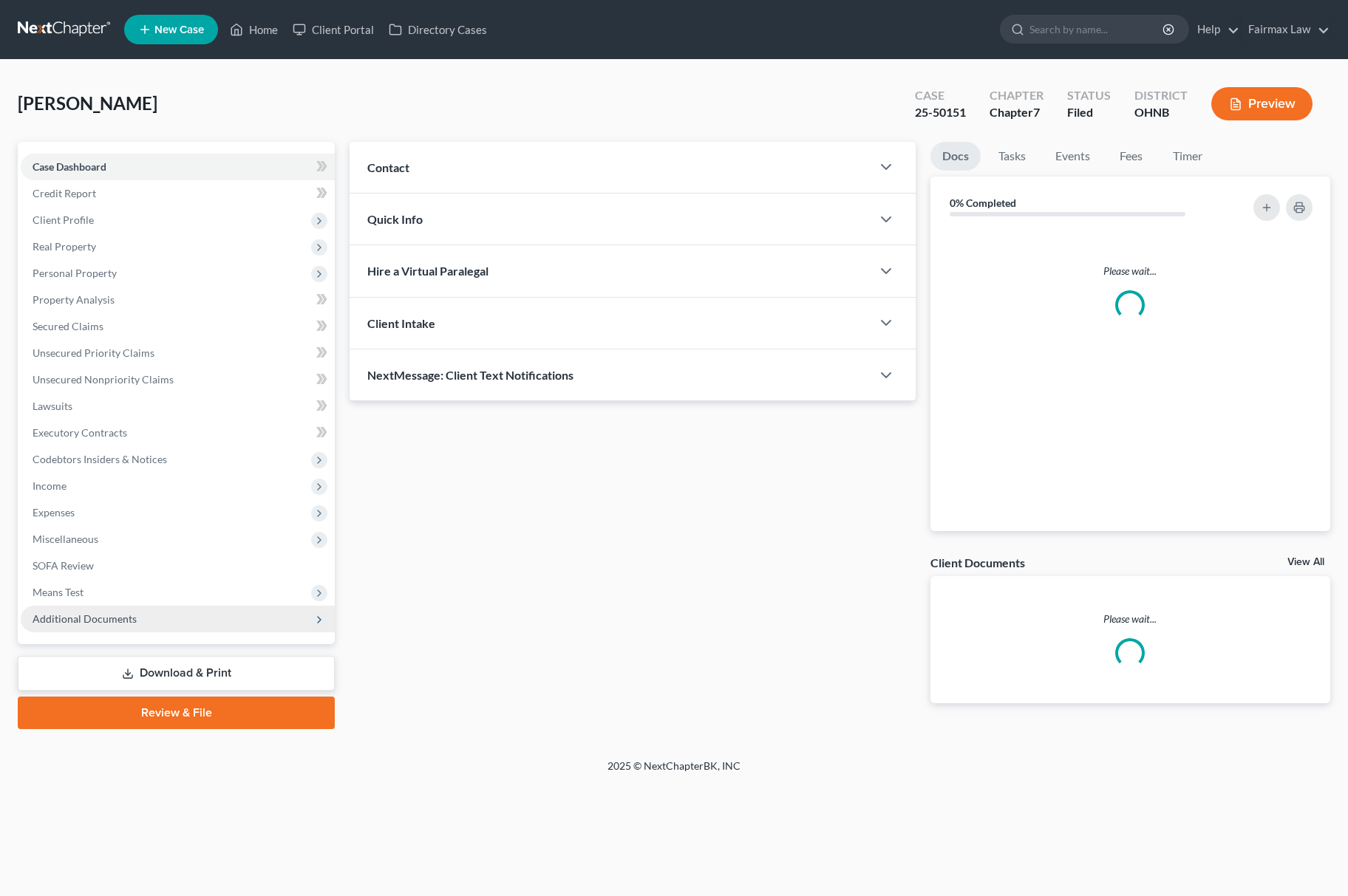
click at [102, 603] on span "Means Test" at bounding box center [178, 593] width 315 height 27
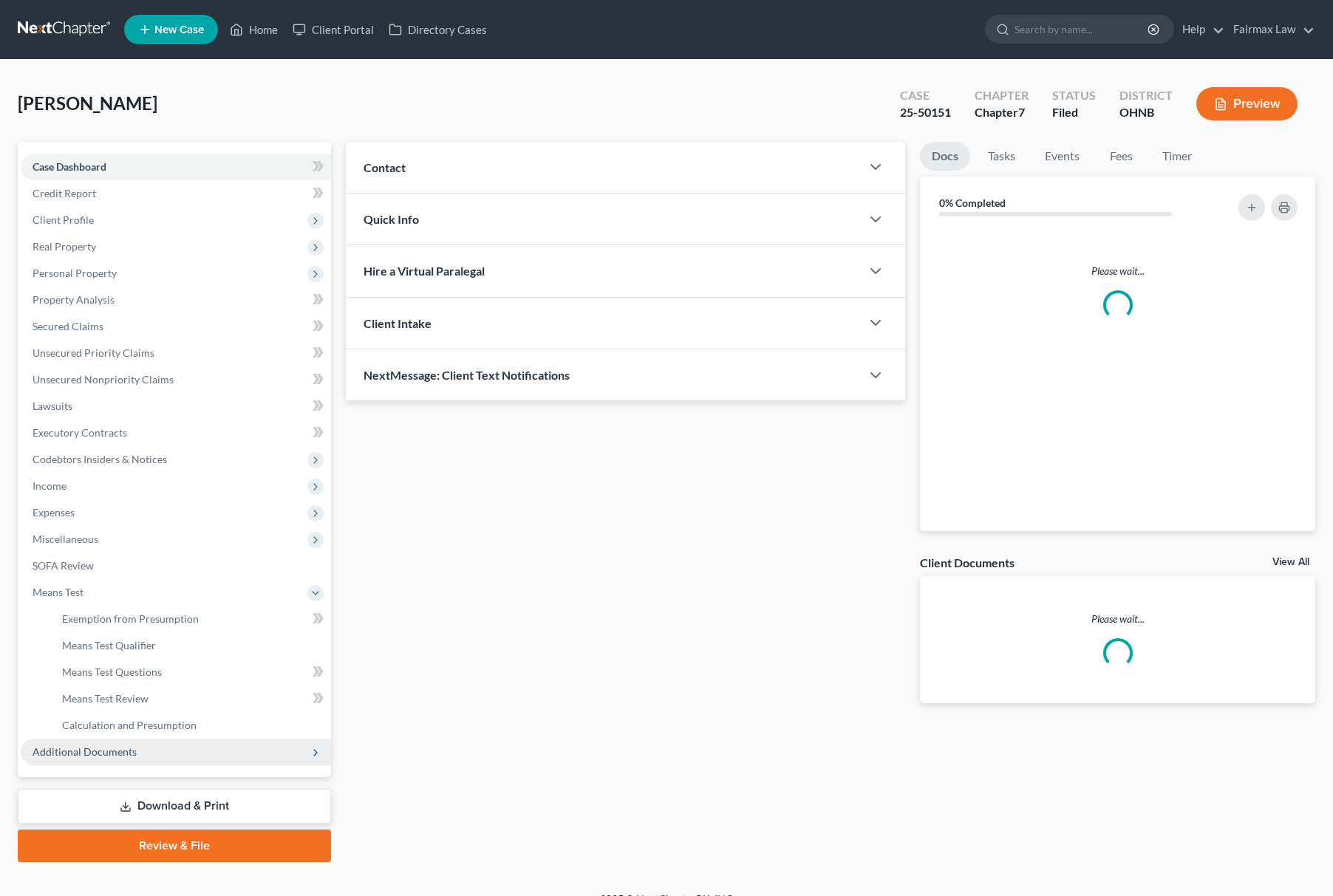
drag, startPoint x: 96, startPoint y: 738, endPoint x: 98, endPoint y: 761, distance: 23.1
click at [96, 745] on span "Additional Documents" at bounding box center [176, 752] width 311 height 27
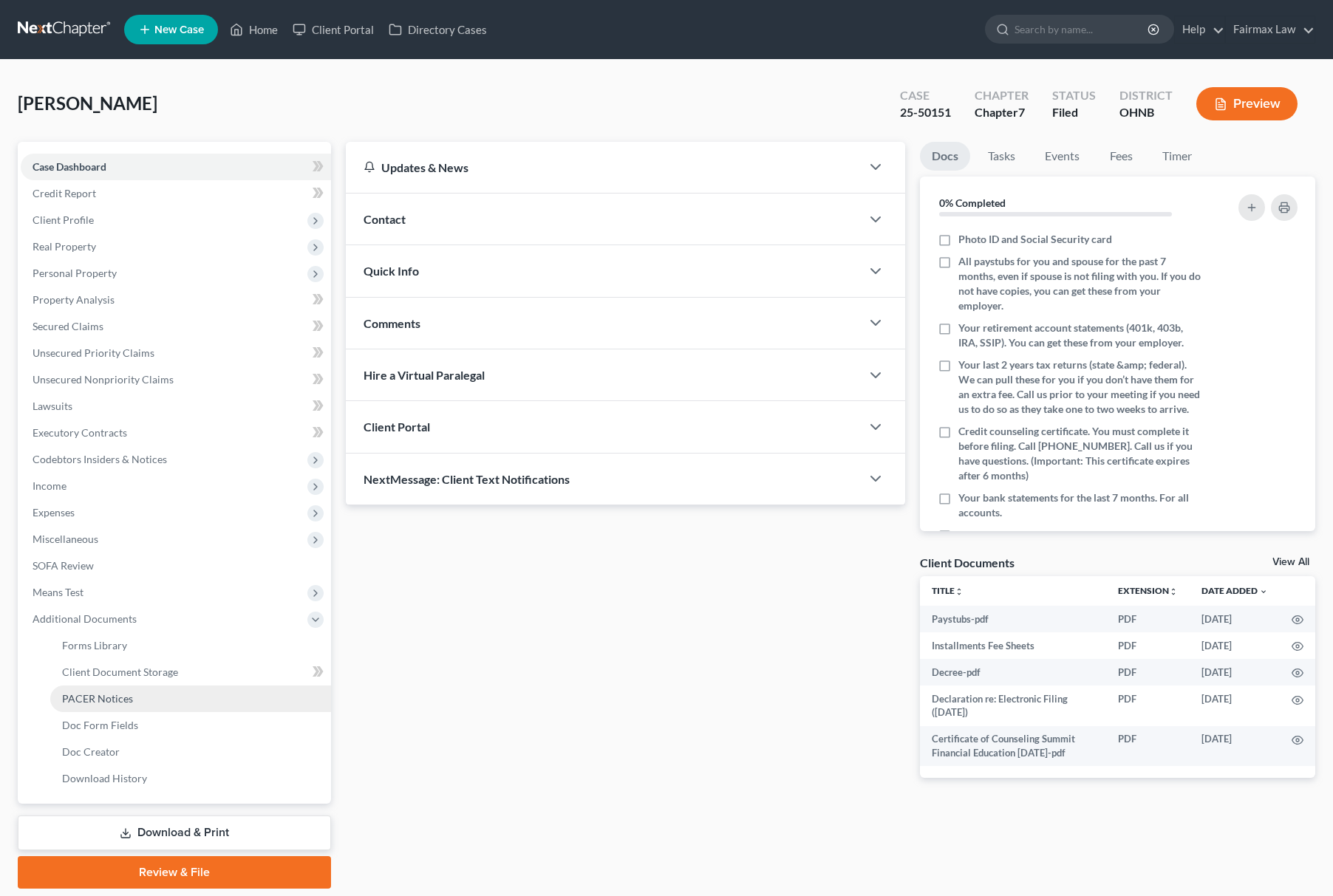
click at [166, 689] on link "PACER Notices" at bounding box center [190, 699] width 280 height 27
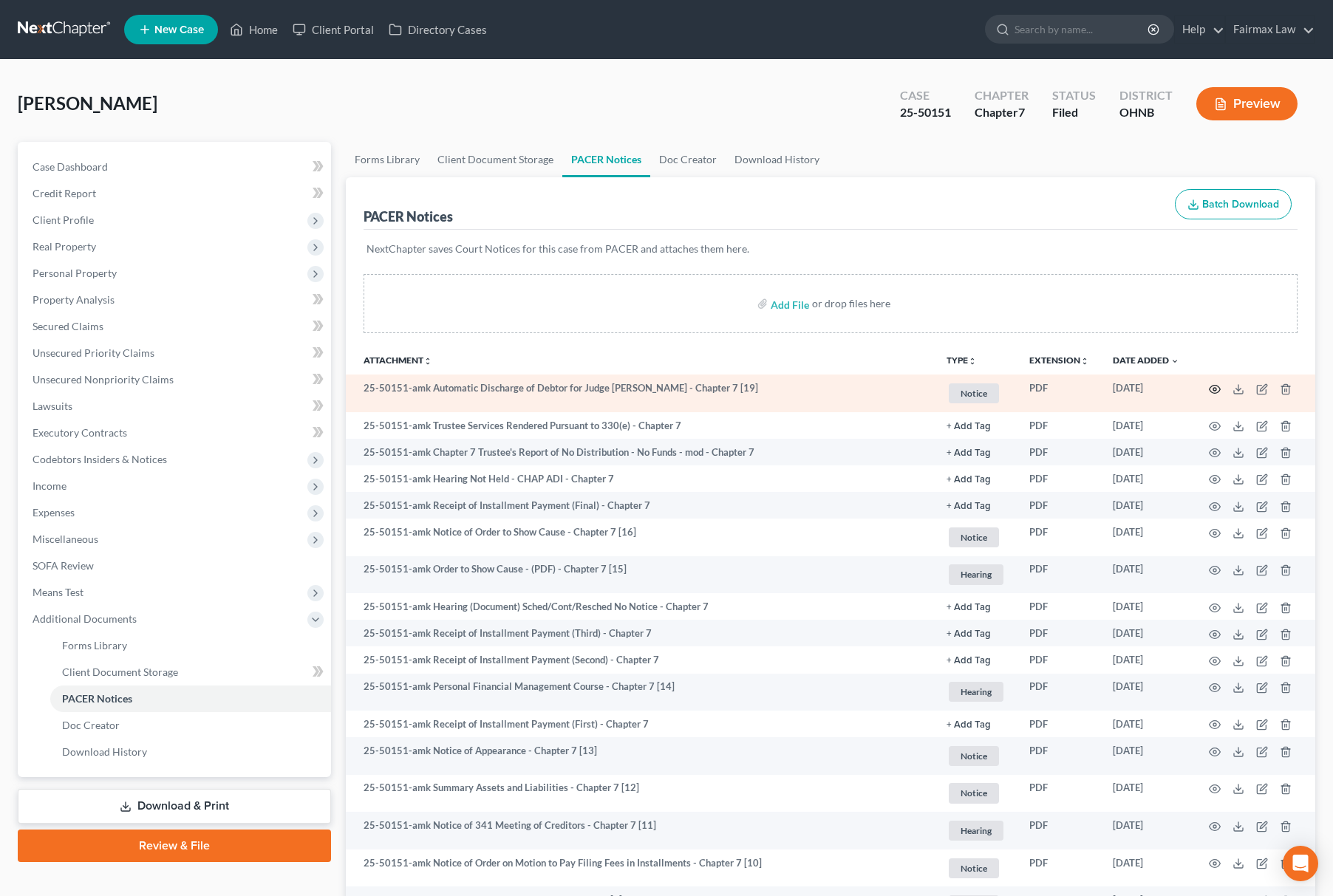
click at [1212, 388] on icon "button" at bounding box center [1215, 389] width 11 height 11
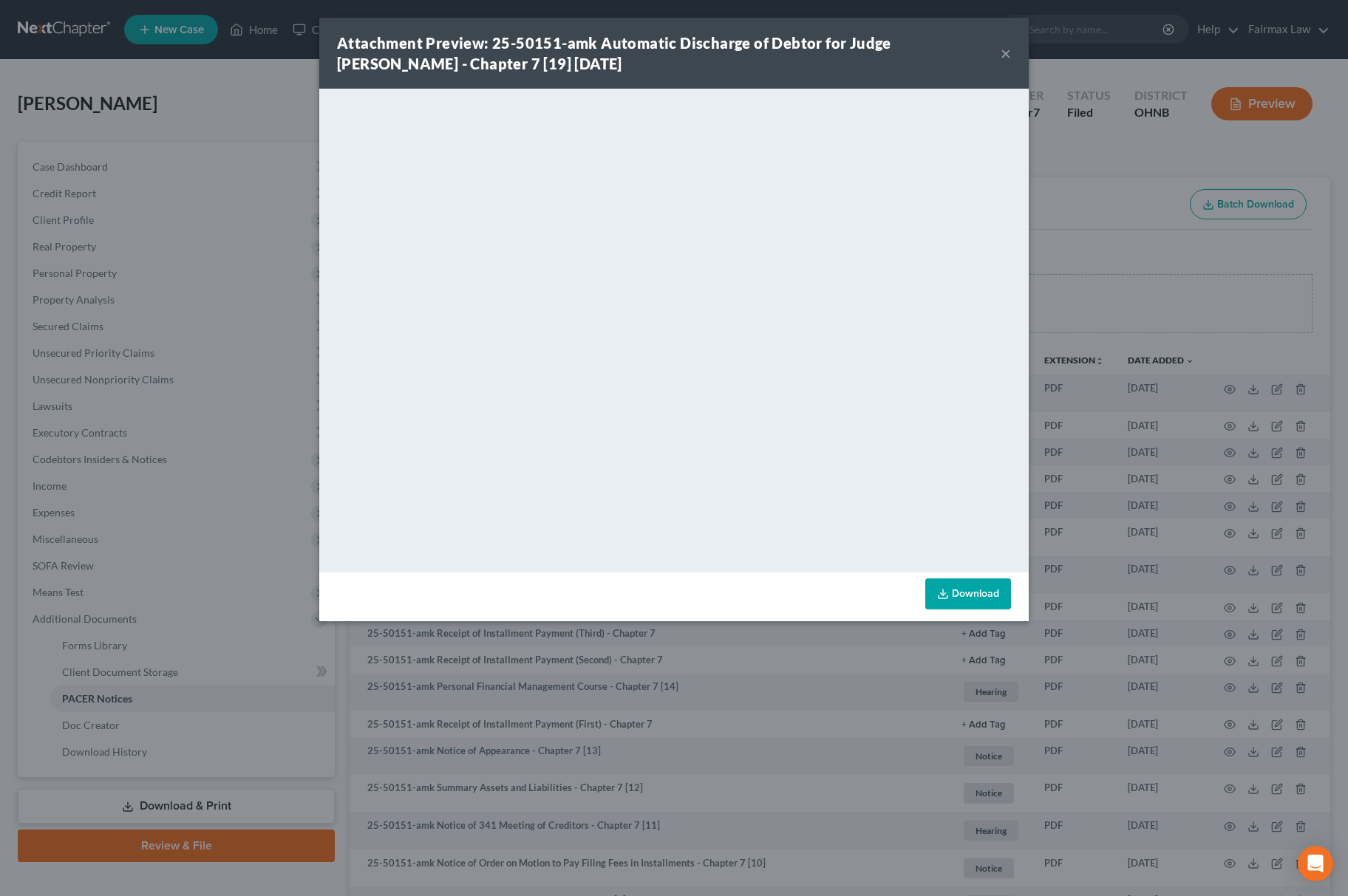
click at [957, 581] on link "Download" at bounding box center [968, 594] width 85 height 31
click at [1073, 224] on div "Attachment Preview: 25-50151-amk Automatic Discharge of Debtor for Judge Koschi…" at bounding box center [674, 448] width 1348 height 896
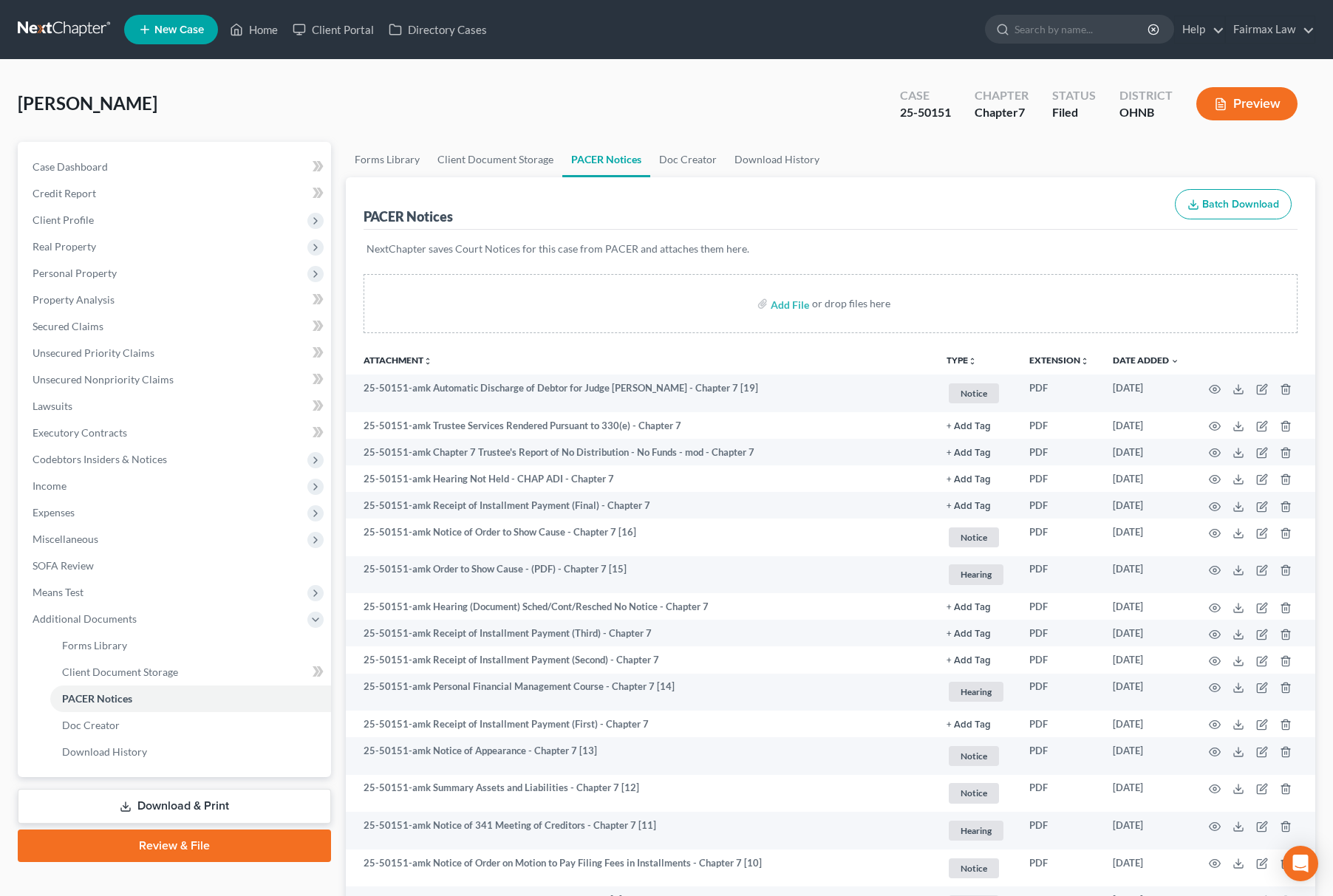
click at [668, 54] on nav "Home New Case Client Portal Directory Cases Fairmax Law ron@fairmaxlaw.com My A…" at bounding box center [666, 29] width 1333 height 59
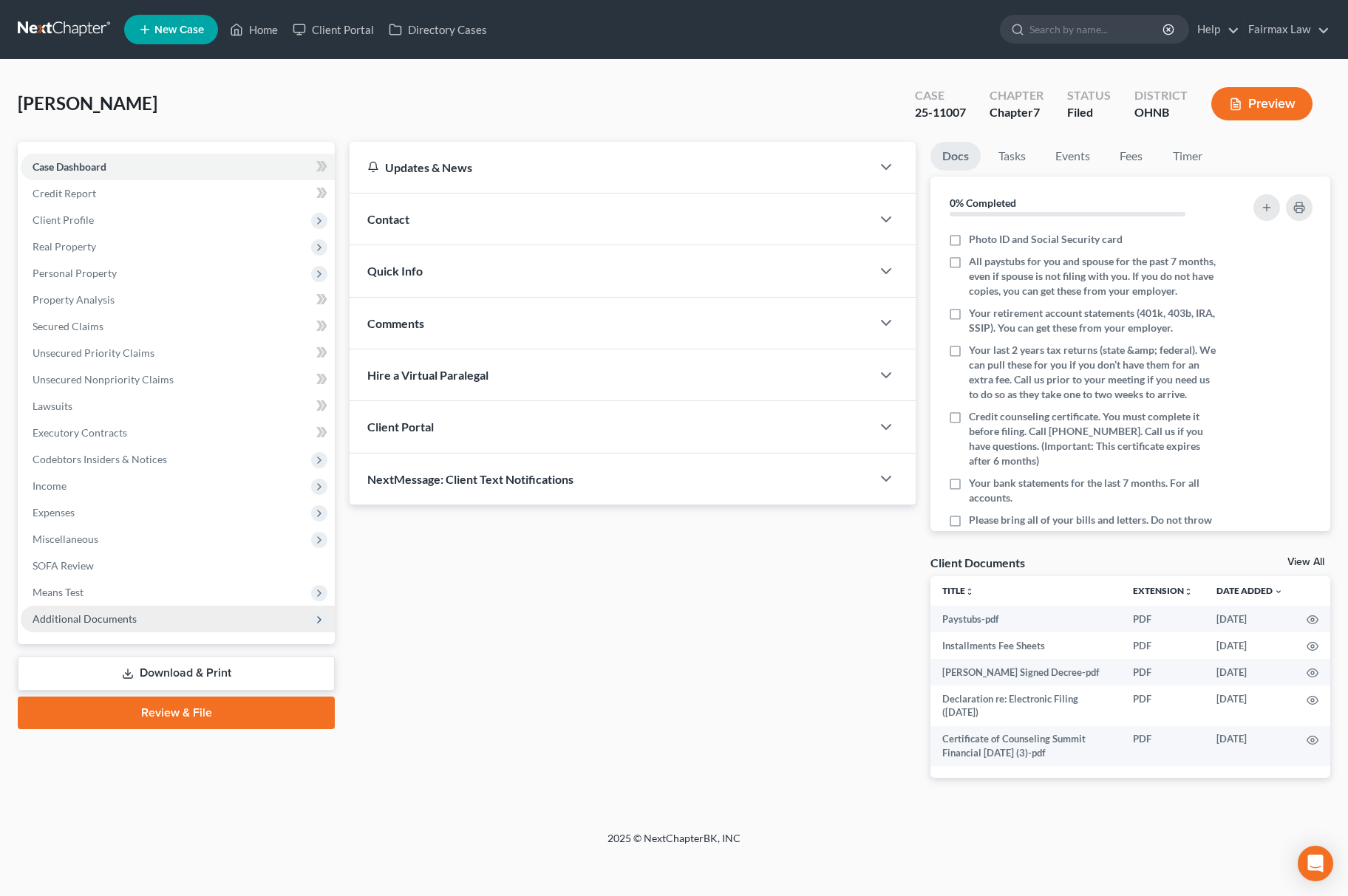
click at [102, 617] on span "Additional Documents" at bounding box center [84, 618] width 104 height 12
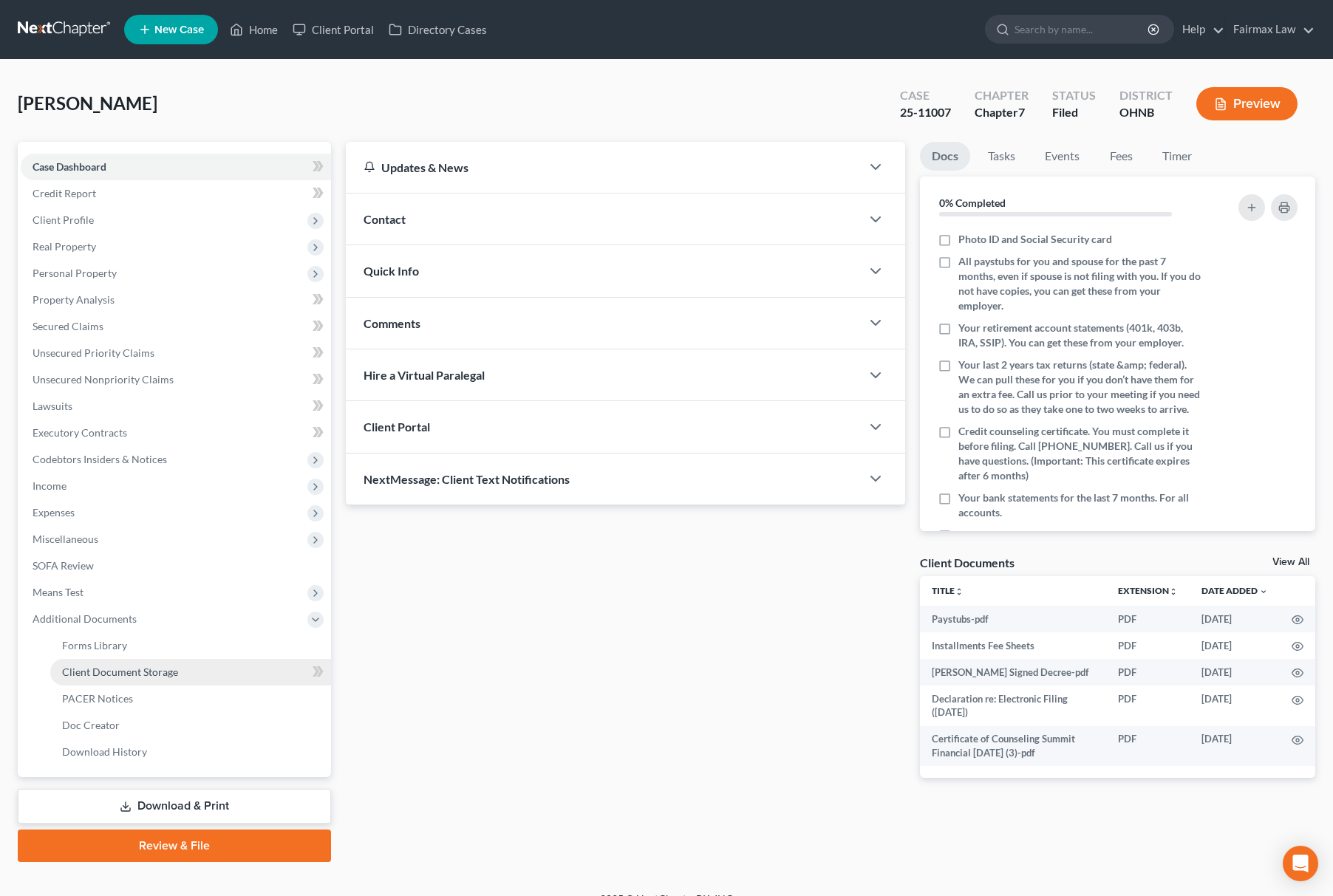
click at [166, 677] on link "Client Document Storage" at bounding box center [190, 672] width 280 height 27
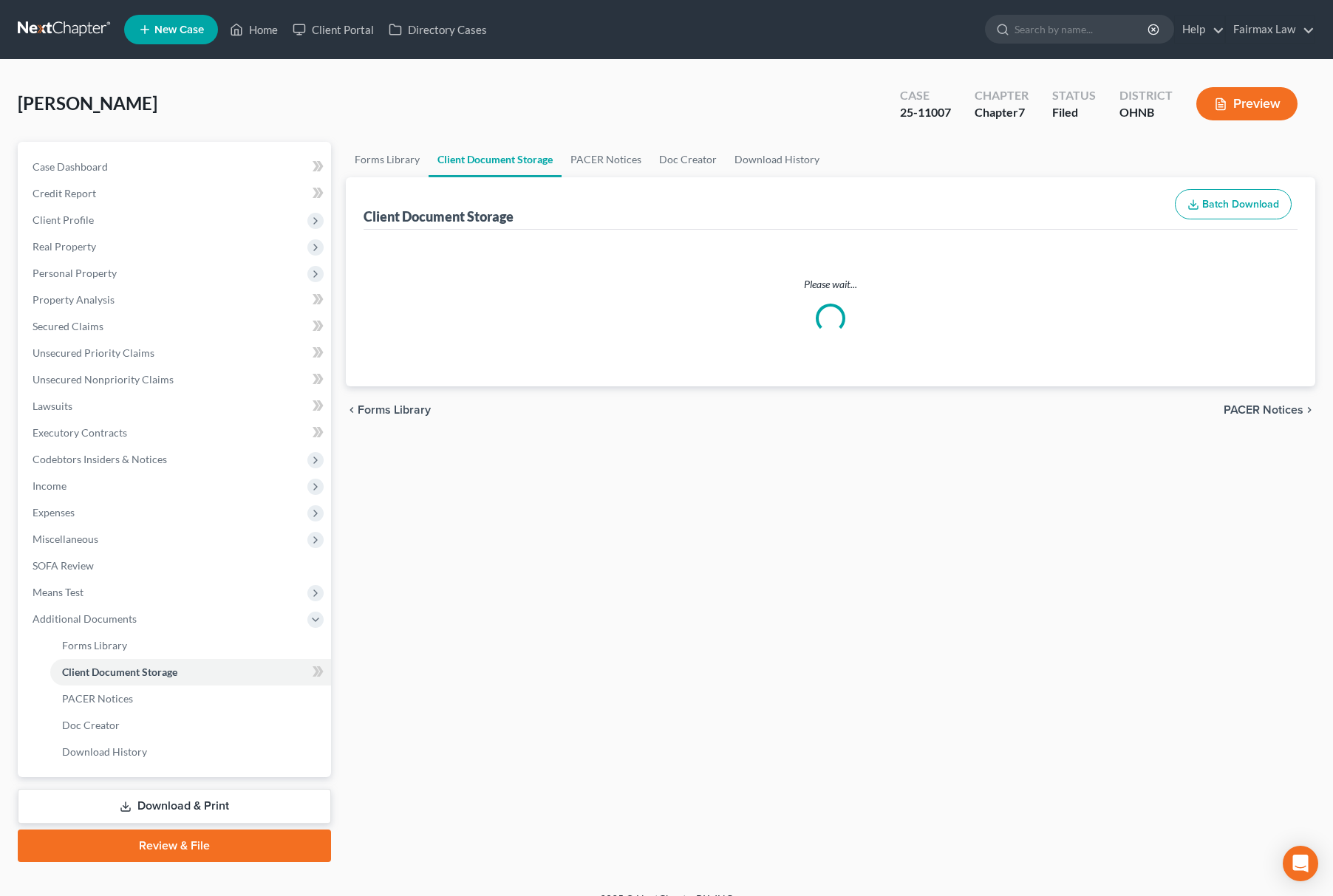
select select "5"
select select "16"
select select "24"
select select "20"
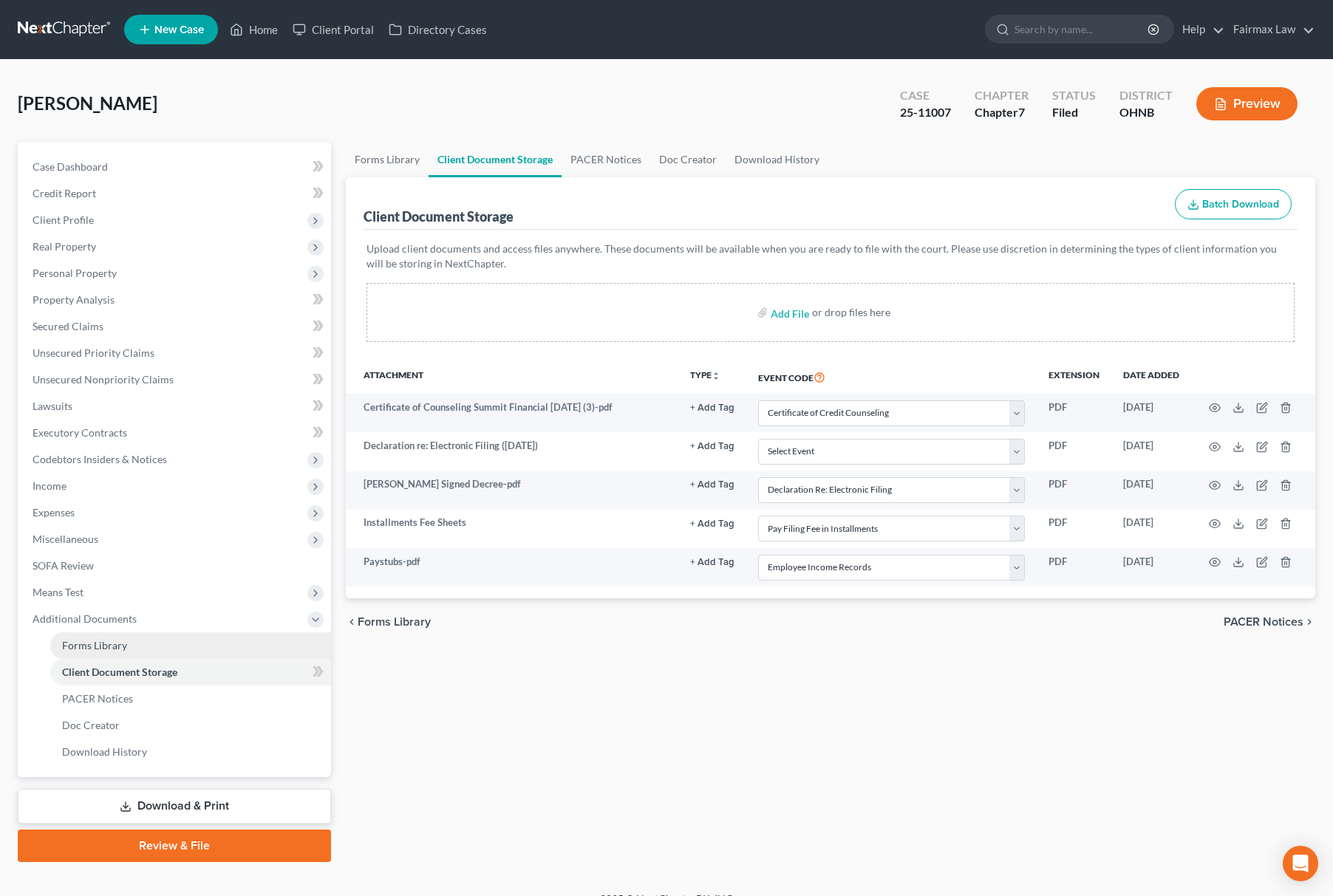
drag, startPoint x: 106, startPoint y: 644, endPoint x: 121, endPoint y: 644, distance: 15.0
click at [107, 644] on span "Forms Library" at bounding box center [95, 645] width 65 height 12
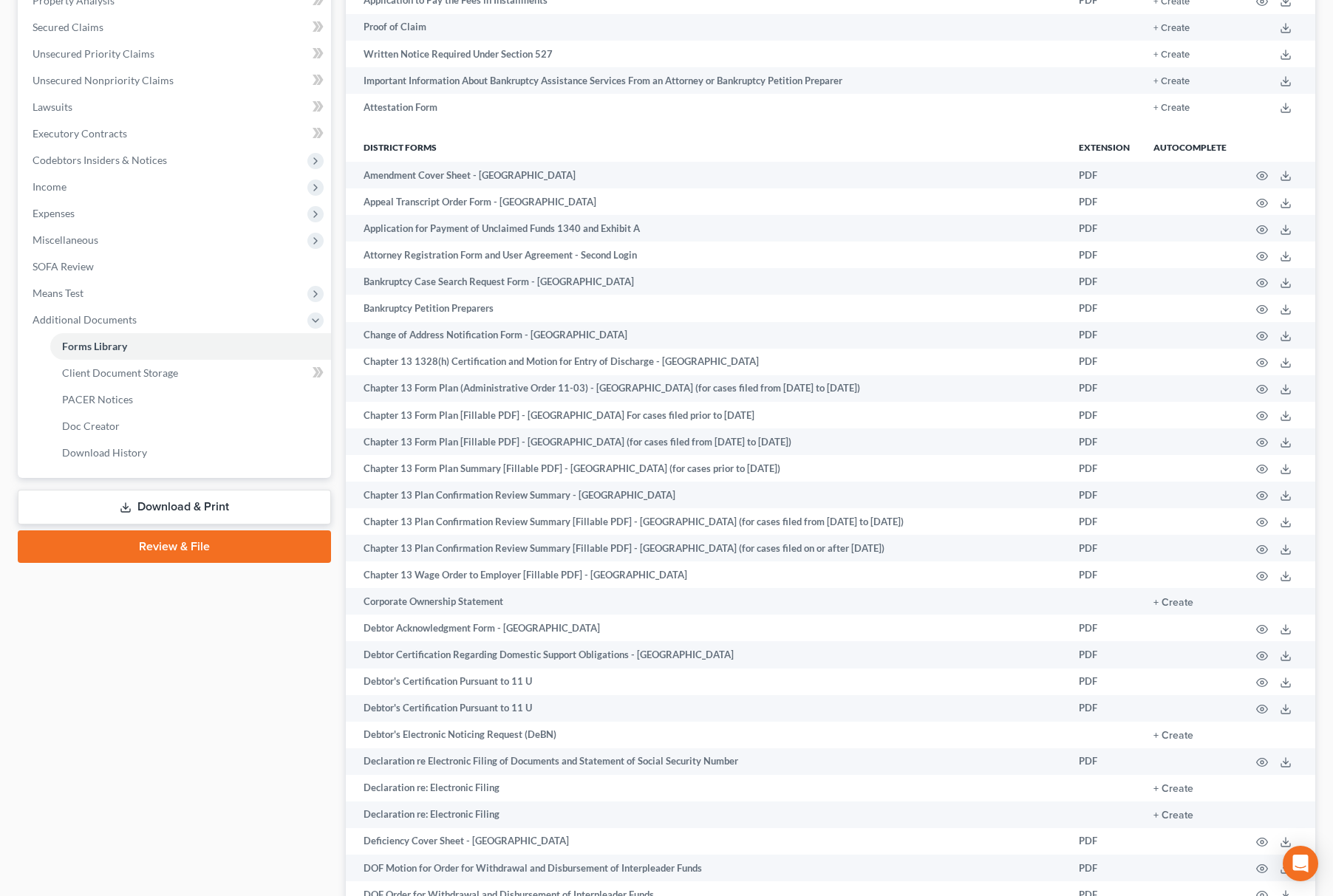
scroll to position [493, 0]
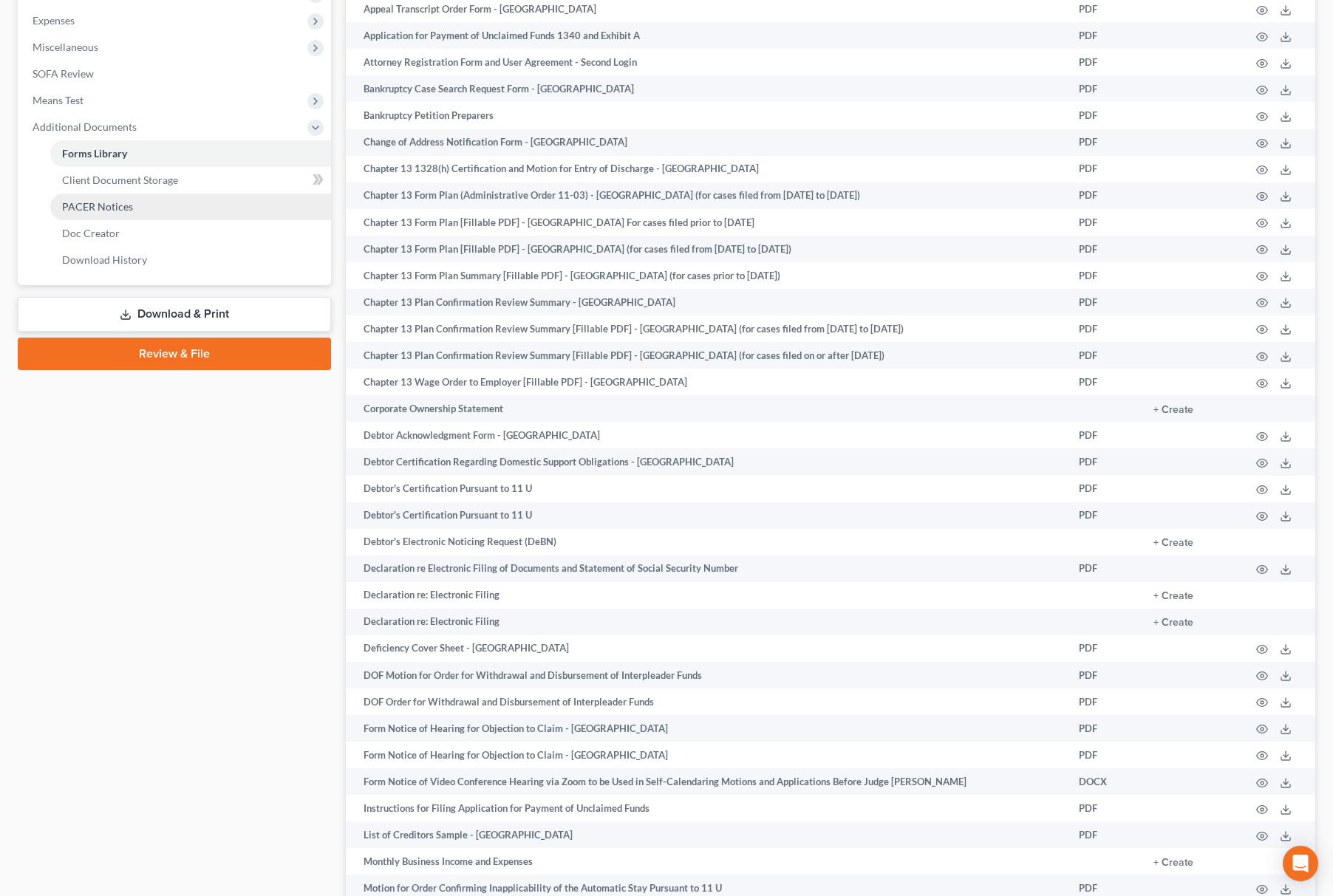
click at [182, 193] on link "PACER Notices" at bounding box center [190, 206] width 280 height 27
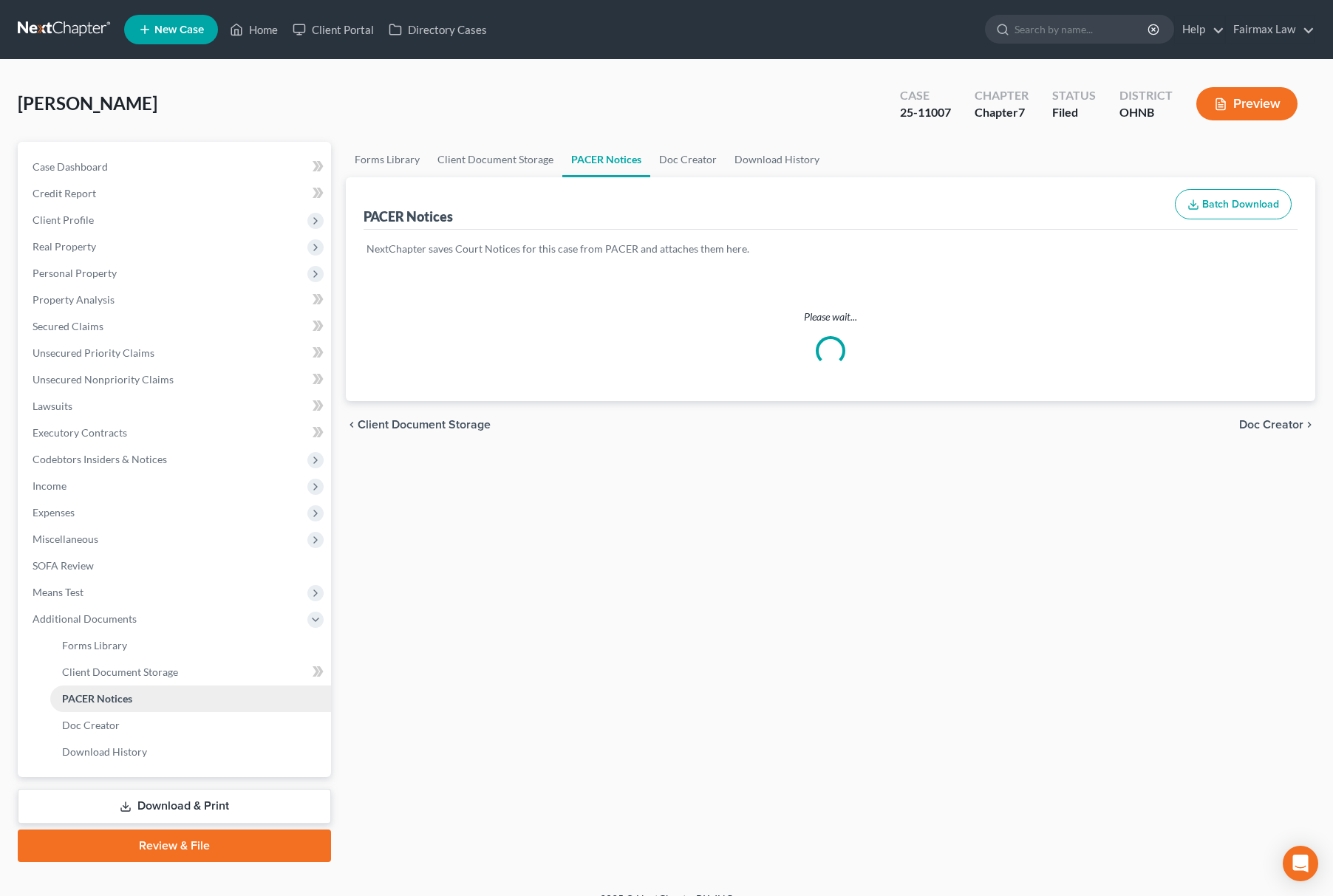
click at [130, 694] on span "PACER Notices" at bounding box center [98, 698] width 70 height 12
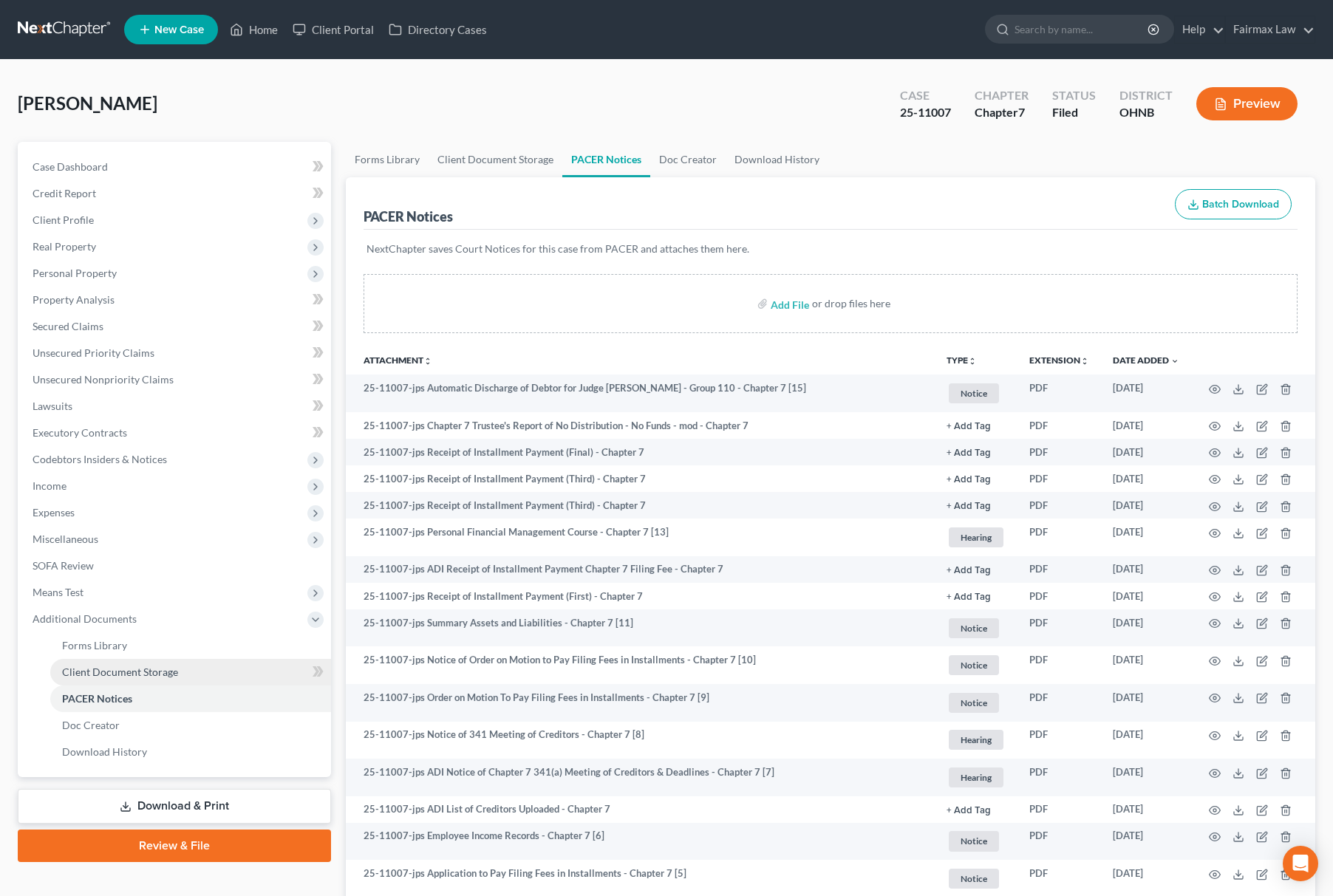
click at [160, 680] on link "Client Document Storage" at bounding box center [190, 672] width 280 height 27
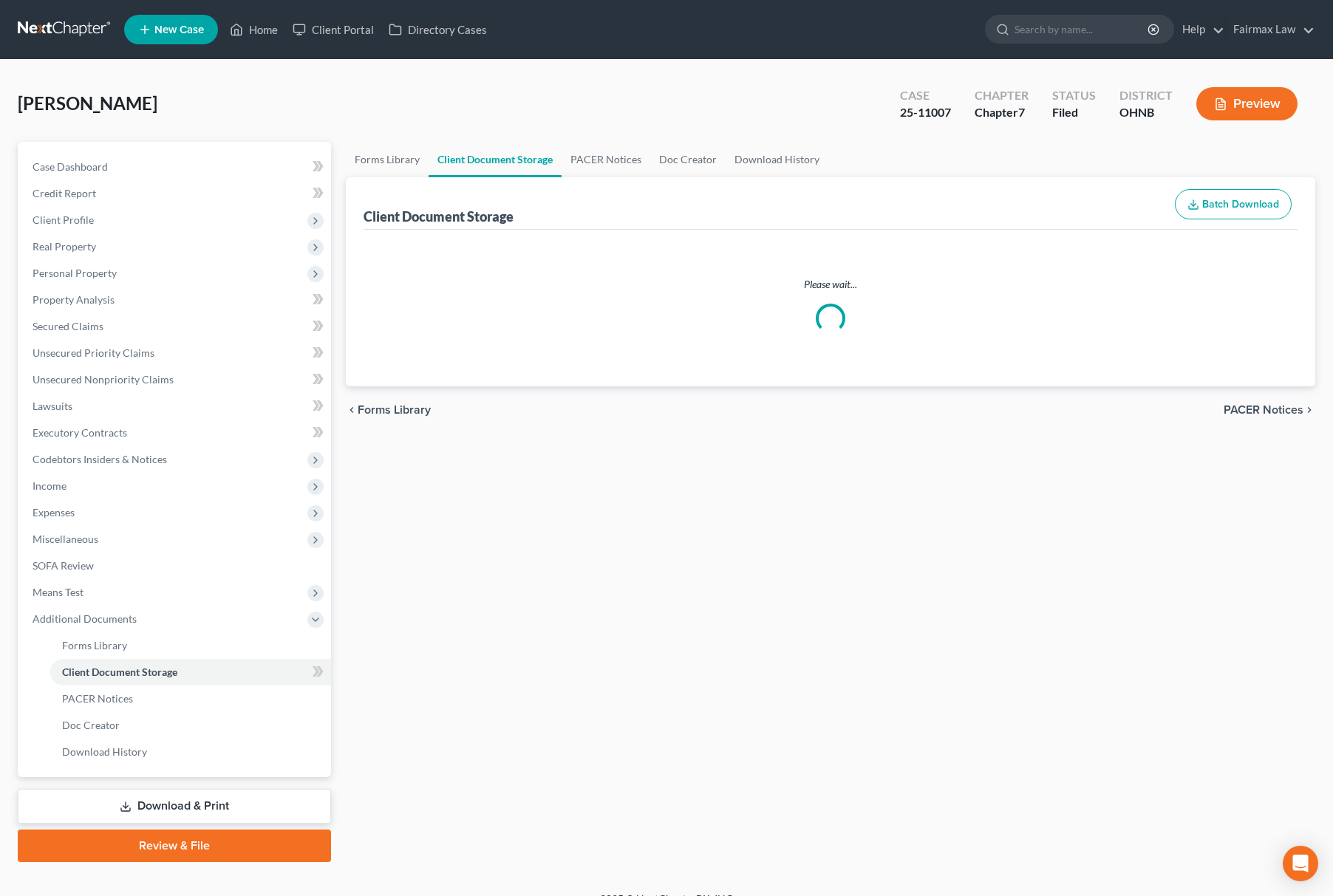
select select "5"
select select "16"
select select "24"
select select "20"
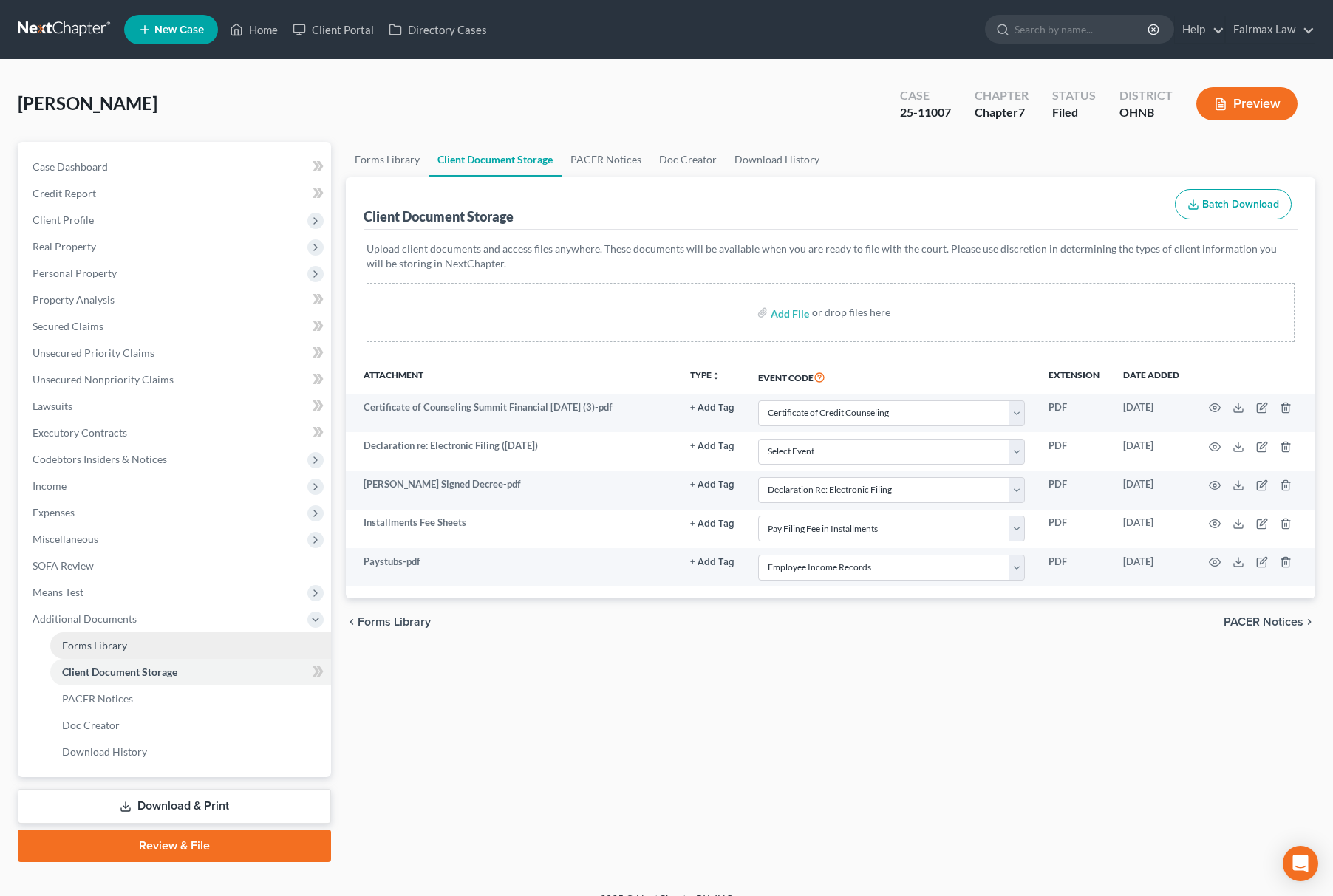
click at [185, 642] on link "Forms Library" at bounding box center [190, 646] width 280 height 27
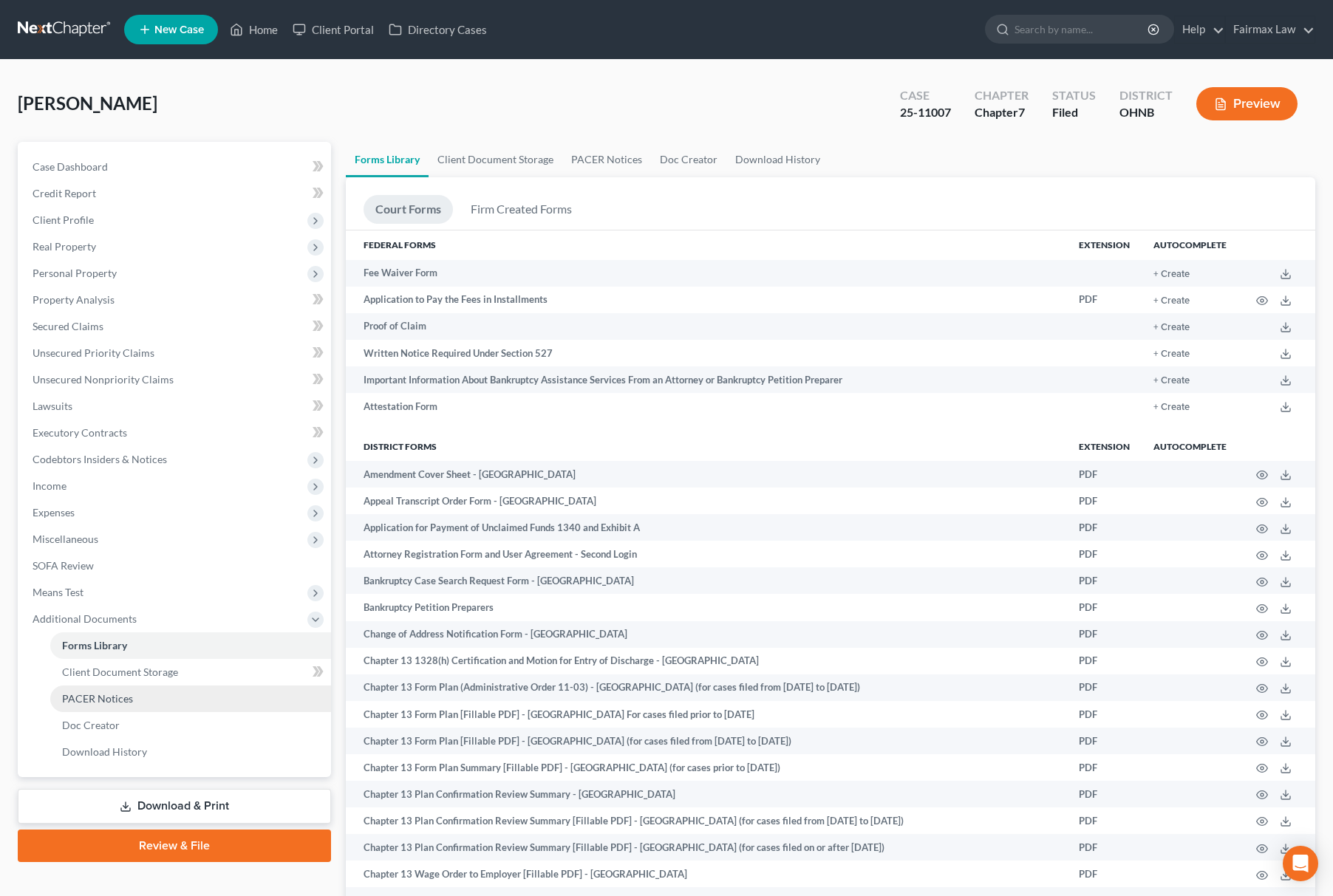
click at [152, 690] on link "PACER Notices" at bounding box center [190, 699] width 280 height 27
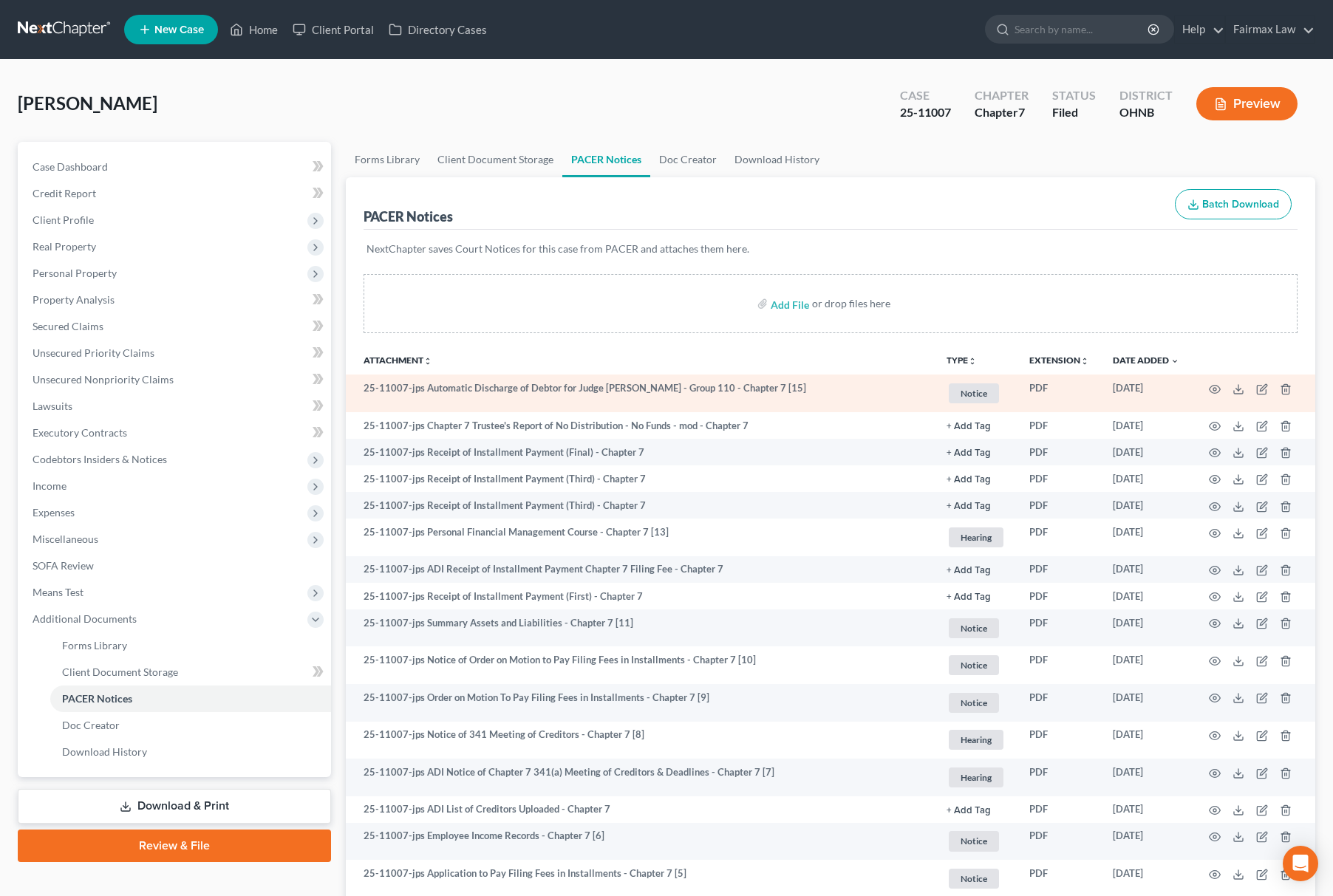
click at [1225, 385] on td at bounding box center [1253, 394] width 124 height 38
click at [1216, 385] on icon "button" at bounding box center [1215, 389] width 11 height 11
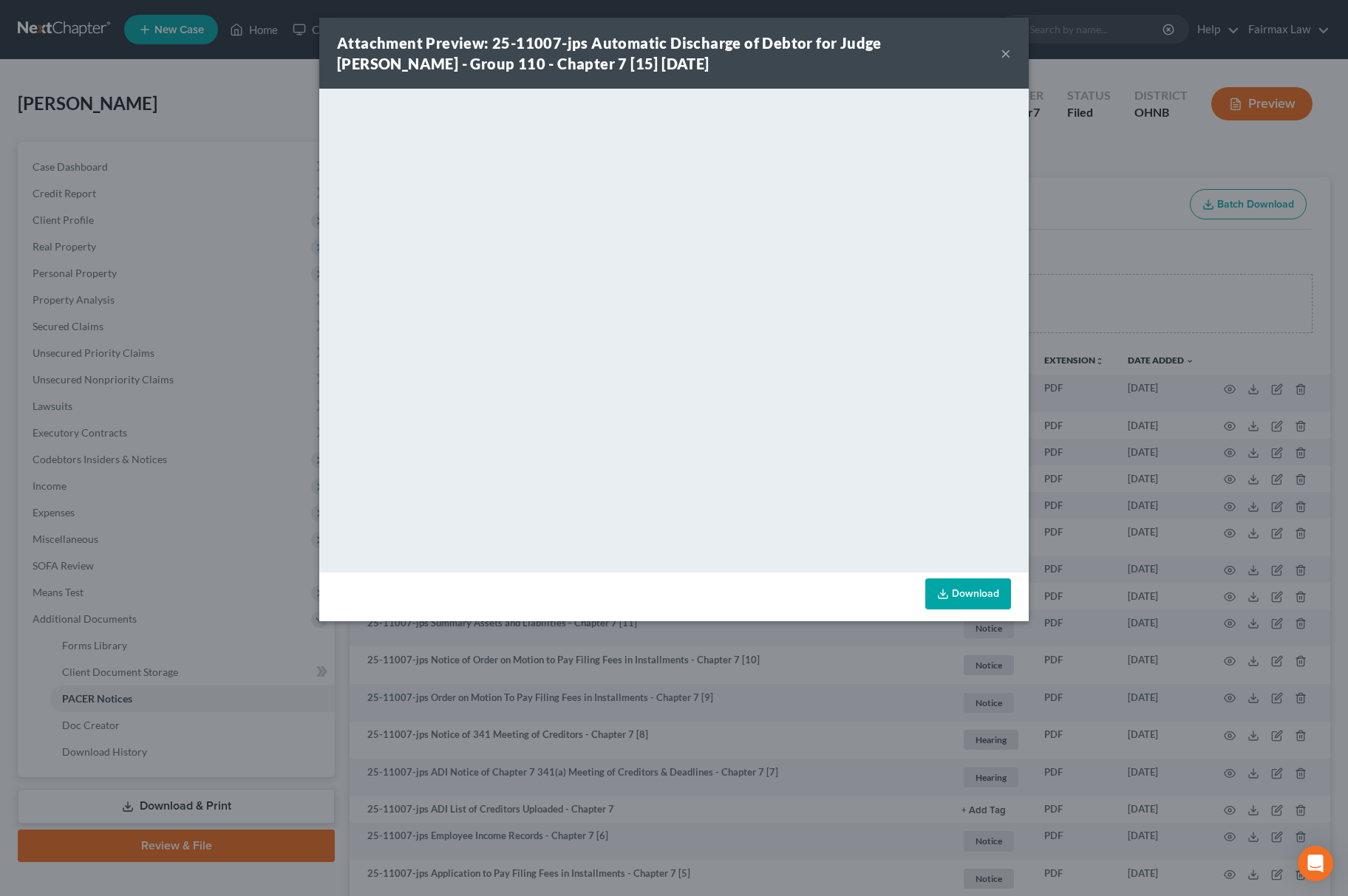
click at [994, 583] on link "Download" at bounding box center [968, 594] width 85 height 31
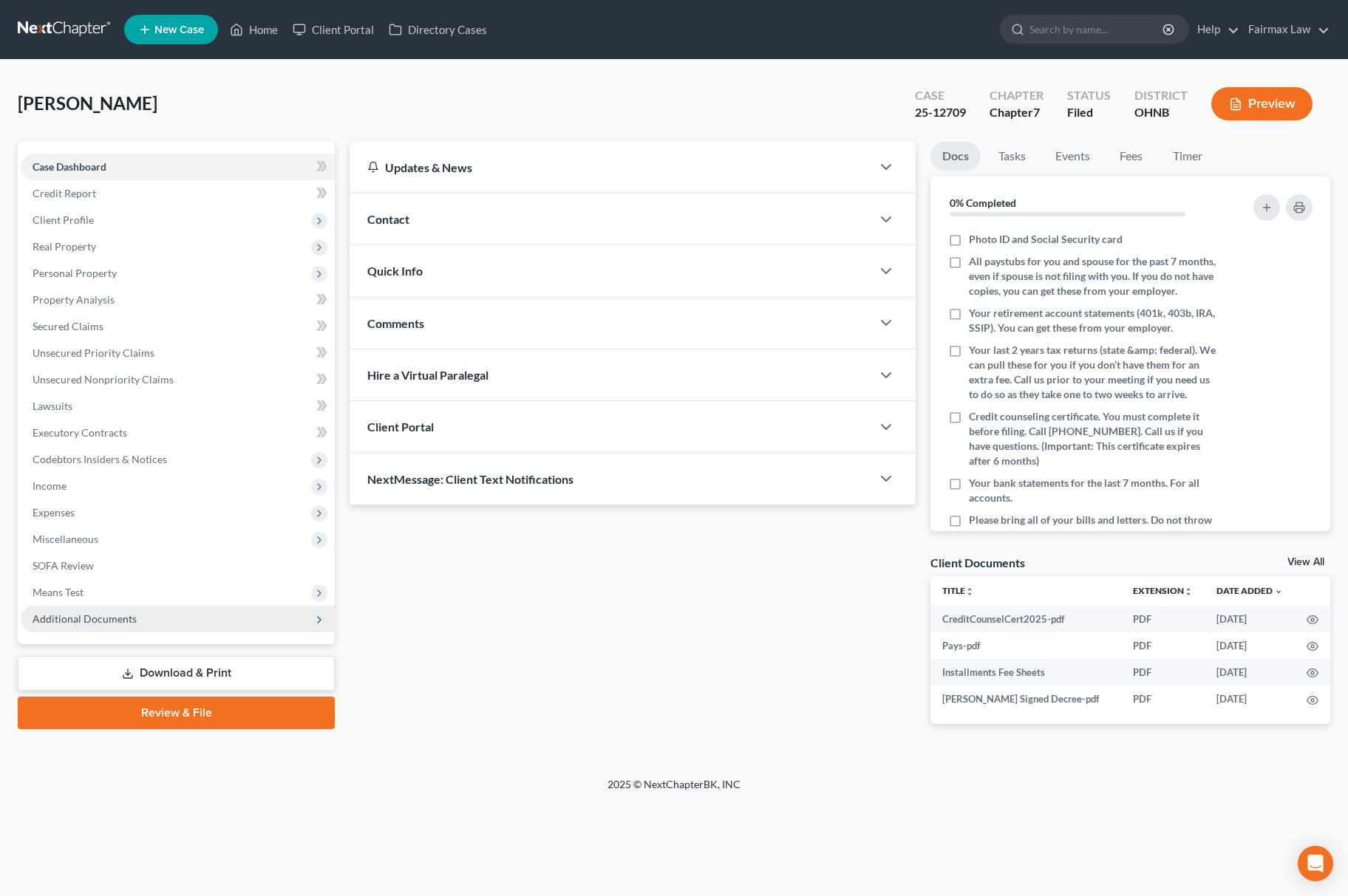
click at [131, 606] on span "Additional Documents" at bounding box center [178, 619] width 315 height 27
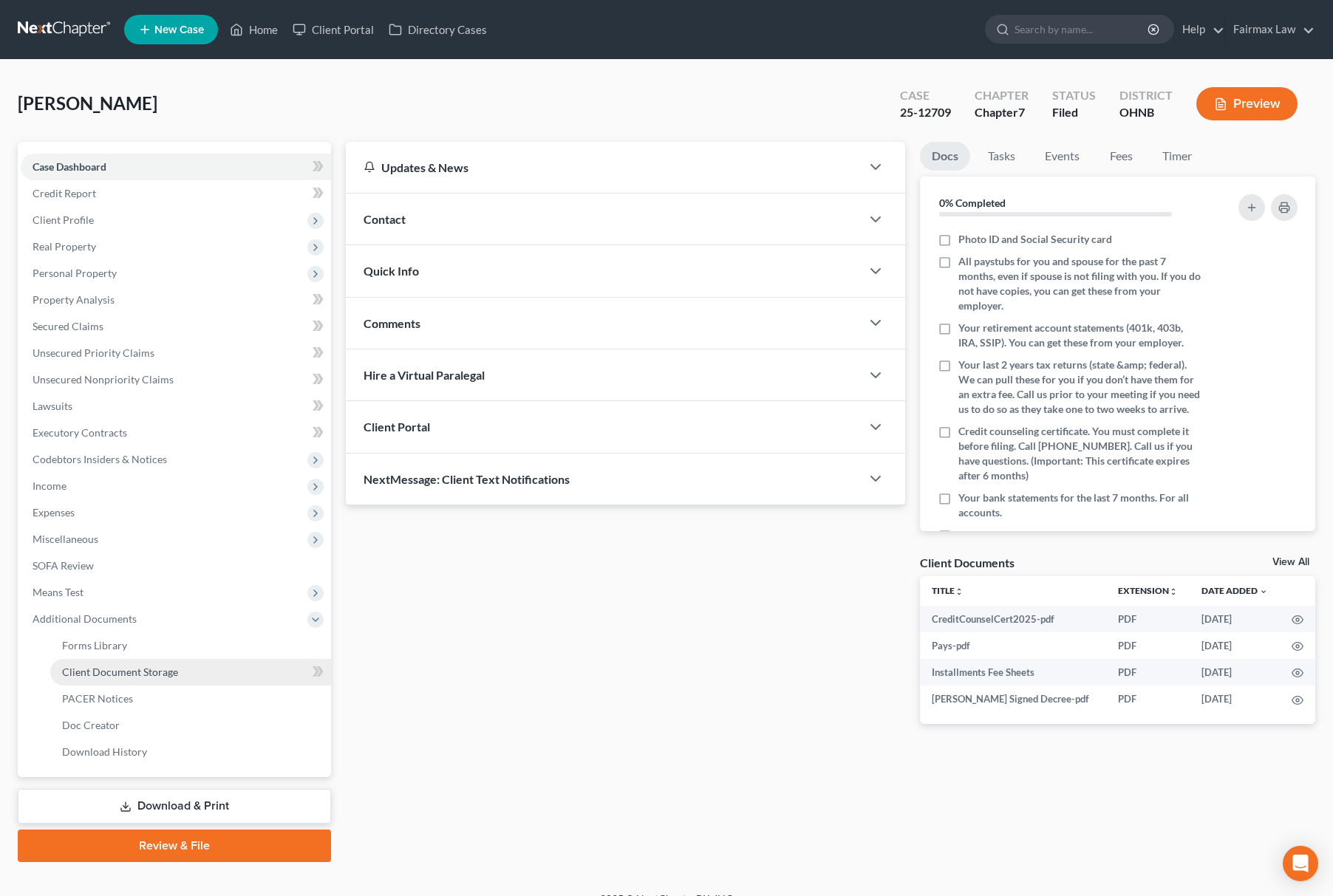
click at [169, 667] on span "Client Document Storage" at bounding box center [120, 672] width 116 height 12
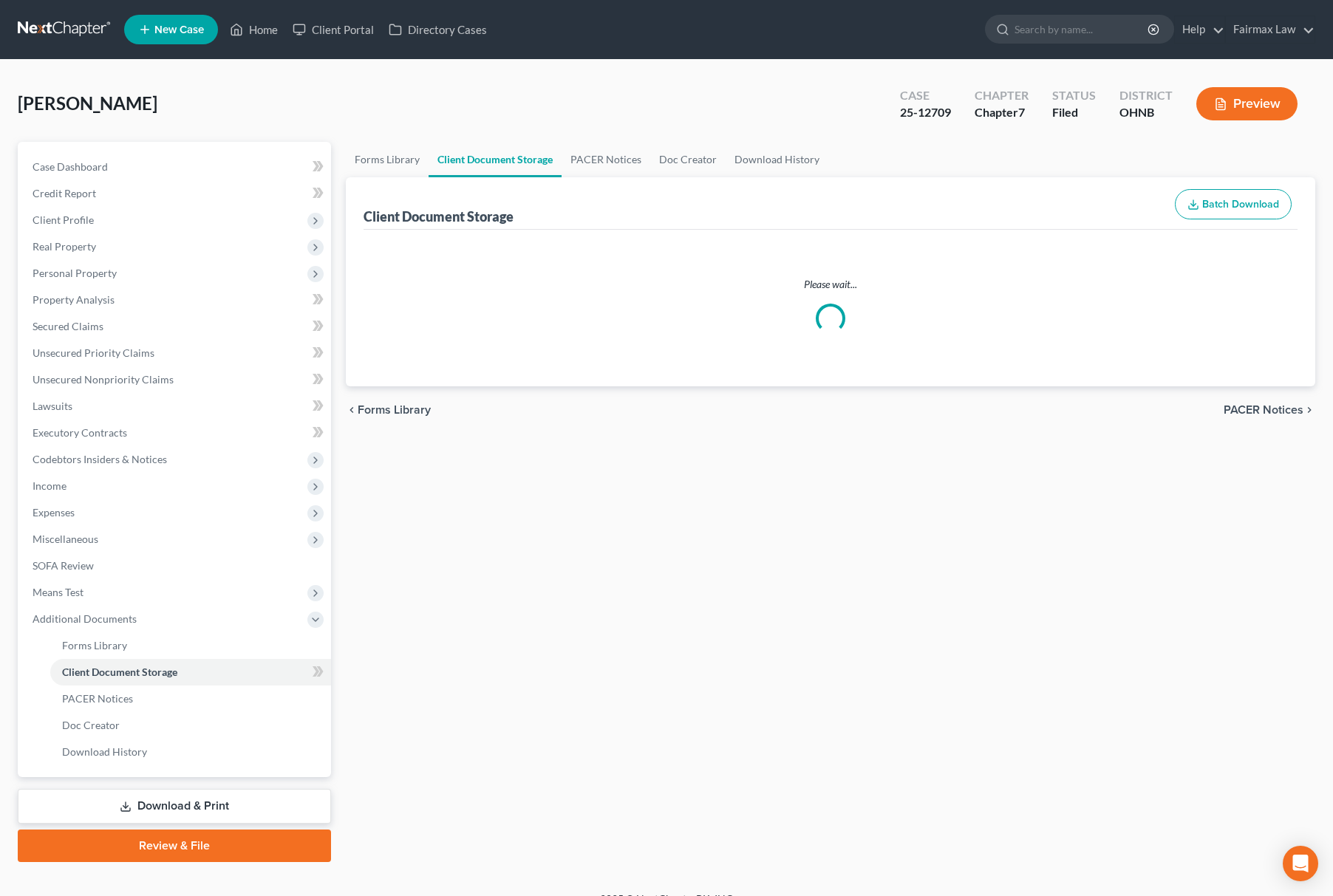
select select "16"
select select "24"
select select "20"
select select "5"
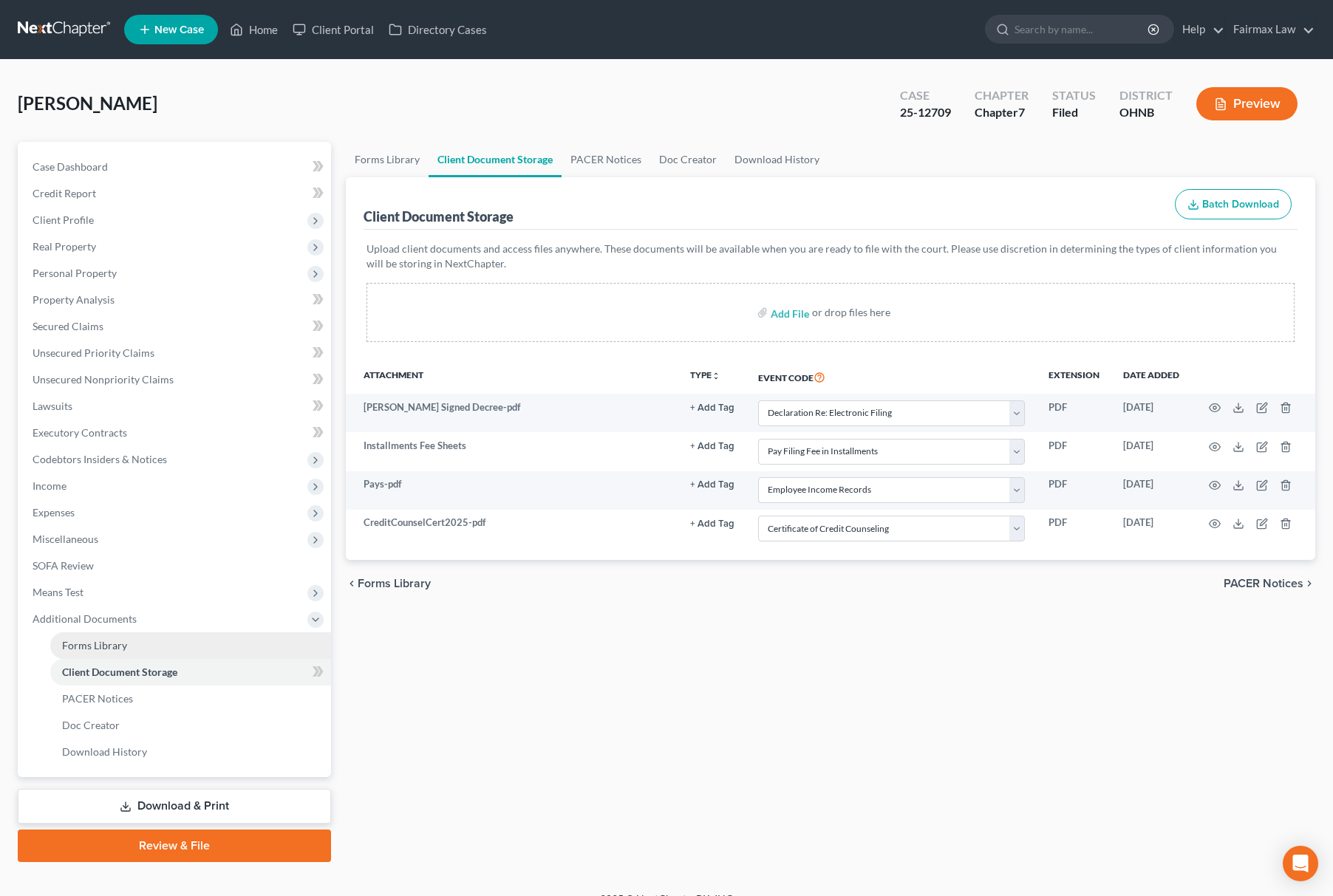
click at [152, 640] on link "Forms Library" at bounding box center [190, 646] width 280 height 27
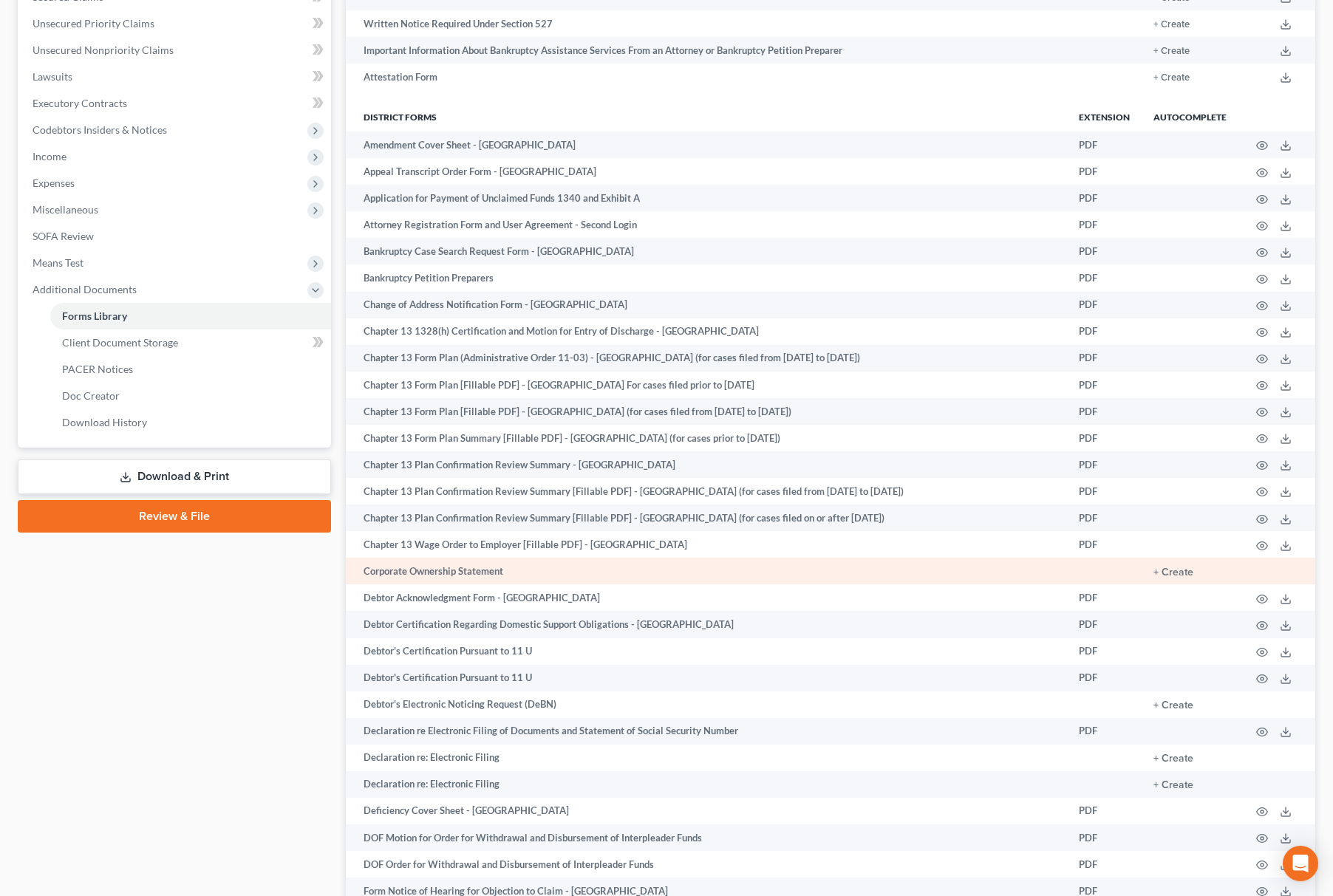
scroll to position [296, 0]
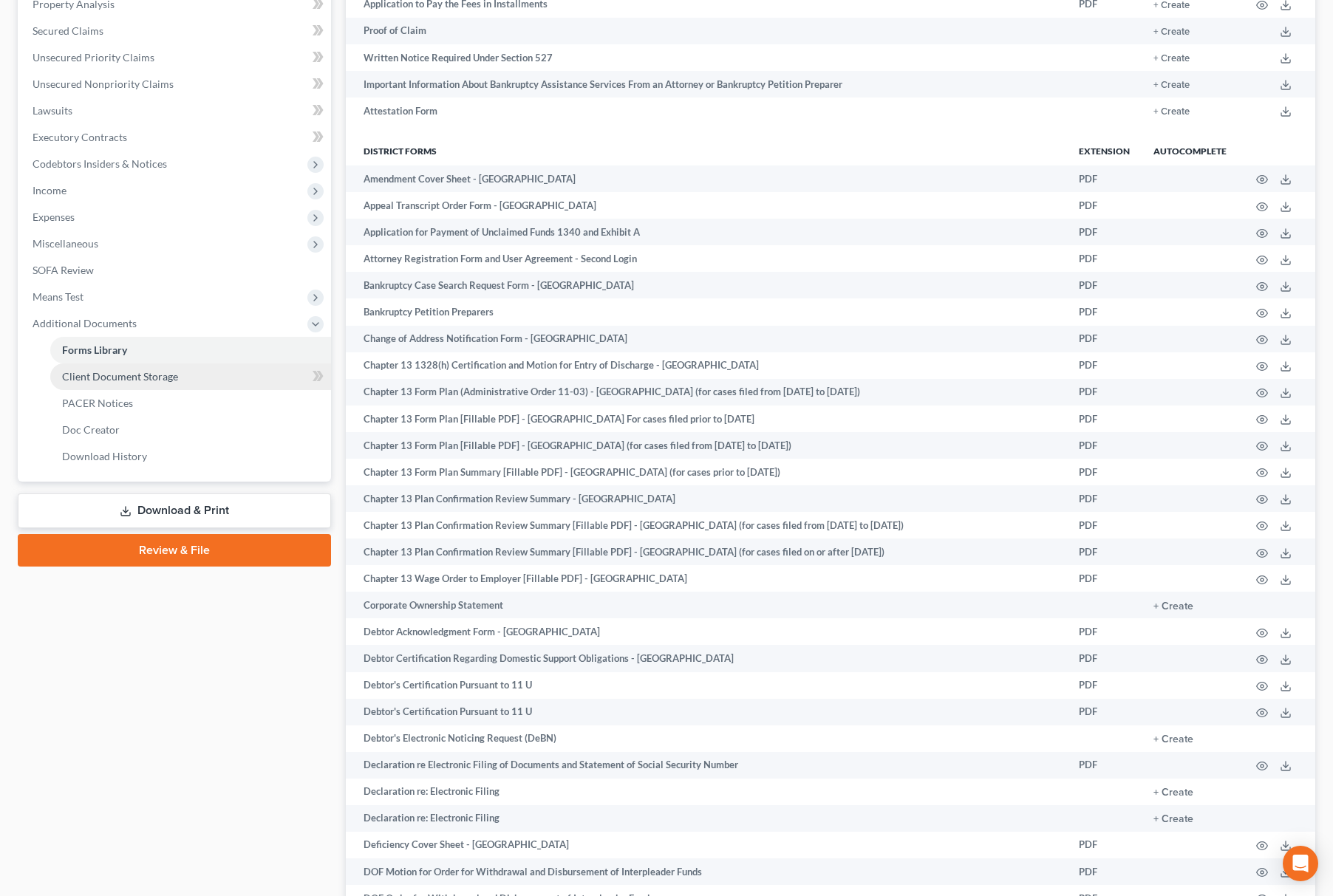
click at [204, 372] on link "Client Document Storage" at bounding box center [190, 377] width 280 height 27
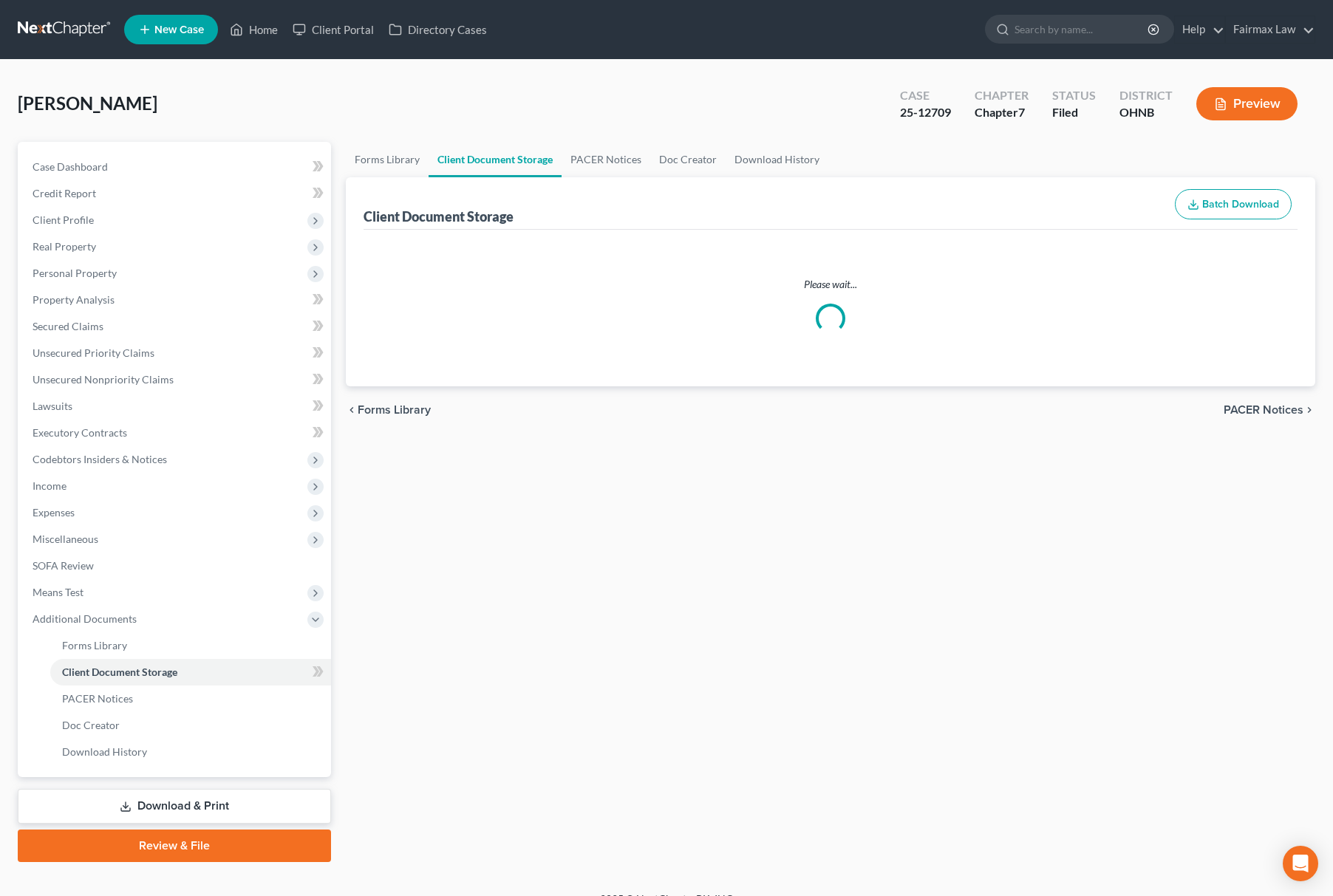
select select "16"
select select "24"
select select "20"
select select "5"
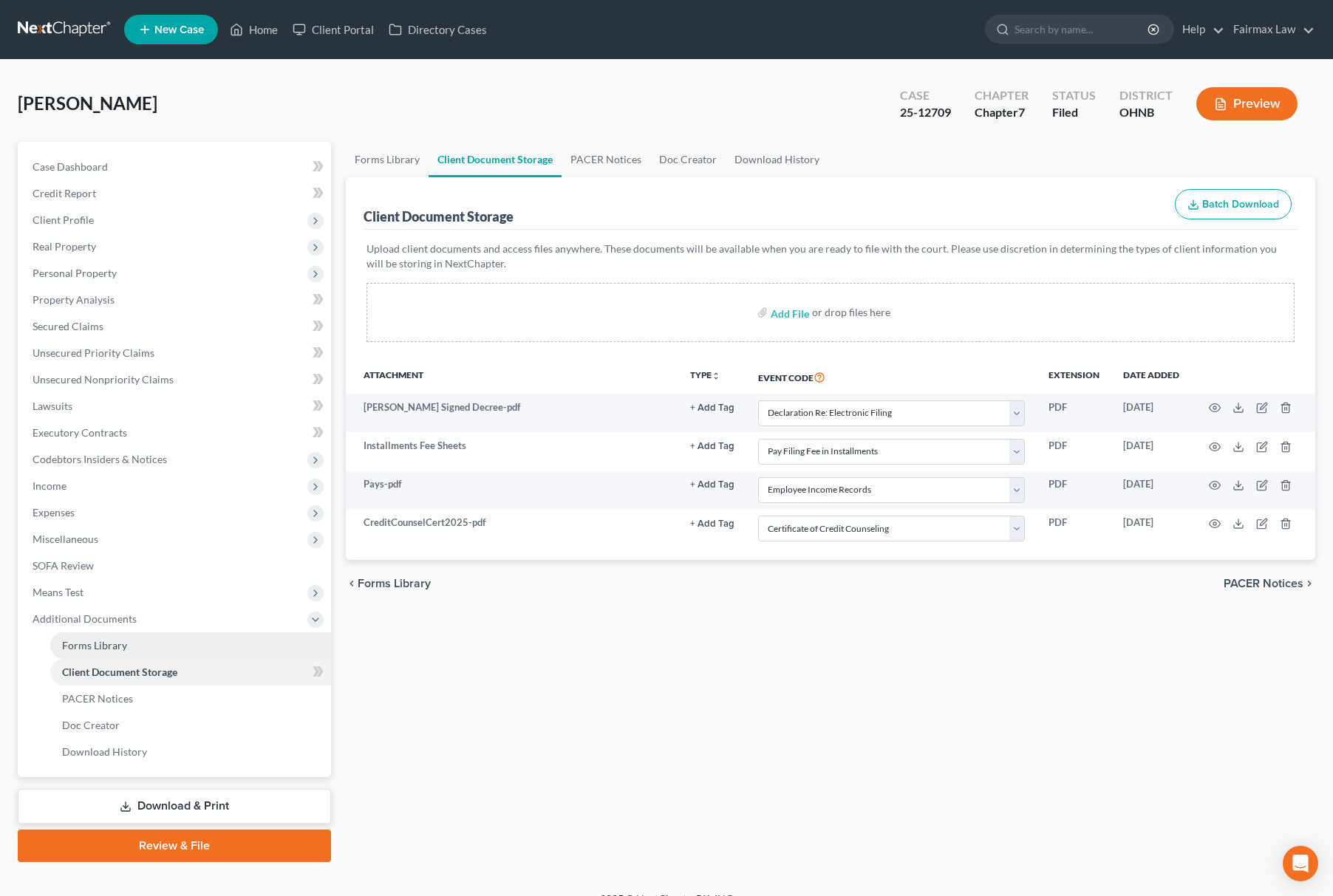
click at [122, 639] on span "Forms Library" at bounding box center [95, 645] width 65 height 12
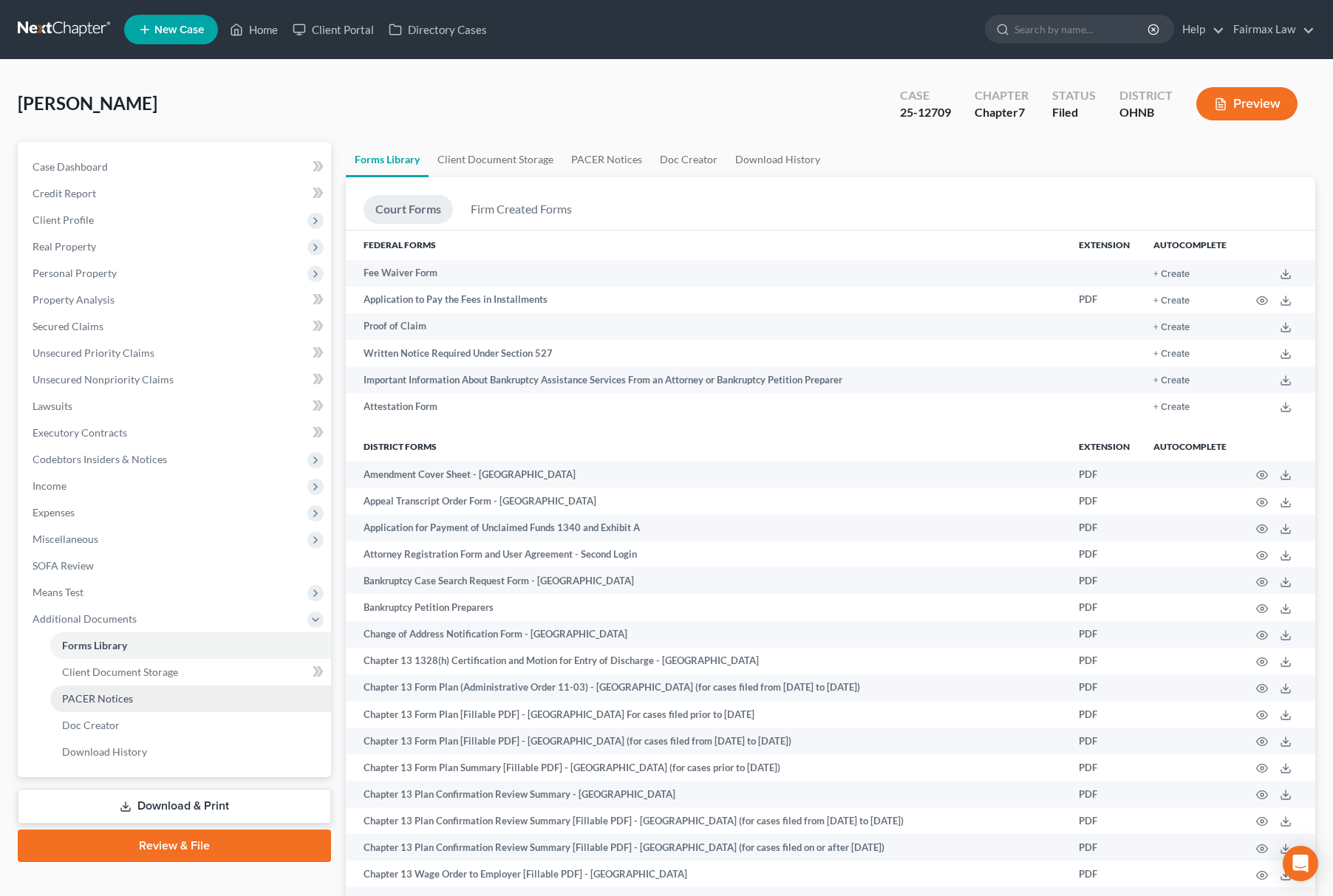
click at [155, 695] on link "PACER Notices" at bounding box center [190, 699] width 280 height 27
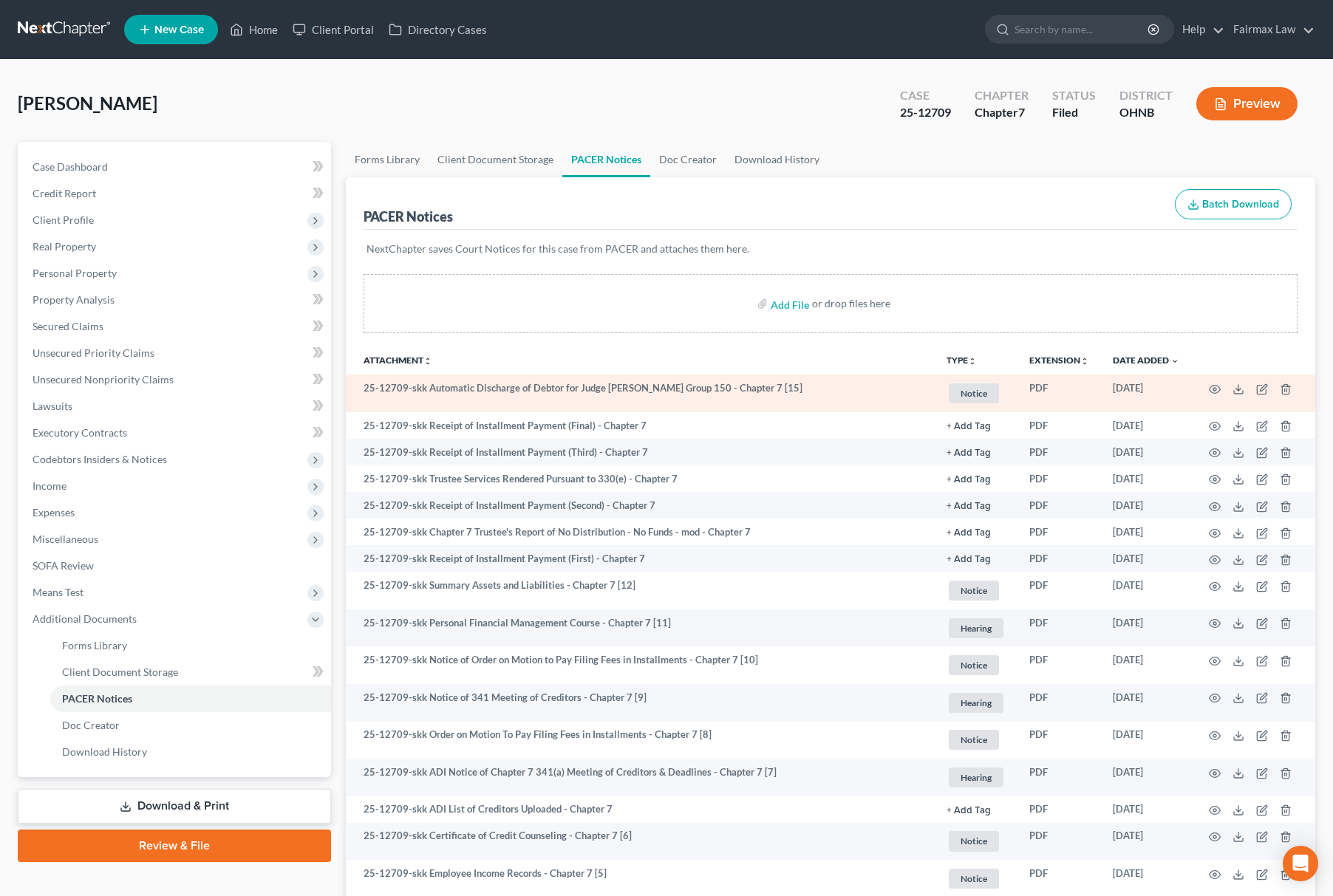
click at [1221, 383] on td at bounding box center [1253, 394] width 124 height 38
click at [1204, 388] on td at bounding box center [1253, 394] width 124 height 38
click at [1243, 395] on td at bounding box center [1253, 394] width 124 height 38
click at [1239, 385] on line at bounding box center [1239, 387] width 0 height 6
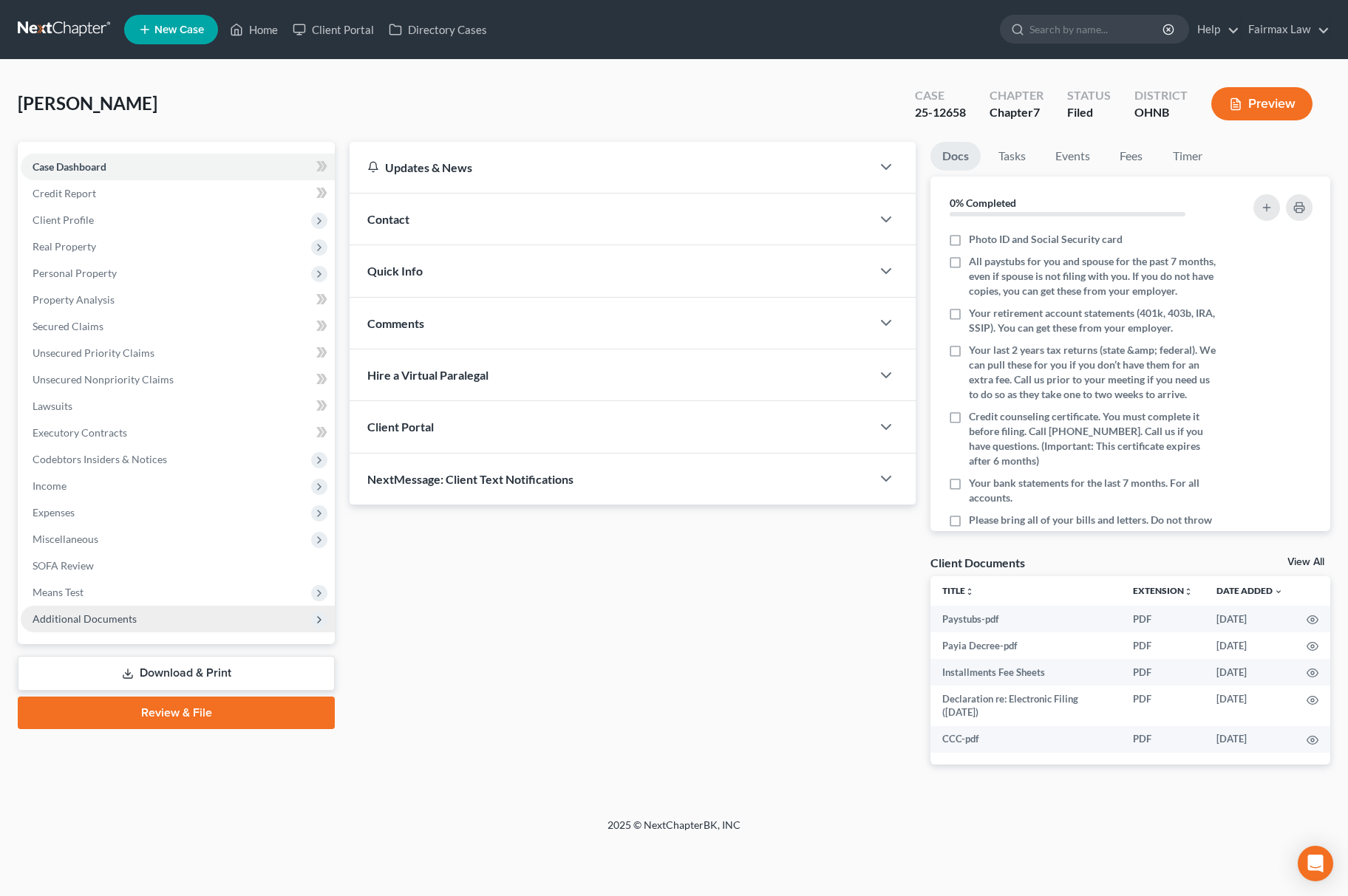
click at [155, 624] on span "Additional Documents" at bounding box center [178, 619] width 315 height 27
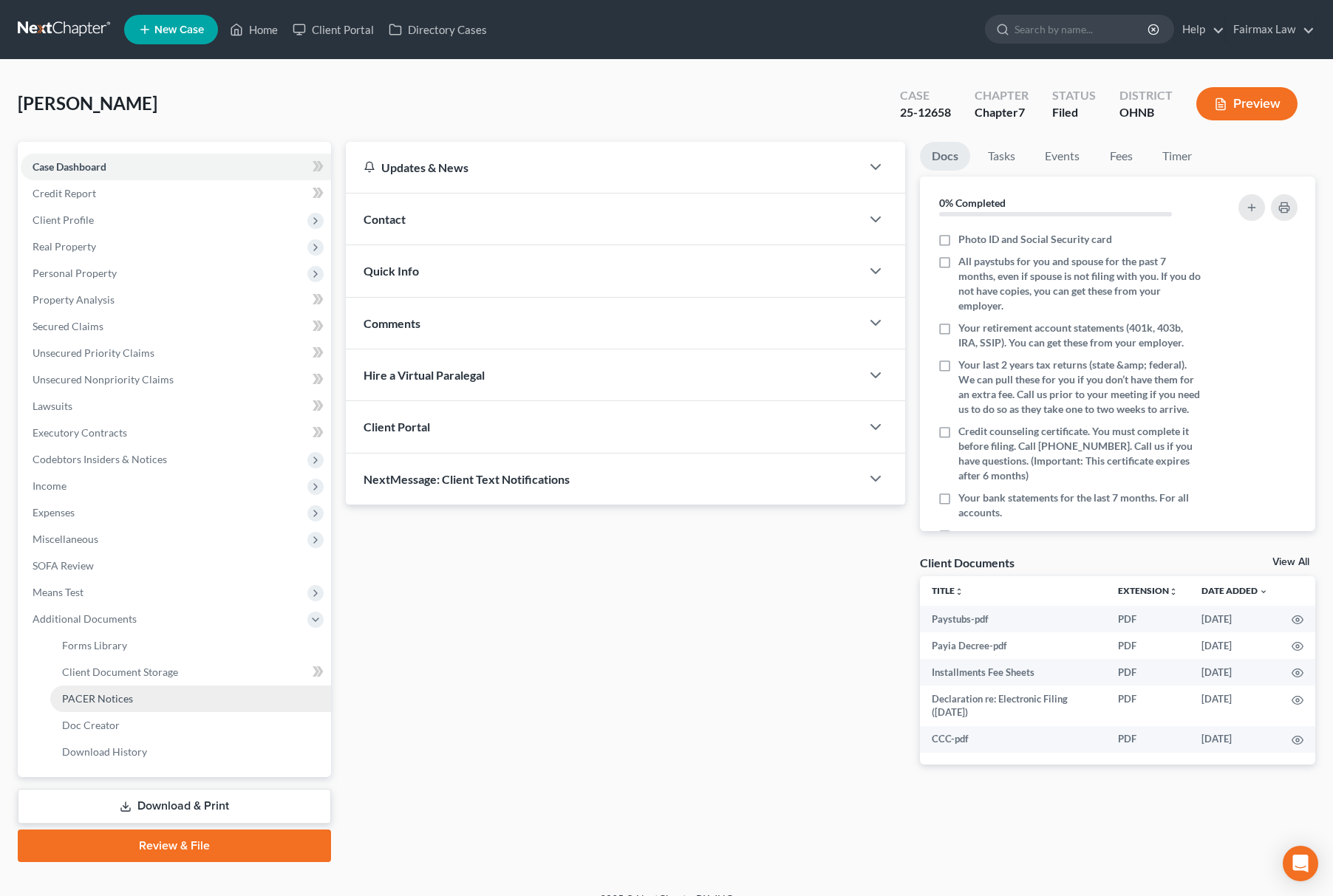
click at [161, 697] on link "PACER Notices" at bounding box center [190, 699] width 280 height 27
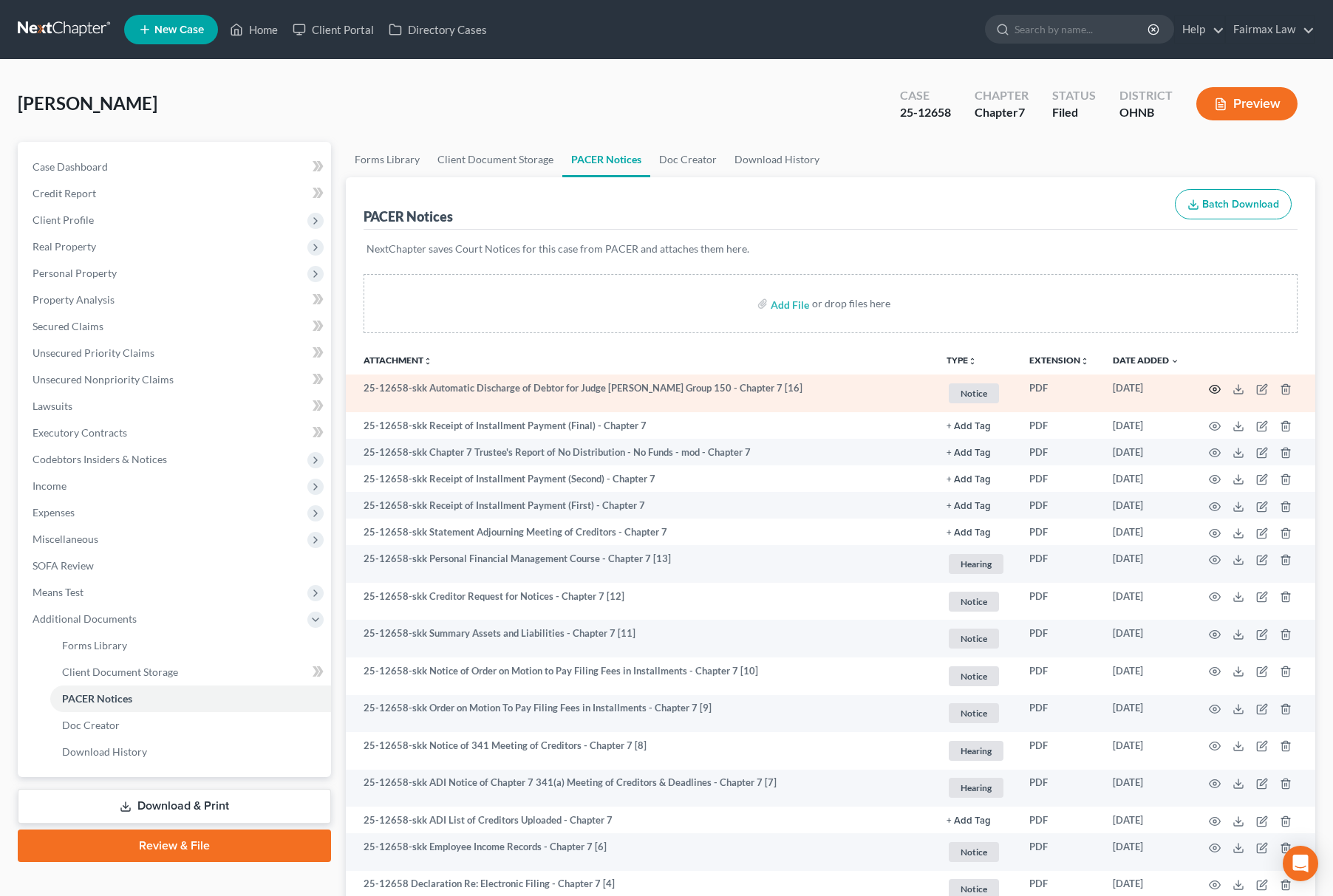
click at [1216, 388] on circle "button" at bounding box center [1215, 389] width 3 height 3
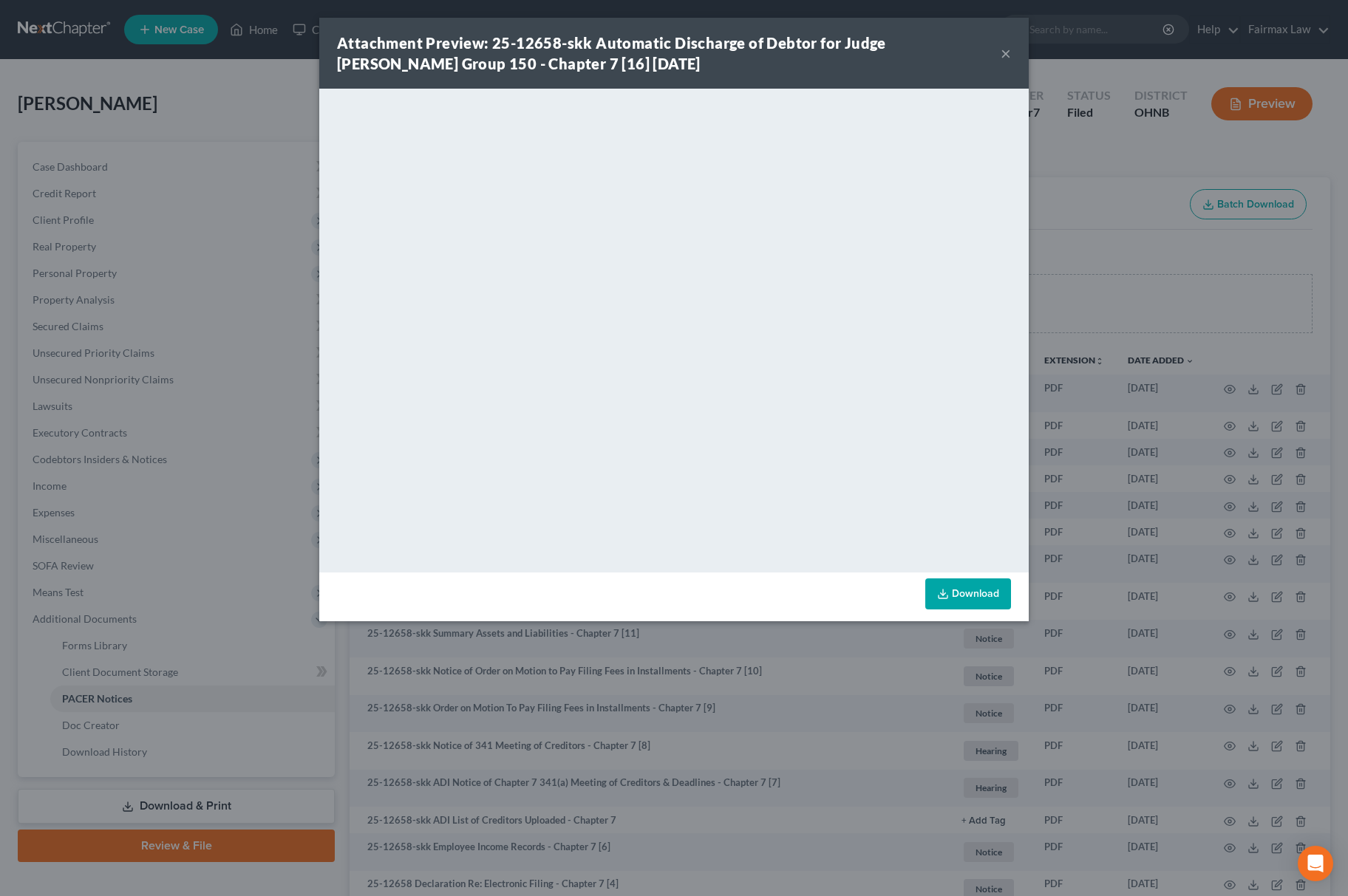
click at [979, 589] on link "Download" at bounding box center [968, 594] width 85 height 31
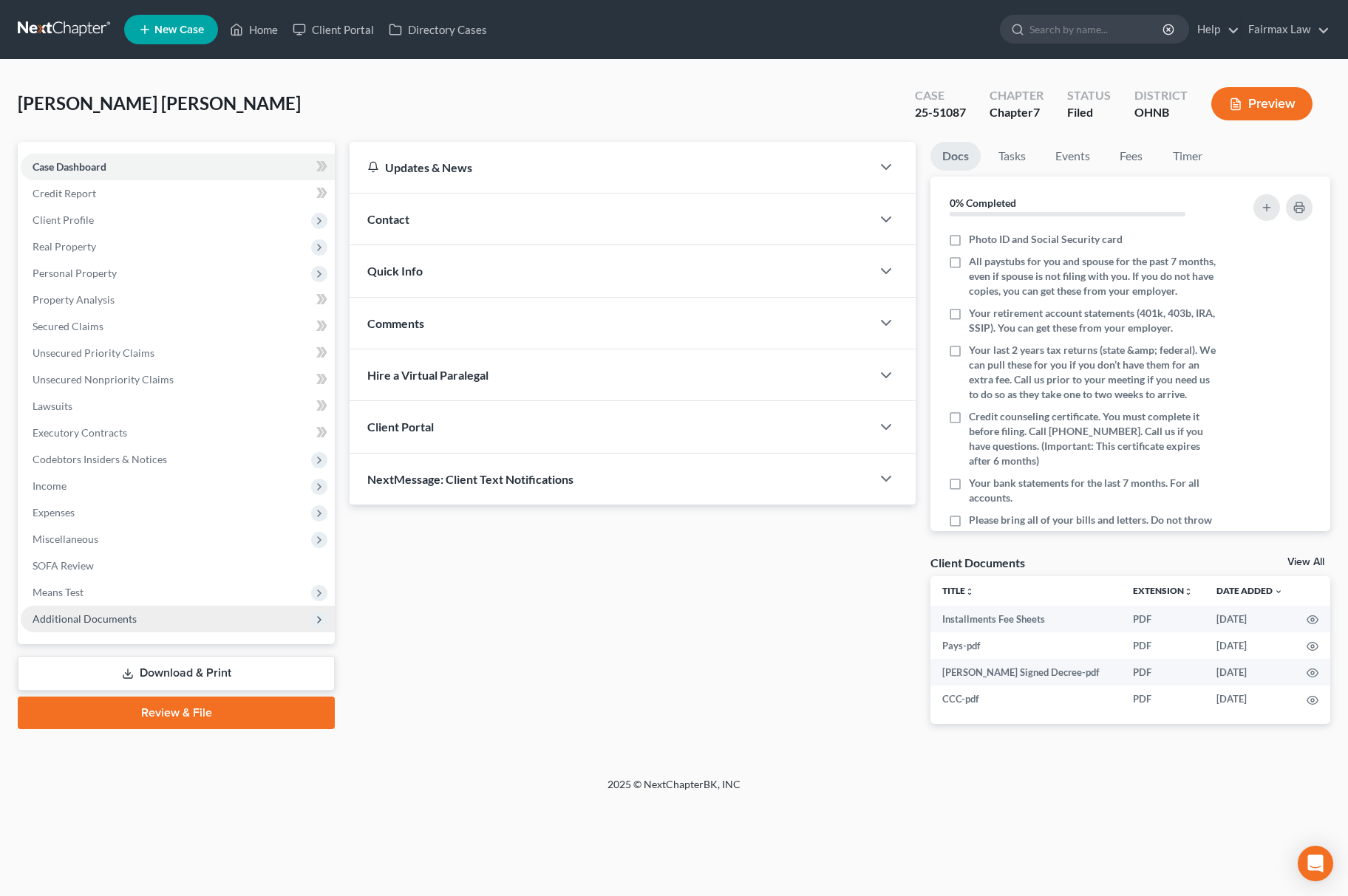
click at [45, 616] on span "Additional Documents" at bounding box center [84, 618] width 104 height 12
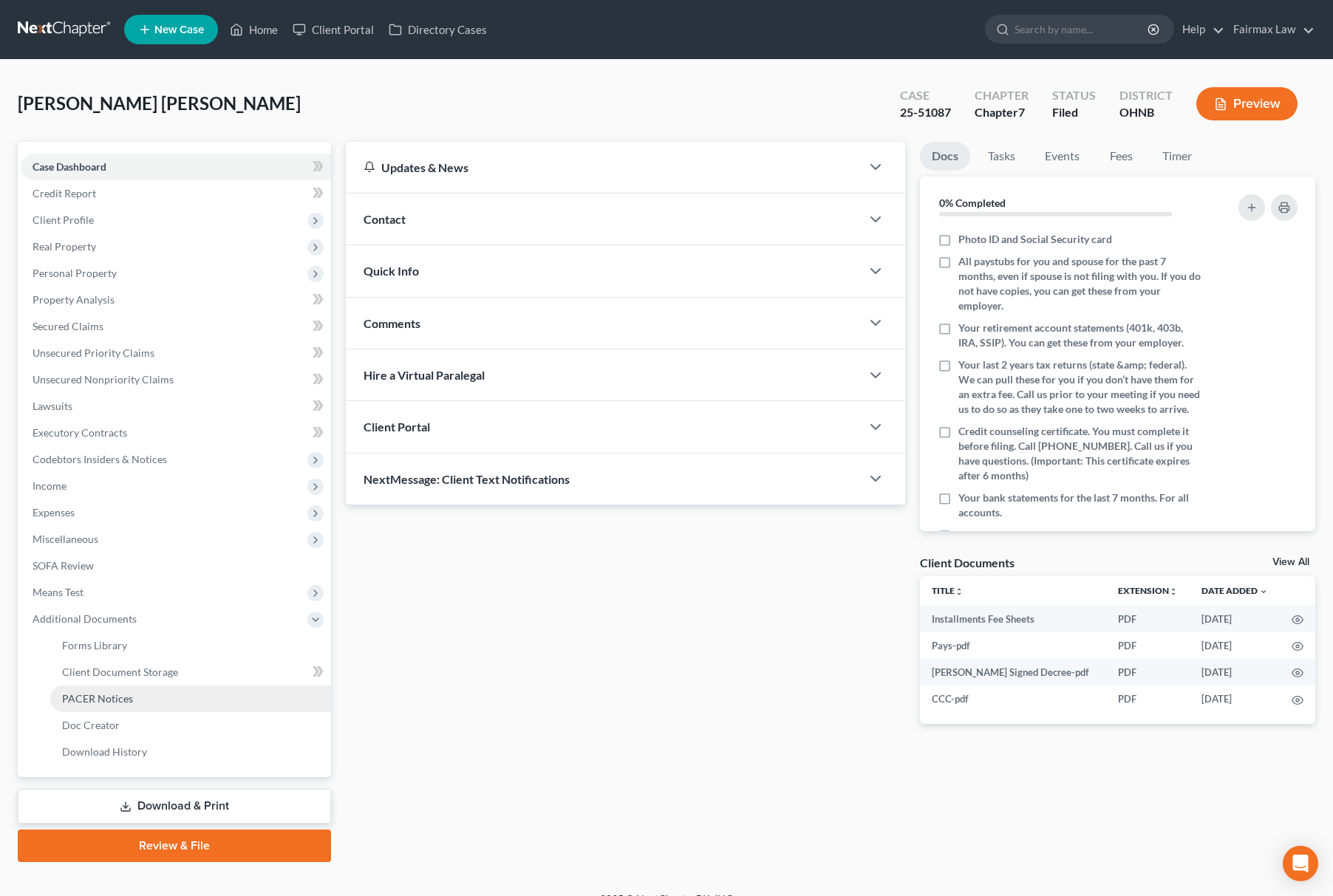
click at [102, 697] on span "PACER Notices" at bounding box center [98, 698] width 71 height 12
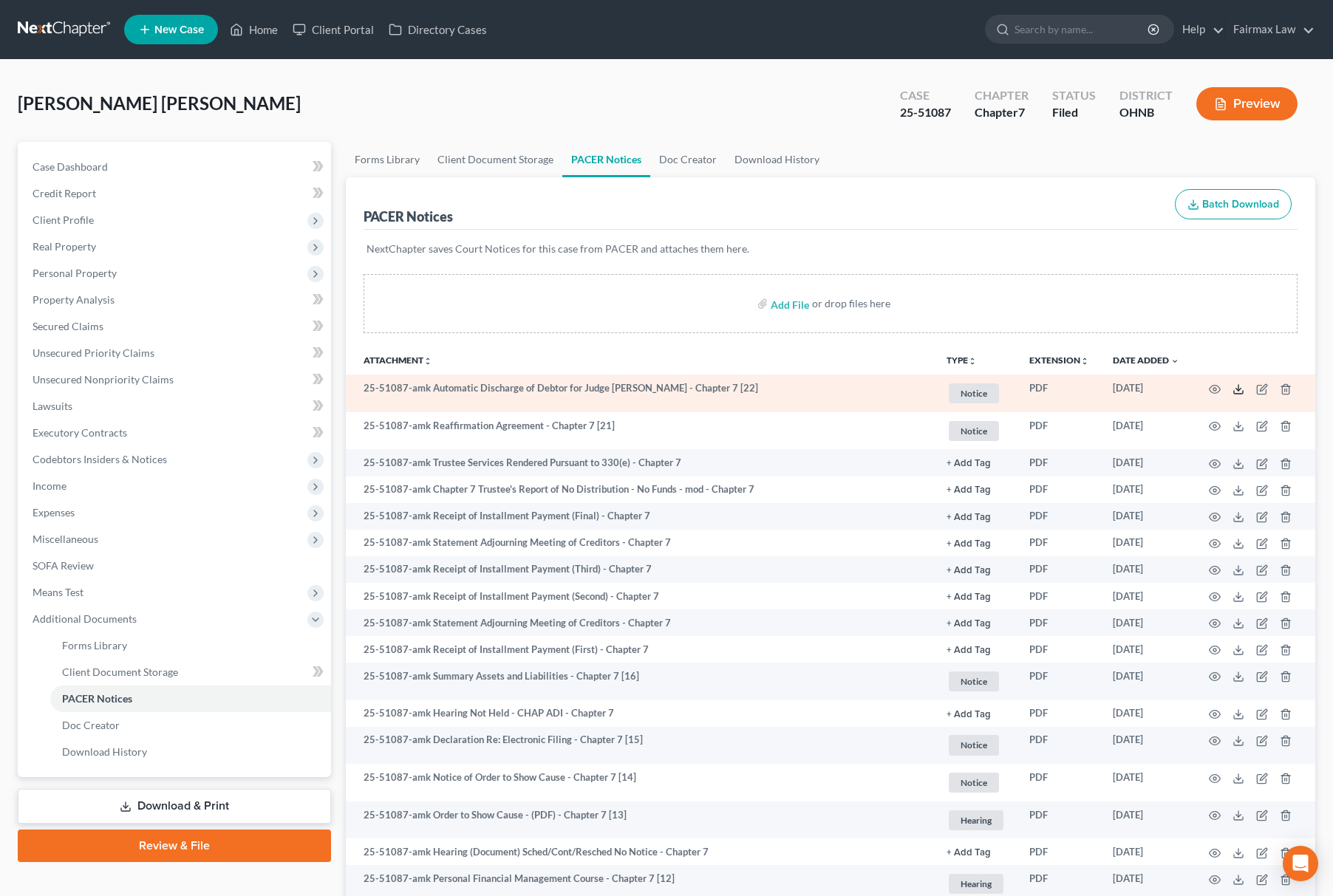
click at [1234, 387] on icon at bounding box center [1238, 389] width 11 height 11
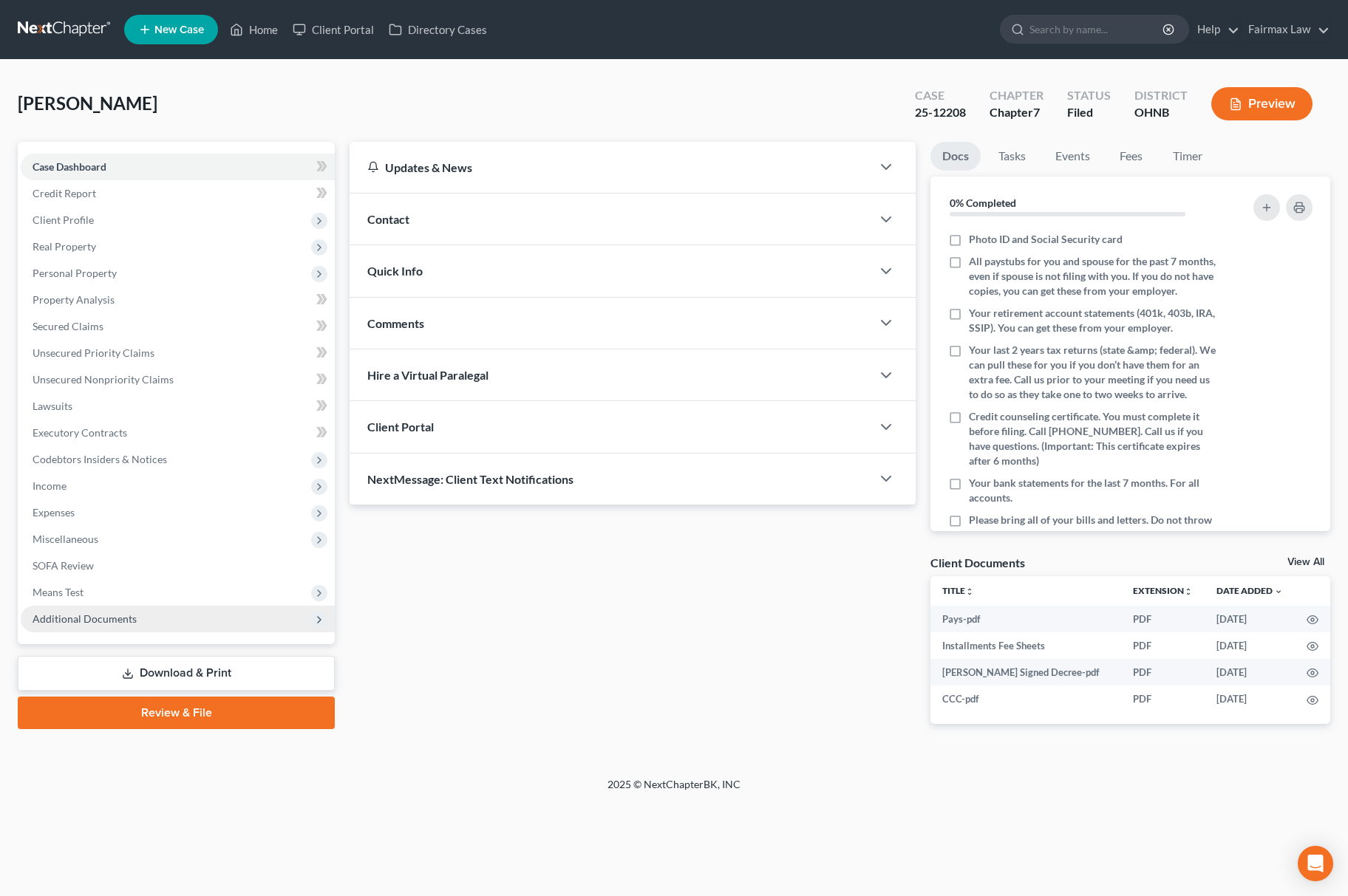
click at [89, 621] on span "Additional Documents" at bounding box center [84, 618] width 104 height 12
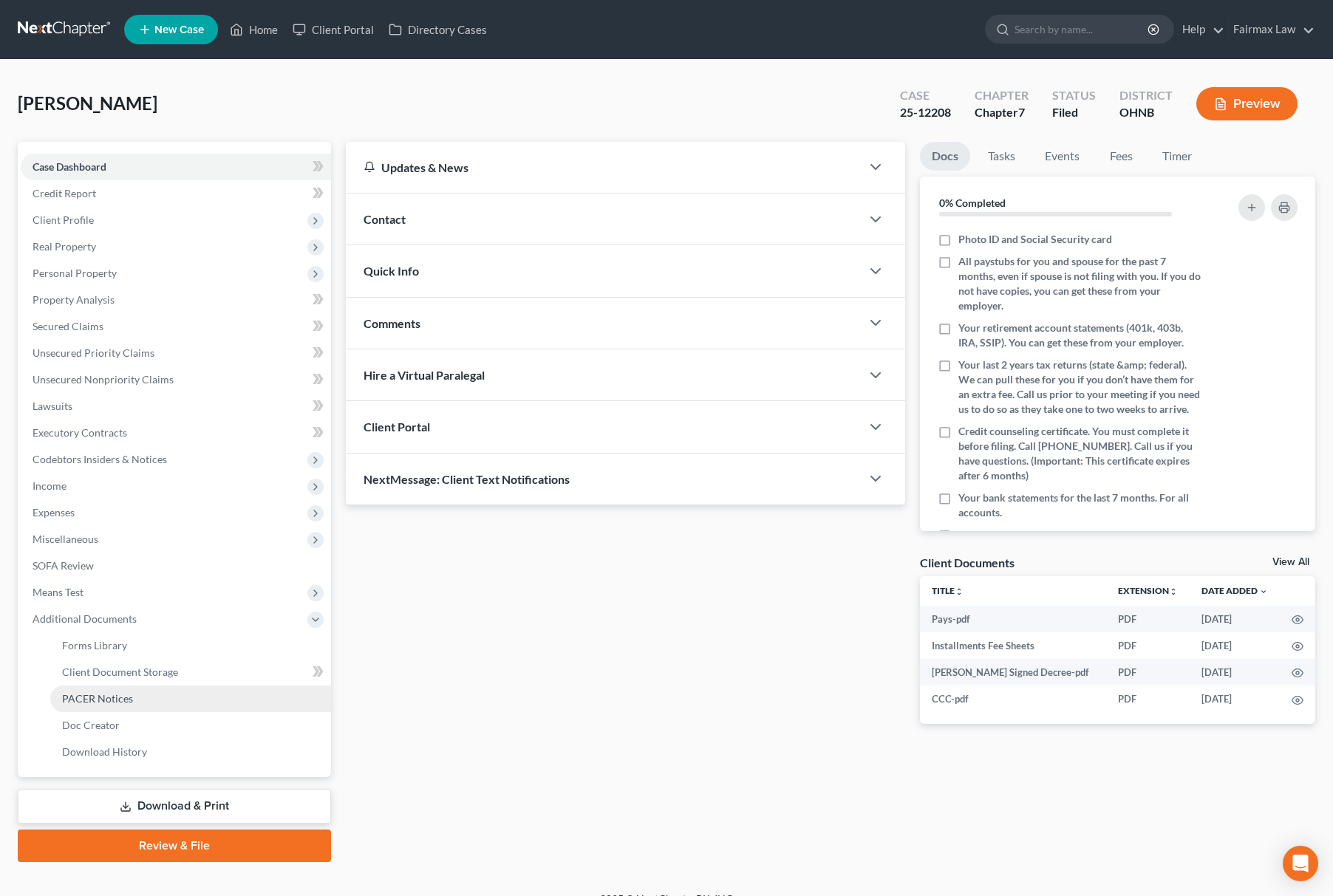
click at [105, 695] on span "PACER Notices" at bounding box center [98, 698] width 71 height 12
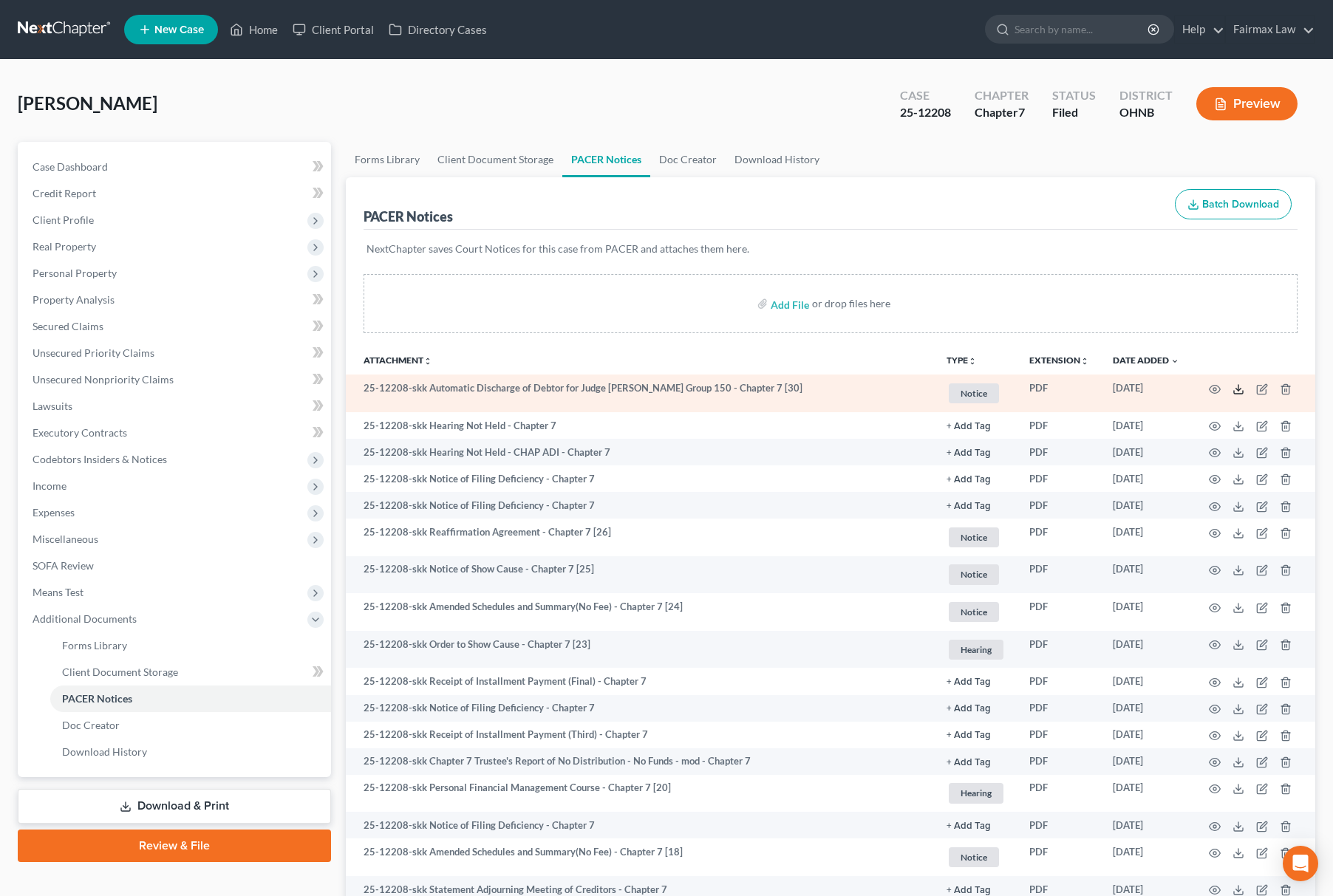
click at [1235, 385] on icon at bounding box center [1238, 389] width 11 height 11
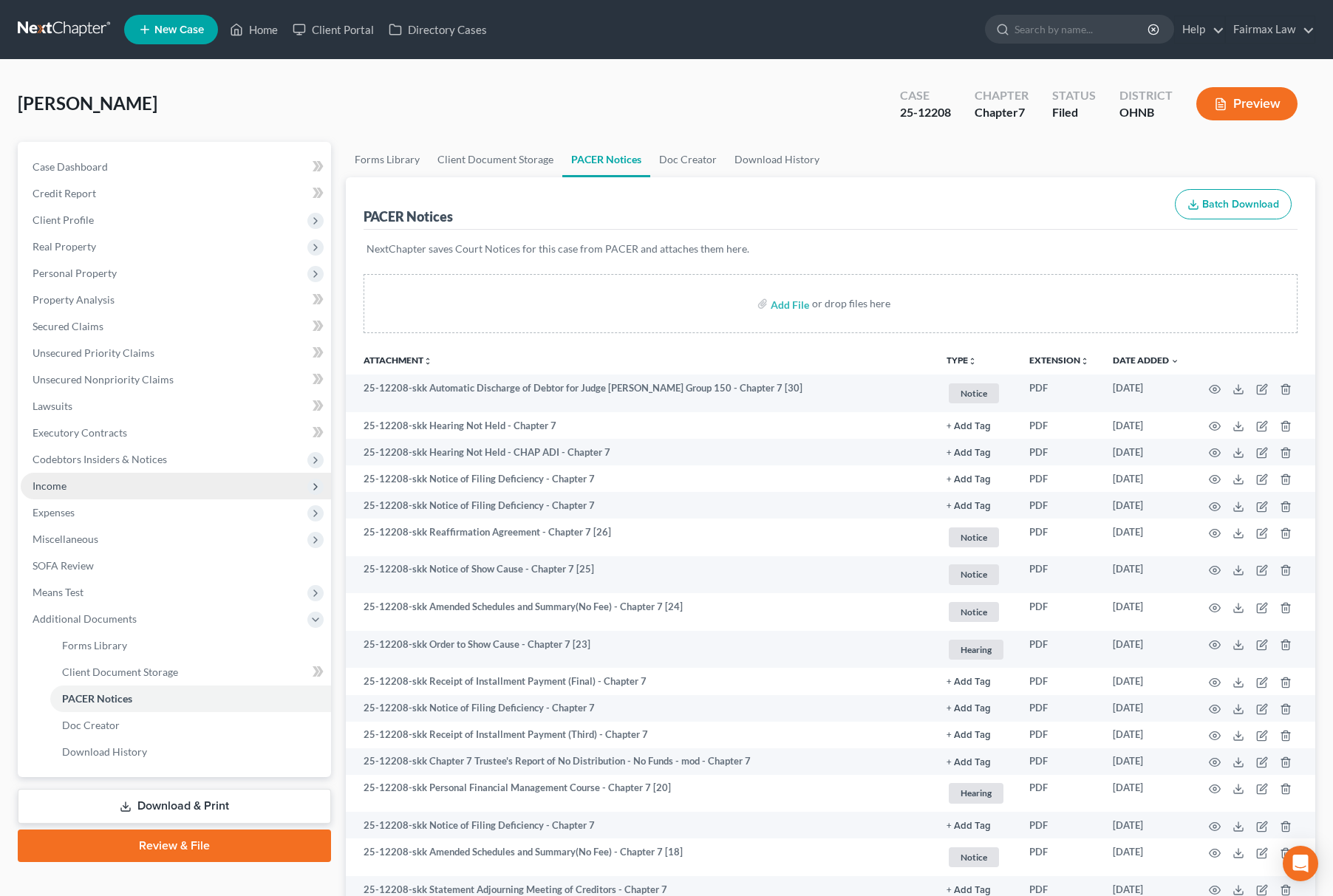
click at [139, 475] on span "Income" at bounding box center [176, 486] width 311 height 27
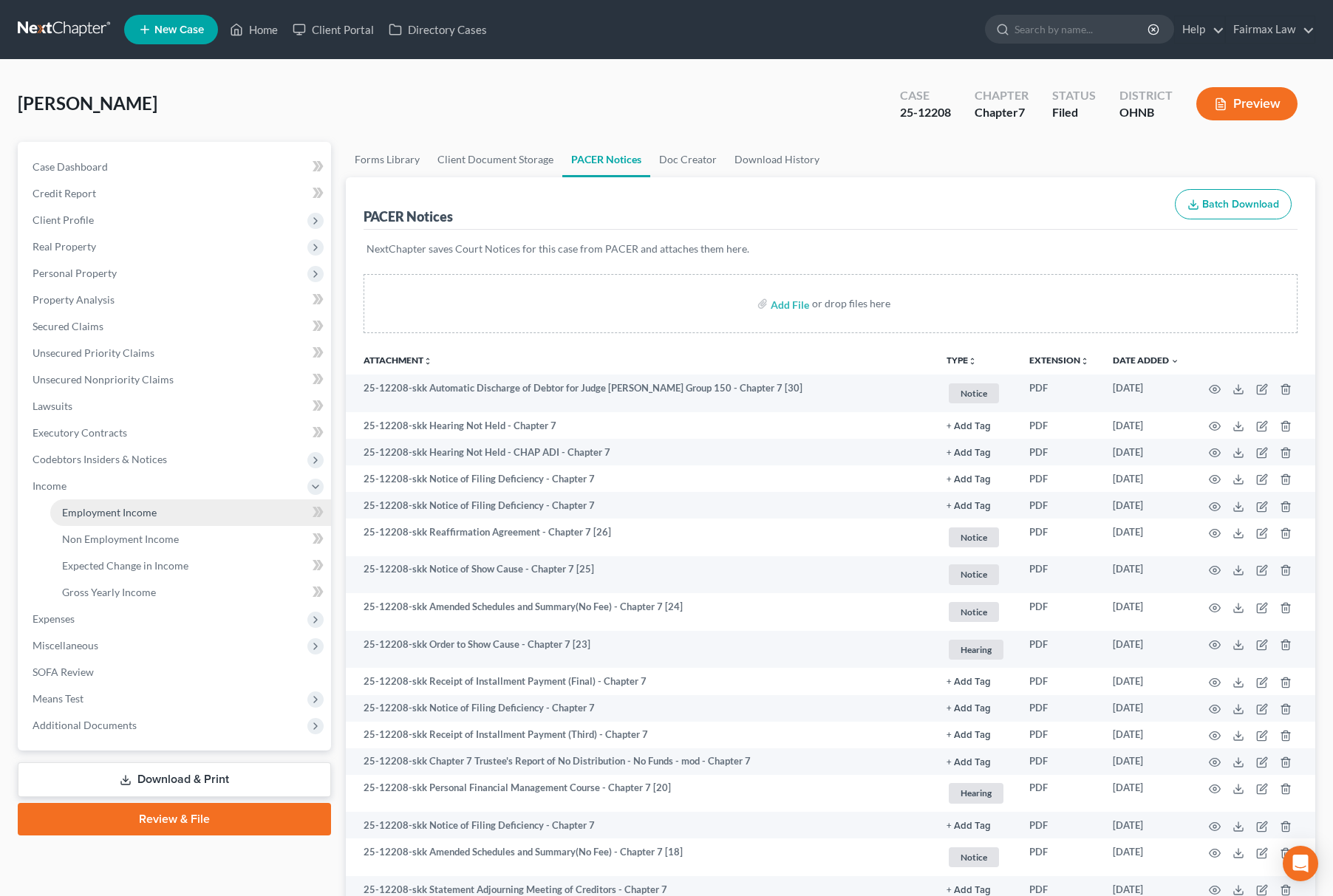
click at [119, 512] on span "Employment Income" at bounding box center [110, 511] width 95 height 12
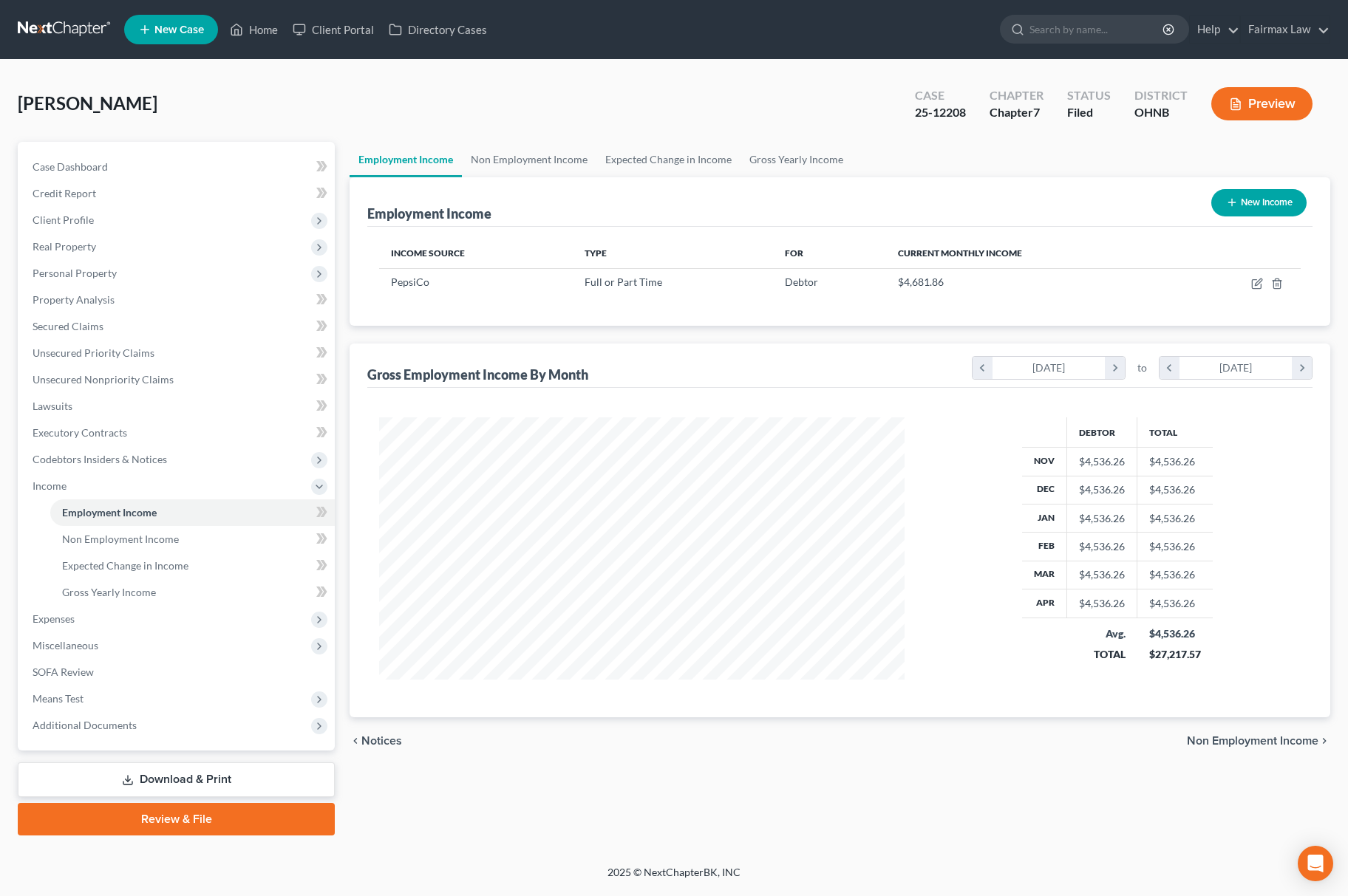
scroll to position [267, 554]
click at [81, 401] on link "Lawsuits" at bounding box center [178, 406] width 315 height 27
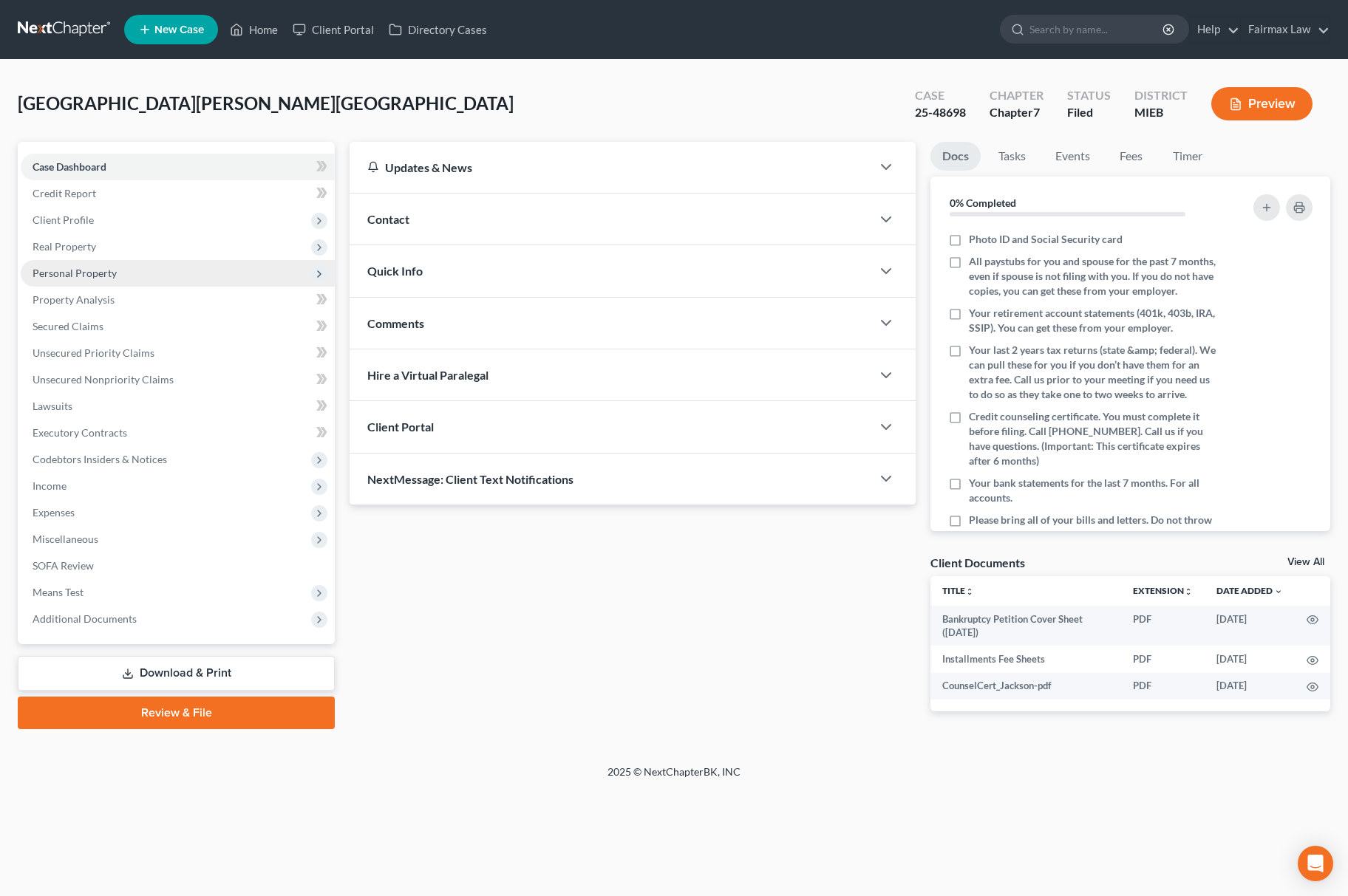
drag, startPoint x: 118, startPoint y: 263, endPoint x: 127, endPoint y: 271, distance: 12.0
click at [118, 263] on span "Personal Property" at bounding box center [178, 274] width 315 height 27
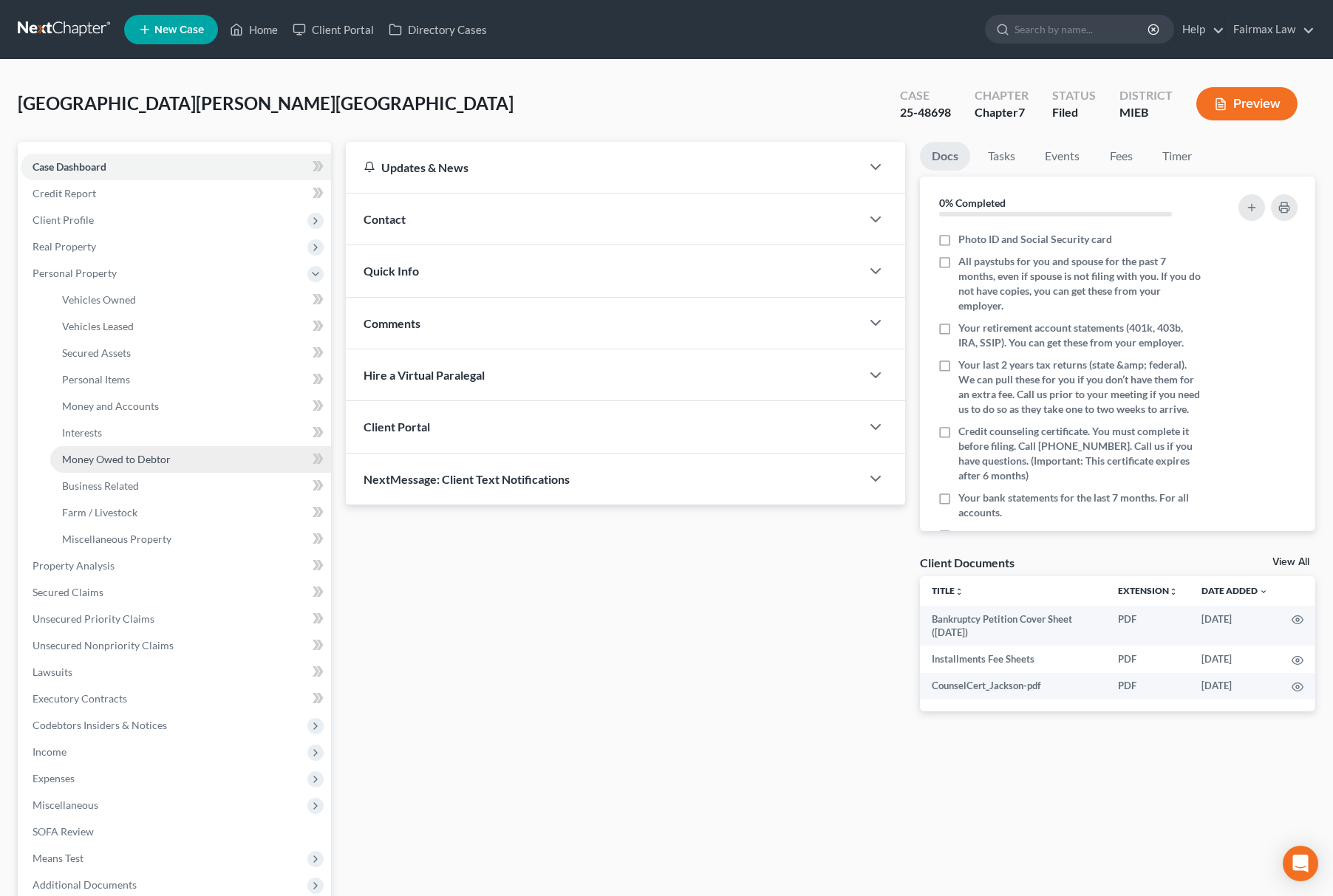
click at [185, 453] on link "Money Owed to Debtor" at bounding box center [190, 459] width 280 height 27
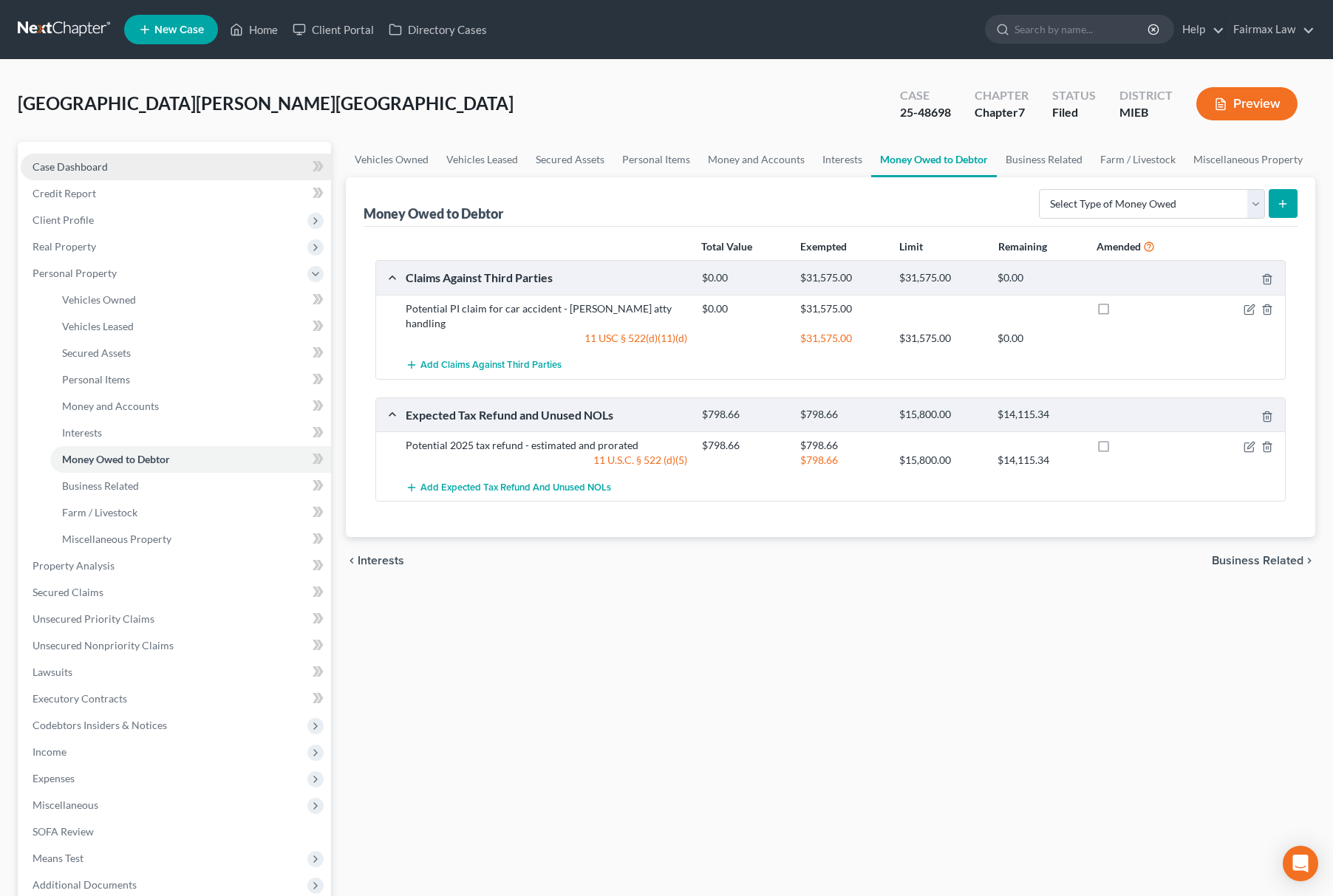
click at [85, 163] on span "Case Dashboard" at bounding box center [70, 166] width 76 height 12
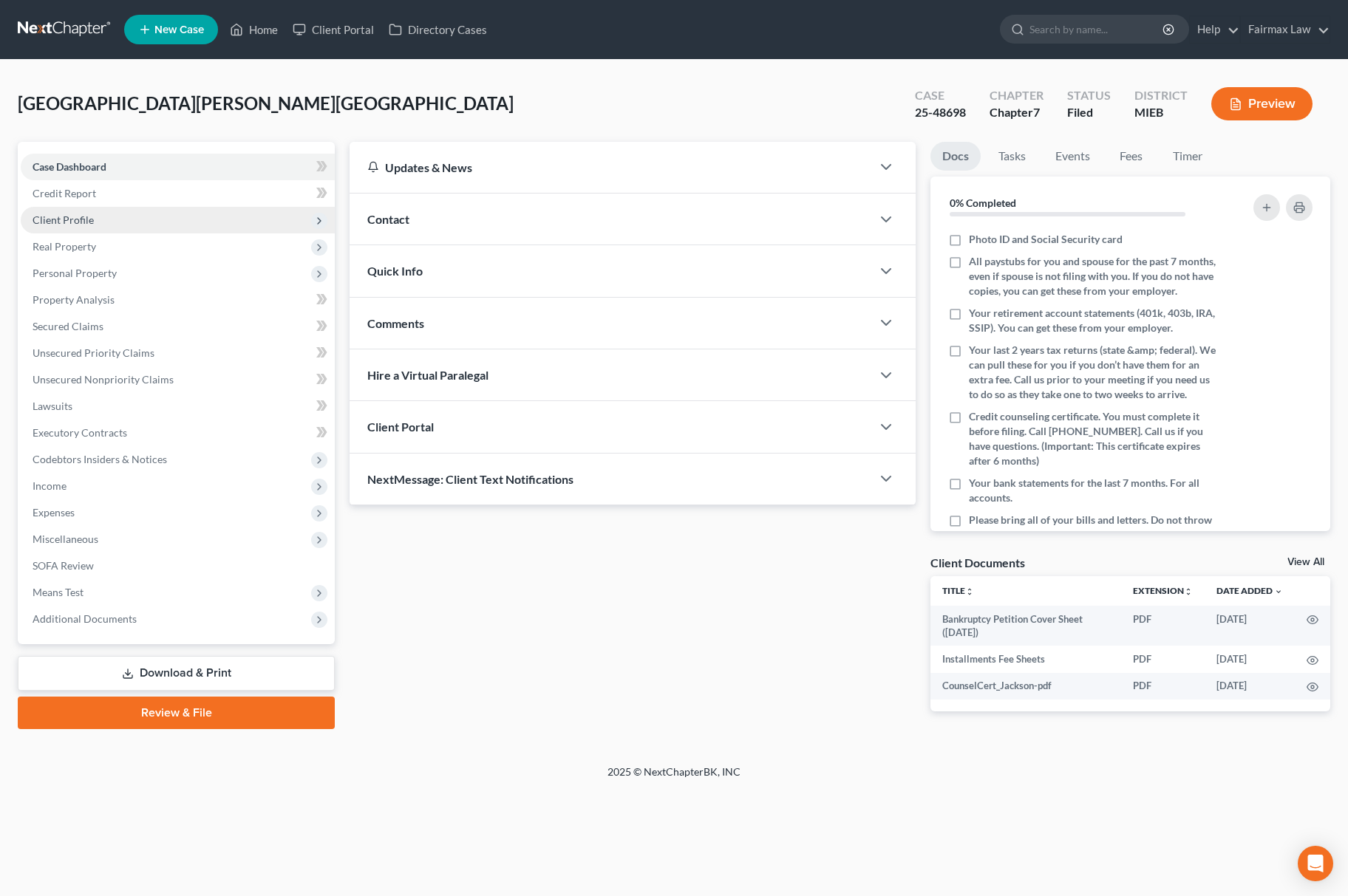
click at [74, 206] on span "Client Profile" at bounding box center [178, 220] width 315 height 27
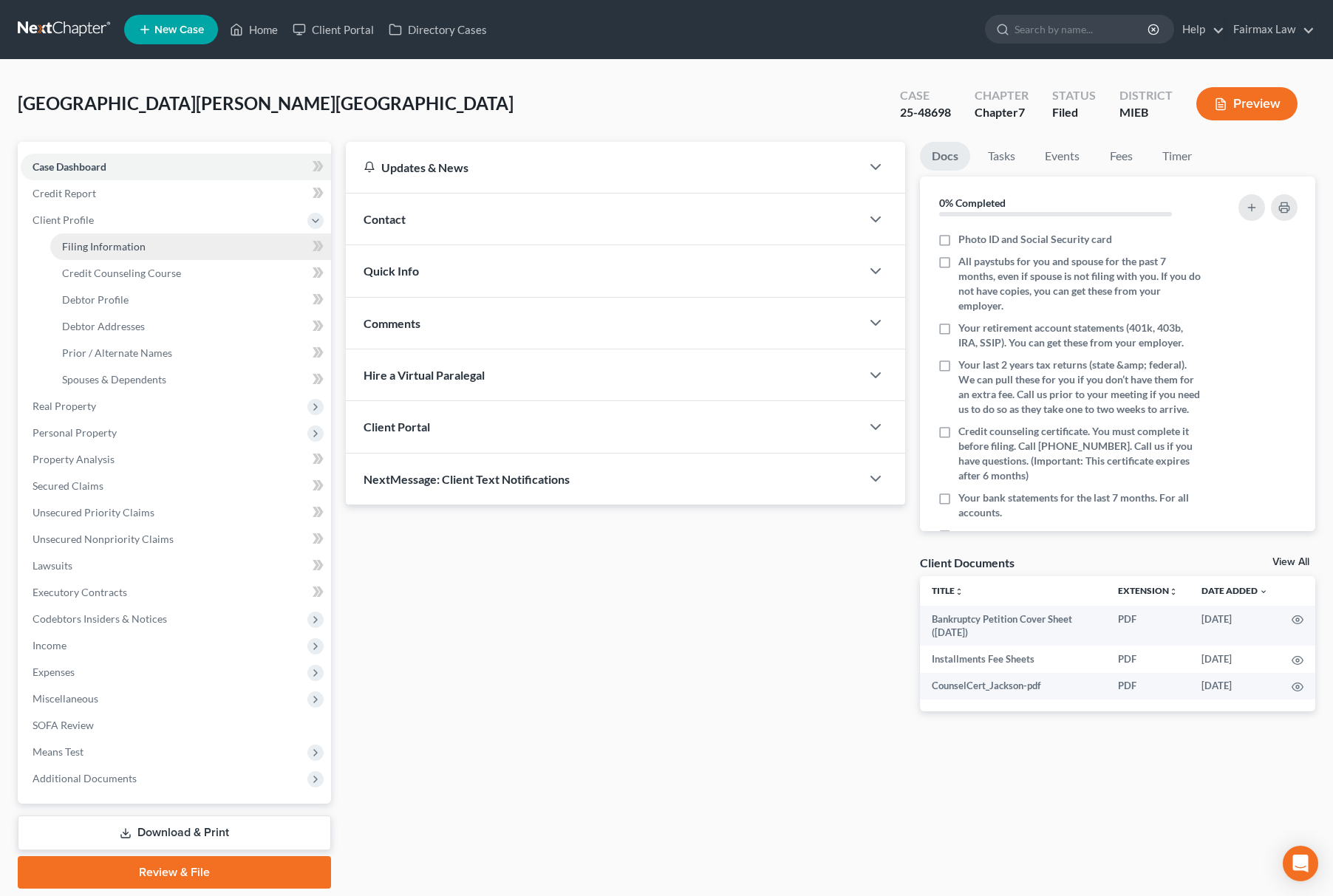
click at [142, 249] on span "Filing Information" at bounding box center [104, 246] width 83 height 12
select select "1"
select select "0"
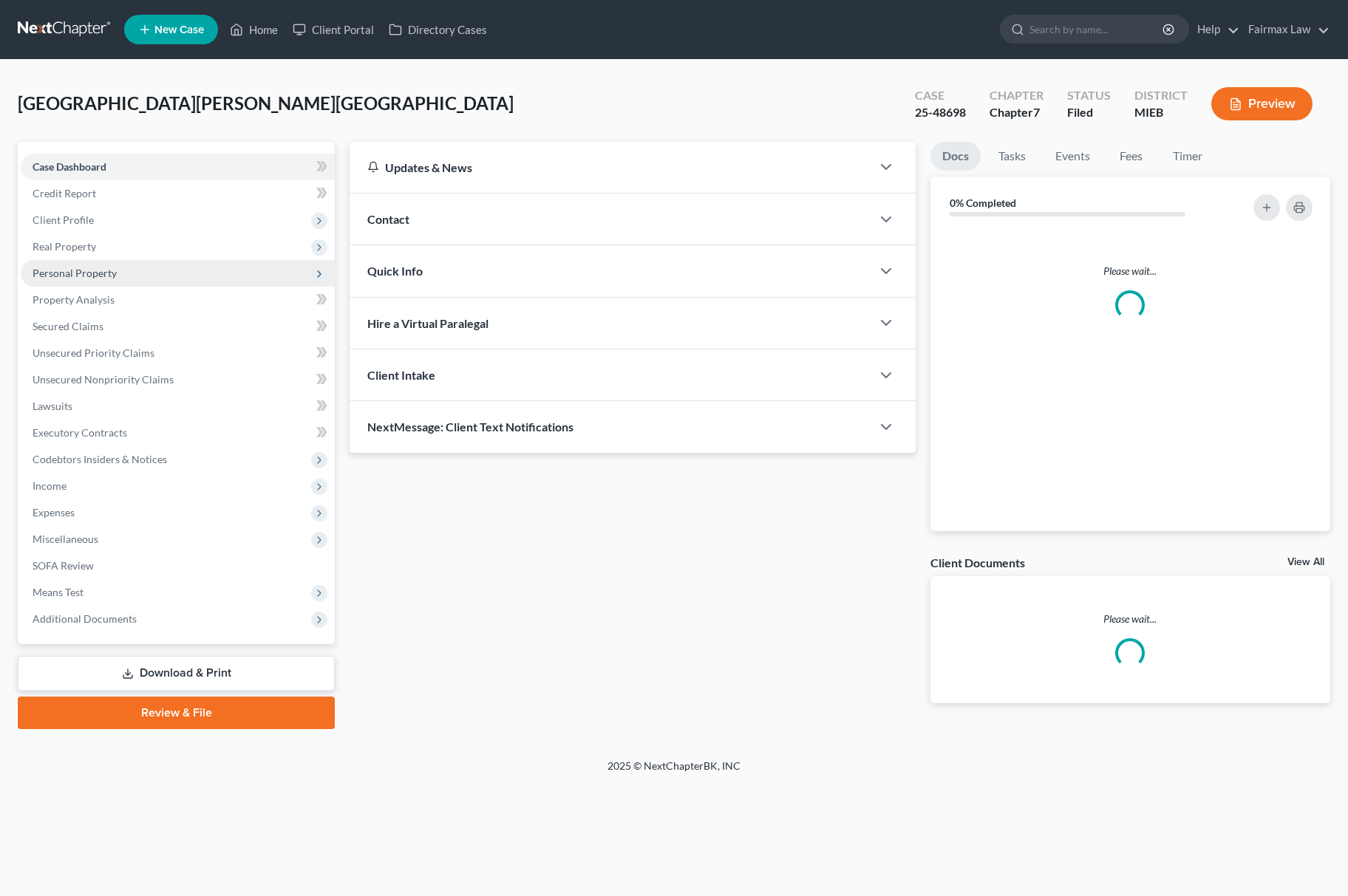
click at [156, 275] on span "Personal Property" at bounding box center [178, 274] width 315 height 27
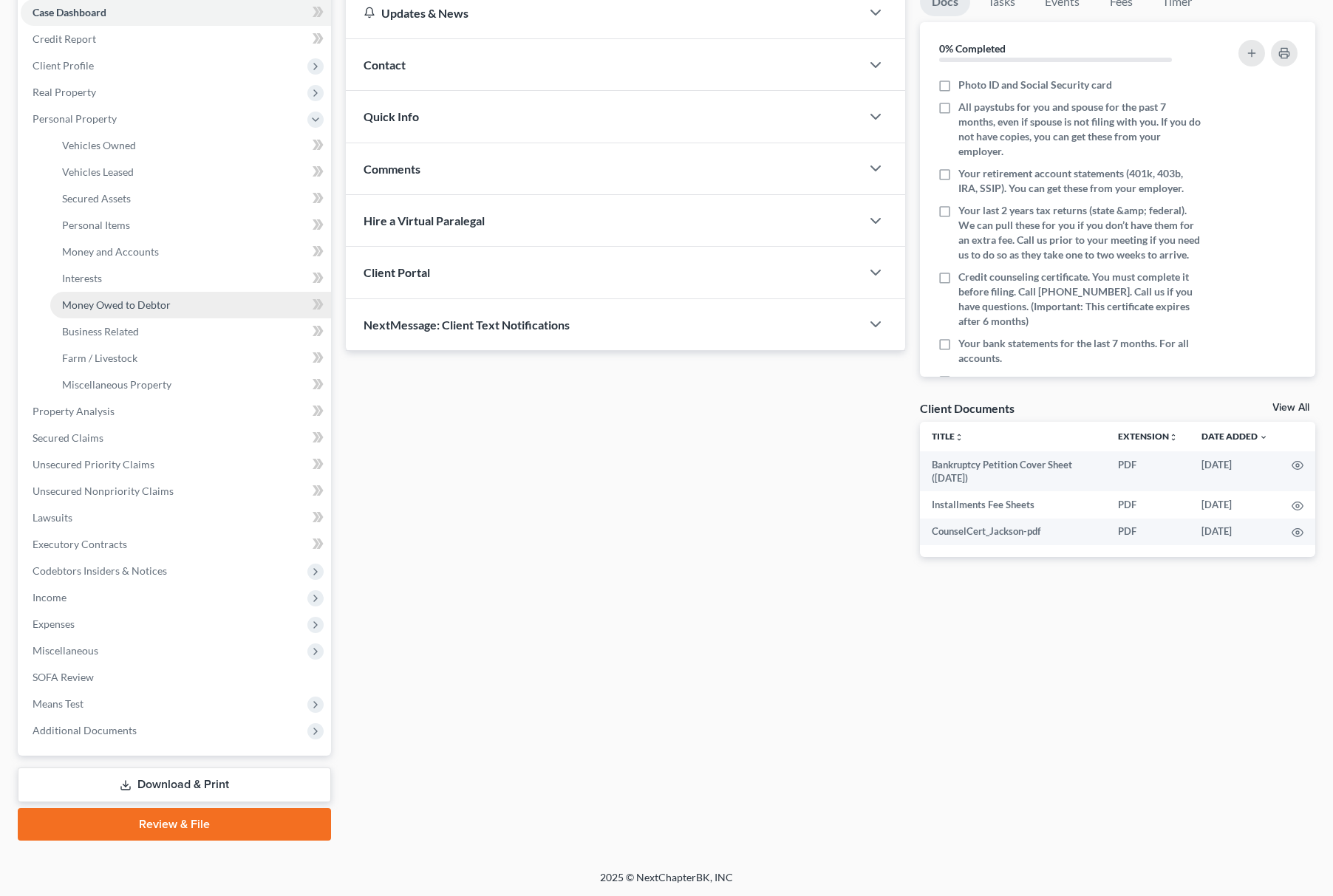
click at [182, 303] on link "Money Owed to Debtor" at bounding box center [190, 305] width 280 height 27
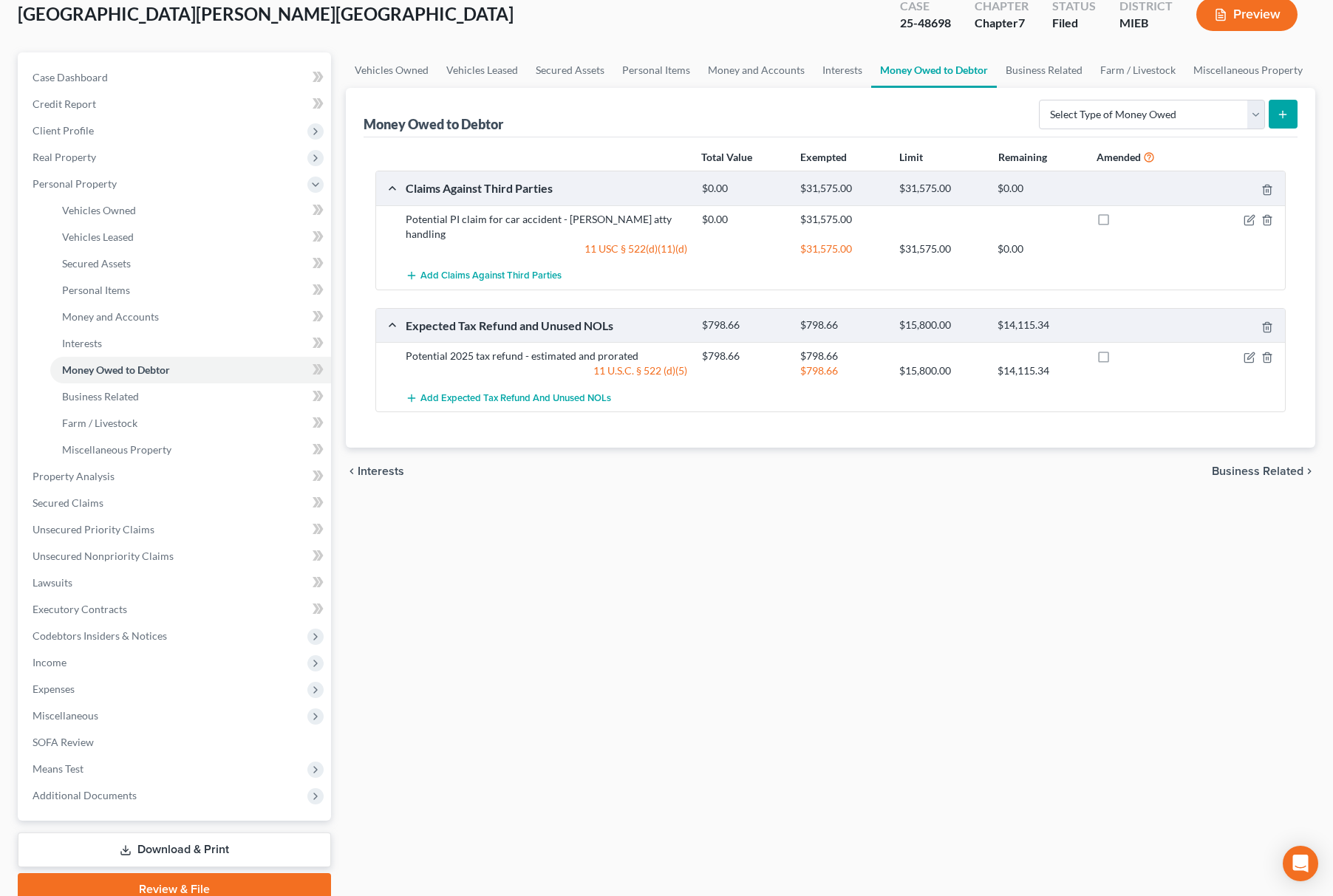
scroll to position [154, 0]
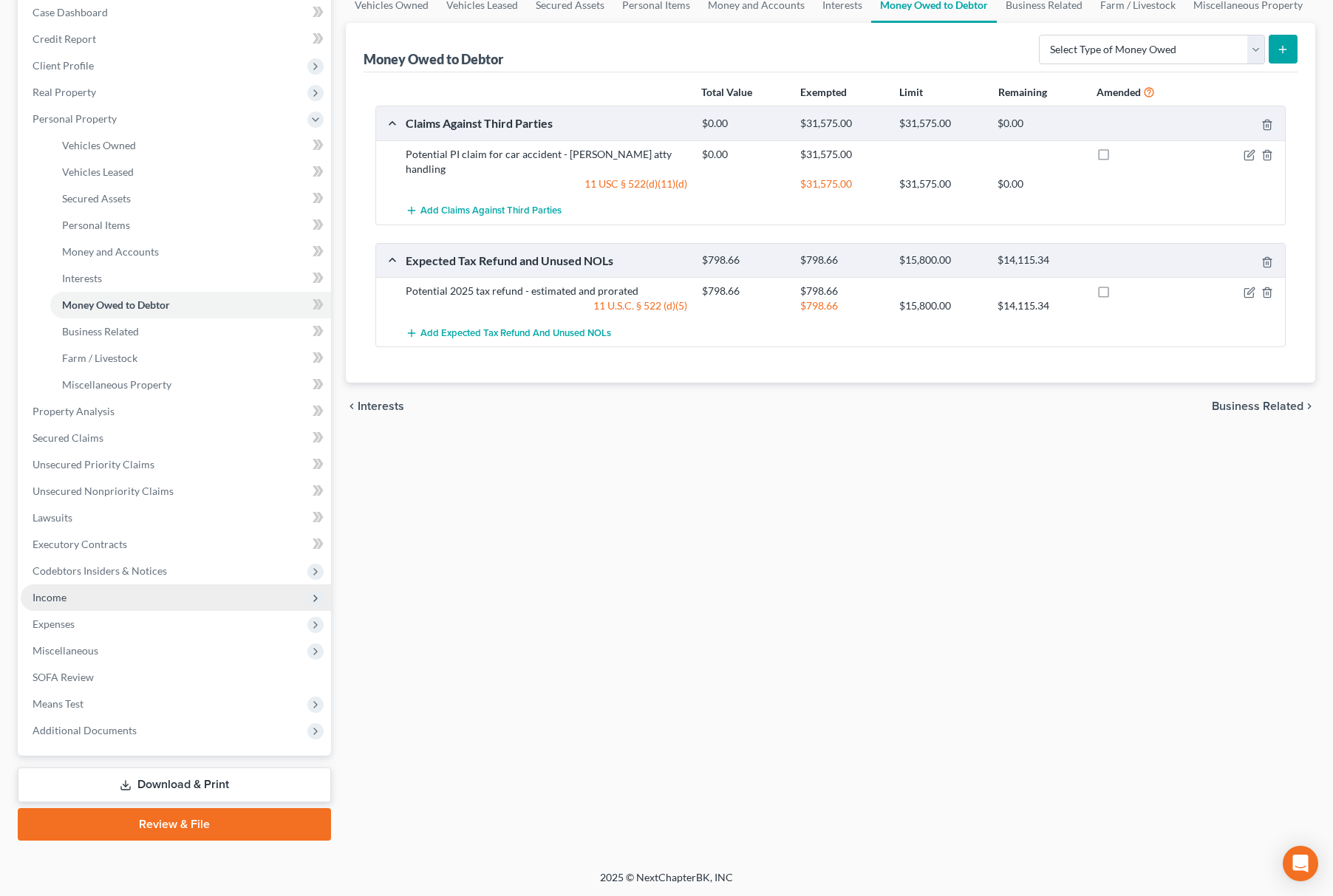
click at [102, 589] on span "Income" at bounding box center [176, 598] width 311 height 27
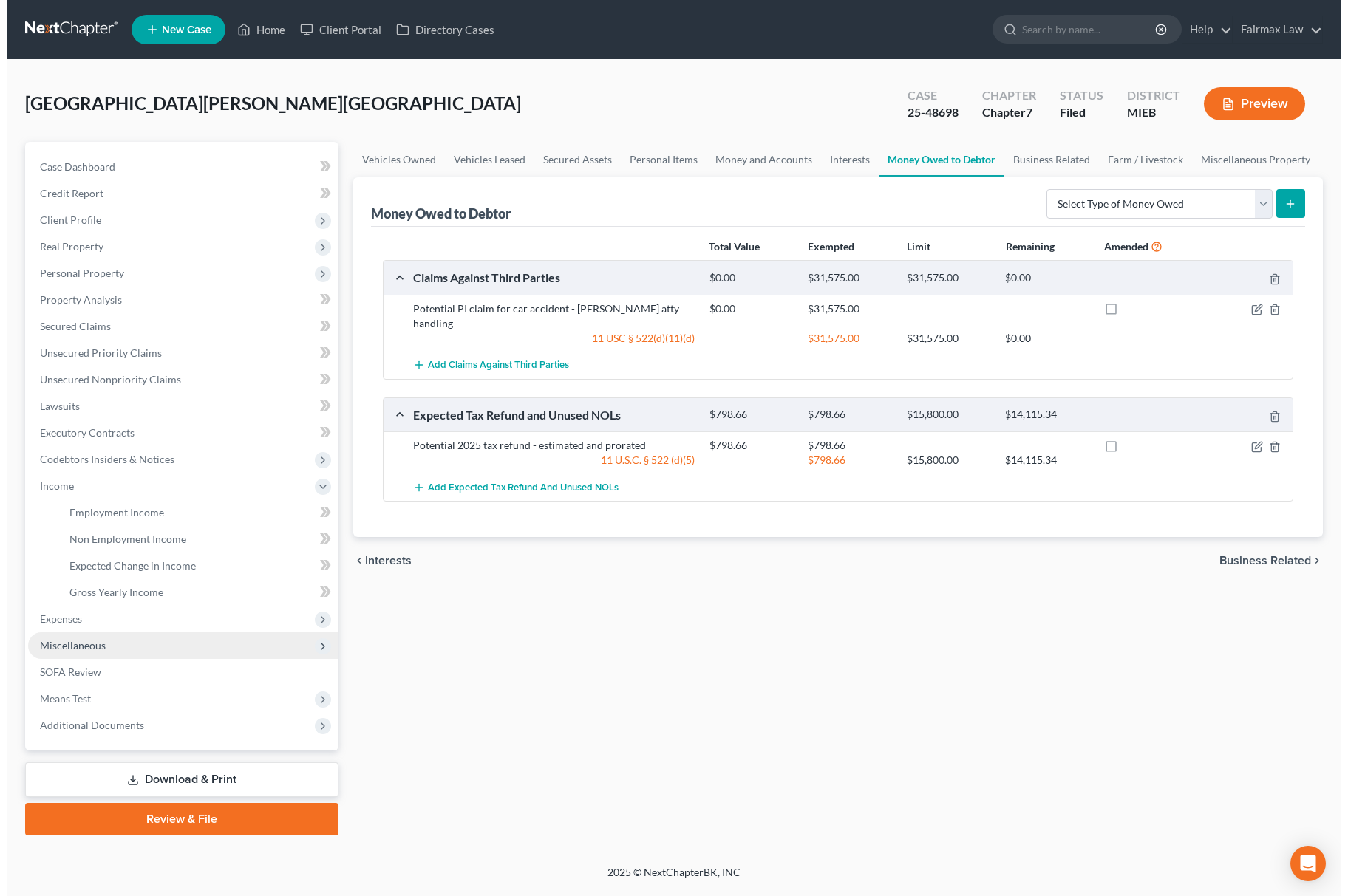
scroll to position [0, 0]
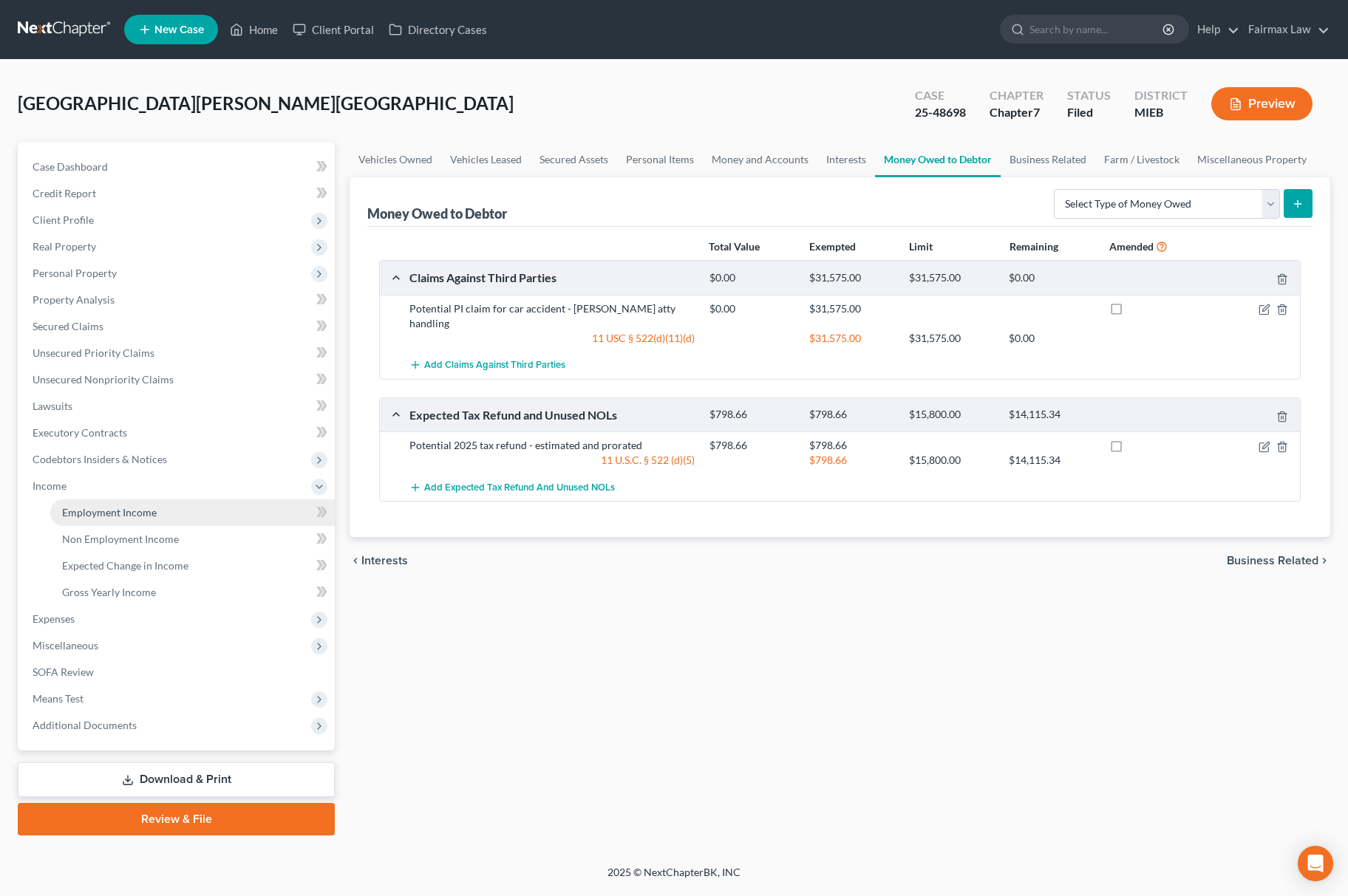
click at [132, 500] on link "Employment Income" at bounding box center [192, 512] width 284 height 27
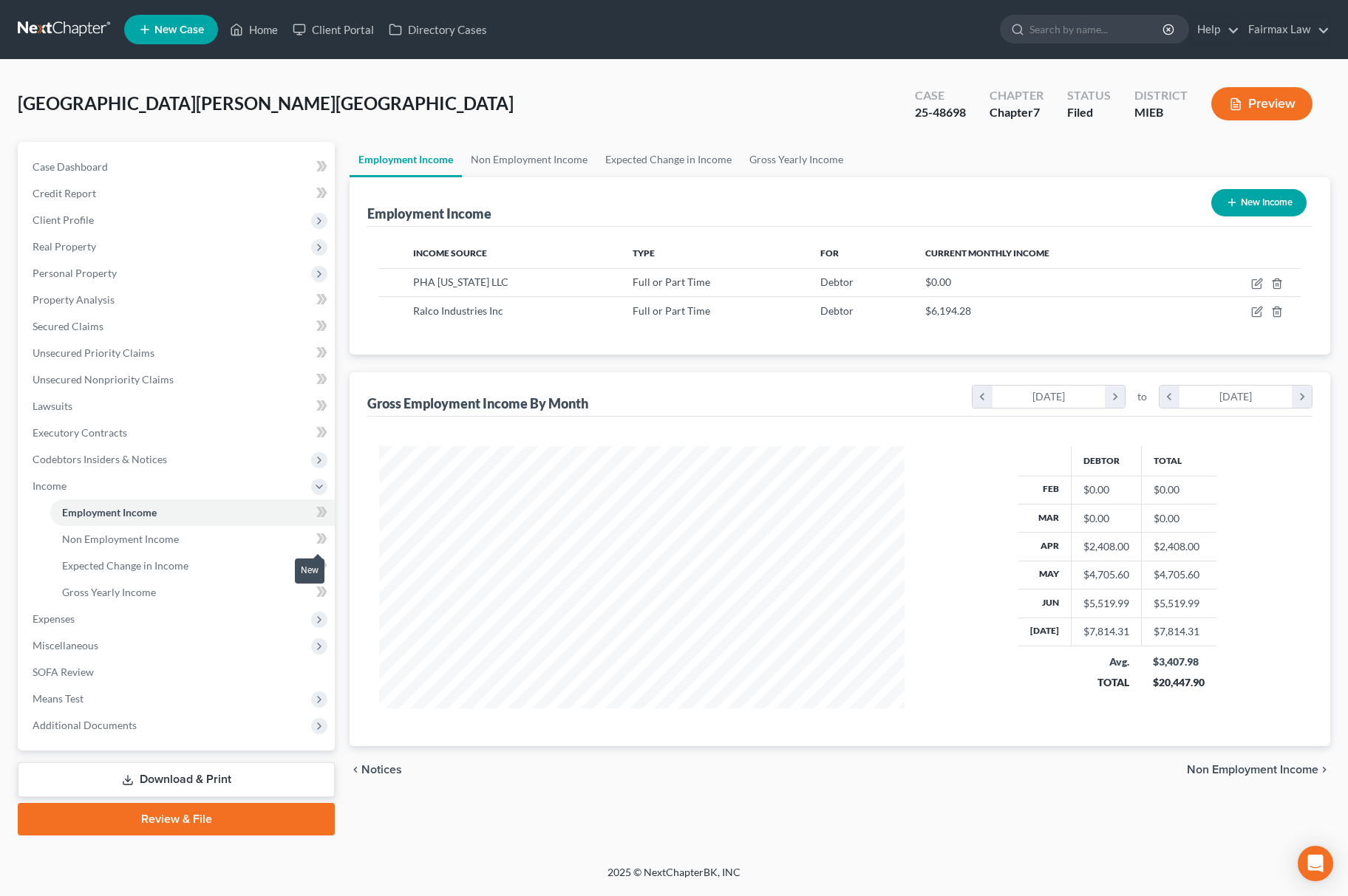
scroll to position [267, 554]
click at [245, 373] on link "Unsecured Nonpriority Claims" at bounding box center [178, 380] width 315 height 27
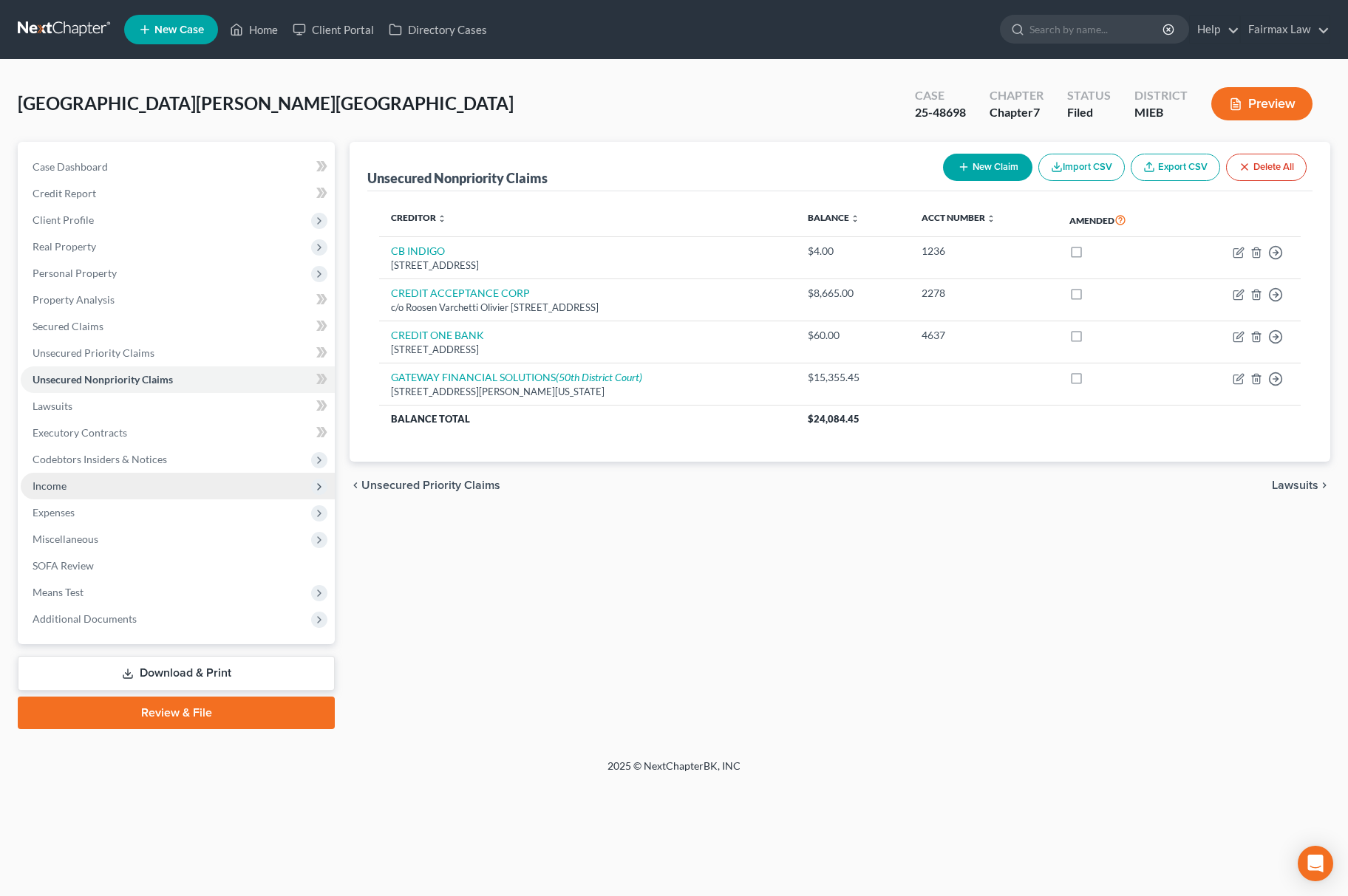
click at [101, 493] on span "Income" at bounding box center [178, 486] width 315 height 27
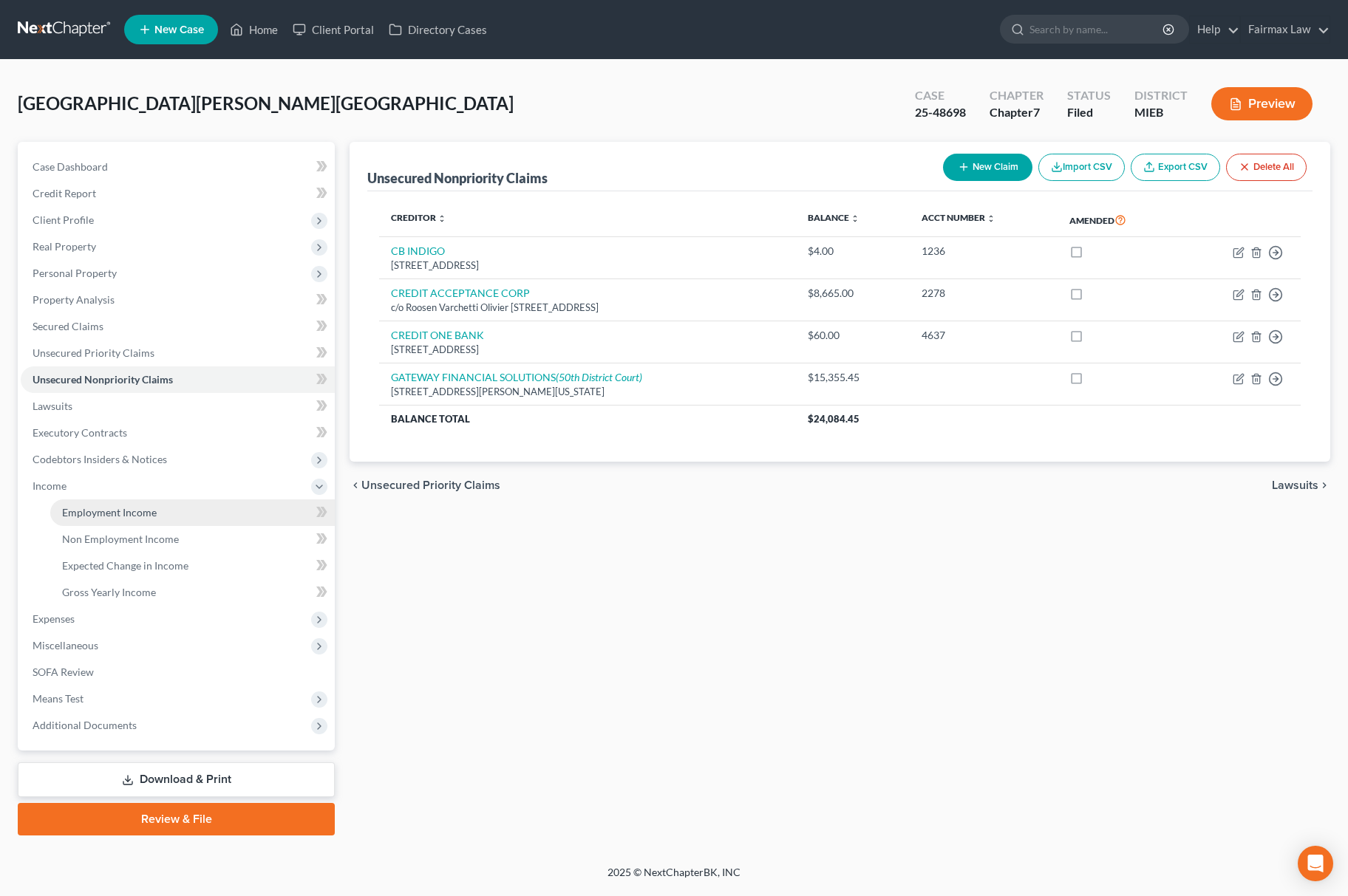
click at [122, 500] on link "Employment Income" at bounding box center [192, 512] width 284 height 27
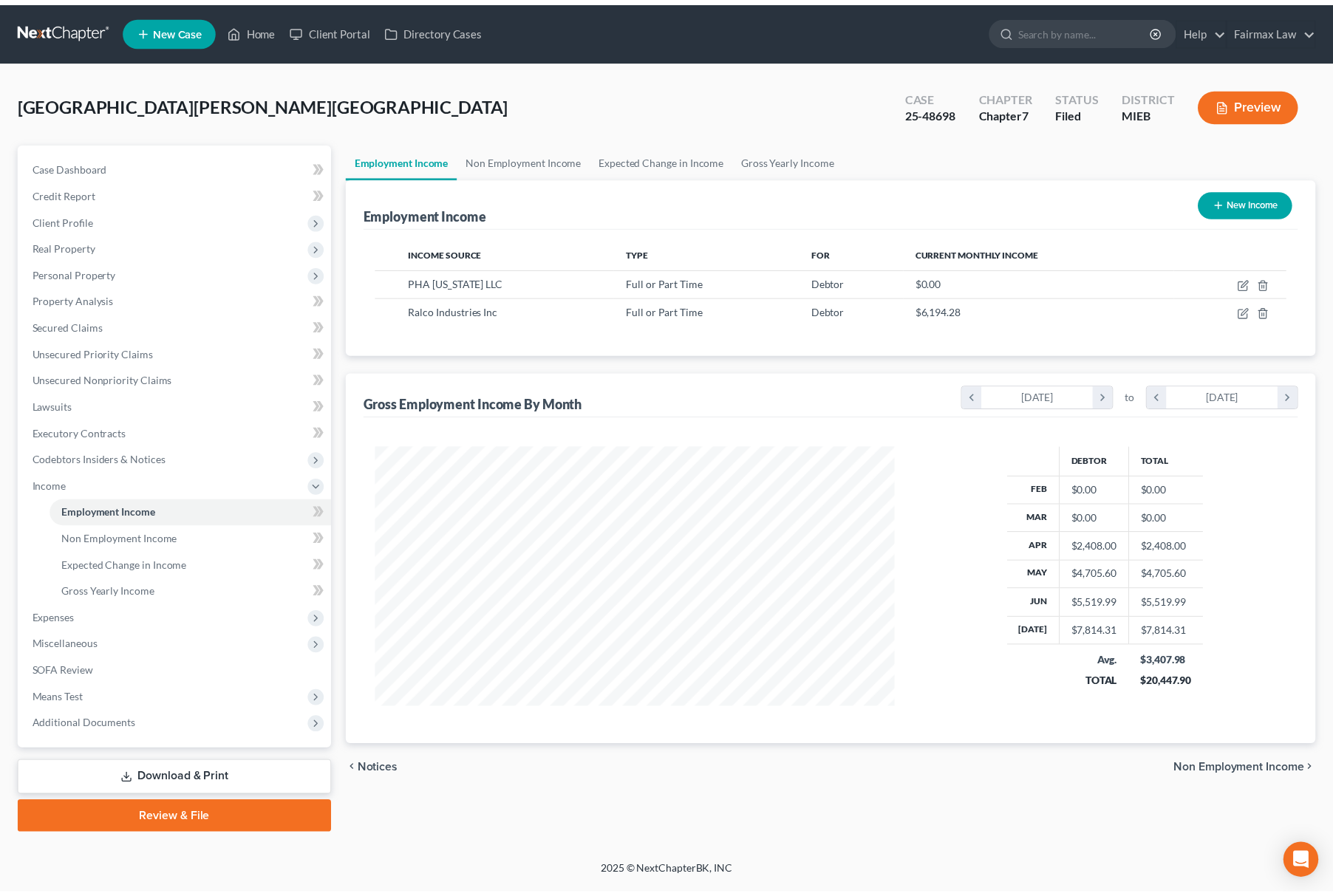
scroll to position [267, 554]
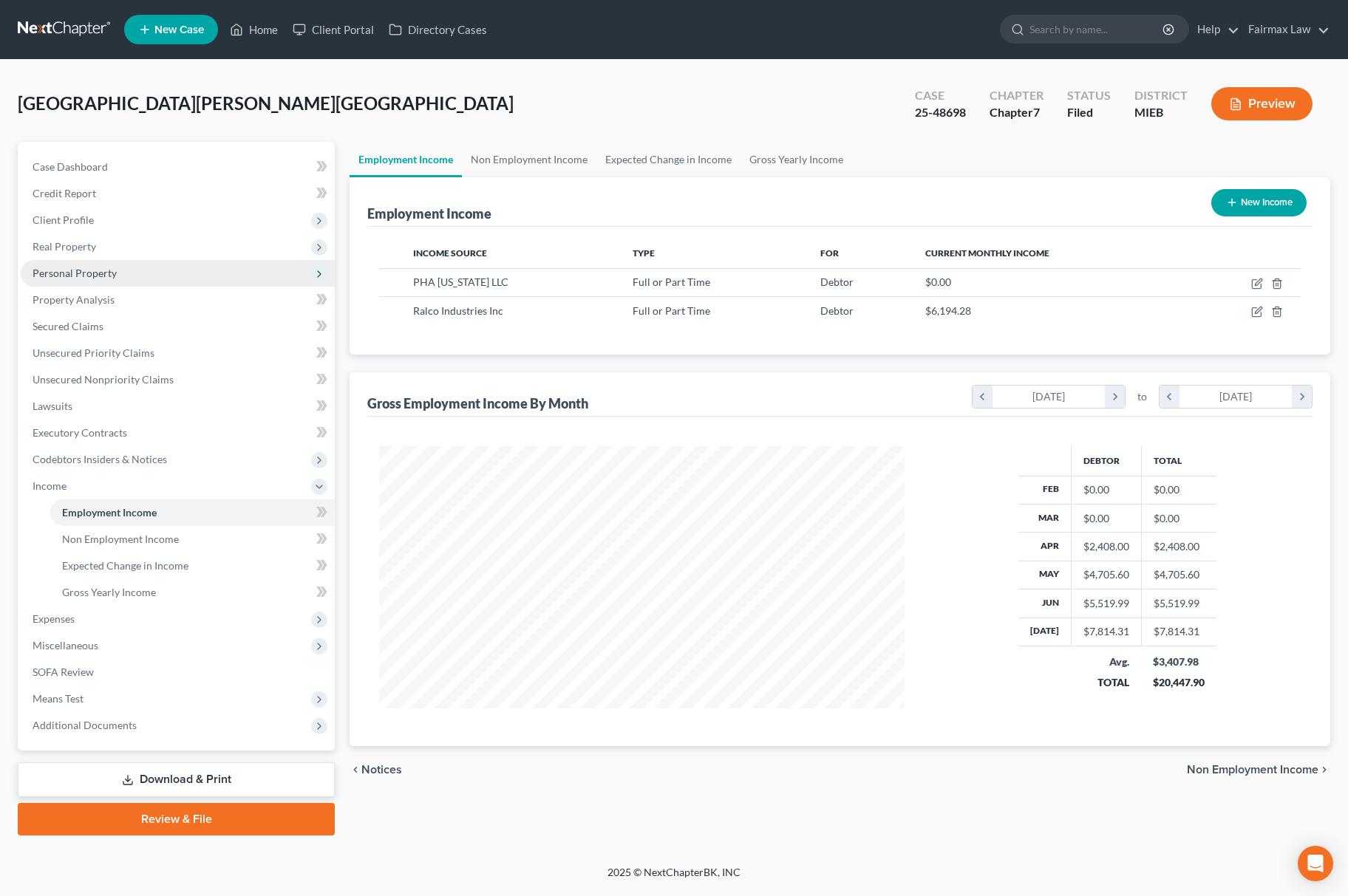
click at [145, 275] on span "Personal Property" at bounding box center [178, 274] width 315 height 27
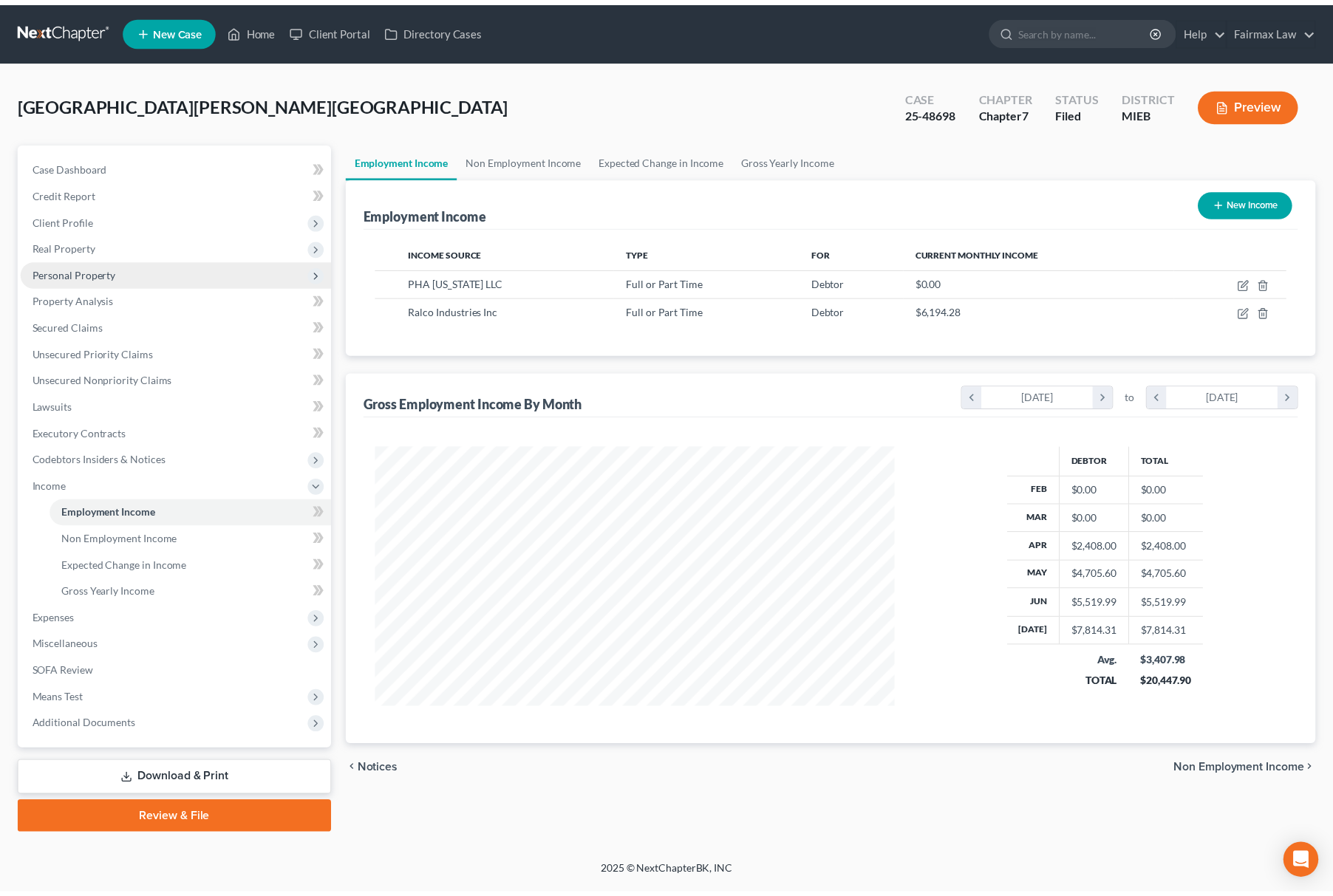
scroll to position [738647, 738566]
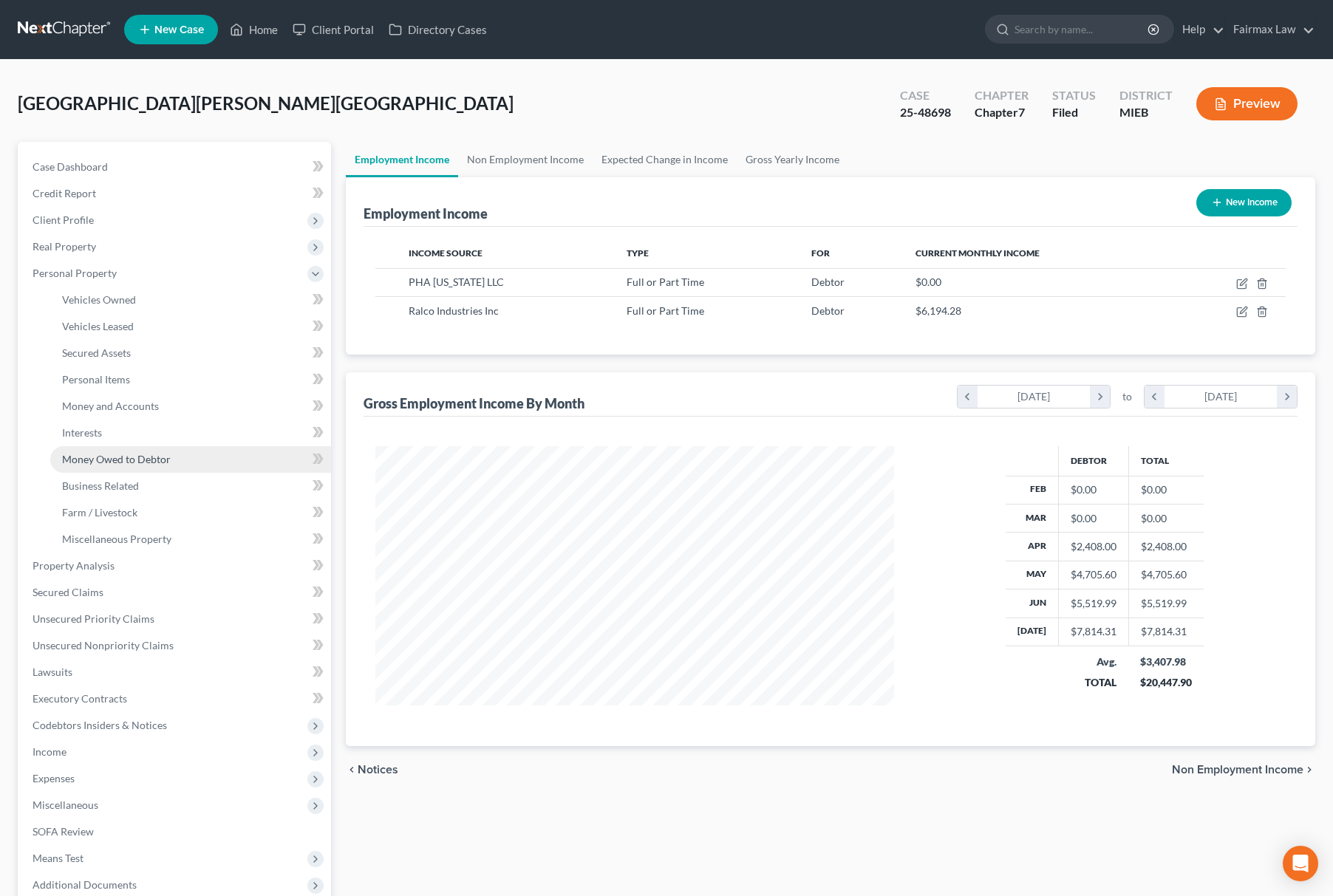
click at [169, 456] on span "Money Owed to Debtor" at bounding box center [117, 458] width 109 height 12
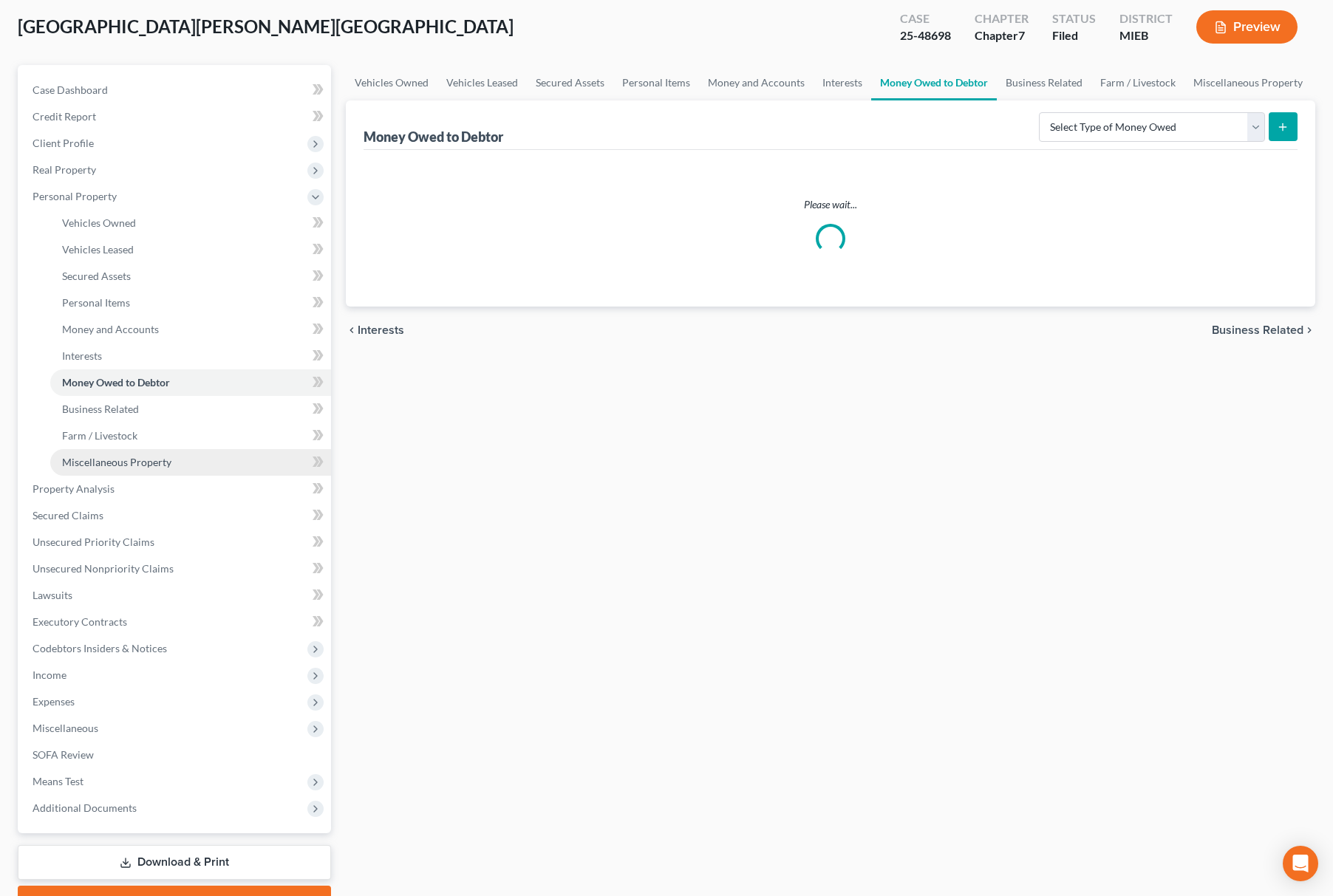
scroll to position [154, 0]
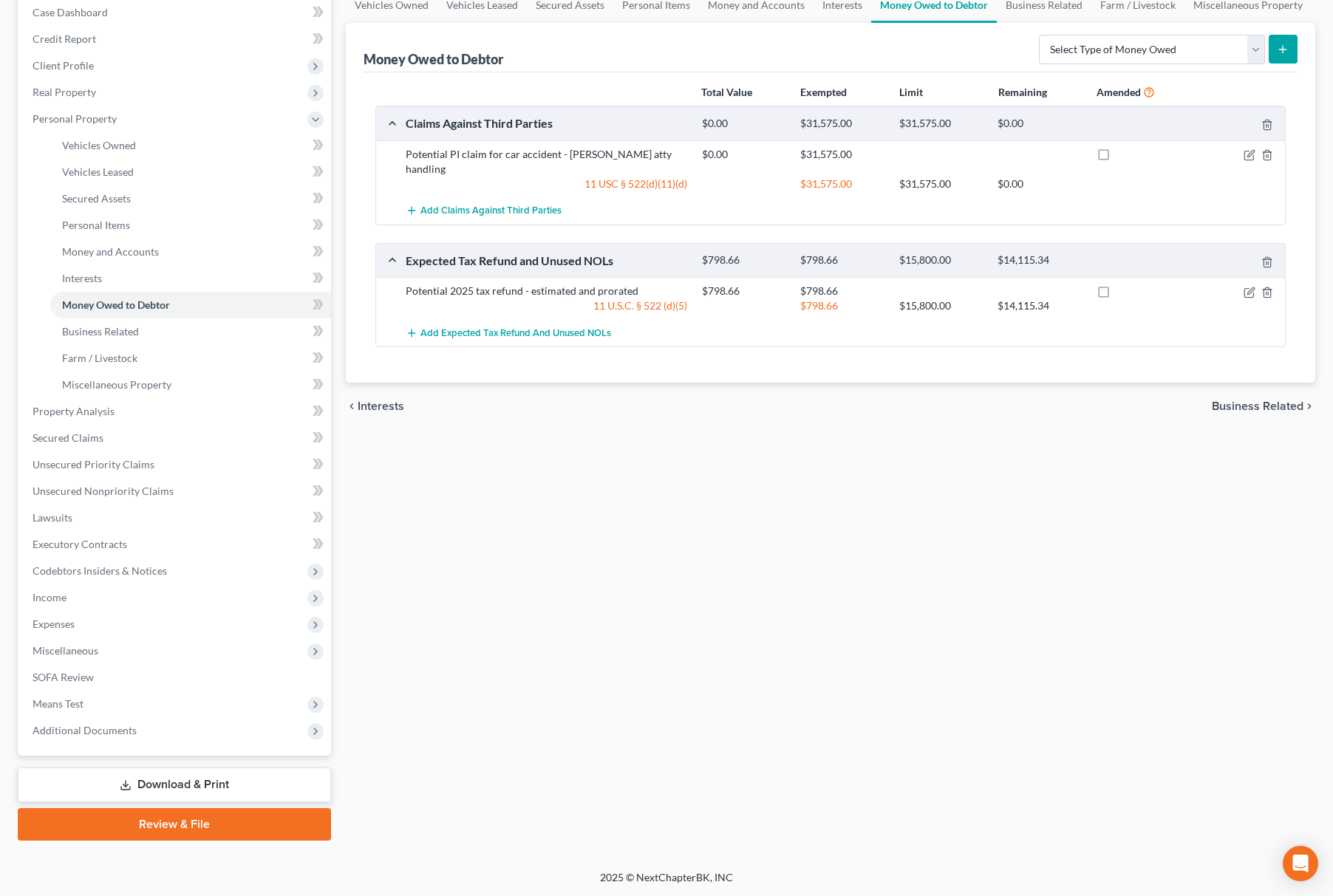
click at [116, 581] on span "Codebtors Insiders & Notices" at bounding box center [176, 571] width 311 height 27
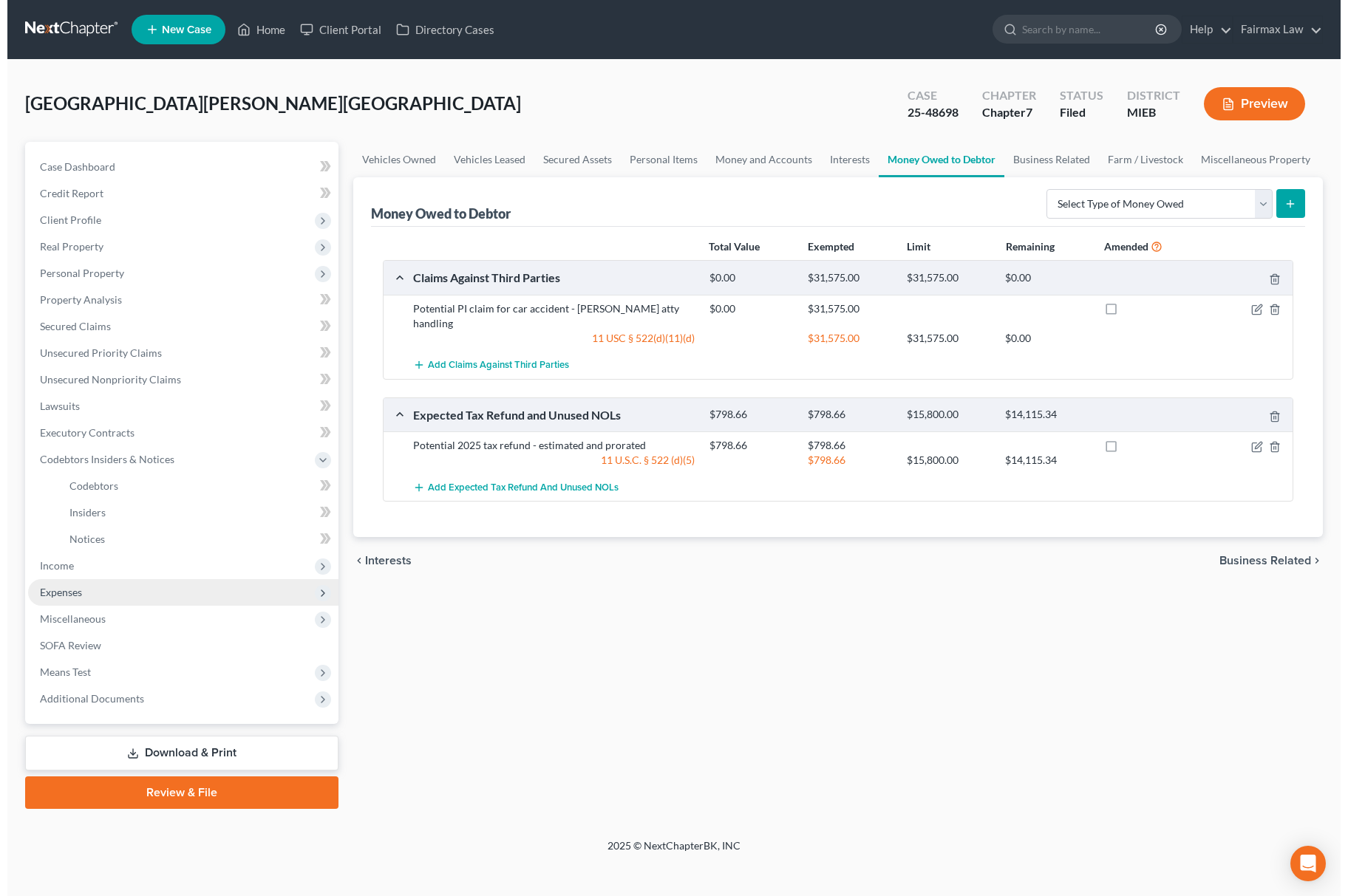
scroll to position [0, 0]
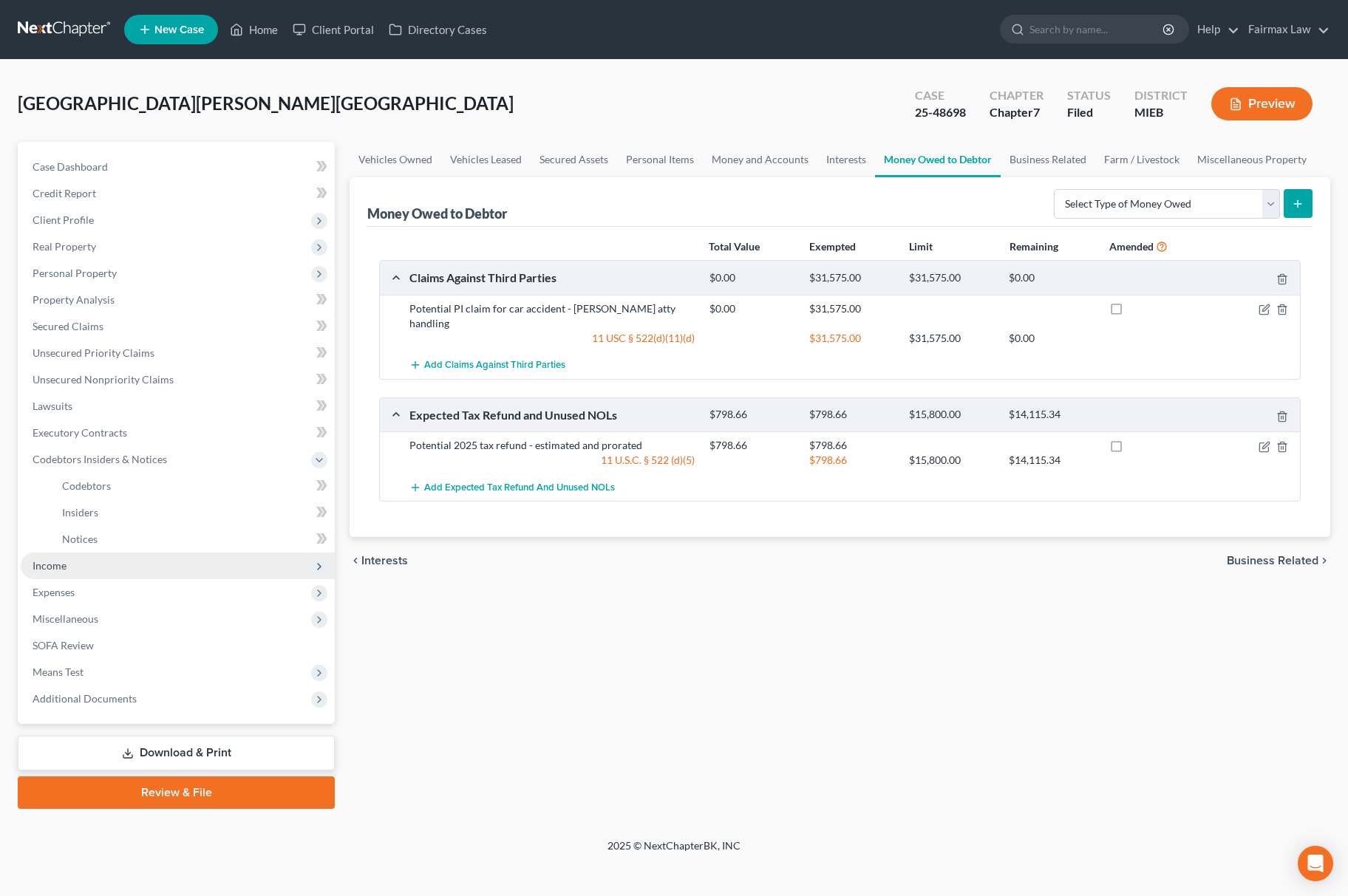
click at [127, 569] on span "Income" at bounding box center [178, 566] width 315 height 27
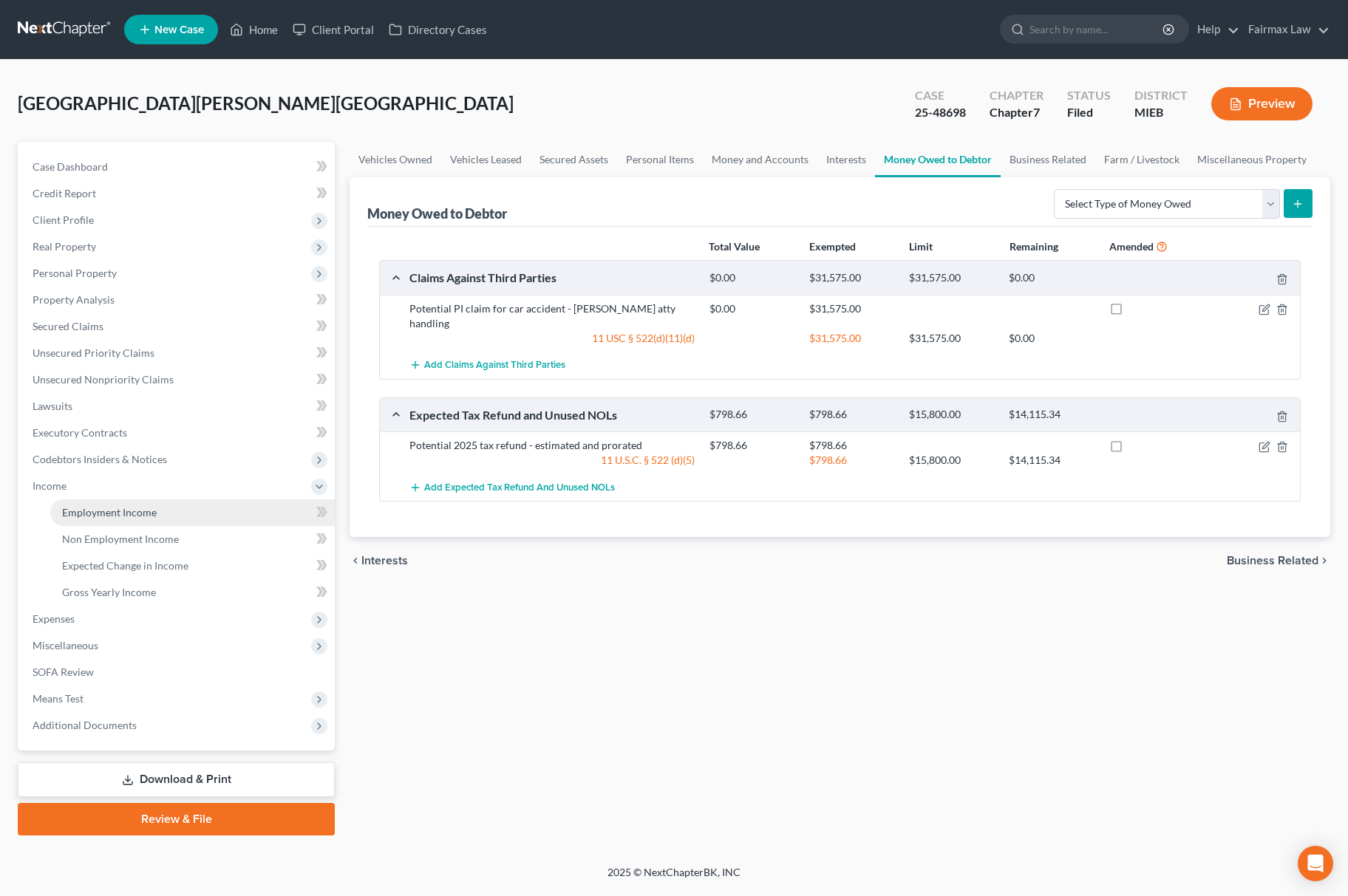
click at [139, 510] on span "Employment Income" at bounding box center [110, 511] width 95 height 12
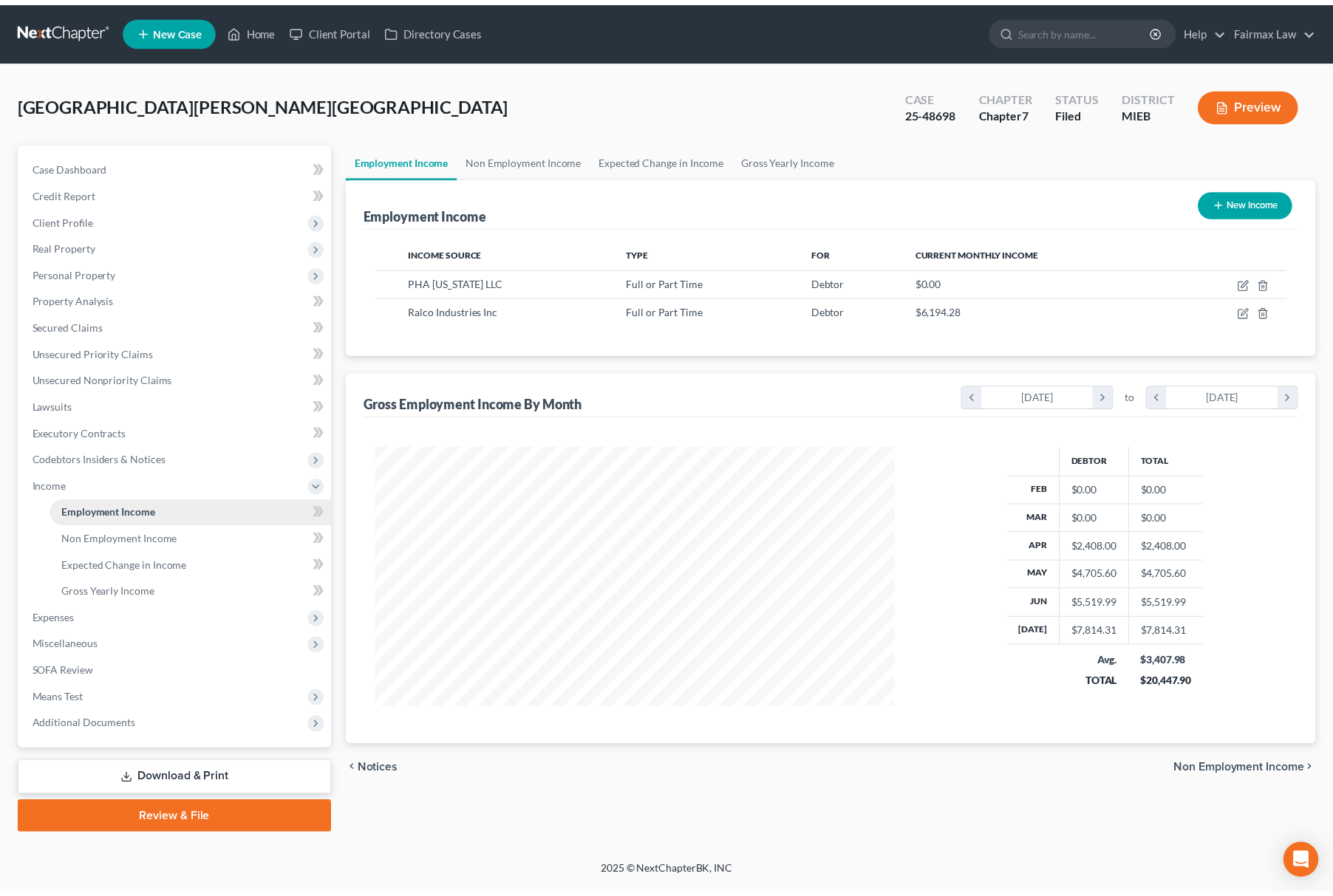
scroll to position [267, 554]
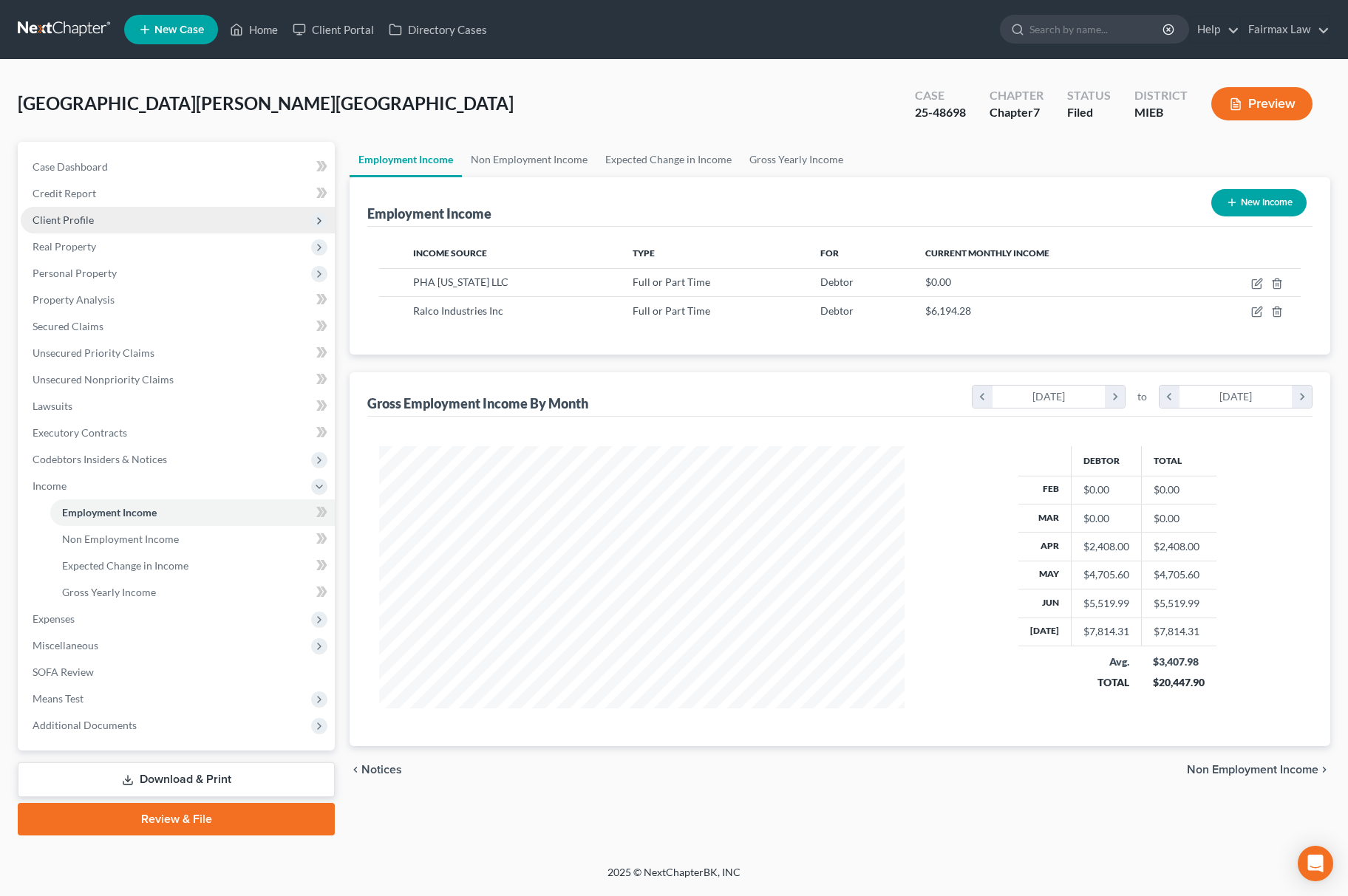
click at [124, 229] on span "Client Profile" at bounding box center [178, 220] width 315 height 27
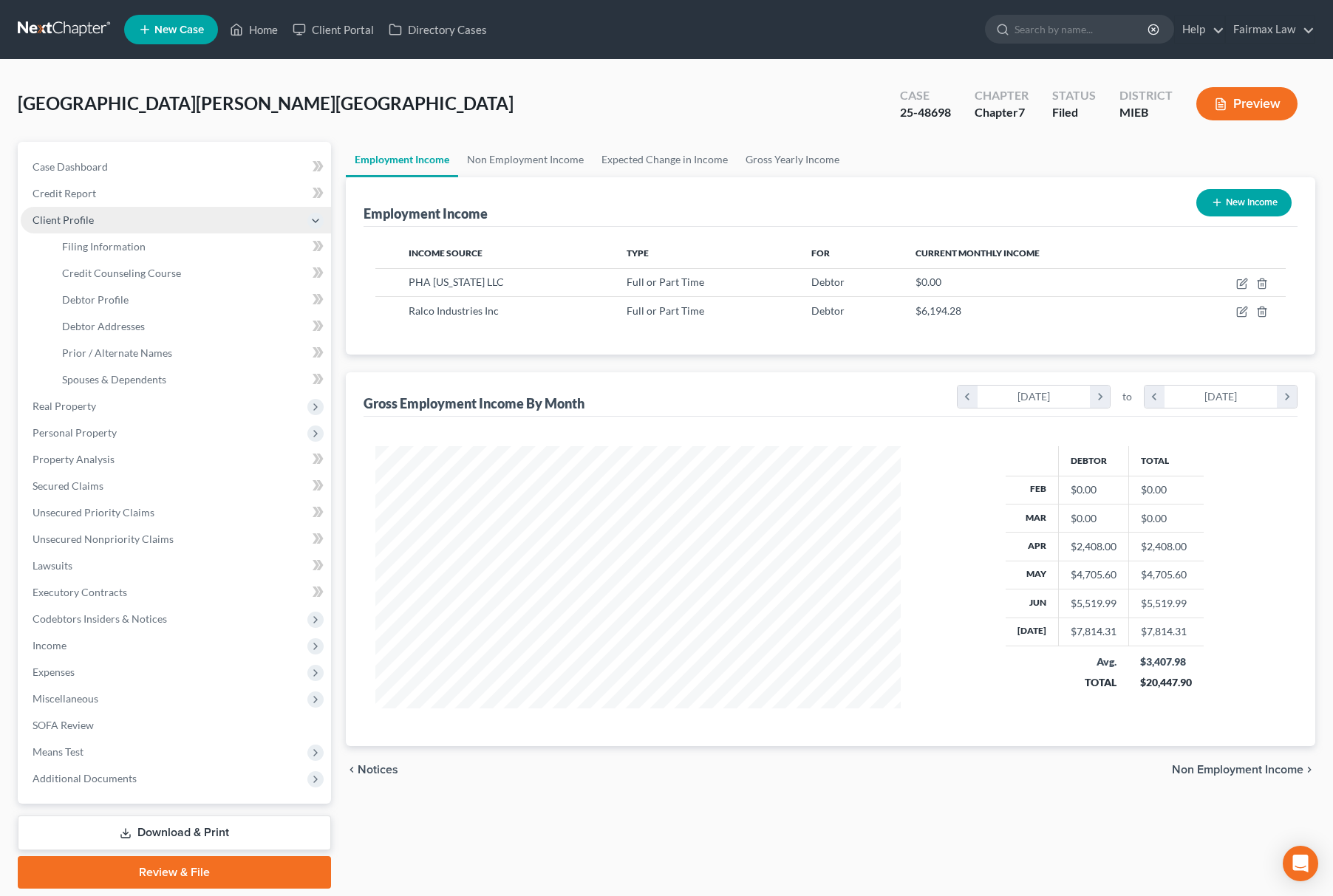
scroll to position [738647, 738566]
click at [146, 302] on link "Debtor Profile" at bounding box center [190, 300] width 280 height 27
select select "0"
select select "1"
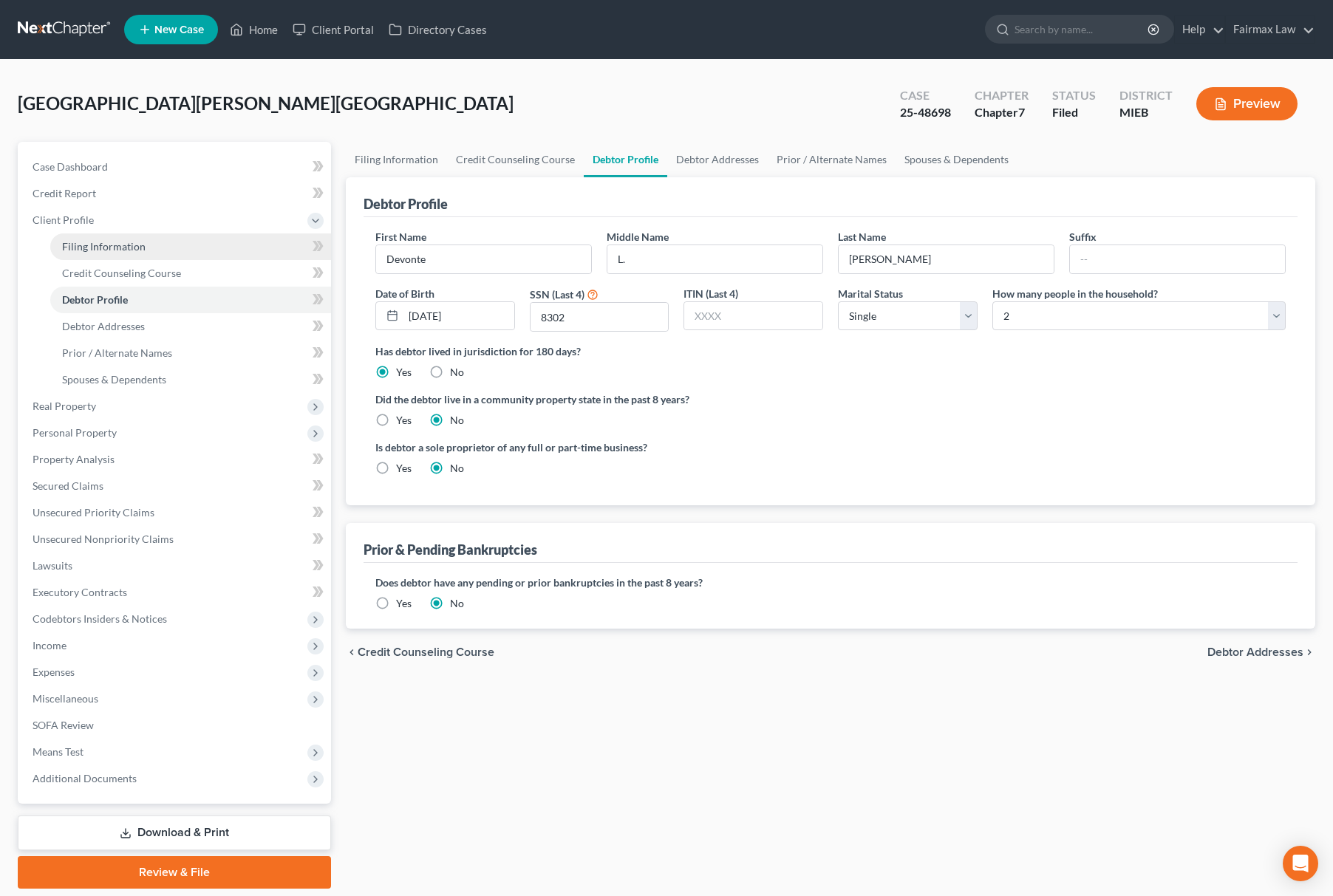
click at [146, 250] on link "Filing Information" at bounding box center [190, 247] width 280 height 27
select select "1"
select select "0"
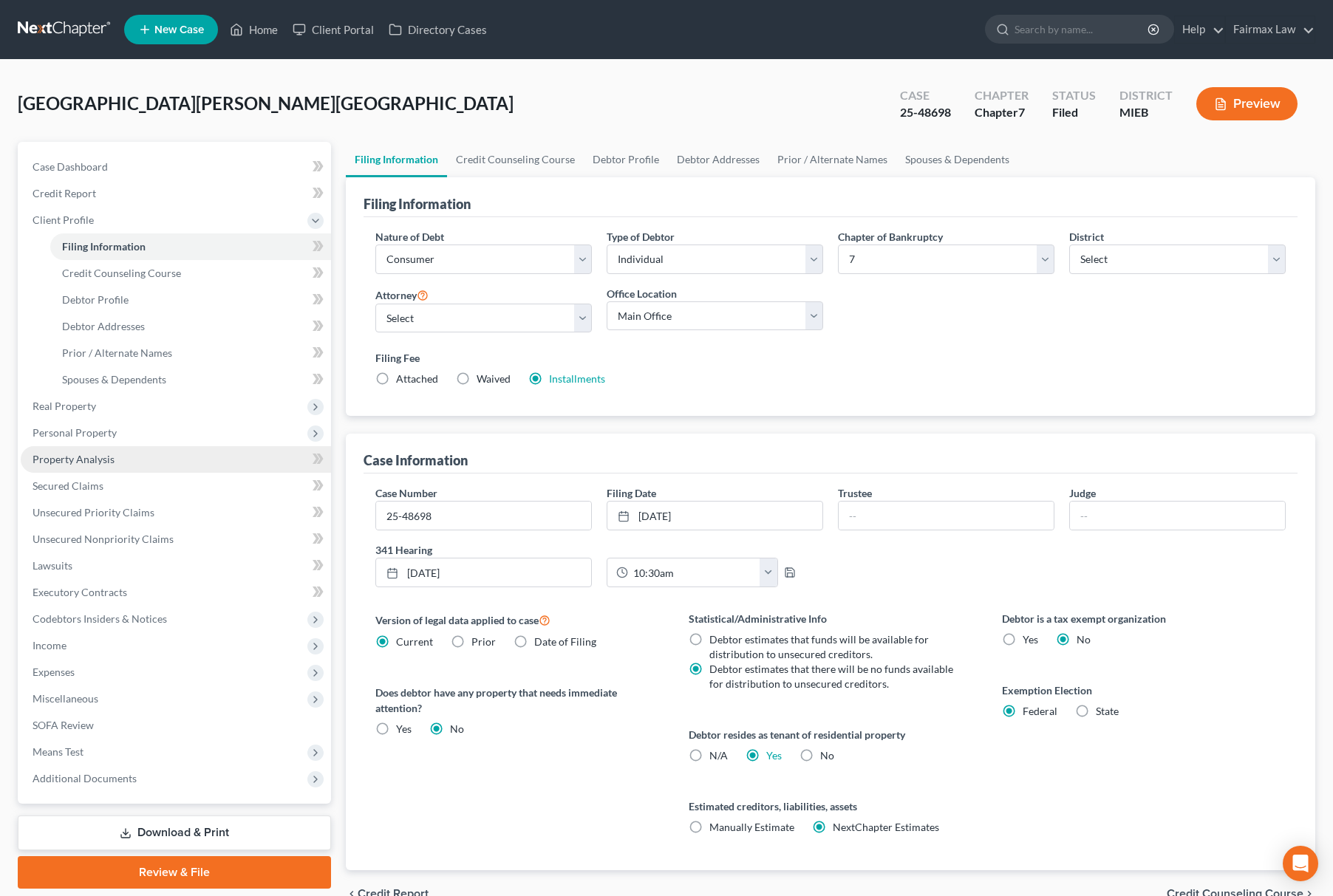
scroll to position [79, 0]
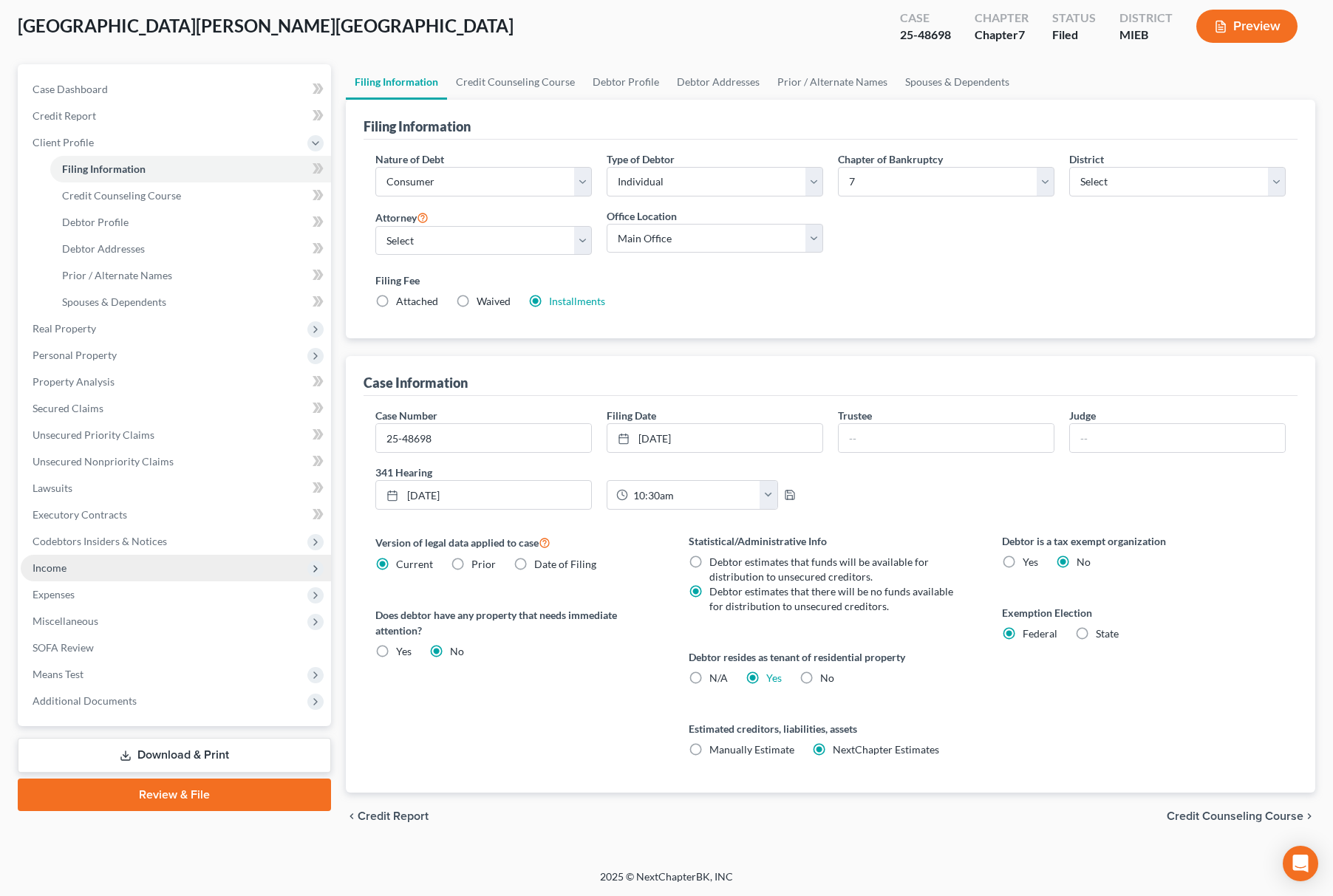
click at [118, 577] on span "Income" at bounding box center [176, 568] width 311 height 27
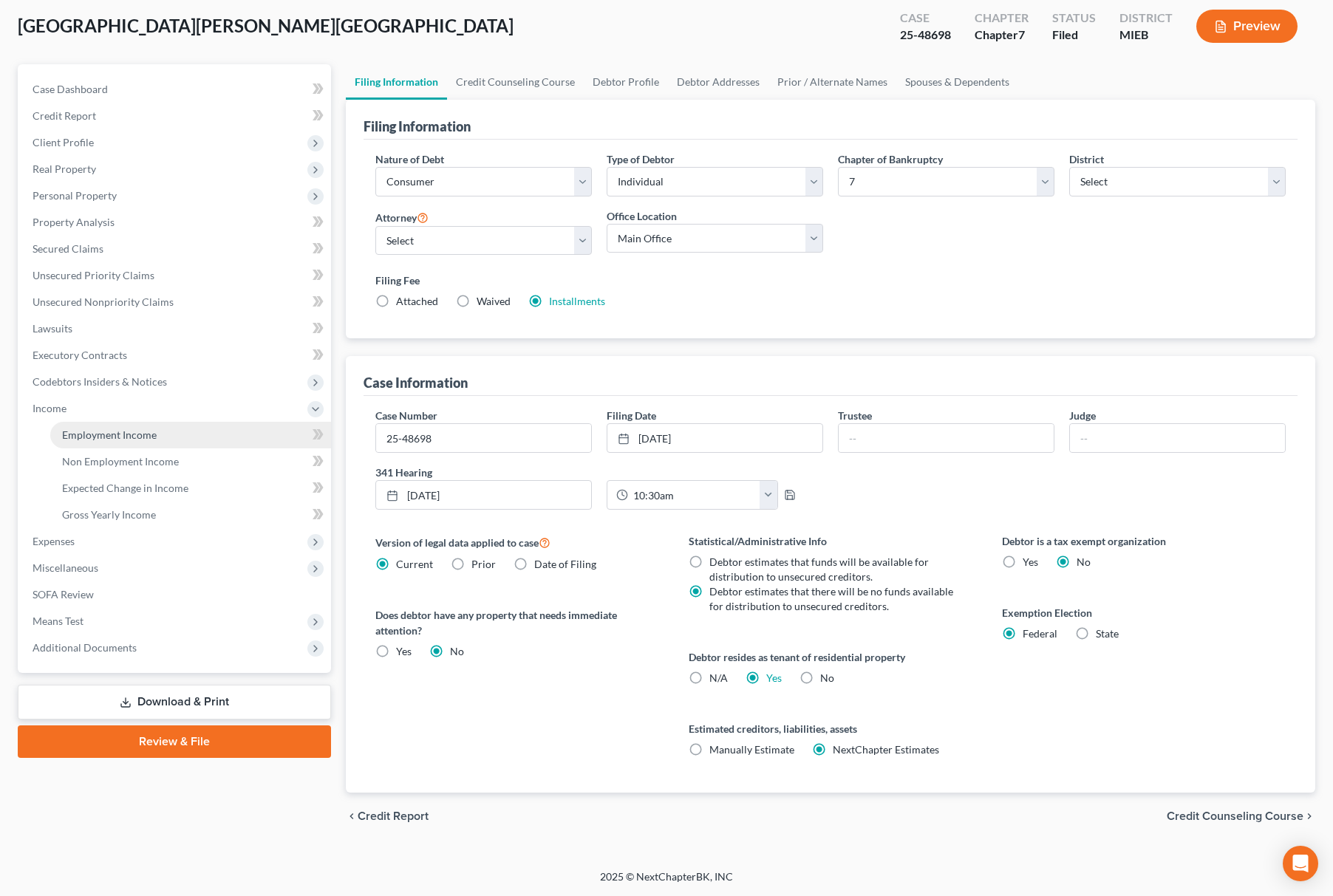
click at [153, 443] on link "Employment Income" at bounding box center [190, 435] width 280 height 27
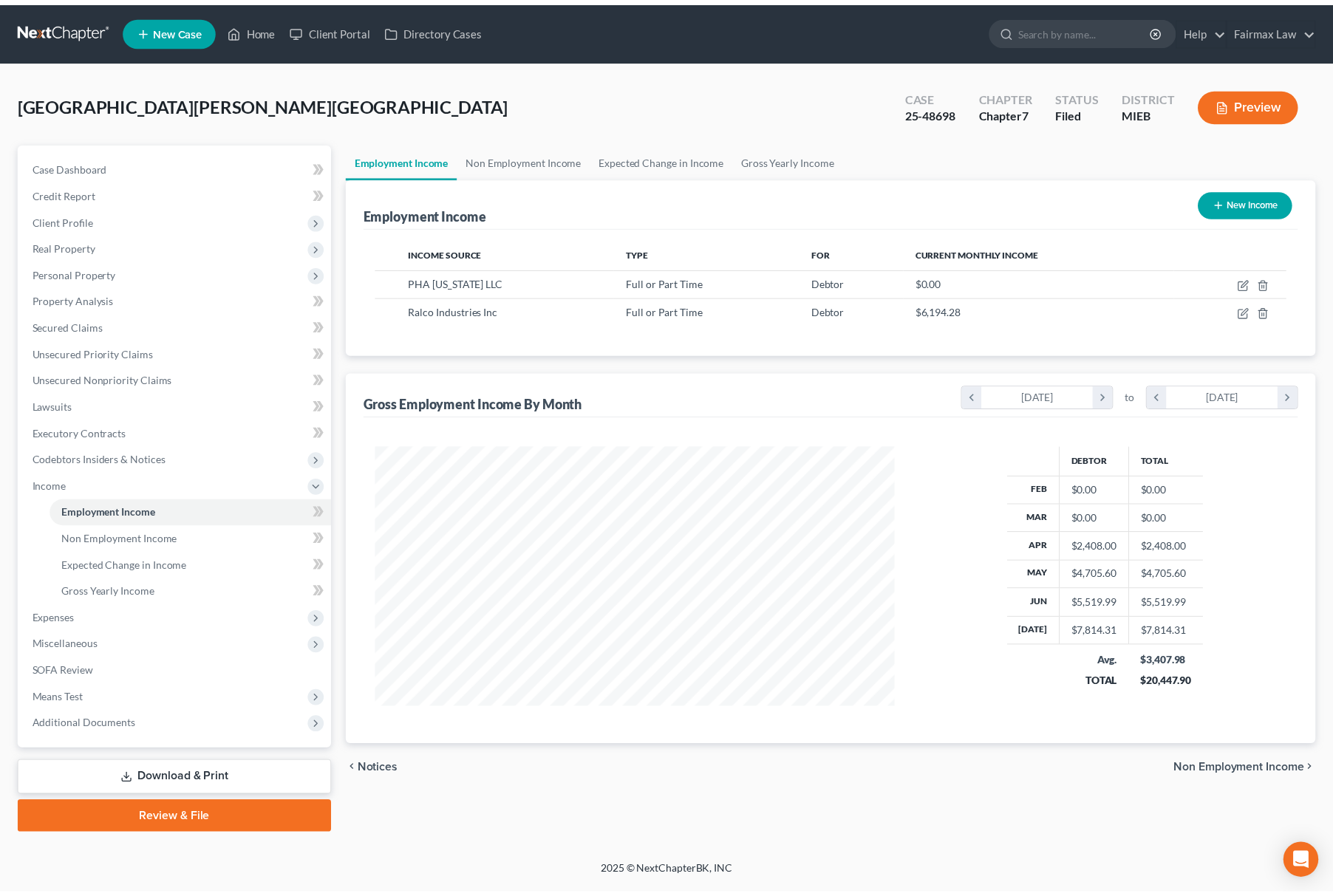
scroll to position [267, 554]
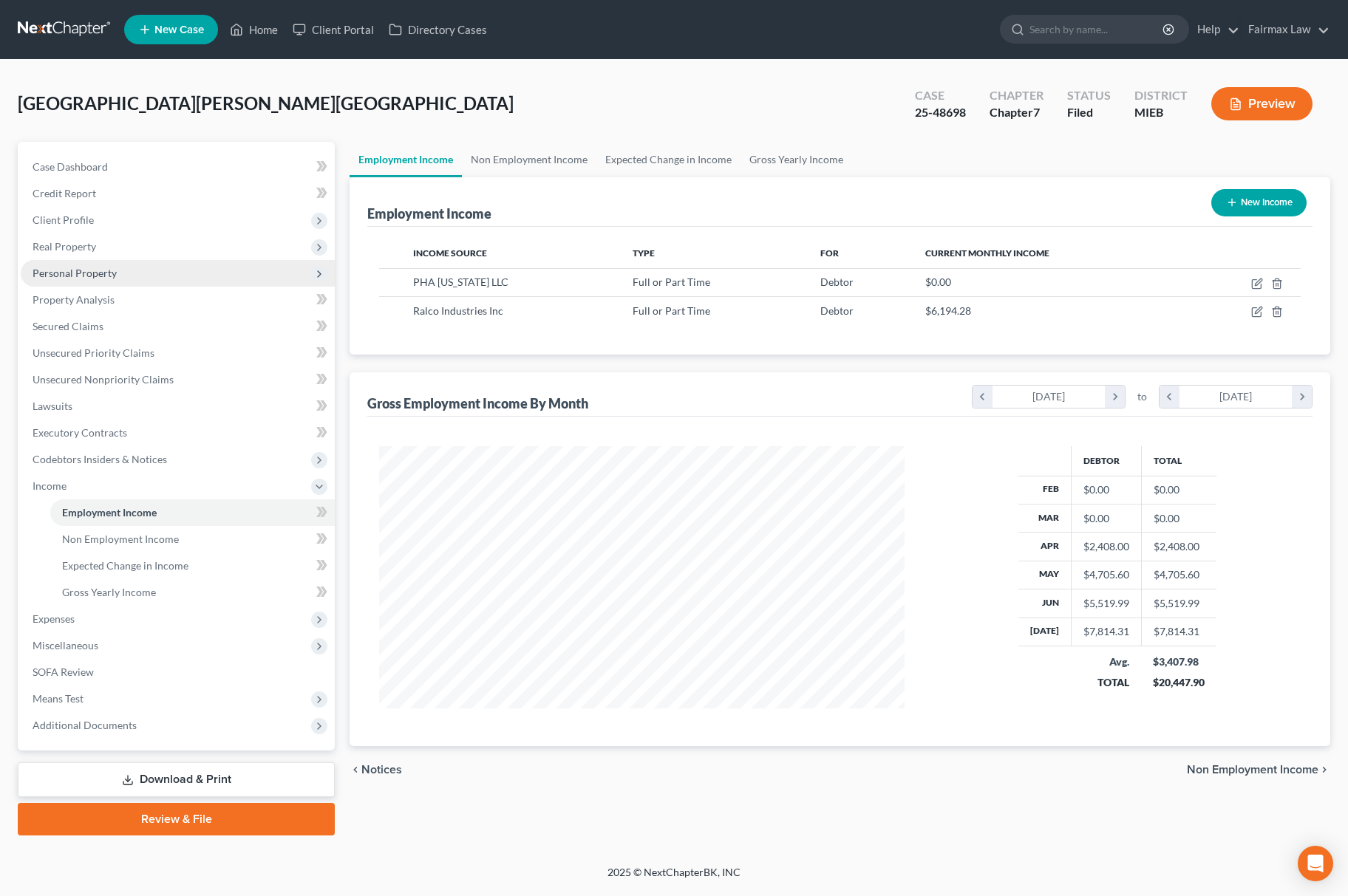
click at [169, 272] on span "Personal Property" at bounding box center [178, 274] width 315 height 27
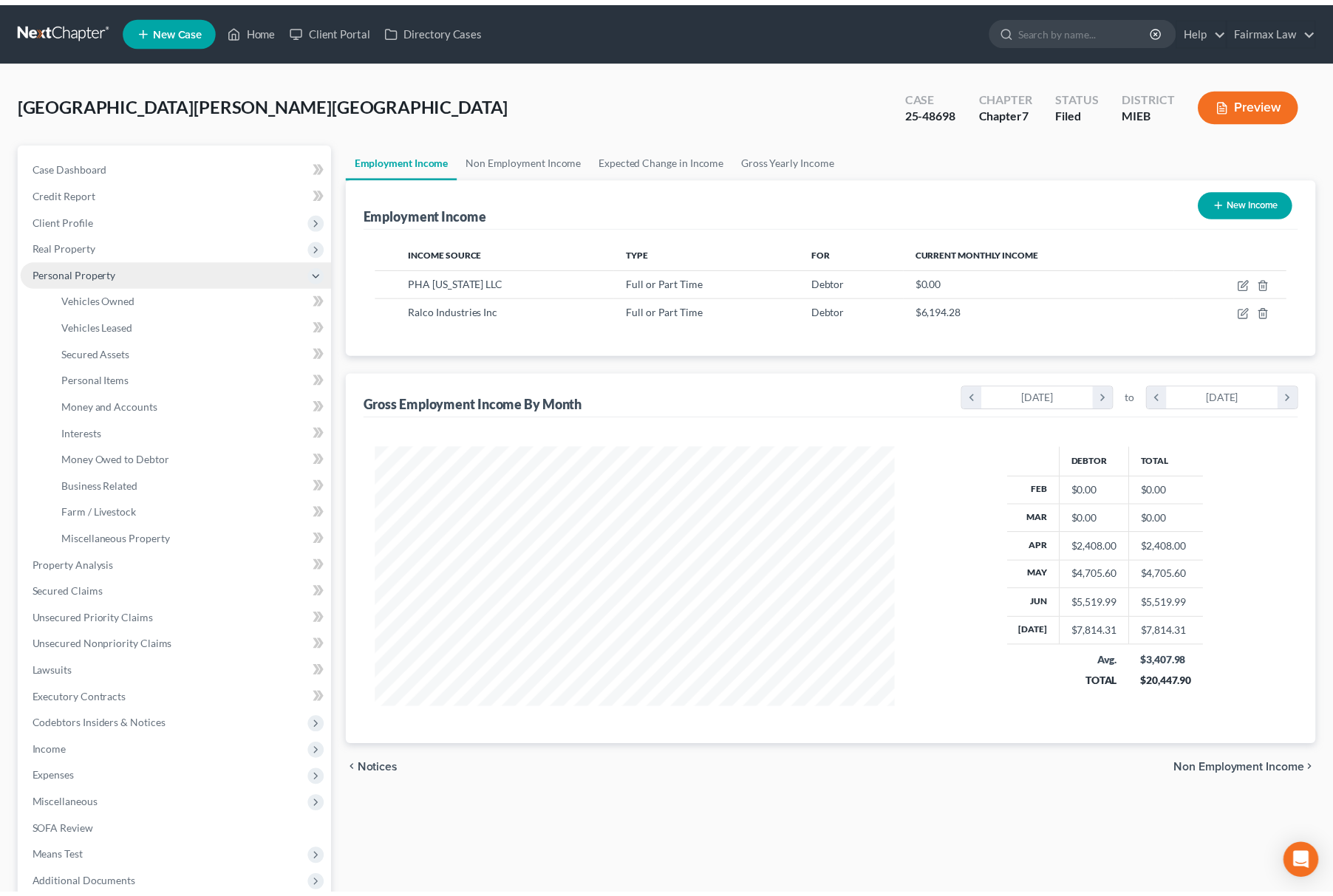
scroll to position [738647, 738566]
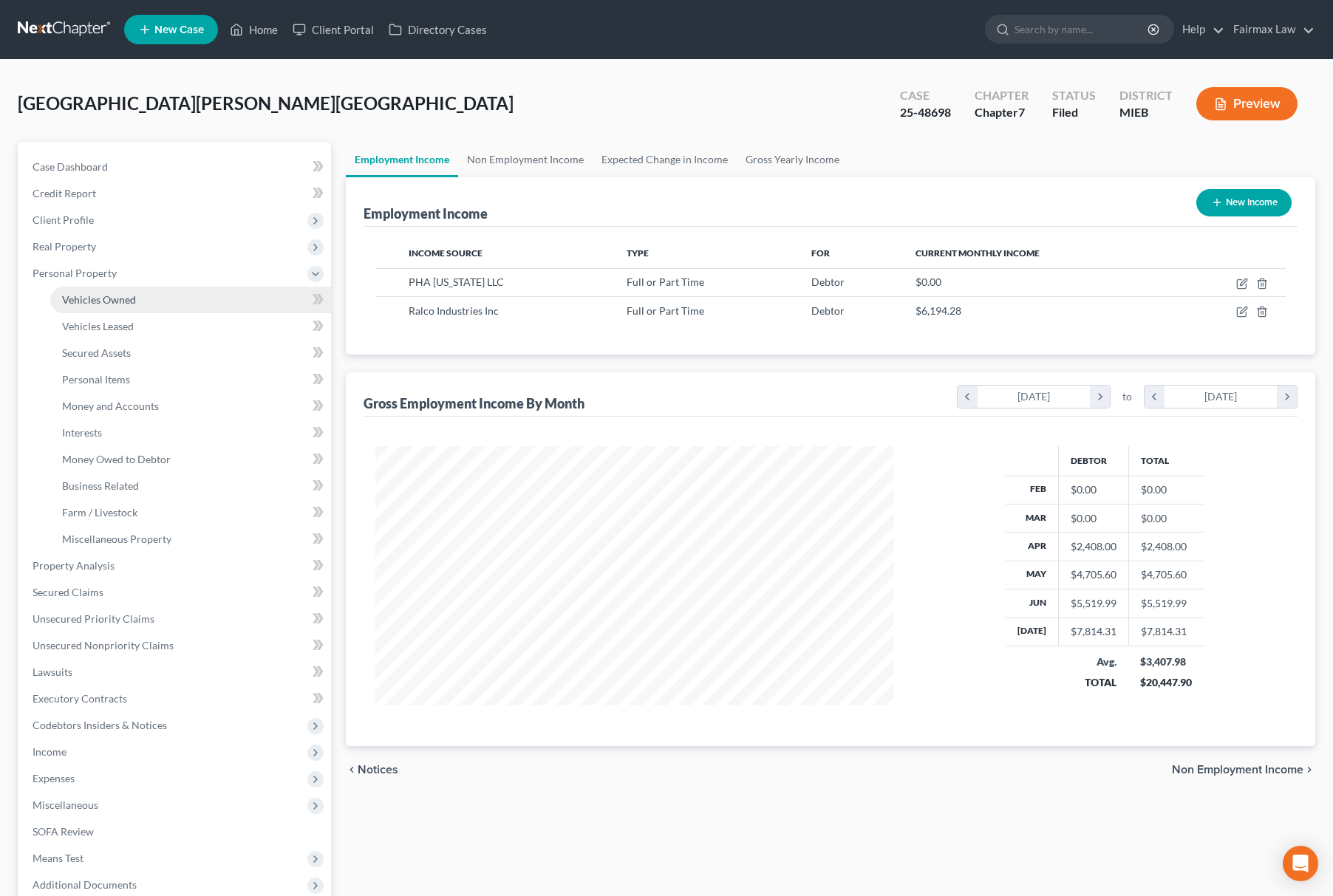
click at [149, 302] on link "Vehicles Owned" at bounding box center [190, 300] width 280 height 27
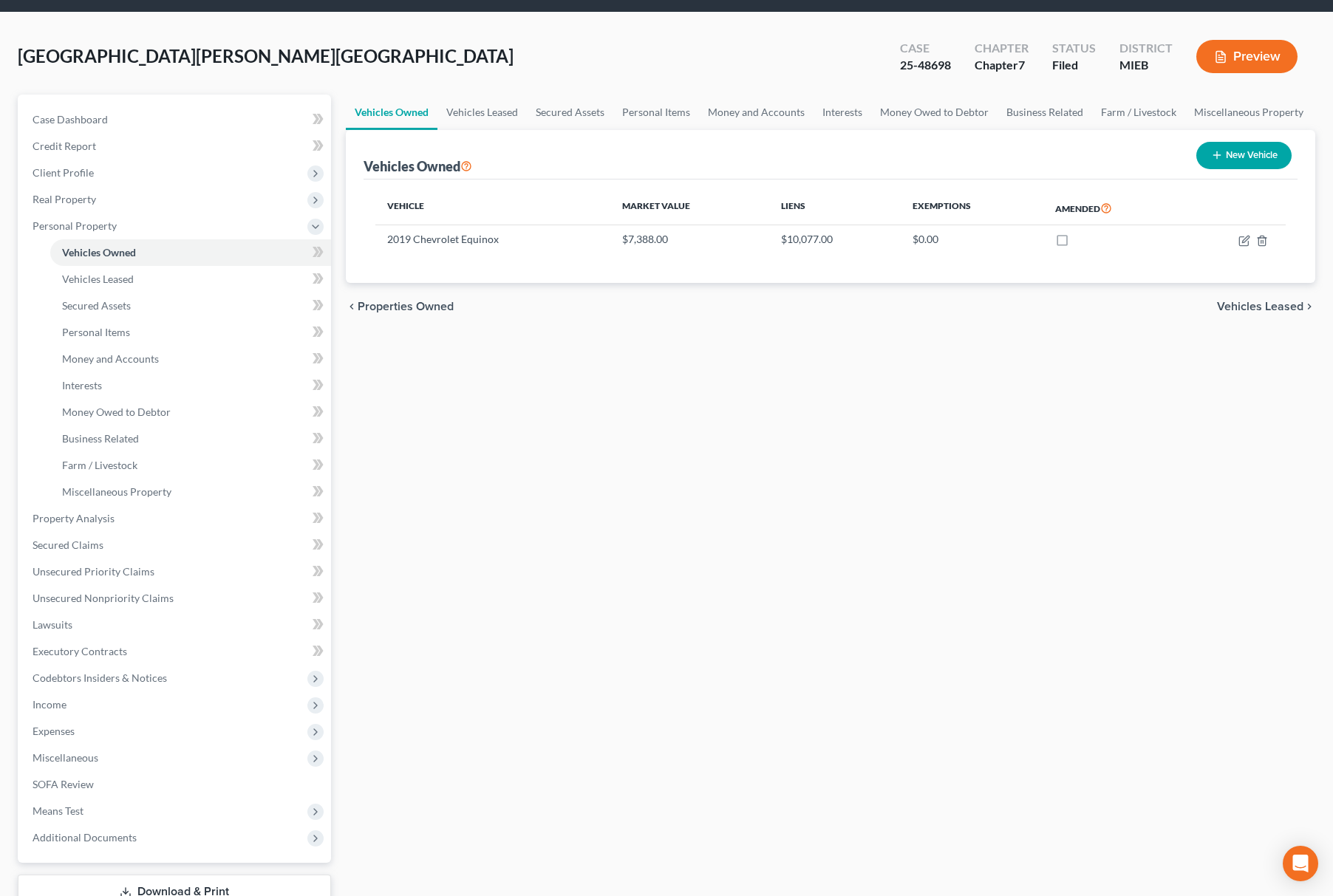
scroll to position [154, 0]
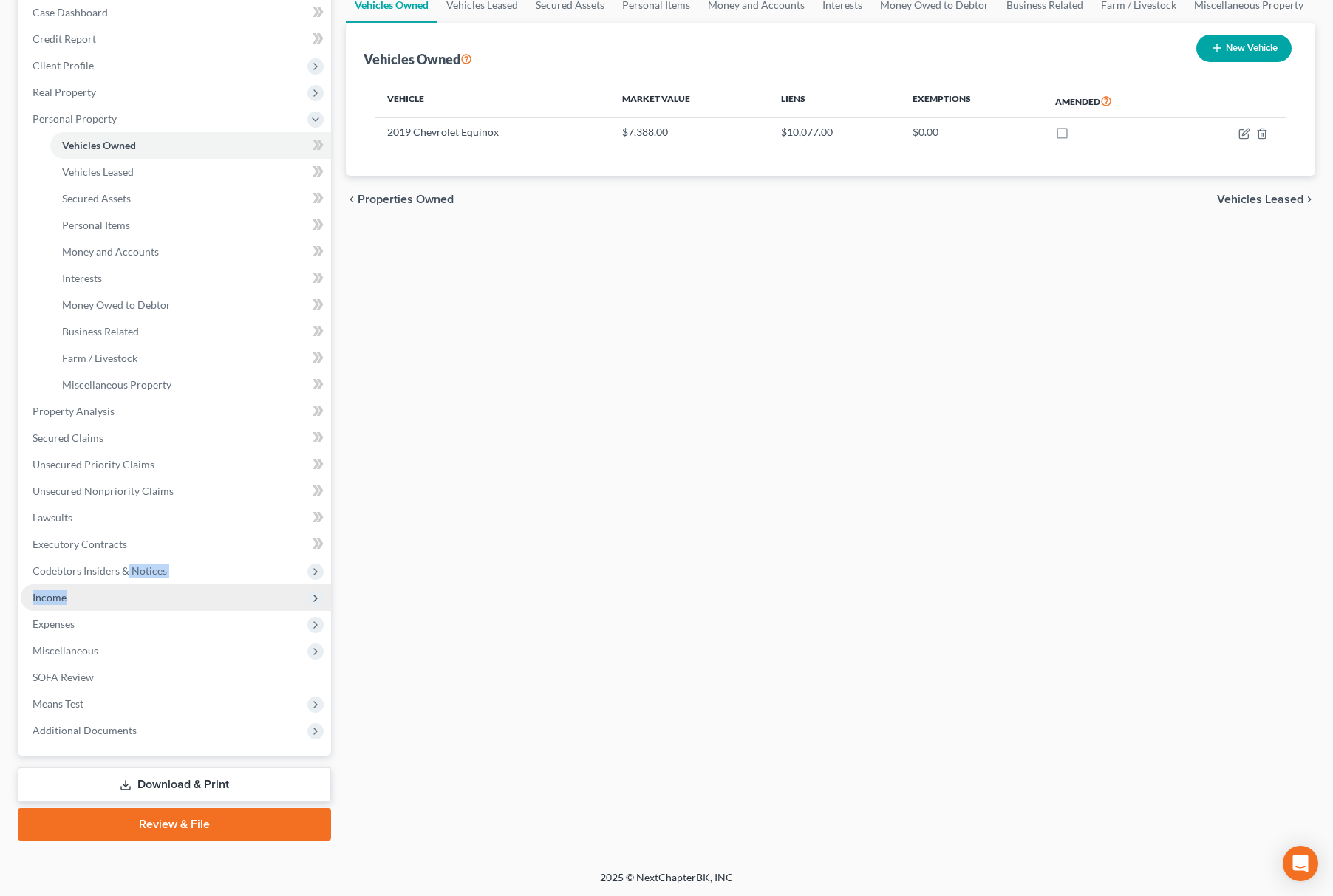
click at [126, 583] on ul "Case Dashboard Payments Invoices Payments Payments Credit Report Client Profile" at bounding box center [176, 371] width 311 height 744
click at [136, 603] on span "Income" at bounding box center [176, 598] width 311 height 27
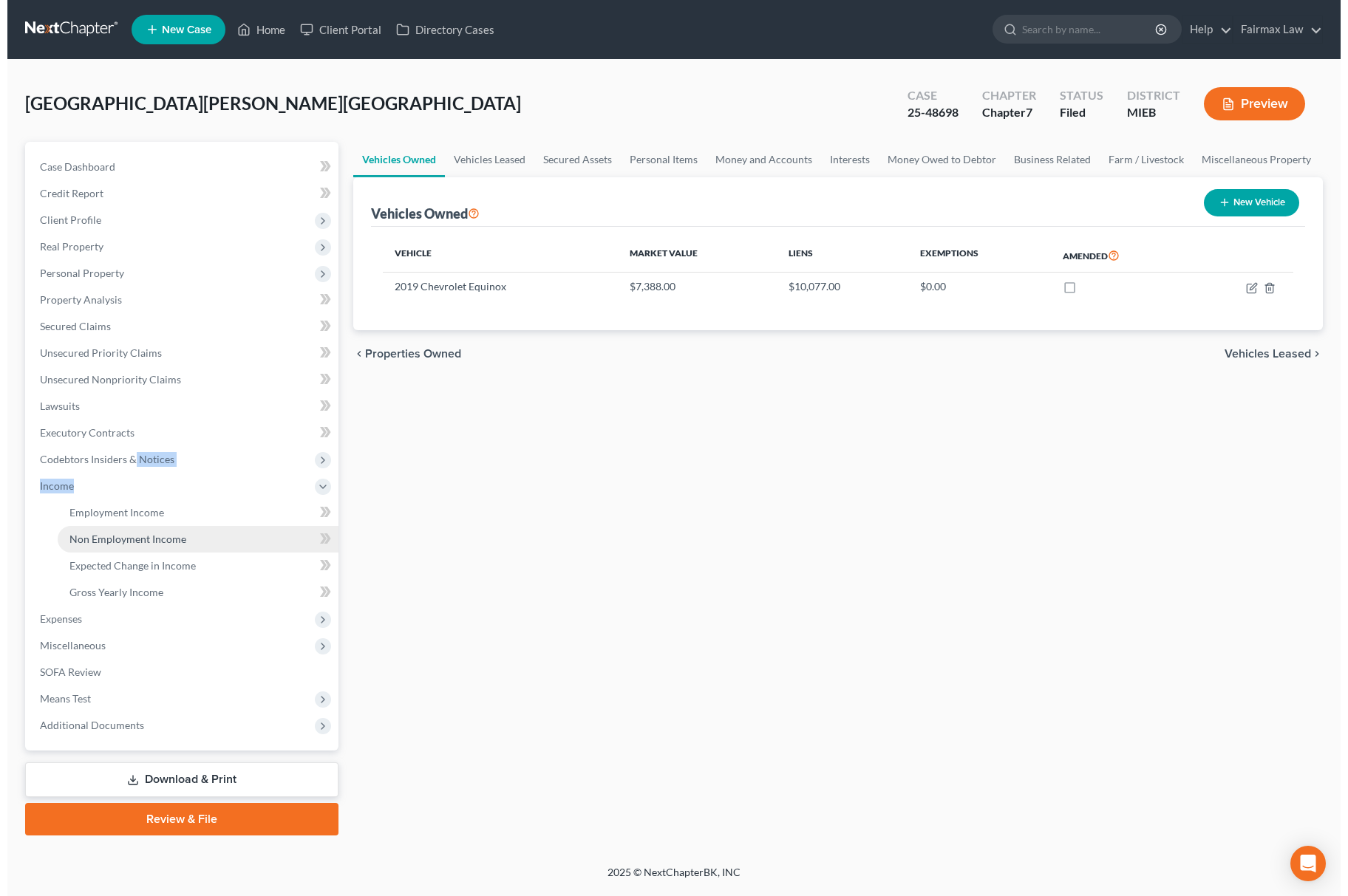
scroll to position [0, 0]
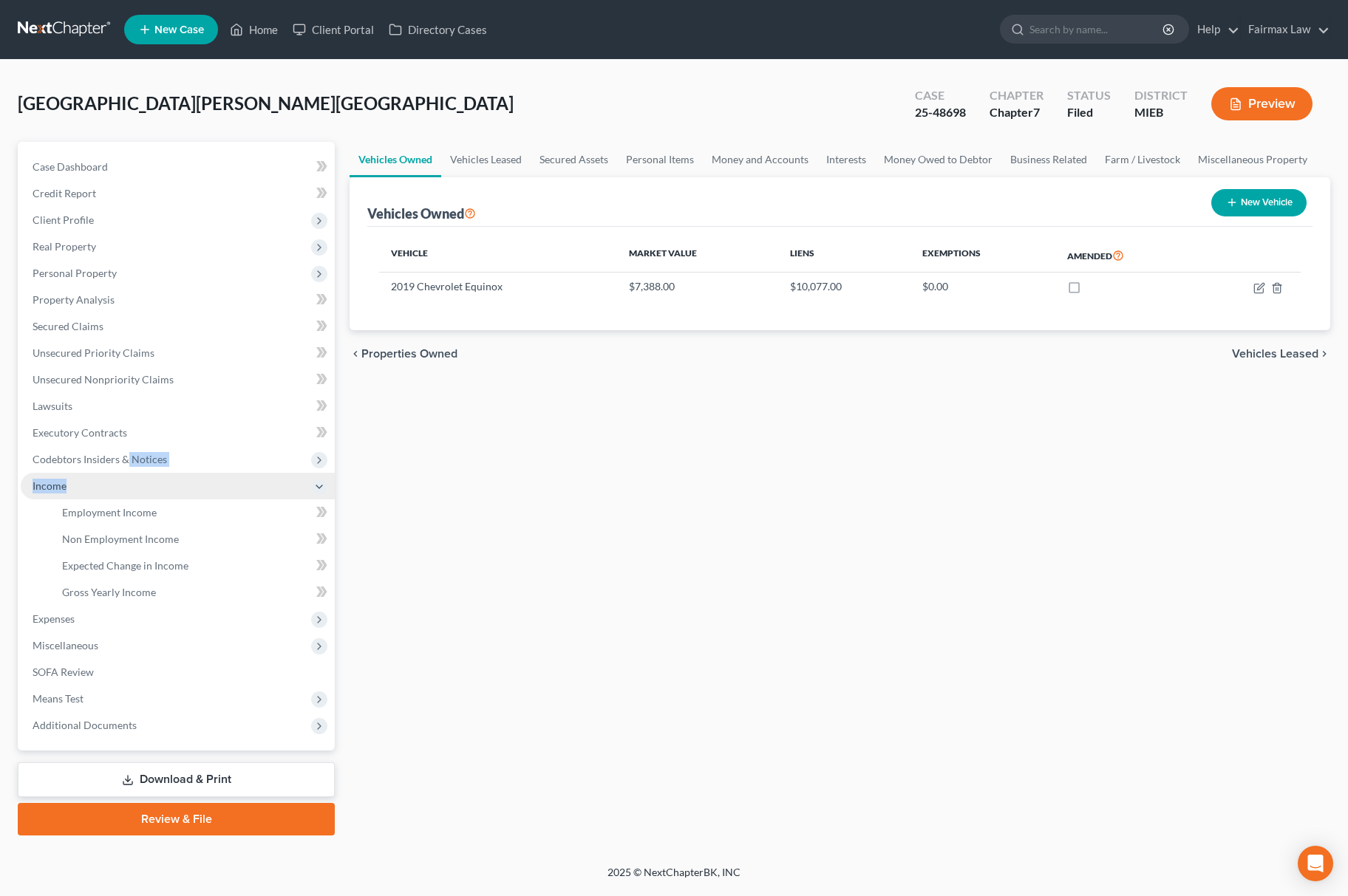
click at [154, 493] on span "Income" at bounding box center [178, 486] width 315 height 27
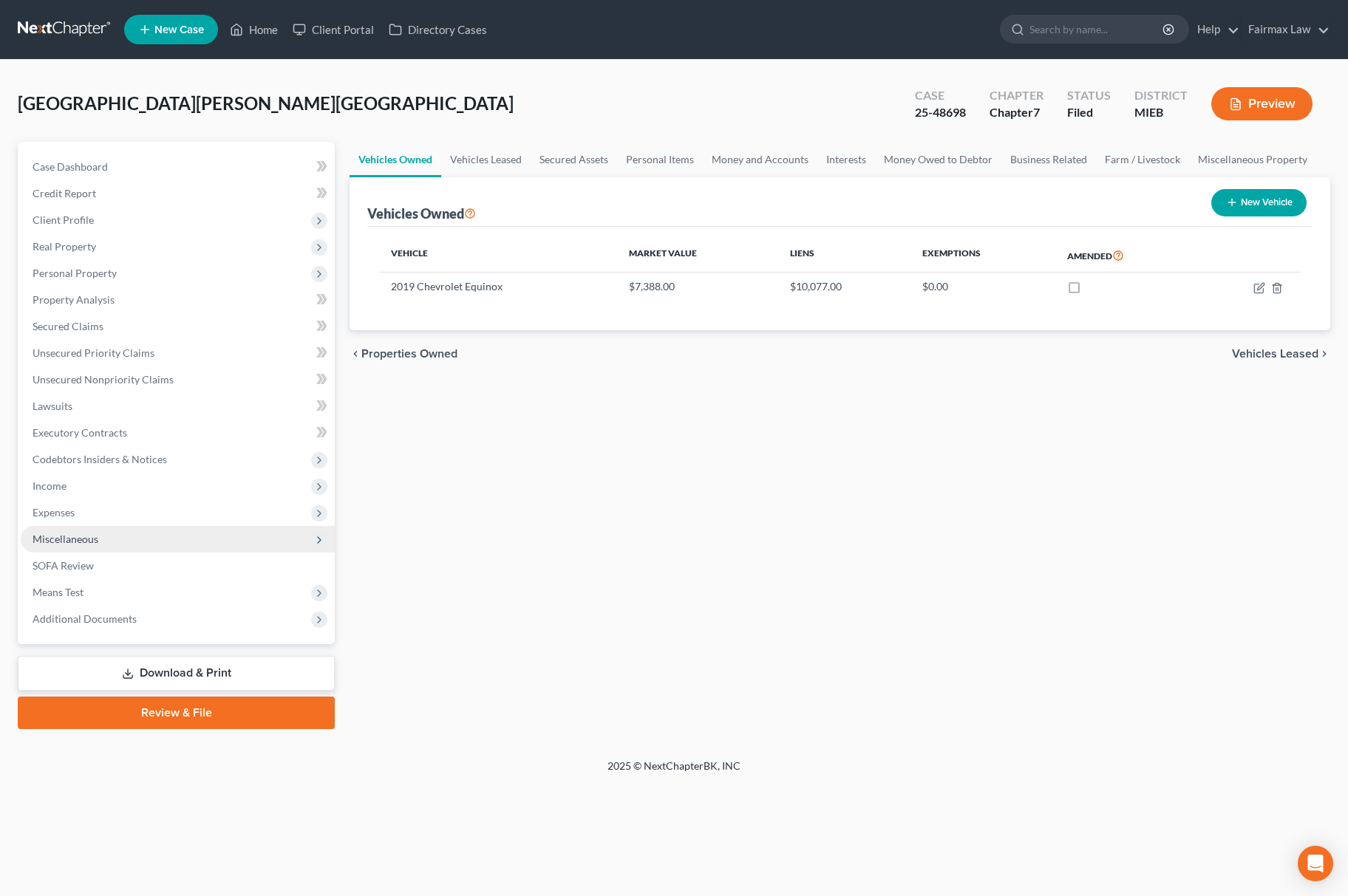
click at [156, 526] on span "Miscellaneous" at bounding box center [178, 539] width 315 height 27
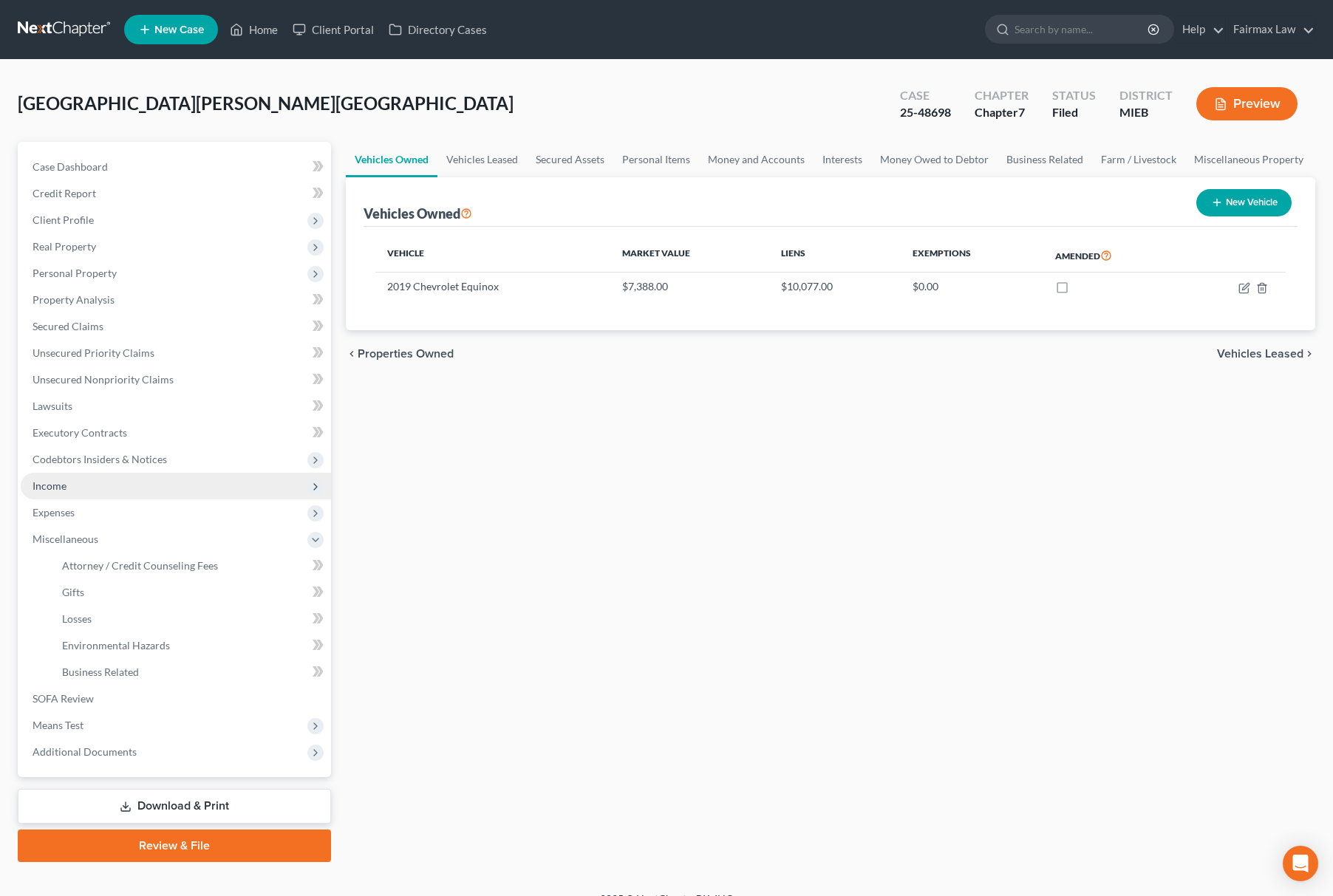
click at [167, 492] on span "Income" at bounding box center [176, 486] width 311 height 27
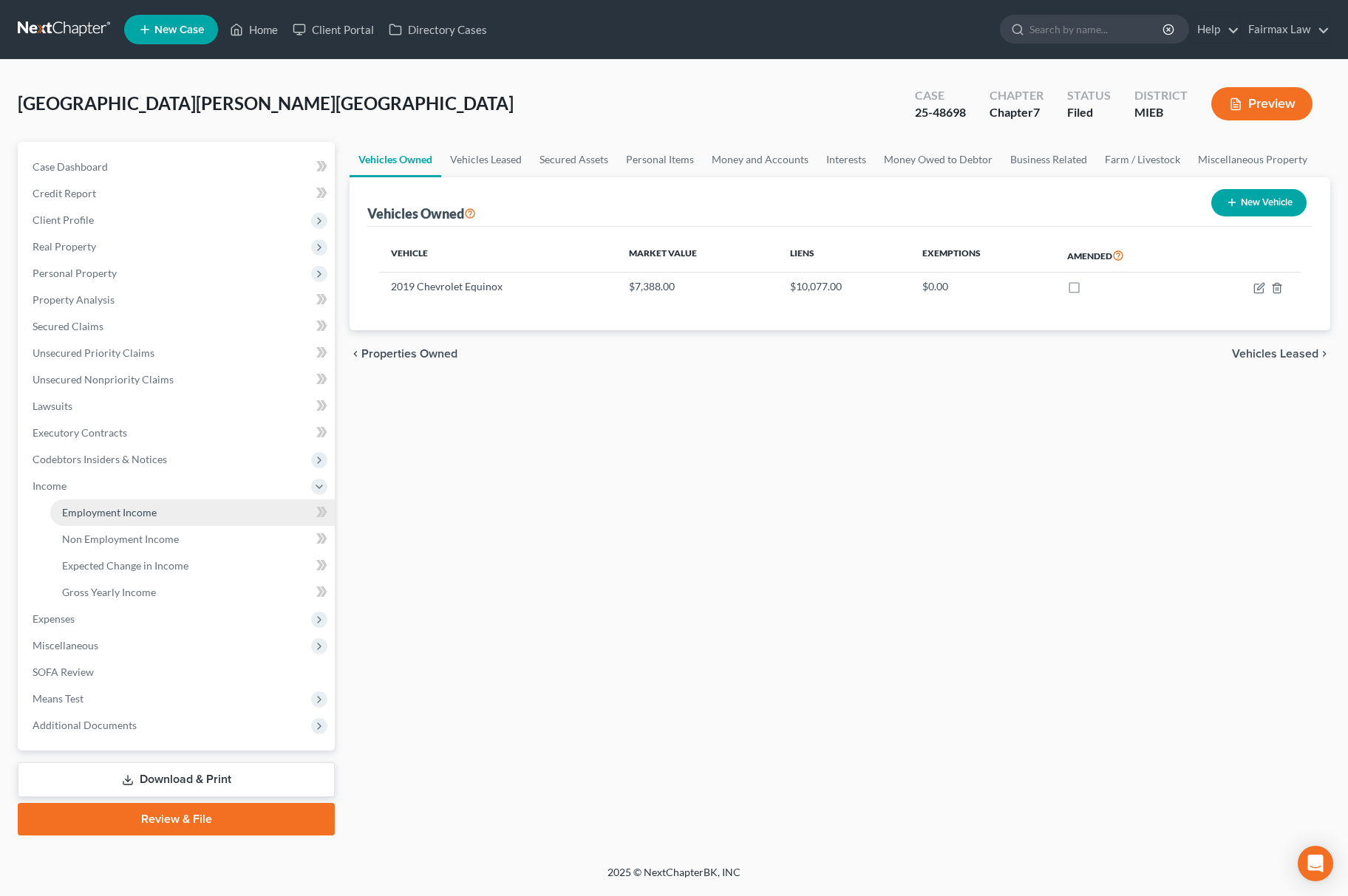
click at [152, 522] on link "Employment Income" at bounding box center [192, 512] width 284 height 27
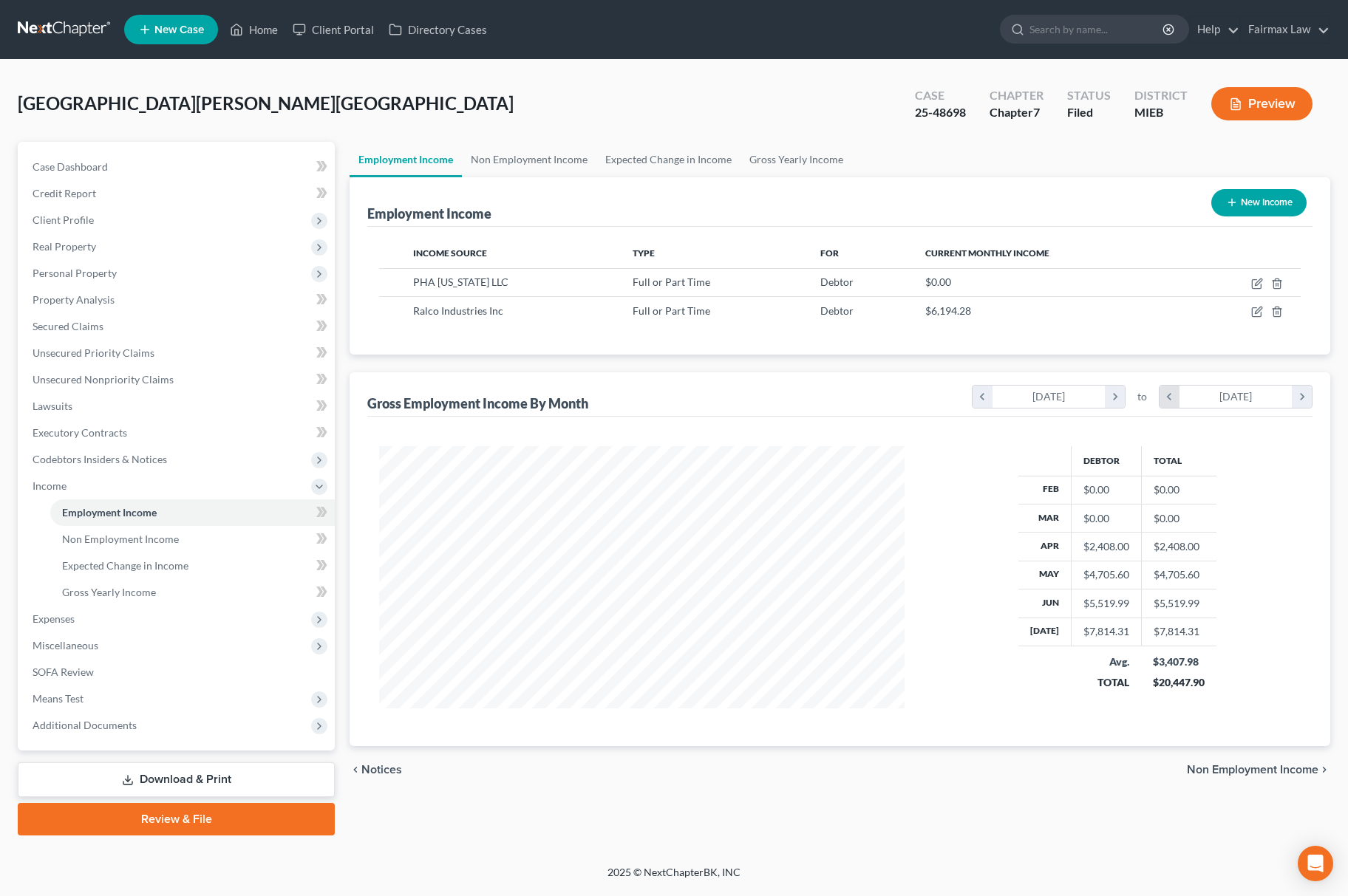
scroll to position [267, 554]
click at [1253, 281] on icon "button" at bounding box center [1257, 283] width 11 height 11
select select "0"
select select "23"
select select "2"
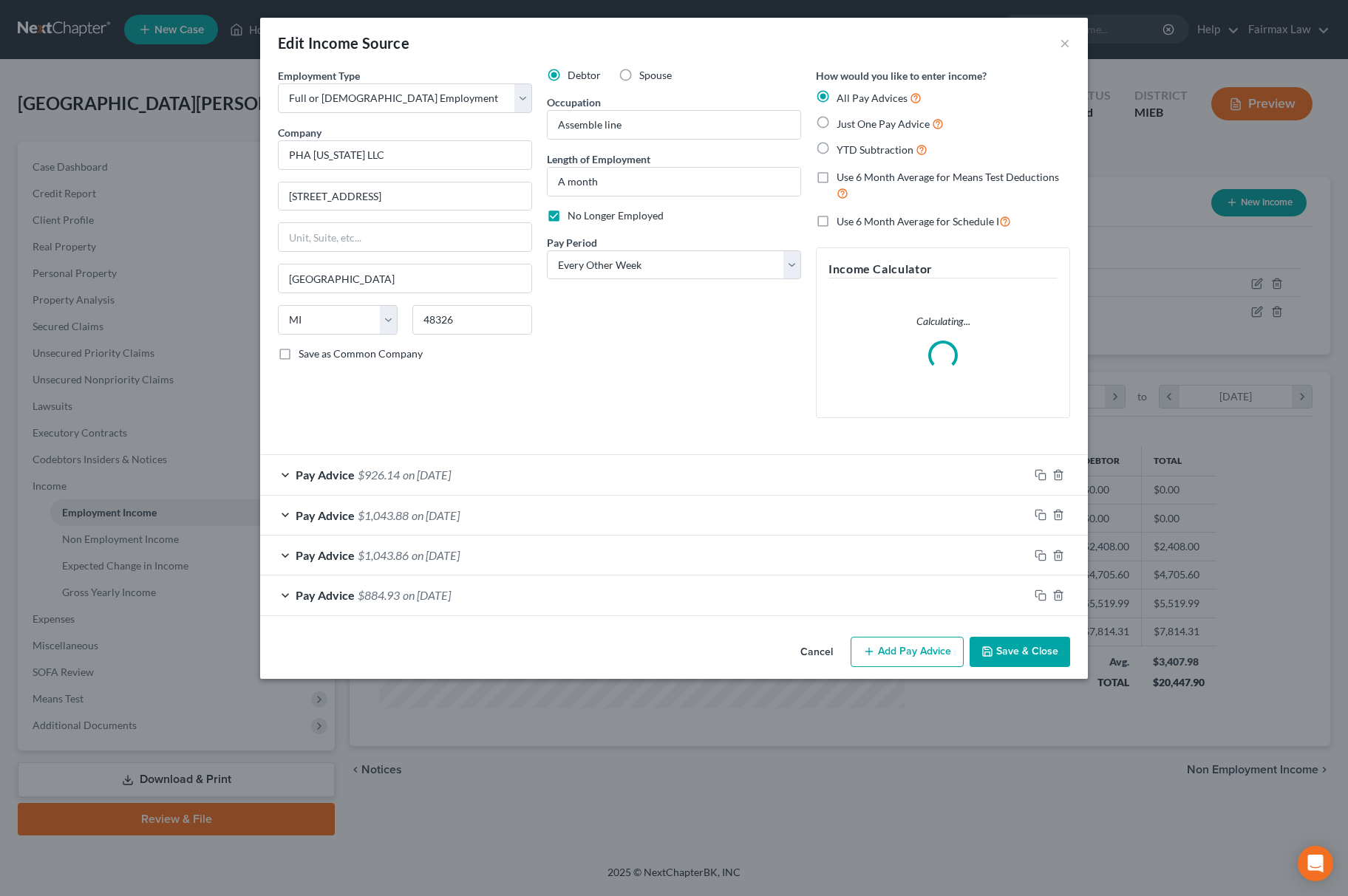
click at [550, 462] on div "Pay Advice $926.14 on 05/23/2025" at bounding box center [644, 475] width 768 height 39
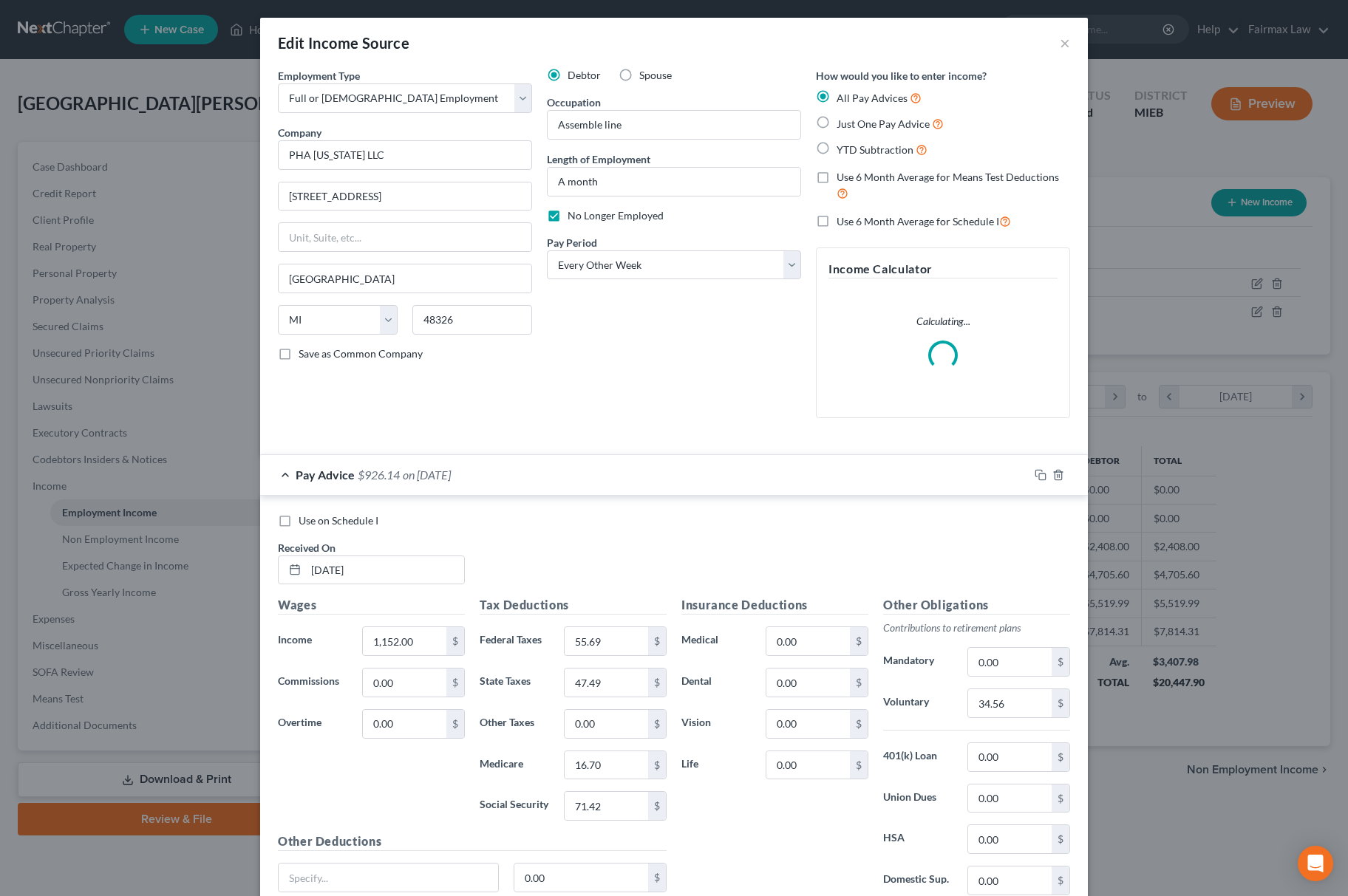
scroll to position [252, 0]
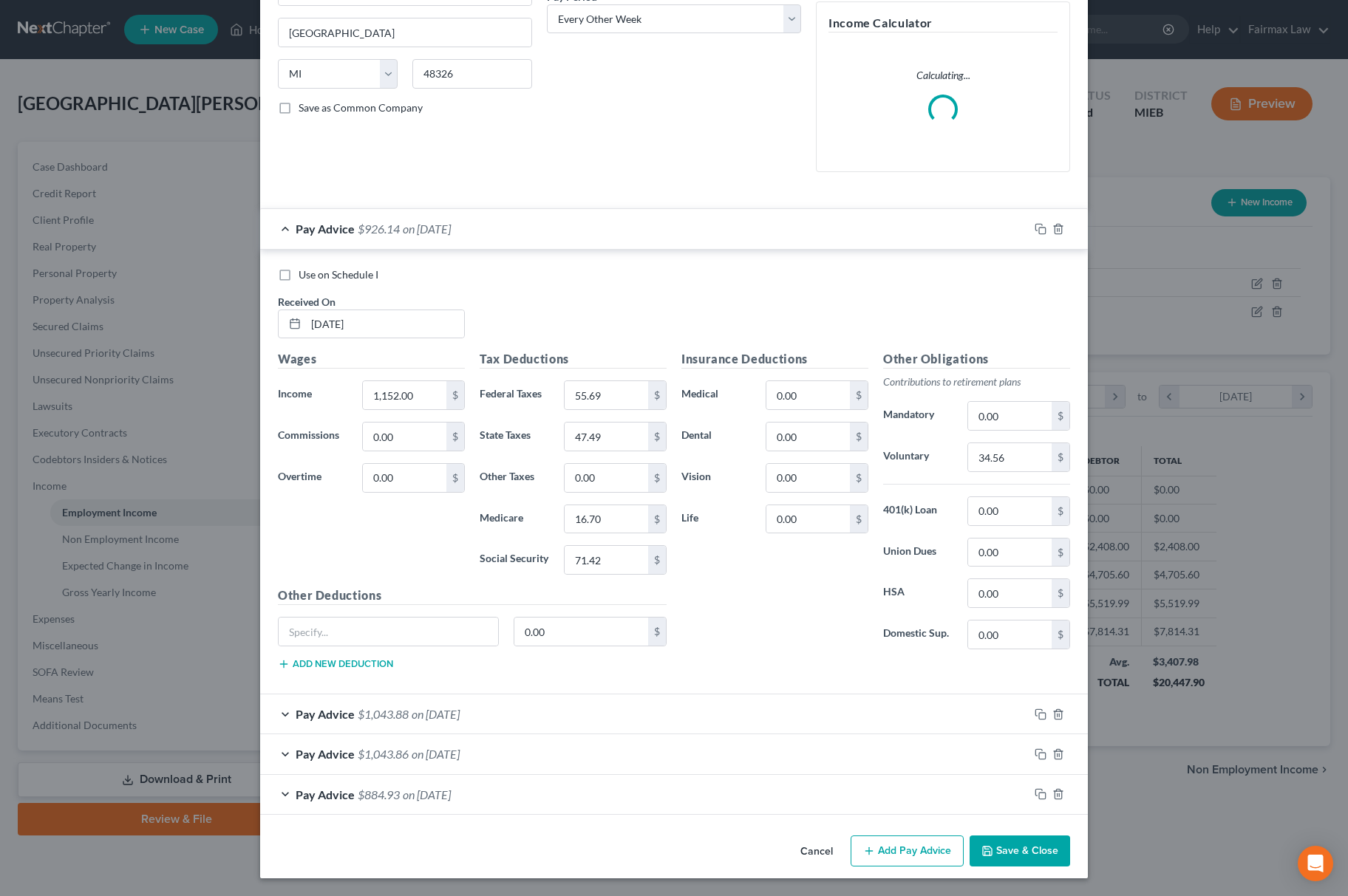
click at [973, 838] on button "Save & Close" at bounding box center [1020, 851] width 100 height 31
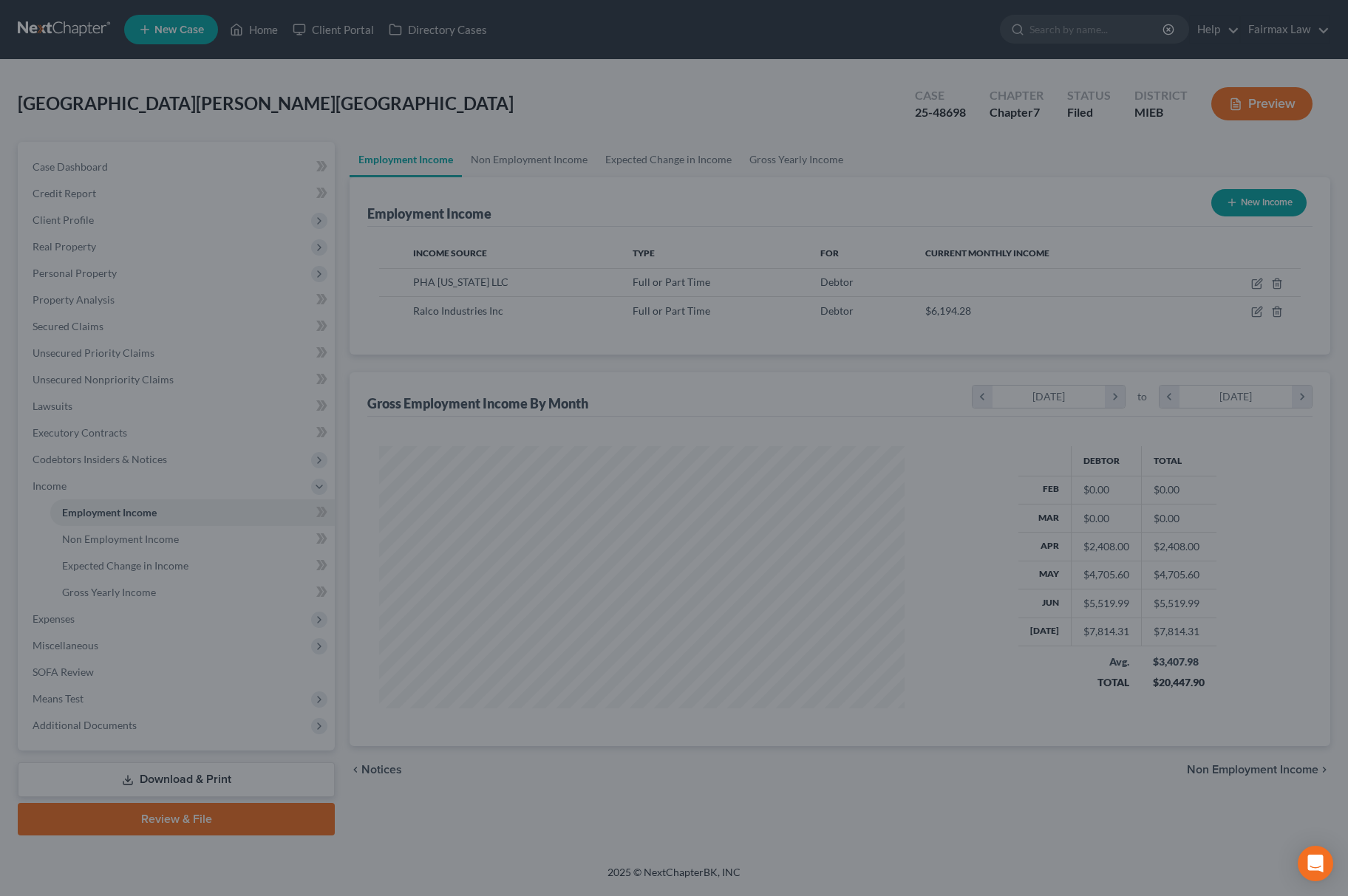
scroll to position [0, 0]
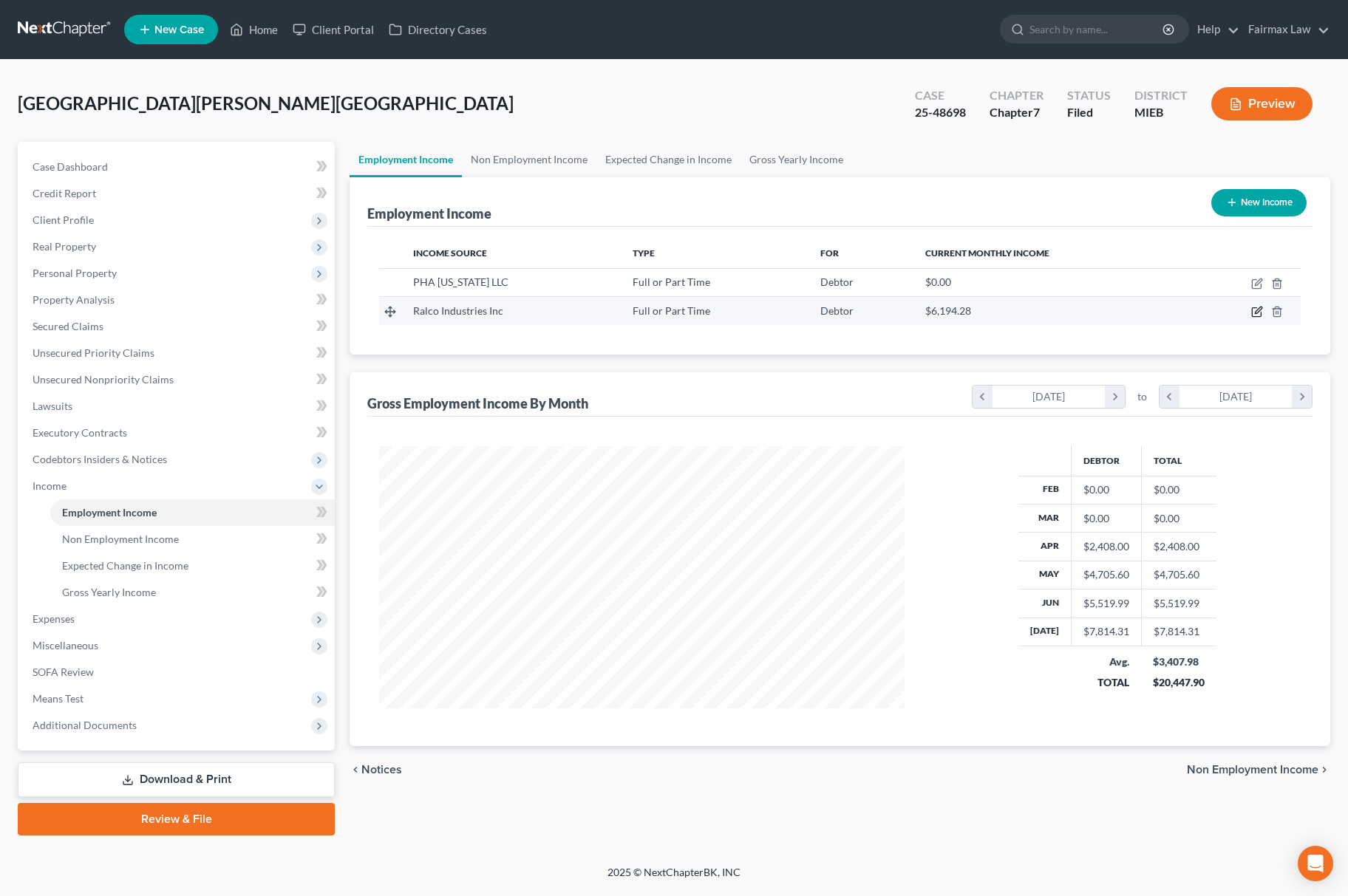
click at [1257, 311] on icon "button" at bounding box center [1257, 312] width 11 height 11
select select "0"
select select "23"
select select "3"
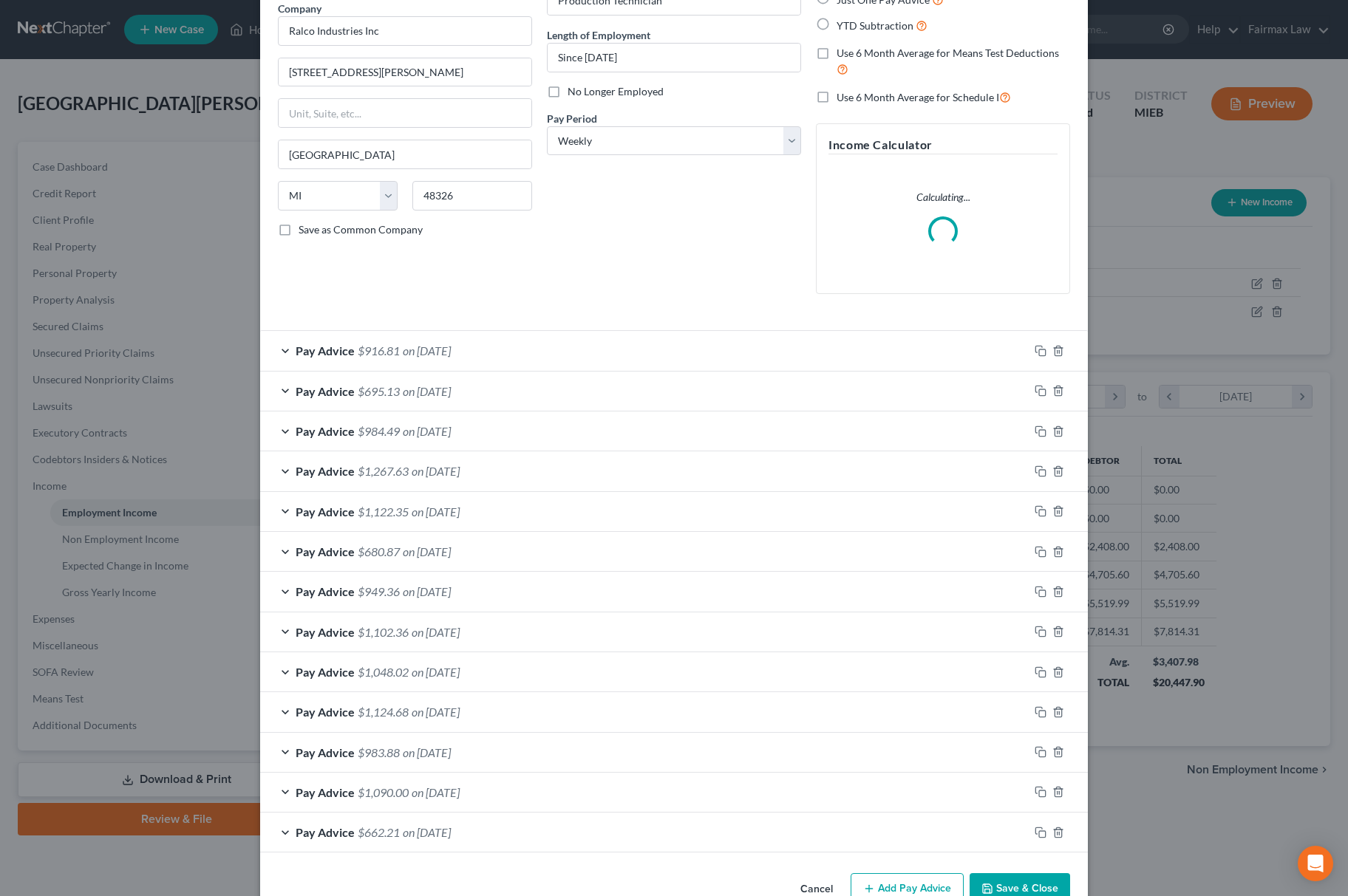
scroll to position [167, 0]
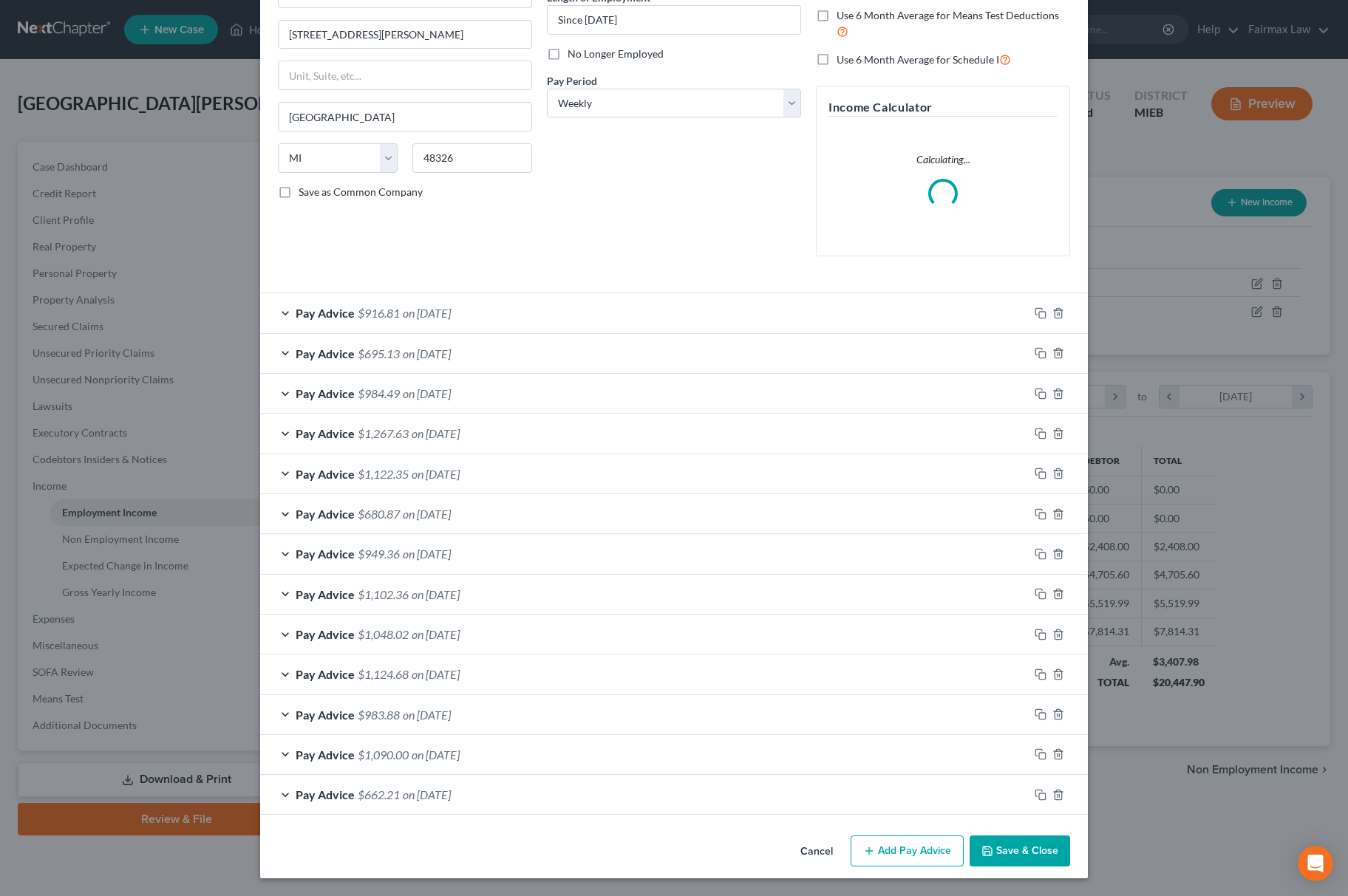
click at [1010, 845] on button "Save & Close" at bounding box center [1020, 851] width 100 height 31
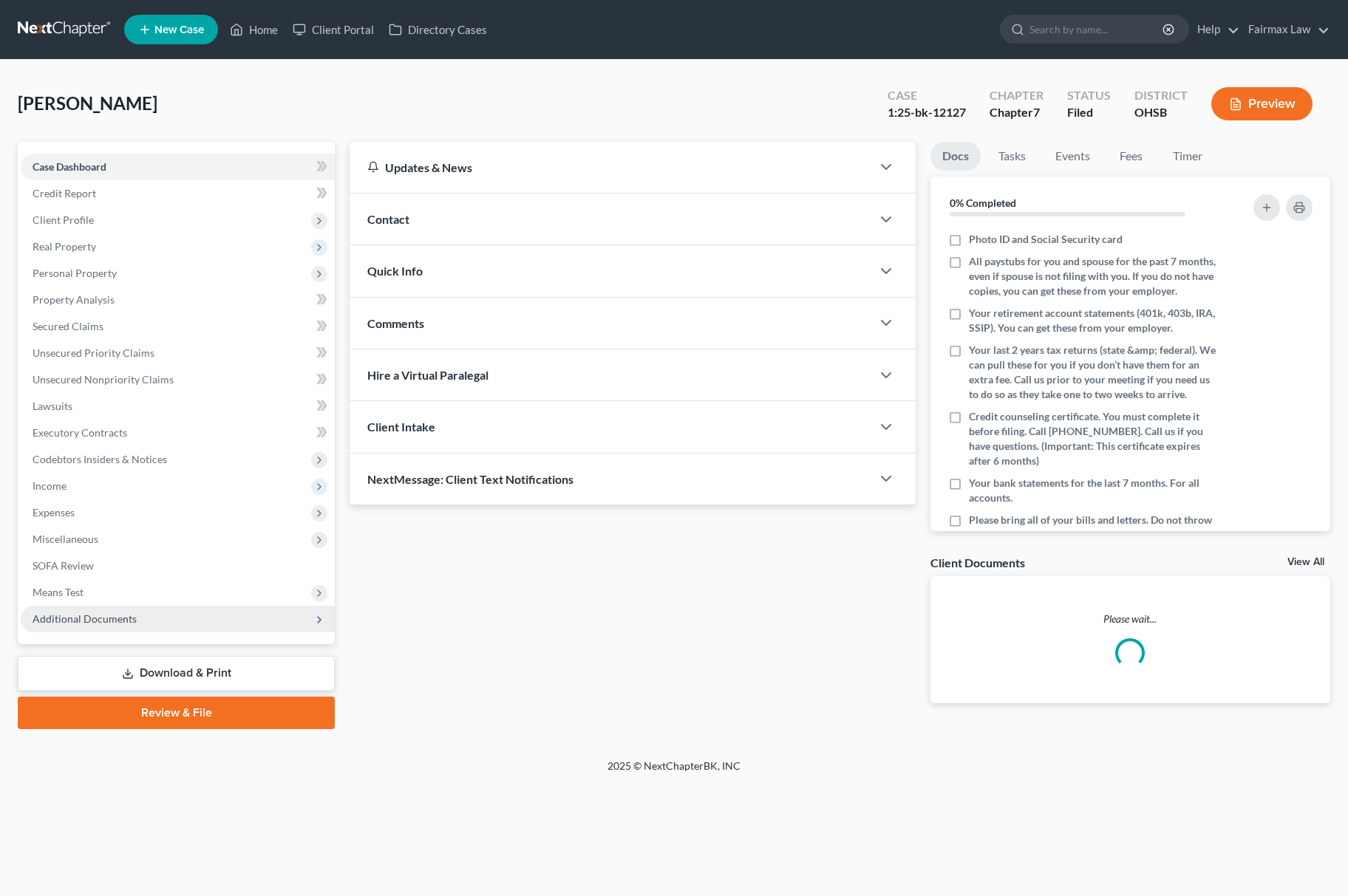
click at [143, 613] on span "Additional Documents" at bounding box center [178, 619] width 315 height 27
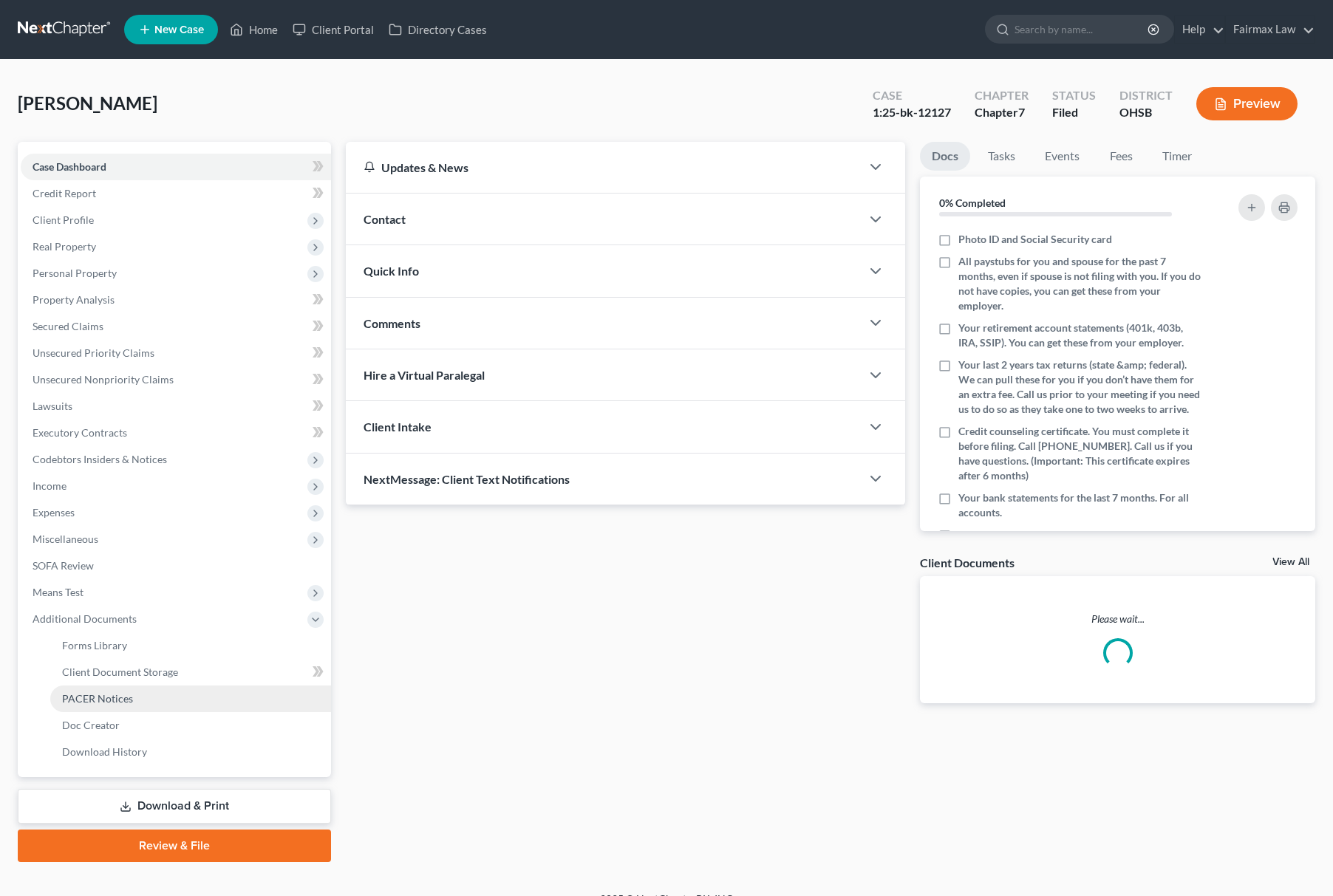
click at [129, 701] on span "PACER Notices" at bounding box center [98, 698] width 71 height 12
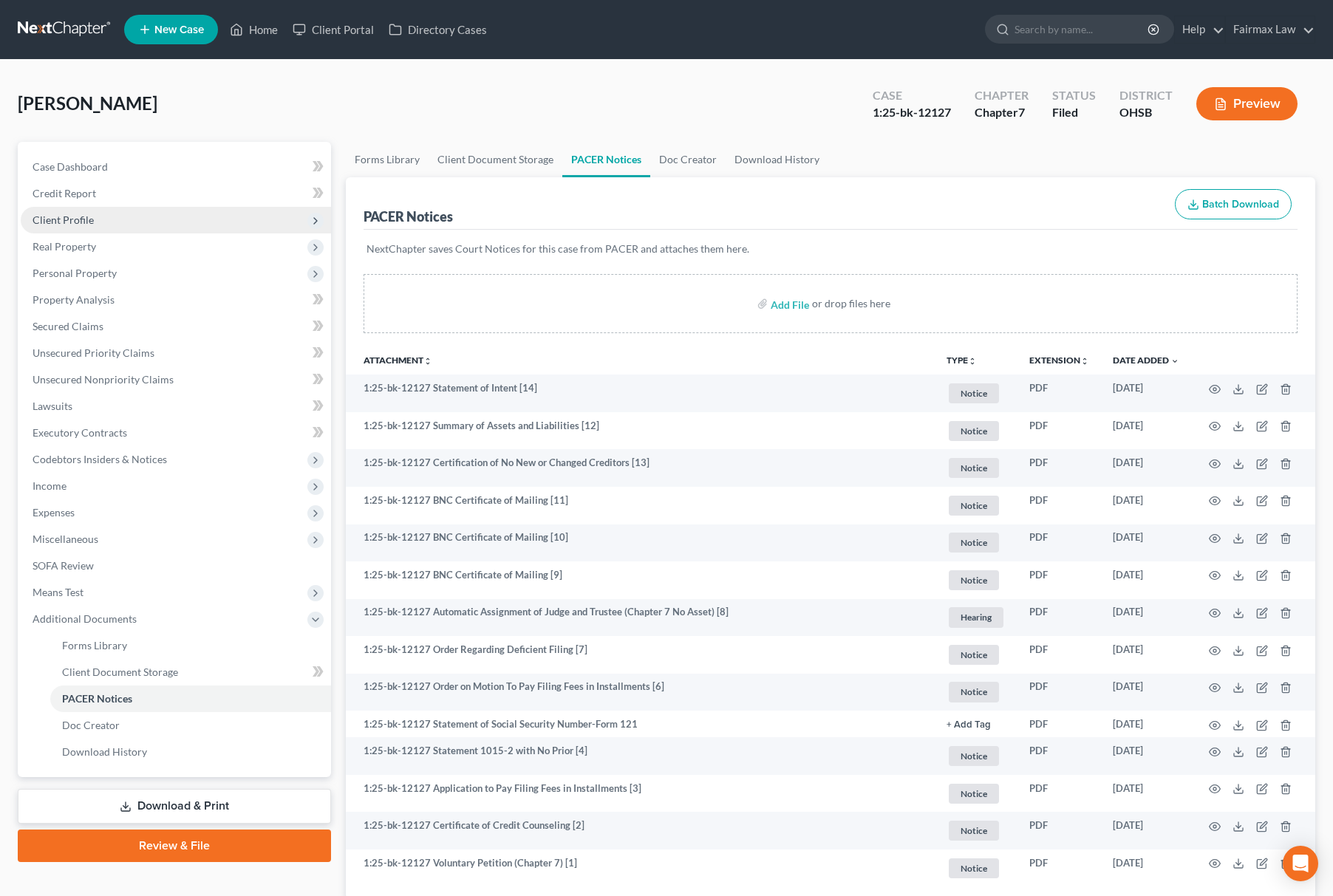
click at [153, 208] on span "Client Profile" at bounding box center [176, 220] width 311 height 27
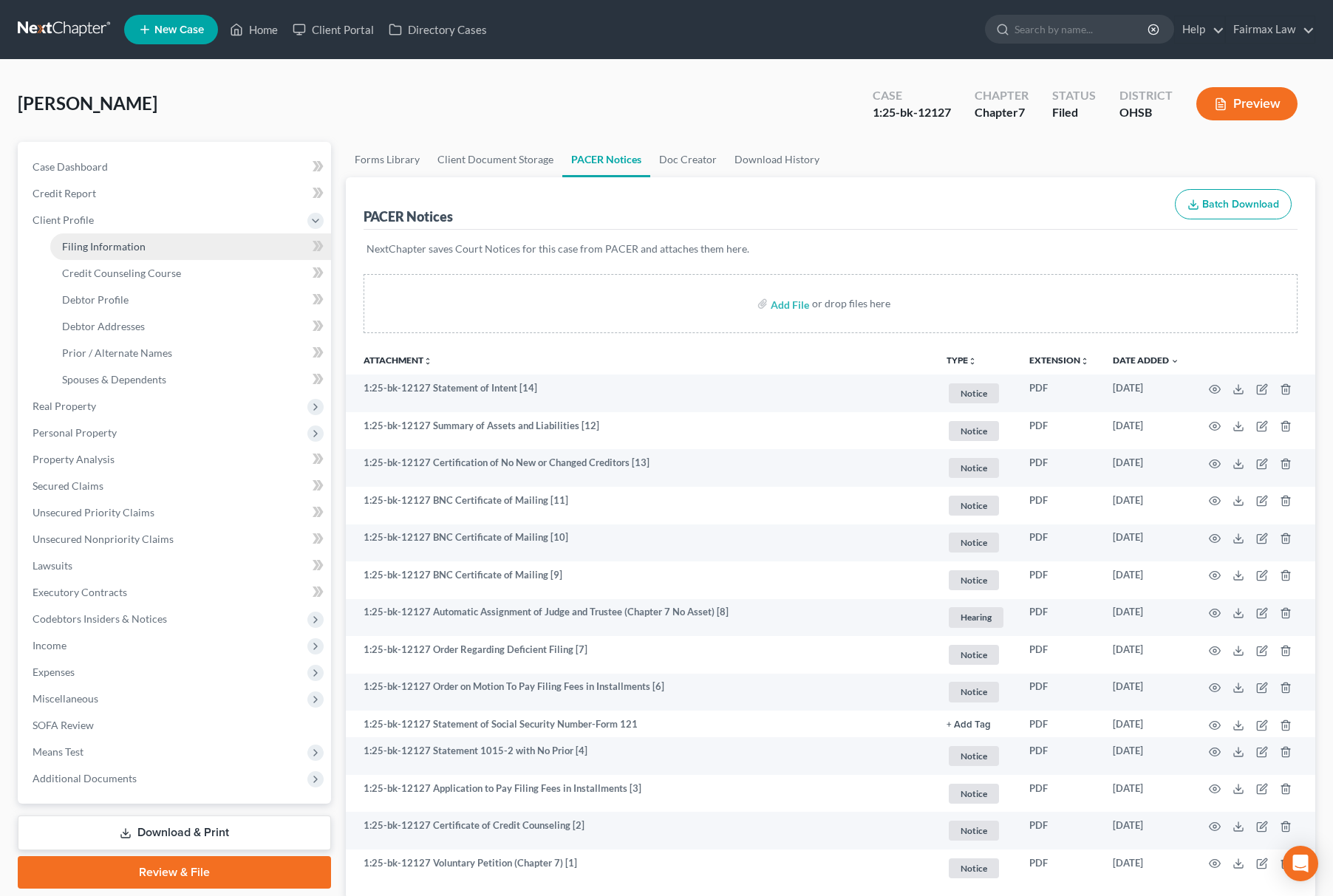
click at [127, 251] on link "Filing Information" at bounding box center [190, 247] width 280 height 27
select select "1"
select select "0"
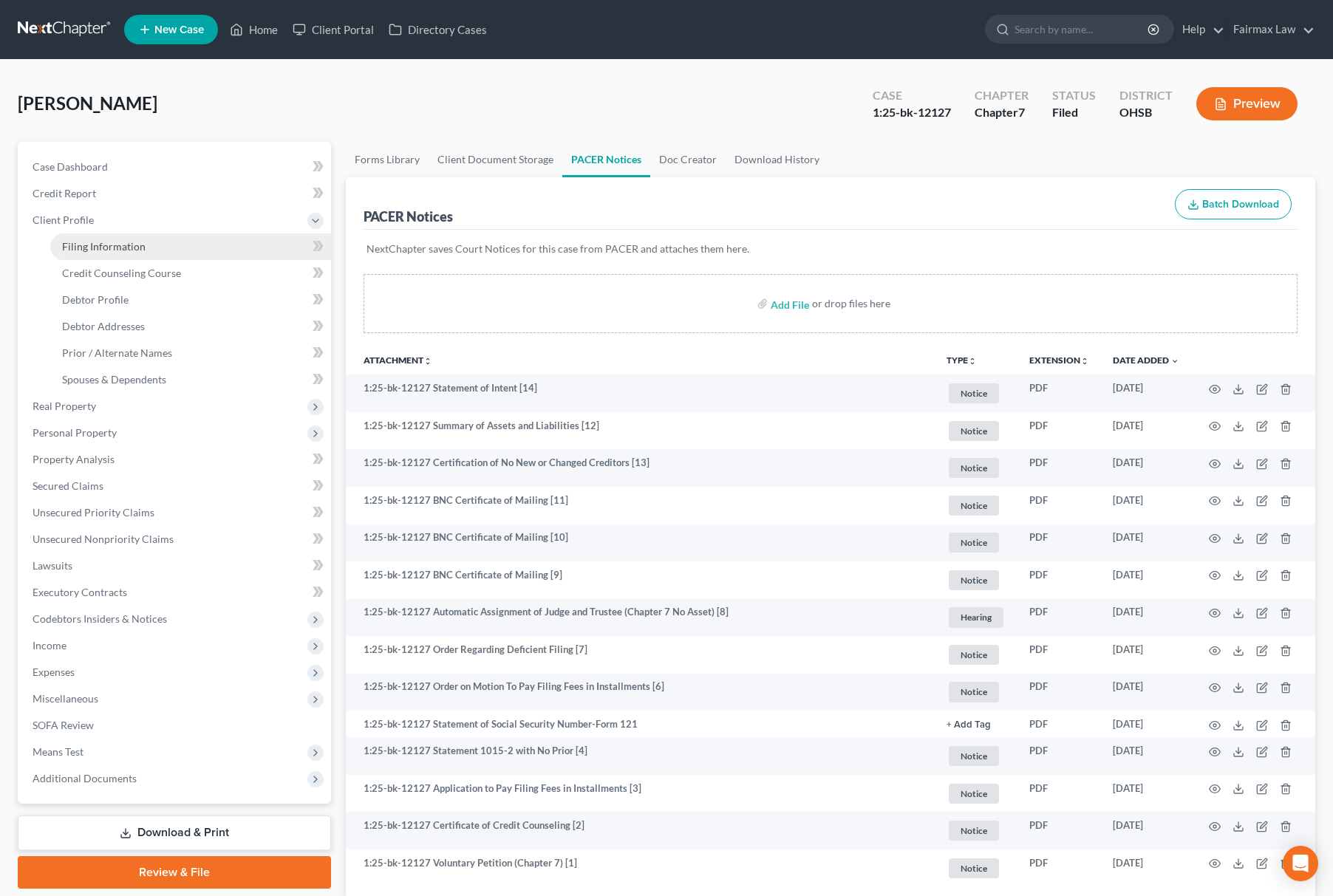
select select "36"
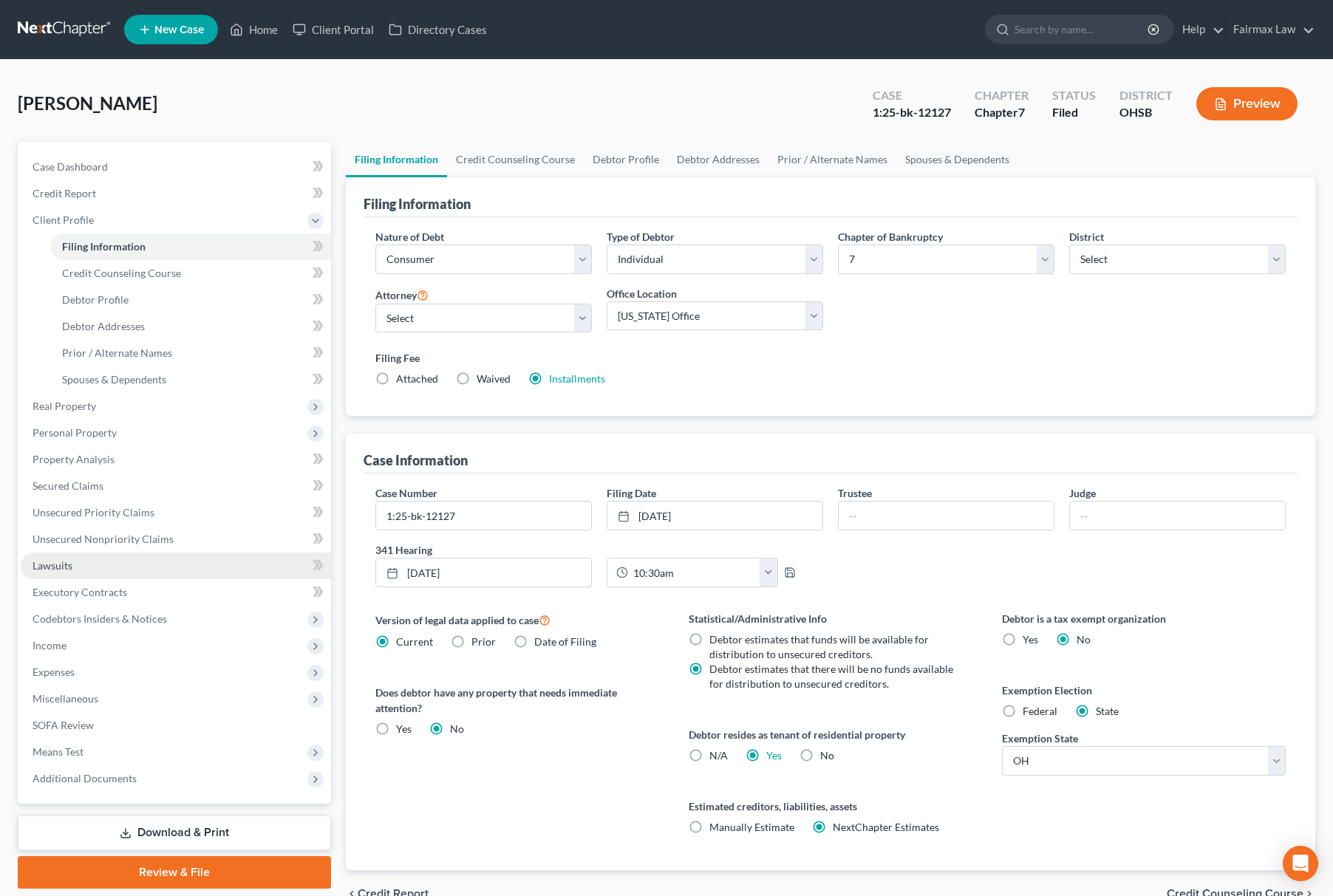
click at [83, 563] on link "Lawsuits" at bounding box center [176, 566] width 311 height 27
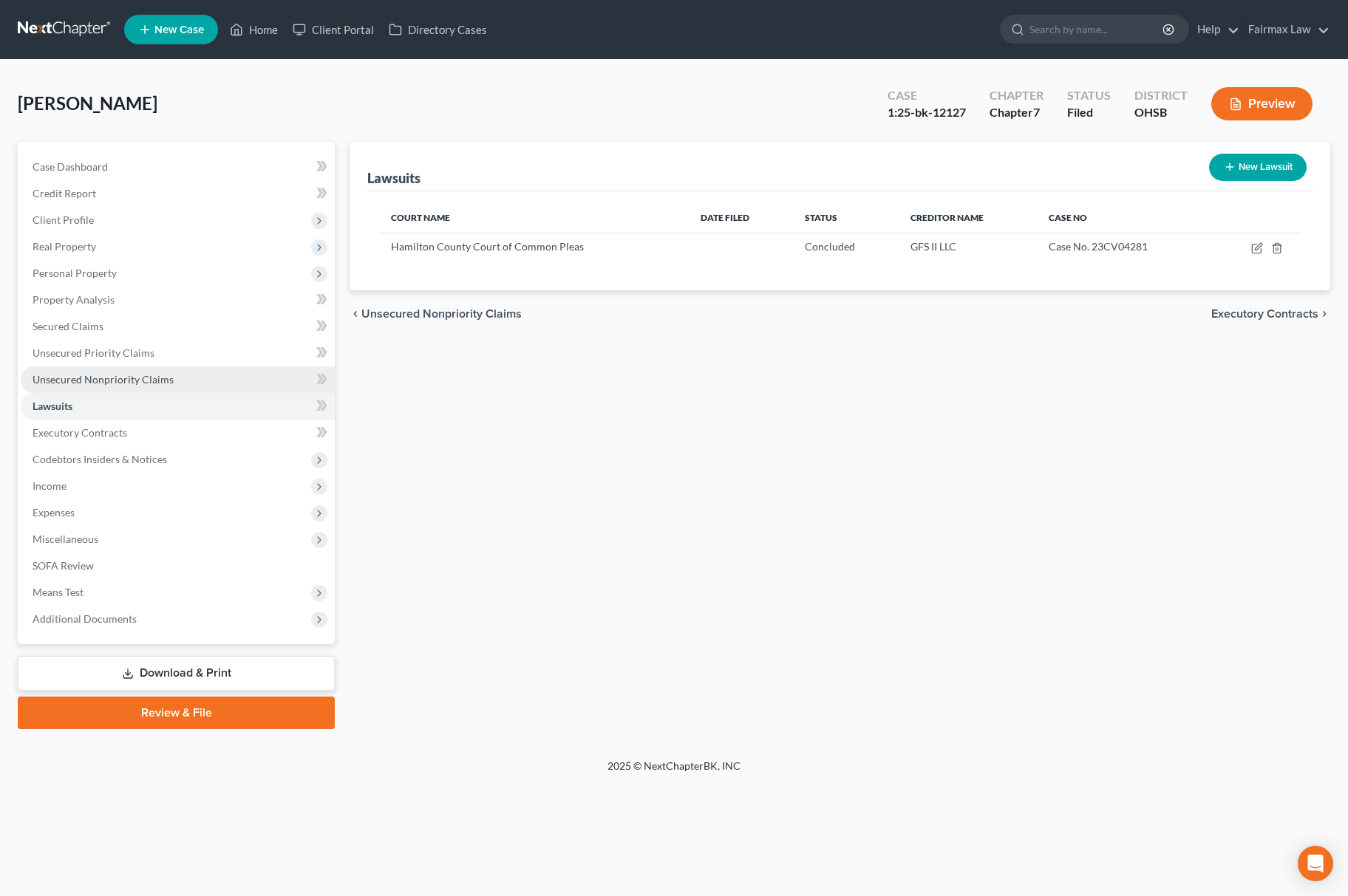
click at [84, 367] on link "Unsecured Nonpriority Claims" at bounding box center [178, 380] width 315 height 27
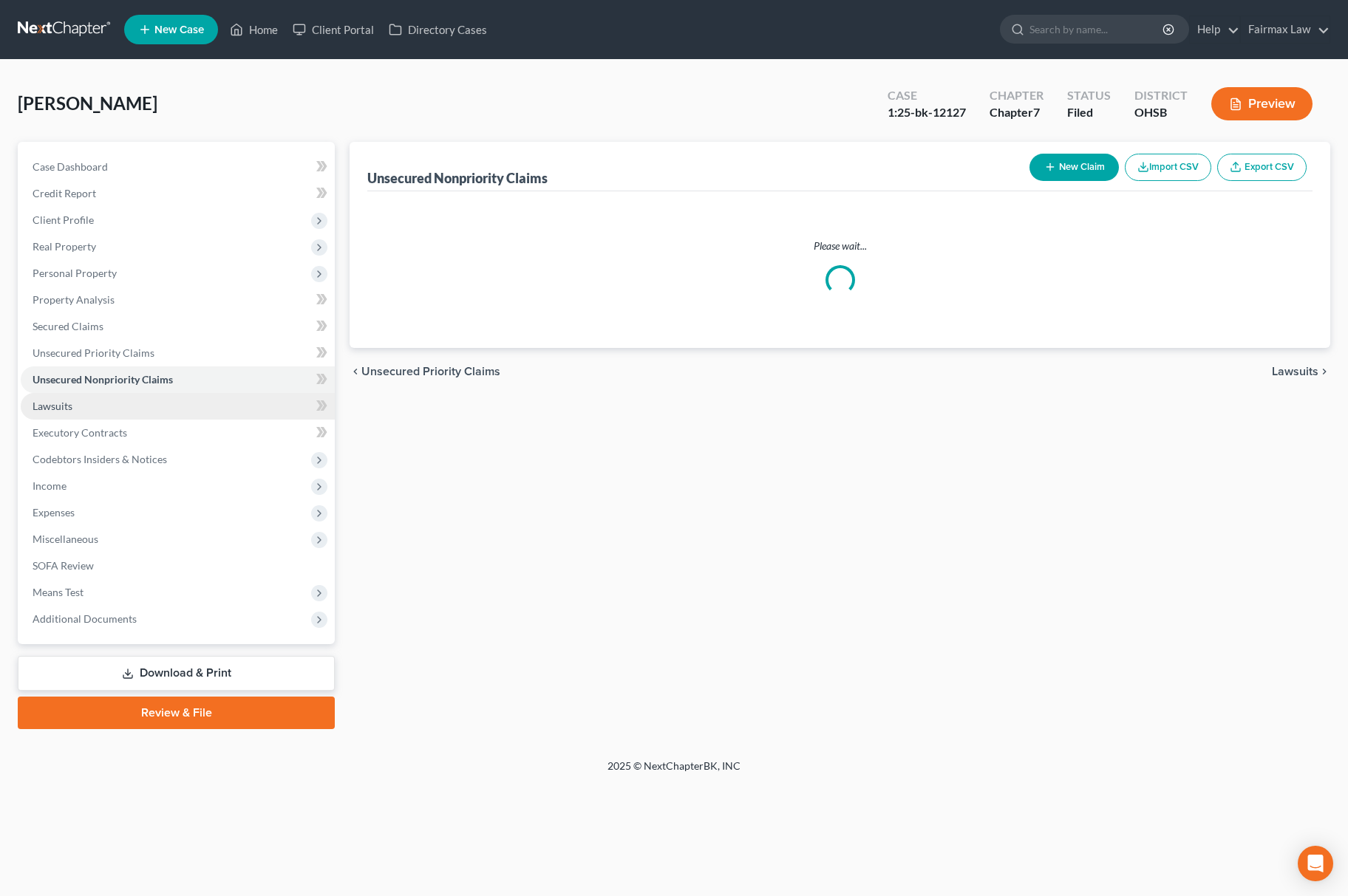
click at [57, 401] on span "Lawsuits" at bounding box center [52, 405] width 40 height 12
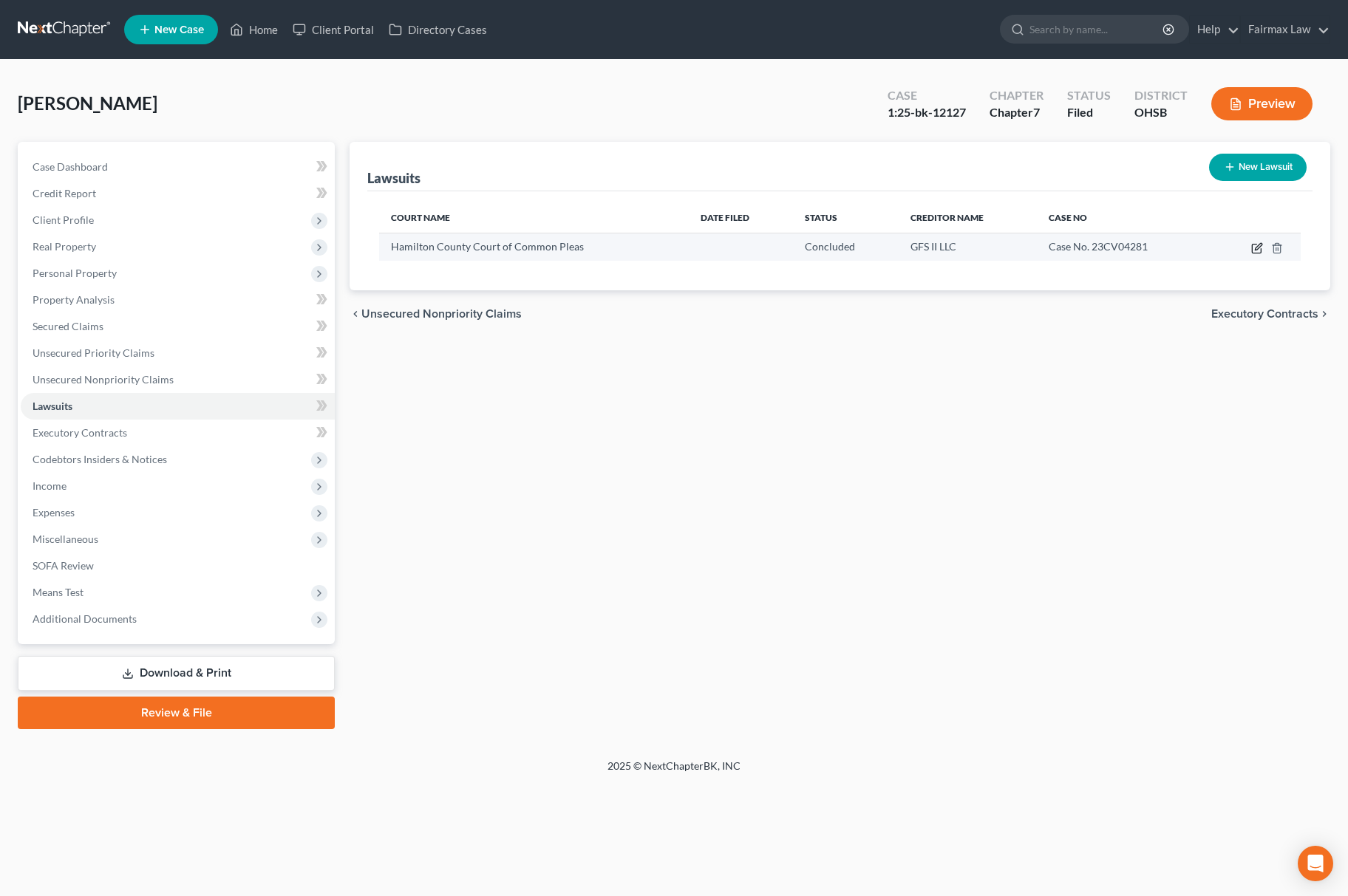
click at [1259, 243] on icon "button" at bounding box center [1258, 246] width 7 height 7
select select "36"
select select "2"
select select "4"
select select "23"
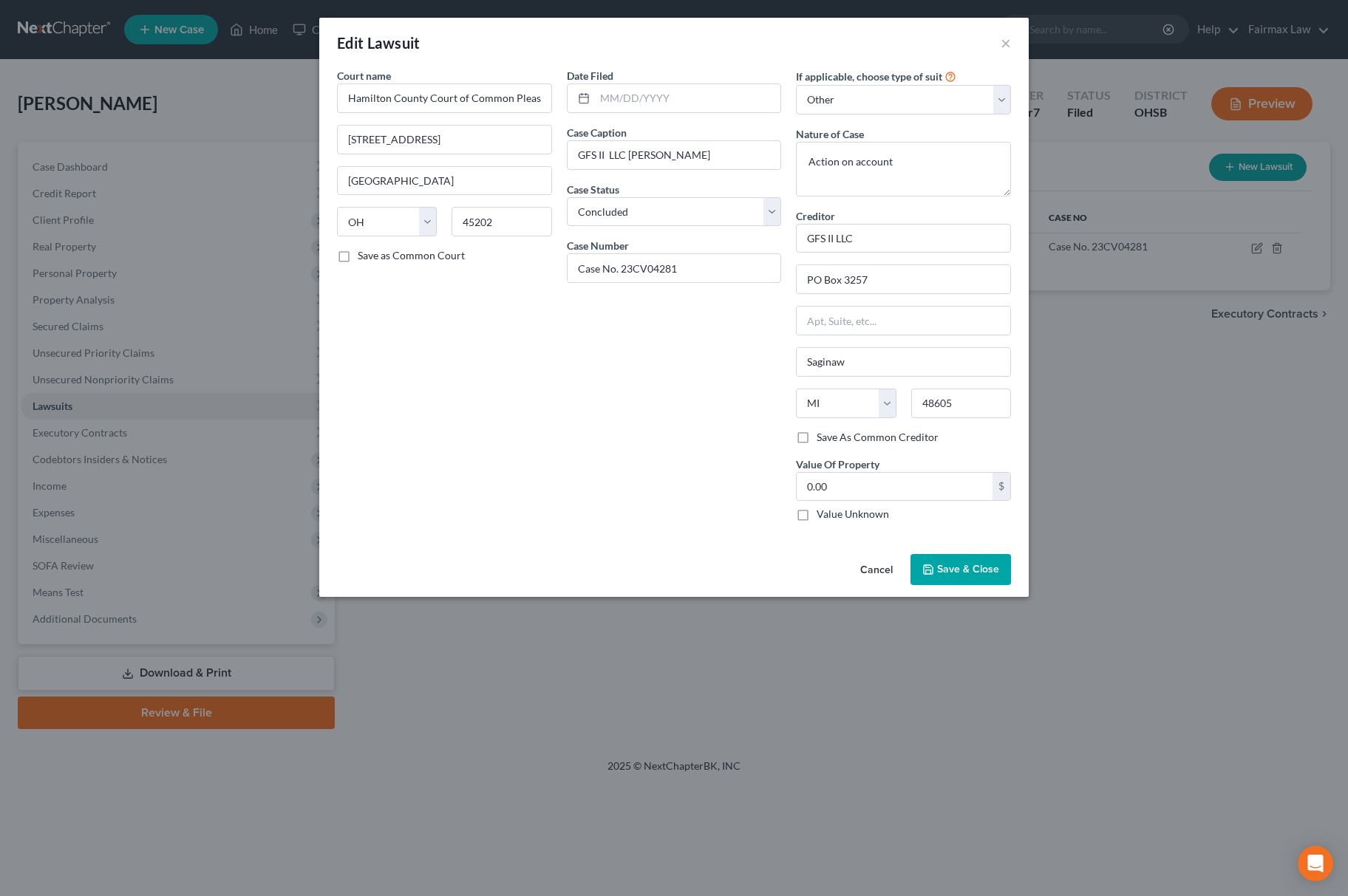
click at [950, 594] on div "Cancel Save & Close" at bounding box center [674, 572] width 710 height 48
click at [931, 574] on polyline "button" at bounding box center [928, 572] width 5 height 4
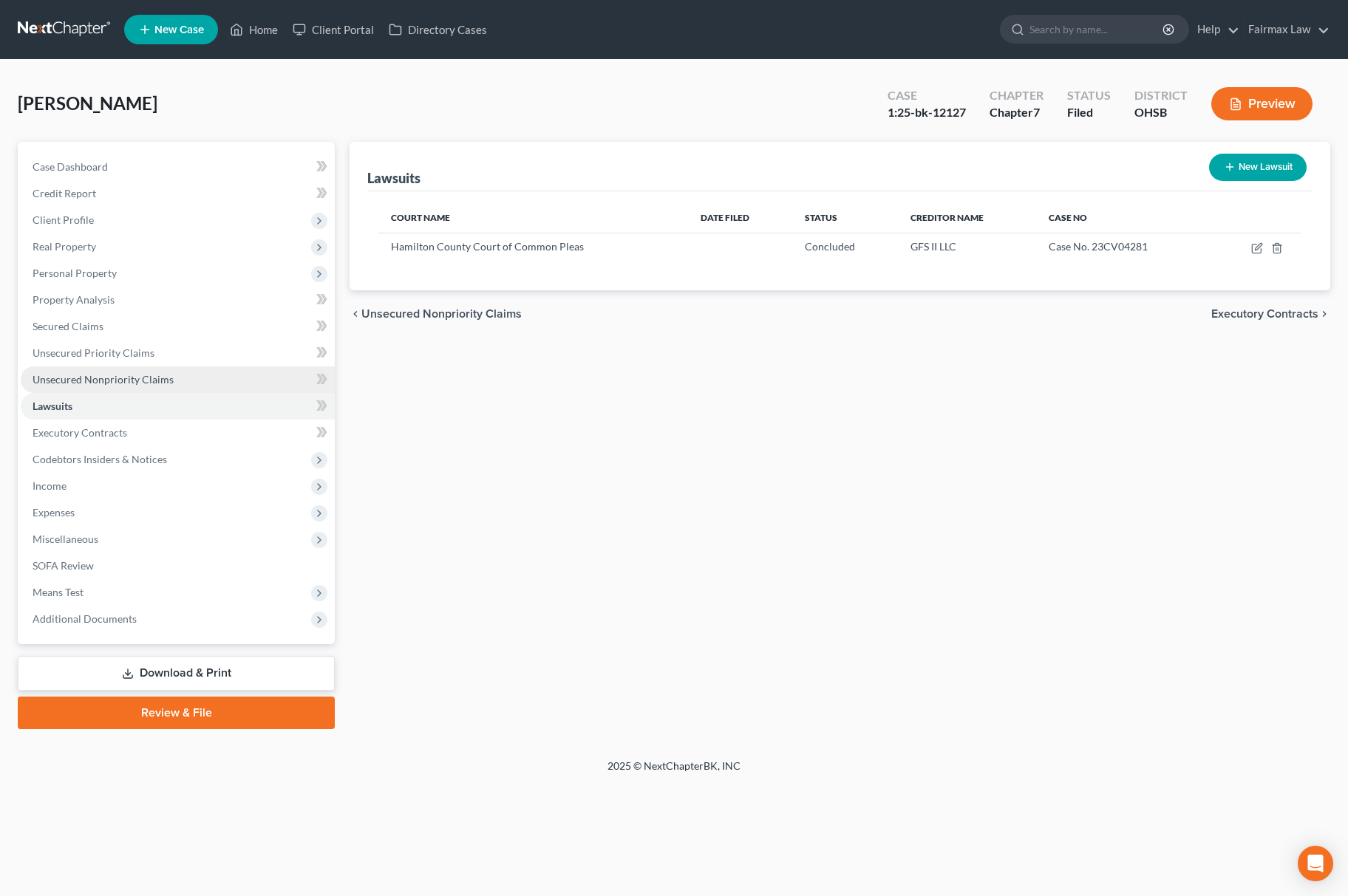
click at [172, 383] on link "Unsecured Nonpriority Claims" at bounding box center [178, 380] width 315 height 27
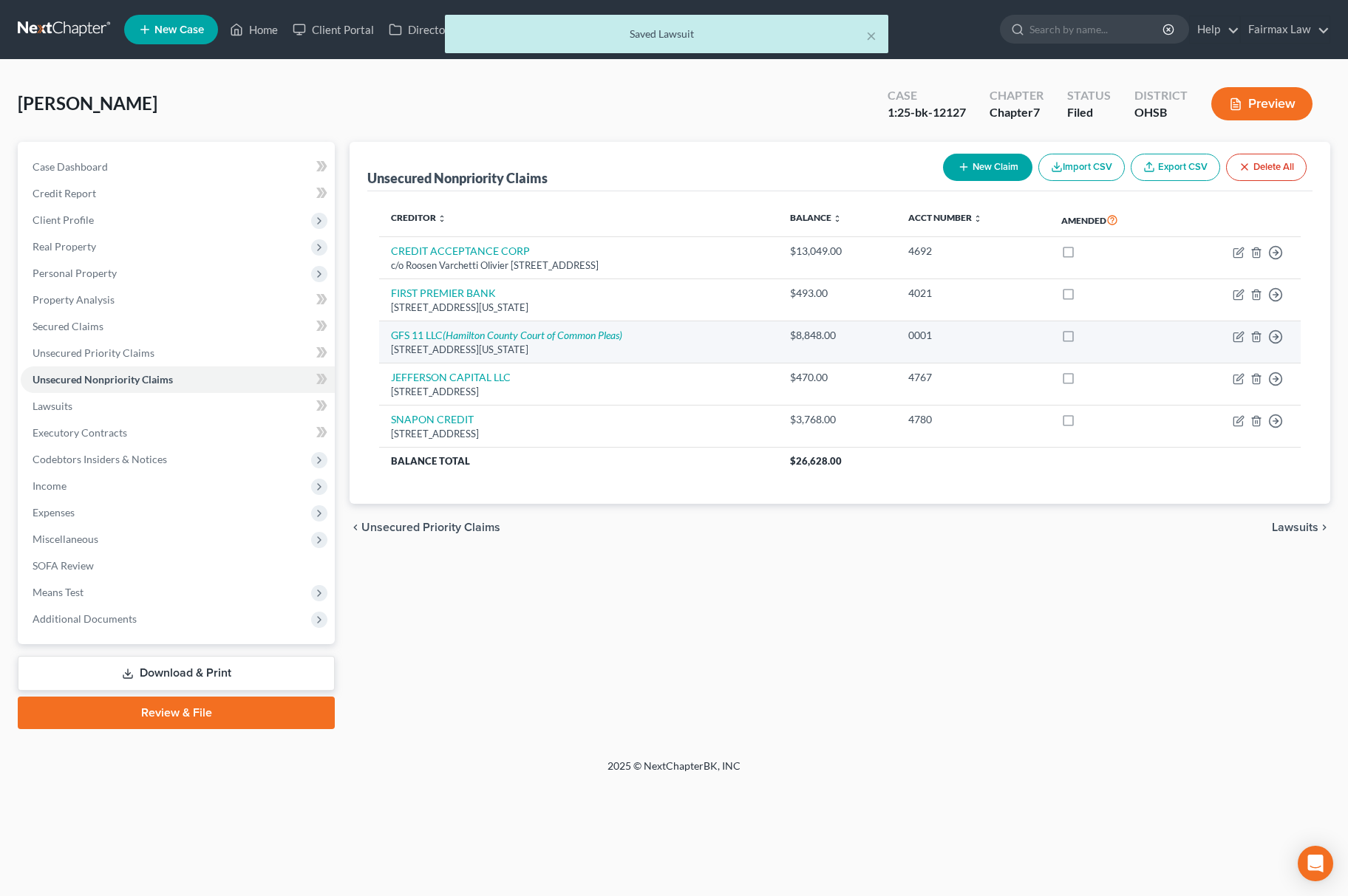
click at [1230, 337] on td "Move to D Move to E Move to G Move to Notice Only" at bounding box center [1238, 342] width 125 height 42
click at [1236, 340] on icon "button" at bounding box center [1238, 337] width 11 height 11
select select "23"
select select "14"
select select "0"
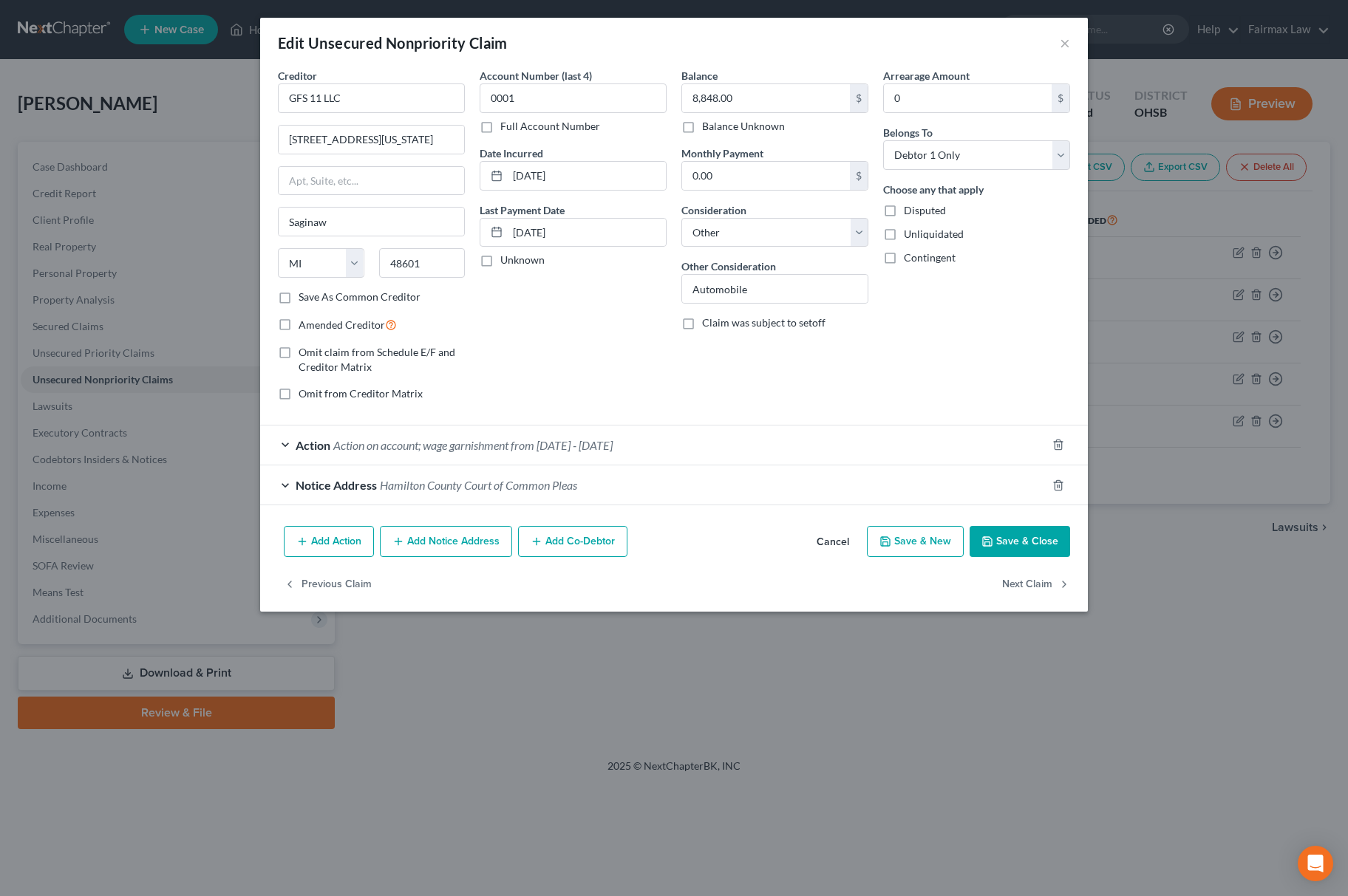
click at [1027, 550] on button "Save & Close" at bounding box center [1020, 541] width 100 height 31
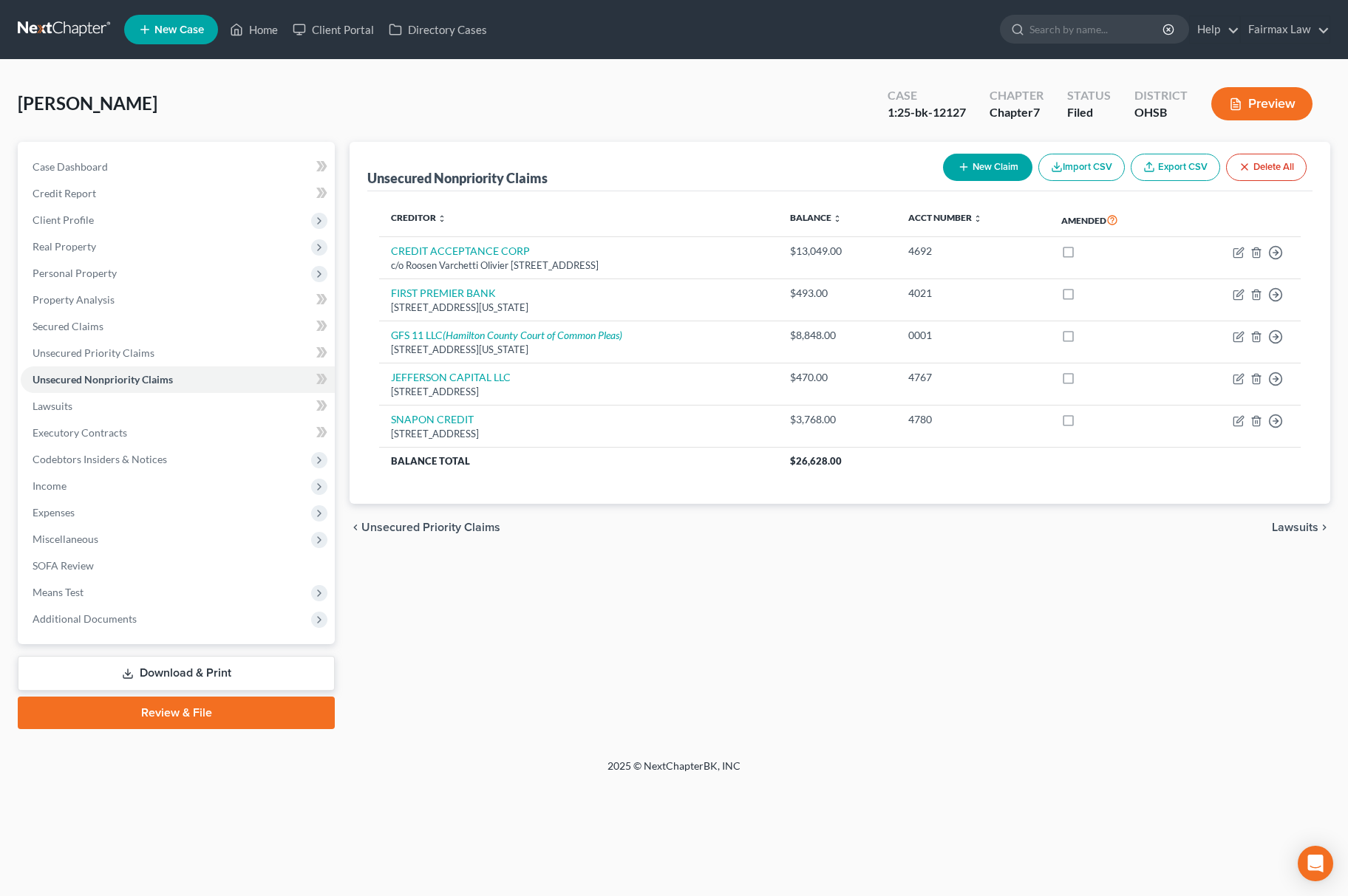
drag, startPoint x: 133, startPoint y: 275, endPoint x: 143, endPoint y: 291, distance: 18.9
click at [133, 275] on span "Personal Property" at bounding box center [178, 274] width 315 height 27
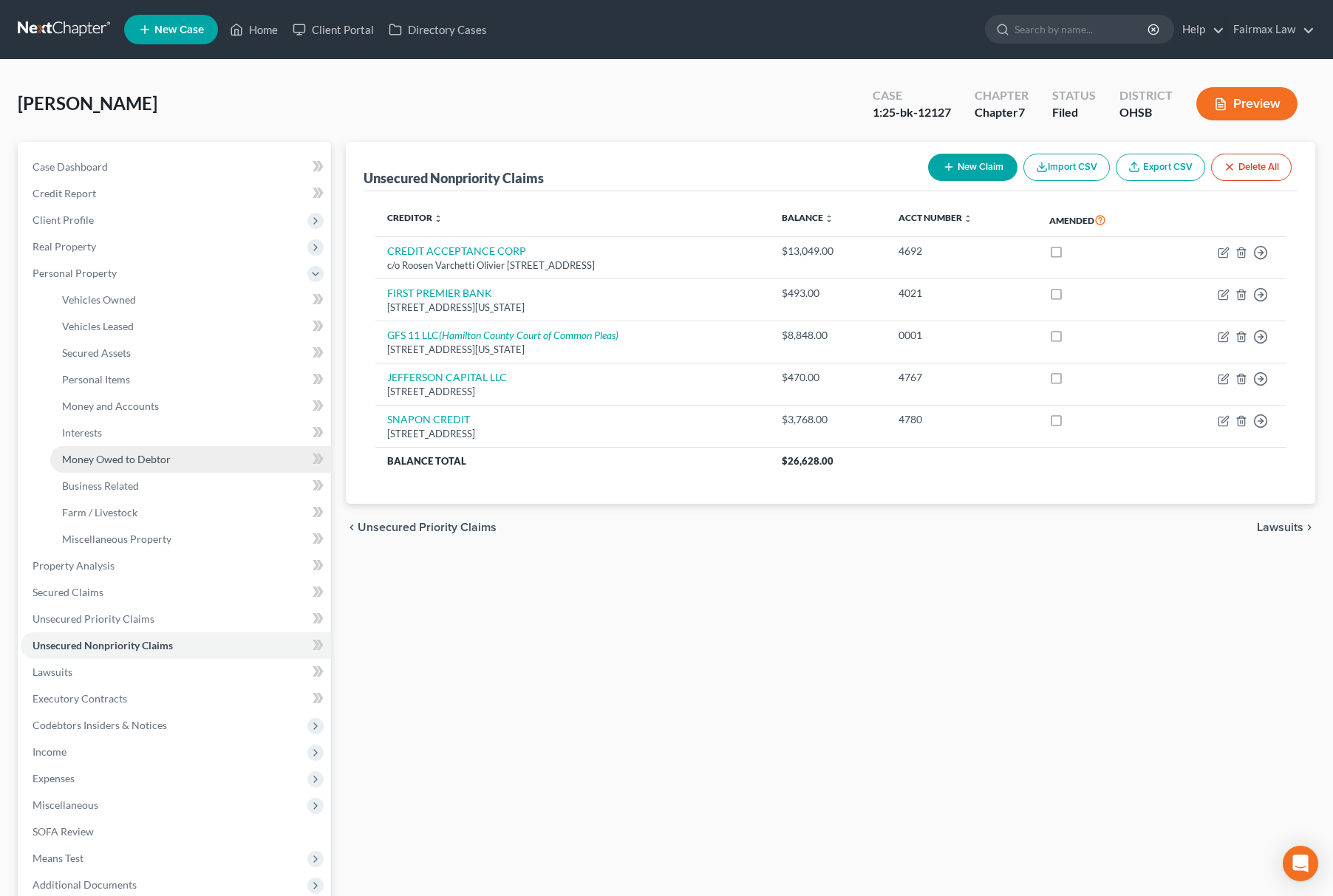
click at [166, 453] on span "Money Owed to Debtor" at bounding box center [117, 458] width 109 height 12
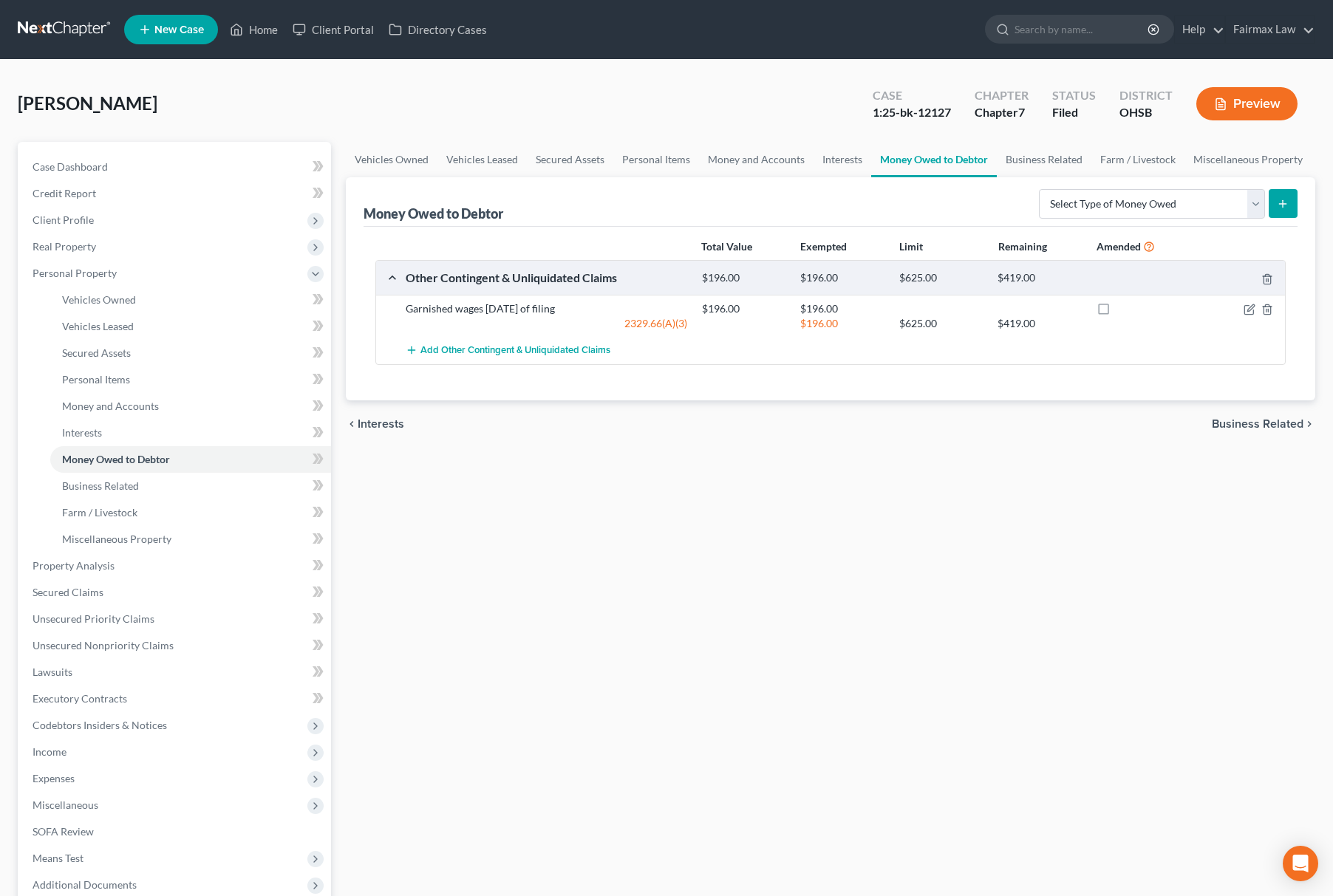
click at [825, 647] on div "Vehicles Owned Vehicles Leased Secured Assets Personal Items Money and Accounts…" at bounding box center [830, 568] width 984 height 853
click at [151, 422] on link "Interests" at bounding box center [190, 433] width 280 height 27
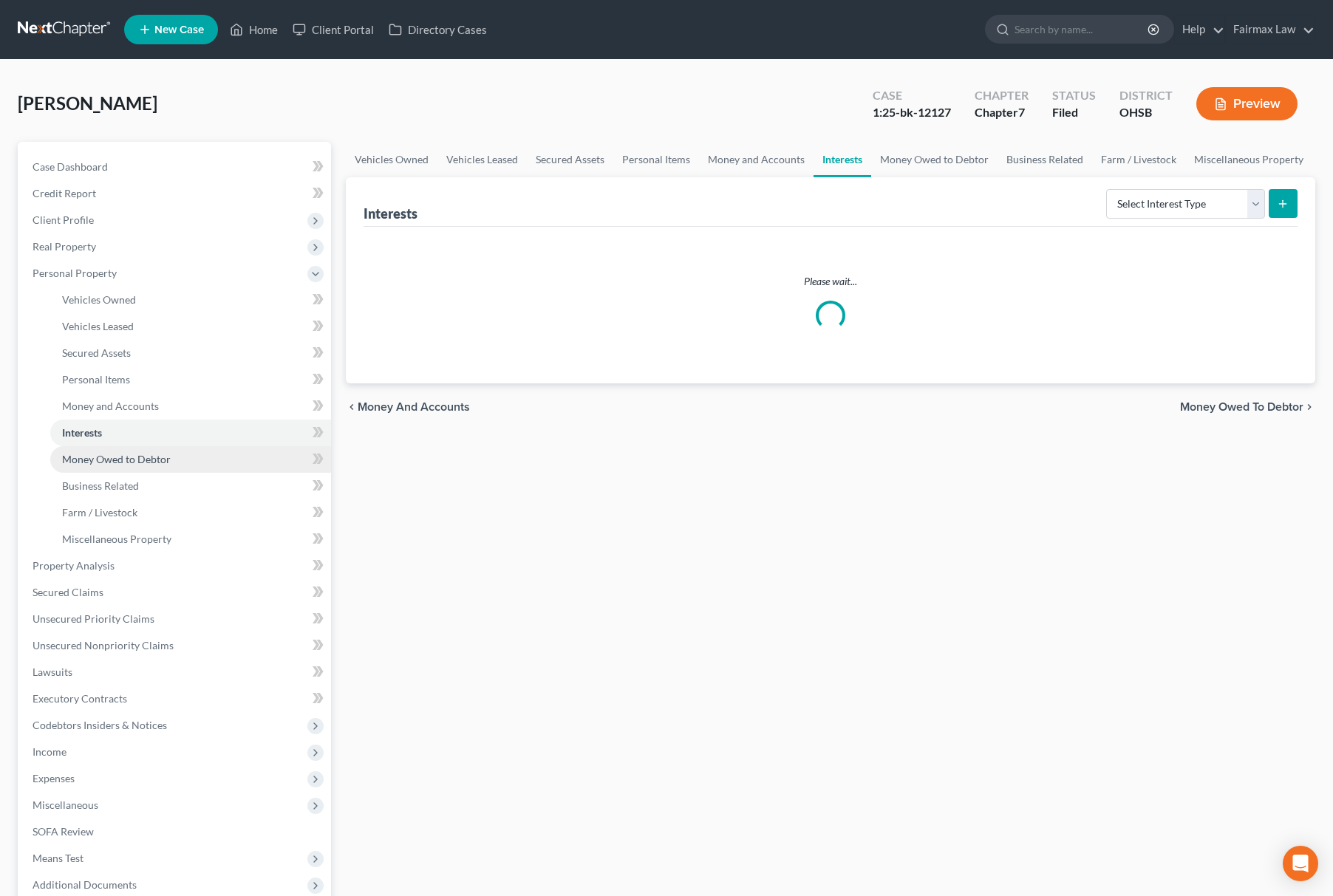
click at [152, 446] on link "Money Owed to Debtor" at bounding box center [190, 459] width 280 height 27
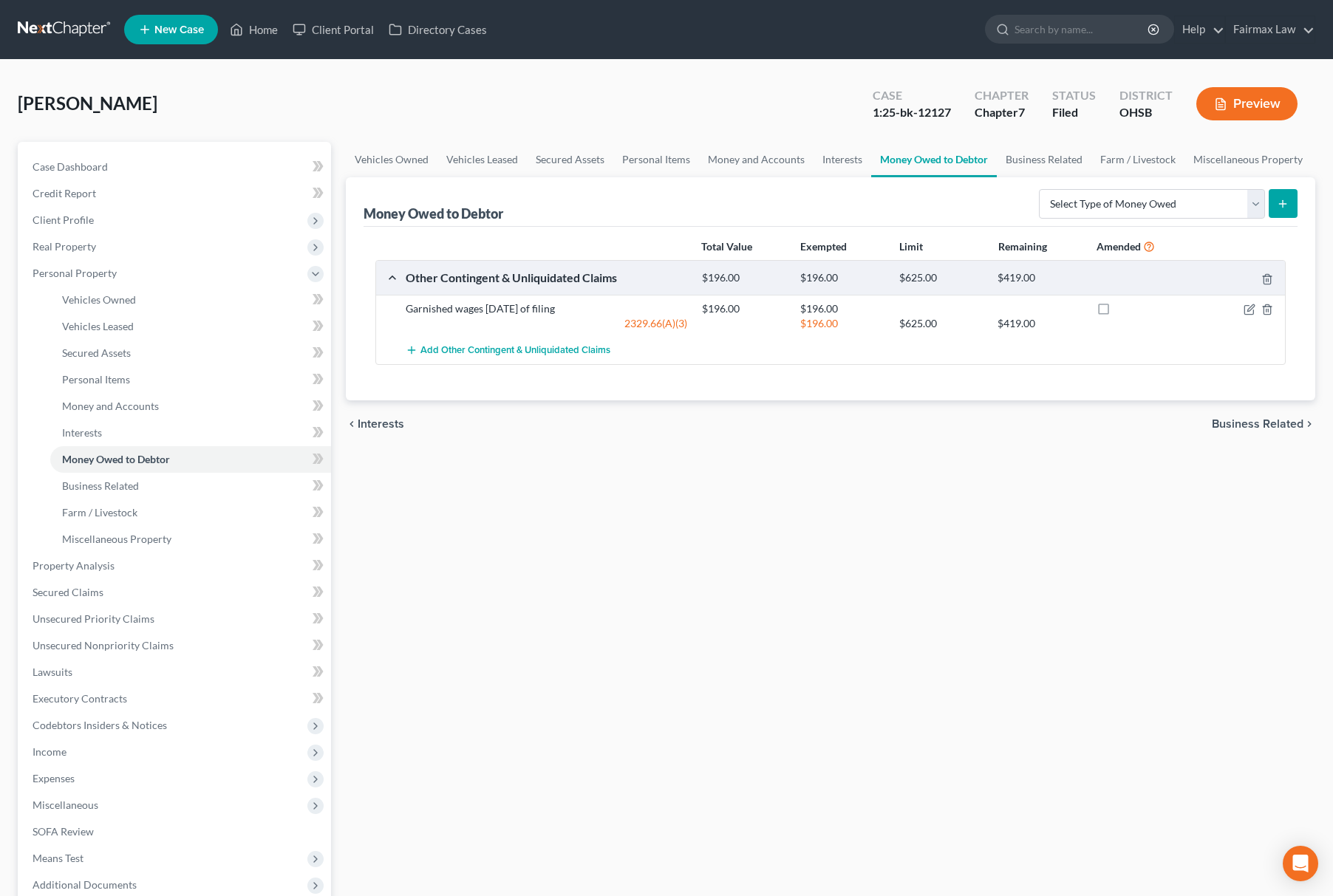
click at [1056, 502] on div "Vehicles Owned Vehicles Leased Secured Assets Personal Items Money and Accounts…" at bounding box center [830, 568] width 984 height 853
click at [1253, 304] on icon "button" at bounding box center [1251, 307] width 7 height 7
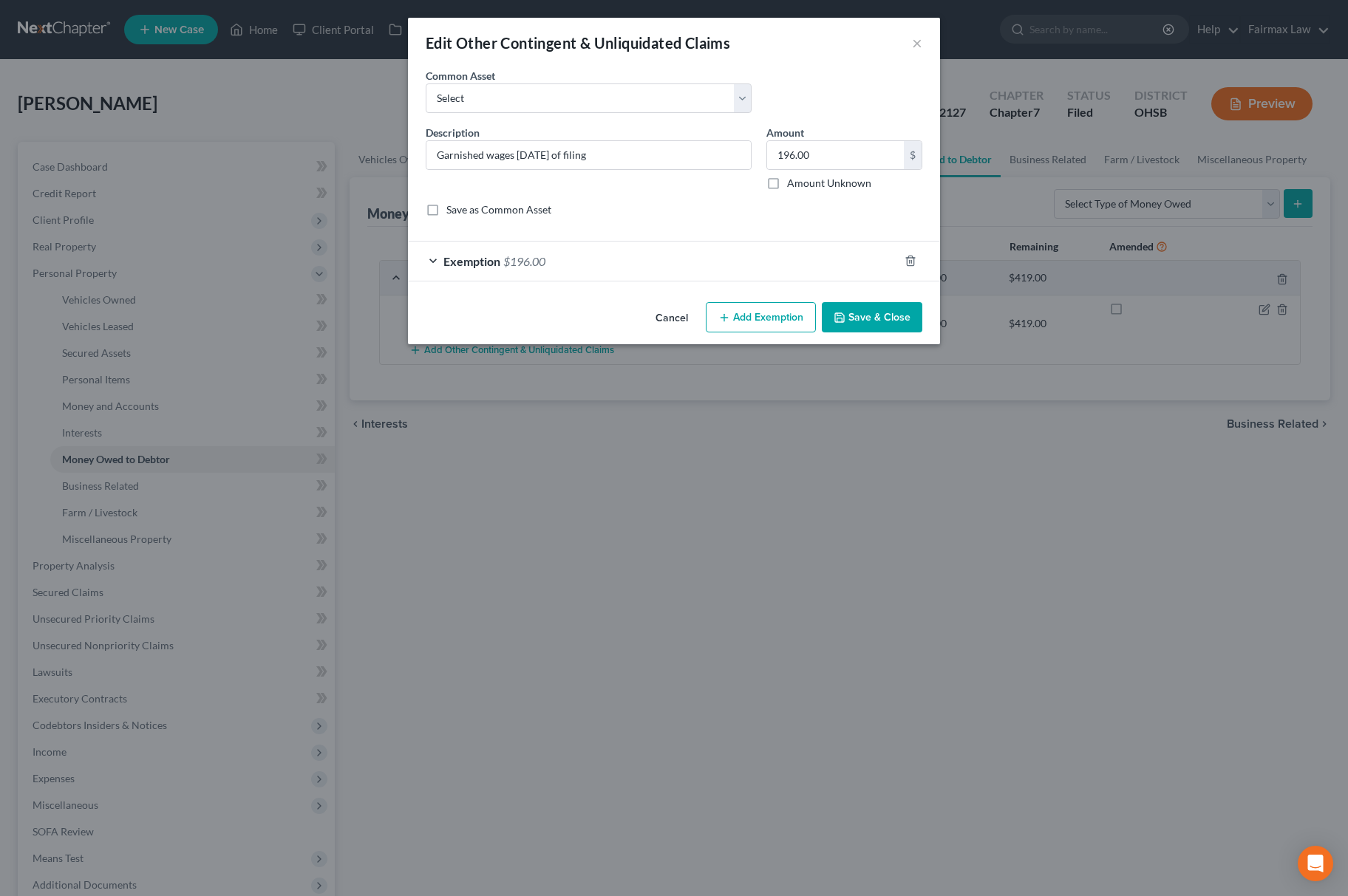
click at [567, 247] on div "Exemption $196.00" at bounding box center [654, 260] width 491 height 39
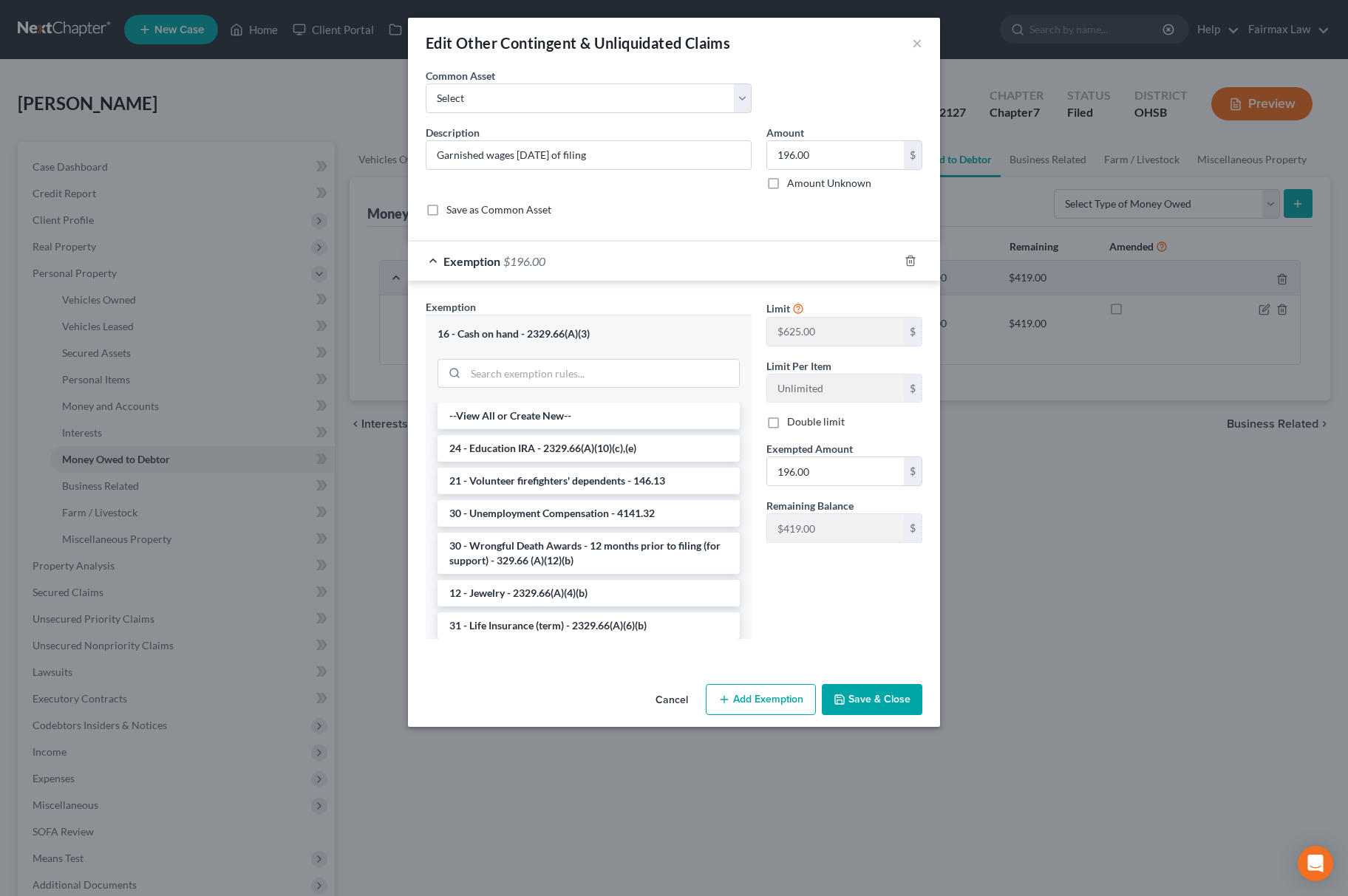
click at [860, 704] on button "Save & Close" at bounding box center [872, 699] width 100 height 31
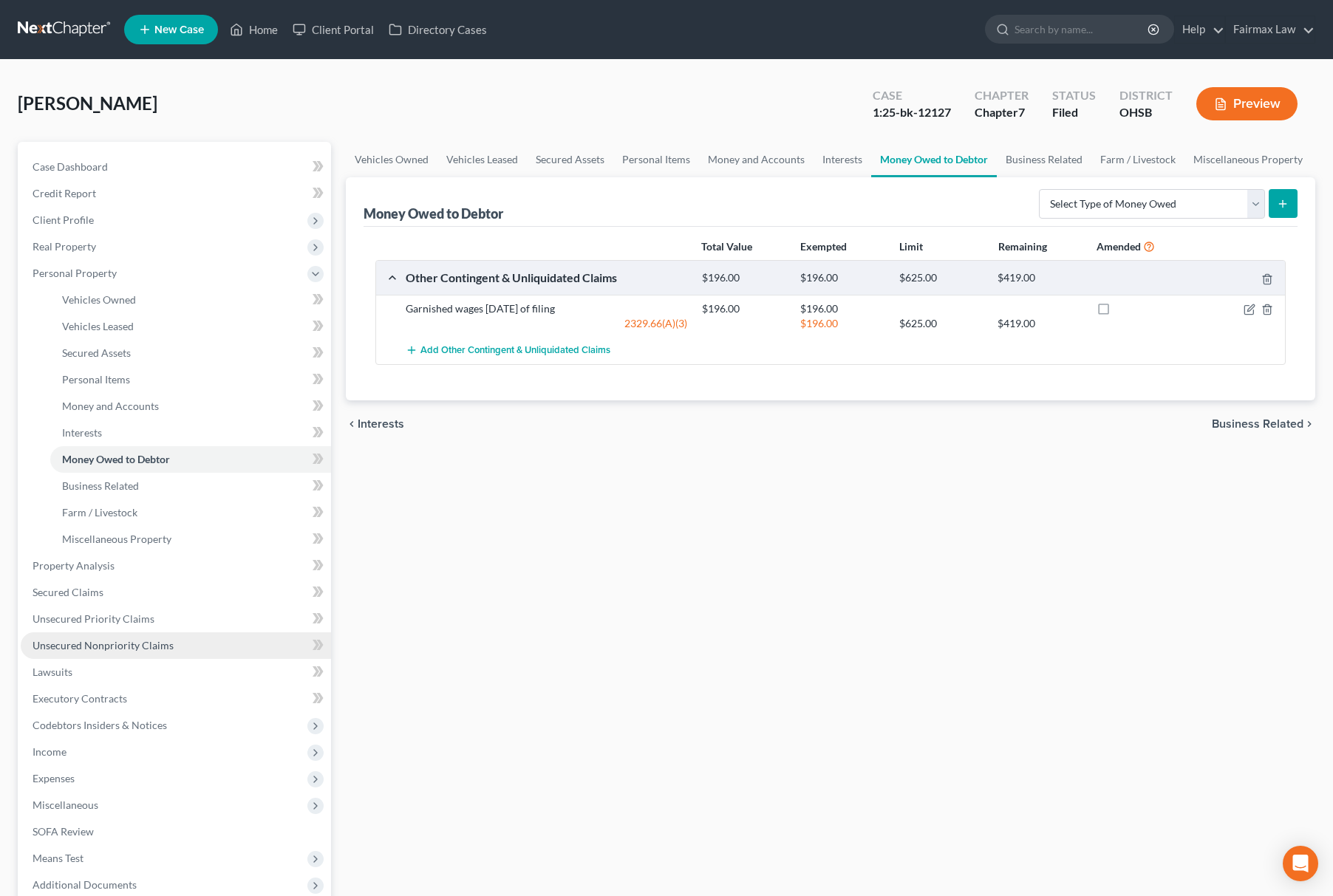
click at [77, 646] on span "Unsecured Nonpriority Claims" at bounding box center [102, 645] width 141 height 12
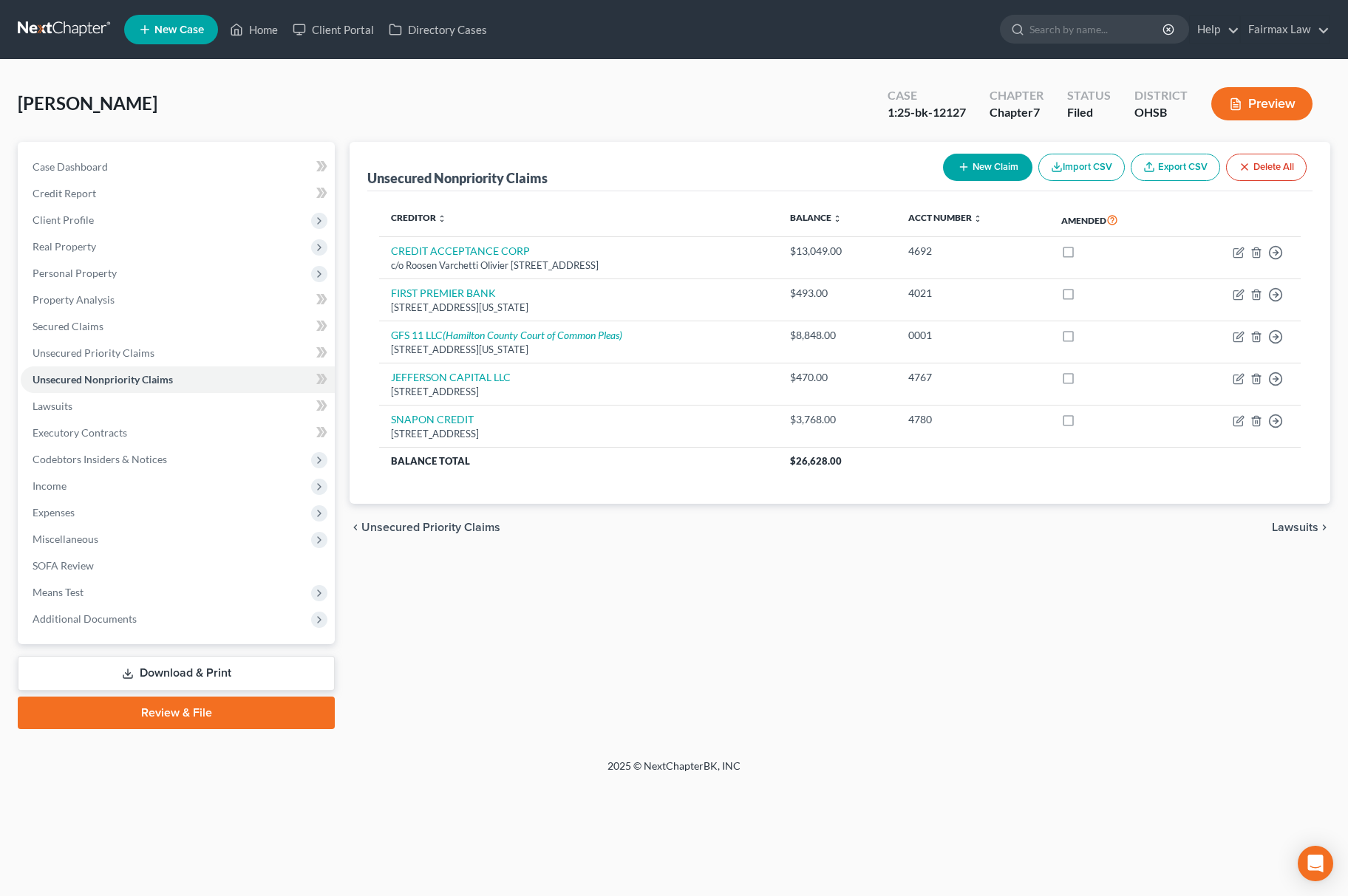
click at [710, 639] on div "Unsecured Nonpriority Claims New Claim Import CSV Export CSV Delete All Credito…" at bounding box center [839, 436] width 996 height 587
click at [199, 273] on span "Personal Property" at bounding box center [178, 274] width 315 height 27
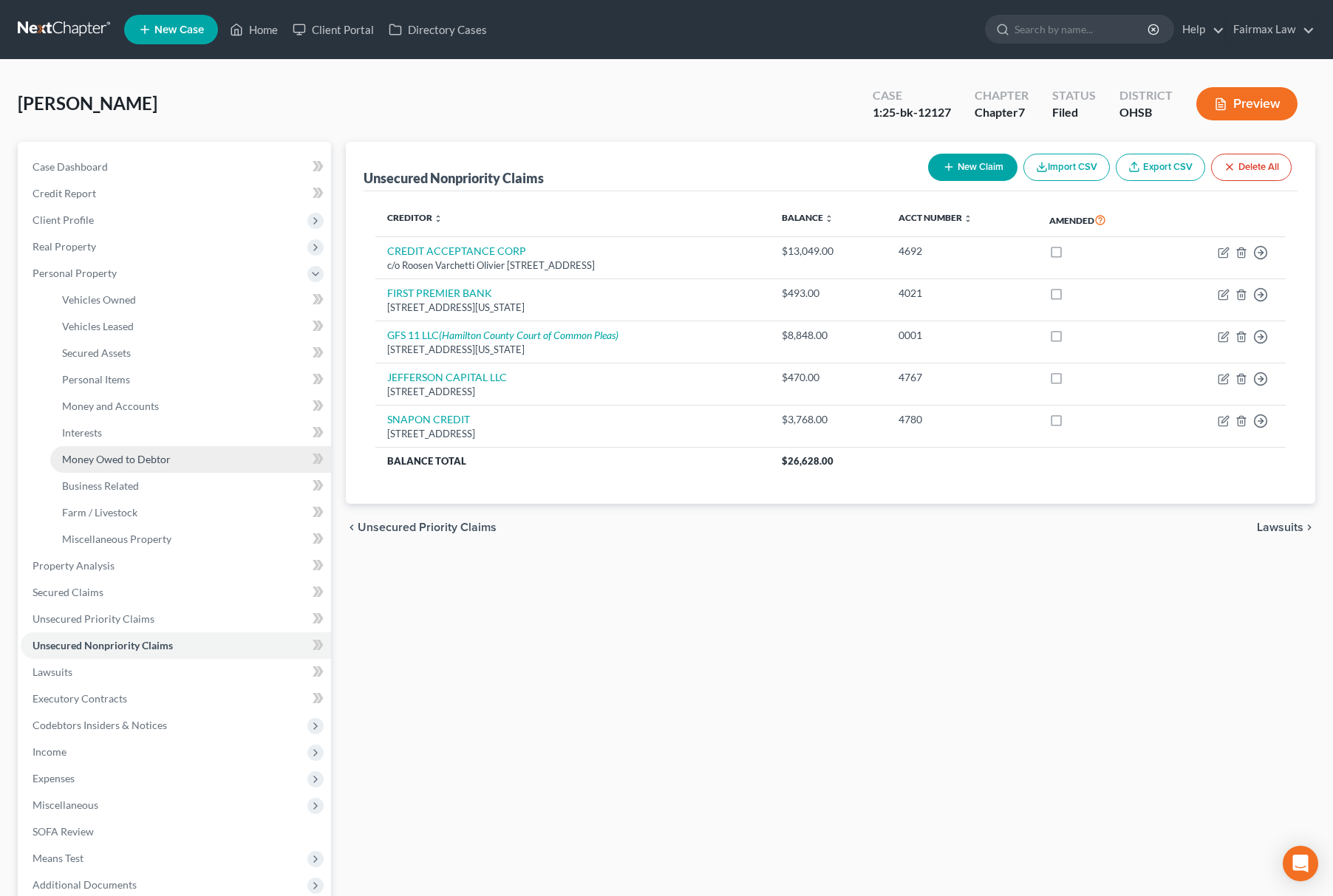
click at [181, 451] on link "Money Owed to Debtor" at bounding box center [190, 459] width 280 height 27
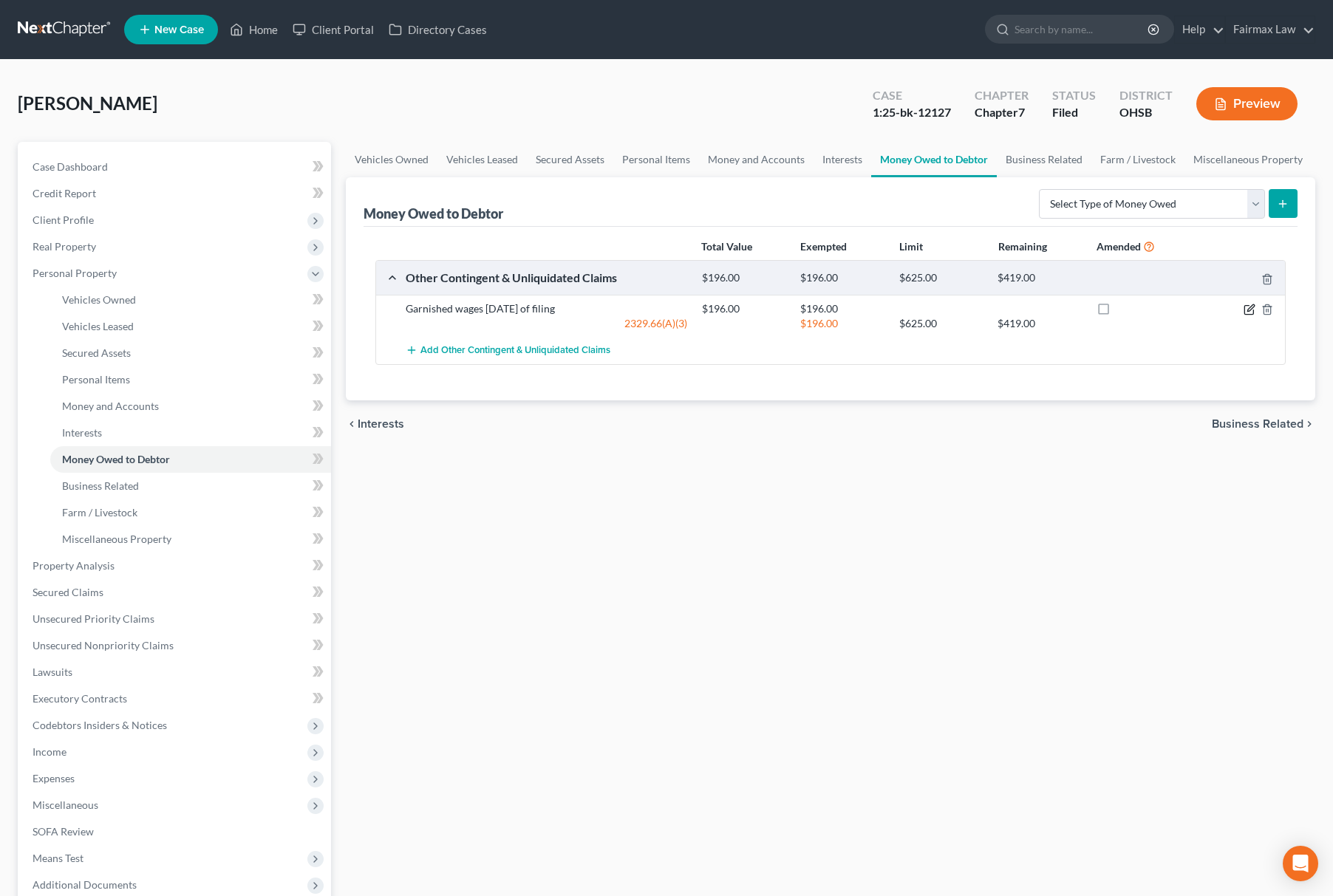
click at [1252, 308] on icon "button" at bounding box center [1250, 310] width 11 height 11
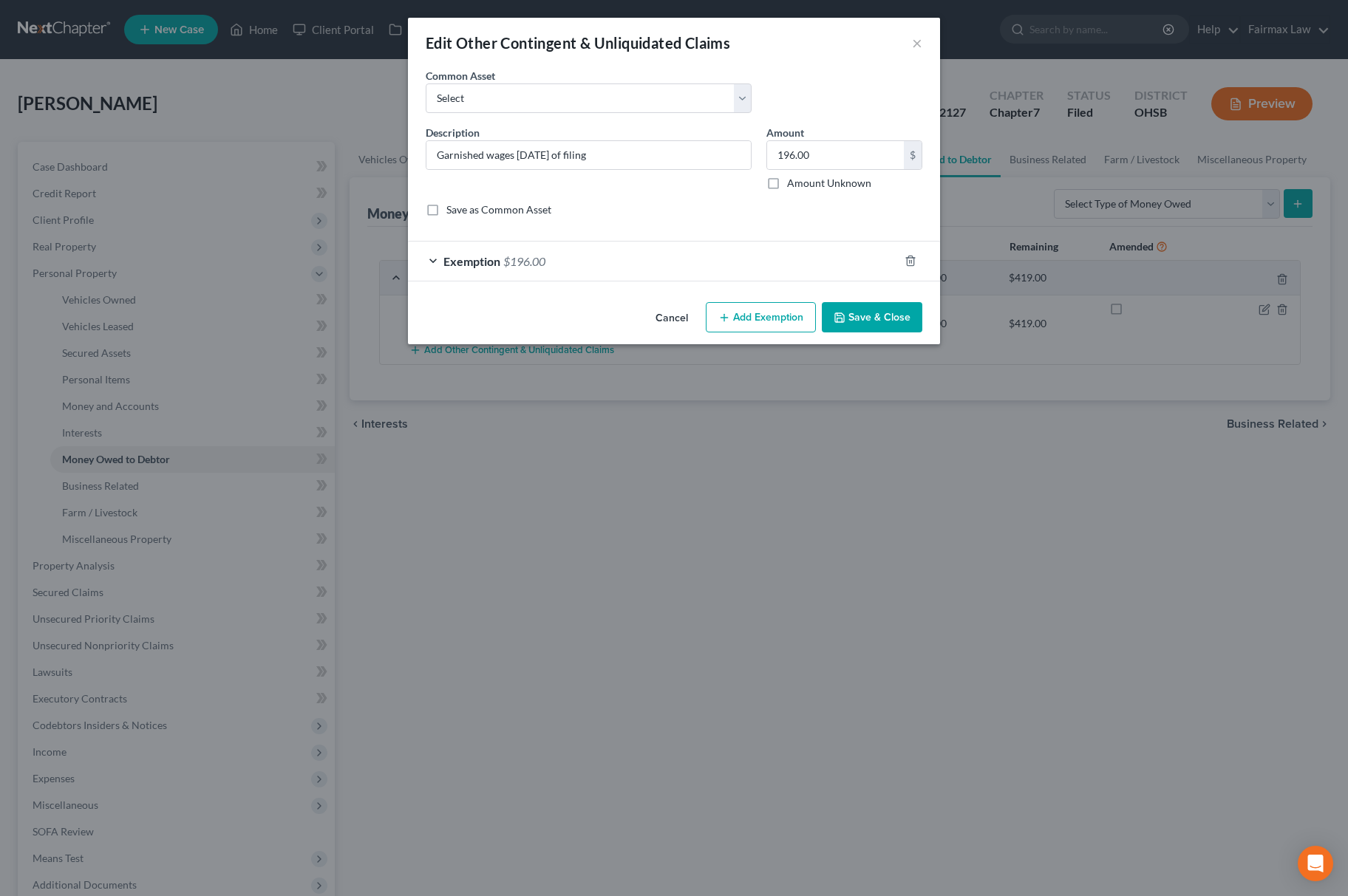
click at [627, 264] on div "Exemption $196.00" at bounding box center [654, 260] width 491 height 39
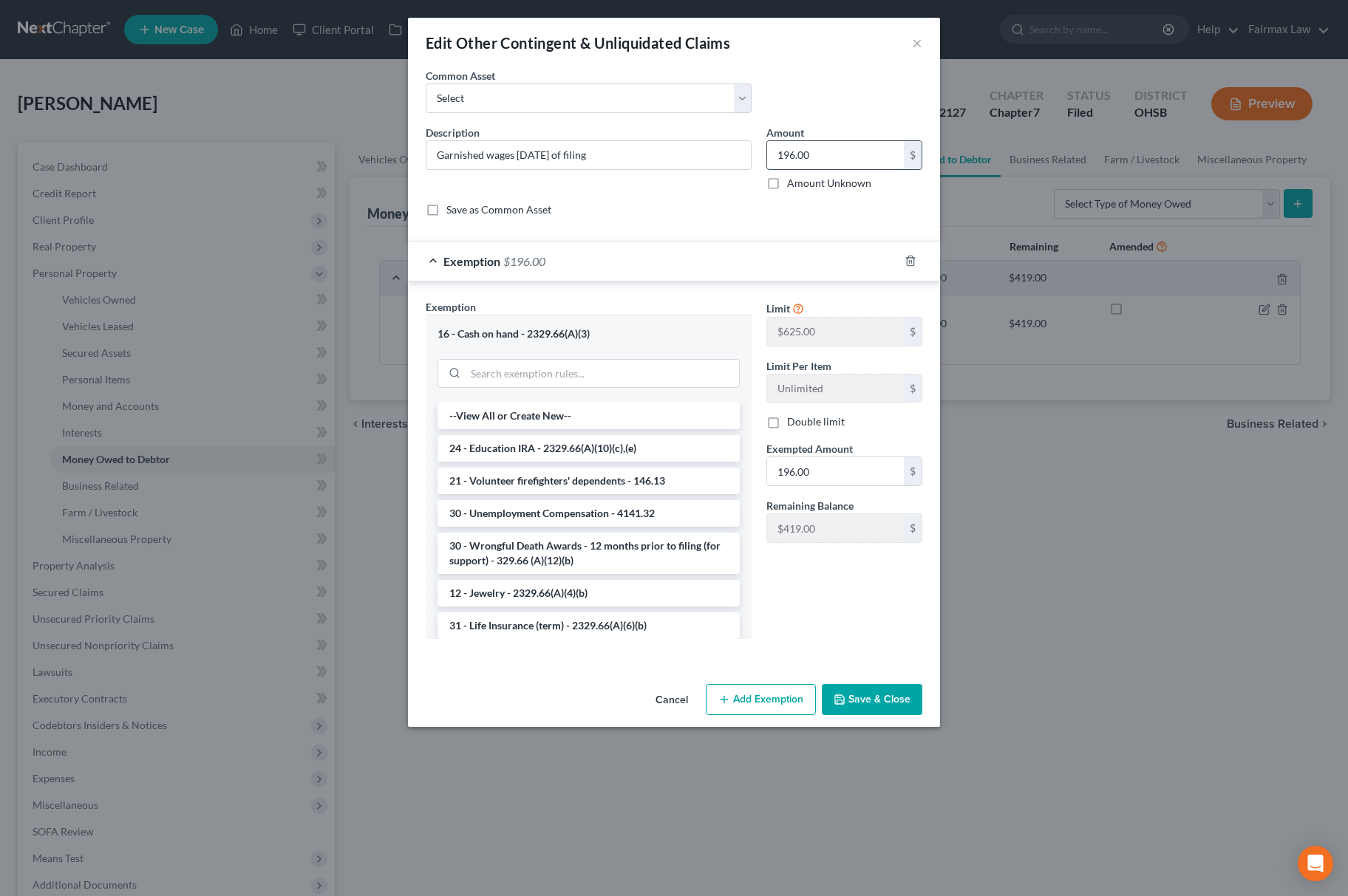
click at [829, 151] on input "196.00" at bounding box center [836, 155] width 136 height 28
type input "682.7"
click at [590, 370] on input "search" at bounding box center [602, 374] width 274 height 28
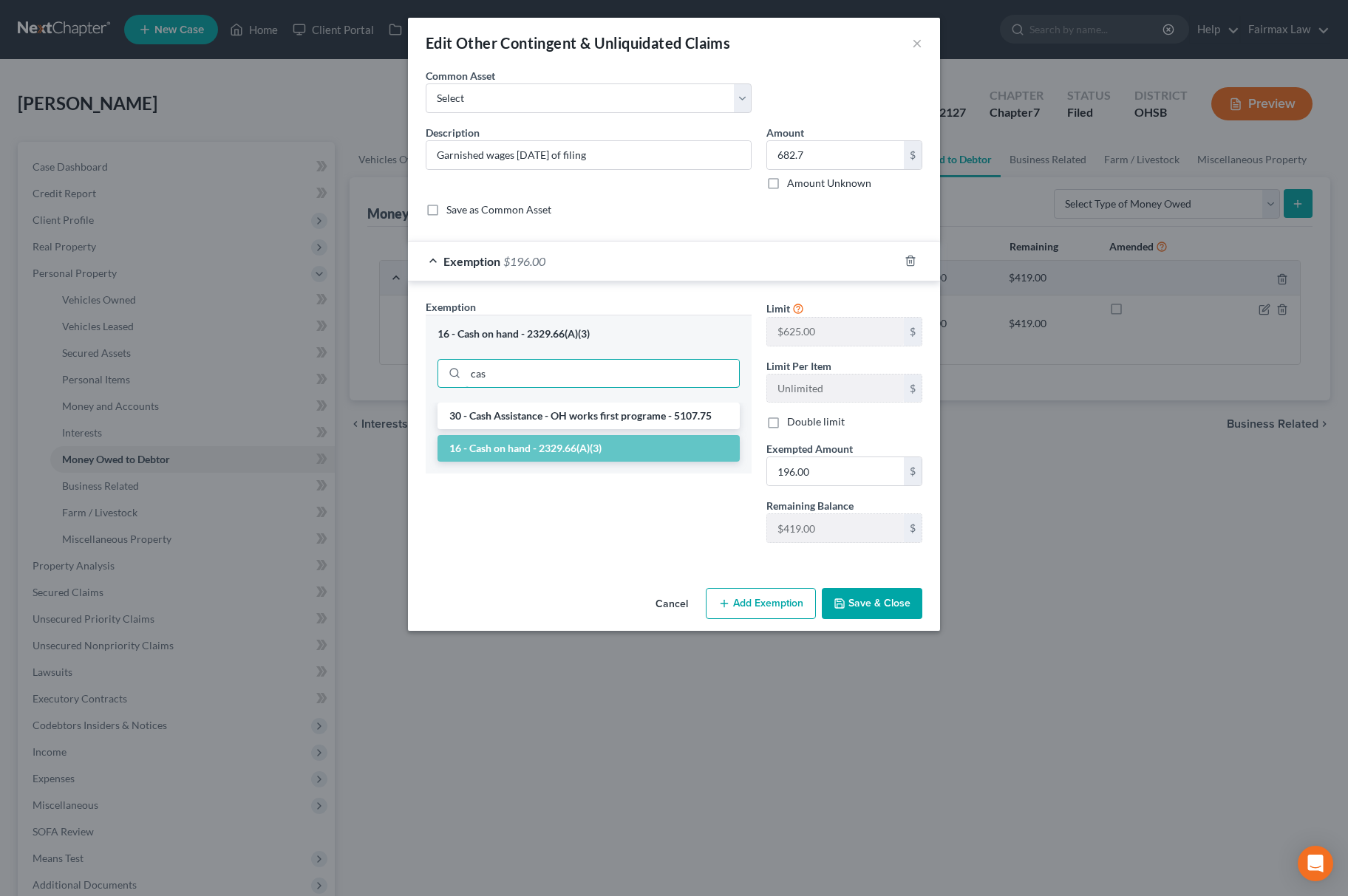
type input "cas"
click at [583, 448] on li "16 - Cash on hand - 2329.66(A)(3)" at bounding box center [588, 449] width 302 height 27
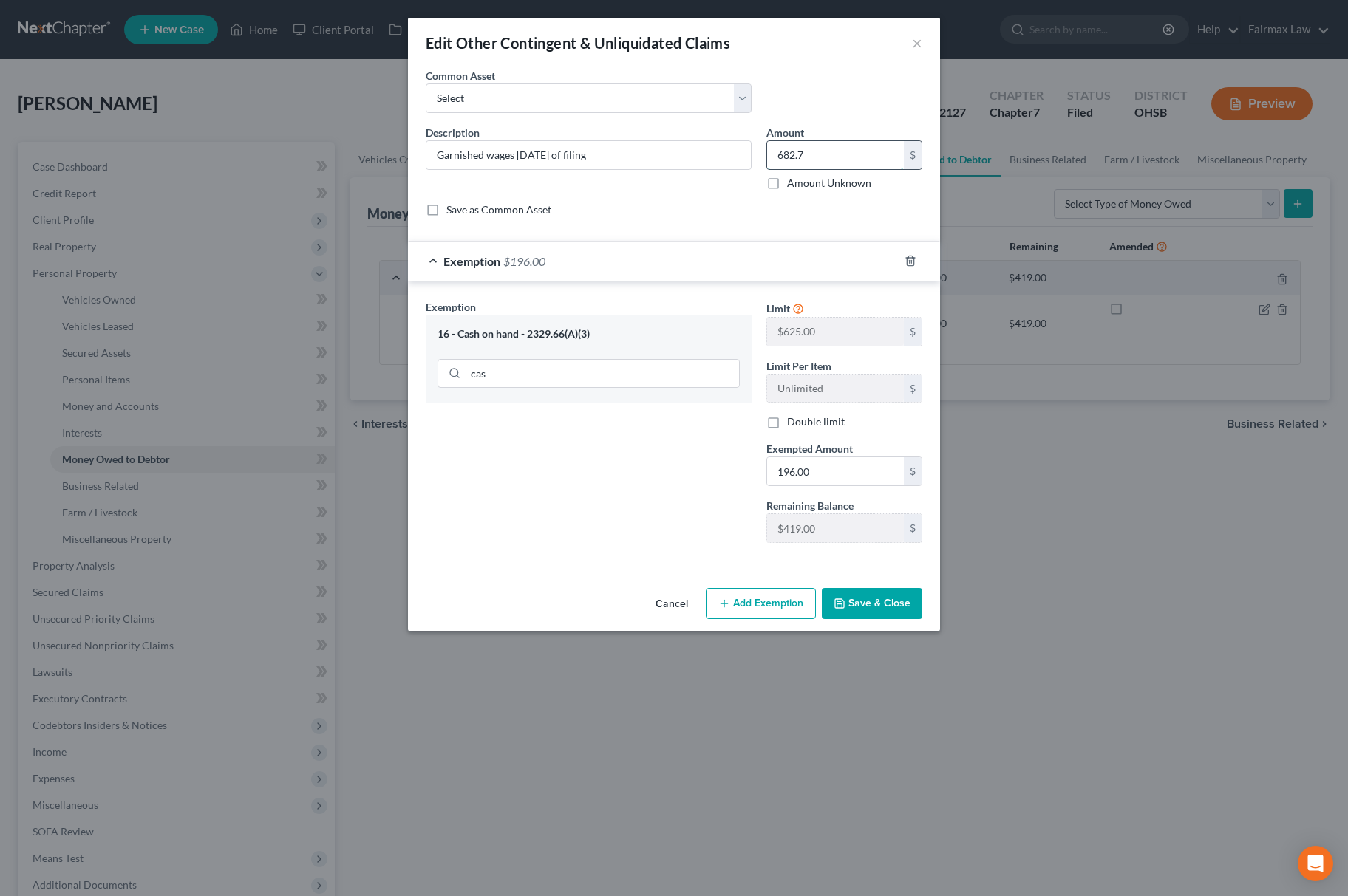
click at [825, 143] on input "682.7" at bounding box center [836, 155] width 136 height 28
click at [818, 483] on input "196.00" at bounding box center [836, 472] width 136 height 28
paste input "682.7"
type input "682.7"
click at [886, 603] on button "Save & Close" at bounding box center [872, 603] width 100 height 31
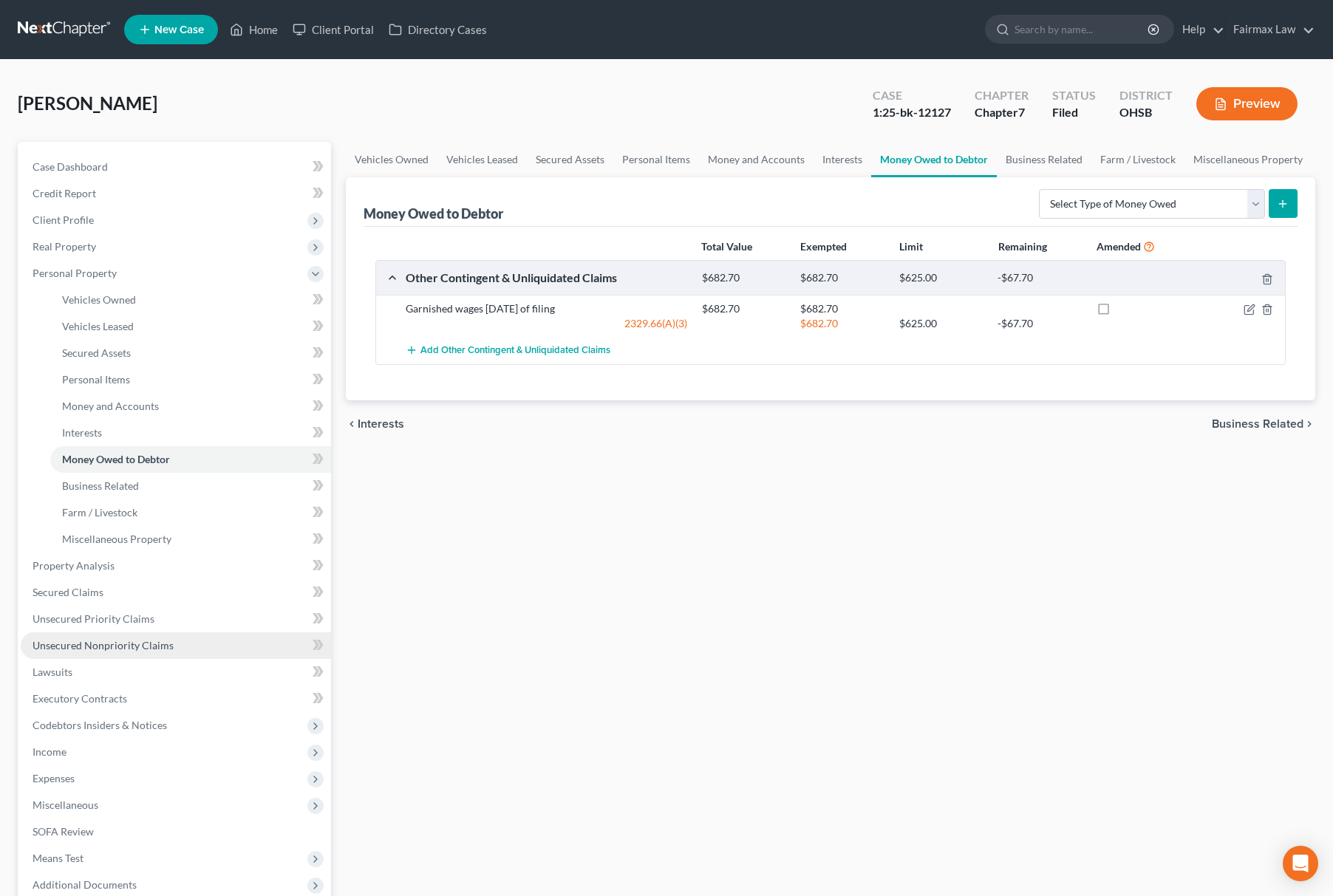
click at [104, 642] on span "Unsecured Nonpriority Claims" at bounding box center [102, 645] width 141 height 12
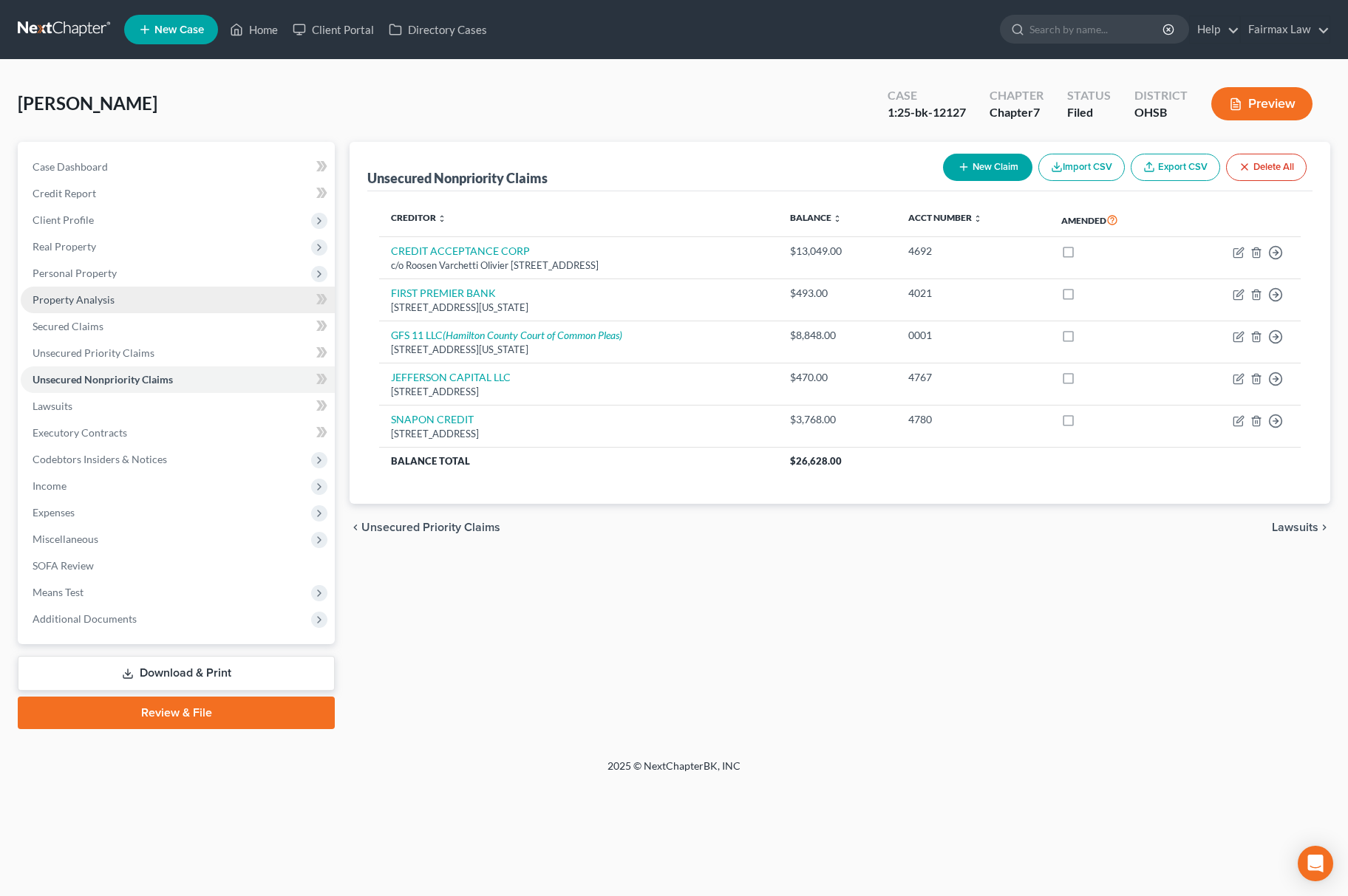
click at [121, 305] on link "Property Analysis" at bounding box center [178, 300] width 315 height 27
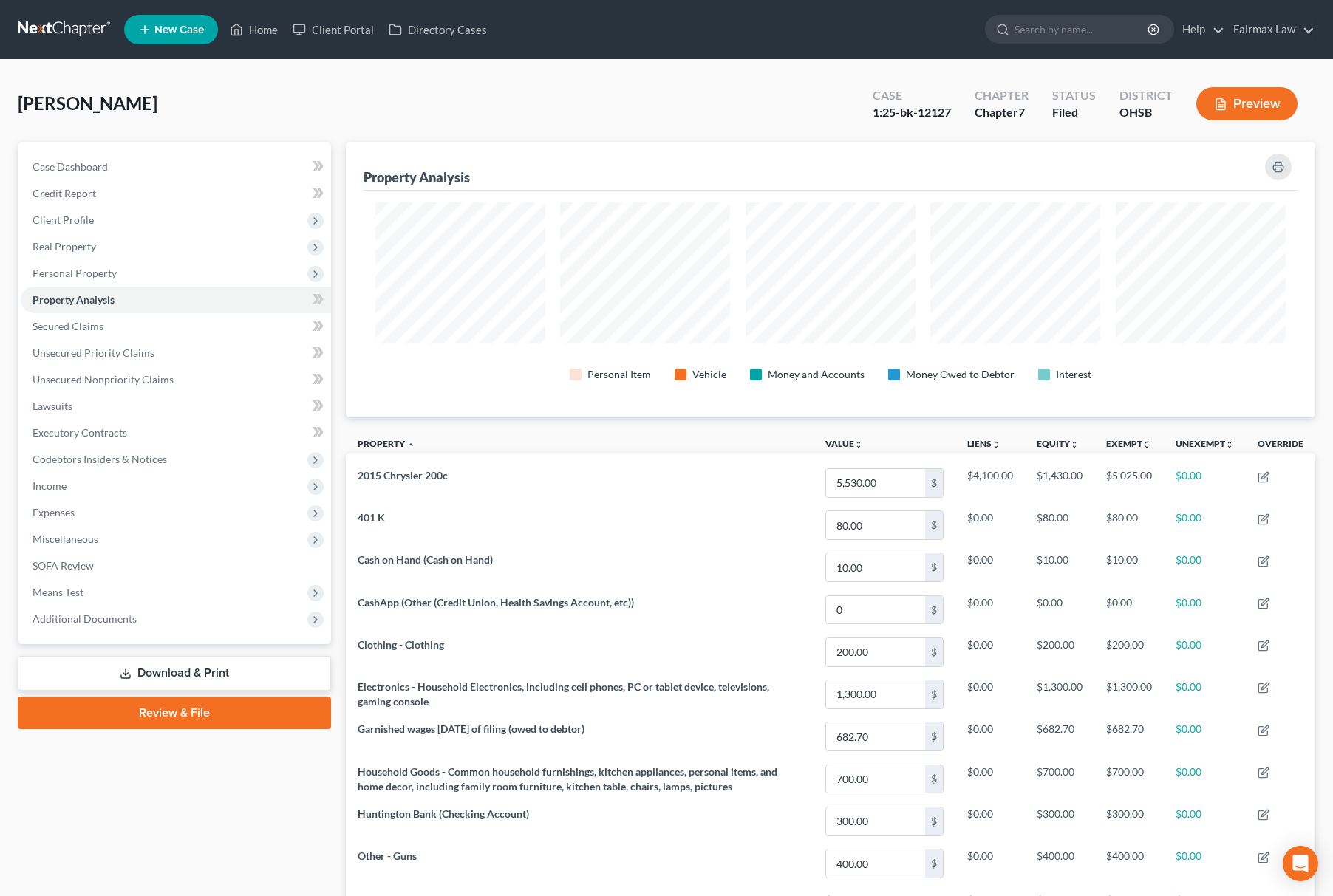
scroll to position [276, 970]
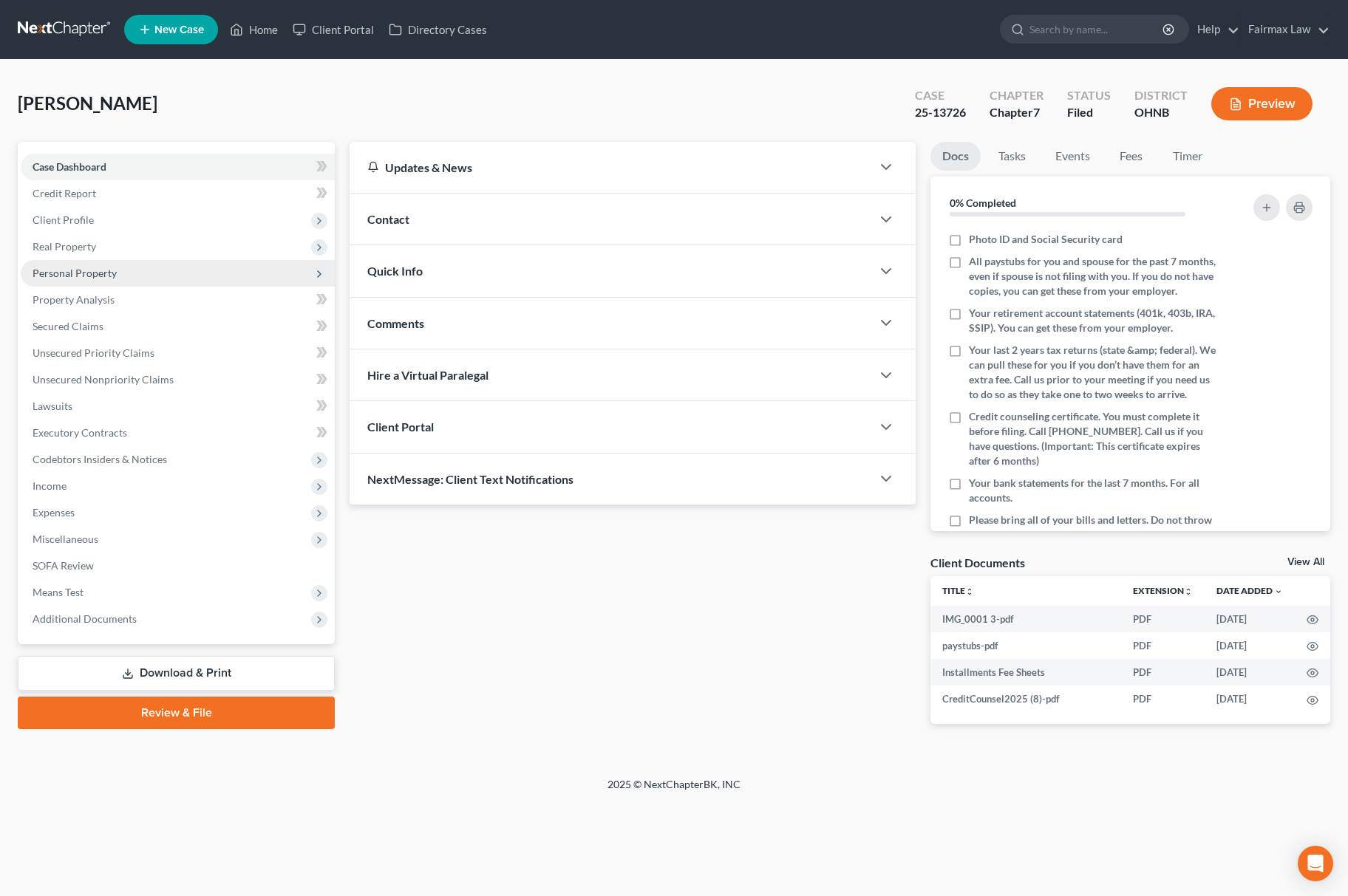
click at [128, 281] on span "Personal Property" at bounding box center [178, 274] width 315 height 27
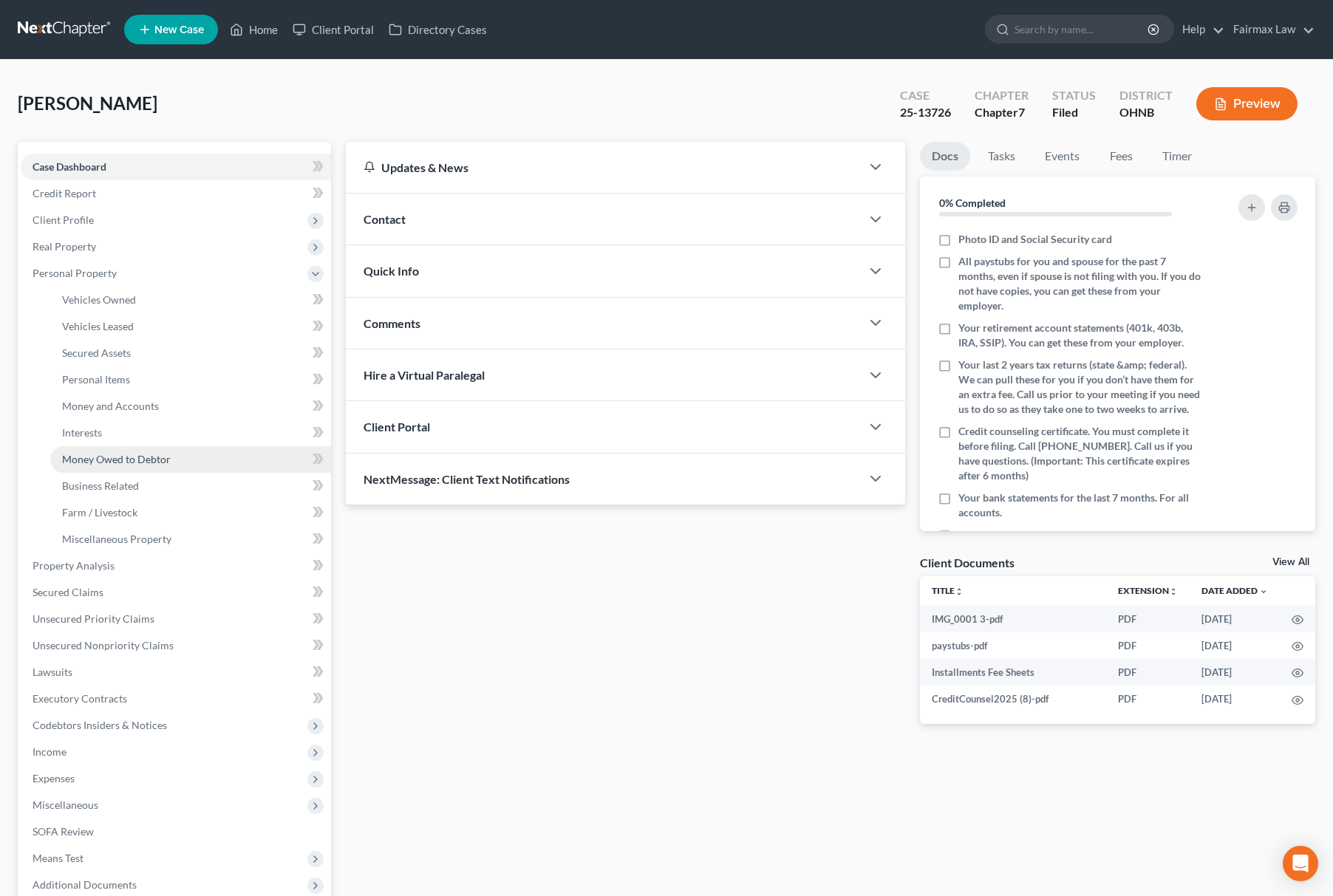
click at [156, 456] on span "Money Owed to Debtor" at bounding box center [117, 458] width 109 height 12
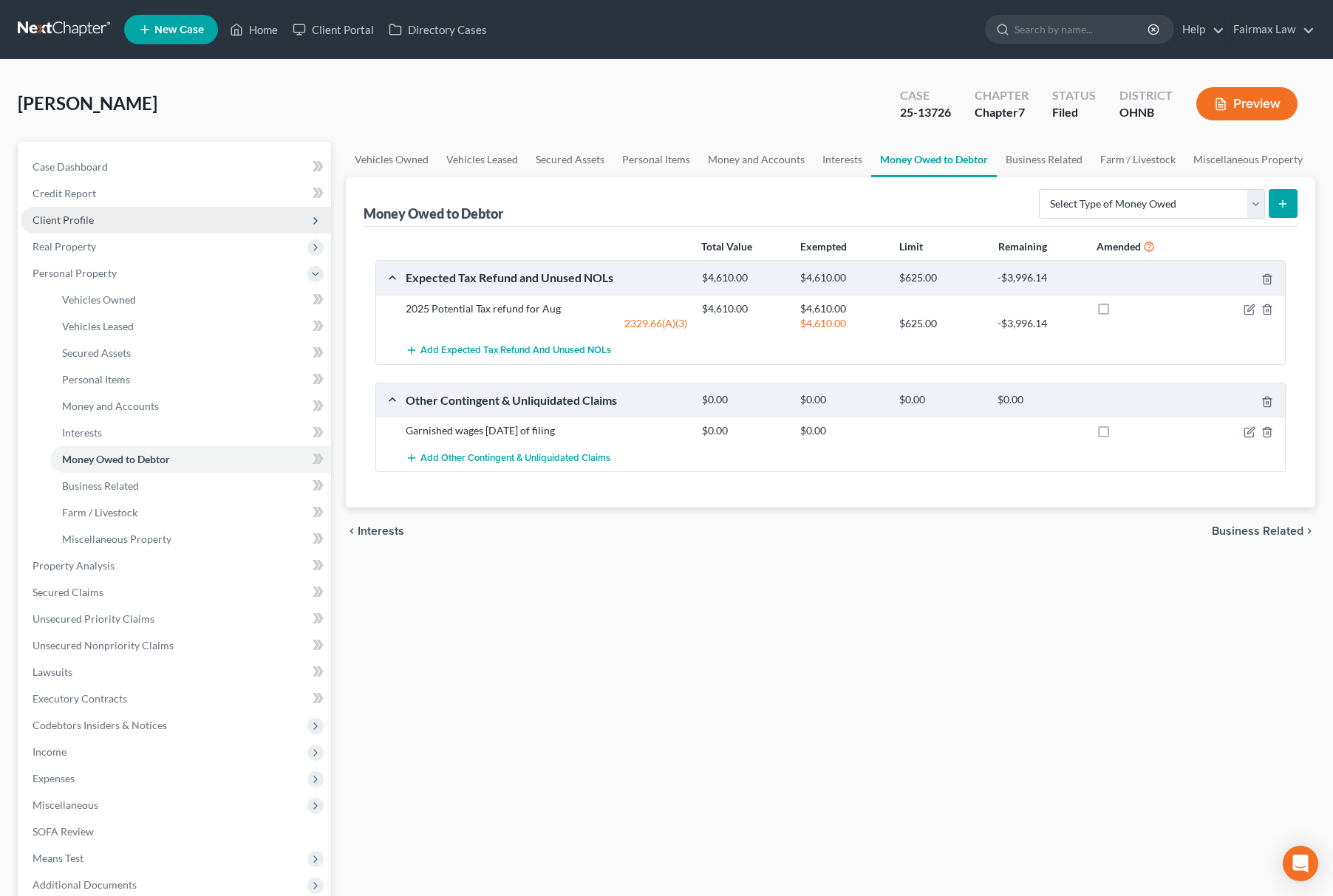
click at [164, 219] on span "Client Profile" at bounding box center [176, 220] width 311 height 27
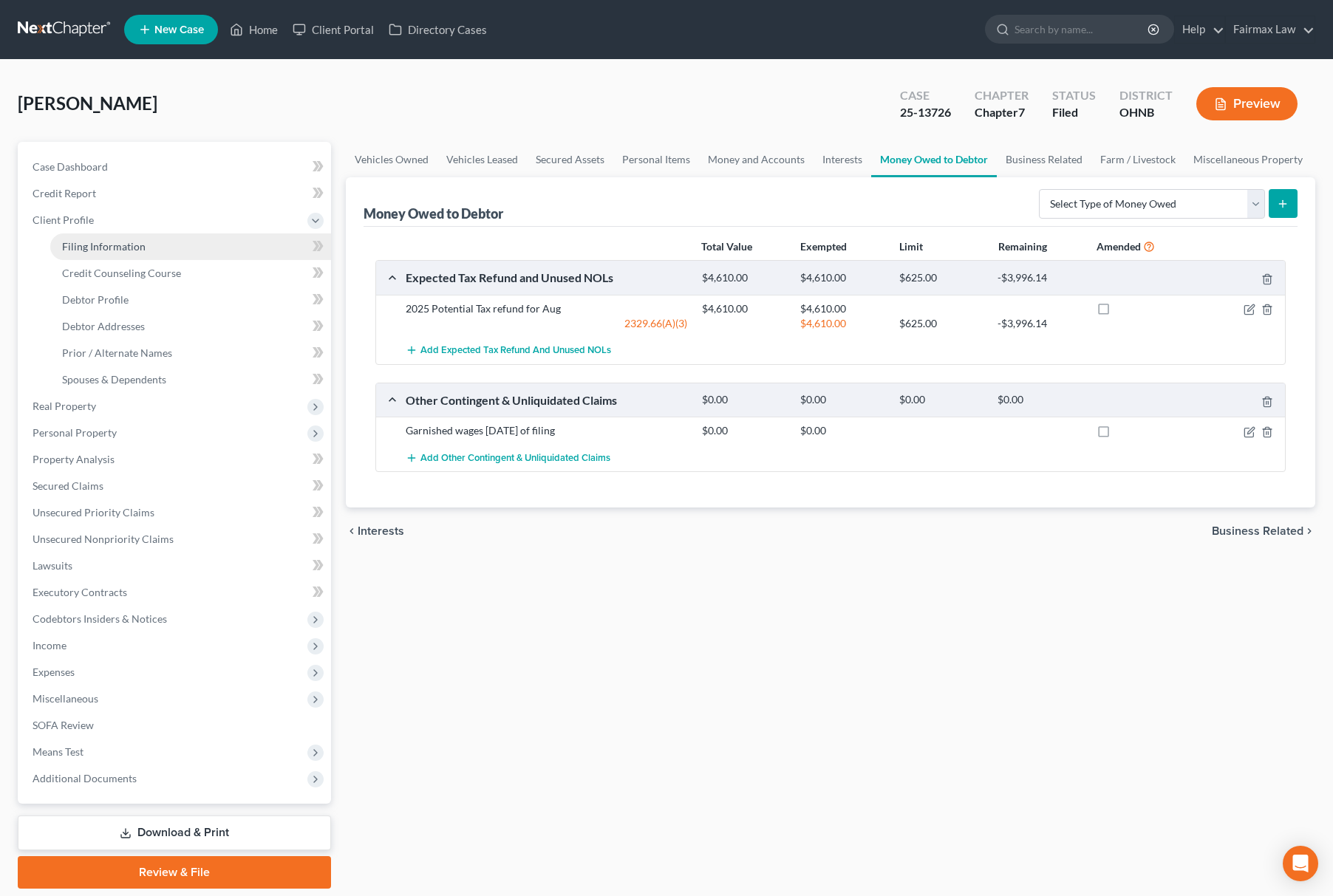
click at [109, 255] on link "Filing Information" at bounding box center [190, 247] width 280 height 27
select select "1"
select select "0"
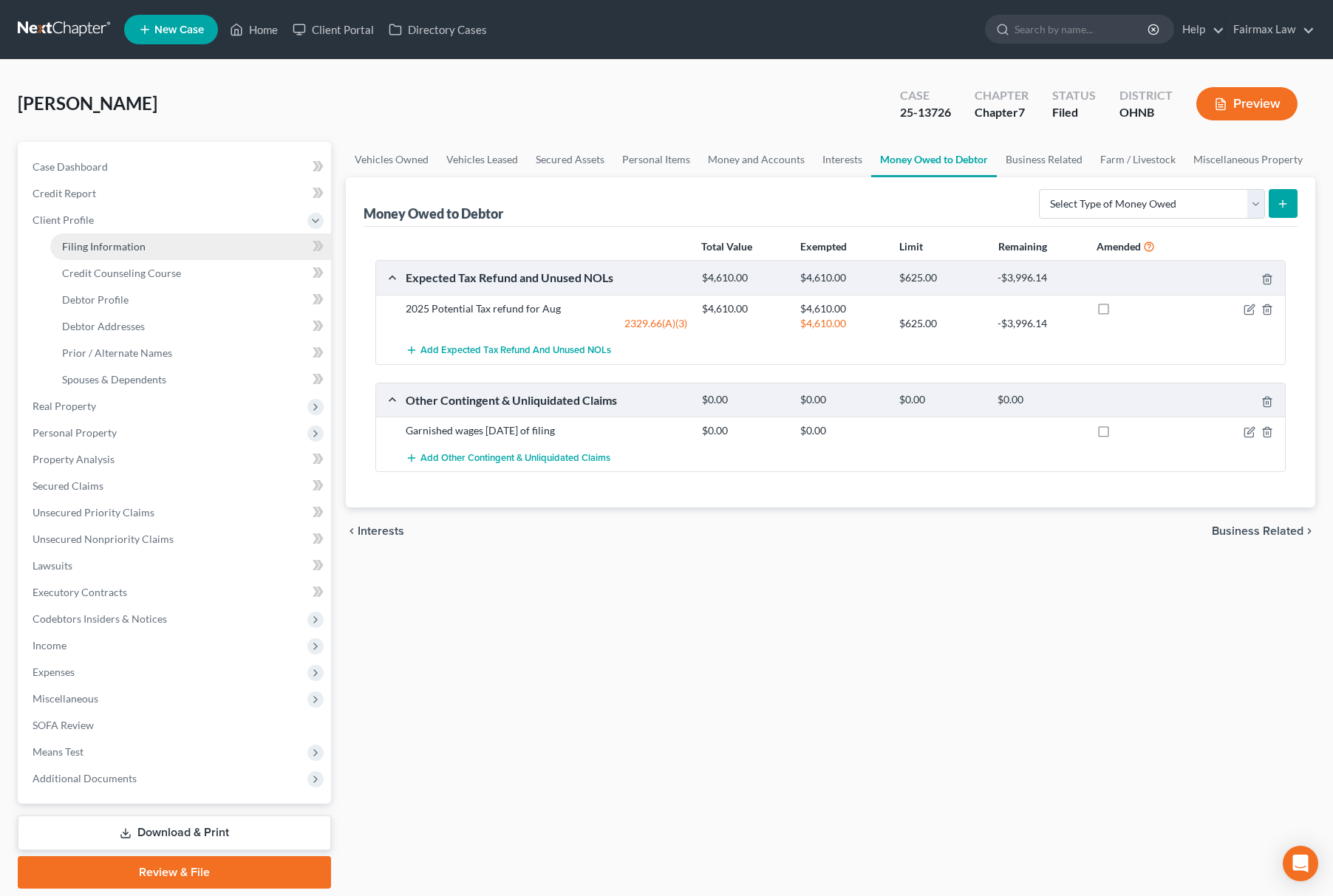
select select "36"
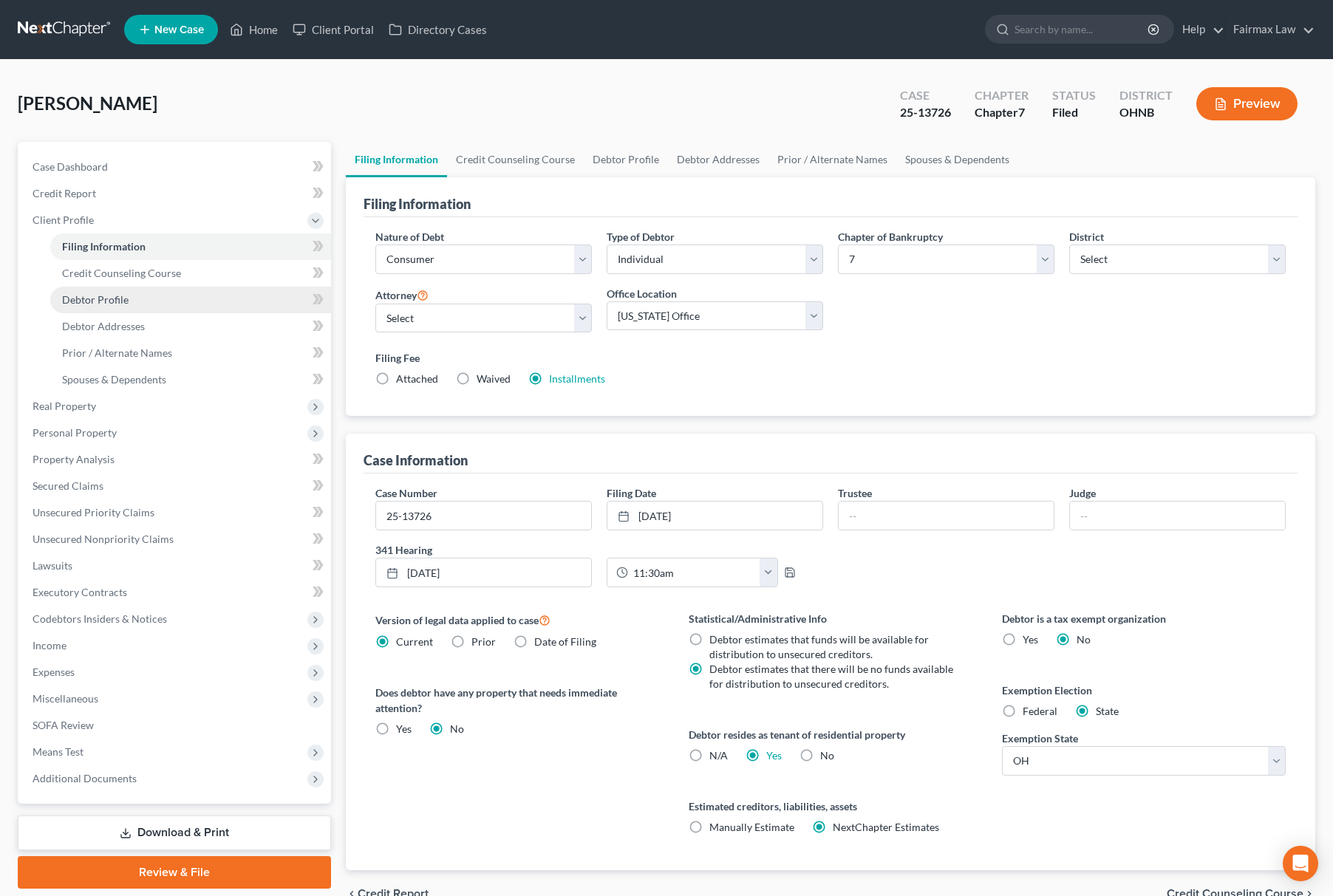
click at [148, 302] on link "Debtor Profile" at bounding box center [190, 300] width 280 height 27
select select "0"
select select "1"
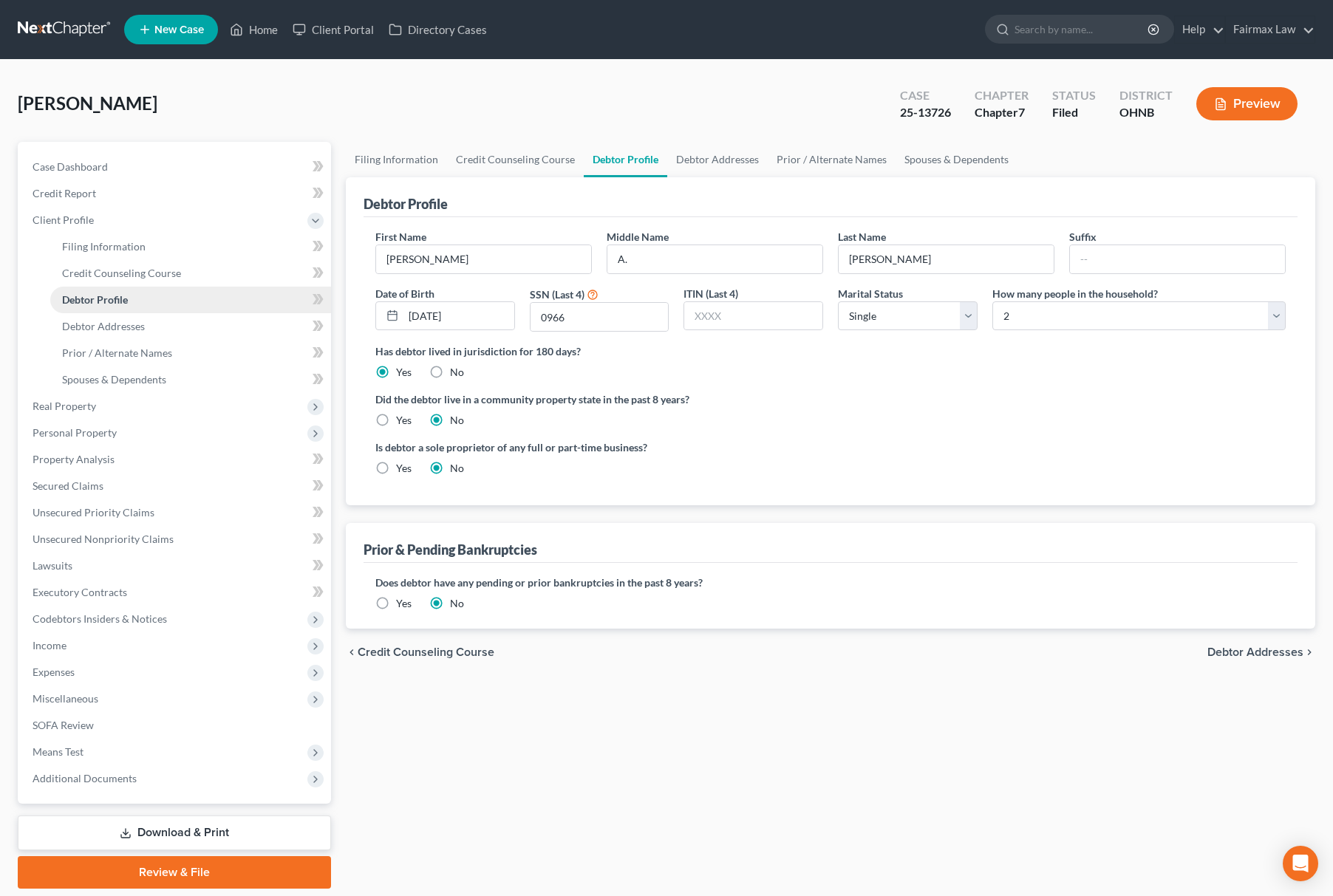
radio input "true"
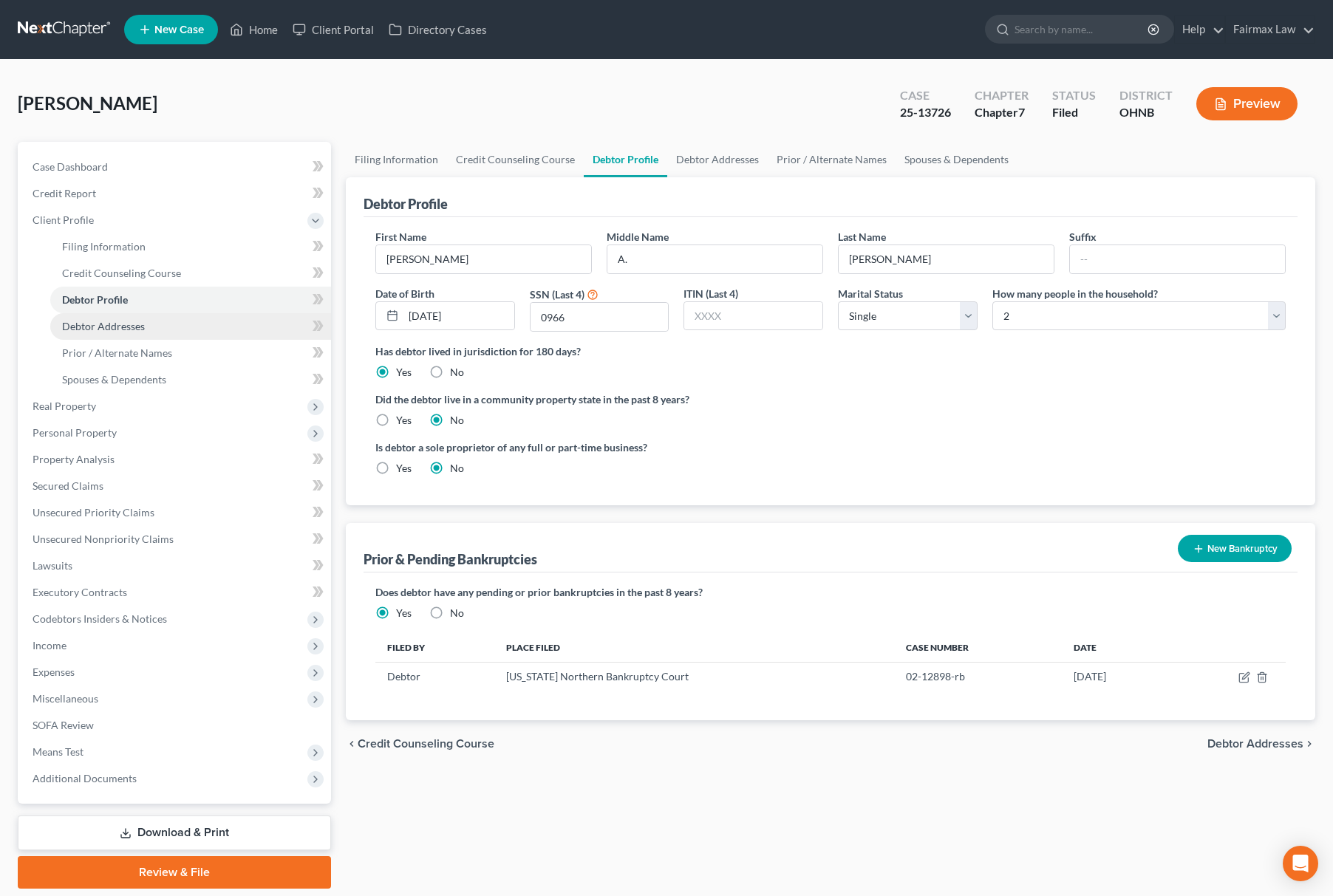
click at [143, 314] on link "Debtor Addresses" at bounding box center [190, 327] width 280 height 27
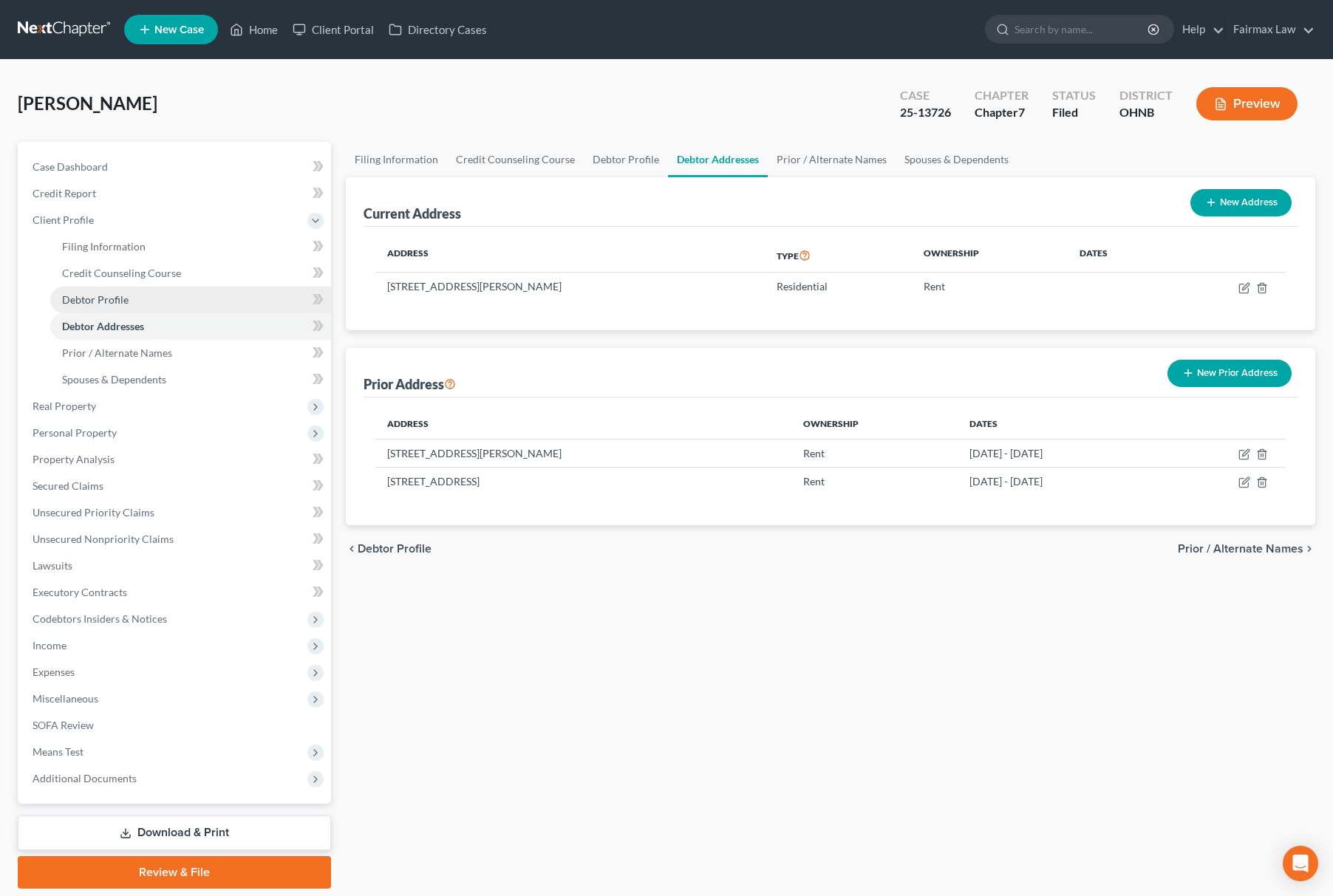
click at [156, 299] on link "Debtor Profile" at bounding box center [190, 300] width 280 height 27
select select "0"
select select "1"
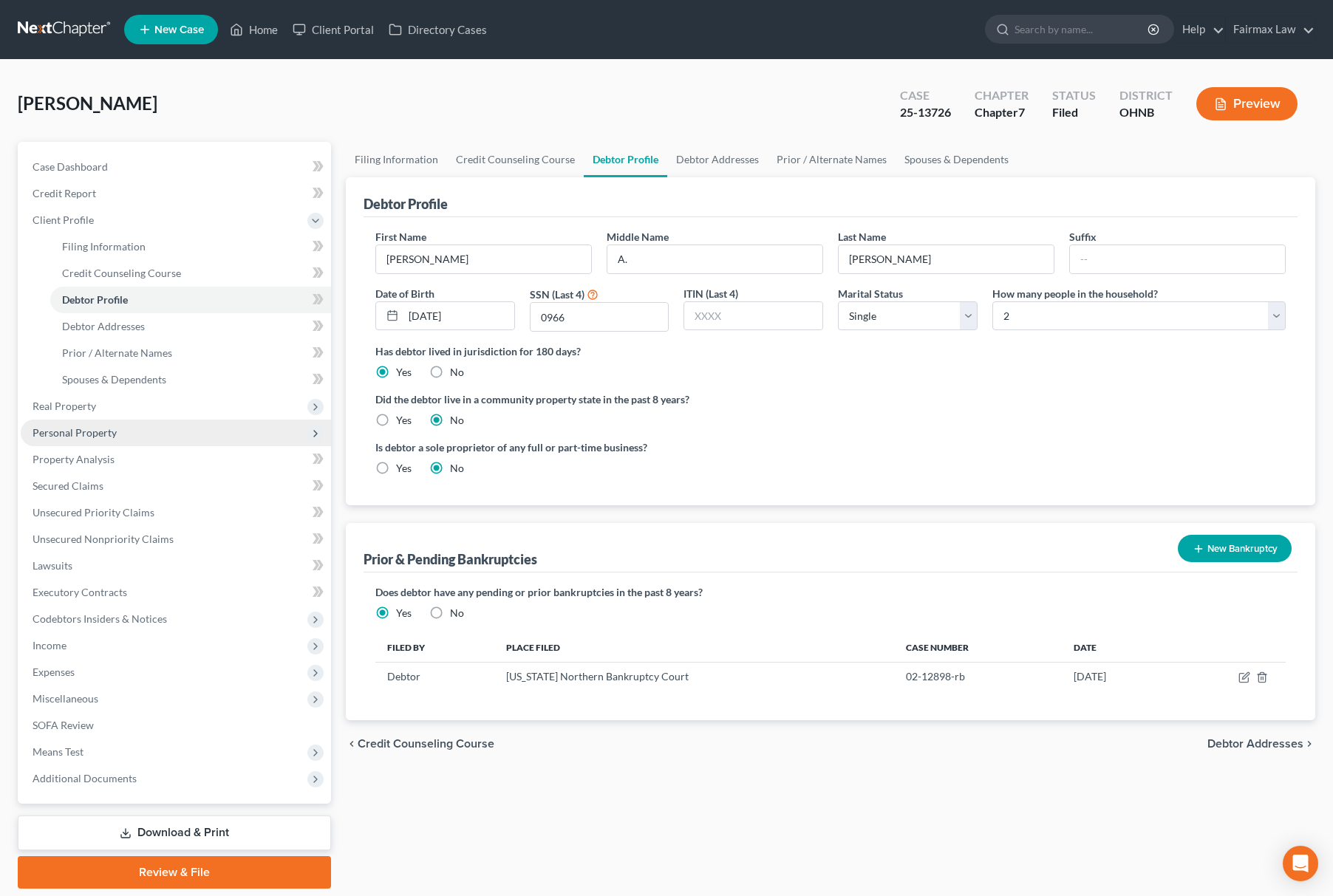
click at [125, 425] on span "Personal Property" at bounding box center [176, 433] width 311 height 27
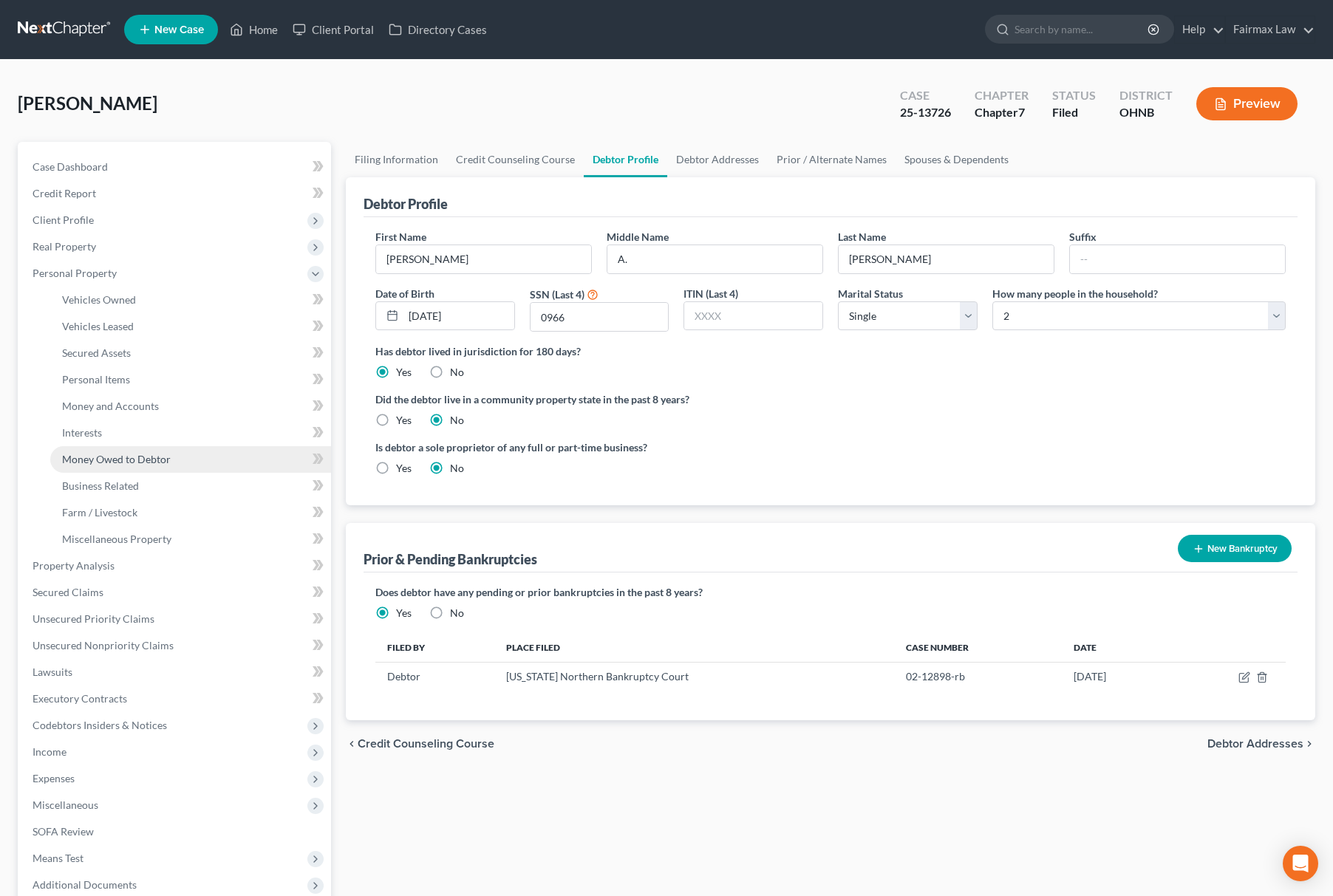
click at [160, 464] on link "Money Owed to Debtor" at bounding box center [190, 459] width 280 height 27
